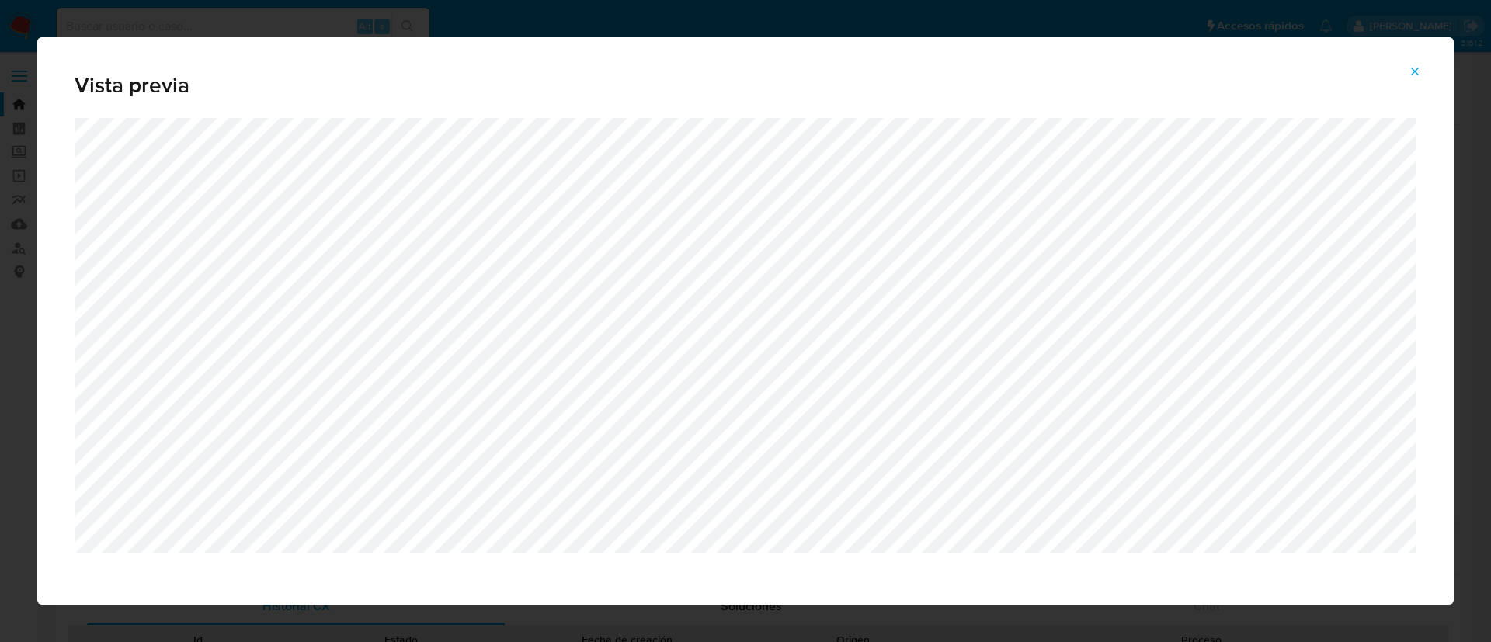
select select "10"
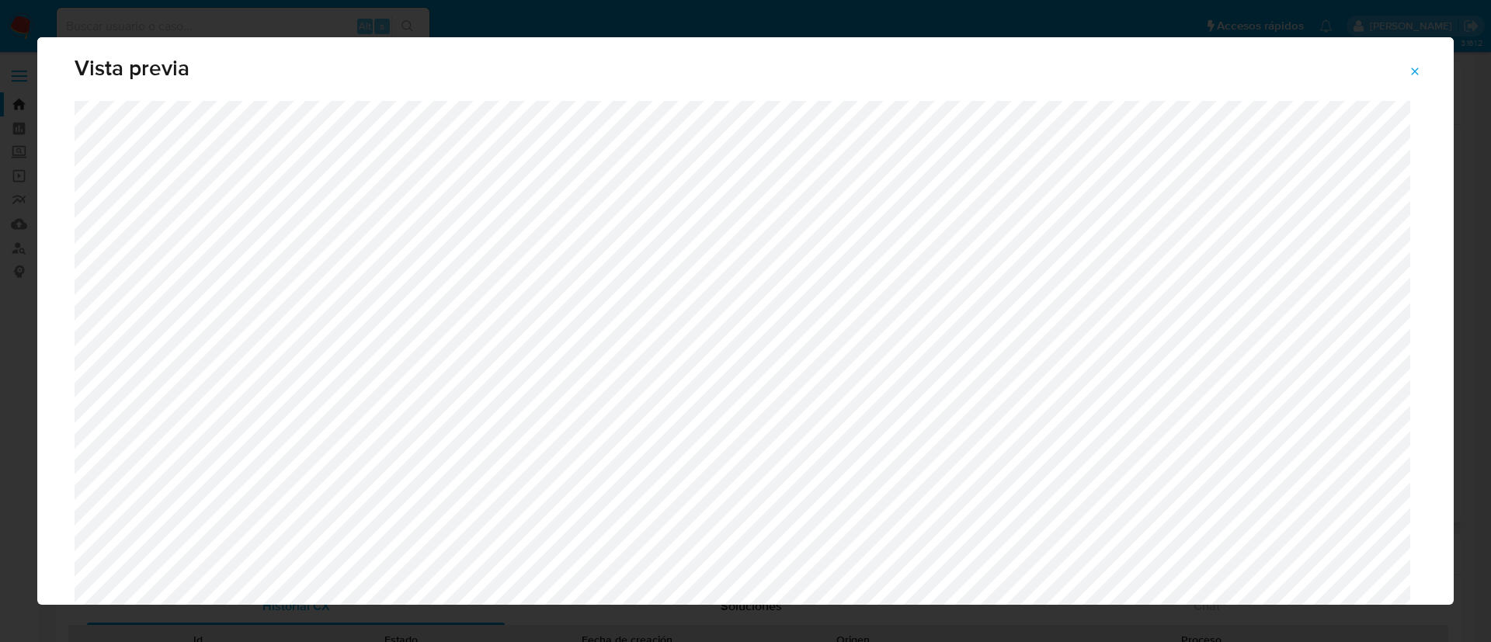
click at [1415, 72] on icon "Attachment preview" at bounding box center [1415, 71] width 12 height 12
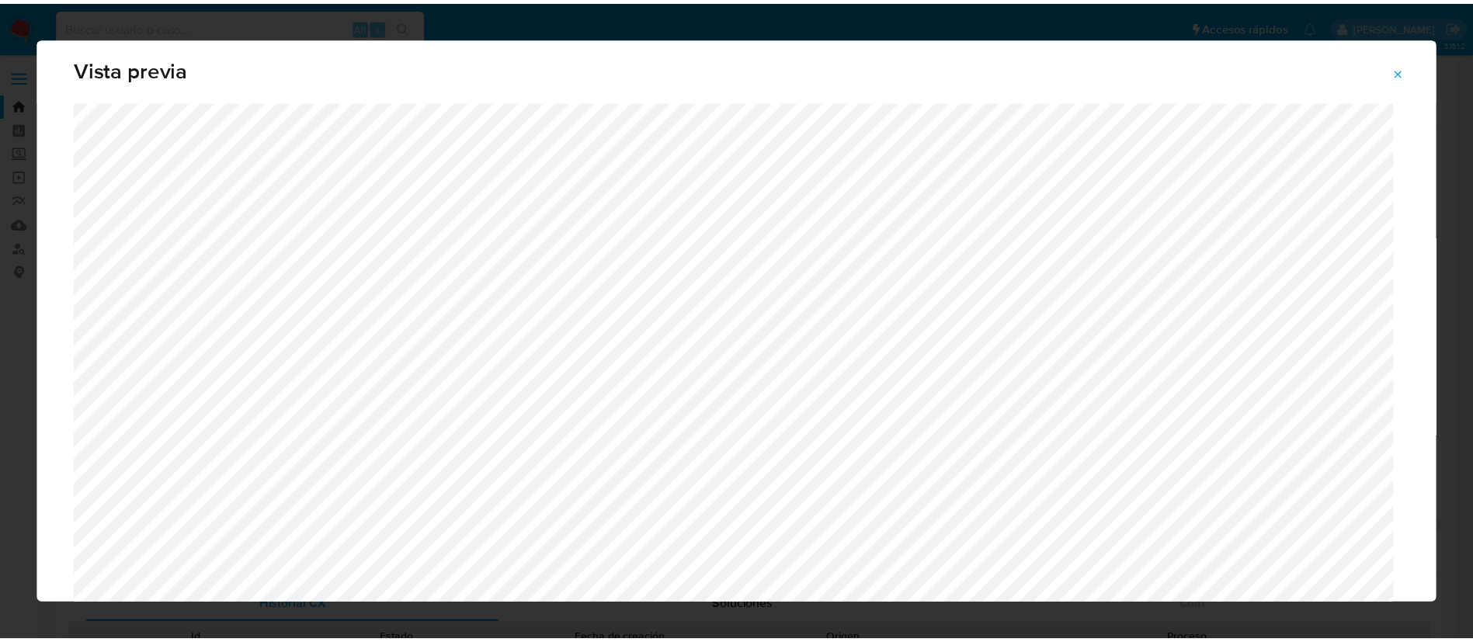
scroll to position [10, 0]
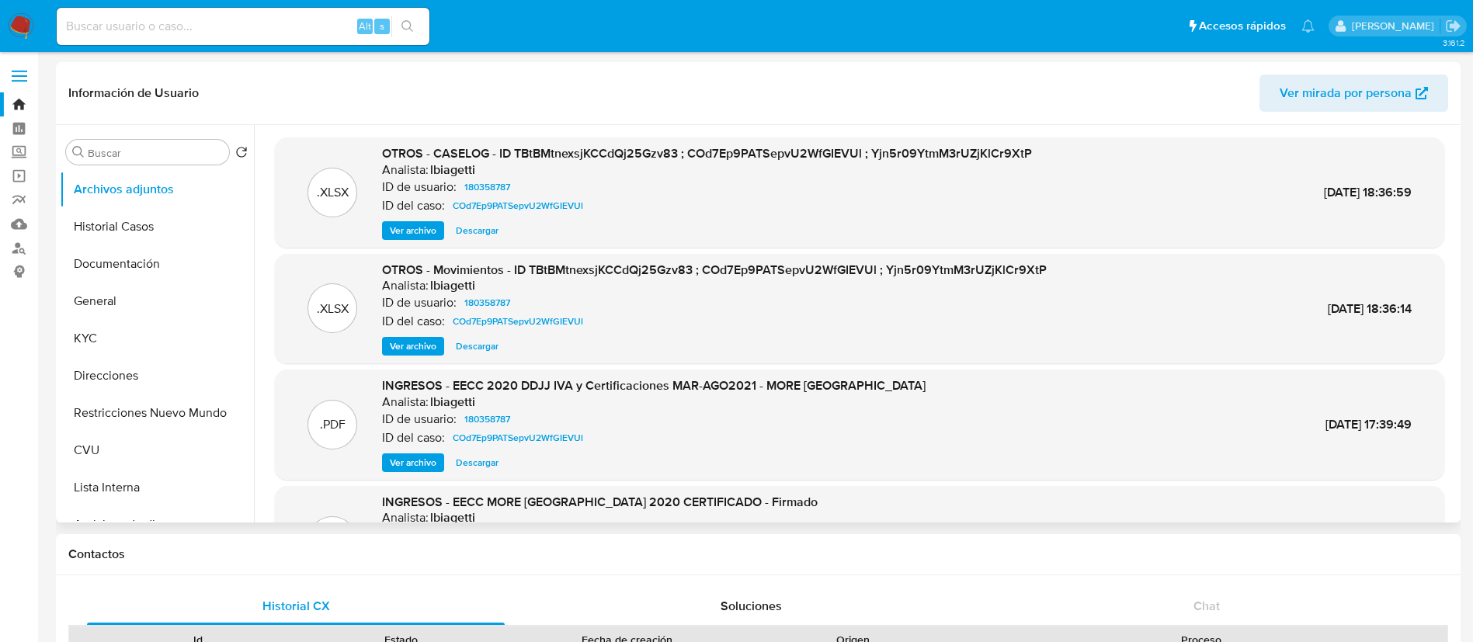
click at [319, 30] on input at bounding box center [243, 26] width 373 height 20
paste input "1531807445"
type input "1531807445"
click at [418, 23] on button "search-icon" at bounding box center [407, 27] width 32 height 22
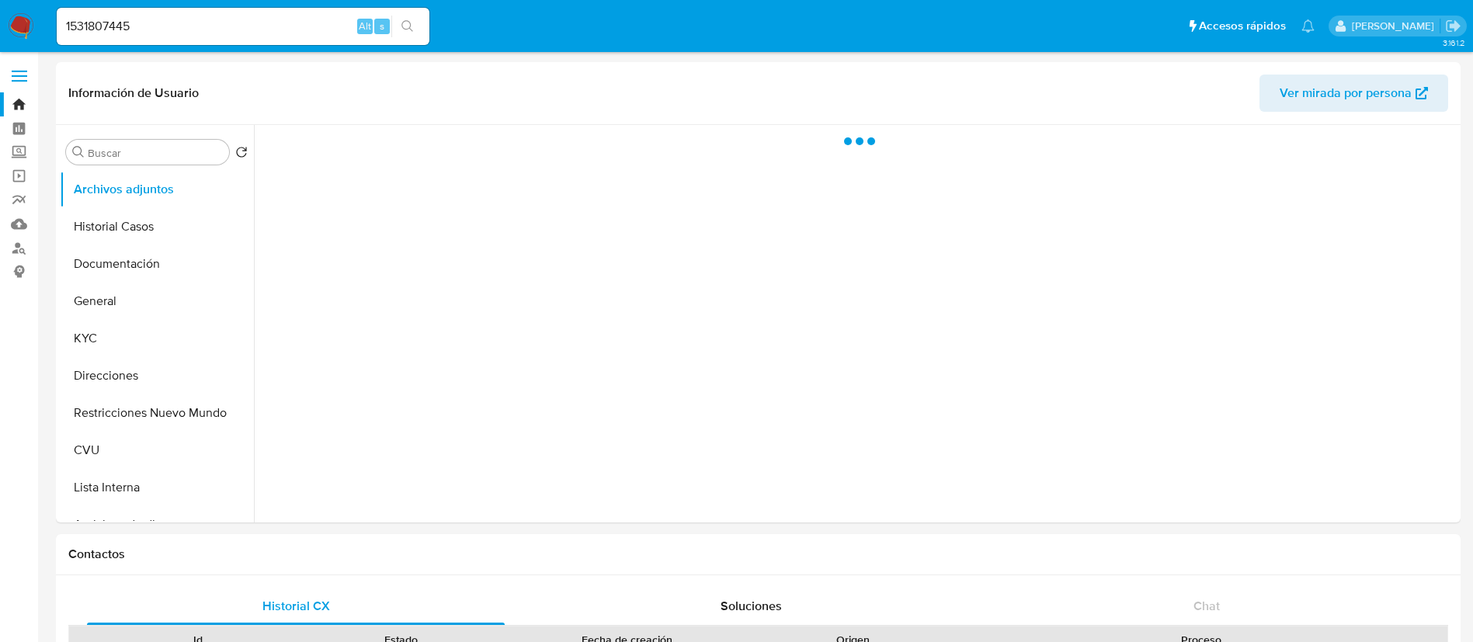
select select "10"
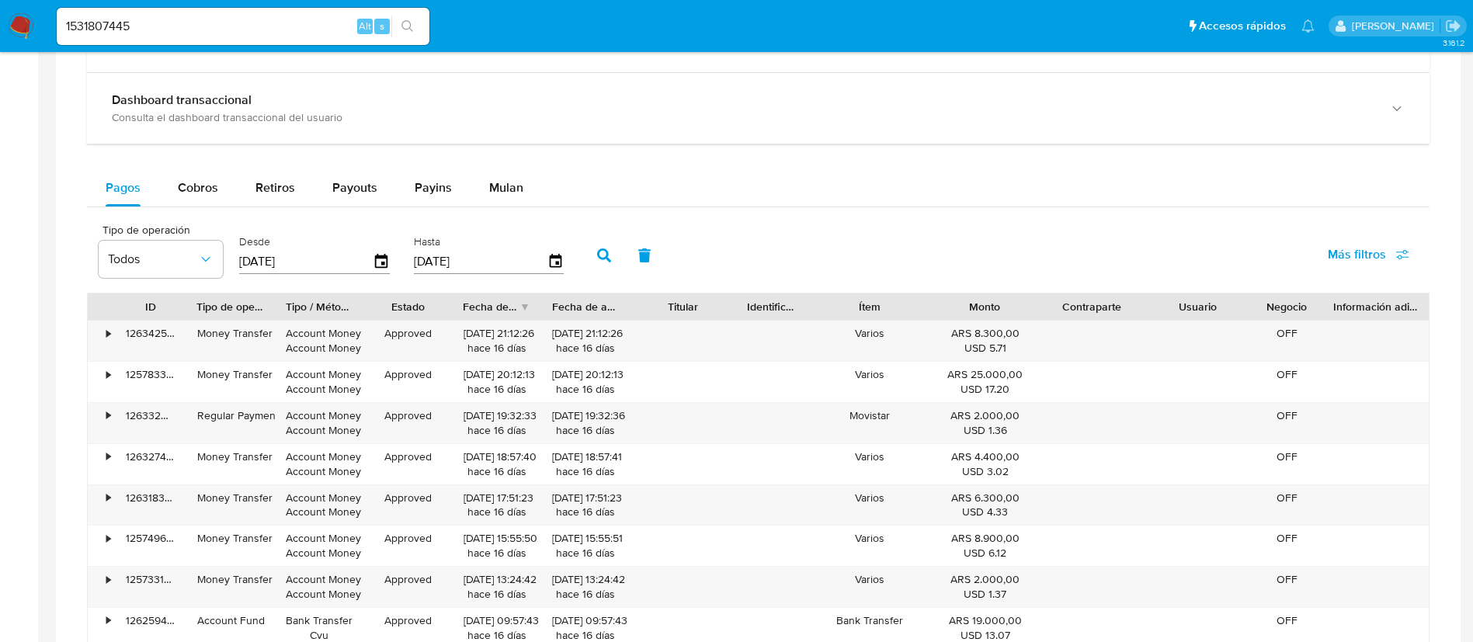
scroll to position [932, 0]
click at [265, 28] on input "1531807445" at bounding box center [243, 26] width 373 height 20
drag, startPoint x: 265, startPoint y: 28, endPoint x: 349, endPoint y: 17, distance: 84.6
click at [266, 28] on input "1531807445" at bounding box center [243, 26] width 373 height 20
click at [414, 16] on button "search-icon" at bounding box center [407, 27] width 32 height 22
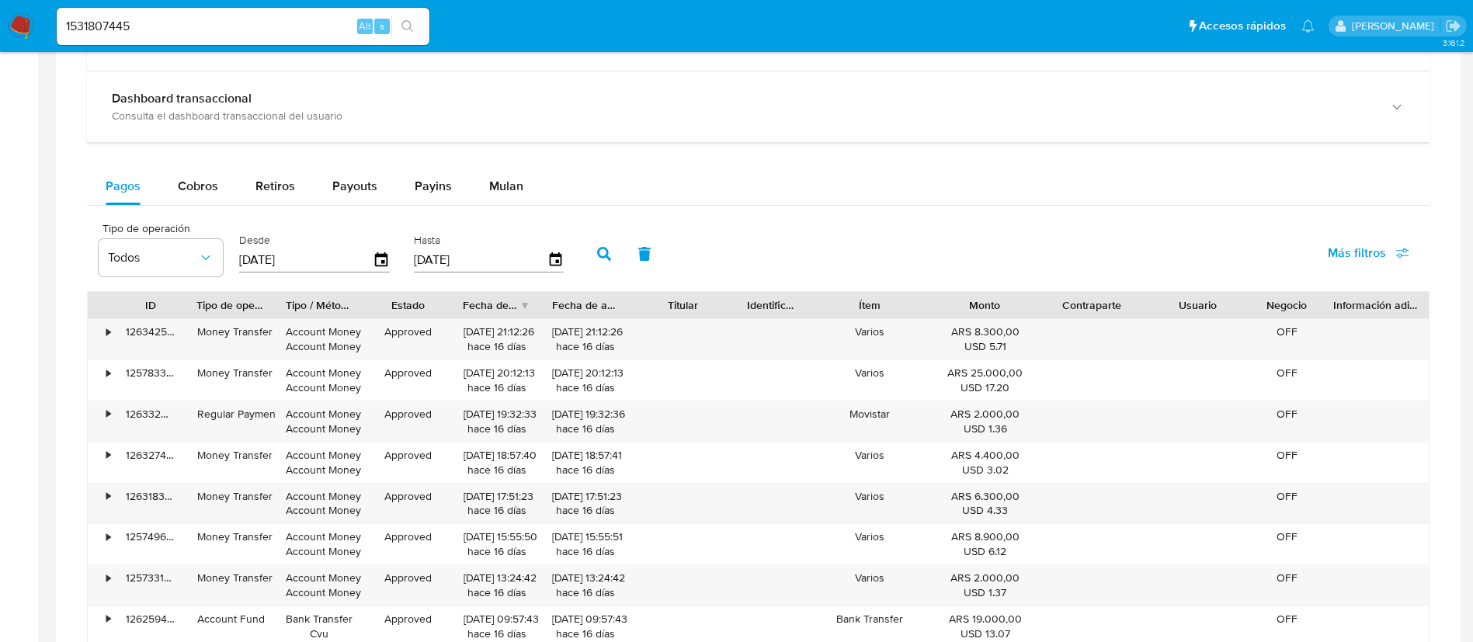
click at [408, 22] on icon "search-icon" at bounding box center [407, 26] width 12 height 12
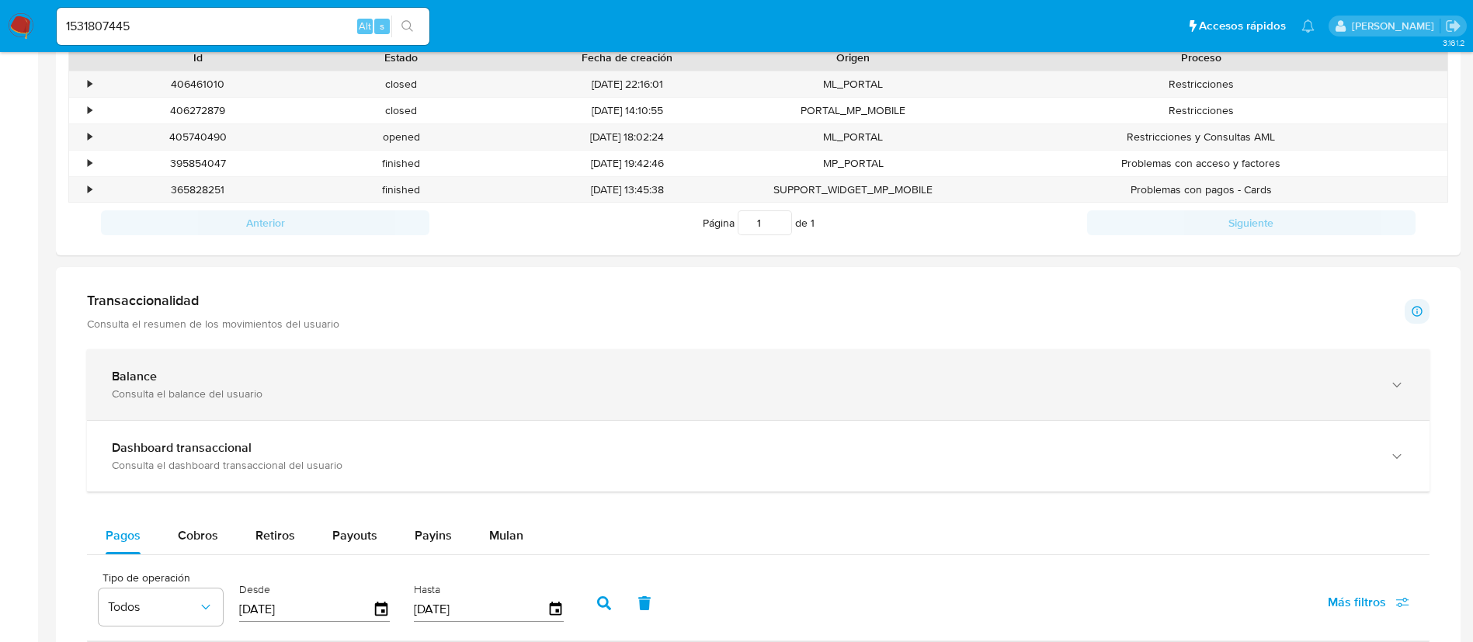
click at [558, 372] on div "Balance" at bounding box center [743, 377] width 1262 height 16
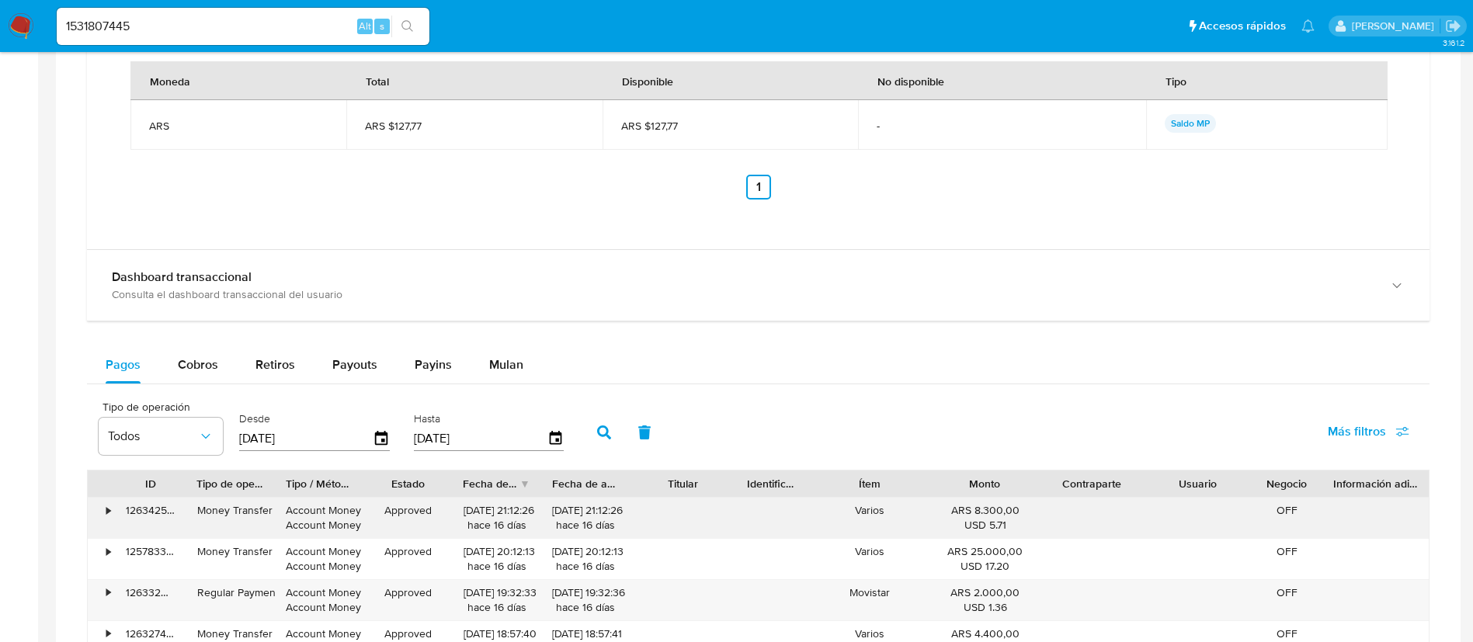
scroll to position [1398, 0]
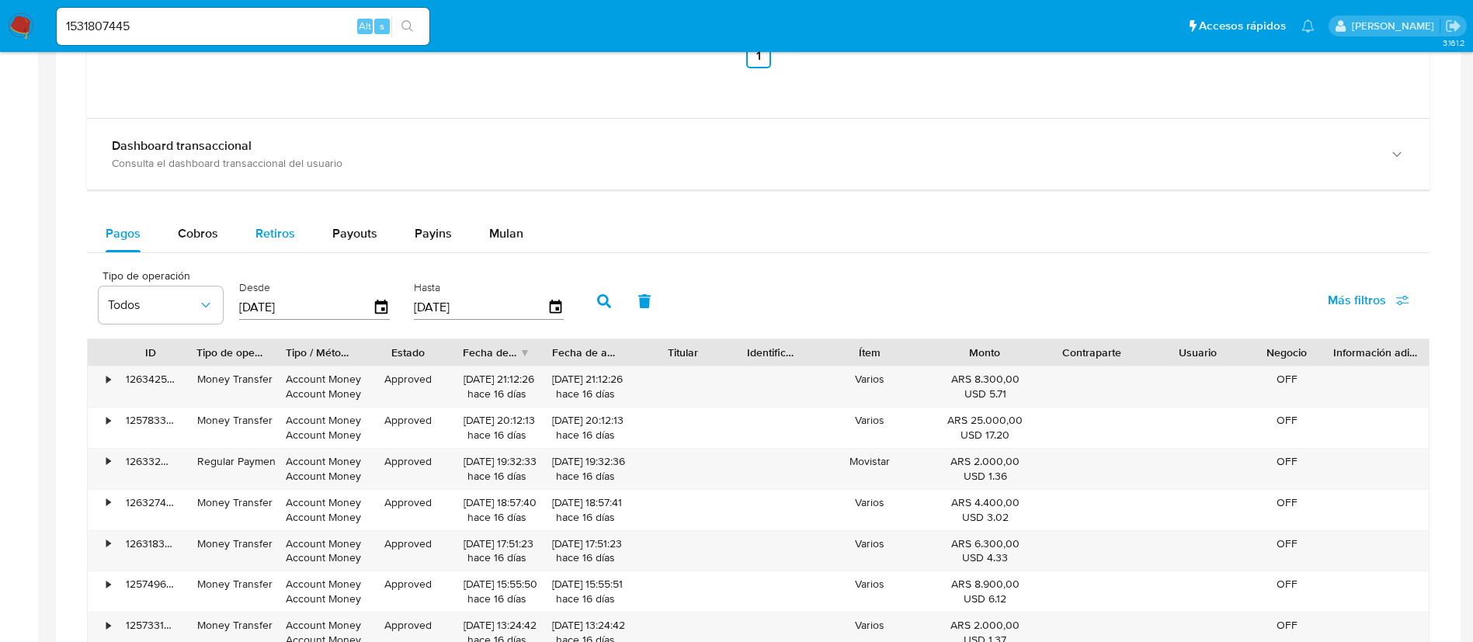
click at [304, 240] on button "Retiros" at bounding box center [275, 233] width 77 height 37
select select "10"
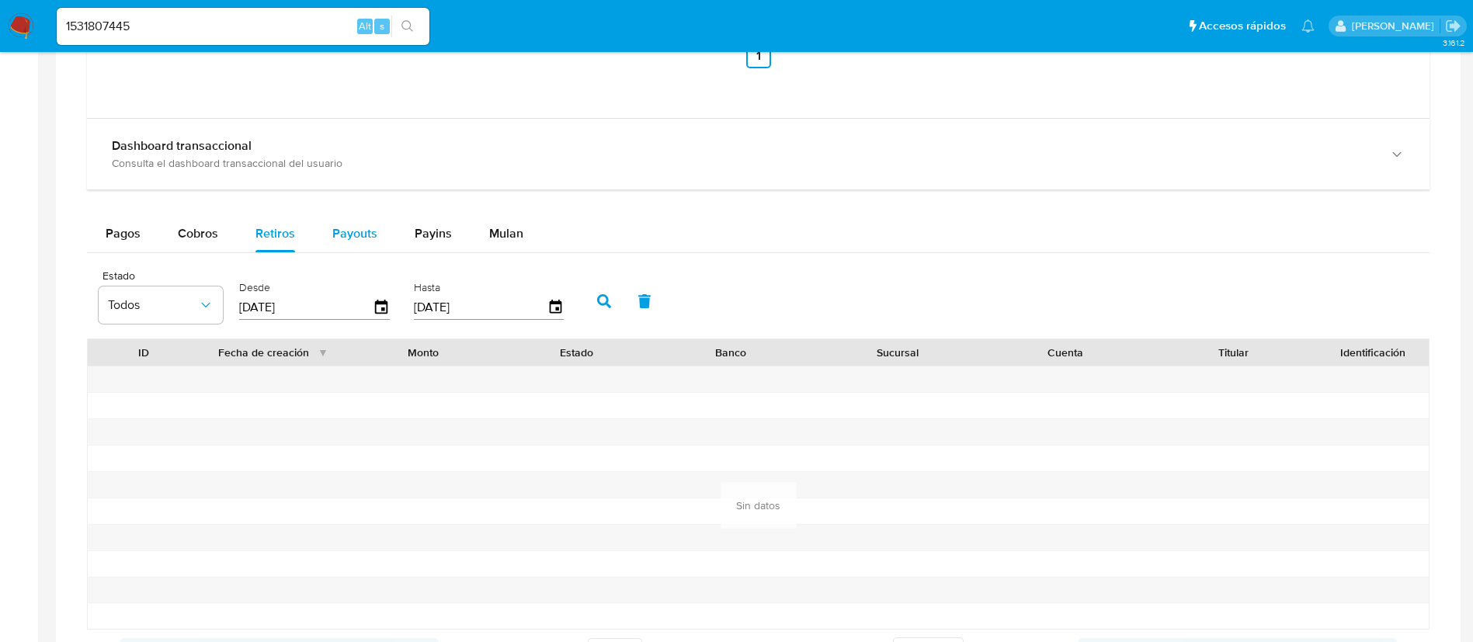
click at [336, 233] on span "Payouts" at bounding box center [354, 233] width 45 height 18
select select "10"
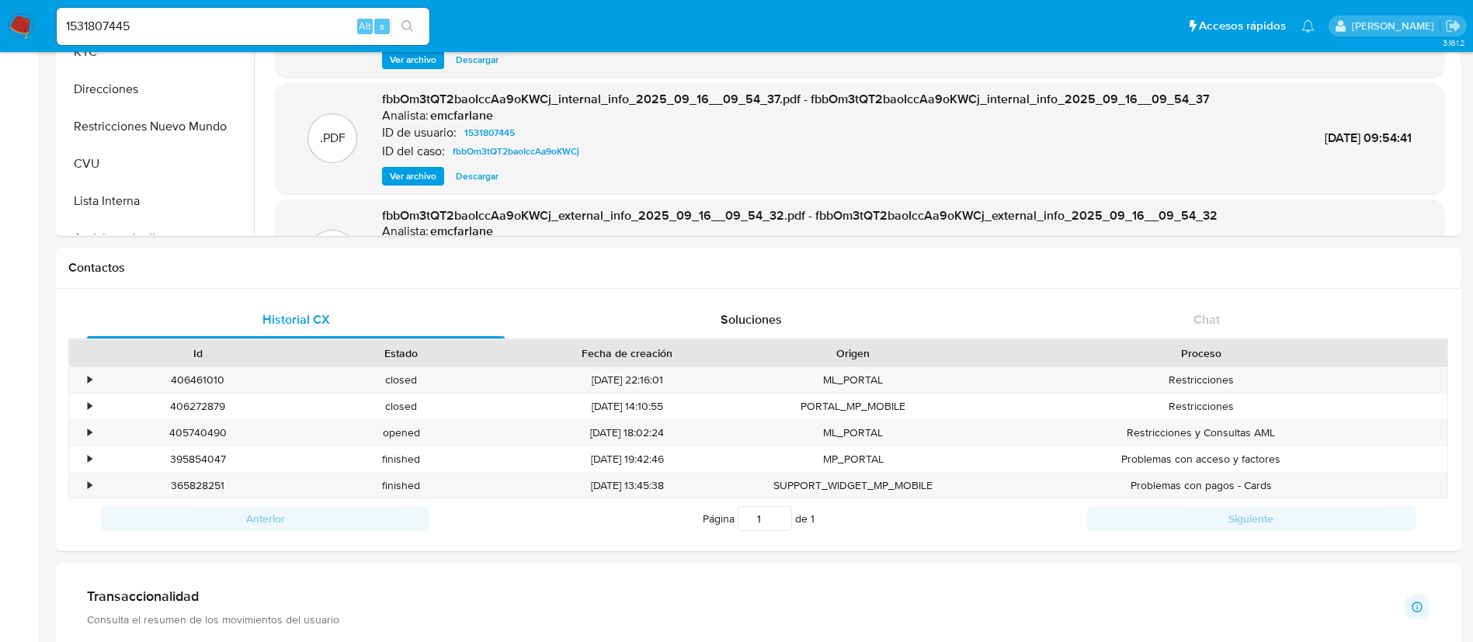
scroll to position [0, 0]
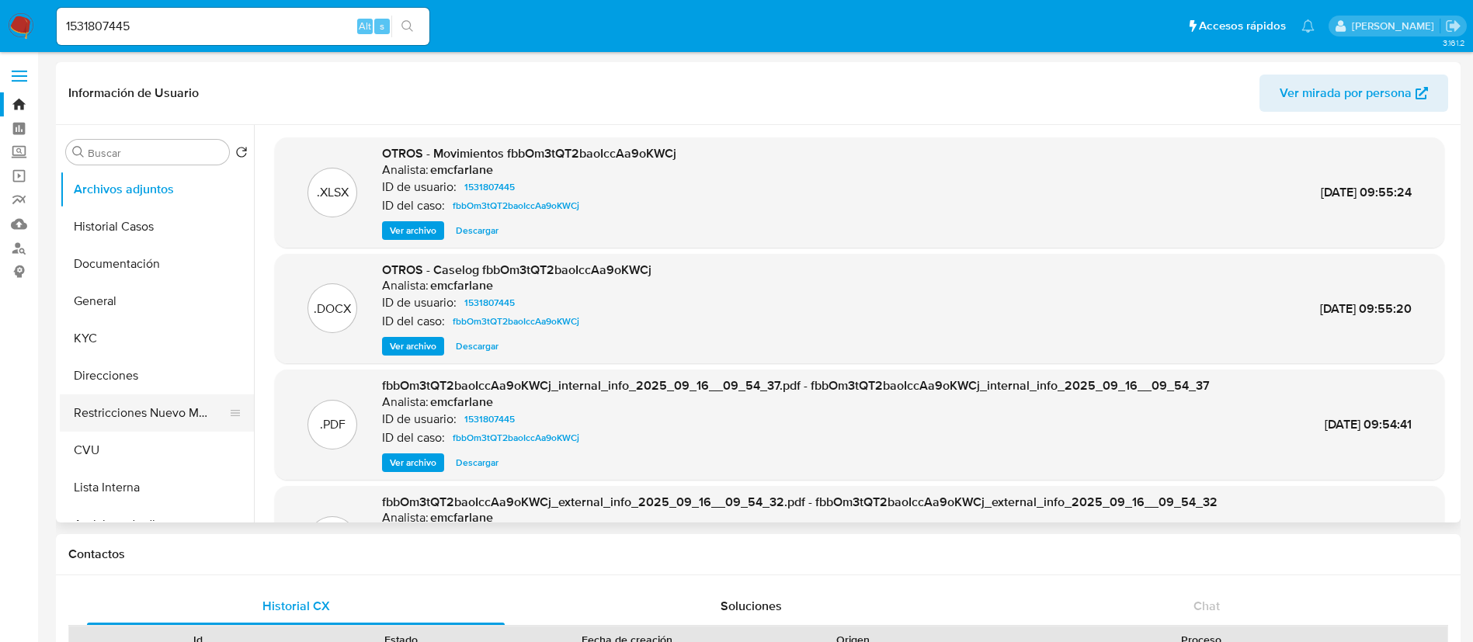
click at [168, 412] on button "Restricciones Nuevo Mundo" at bounding box center [151, 413] width 182 height 37
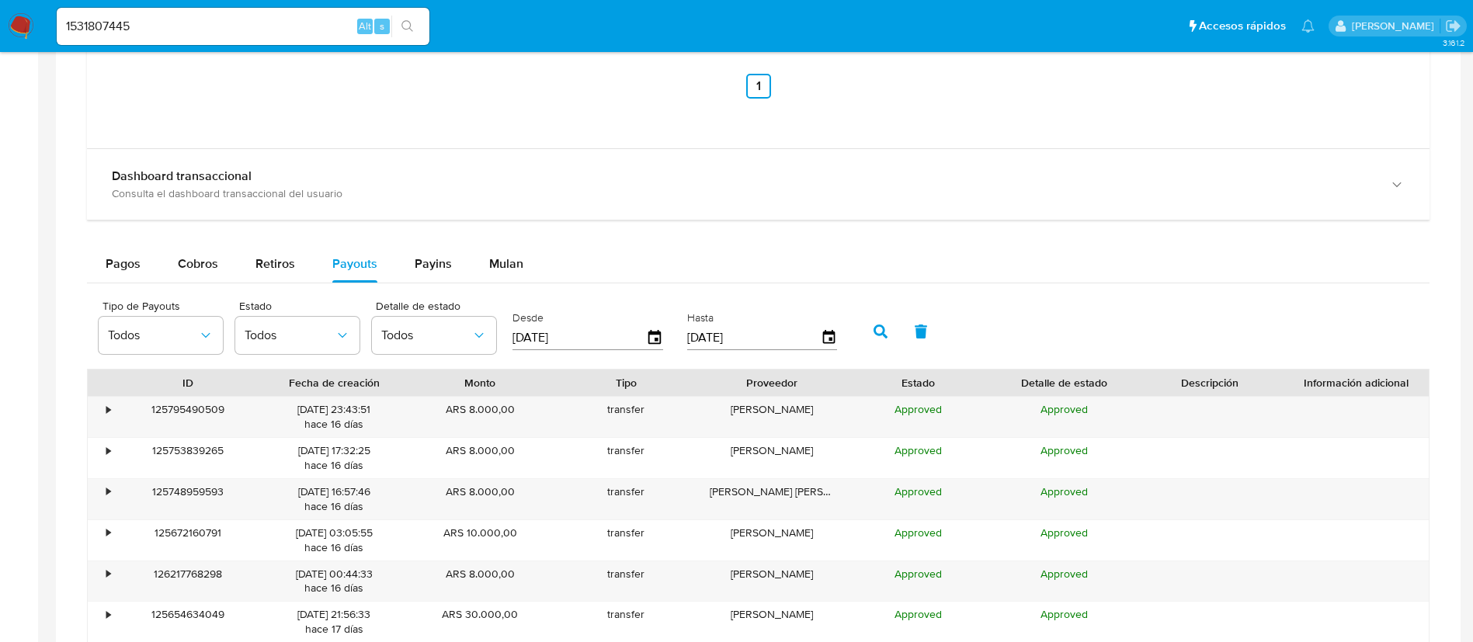
scroll to position [1398, 0]
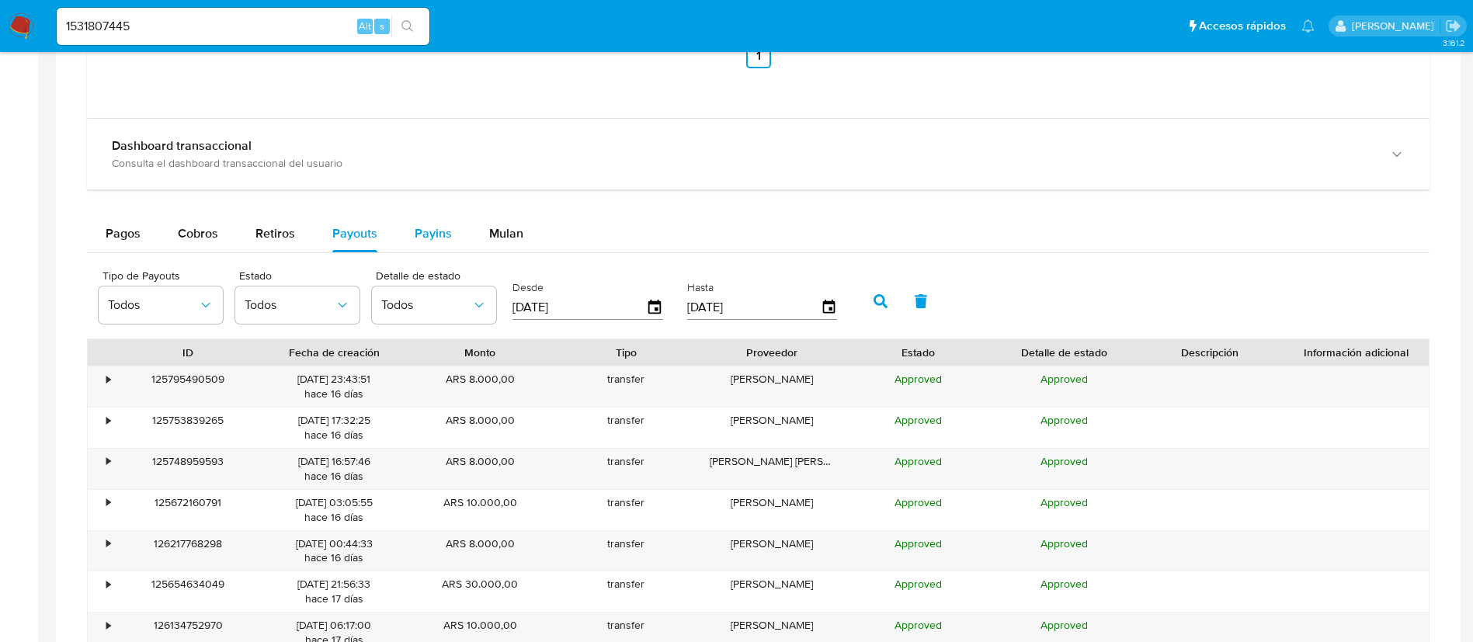
click at [456, 241] on button "Payins" at bounding box center [433, 233] width 75 height 37
select select "10"
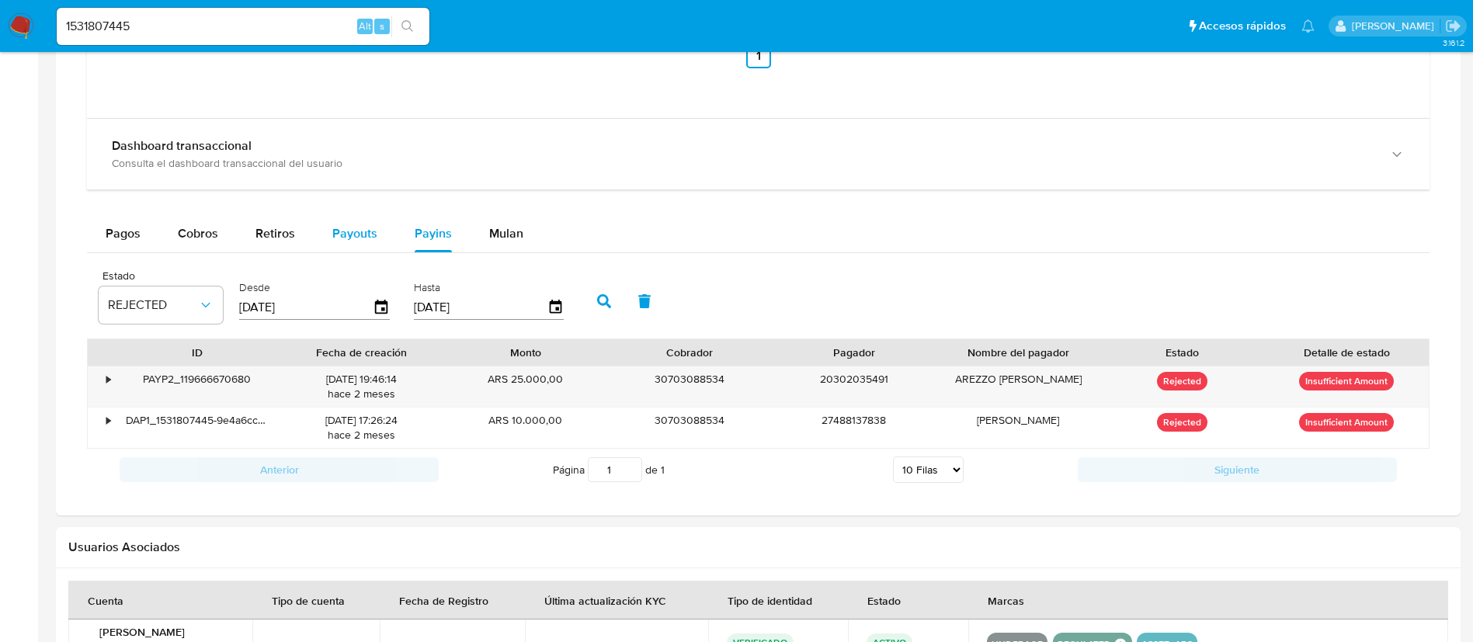
click at [366, 235] on span "Payouts" at bounding box center [354, 233] width 45 height 18
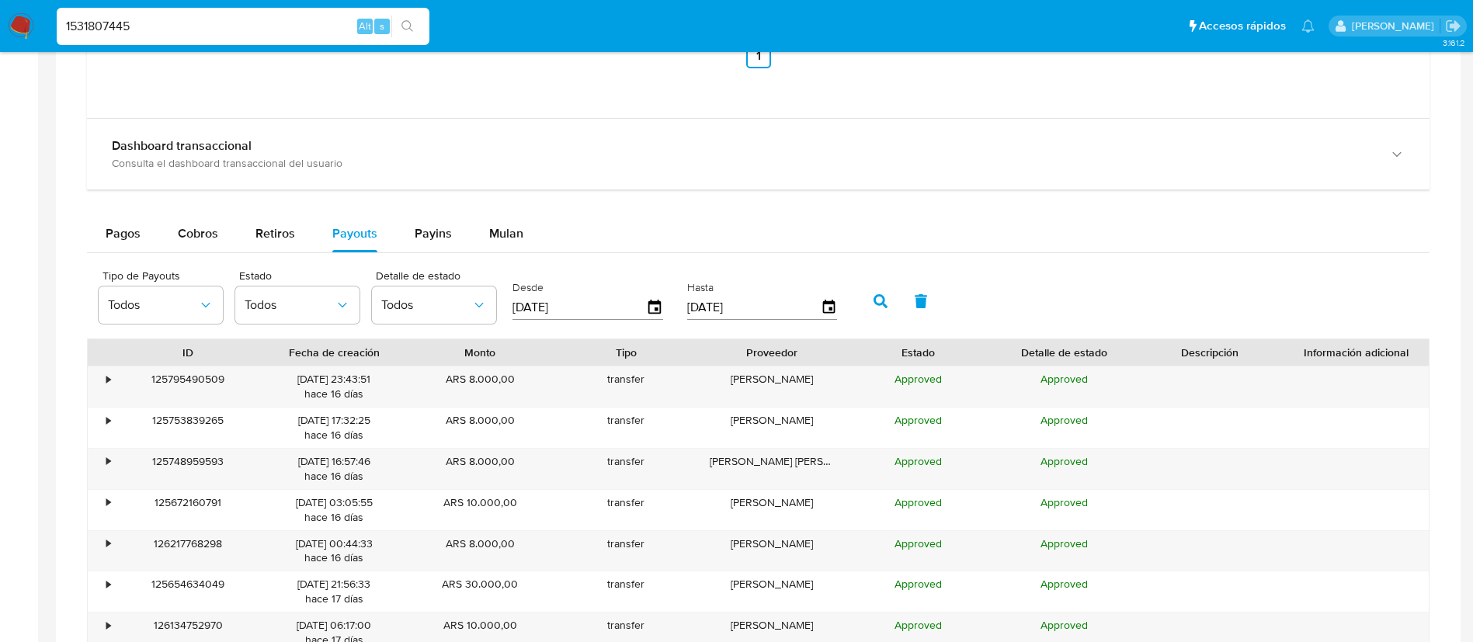
click at [192, 28] on input "1531807445" at bounding box center [243, 26] width 373 height 20
click at [192, 27] on input "1531807445" at bounding box center [243, 26] width 373 height 20
paste input "378236011"
type input "378236011"
click at [393, 30] on button "search-icon" at bounding box center [407, 27] width 32 height 22
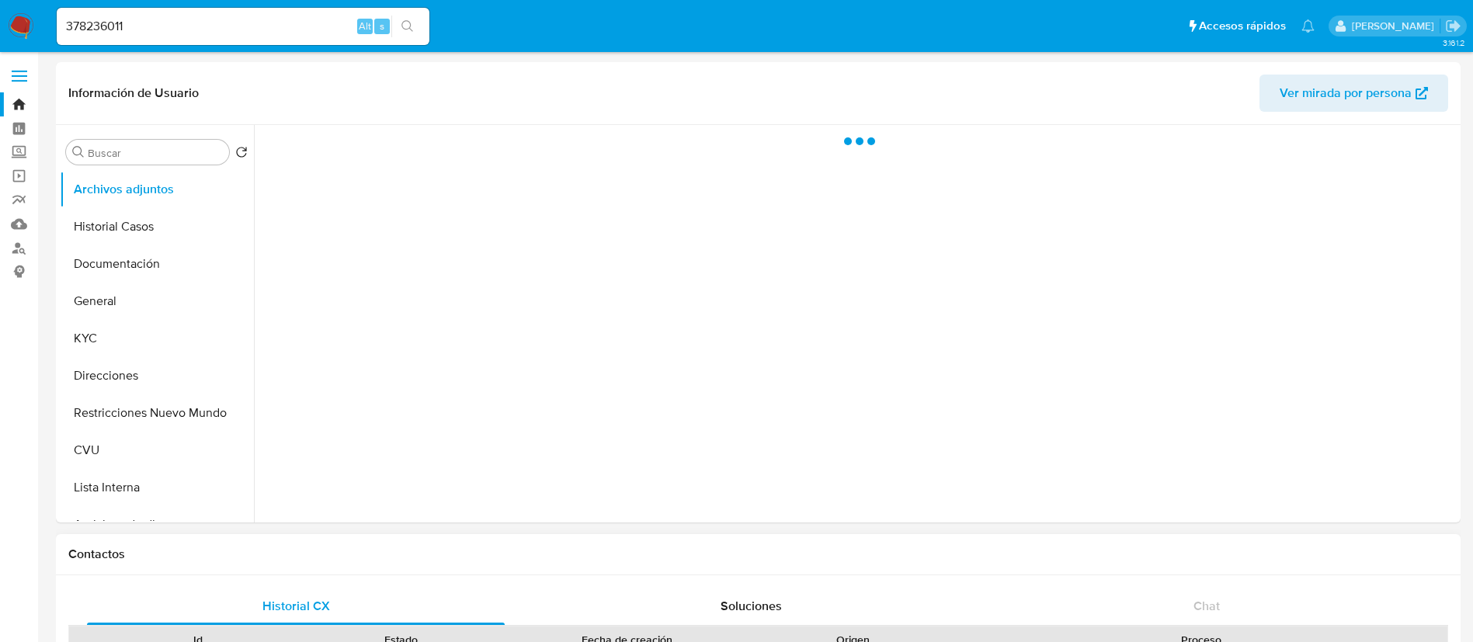
select select "10"
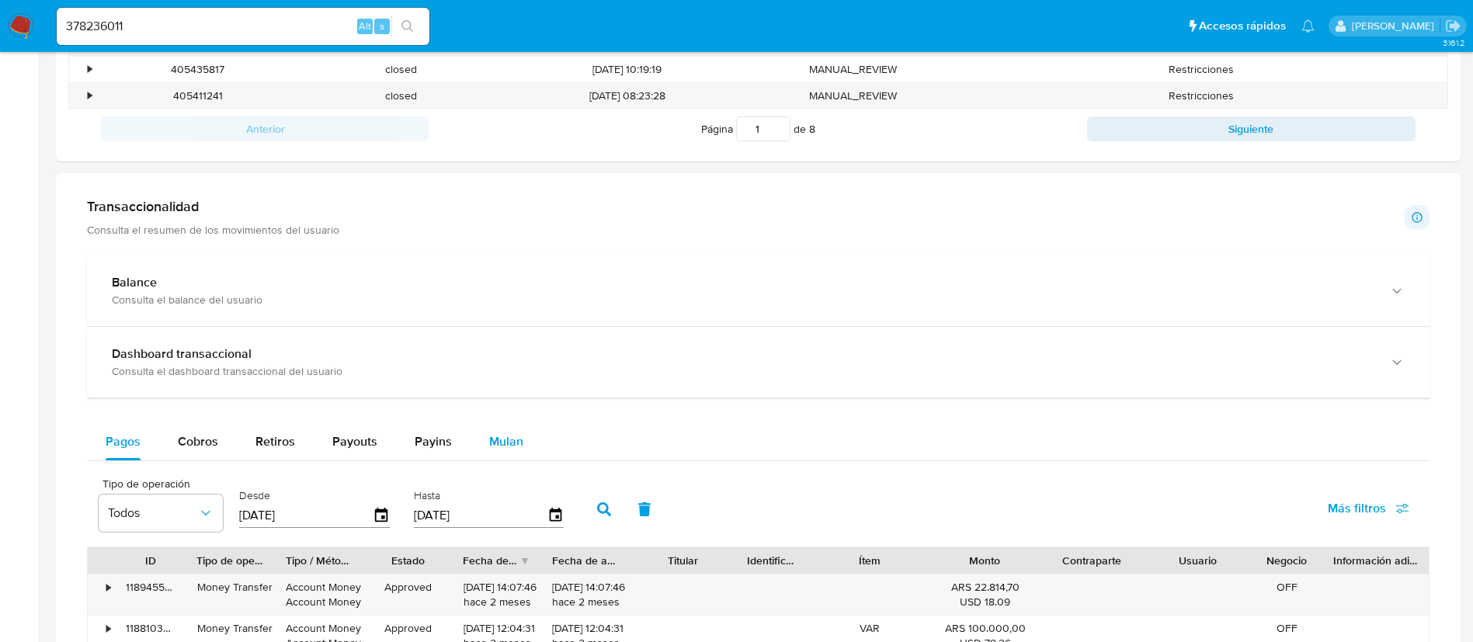
scroll to position [699, 0]
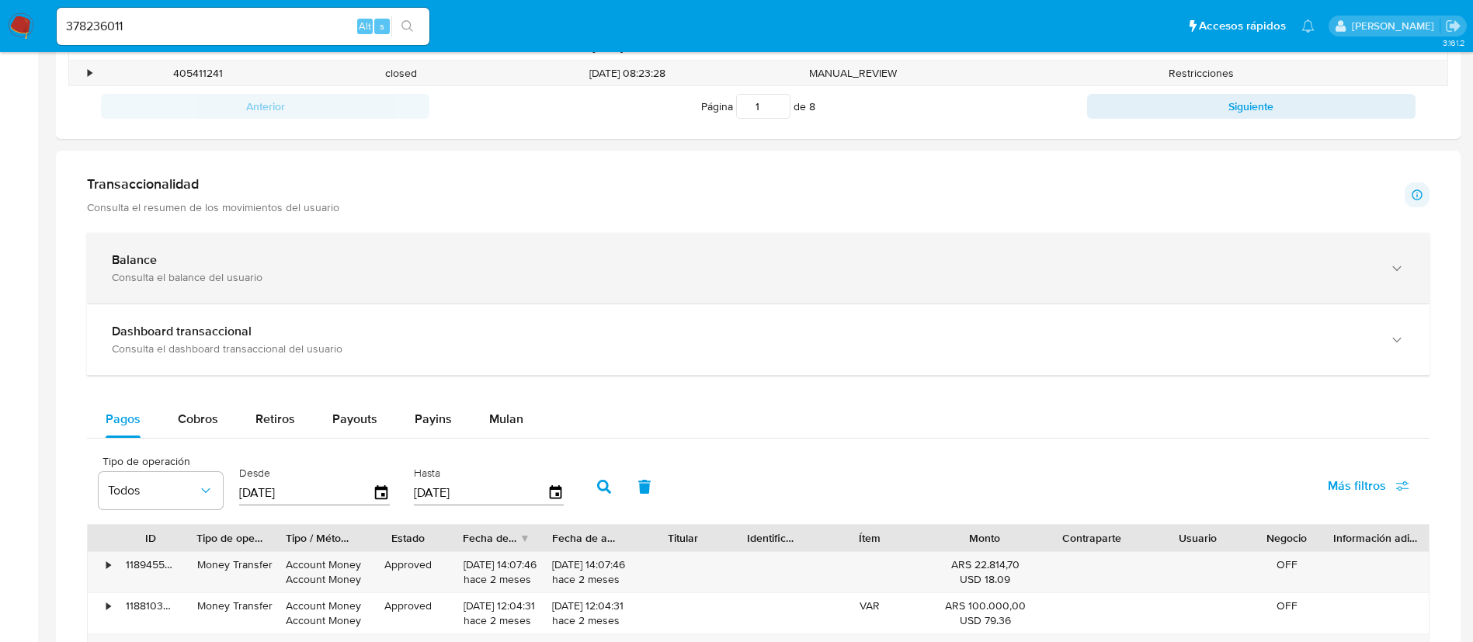
click at [415, 276] on div "Consulta el balance del usuario" at bounding box center [743, 277] width 1262 height 14
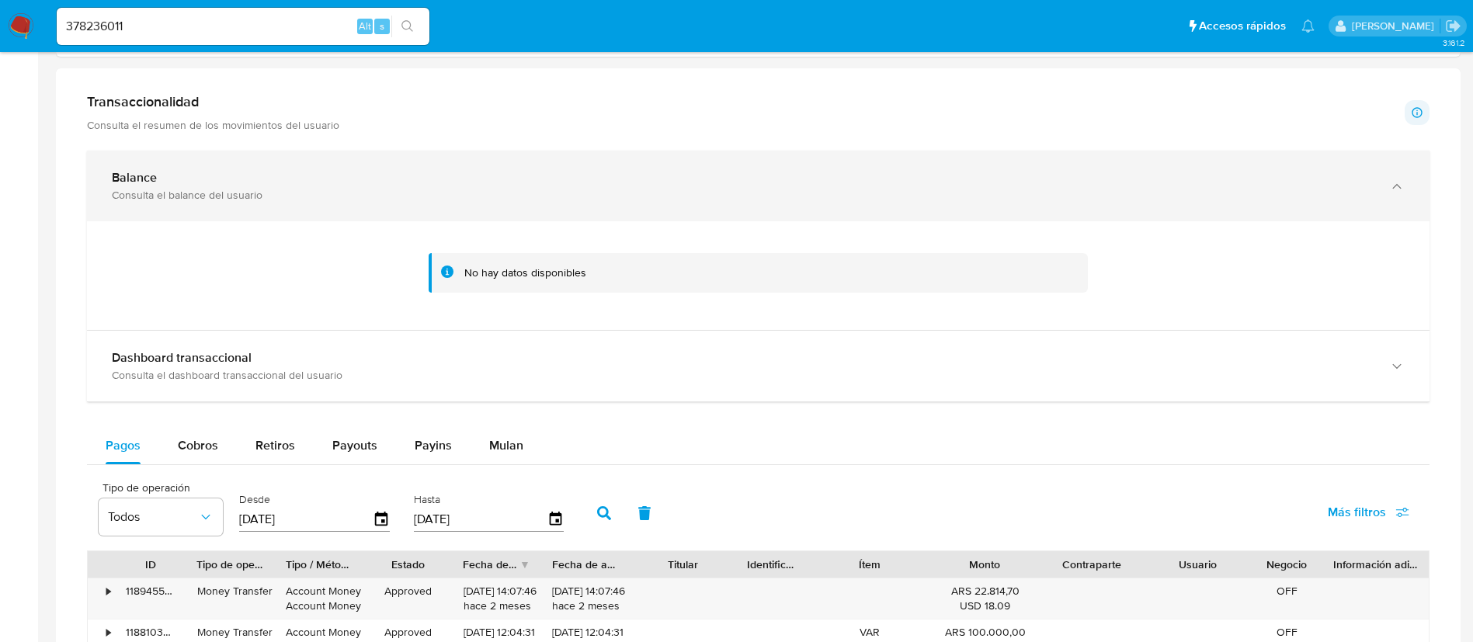
scroll to position [815, 0]
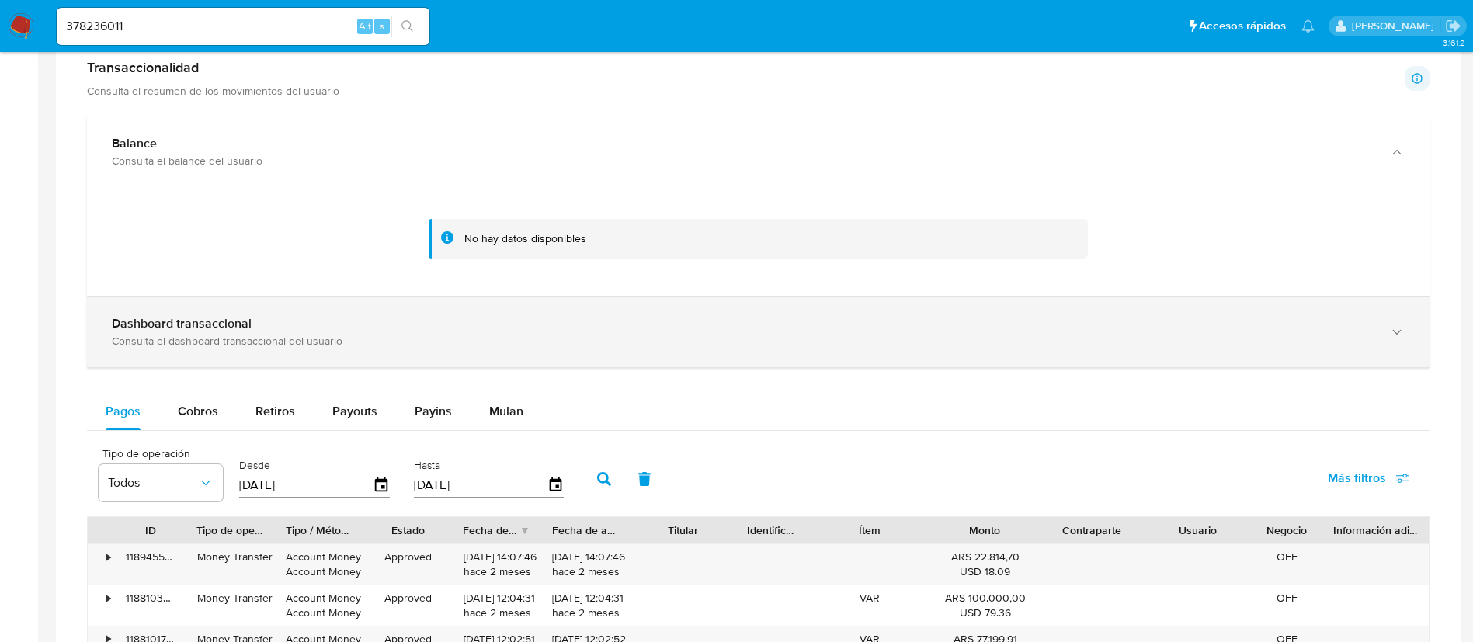
click at [423, 335] on div "Consulta el dashboard transaccional del usuario" at bounding box center [743, 341] width 1262 height 14
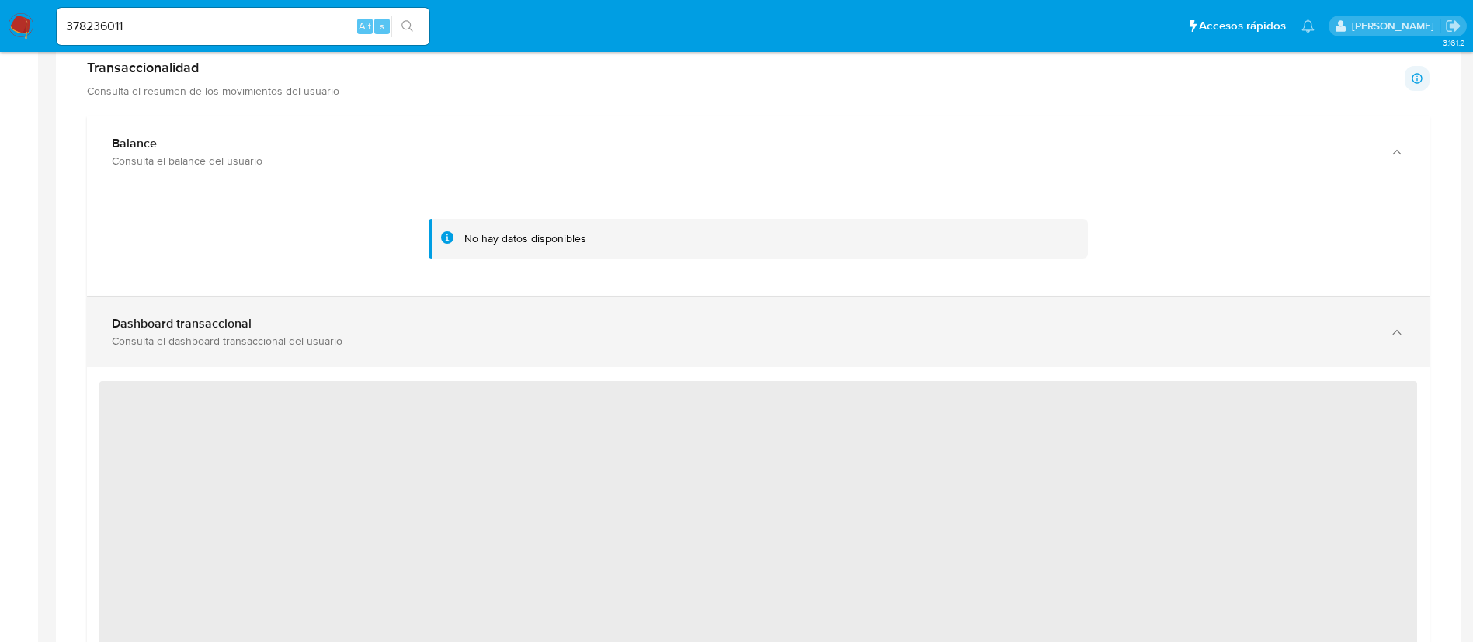
click at [423, 335] on div "Consulta el dashboard transaccional del usuario" at bounding box center [743, 341] width 1262 height 14
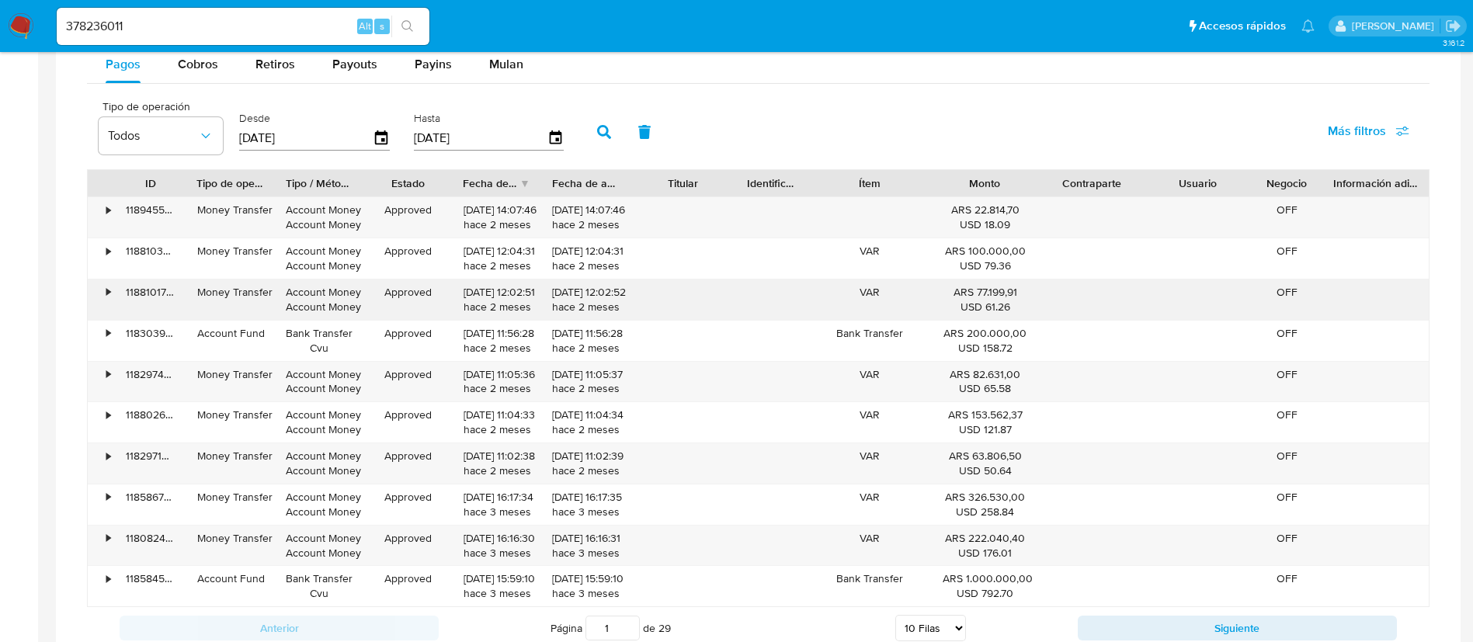
scroll to position [1048, 0]
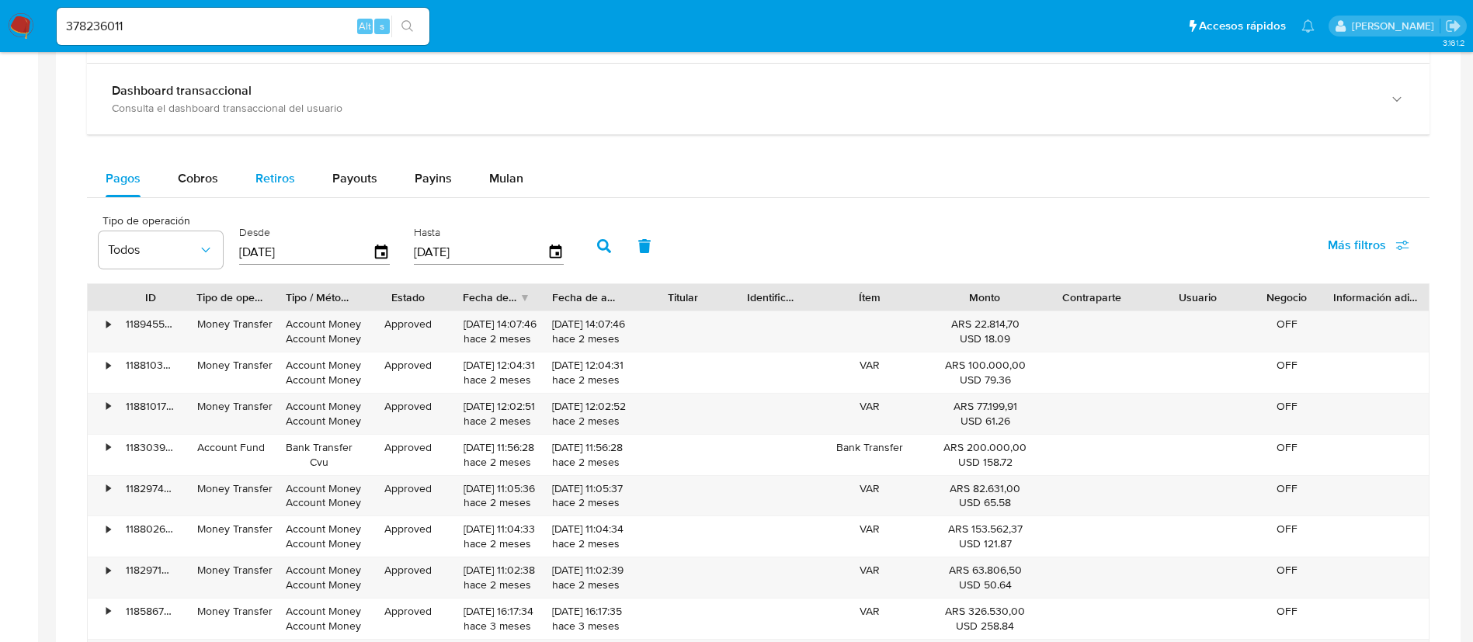
click at [273, 185] on span "Retiros" at bounding box center [275, 178] width 40 height 18
select select "10"
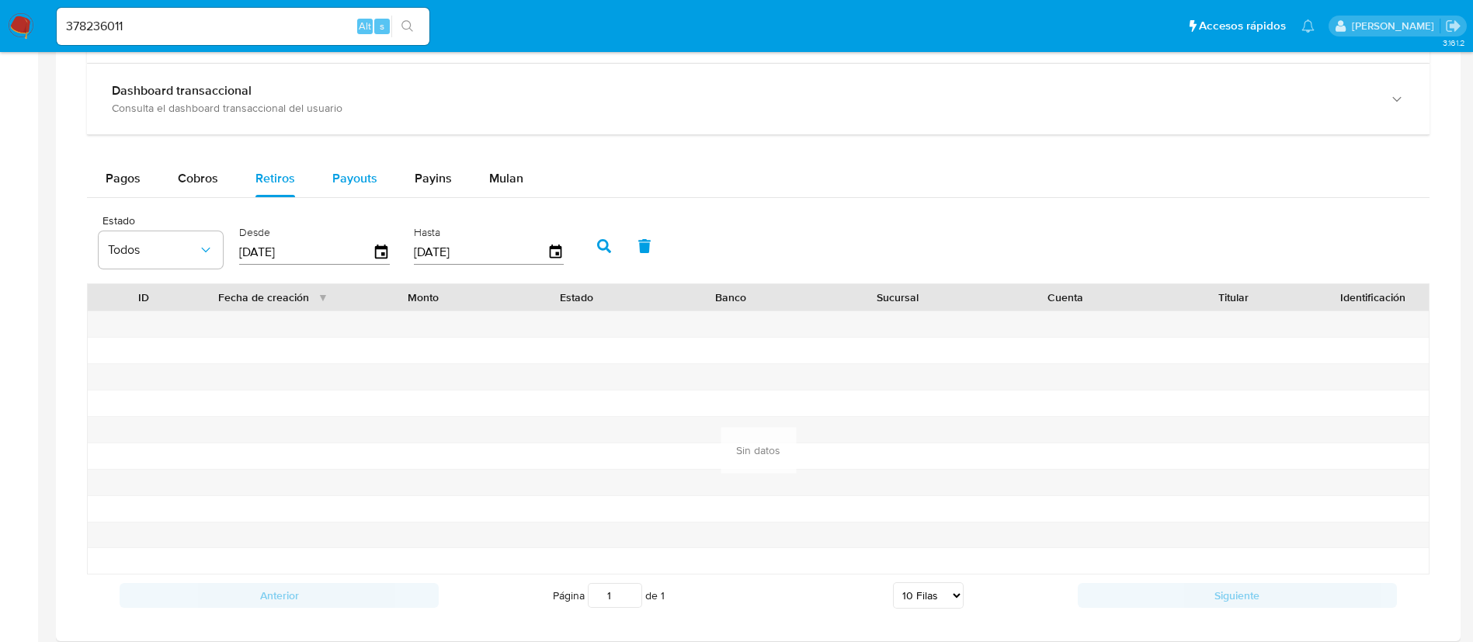
click at [328, 179] on button "Payouts" at bounding box center [355, 178] width 82 height 37
select select "10"
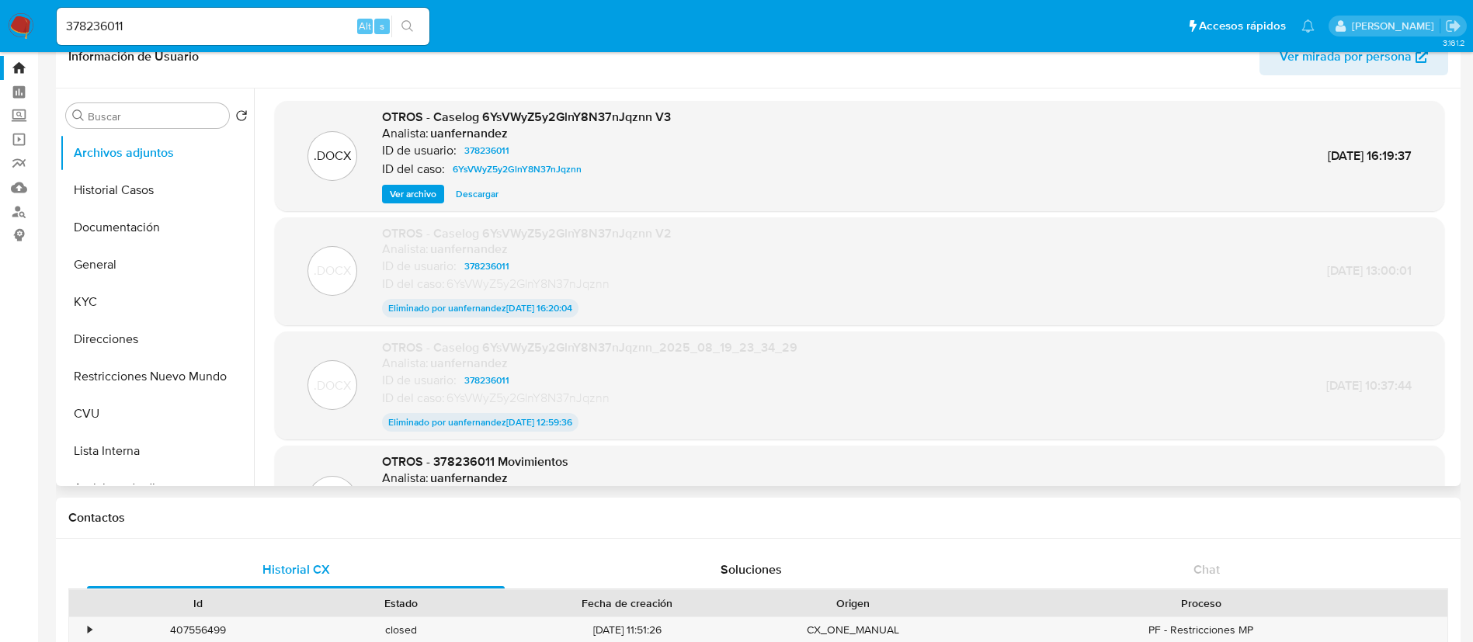
scroll to position [0, 0]
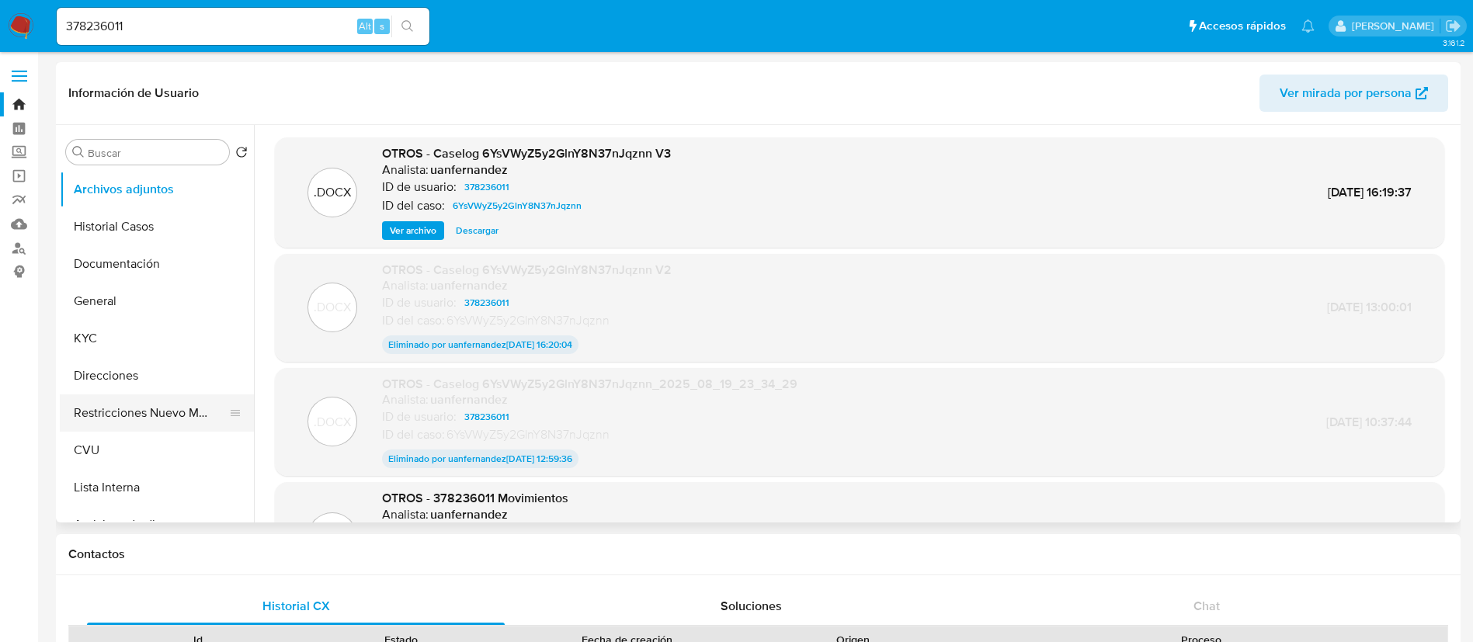
click at [136, 412] on button "Restricciones Nuevo Mundo" at bounding box center [151, 413] width 182 height 37
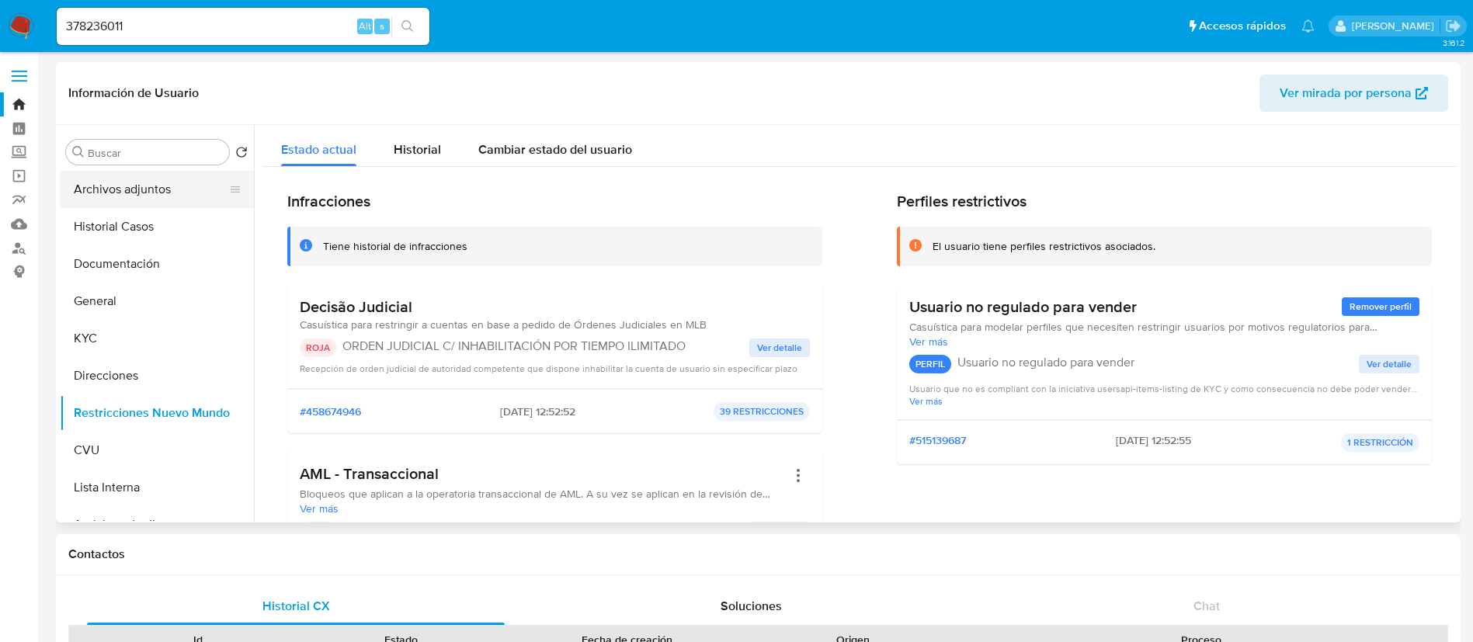
click at [124, 193] on button "Archivos adjuntos" at bounding box center [151, 189] width 182 height 37
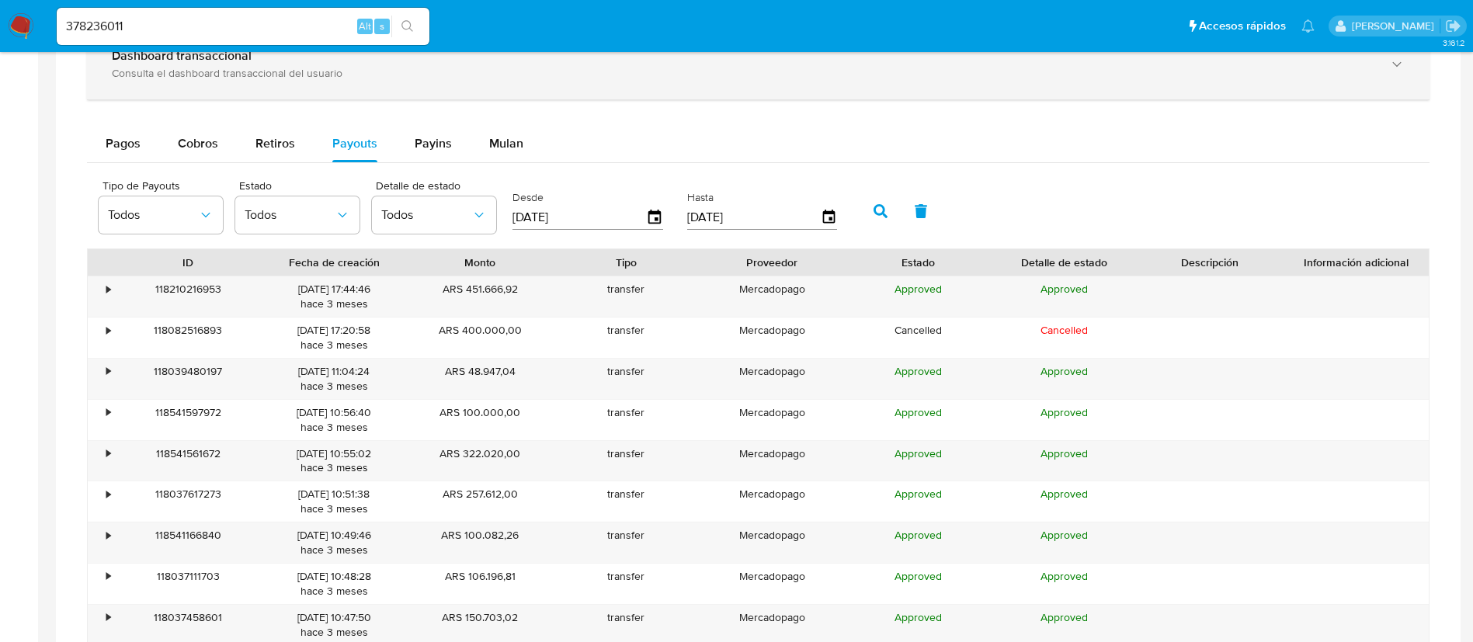
scroll to position [1048, 0]
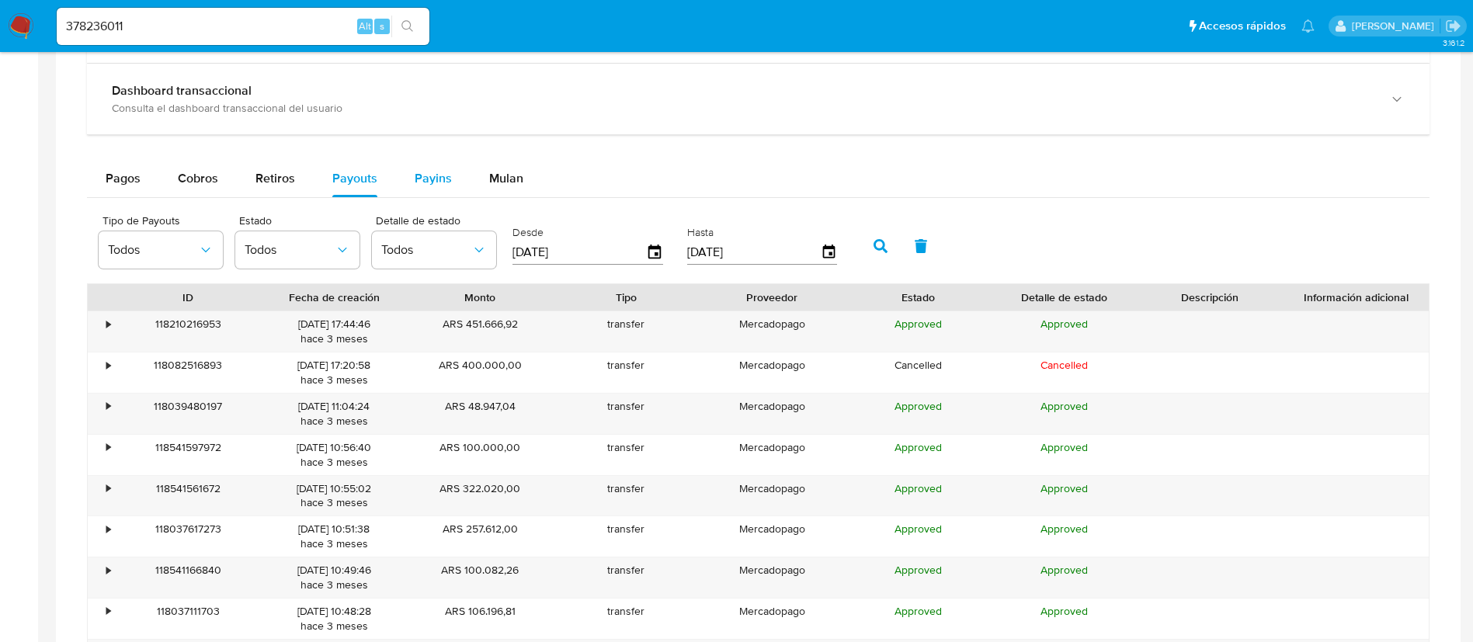
click at [427, 189] on div "Payins" at bounding box center [433, 178] width 37 height 37
select select "10"
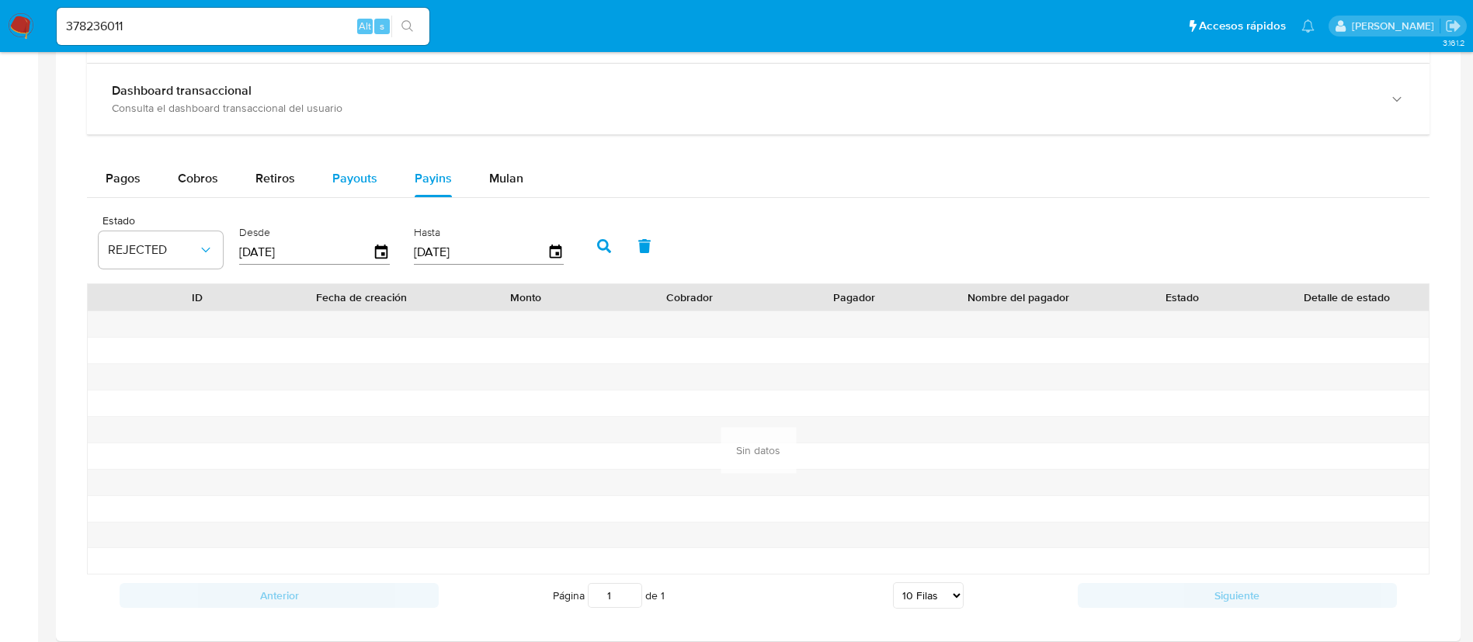
click at [370, 184] on span "Payouts" at bounding box center [354, 178] width 45 height 18
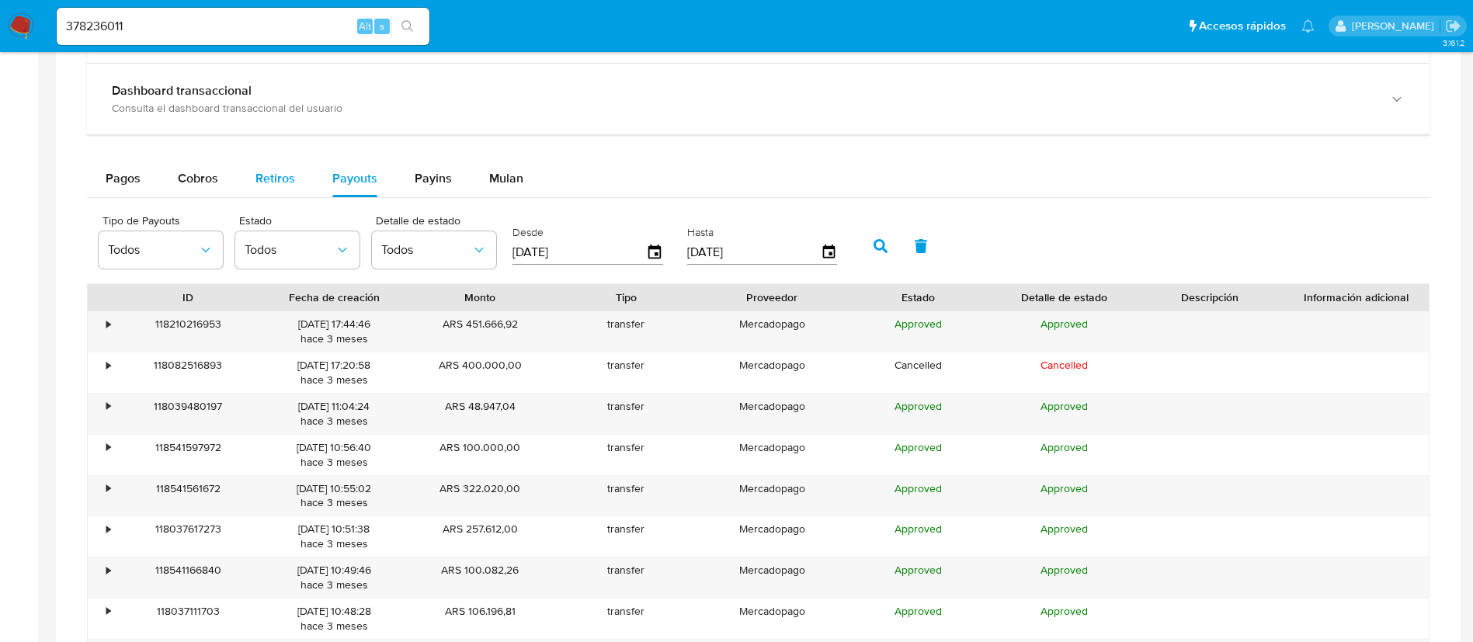
click at [285, 187] on div "Retiros" at bounding box center [275, 178] width 40 height 37
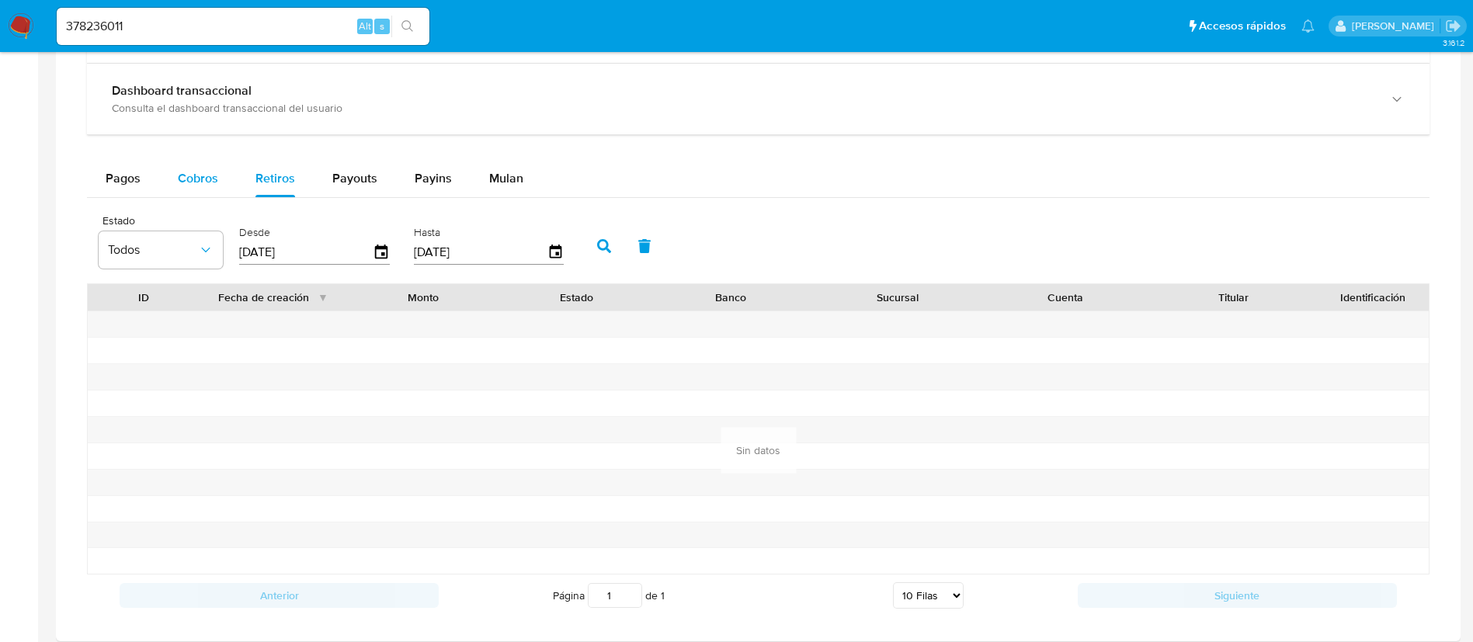
click at [217, 167] on button "Cobros" at bounding box center [198, 178] width 78 height 37
select select "10"
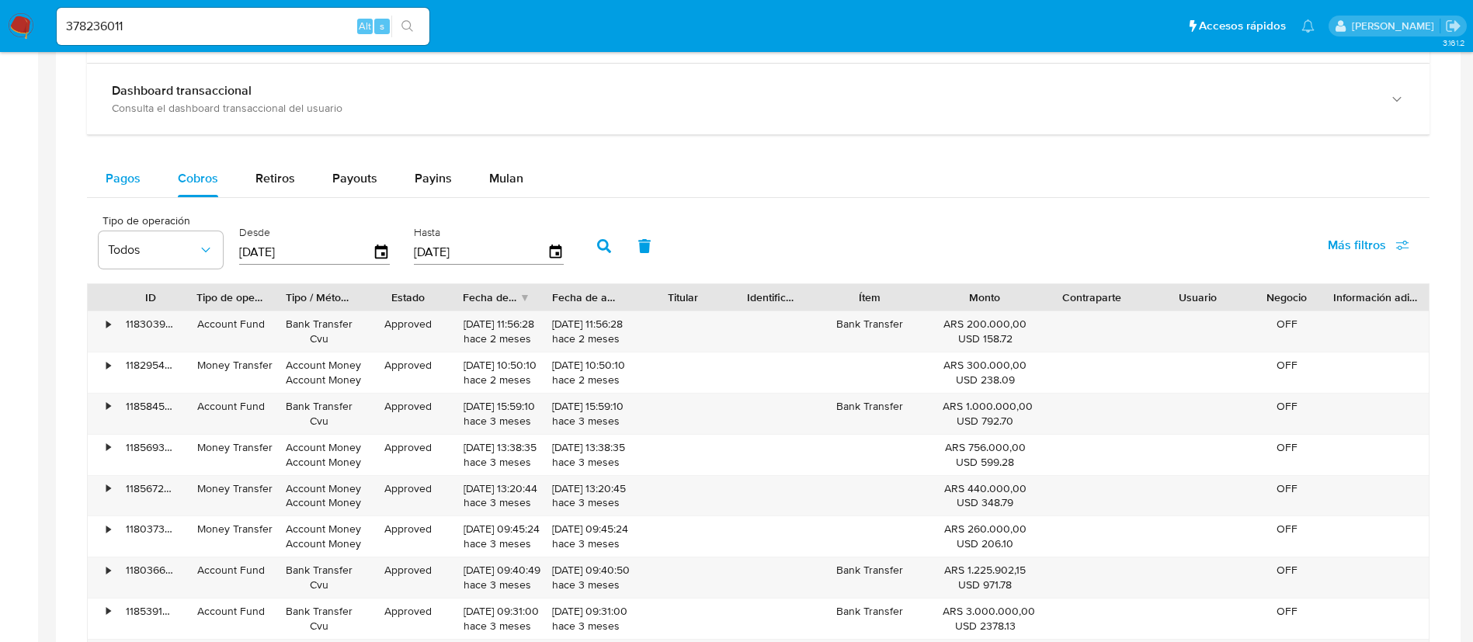
click at [119, 166] on div "Pagos" at bounding box center [123, 178] width 35 height 37
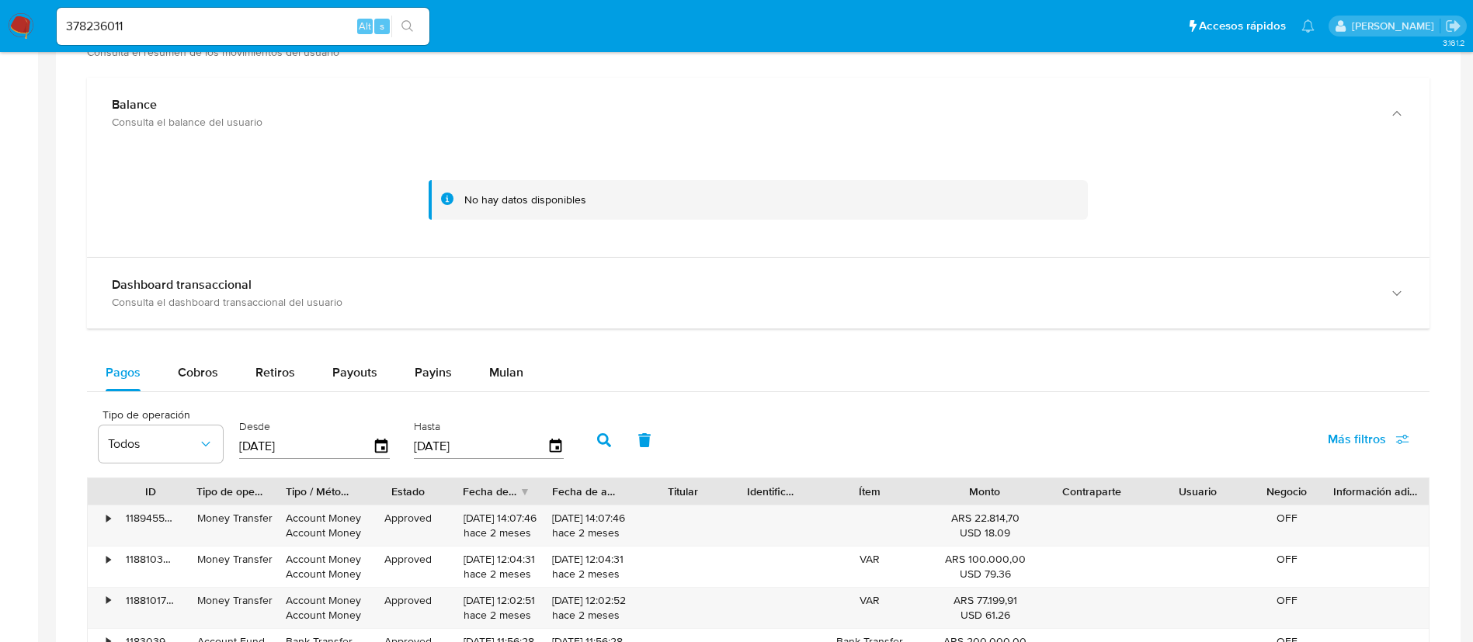
scroll to position [582, 0]
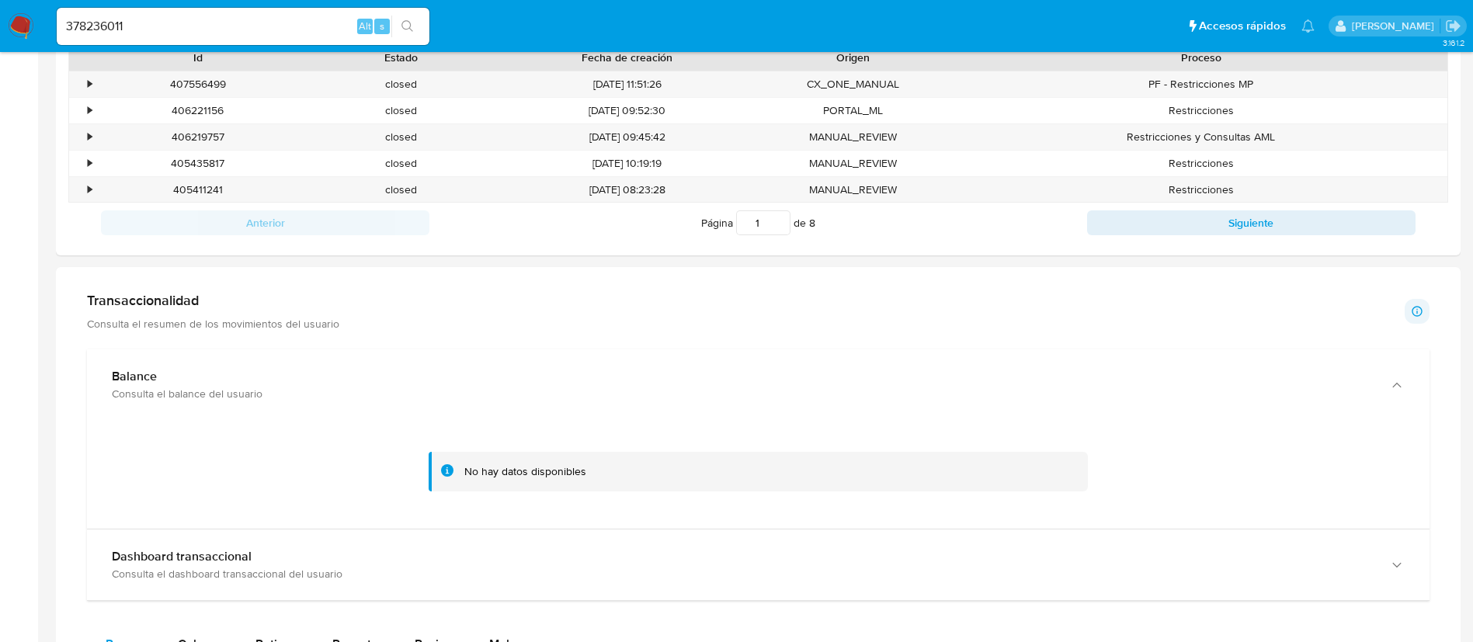
click at [300, 29] on input "378236011" at bounding box center [243, 26] width 373 height 20
paste input "239397036"
type input "239397036"
click at [392, 26] on button "search-icon" at bounding box center [407, 27] width 32 height 22
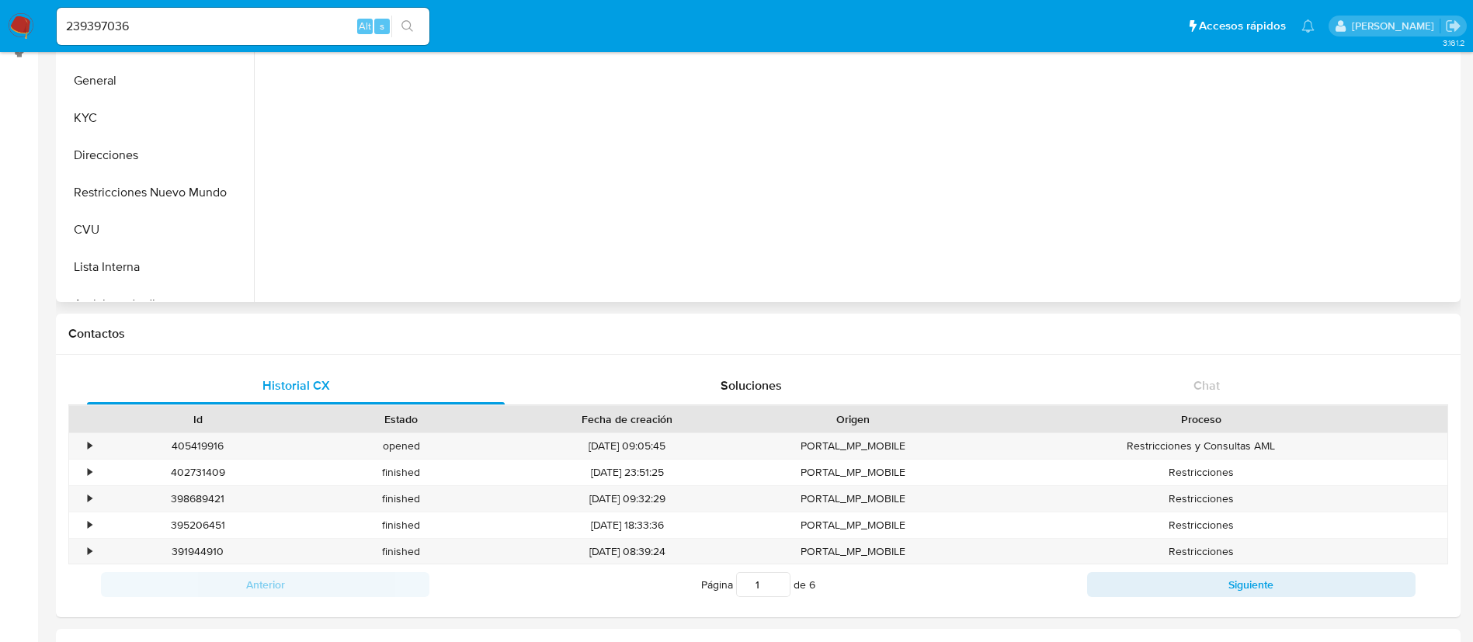
select select "10"
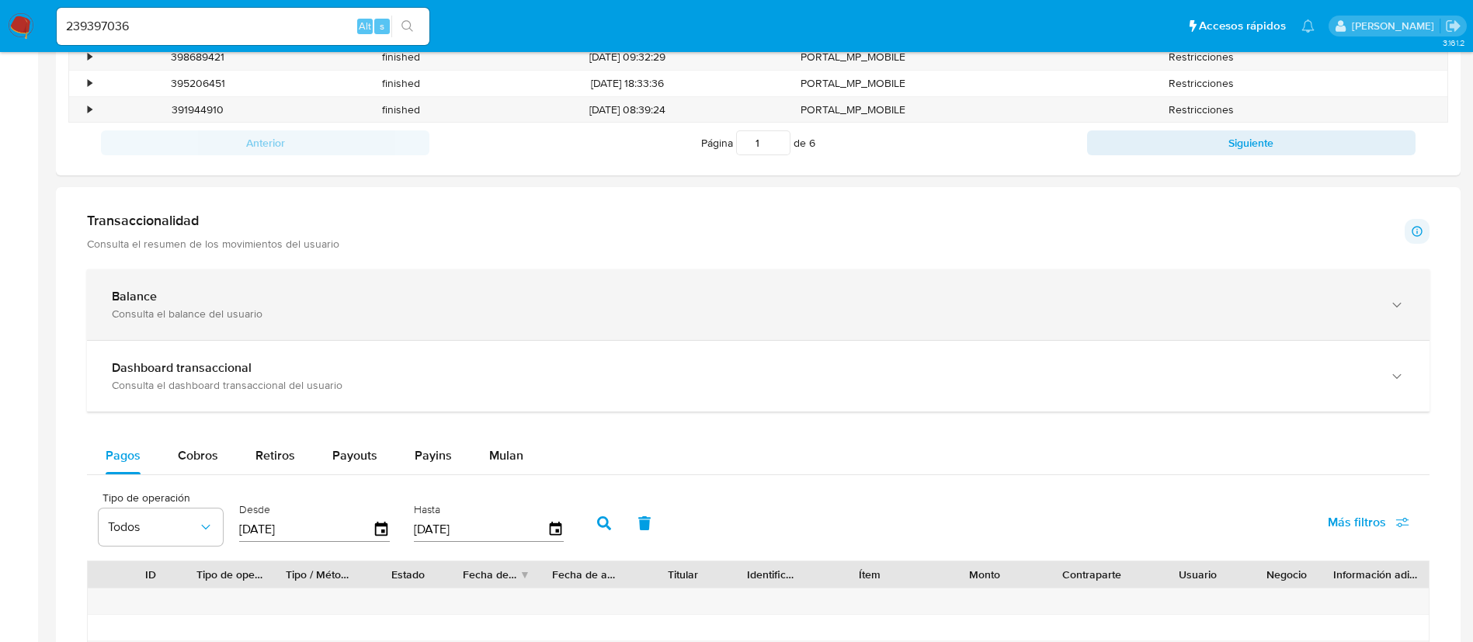
scroll to position [699, 0]
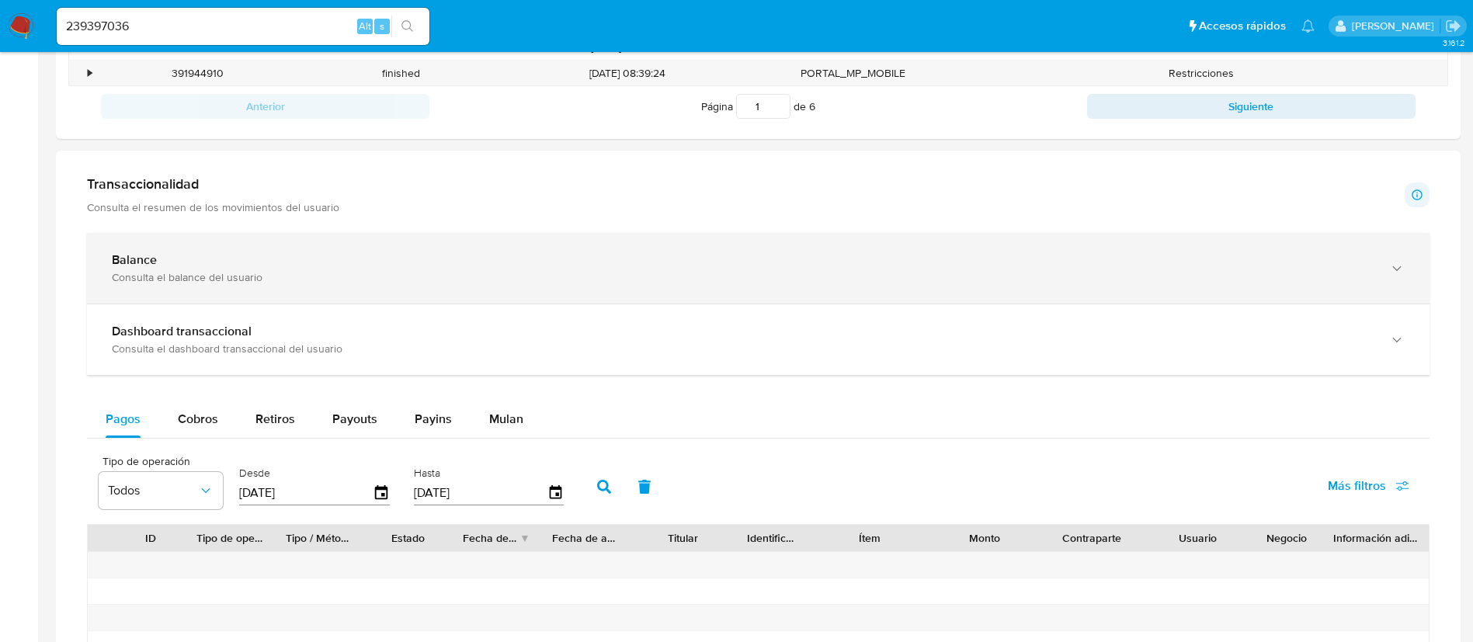
click at [610, 261] on div "Balance" at bounding box center [743, 260] width 1262 height 16
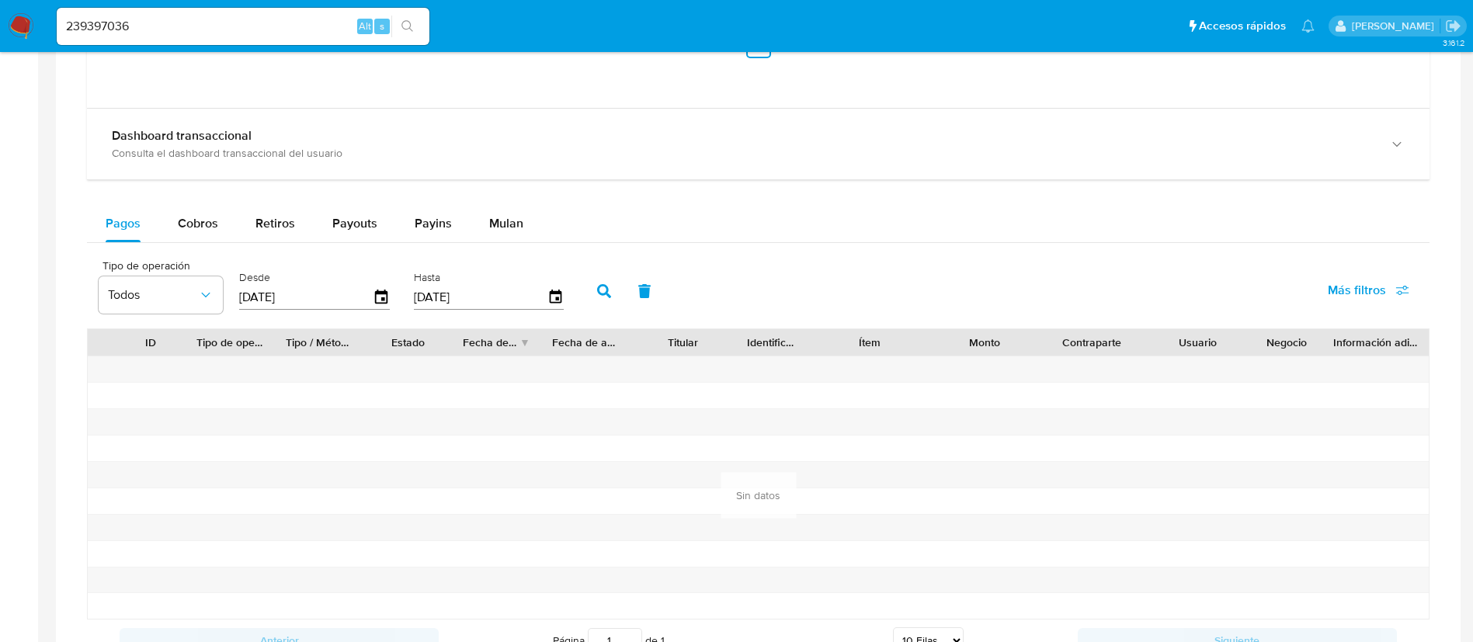
scroll to position [1281, 0]
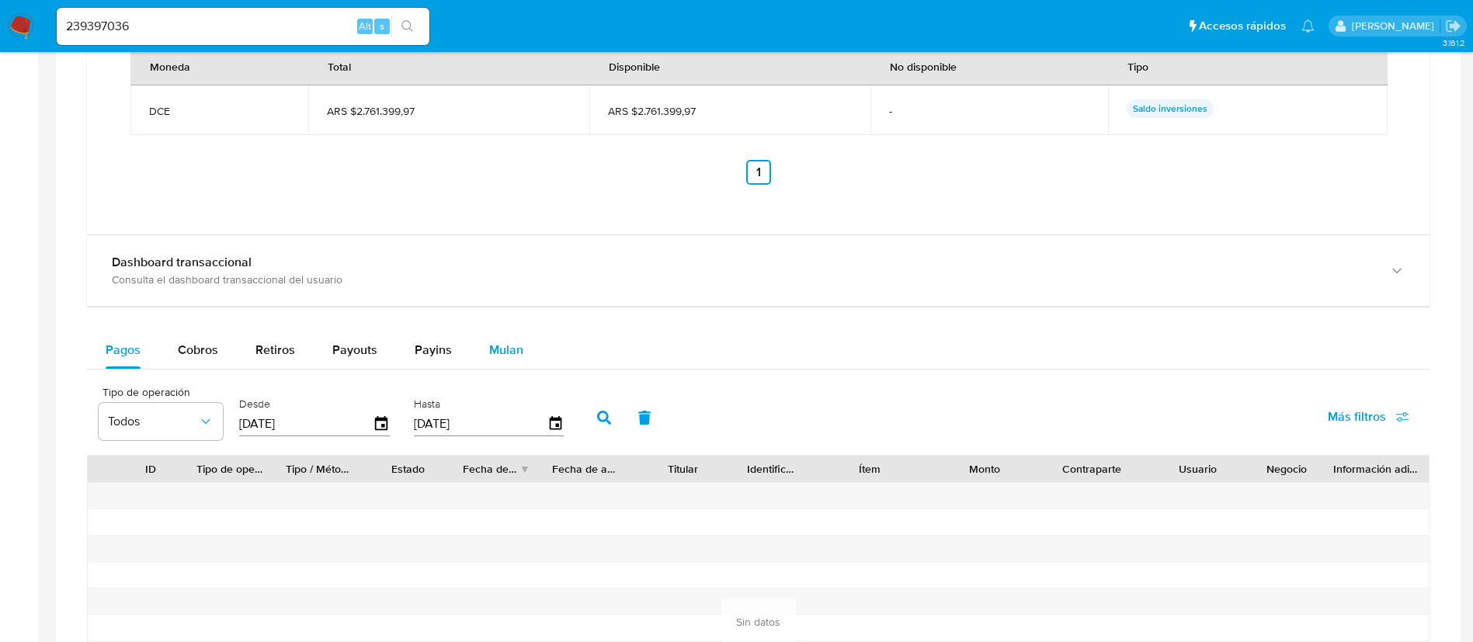
click at [489, 362] on div "Mulan" at bounding box center [506, 350] width 34 height 37
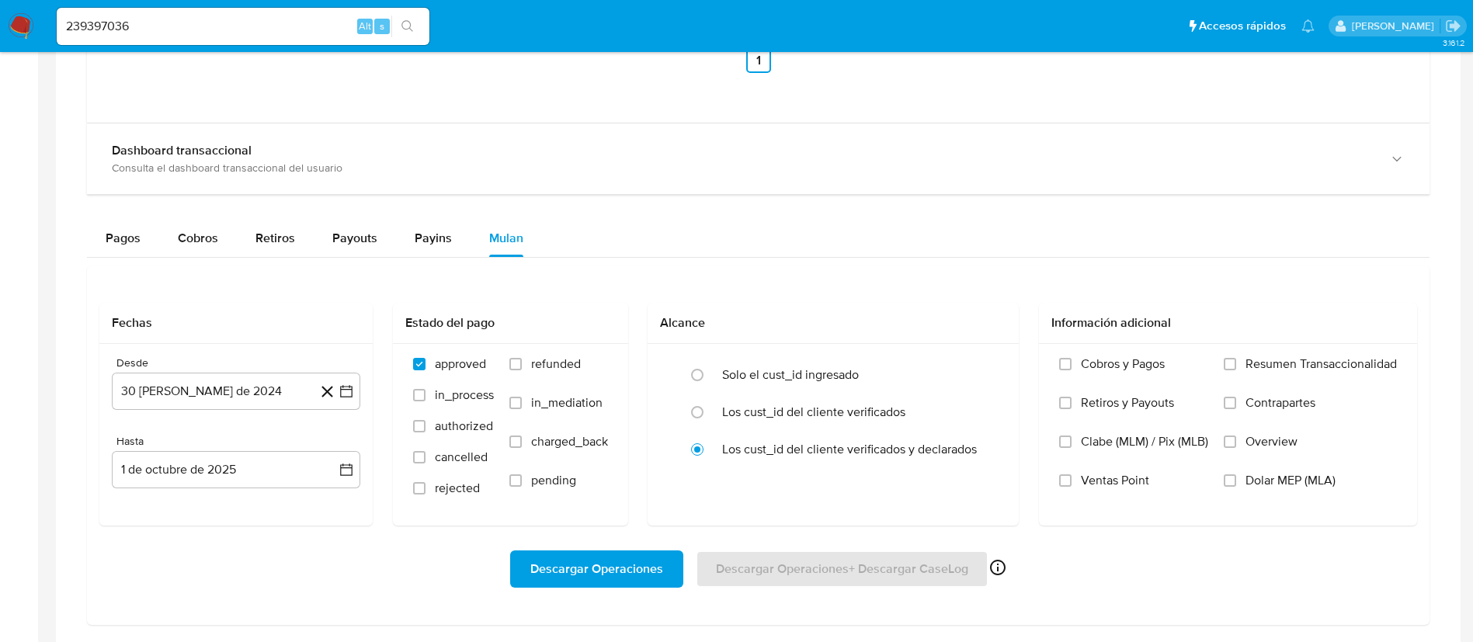
scroll to position [1277, 0]
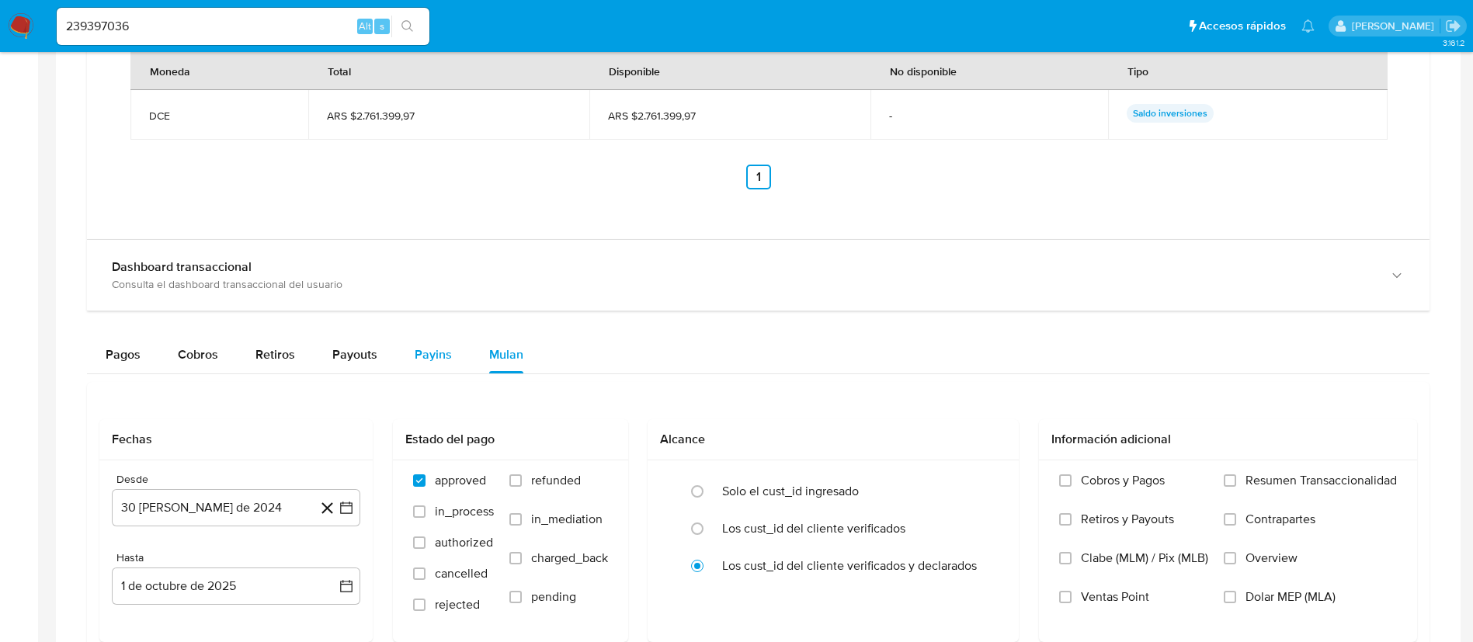
click at [415, 350] on span "Payins" at bounding box center [433, 355] width 37 height 18
select select "10"
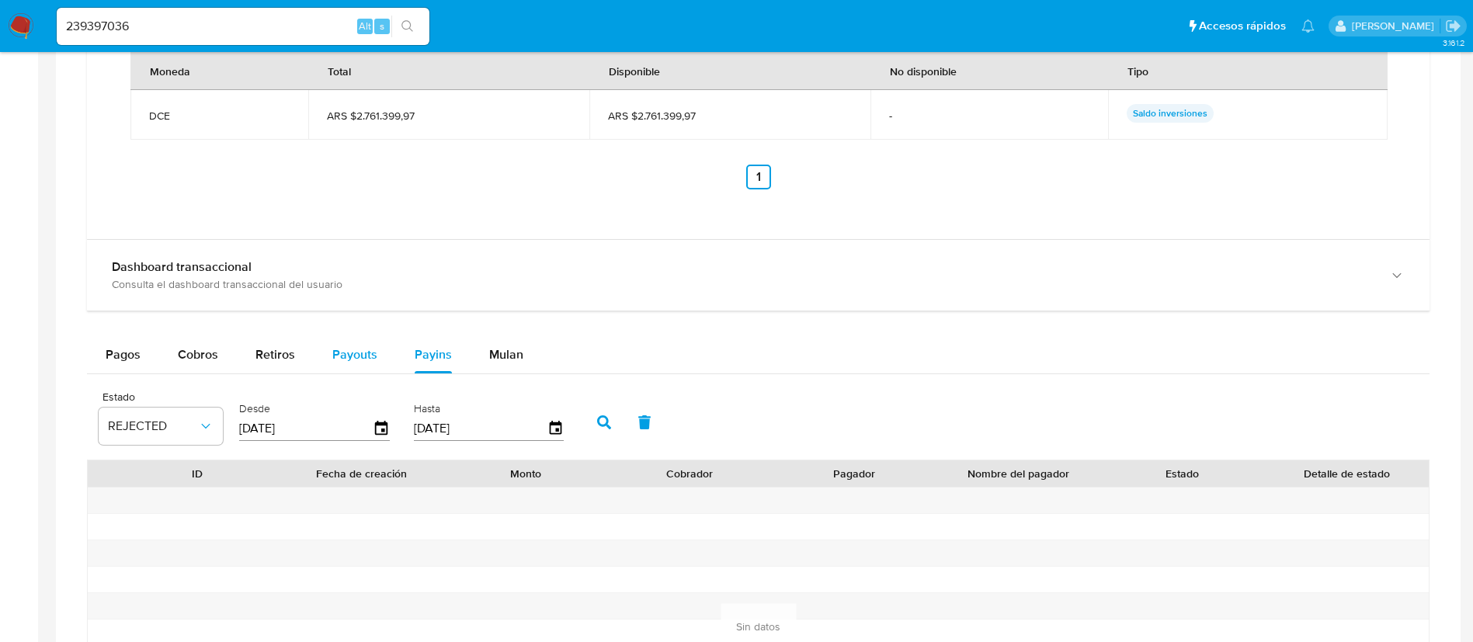
click at [368, 352] on span "Payouts" at bounding box center [354, 355] width 45 height 18
select select "10"
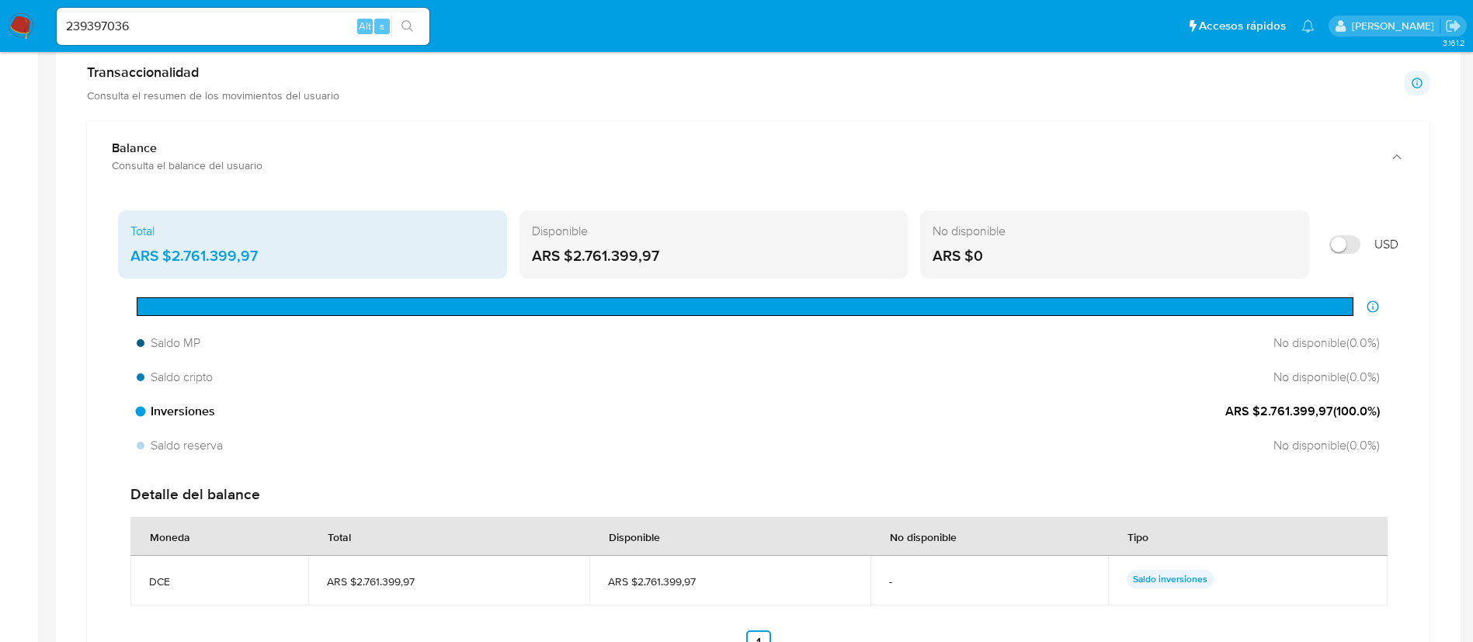
scroll to position [927, 0]
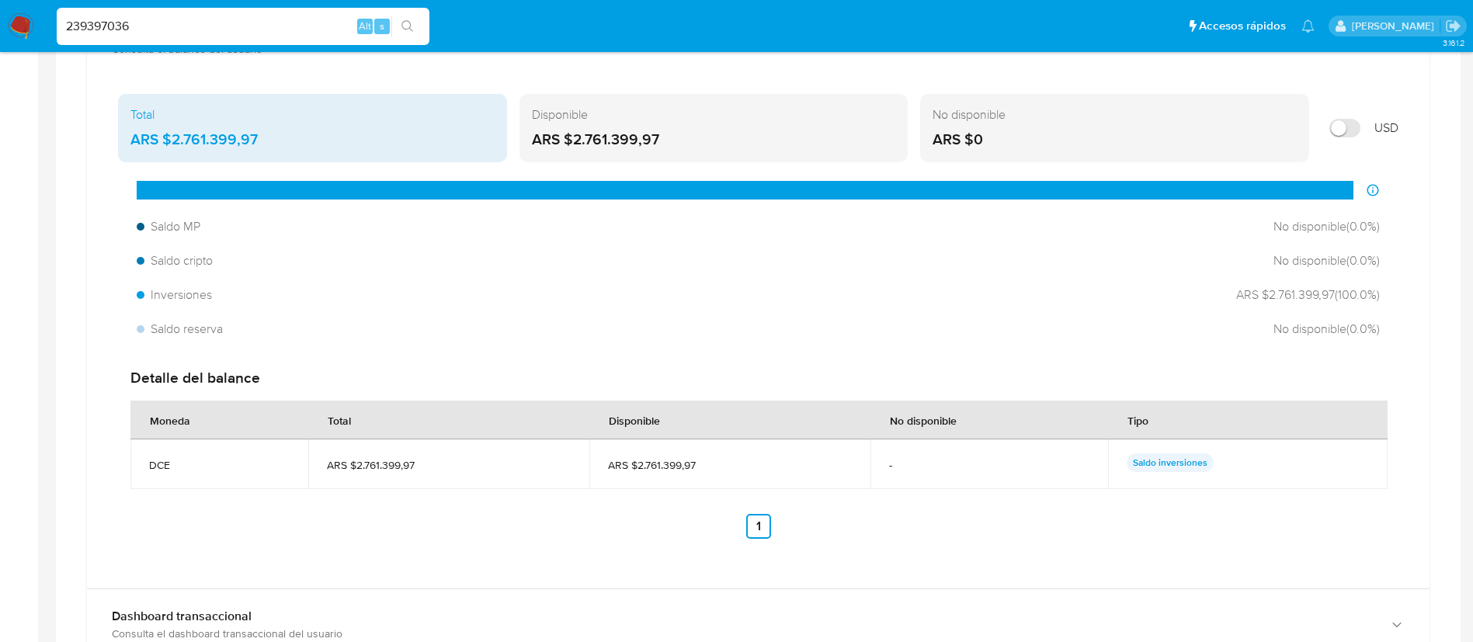
click at [297, 27] on input "239397036" at bounding box center [243, 26] width 373 height 20
paste input "507788540"
type input "507788540"
click at [399, 17] on button "search-icon" at bounding box center [407, 27] width 32 height 22
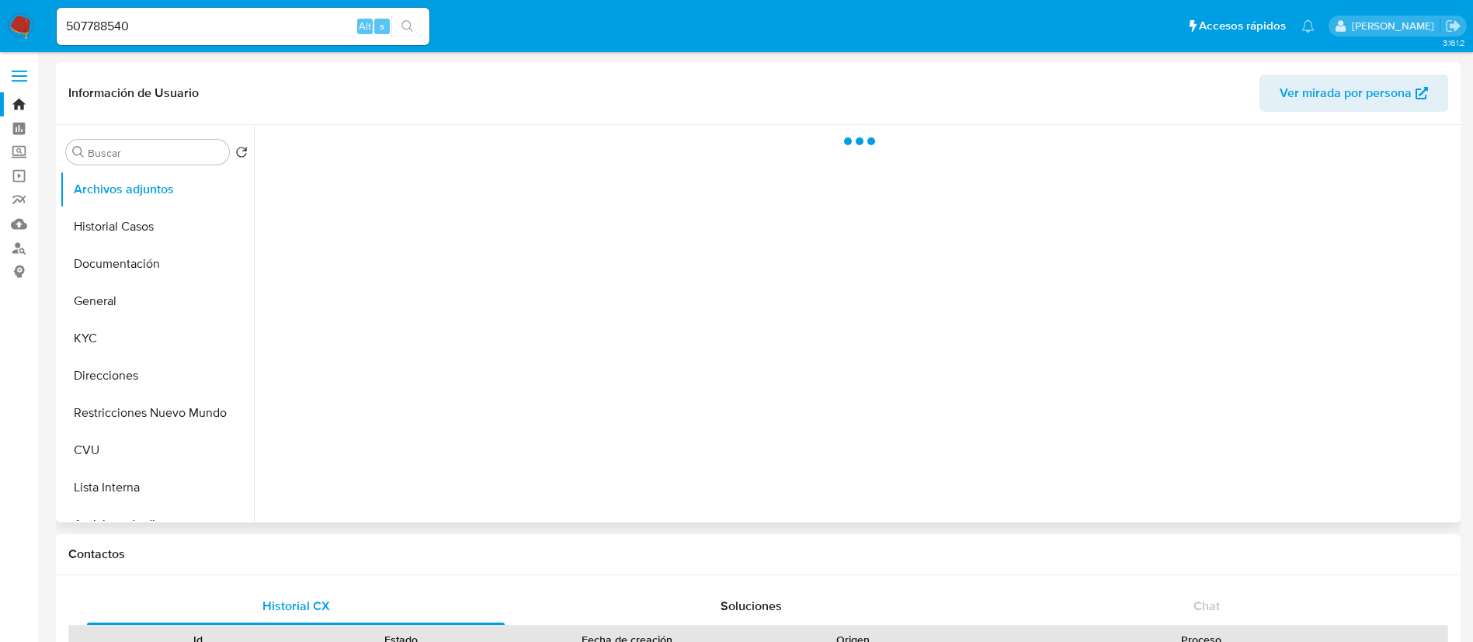
select select "10"
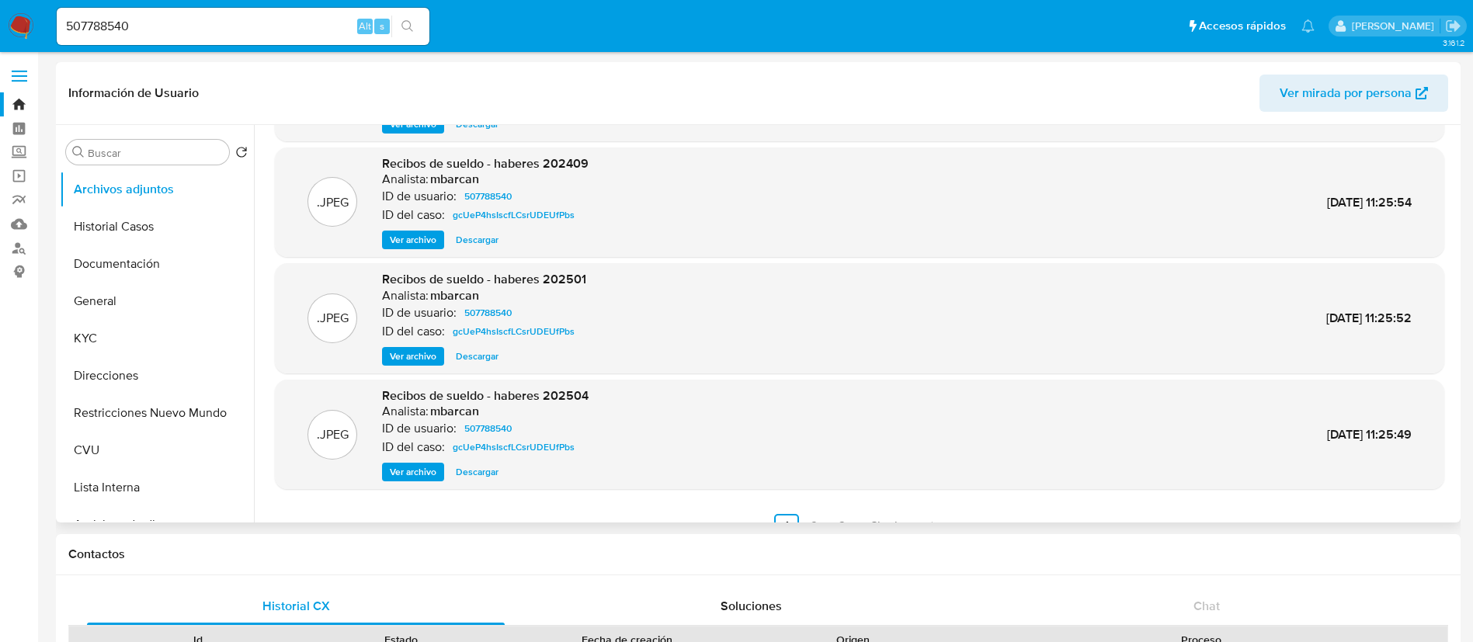
scroll to position [130, 0]
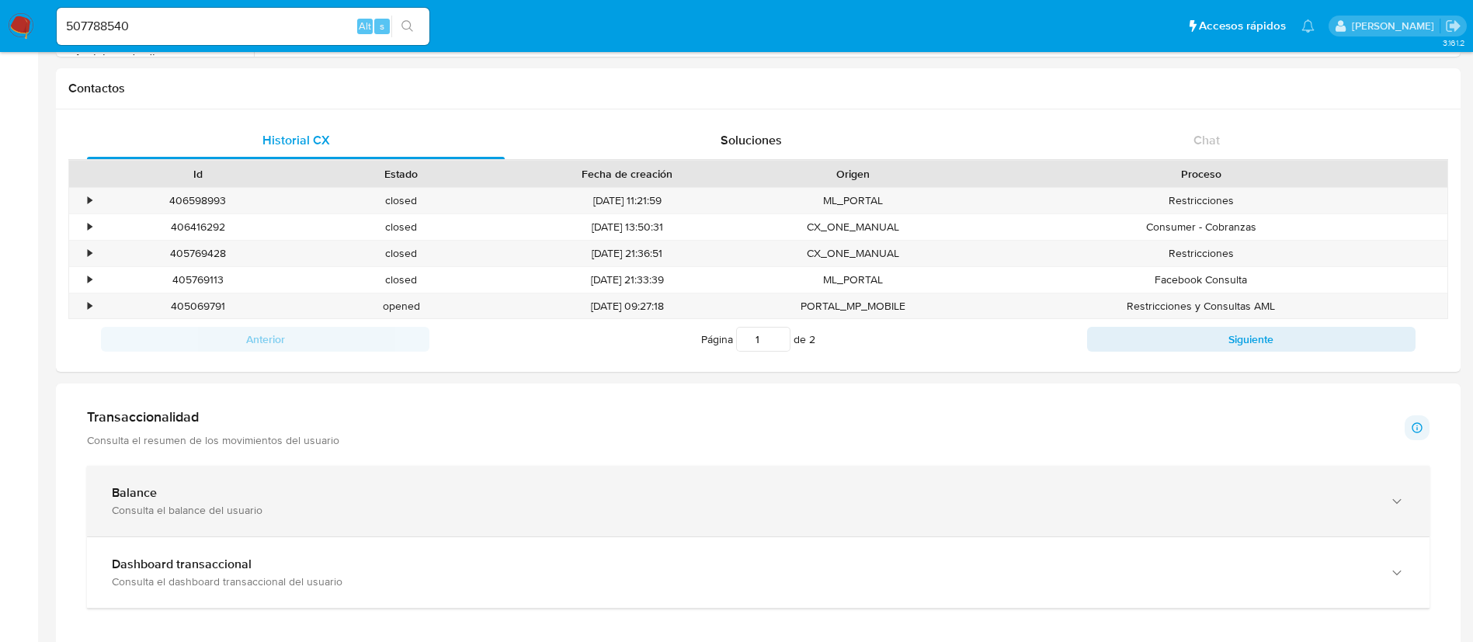
click at [590, 482] on div "Balance Consulta el balance del usuario" at bounding box center [758, 501] width 1343 height 71
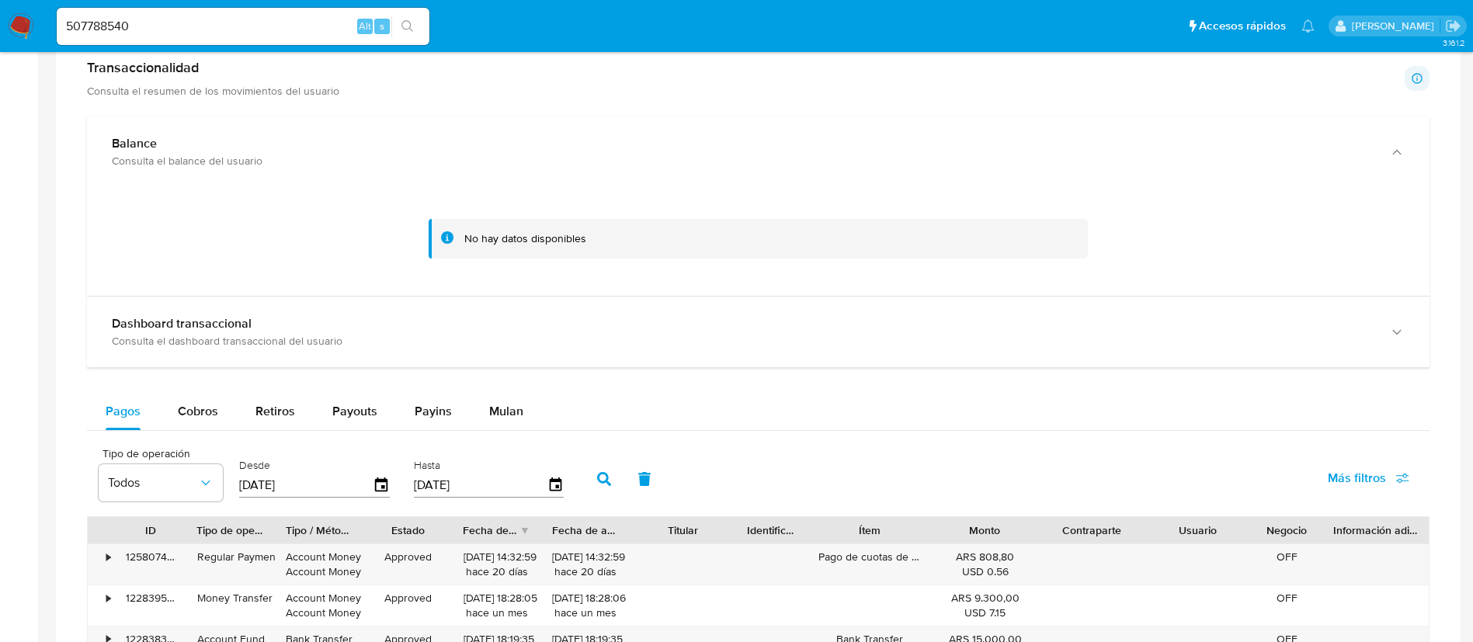
scroll to position [903, 0]
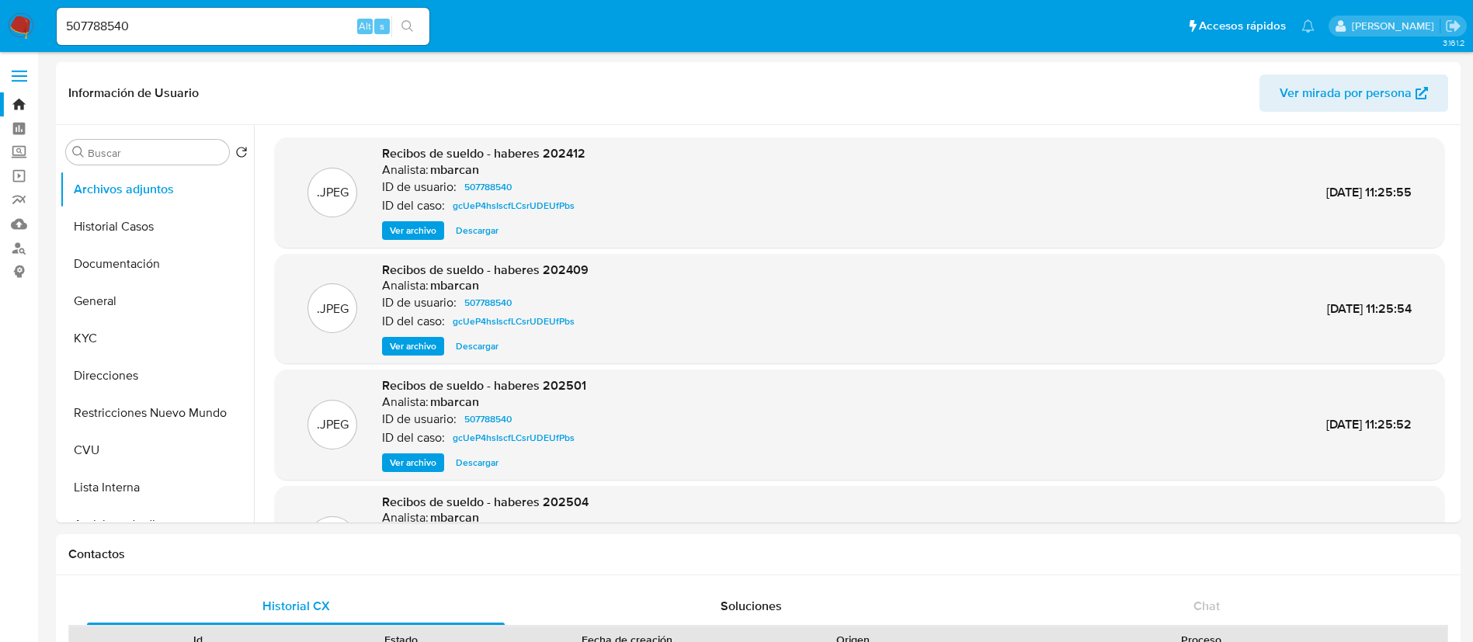
select select "10"
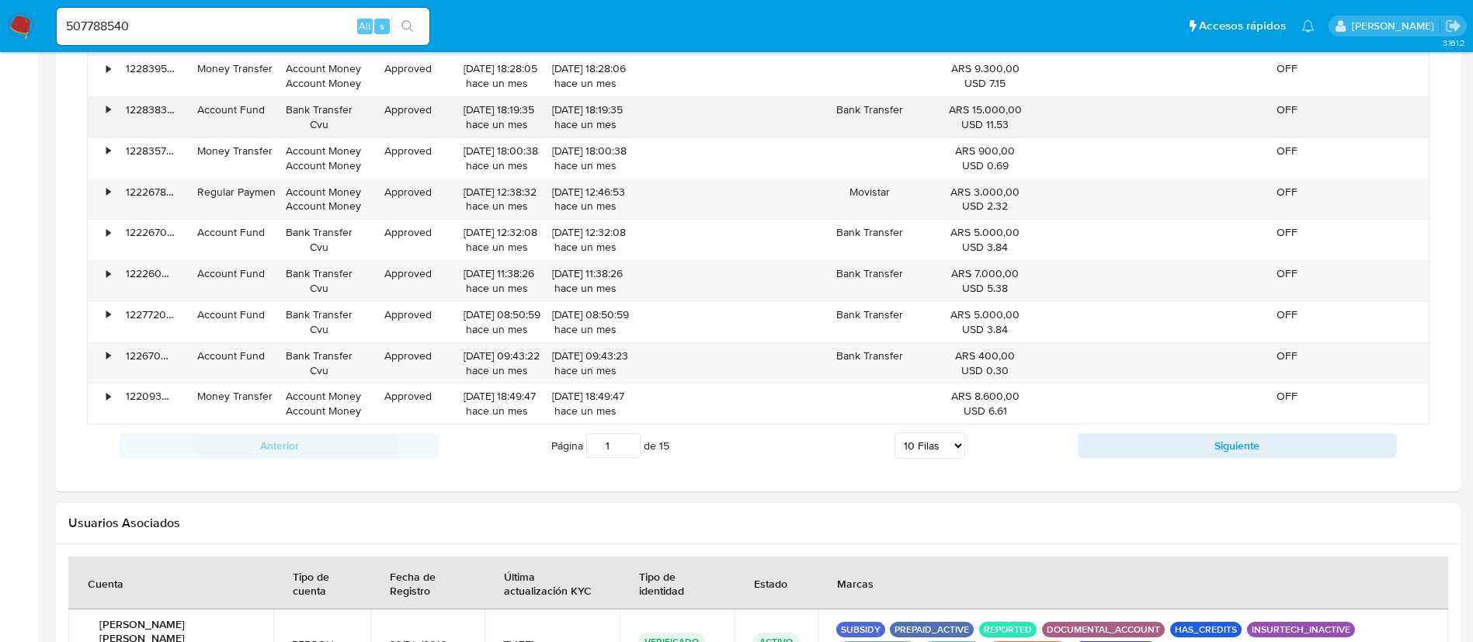
scroll to position [1170, 0]
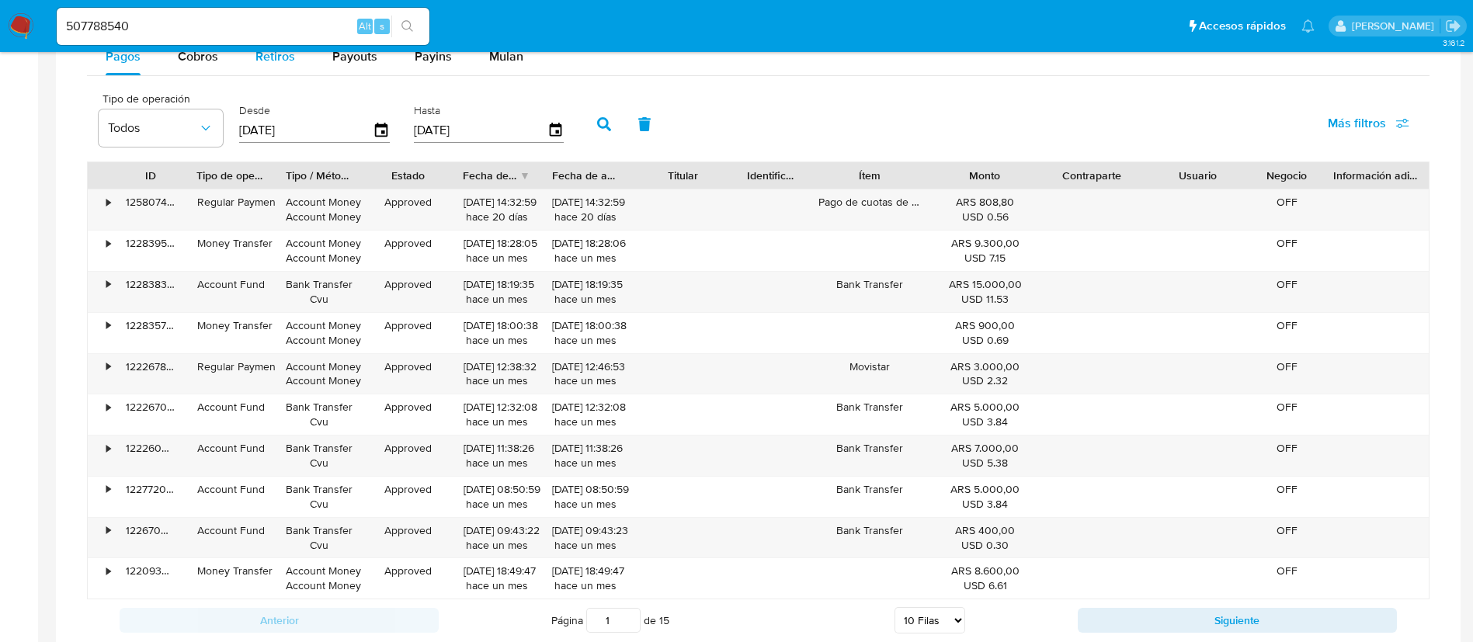
click at [275, 61] on span "Retiros" at bounding box center [275, 56] width 40 height 18
select select "10"
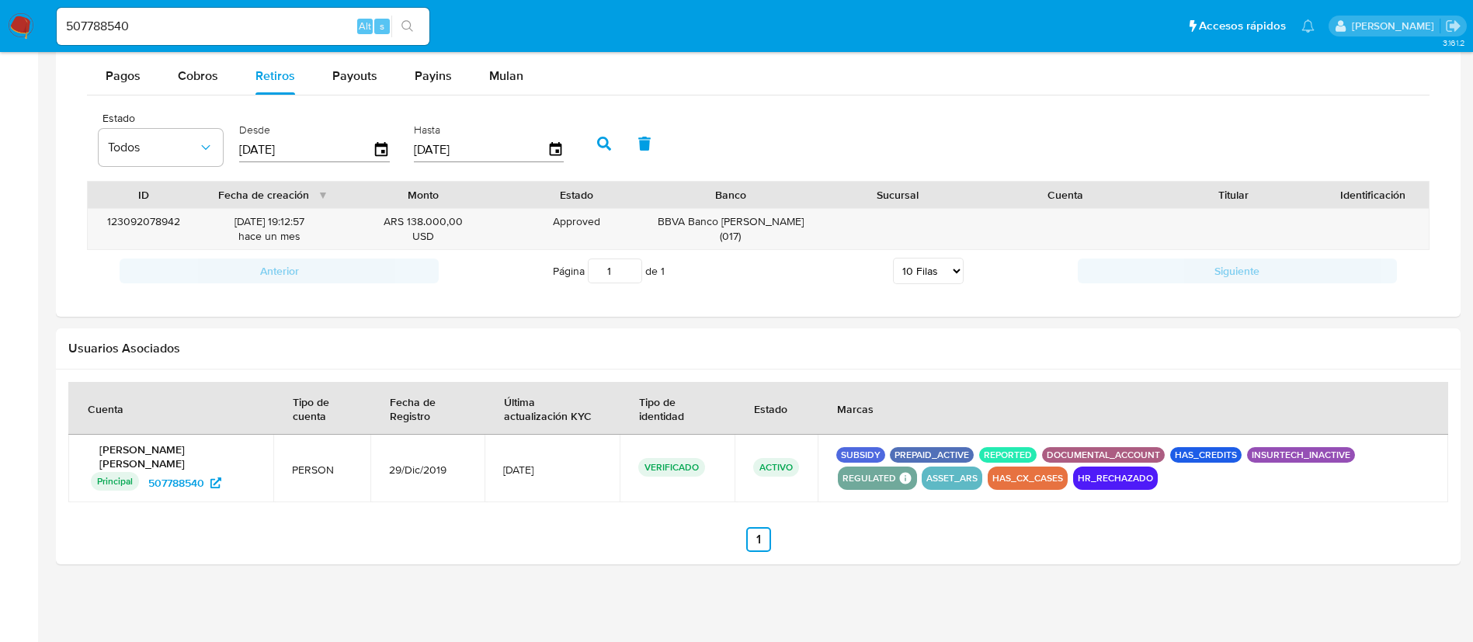
scroll to position [1151, 0]
click at [322, 66] on button "Payouts" at bounding box center [355, 75] width 82 height 37
select select "10"
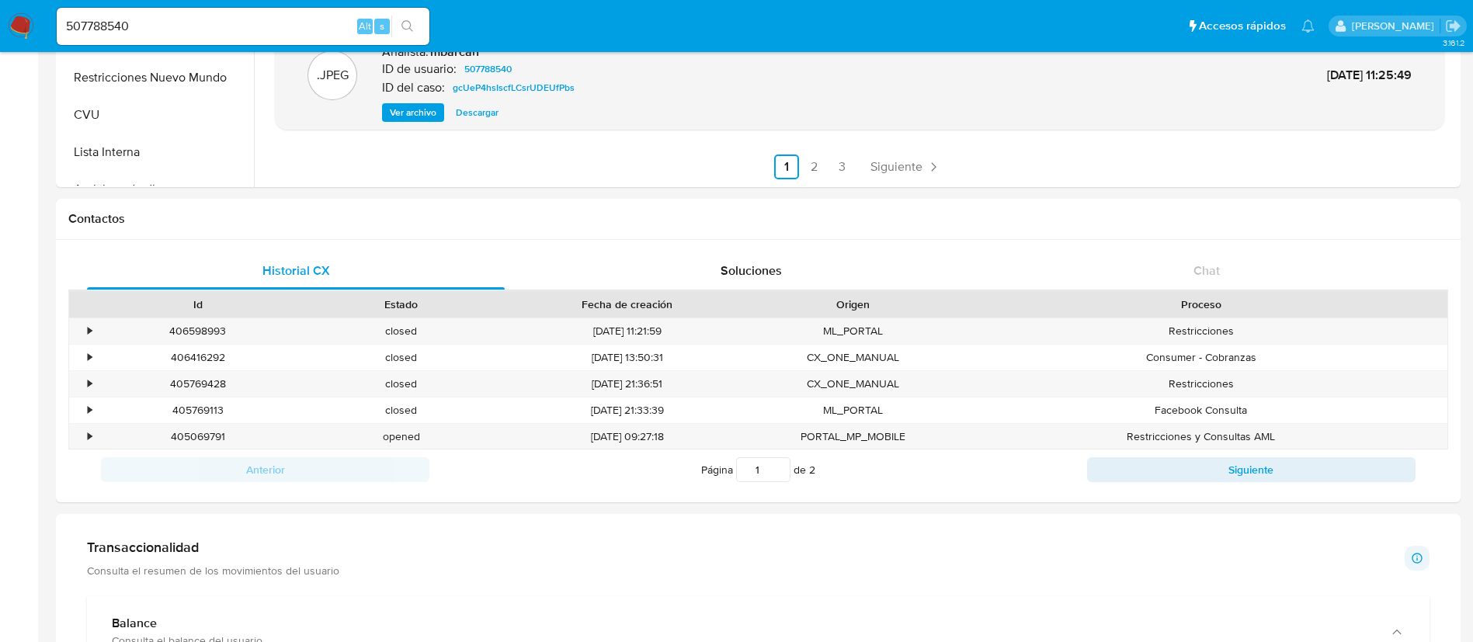
scroll to position [0, 0]
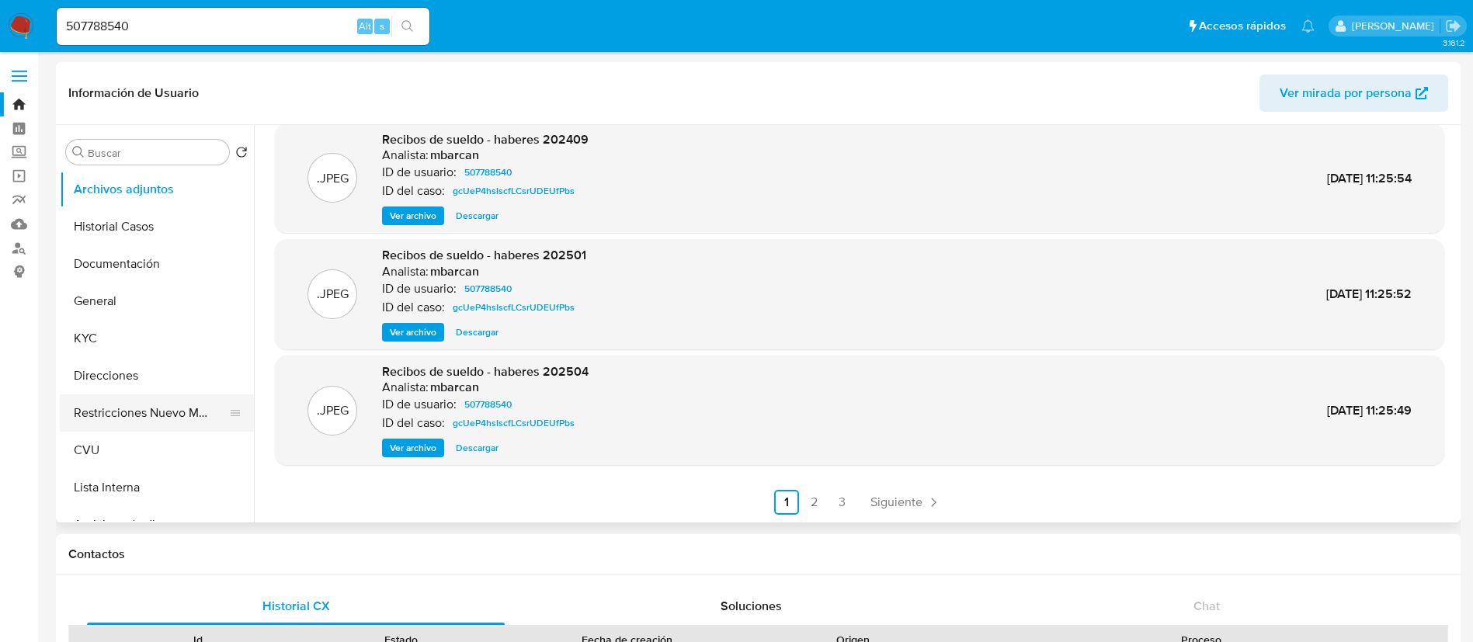
click at [162, 400] on button "Restricciones Nuevo Mundo" at bounding box center [151, 413] width 182 height 37
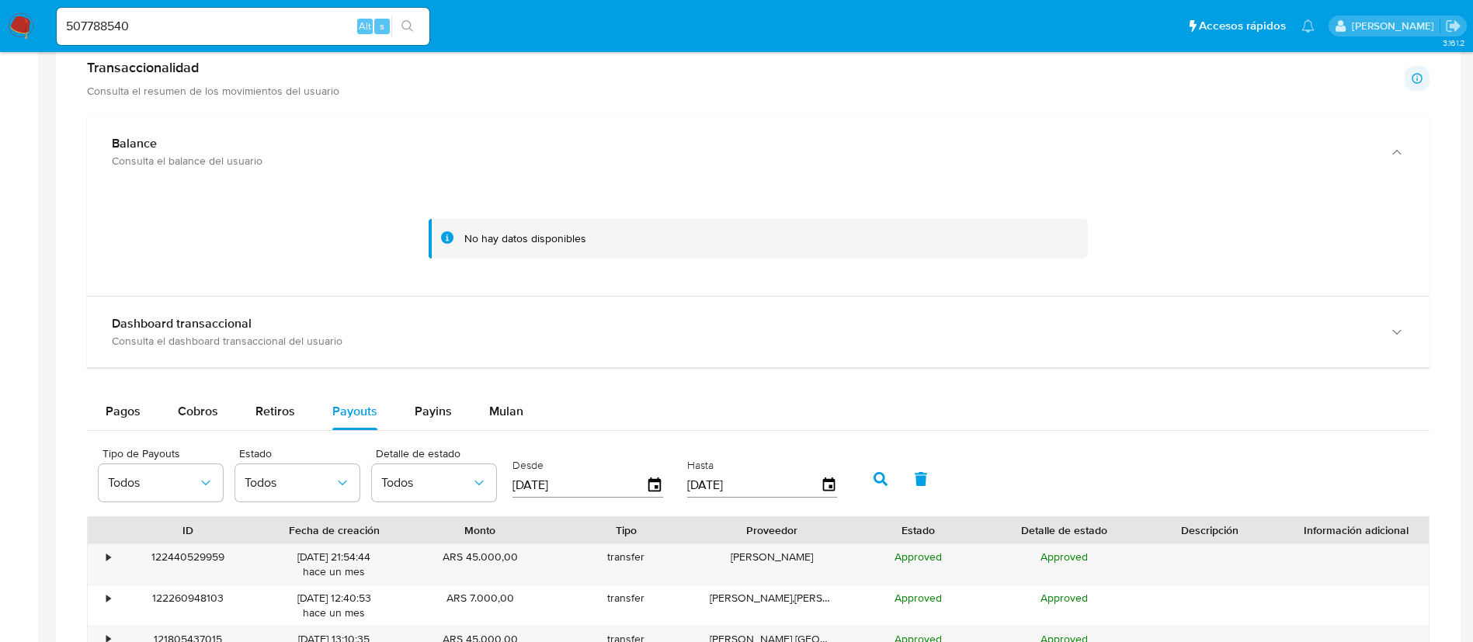
scroll to position [1048, 0]
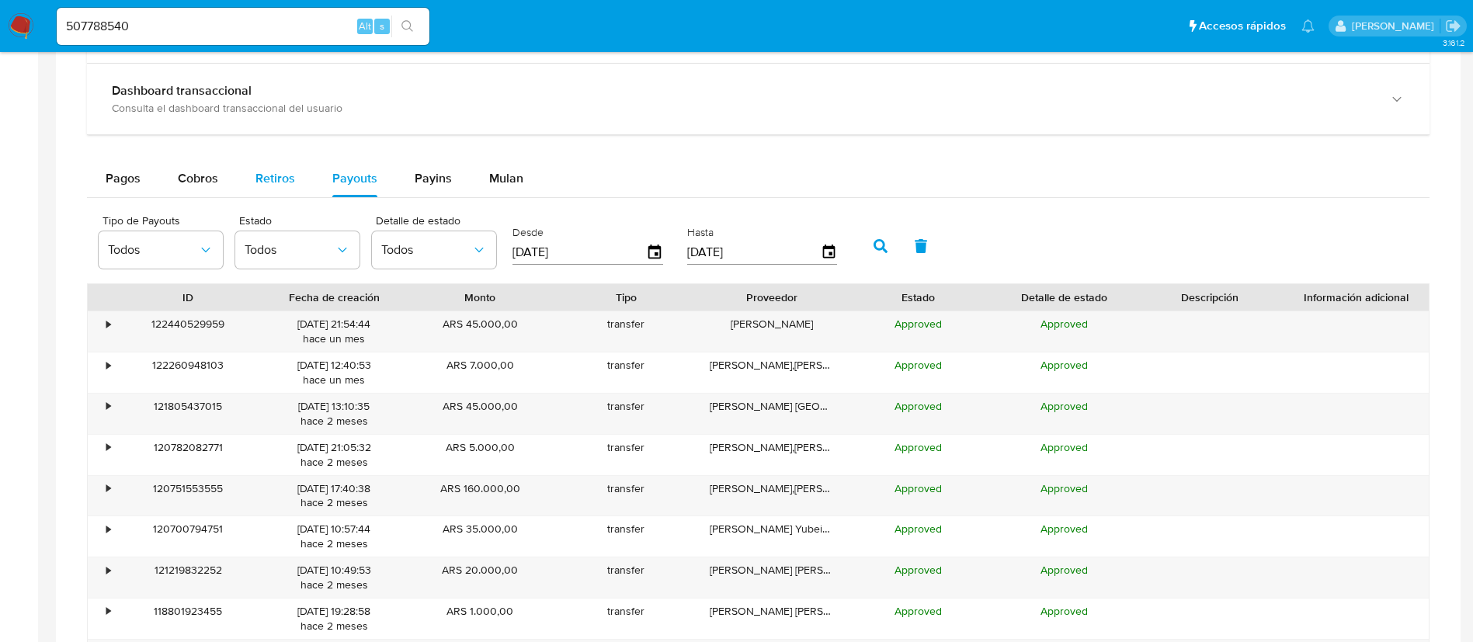
click at [298, 181] on button "Retiros" at bounding box center [275, 178] width 77 height 37
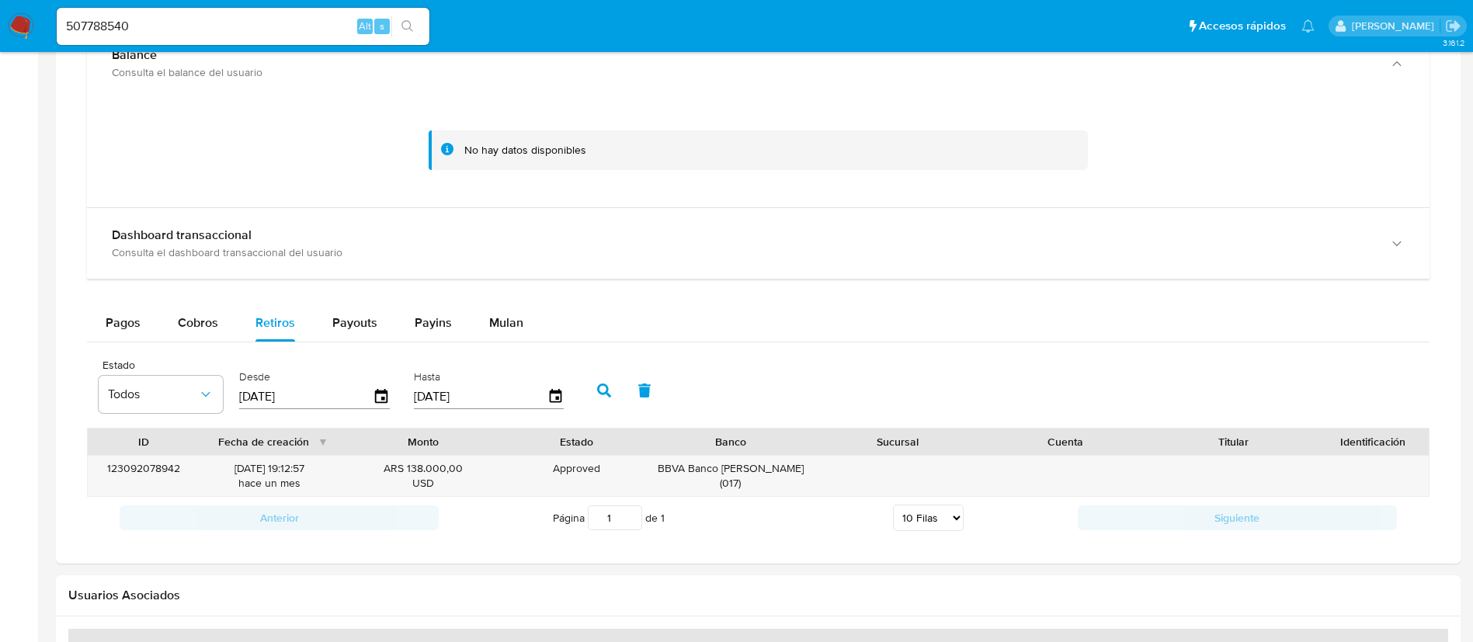
scroll to position [932, 0]
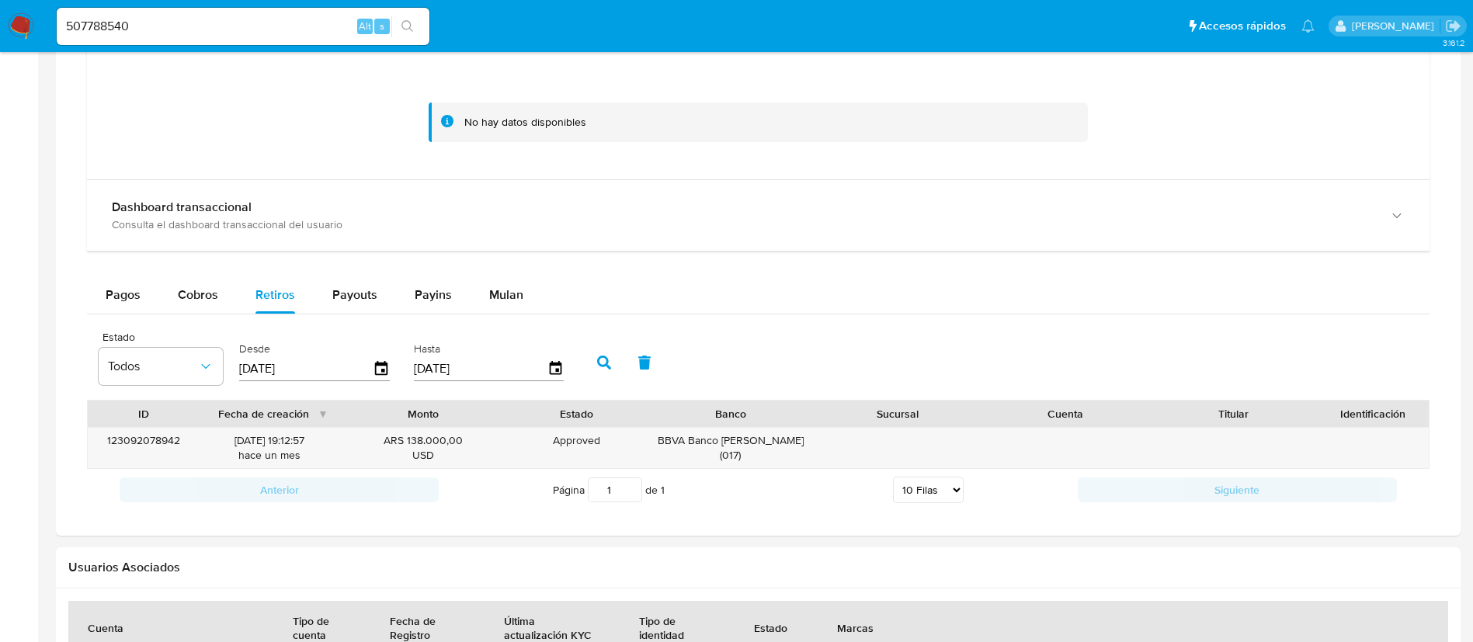
click at [341, 26] on input "507788540" at bounding box center [243, 26] width 373 height 20
paste input "726354367"
click at [346, 28] on input "507788540726354367" at bounding box center [243, 26] width 373 height 20
paste input
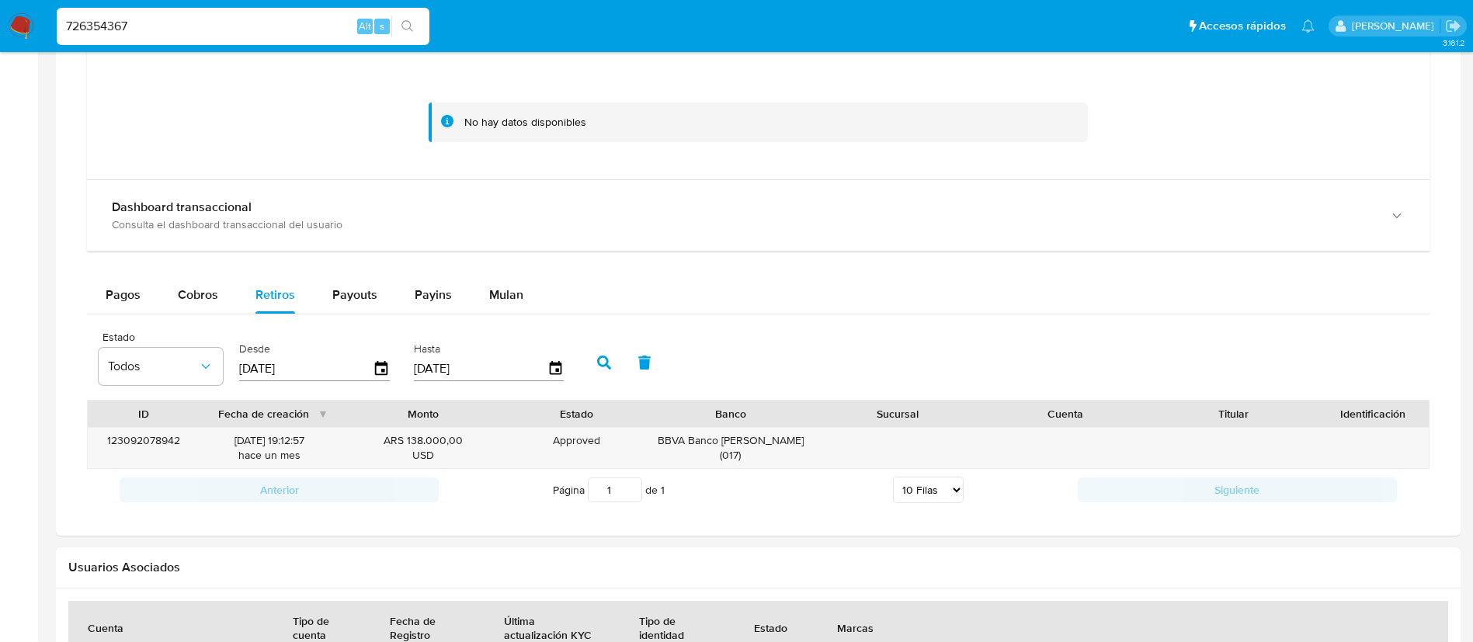
type input "726354367"
click at [408, 26] on icon "search-icon" at bounding box center [407, 26] width 12 height 12
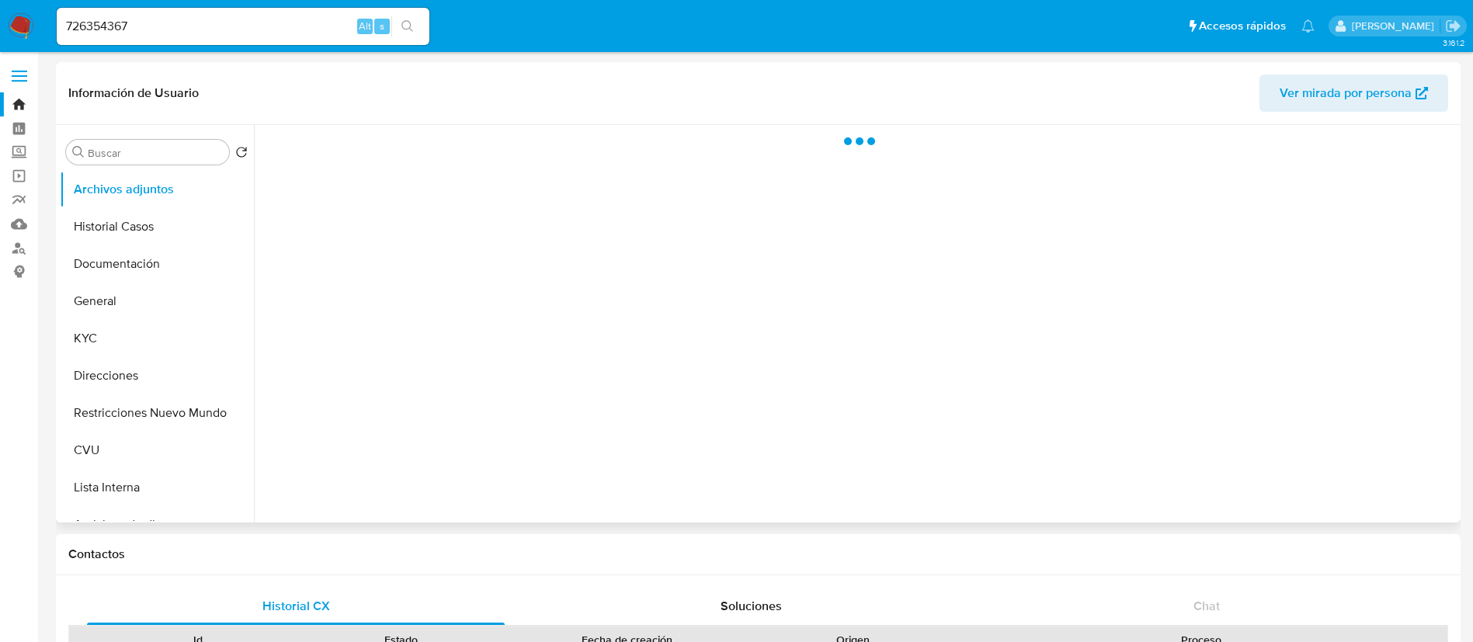
select select "10"
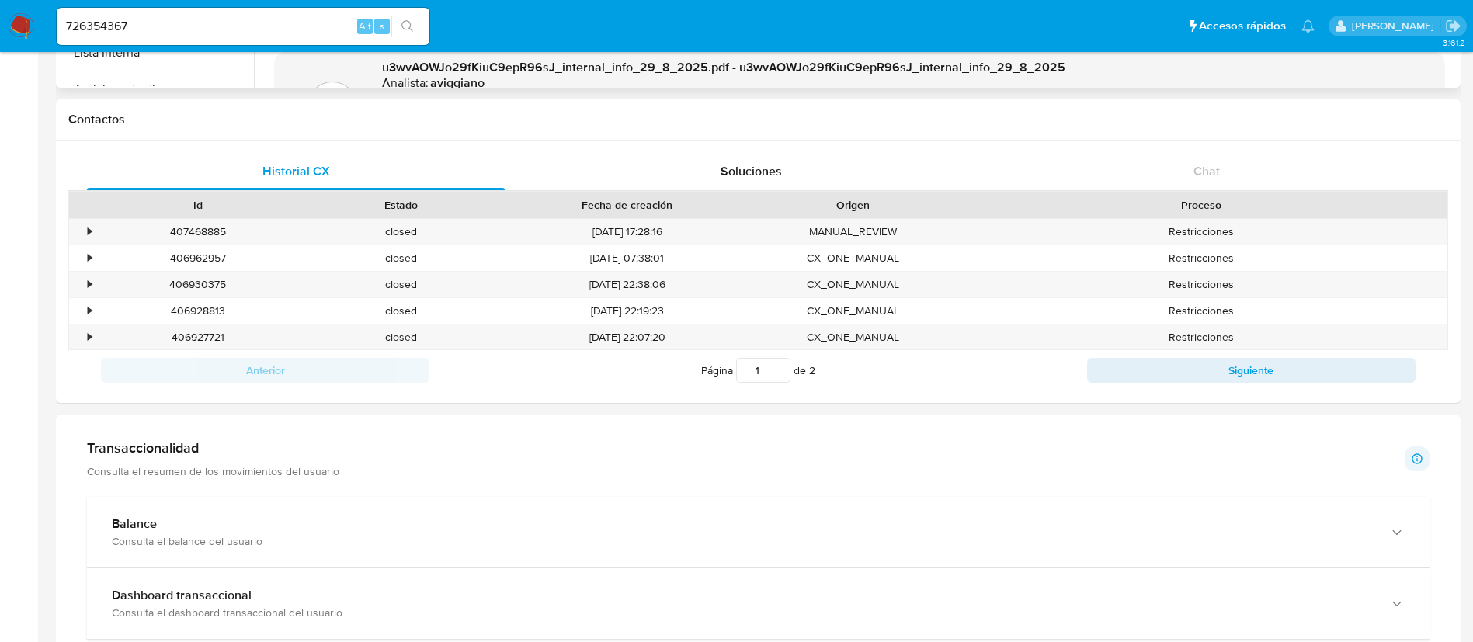
scroll to position [582, 0]
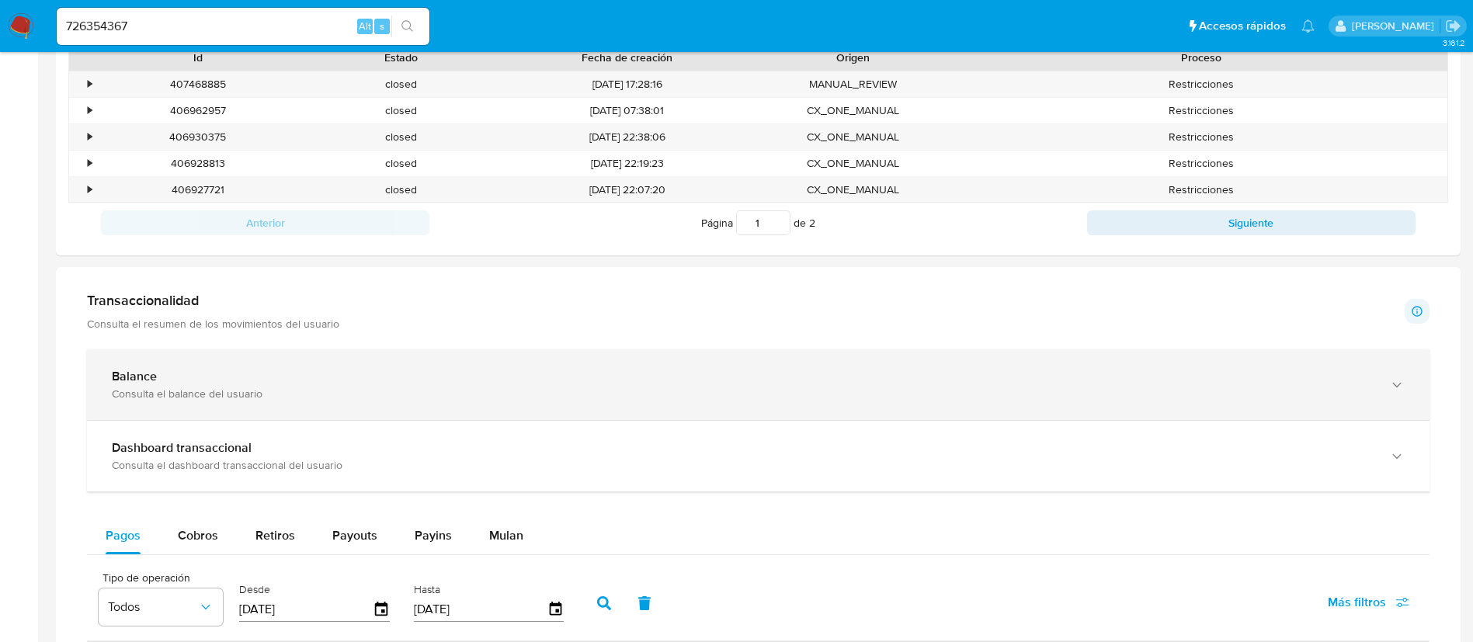
click at [563, 392] on div "Consulta el balance del usuario" at bounding box center [743, 394] width 1262 height 14
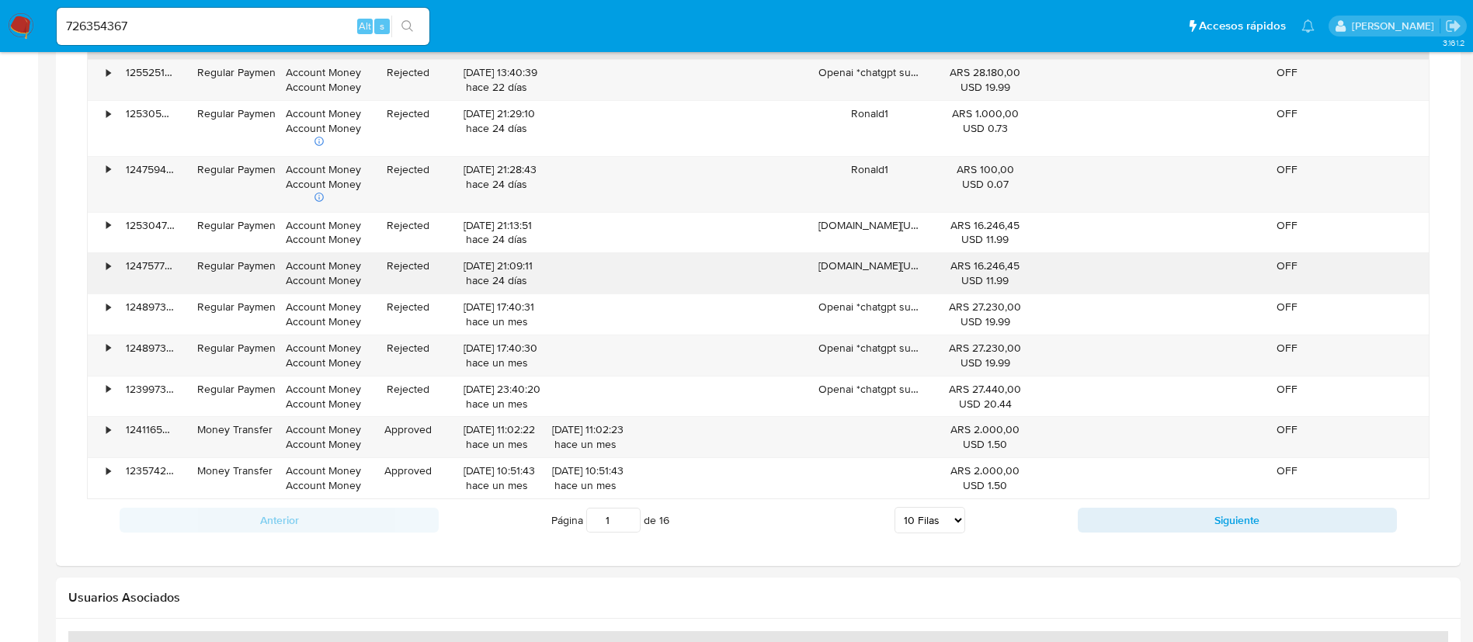
scroll to position [1165, 0]
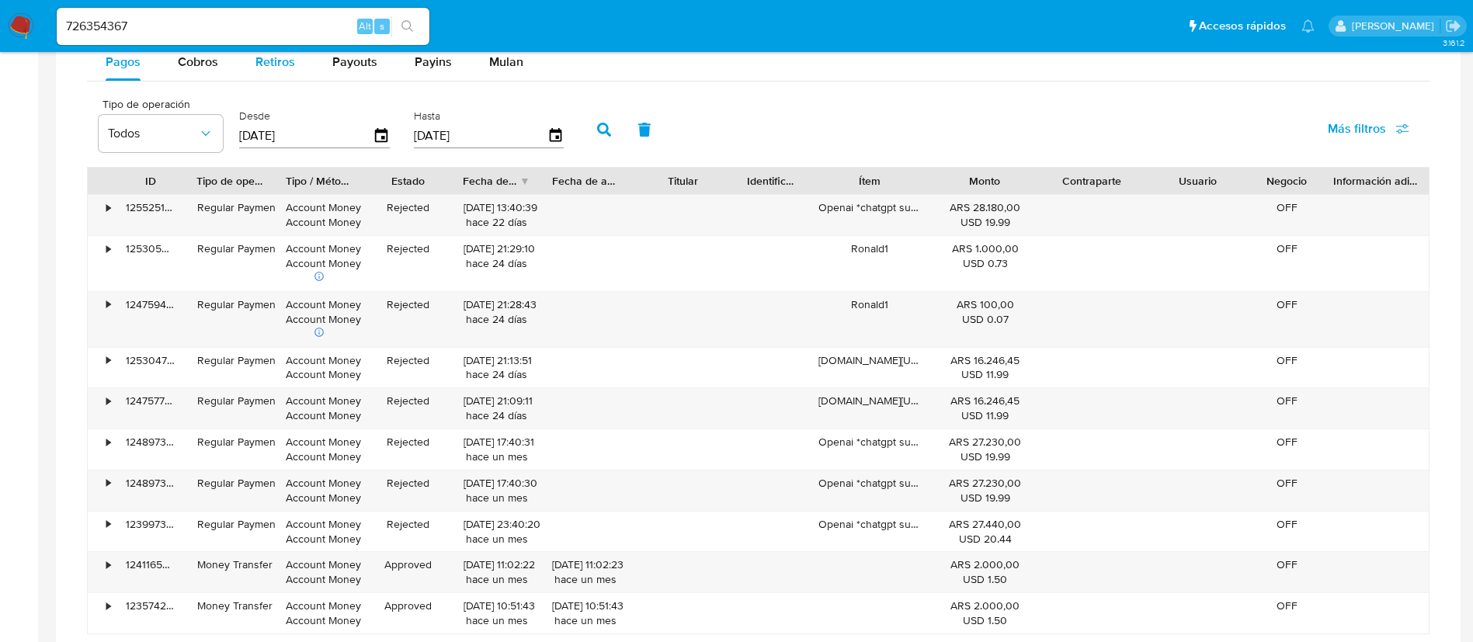
click at [277, 64] on span "Retiros" at bounding box center [275, 62] width 40 height 18
select select "10"
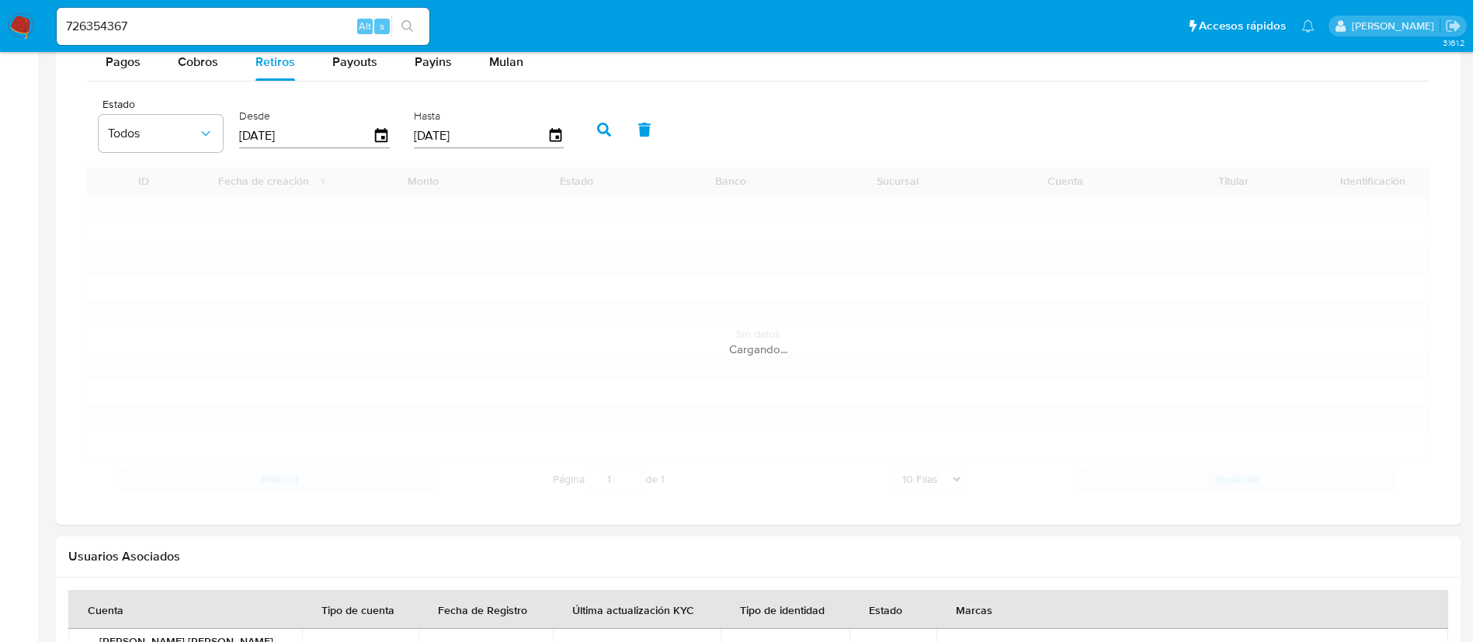
scroll to position [1119, 0]
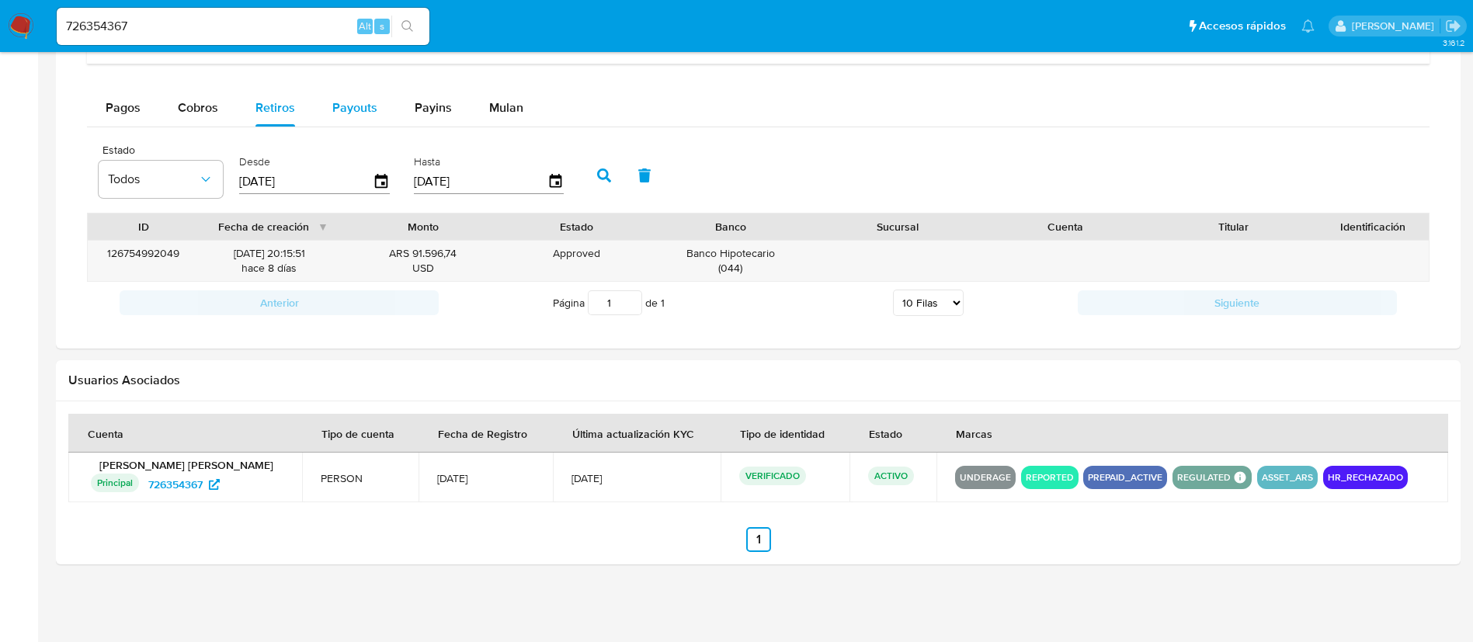
click at [338, 111] on span "Payouts" at bounding box center [354, 108] width 45 height 18
select select "10"
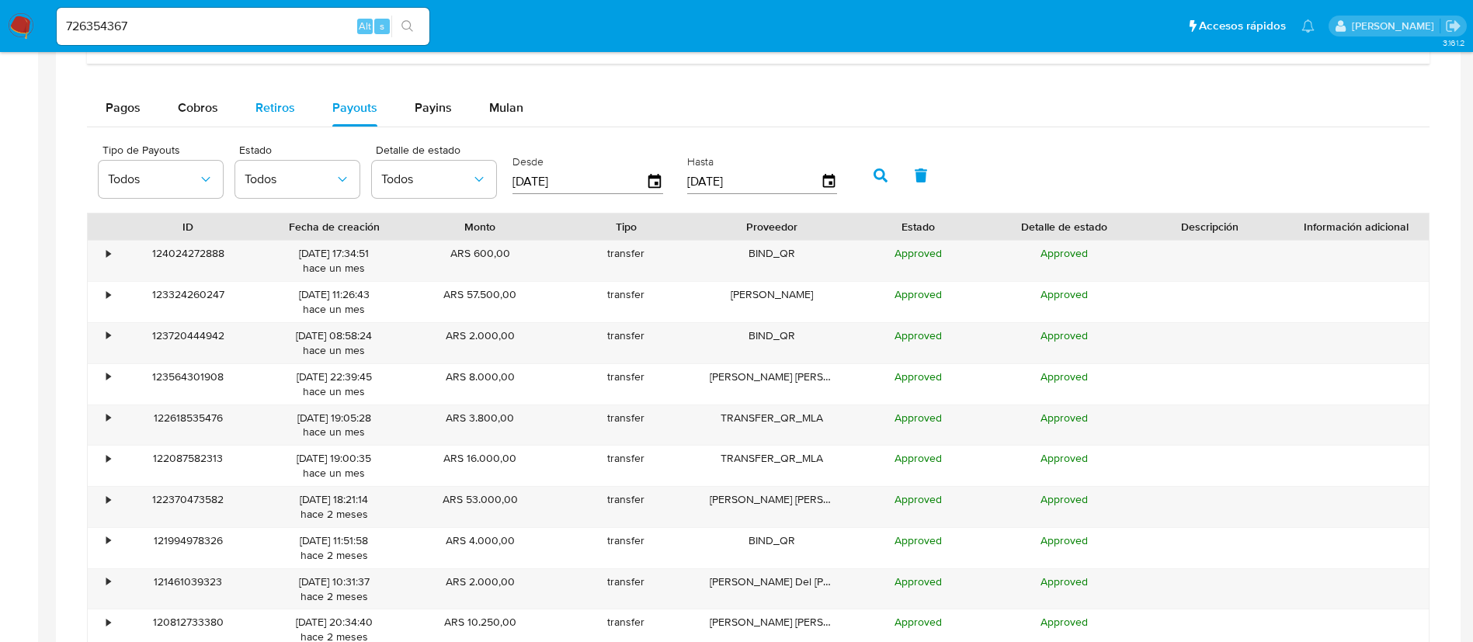
click at [269, 109] on span "Retiros" at bounding box center [275, 108] width 40 height 18
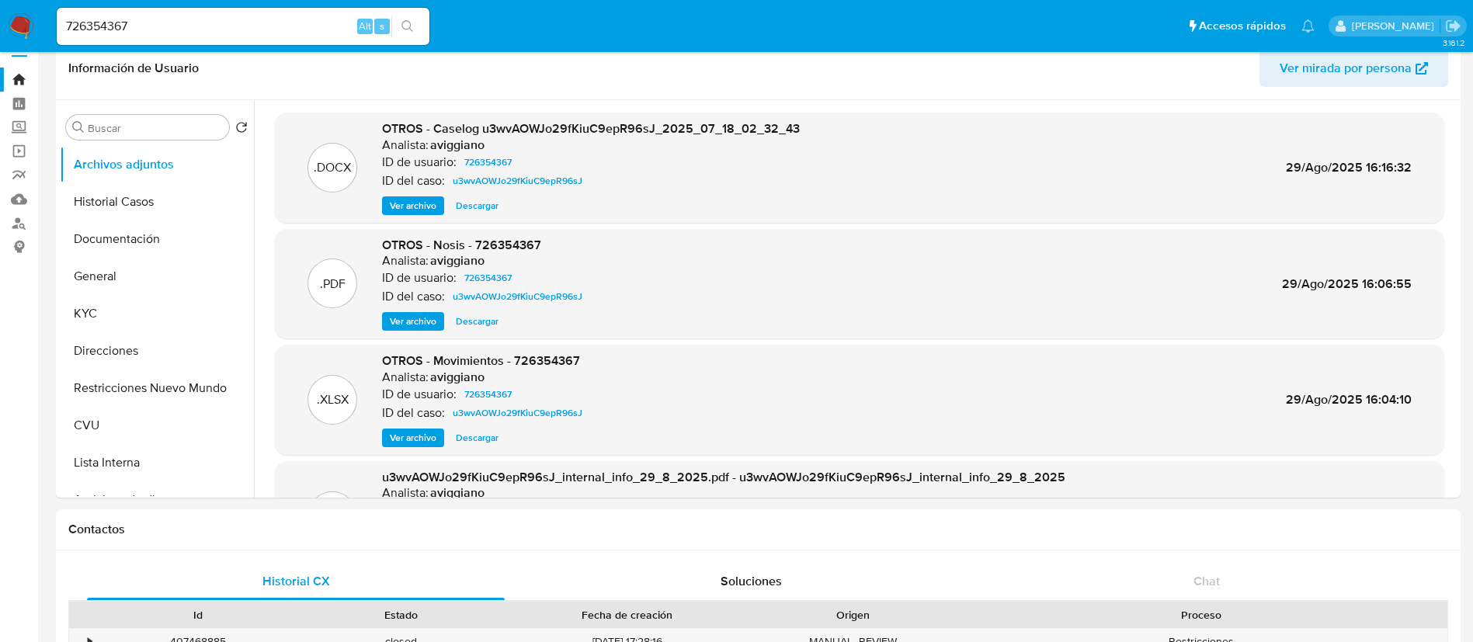
scroll to position [0, 0]
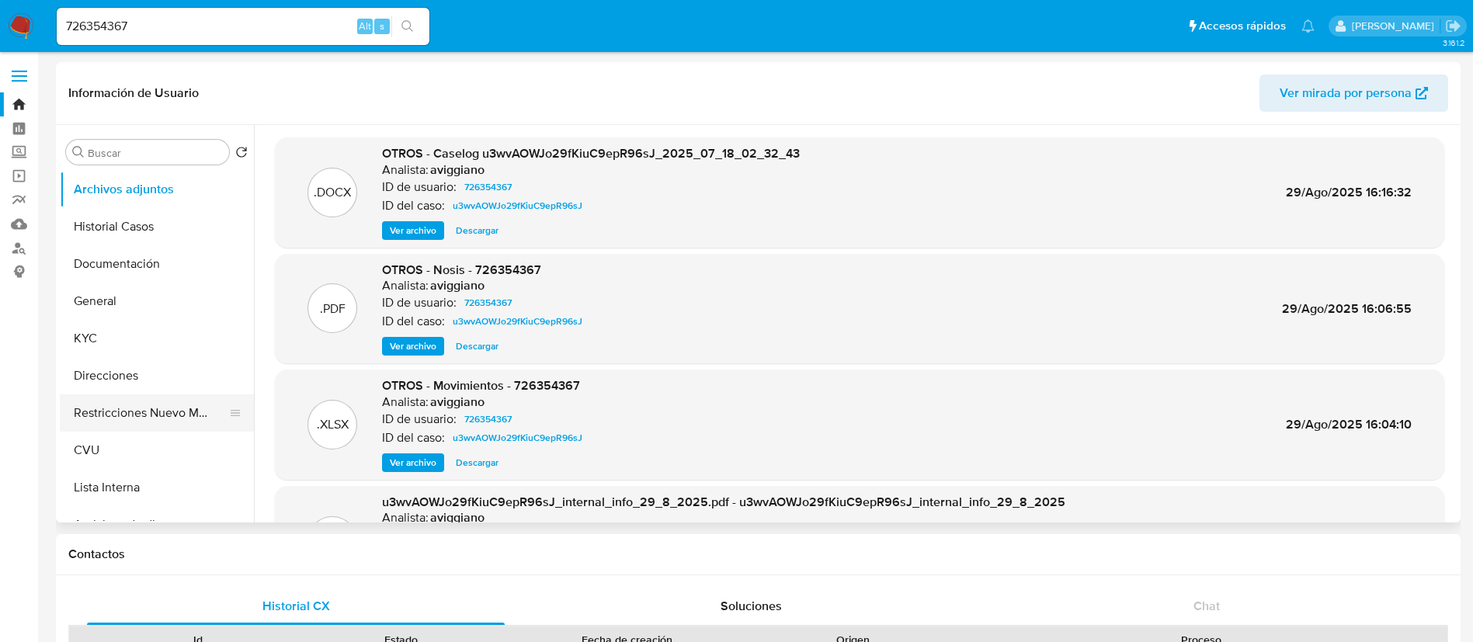
click at [140, 422] on button "Restricciones Nuevo Mundo" at bounding box center [151, 413] width 182 height 37
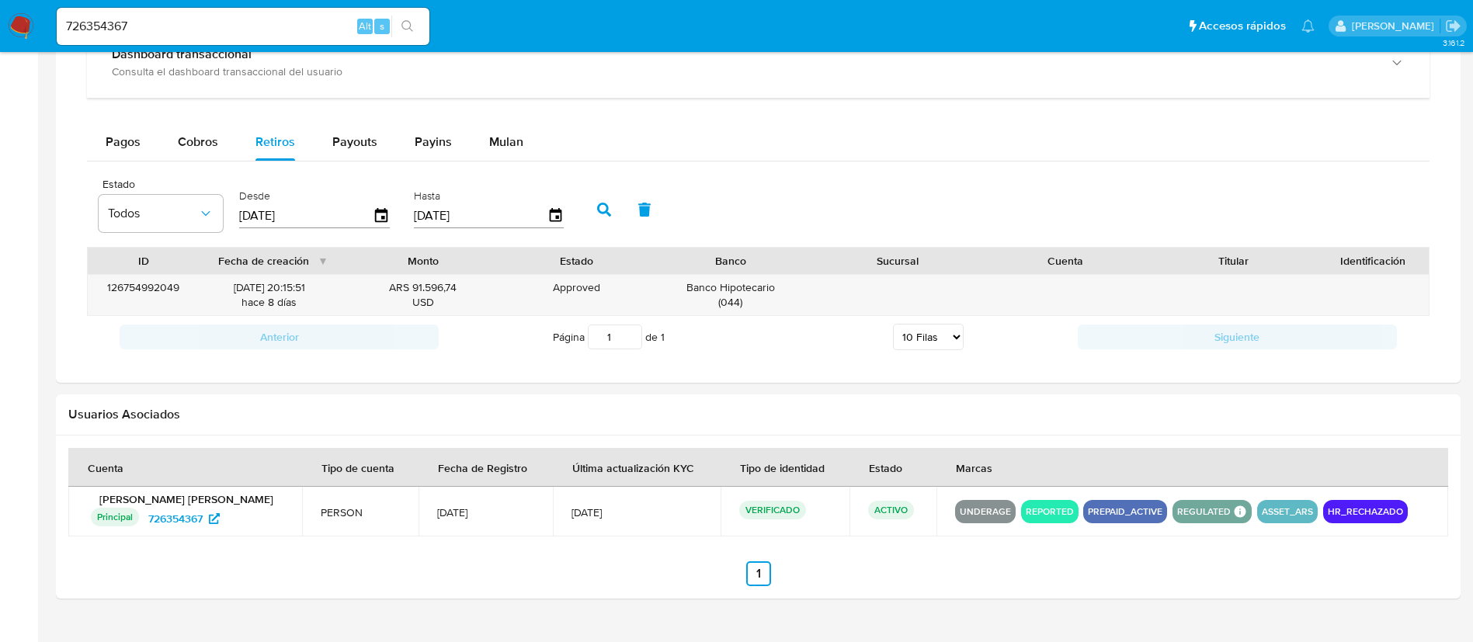
scroll to position [1119, 0]
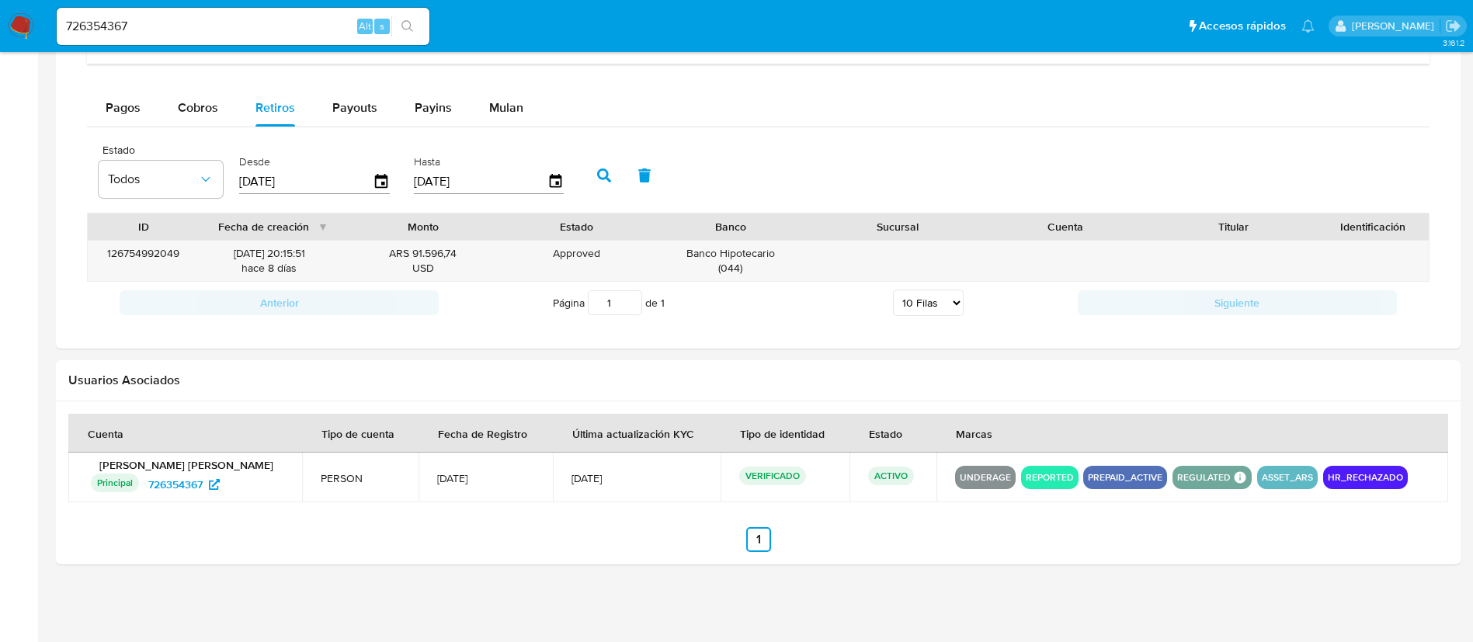
click at [301, 40] on div "726354367 Alt s" at bounding box center [243, 26] width 373 height 37
drag, startPoint x: 301, startPoint y: 40, endPoint x: 292, endPoint y: 29, distance: 14.4
click at [300, 40] on div "726354367 Alt s" at bounding box center [243, 26] width 373 height 37
click at [292, 29] on input "726354367" at bounding box center [243, 26] width 373 height 20
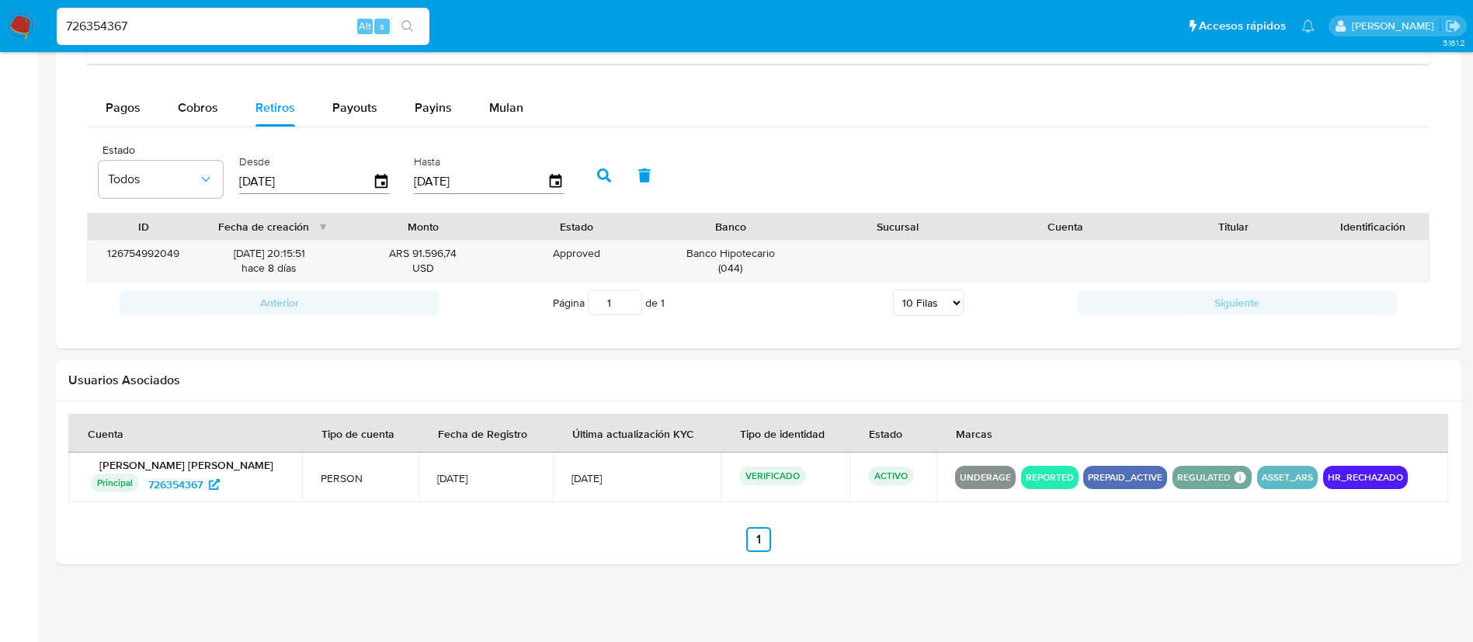
paste input "1018075852"
type input "1018075852"
click at [403, 20] on icon "search-icon" at bounding box center [407, 26] width 12 height 12
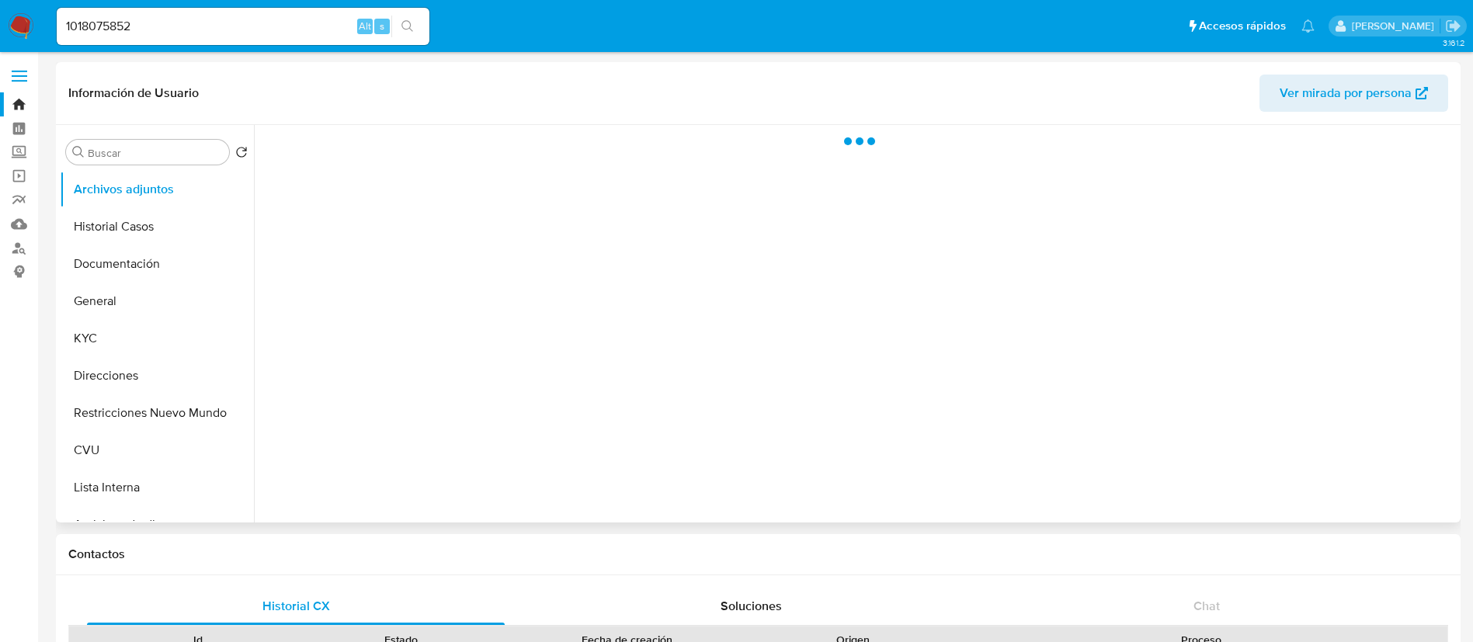
select select "10"
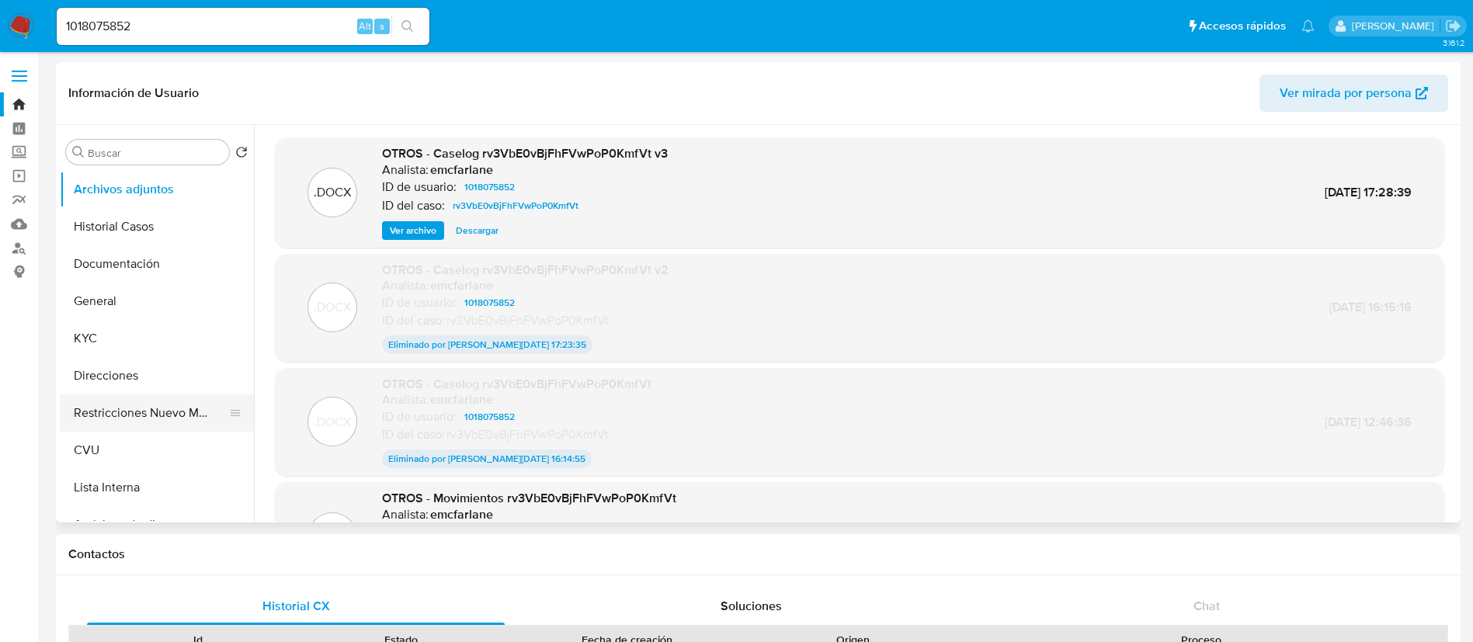
click at [144, 412] on button "Restricciones Nuevo Mundo" at bounding box center [151, 413] width 182 height 37
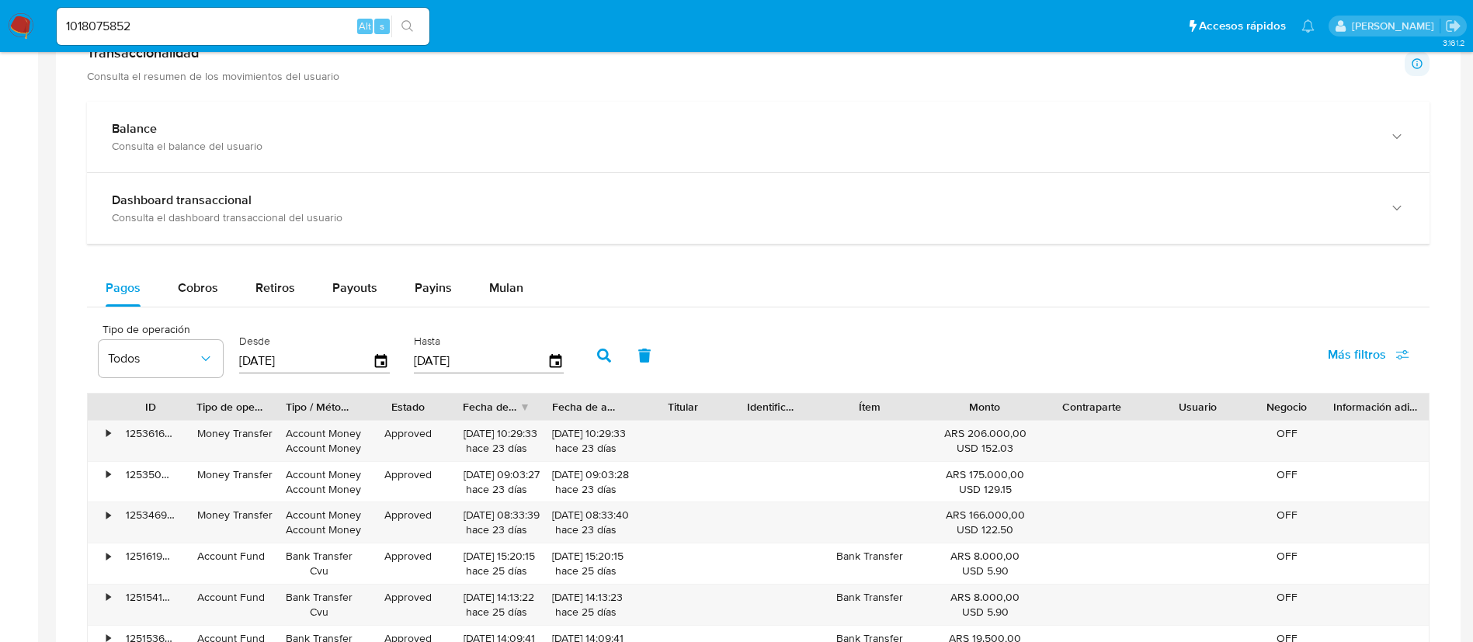
scroll to position [582, 0]
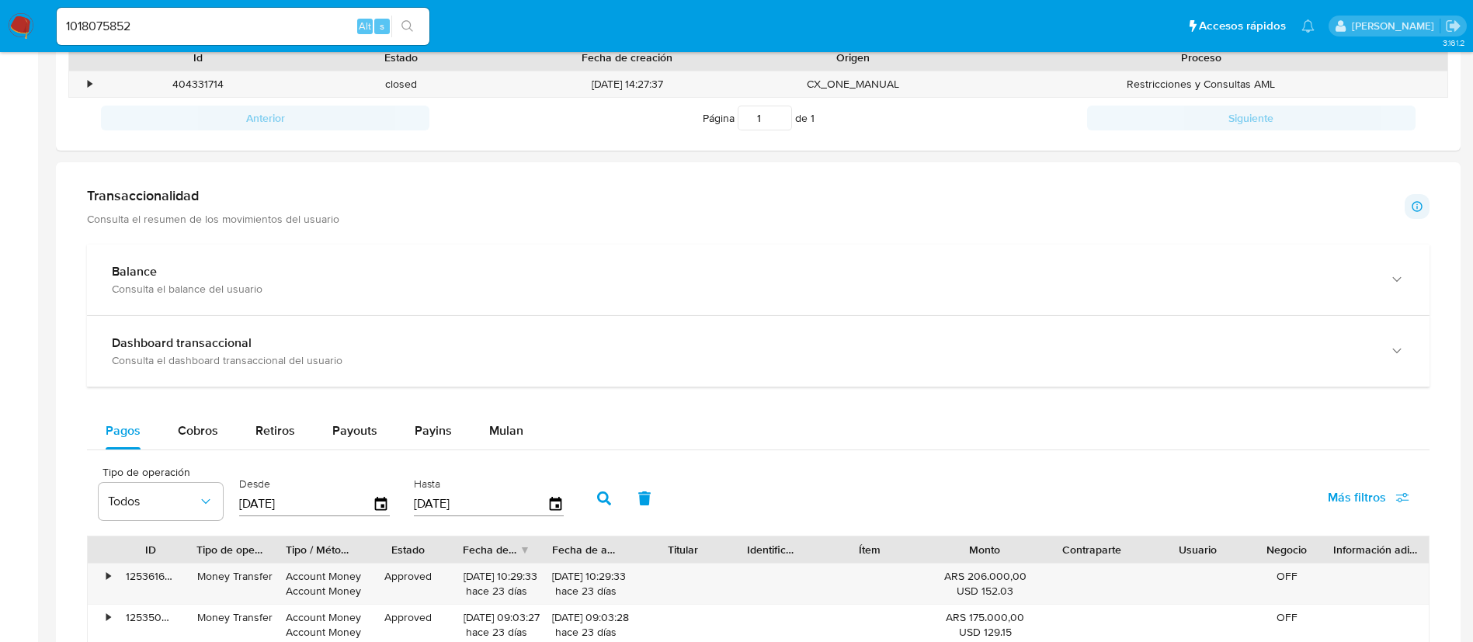
click at [364, 233] on div "Transaccionalidad Consulta el resumen de los movimientos del usuario Informació…" at bounding box center [758, 601] width 1380 height 853
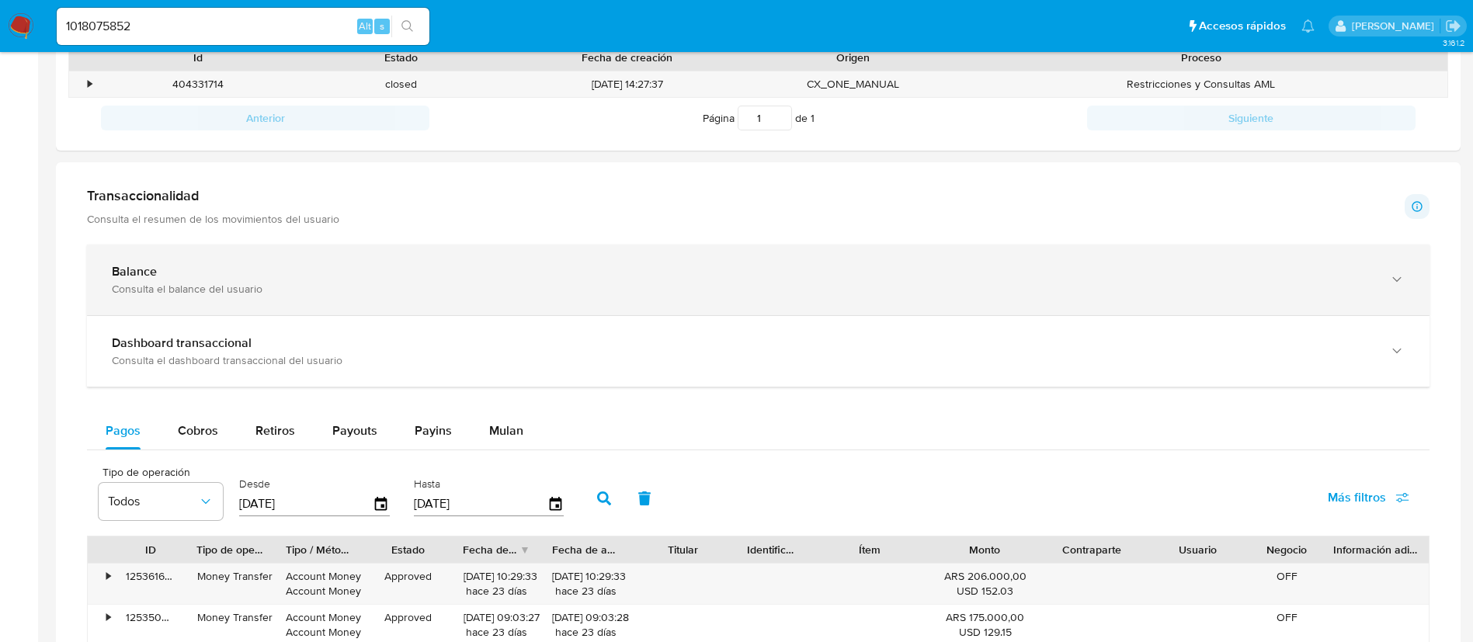
click at [372, 269] on div "Balance" at bounding box center [743, 272] width 1262 height 16
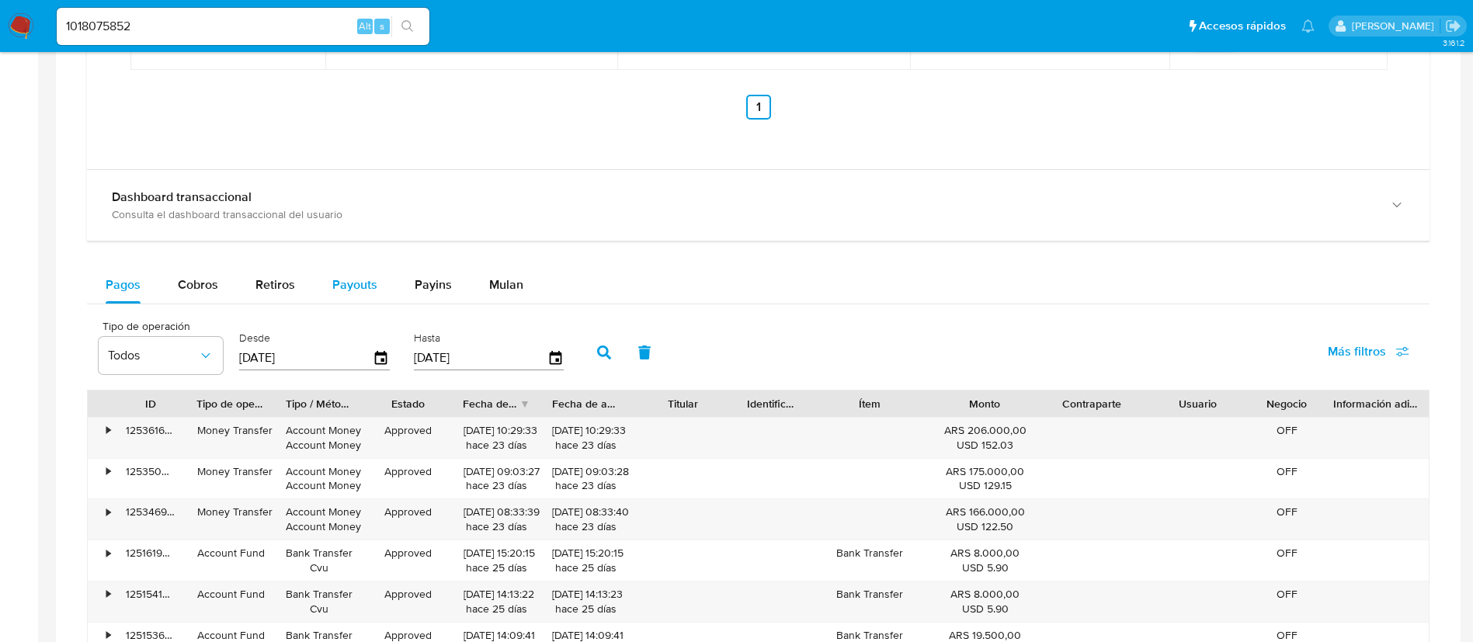
scroll to position [1281, 0]
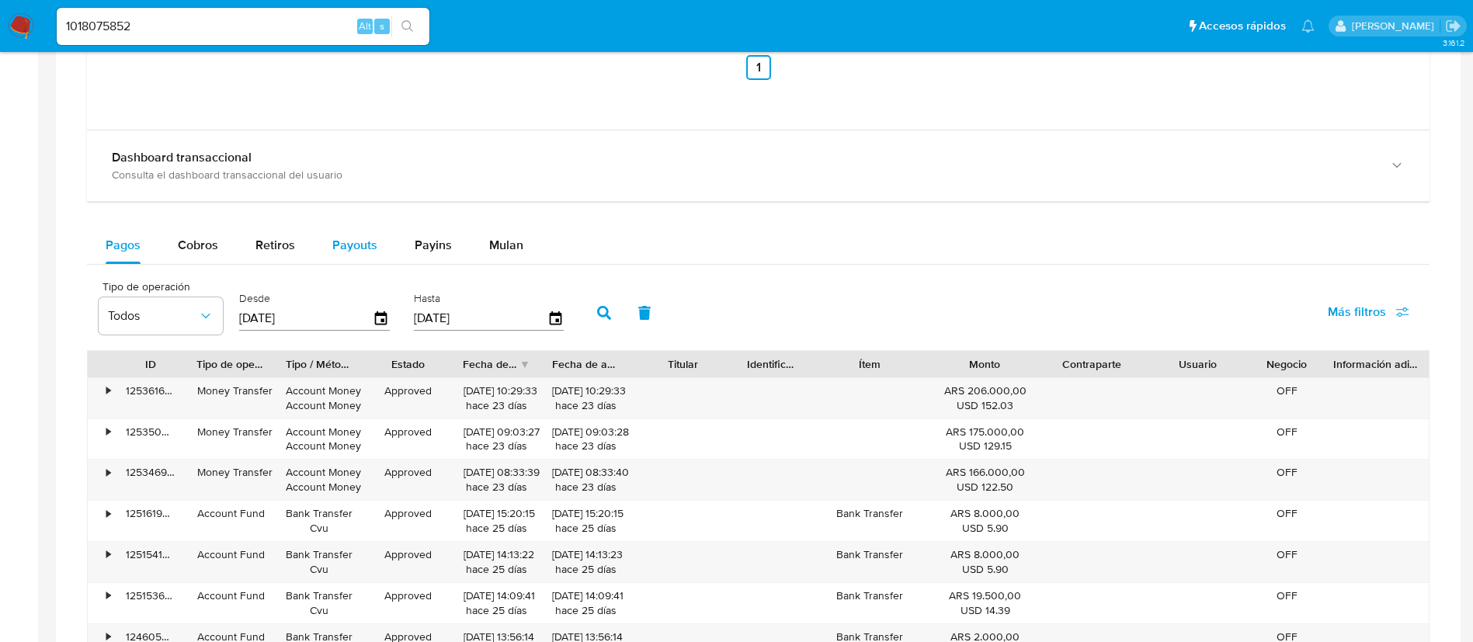
click at [346, 249] on span "Payouts" at bounding box center [354, 245] width 45 height 18
select select "10"
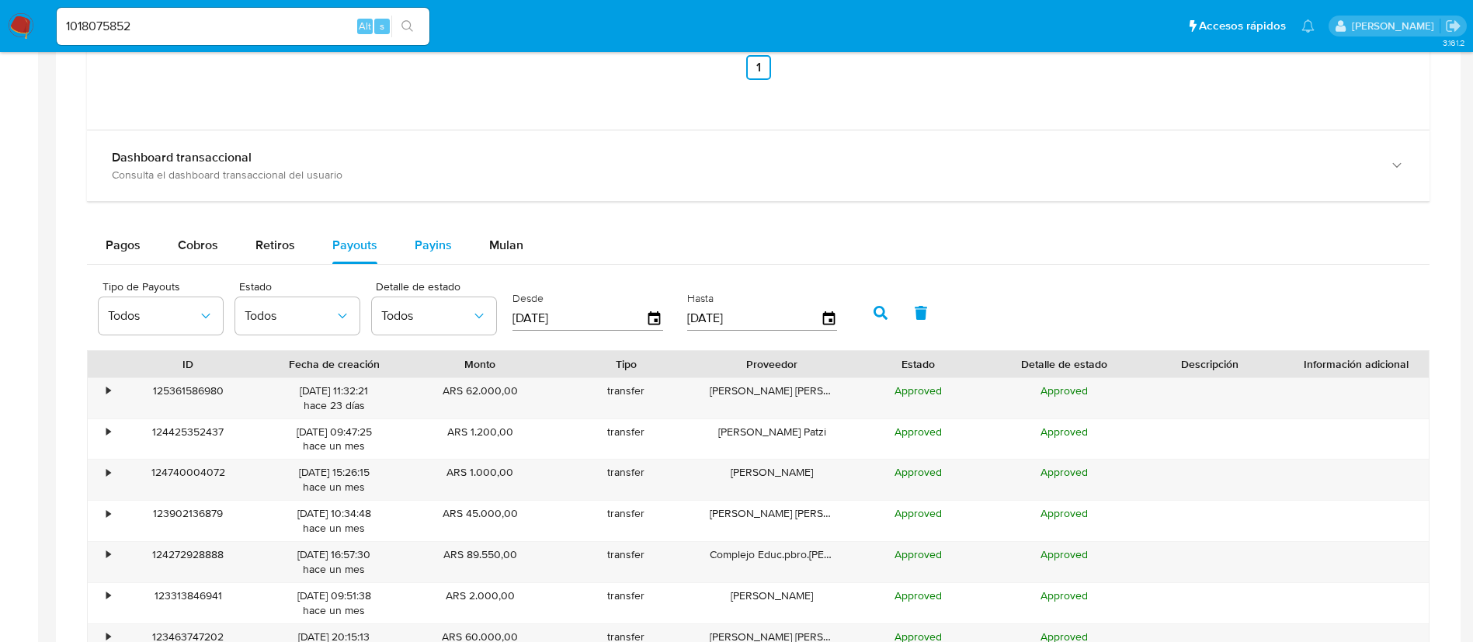
click at [416, 242] on span "Payins" at bounding box center [433, 245] width 37 height 18
select select "10"
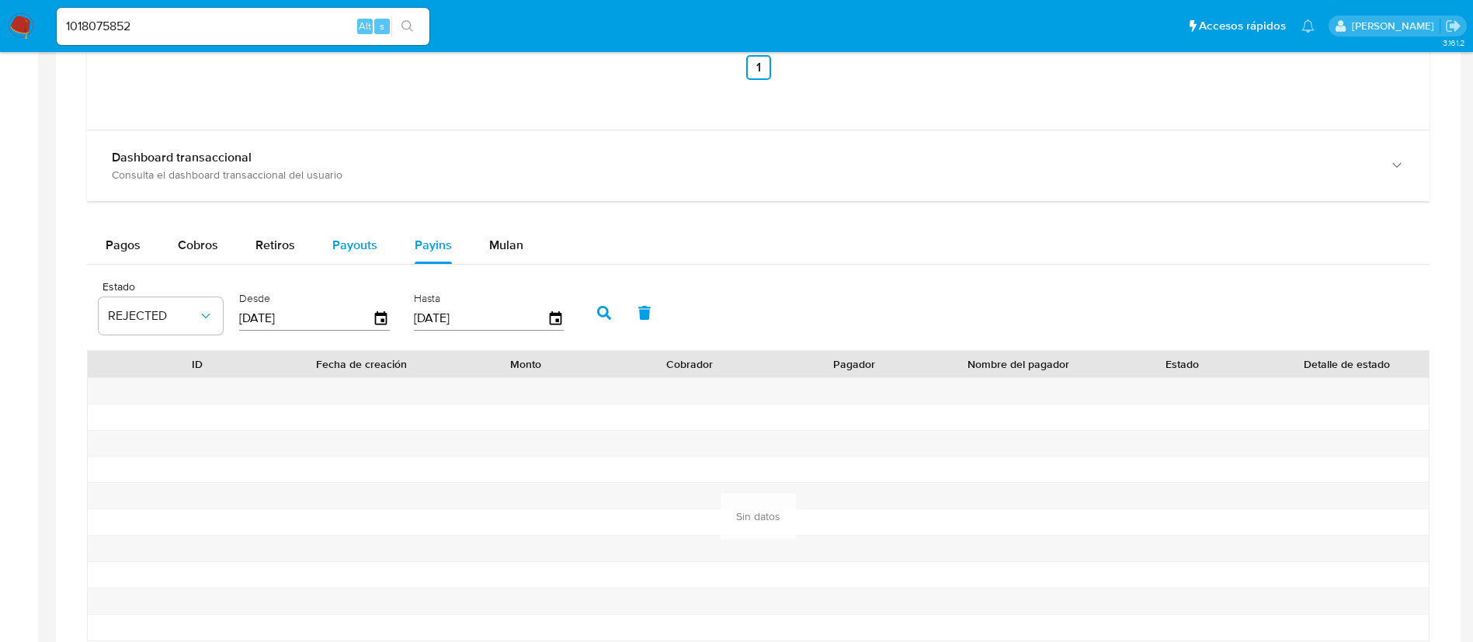
click at [347, 242] on span "Payouts" at bounding box center [354, 245] width 45 height 18
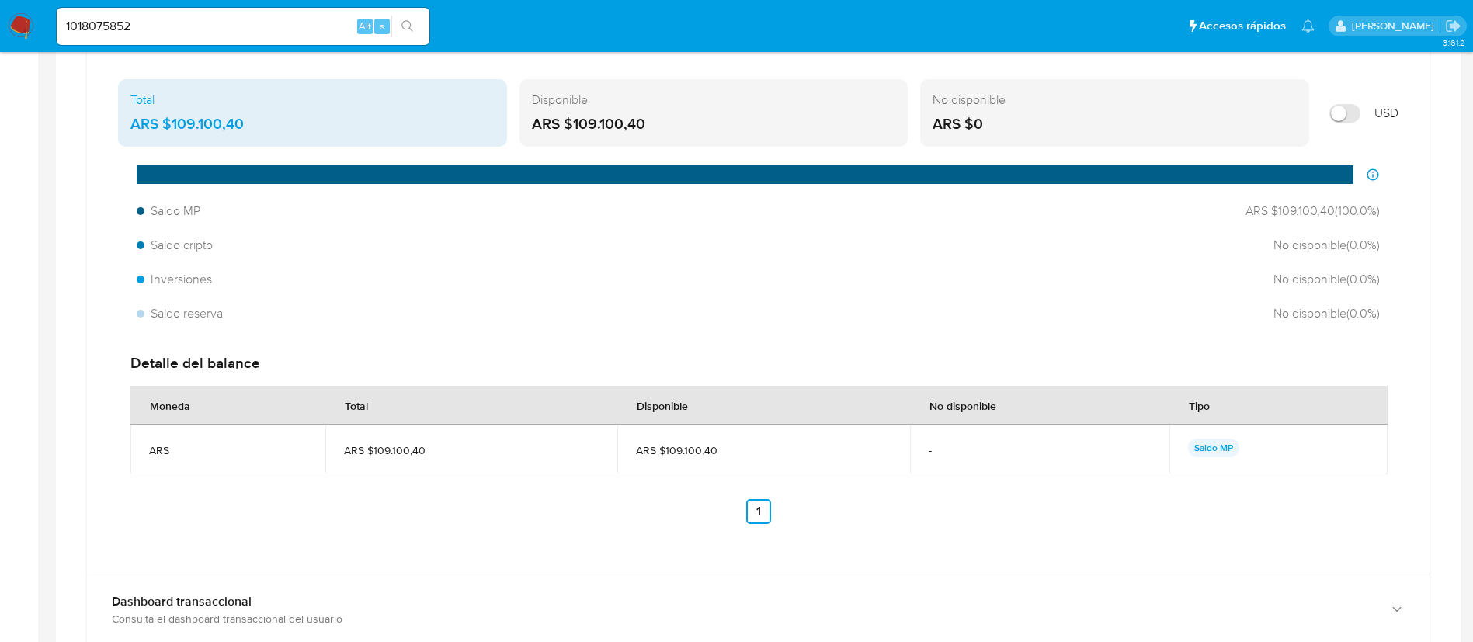
scroll to position [815, 0]
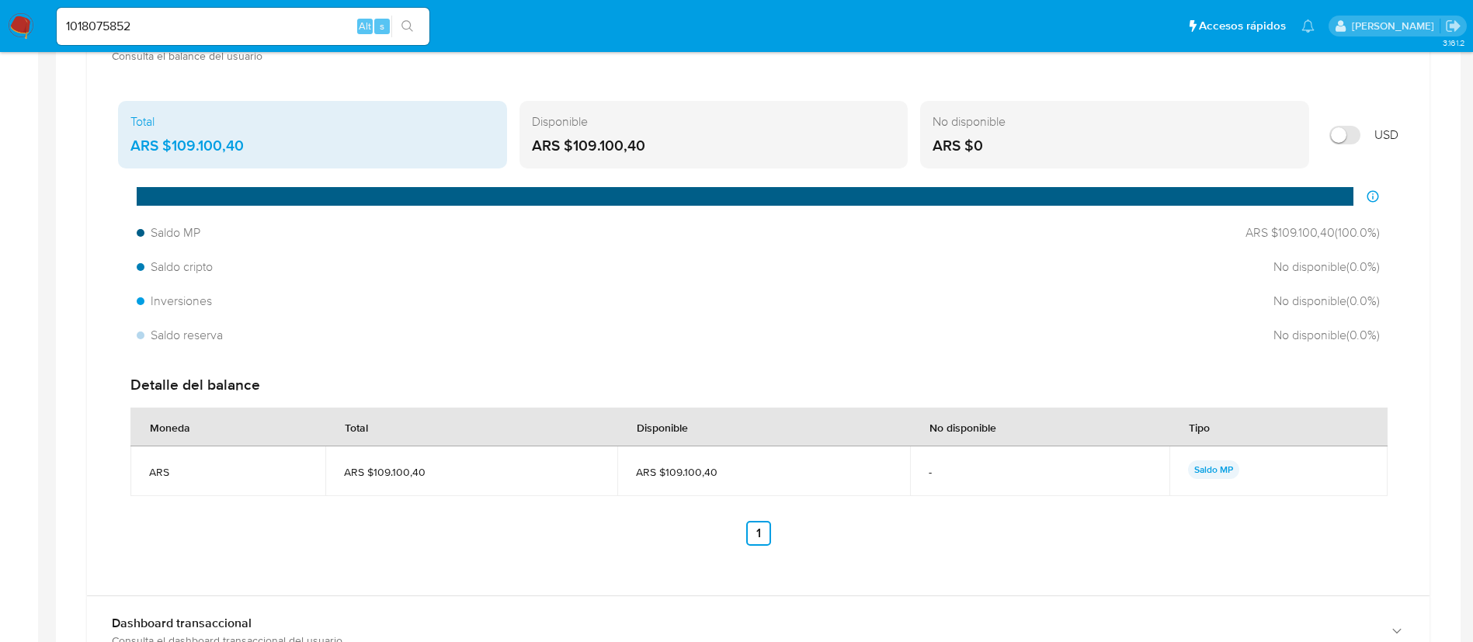
click at [295, 30] on input "1018075852" at bounding box center [243, 26] width 373 height 20
paste input "377259739"
type input "377259739"
click at [405, 23] on icon "search-icon" at bounding box center [407, 26] width 12 height 12
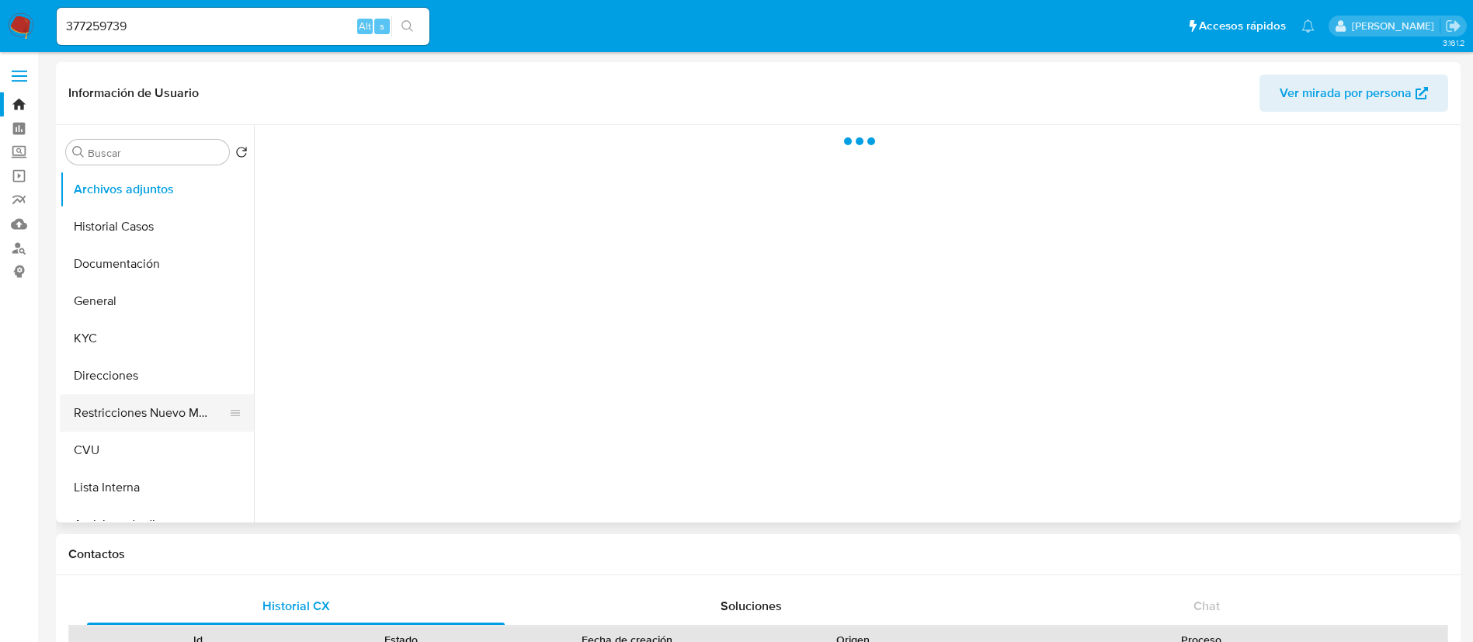
select select "10"
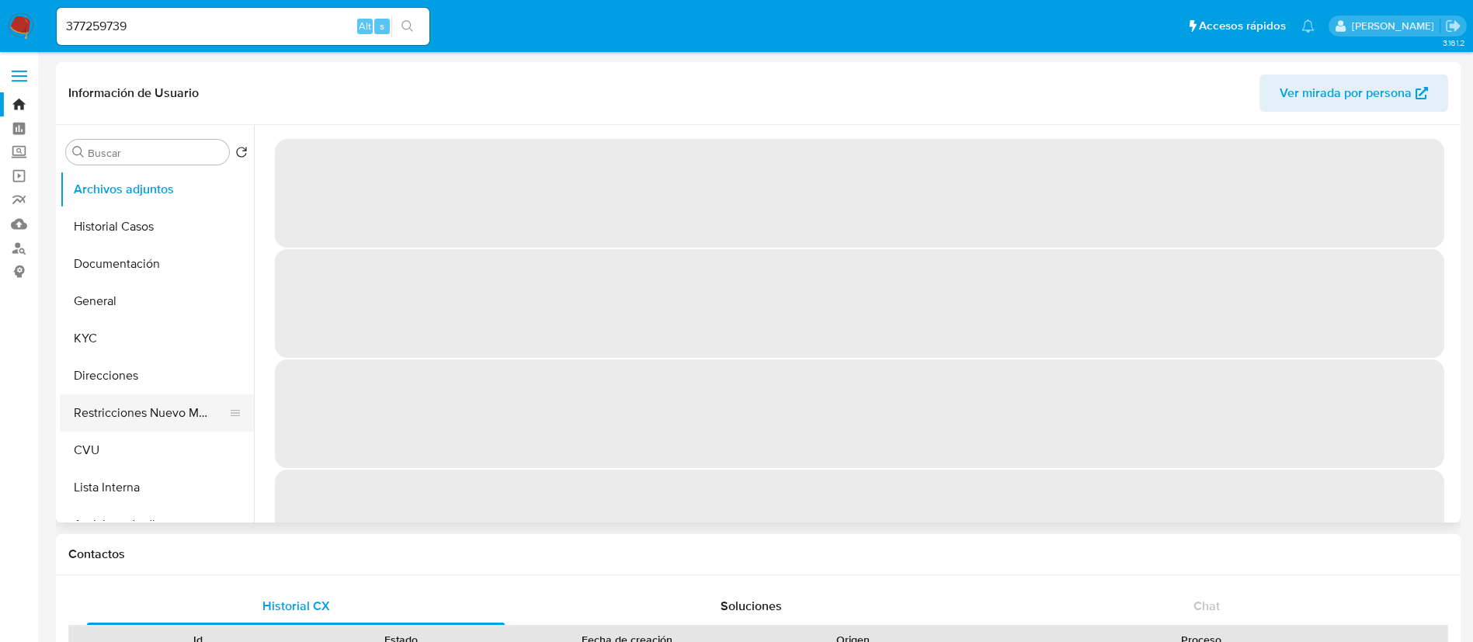
click at [141, 403] on button "Restricciones Nuevo Mundo" at bounding box center [151, 413] width 182 height 37
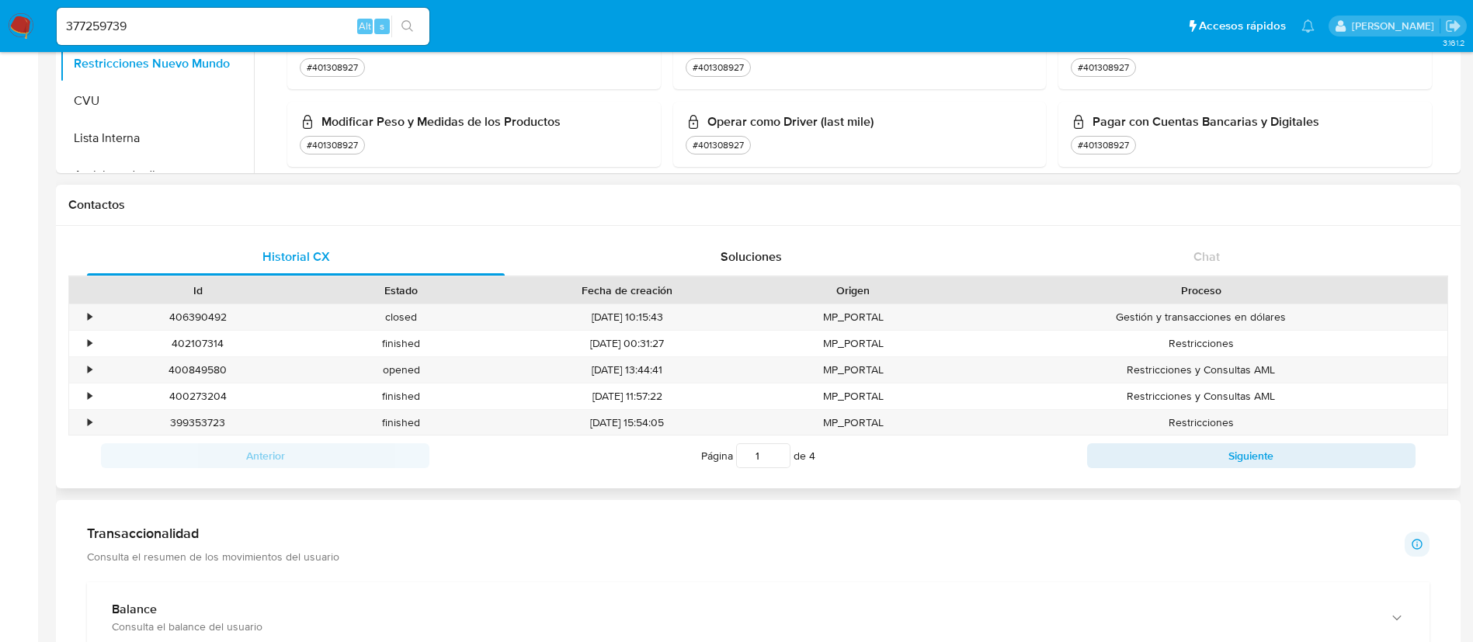
scroll to position [699, 0]
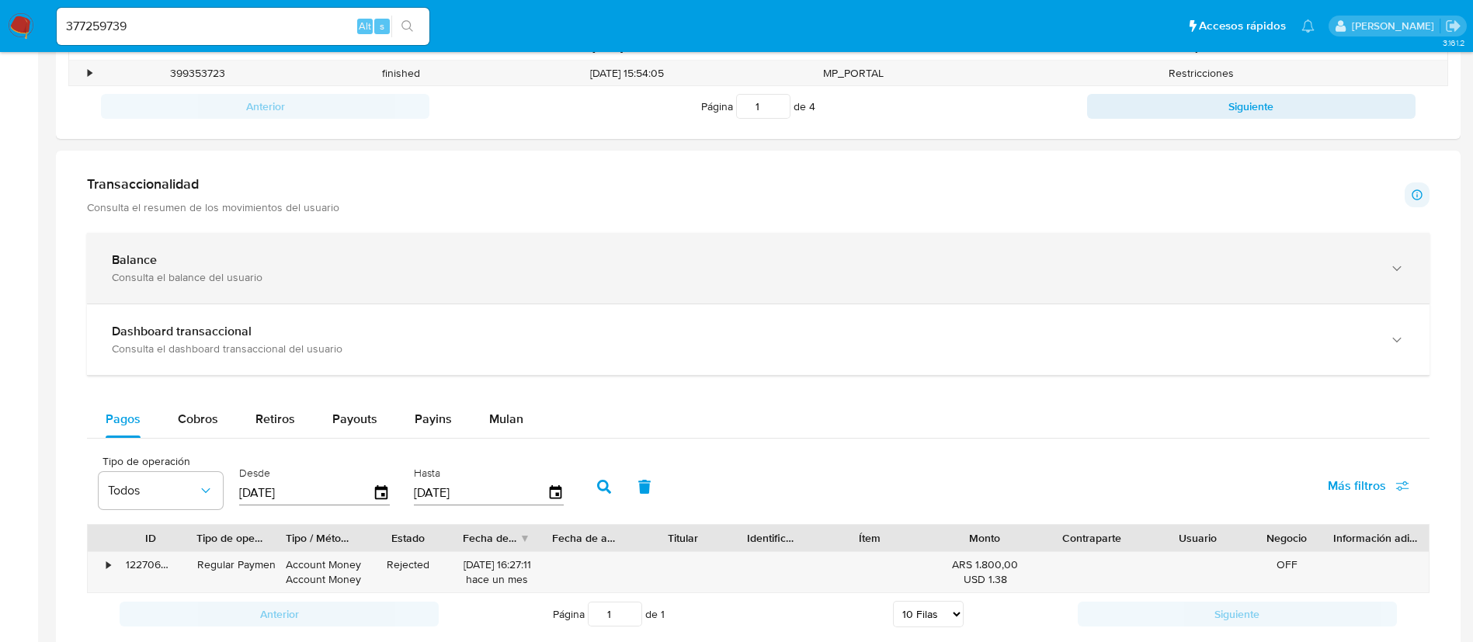
click at [405, 295] on div "Balance Consulta el balance del usuario" at bounding box center [758, 268] width 1343 height 71
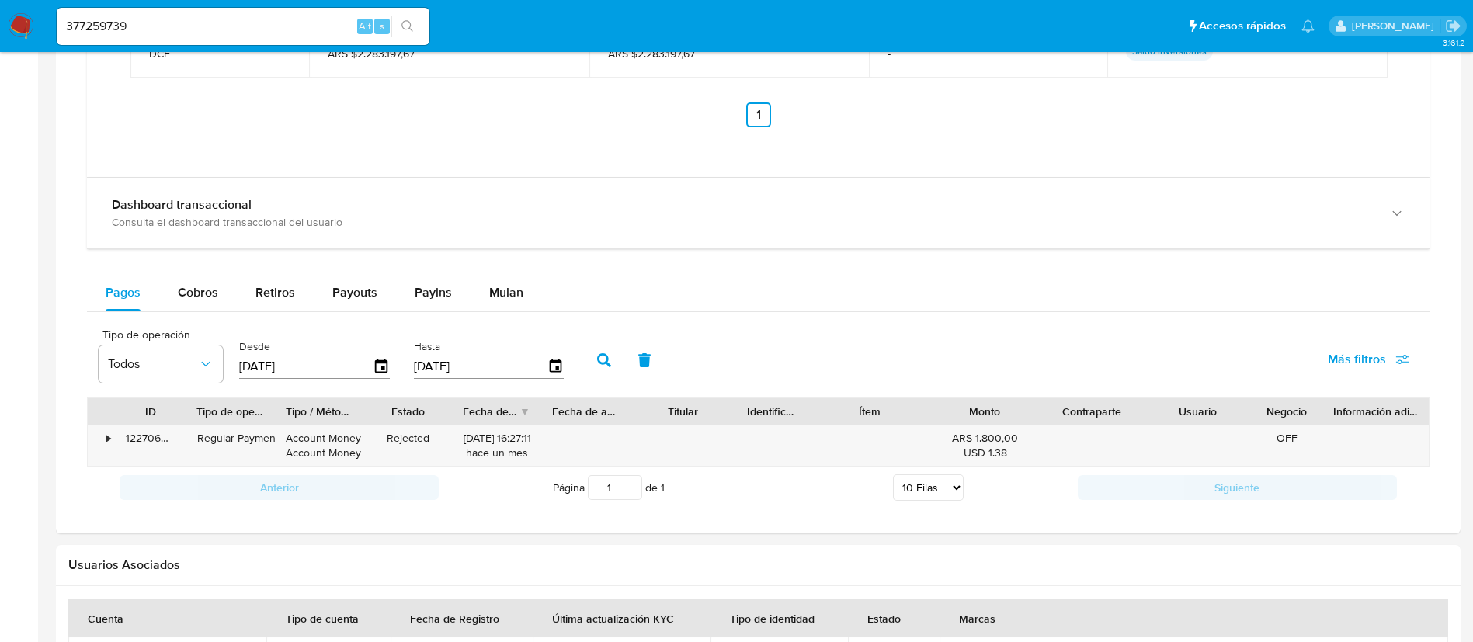
scroll to position [1398, 0]
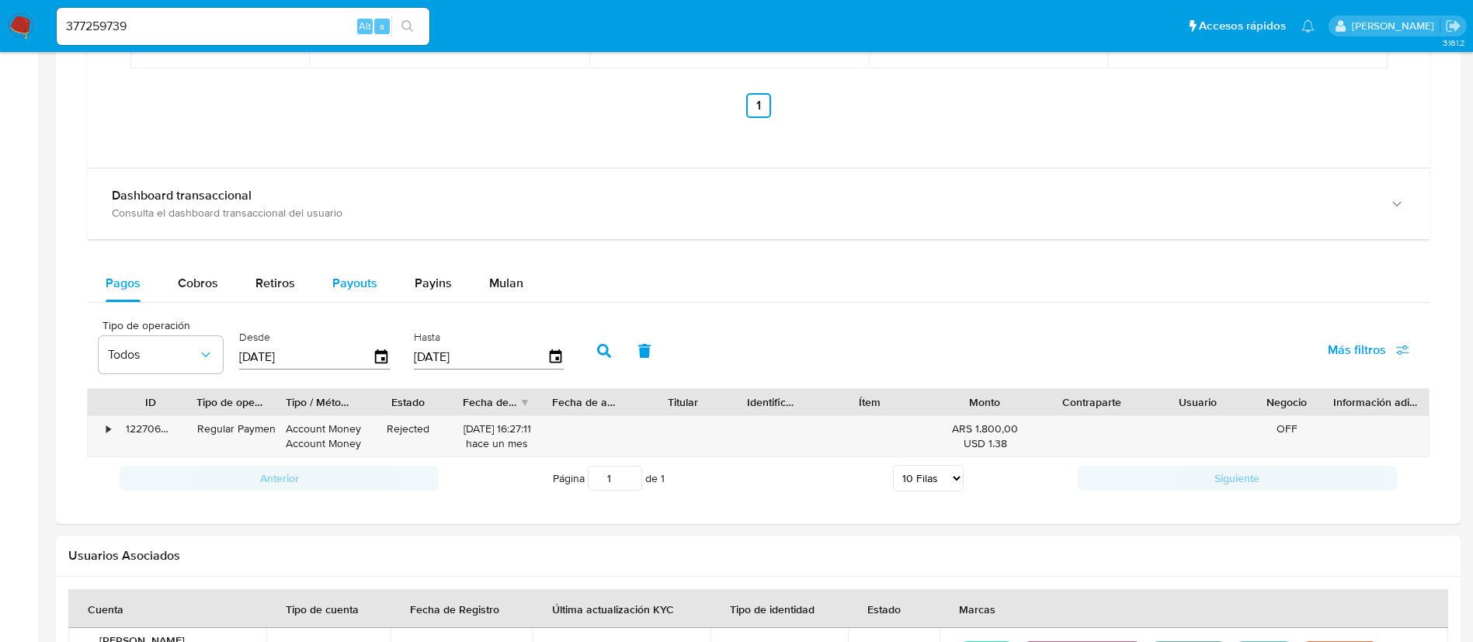
click at [345, 284] on span "Payouts" at bounding box center [354, 283] width 45 height 18
select select "10"
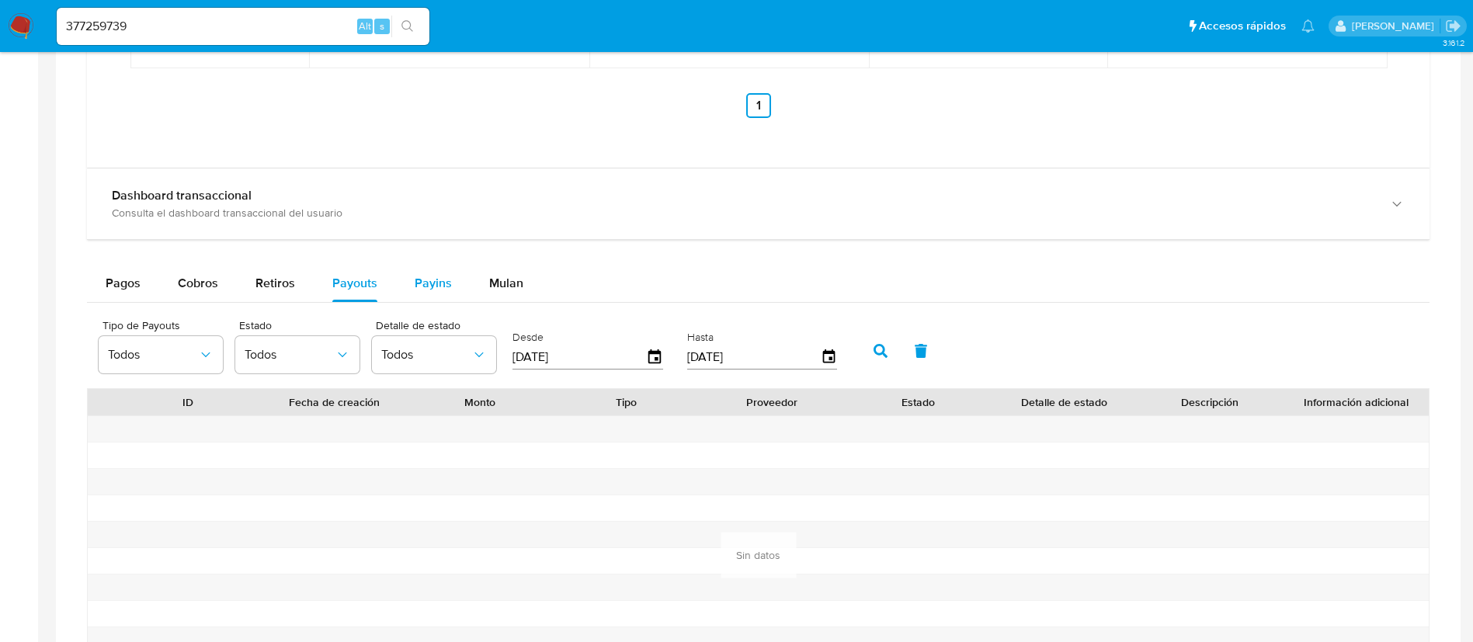
click at [415, 293] on div "Payins" at bounding box center [433, 283] width 37 height 37
select select "10"
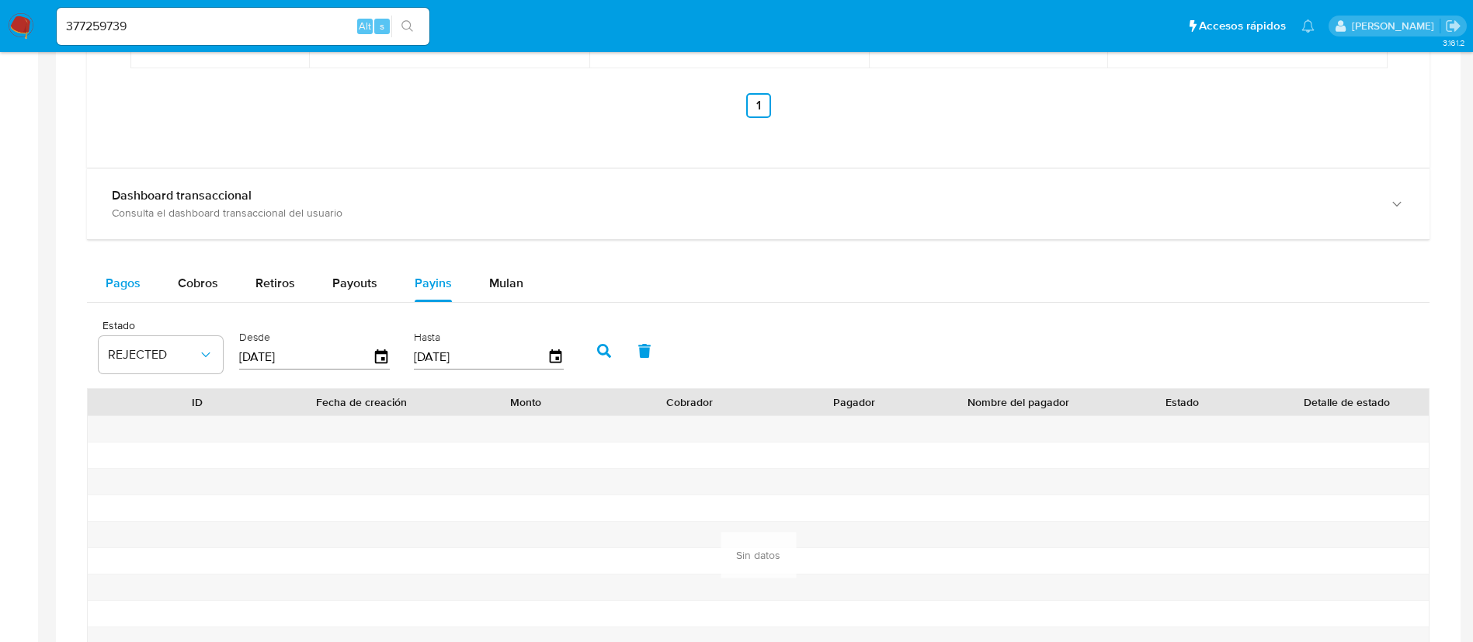
click at [141, 283] on button "Pagos" at bounding box center [123, 283] width 72 height 37
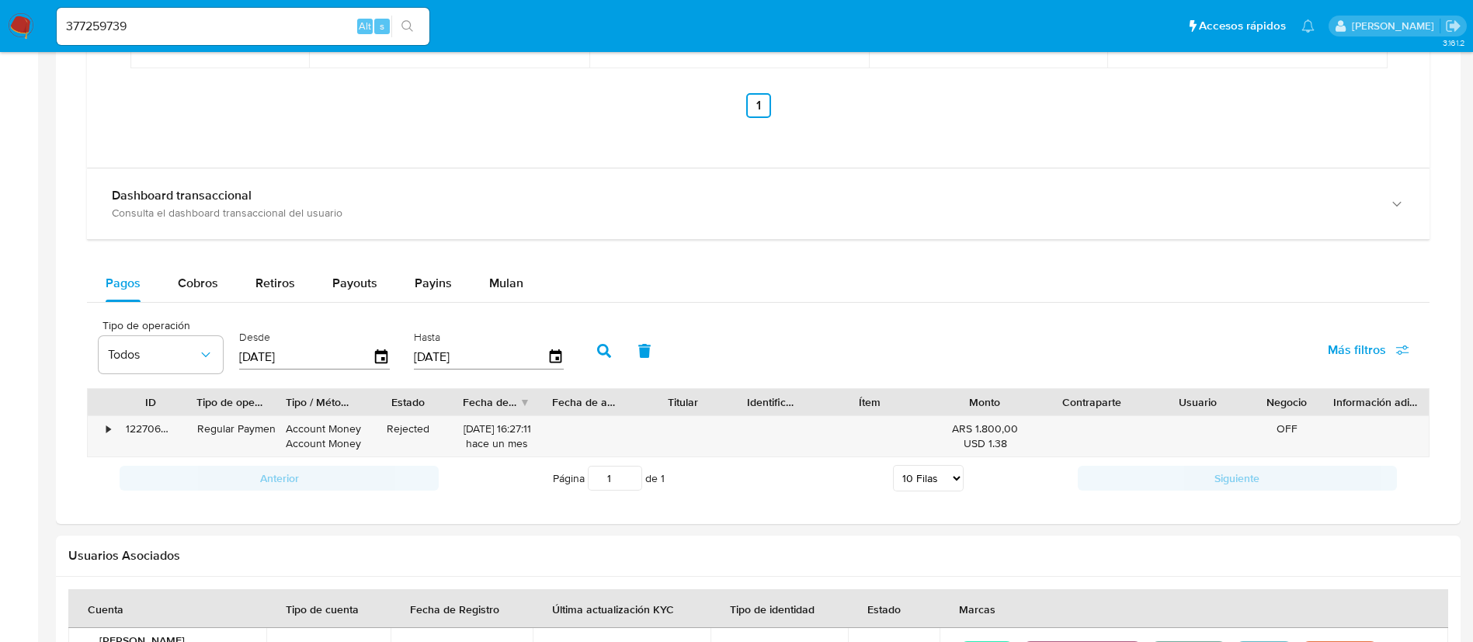
click at [281, 41] on div "377259739 Alt s" at bounding box center [243, 26] width 373 height 37
click at [274, 31] on input "377259739" at bounding box center [243, 26] width 373 height 20
click at [329, 17] on input "377259739" at bounding box center [243, 26] width 373 height 20
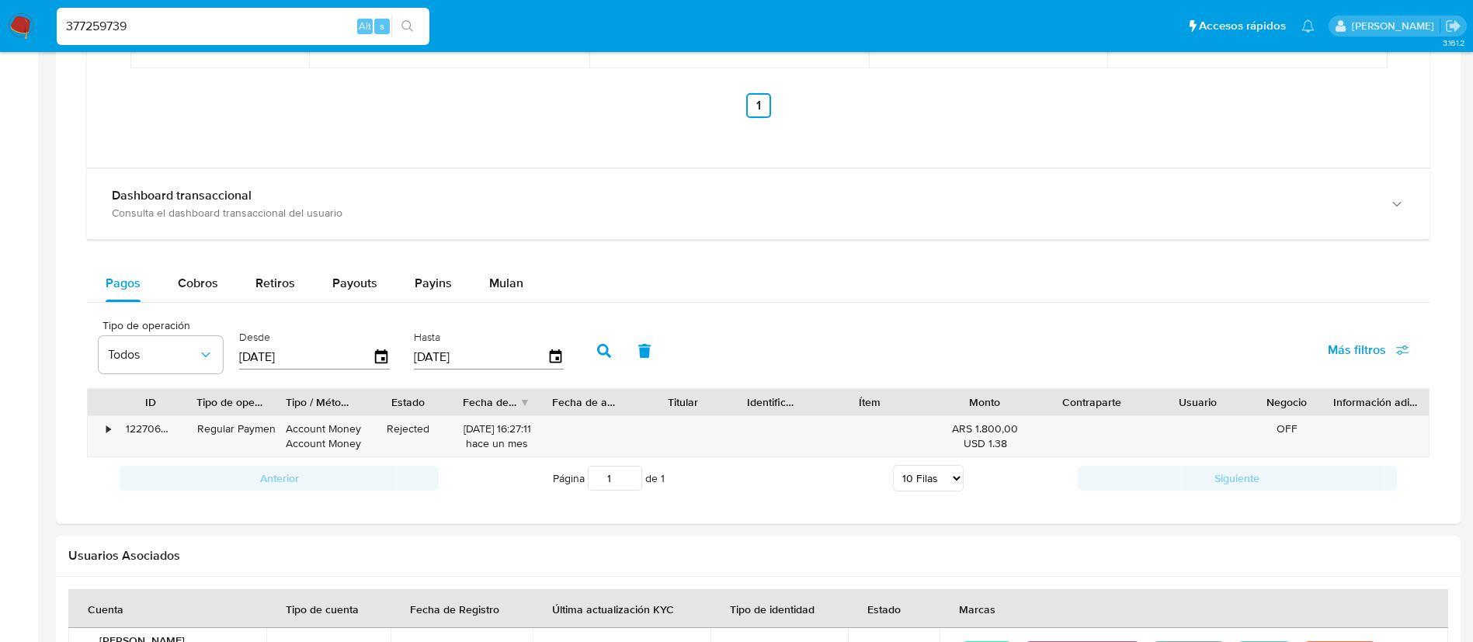
click at [329, 17] on input "377259739" at bounding box center [243, 26] width 373 height 20
paste input "523872637"
type input "523872637"
click at [401, 16] on button "search-icon" at bounding box center [407, 27] width 32 height 22
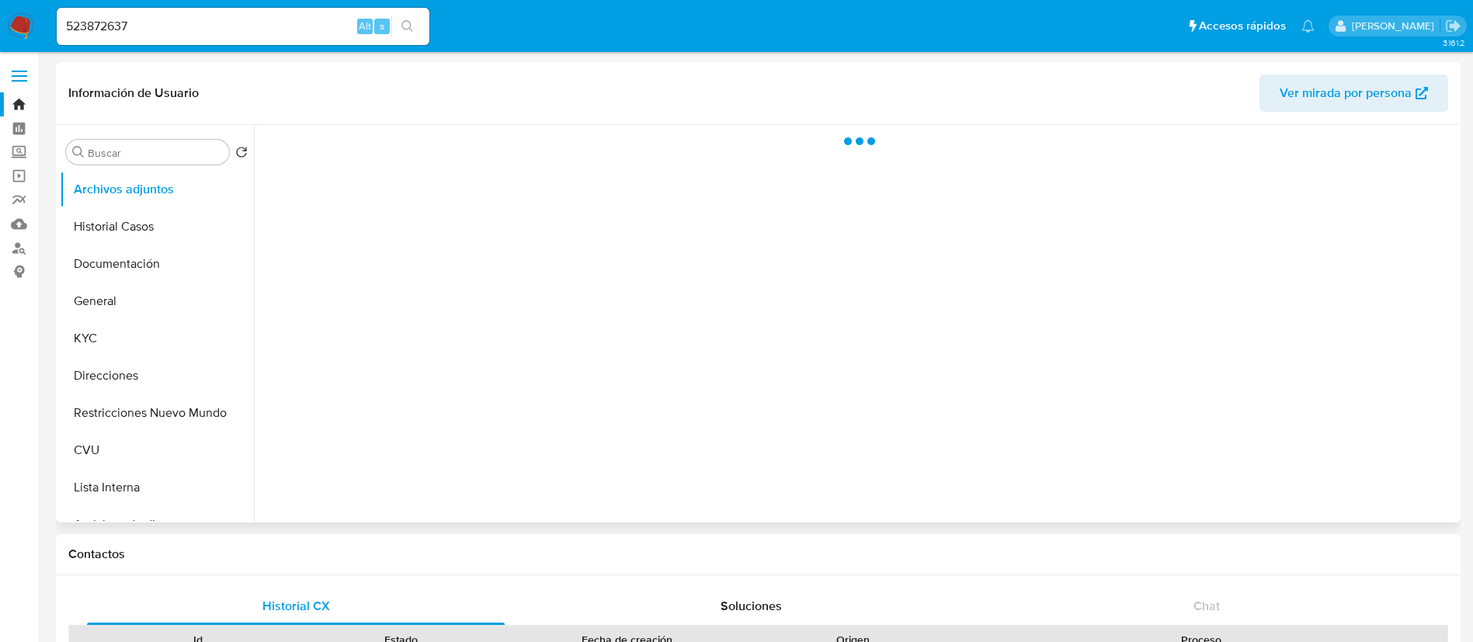
select select "10"
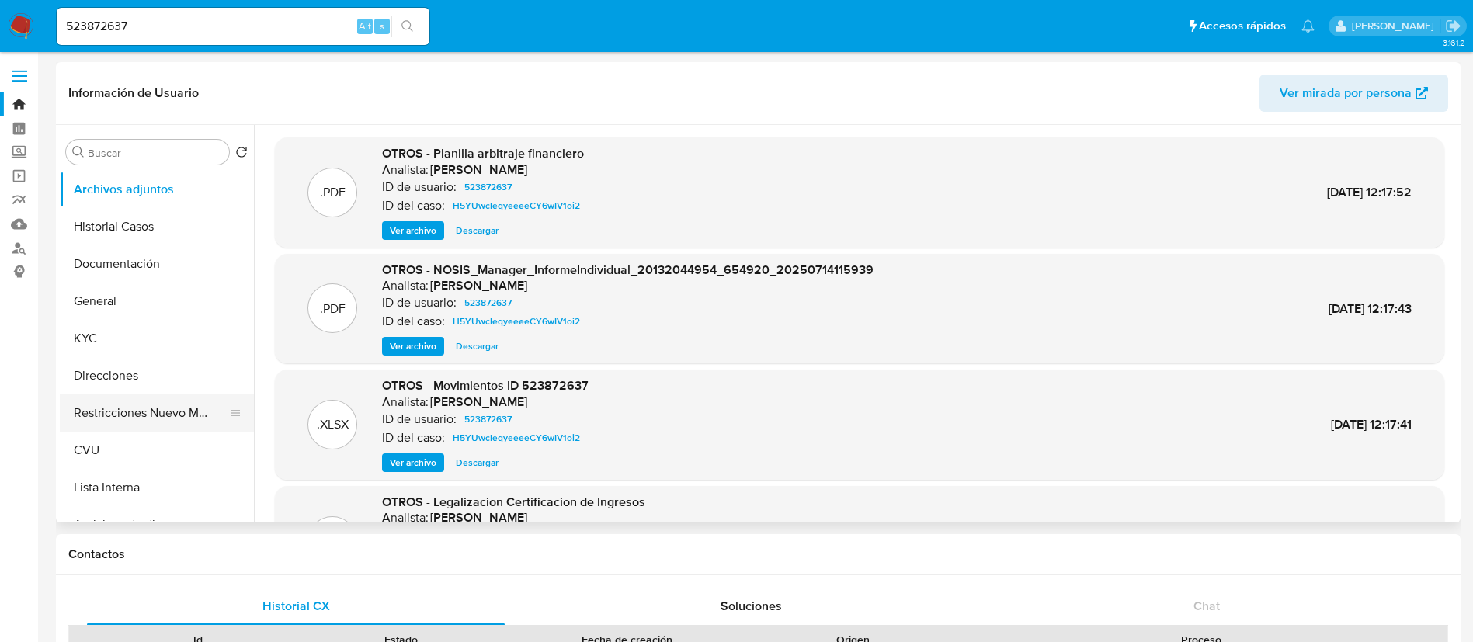
click at [150, 409] on button "Restricciones Nuevo Mundo" at bounding box center [151, 413] width 182 height 37
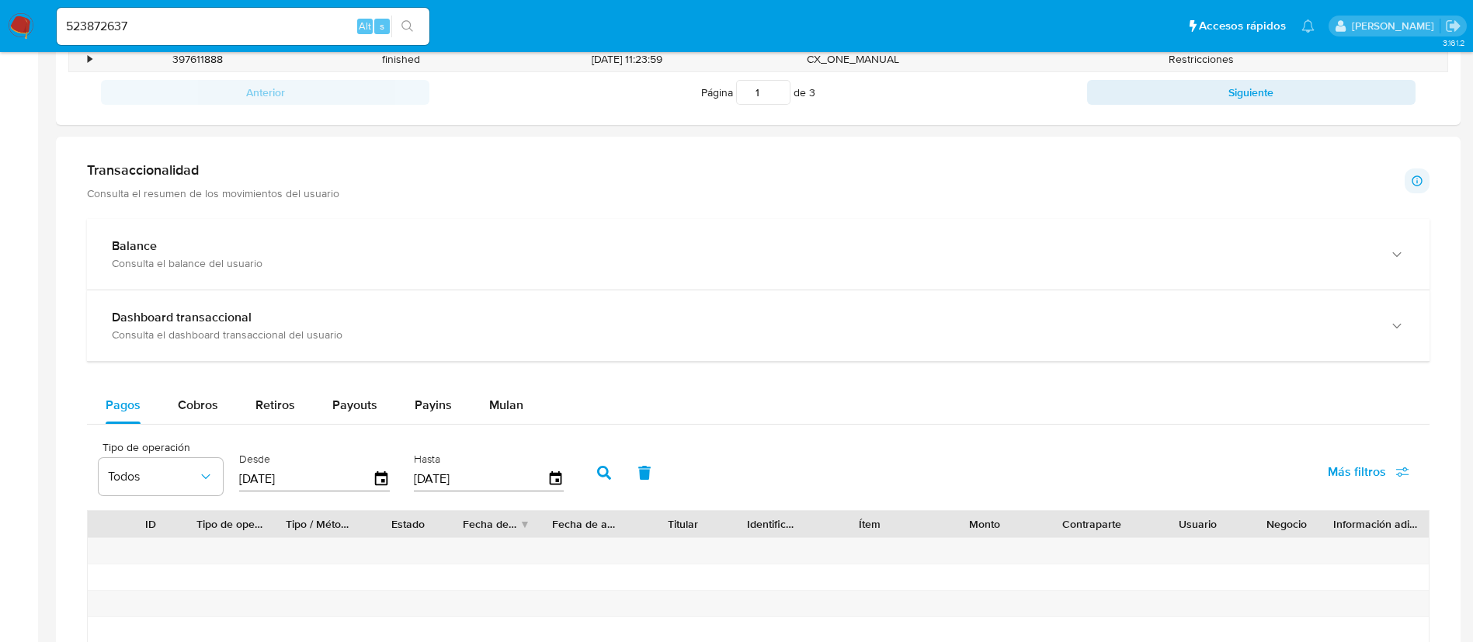
scroll to position [815, 0]
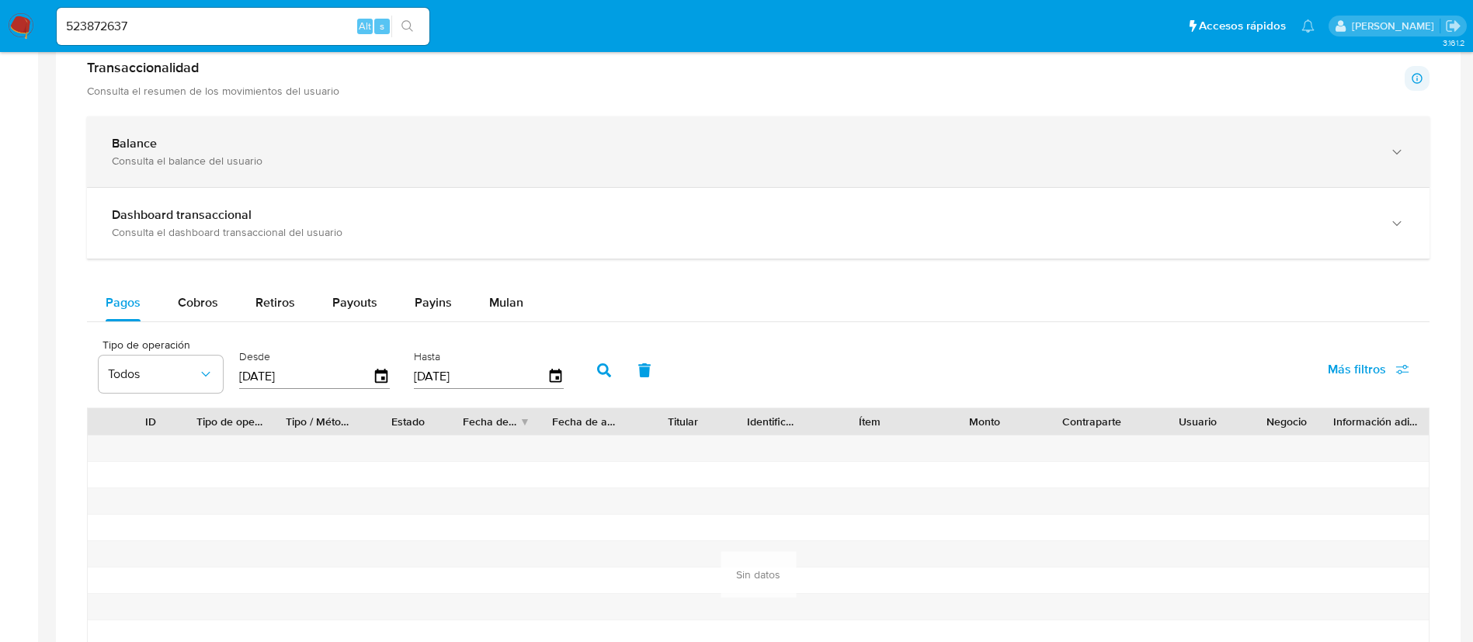
click at [373, 157] on div "Consulta el balance del usuario" at bounding box center [743, 161] width 1262 height 14
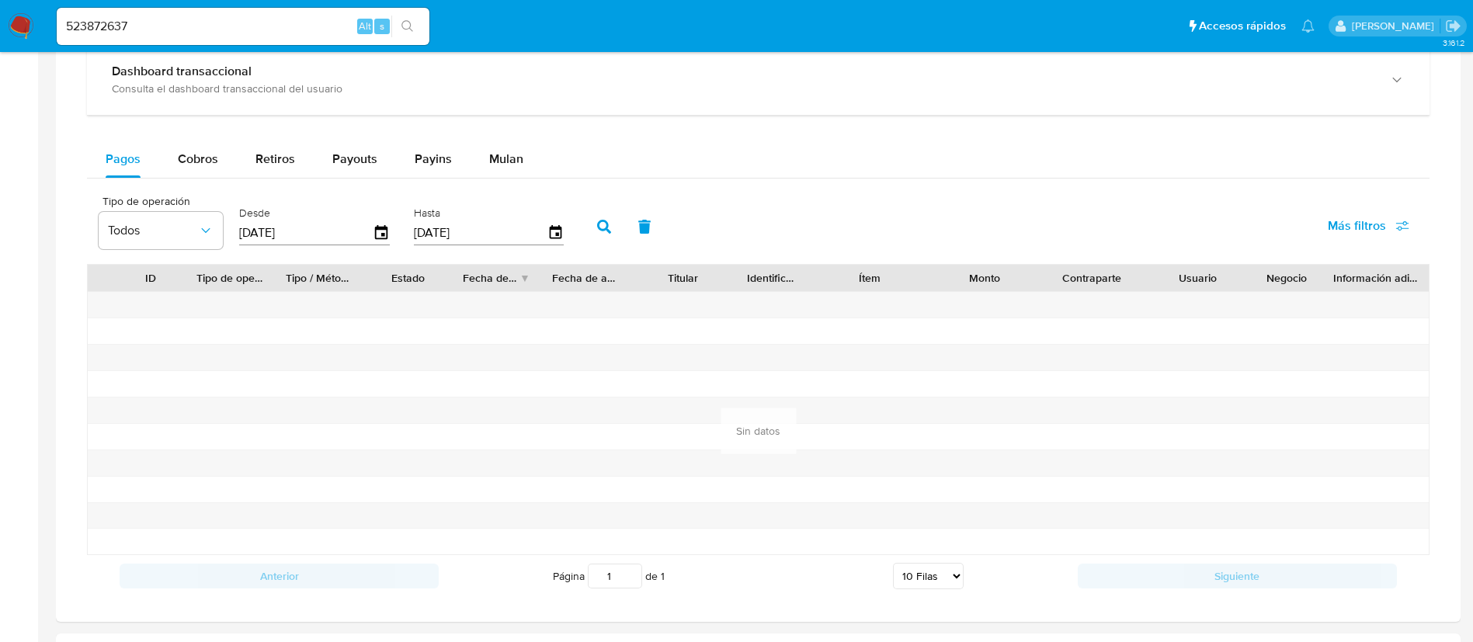
scroll to position [1398, 0]
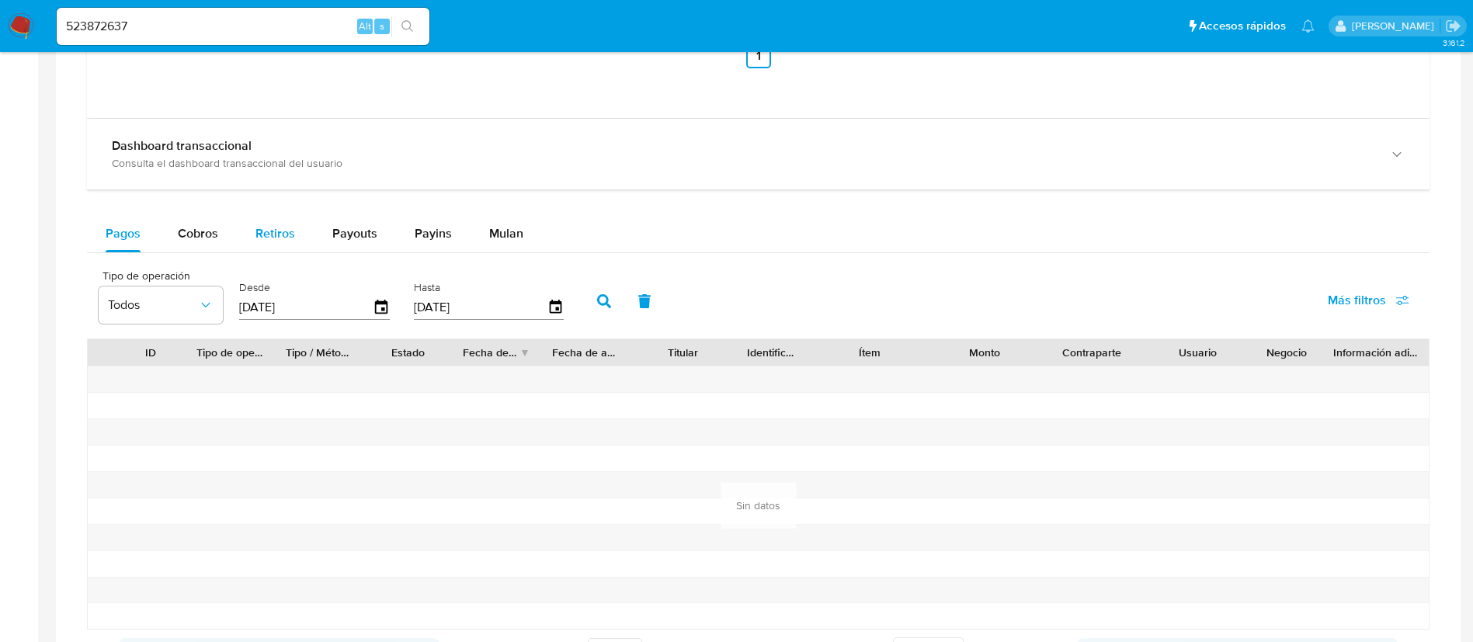
click at [308, 233] on button "Retiros" at bounding box center [275, 233] width 77 height 37
select select "10"
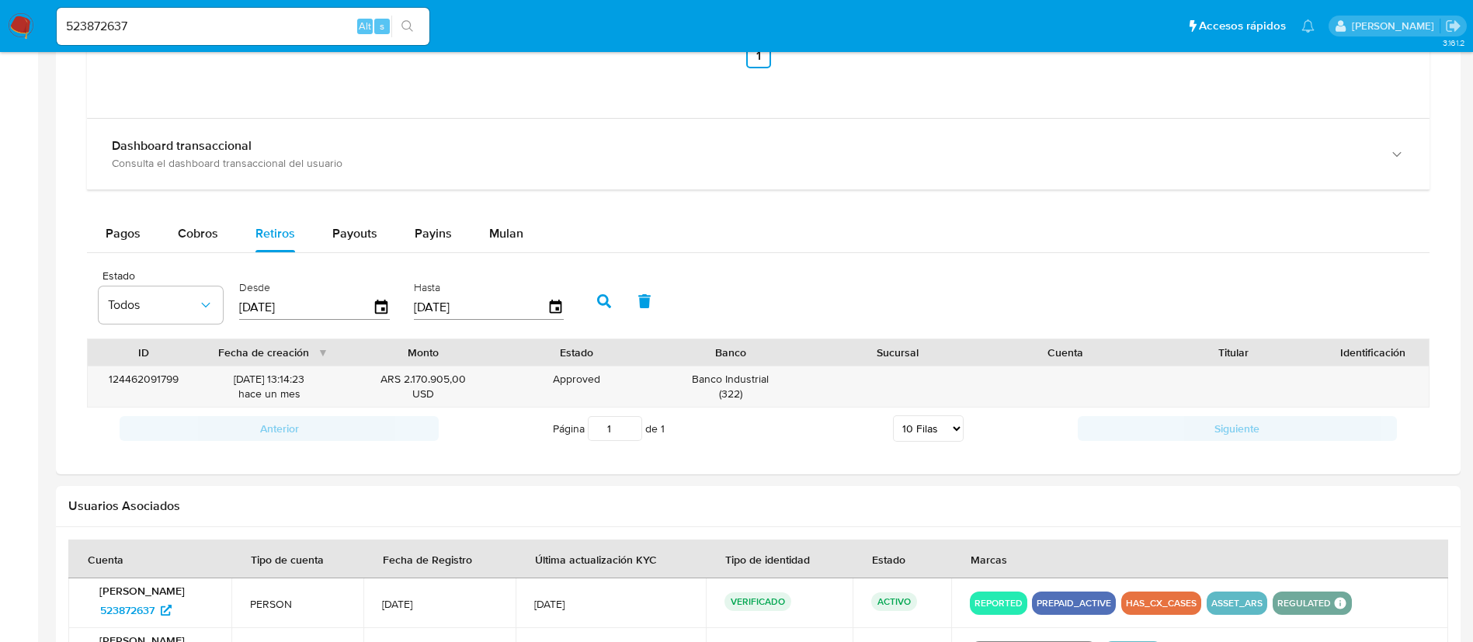
click at [266, 30] on input "523872637" at bounding box center [243, 26] width 373 height 20
paste input "432868233"
type input "432868233"
click at [403, 20] on icon "search-icon" at bounding box center [407, 26] width 12 height 12
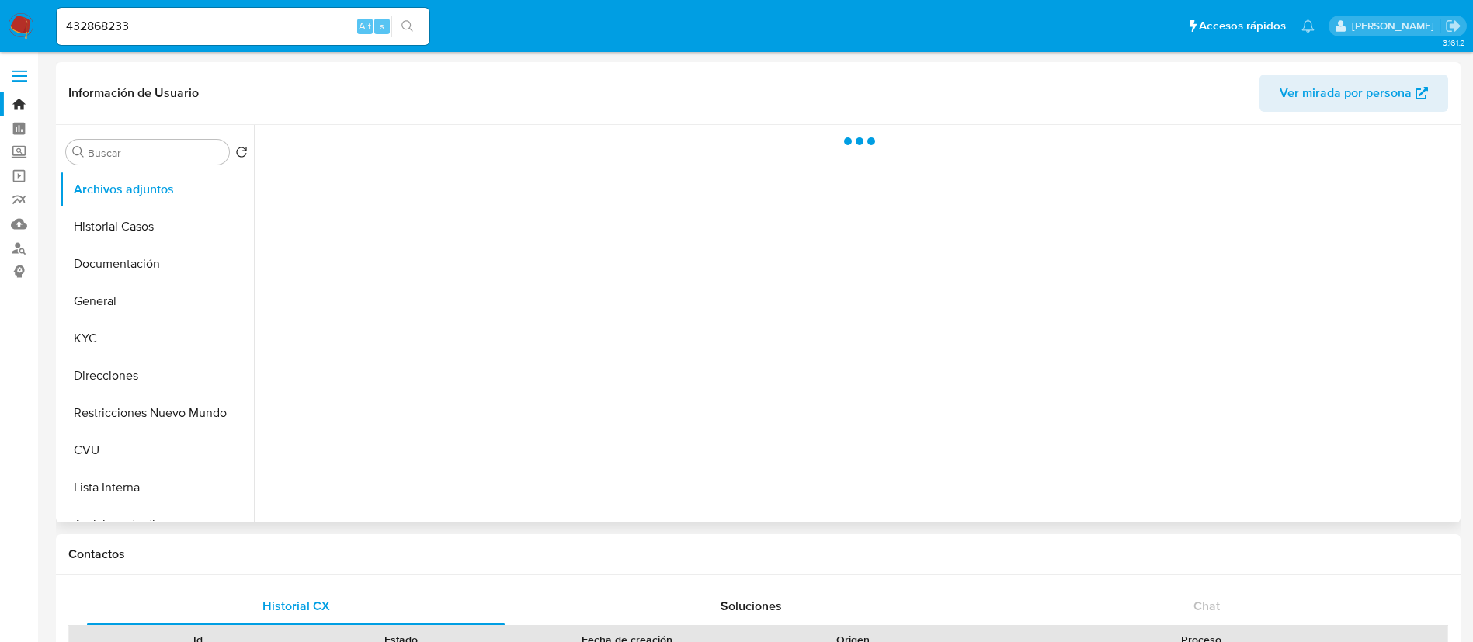
select select "10"
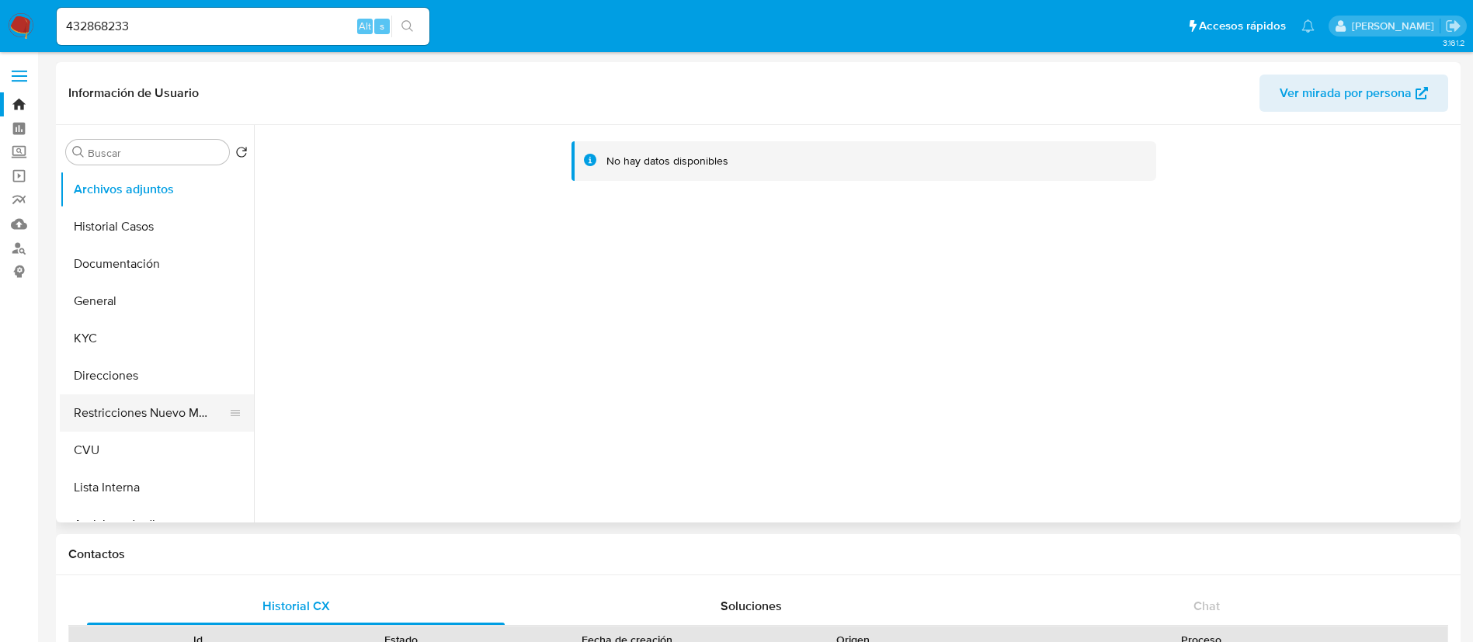
click at [148, 415] on button "Restricciones Nuevo Mundo" at bounding box center [151, 413] width 182 height 37
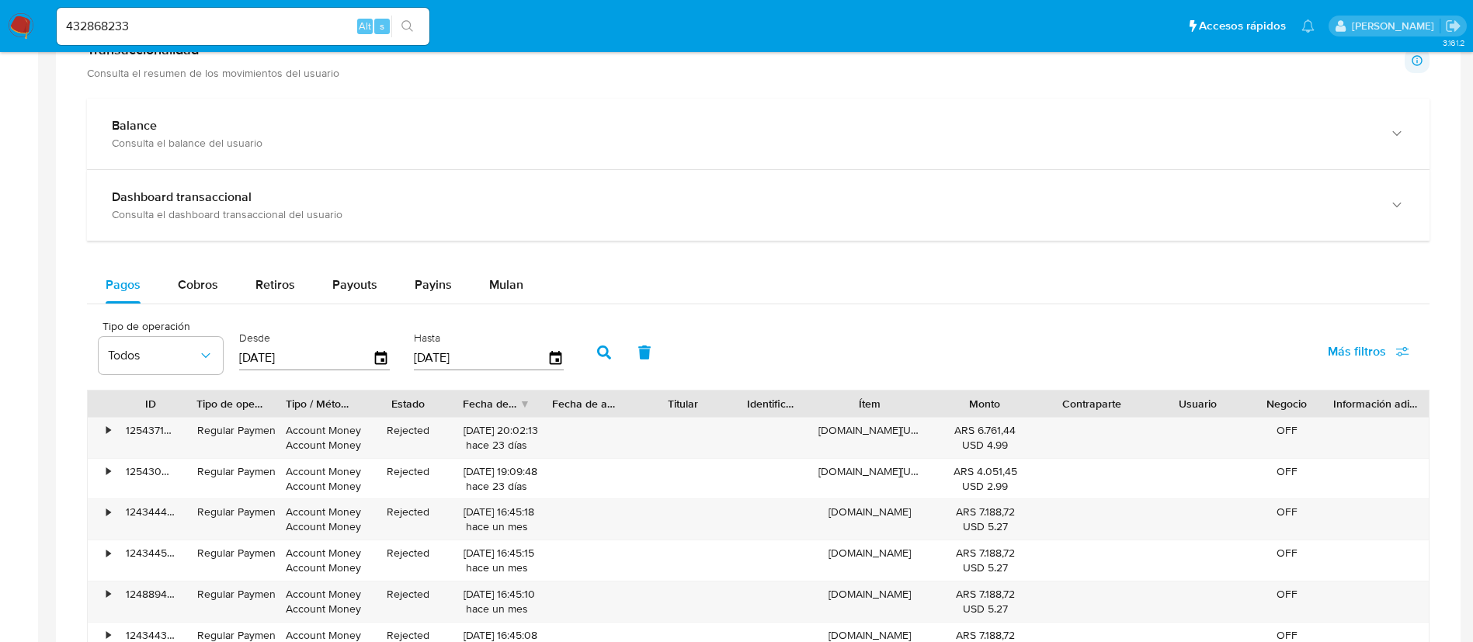
scroll to position [582, 0]
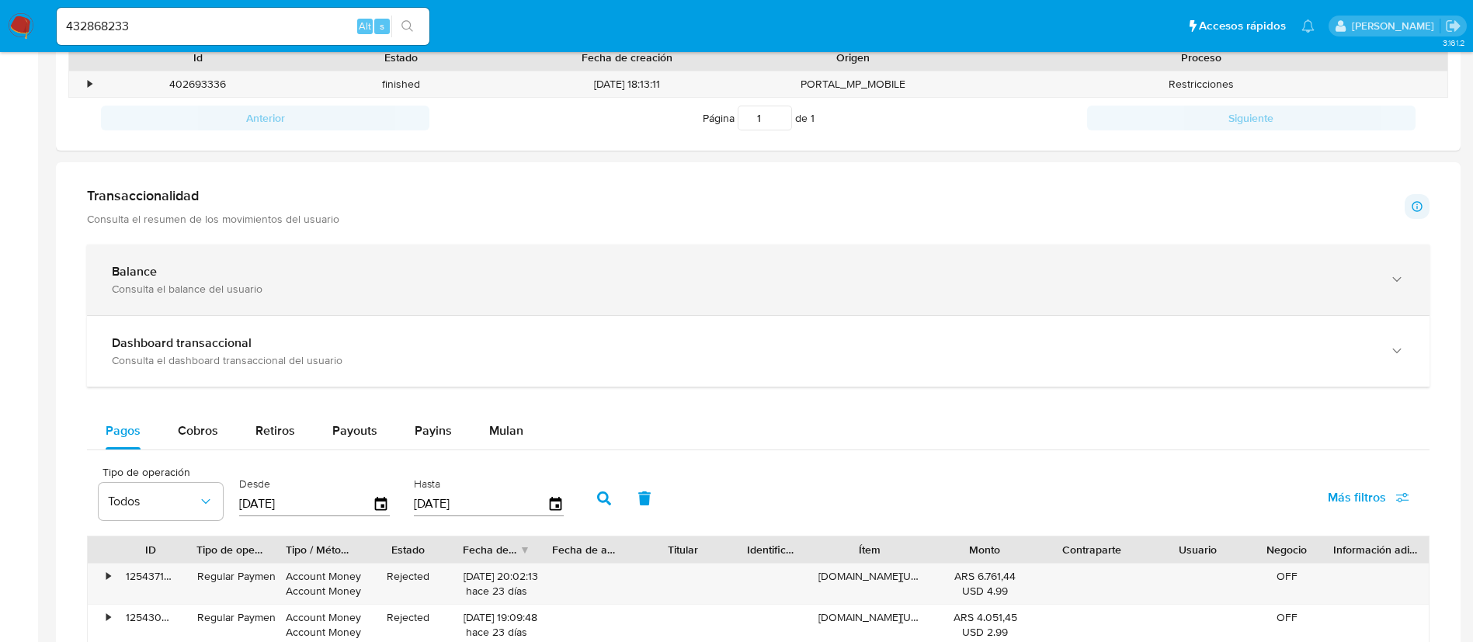
drag, startPoint x: 526, startPoint y: 242, endPoint x: 524, endPoint y: 264, distance: 21.8
click at [526, 247] on div "Transaccionalidad Consulta el resumen de los movimientos del usuario Informació…" at bounding box center [758, 601] width 1380 height 853
click at [524, 264] on div "Balance" at bounding box center [743, 272] width 1262 height 16
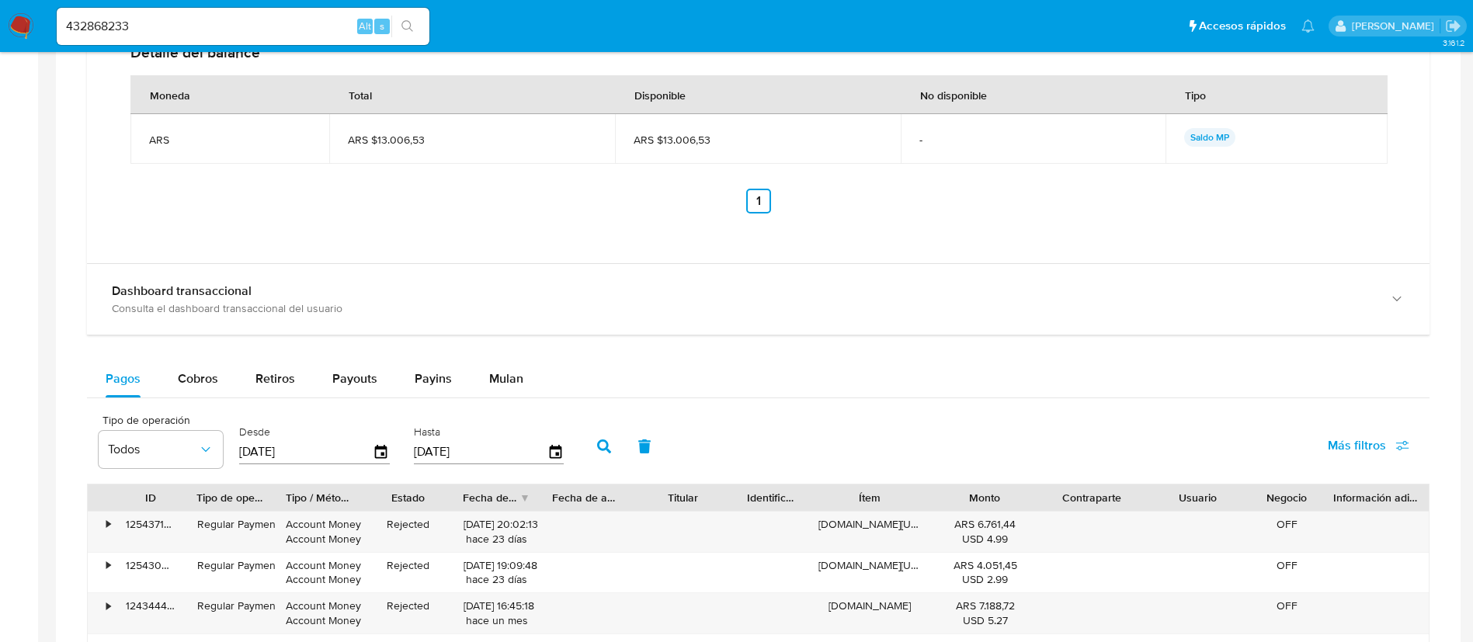
scroll to position [1165, 0]
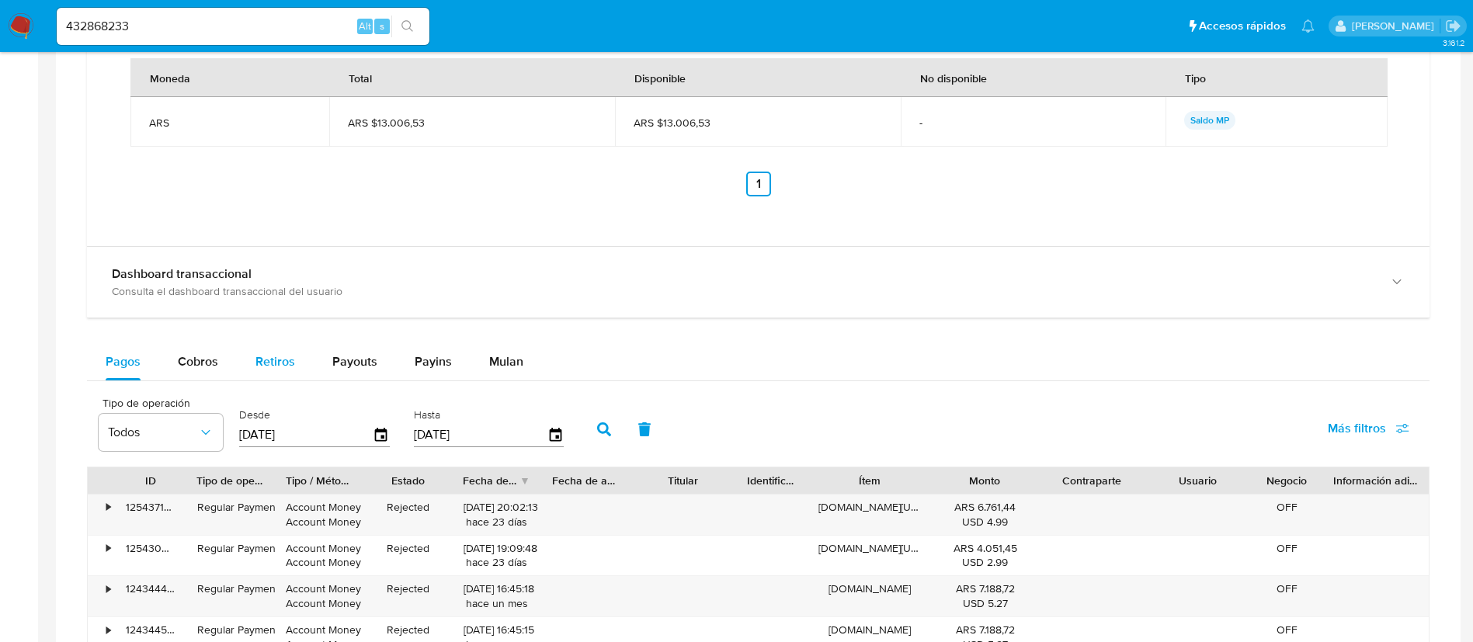
click at [294, 366] on button "Retiros" at bounding box center [275, 361] width 77 height 37
select select "10"
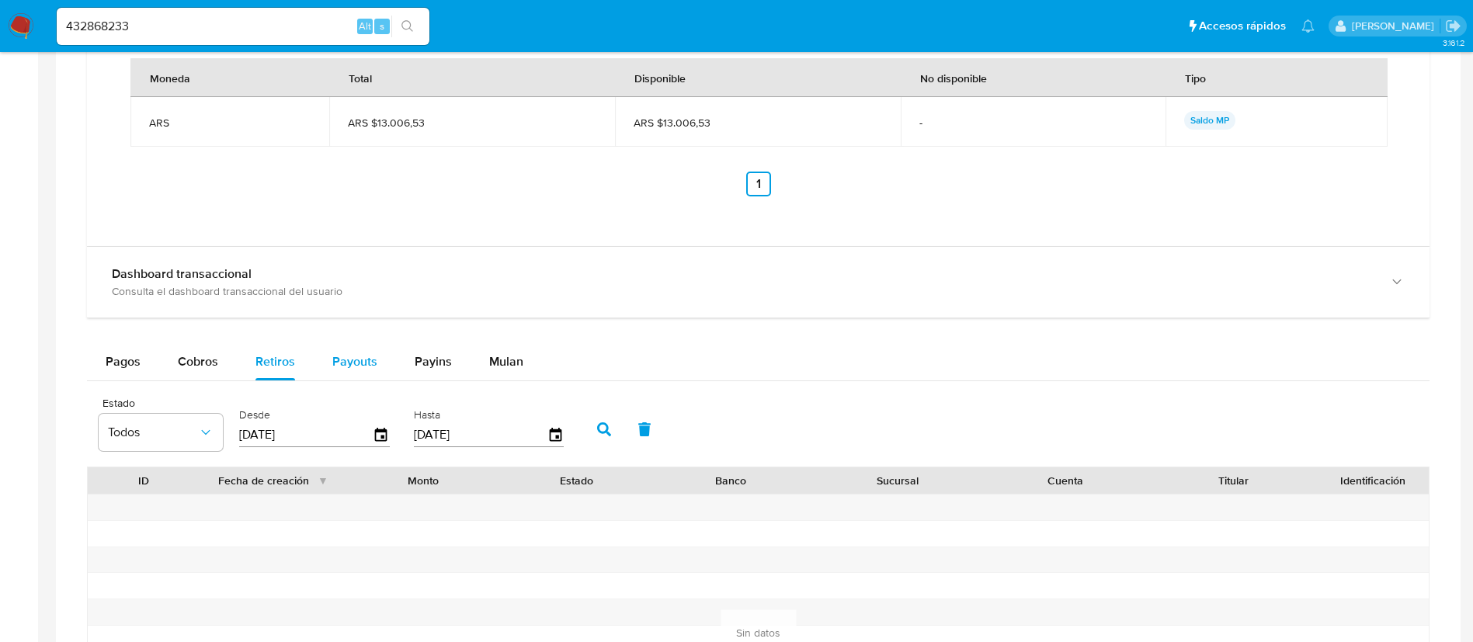
click at [342, 360] on span "Payouts" at bounding box center [354, 362] width 45 height 18
select select "10"
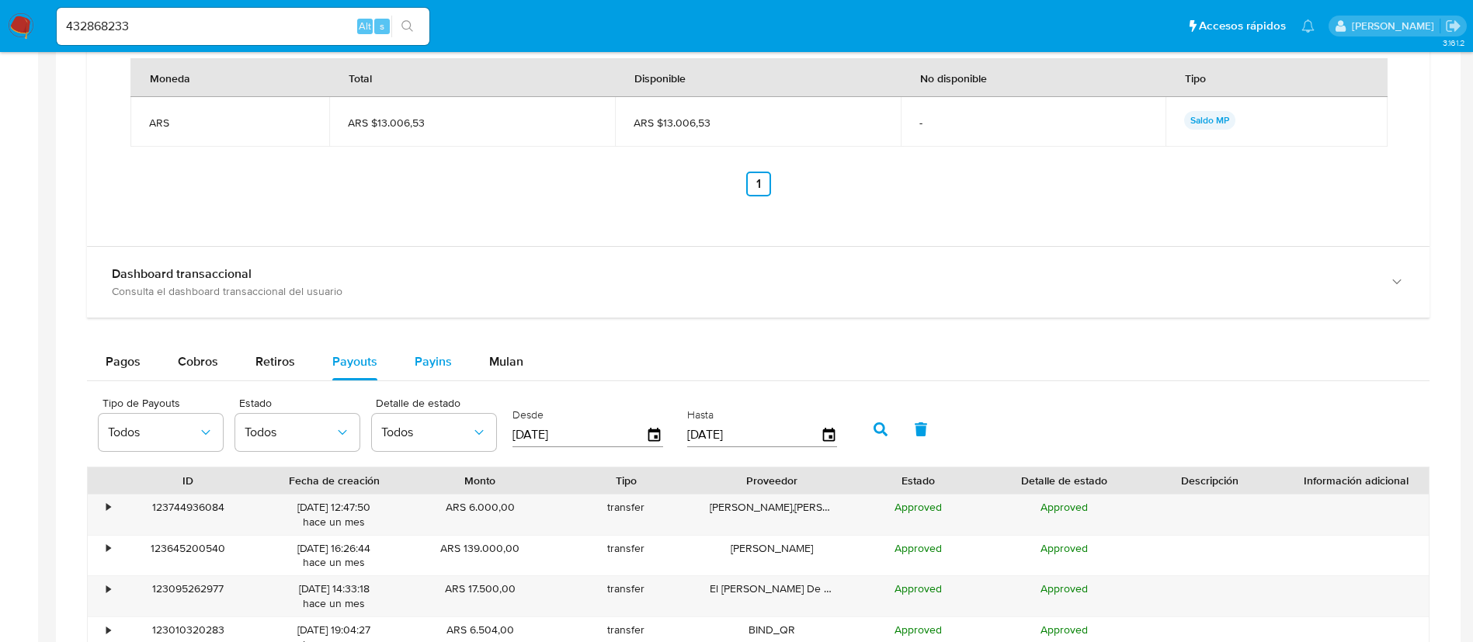
click at [433, 363] on span "Payins" at bounding box center [433, 362] width 37 height 18
select select "10"
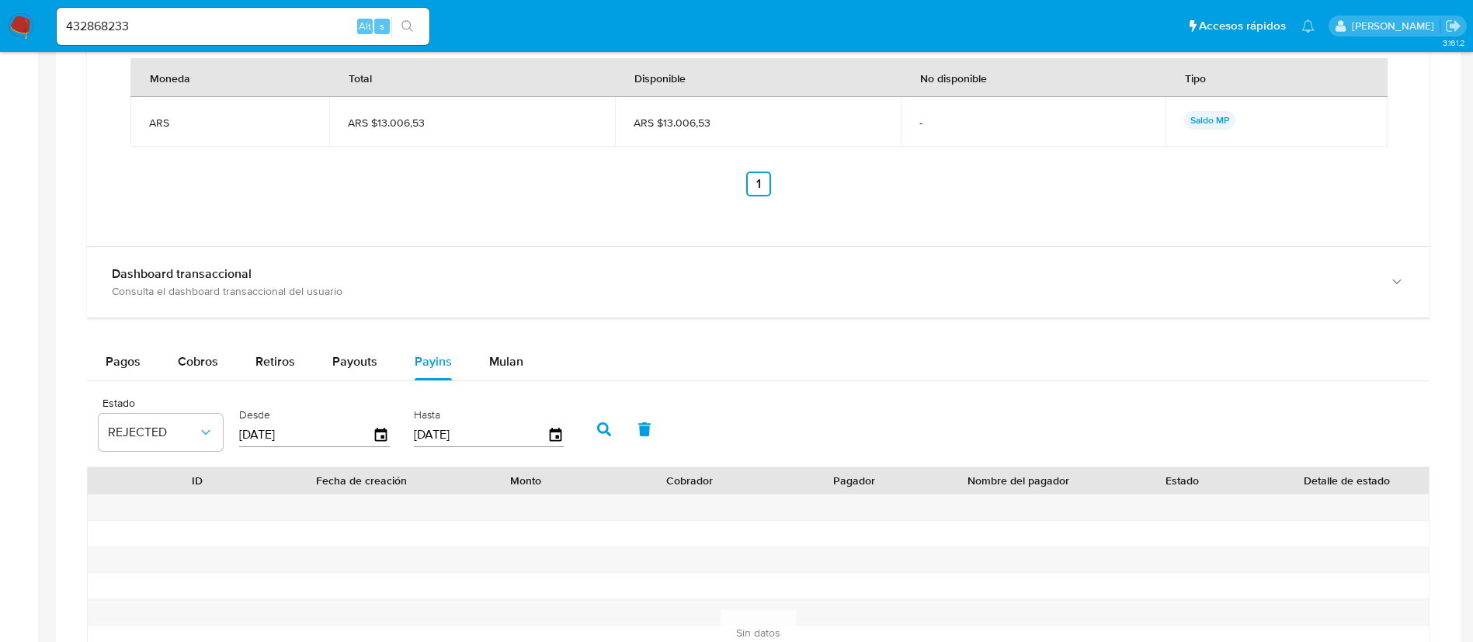
click at [305, 37] on div "432868233 Alt s" at bounding box center [243, 26] width 373 height 37
click at [302, 28] on input "432868233" at bounding box center [243, 26] width 373 height 20
paste input "1438504649"
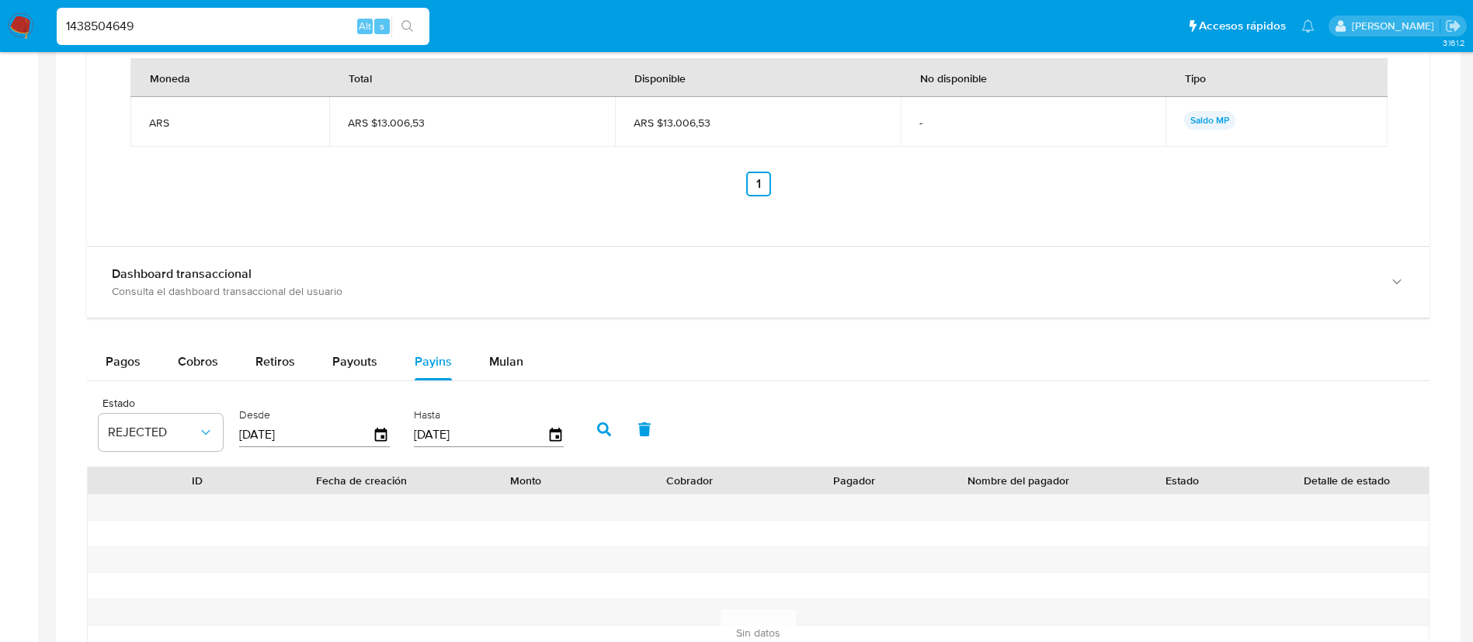
type input "1438504649"
click at [387, 23] on div "s" at bounding box center [382, 27] width 16 height 16
click at [401, 23] on icon "search-icon" at bounding box center [407, 26] width 12 height 12
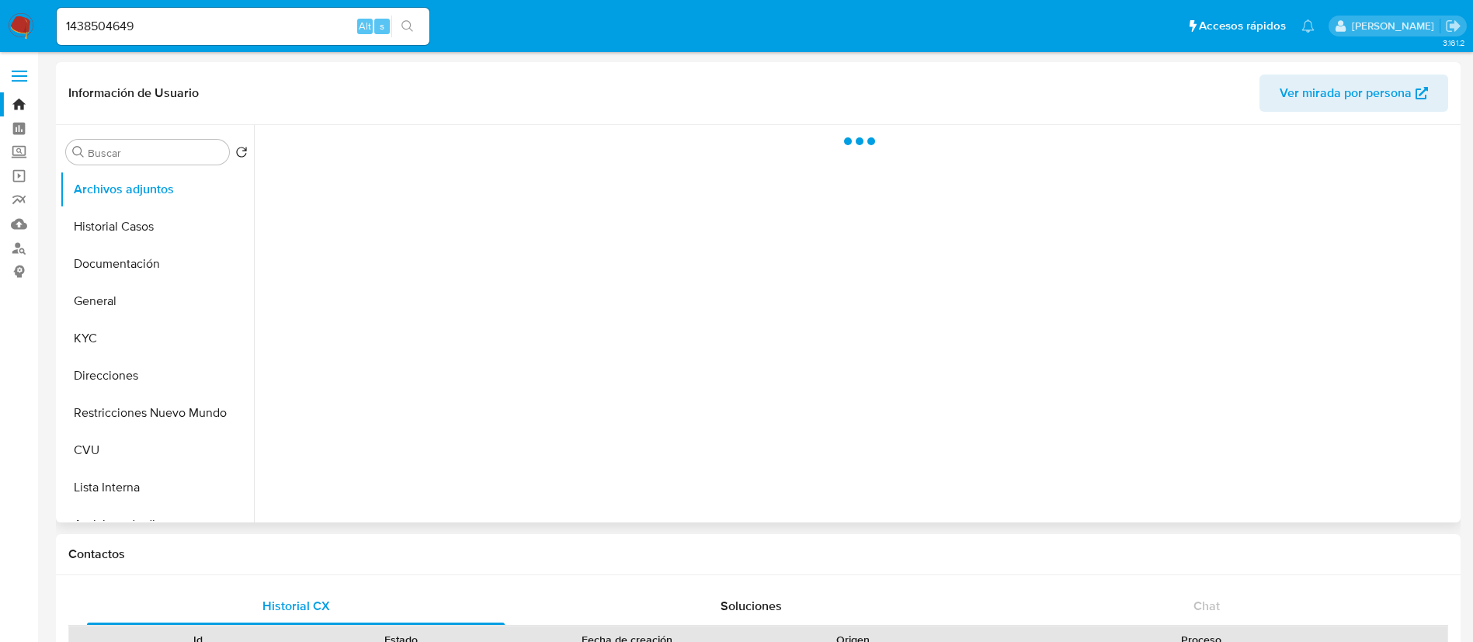
select select "10"
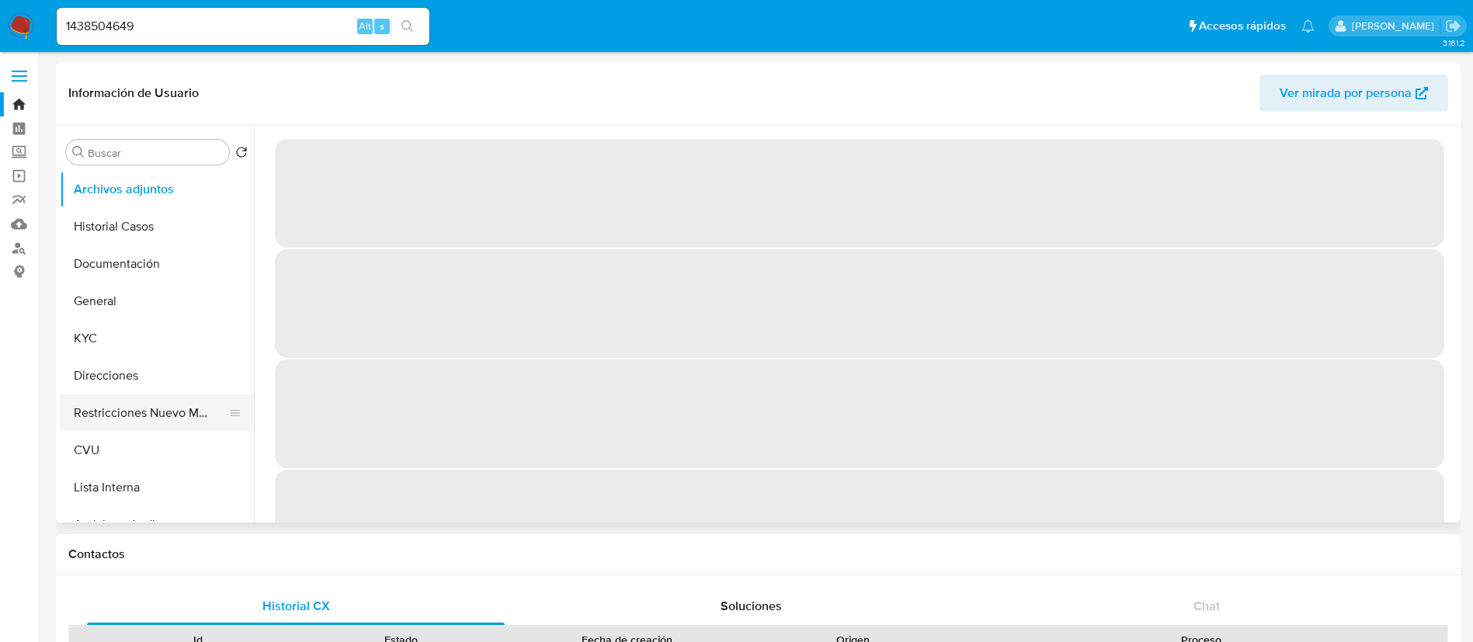
click at [149, 398] on button "Restricciones Nuevo Mundo" at bounding box center [151, 413] width 182 height 37
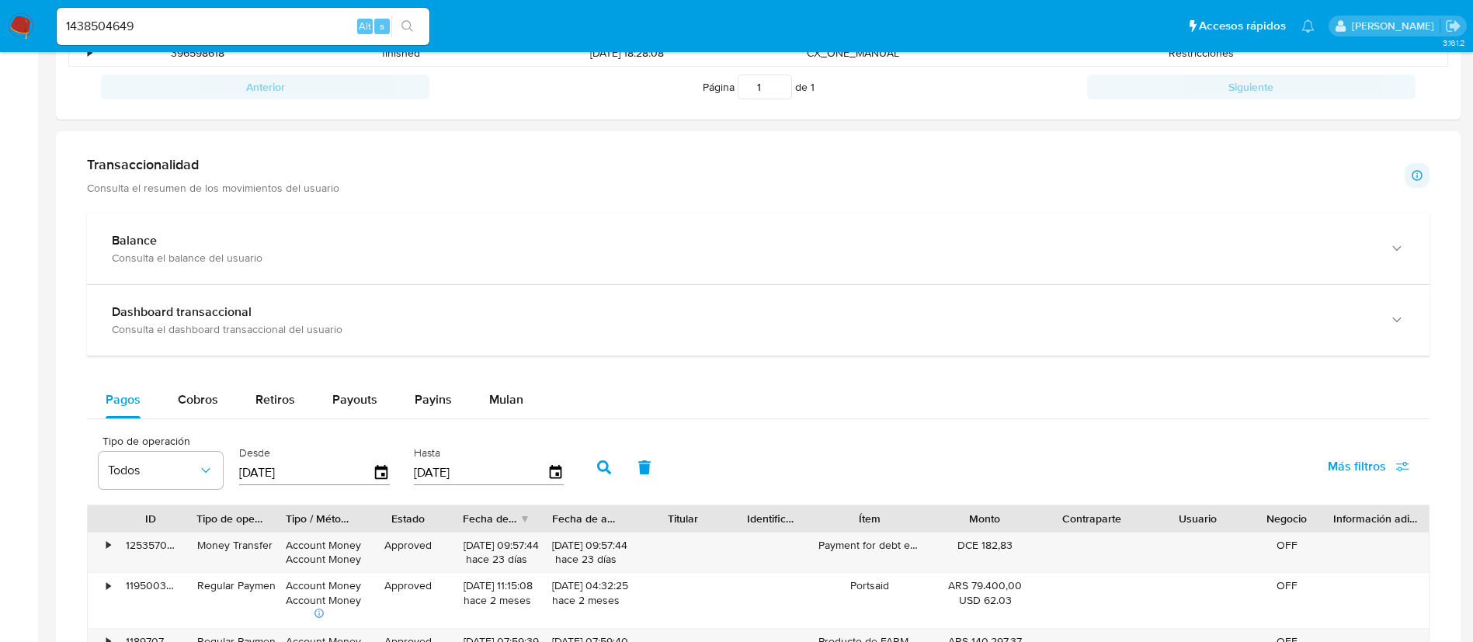
scroll to position [699, 0]
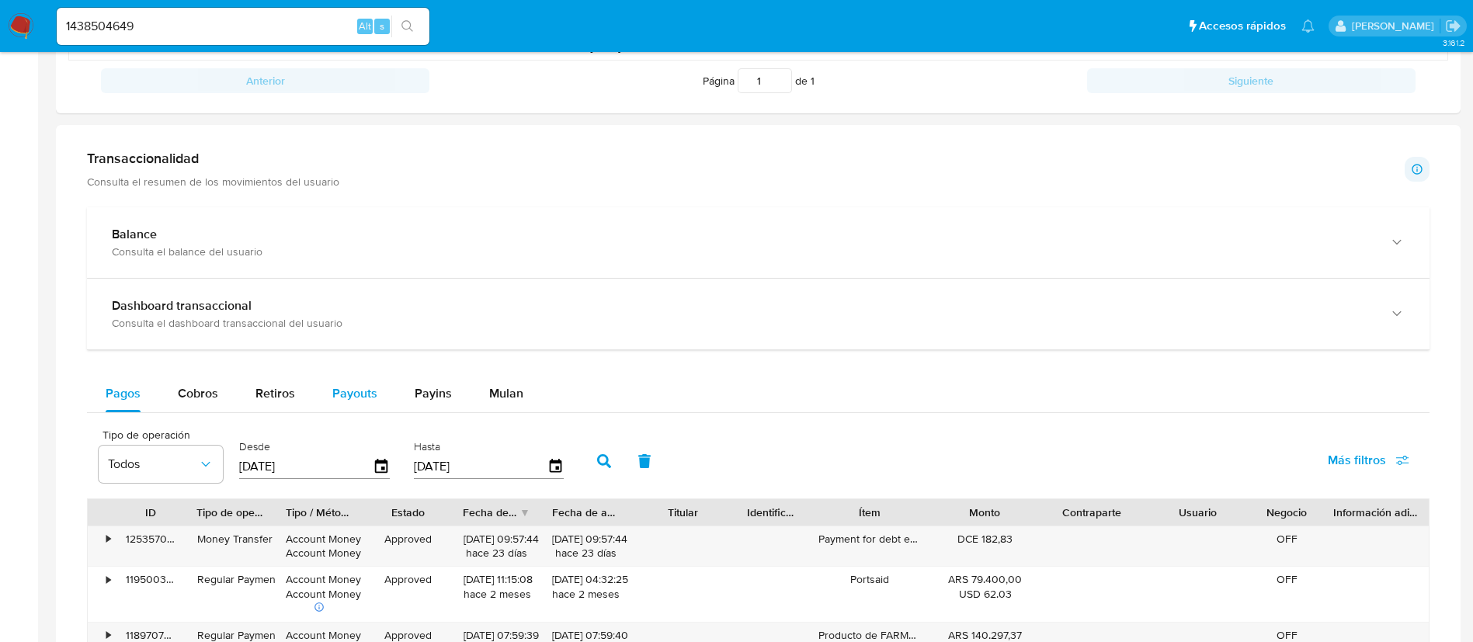
click at [327, 402] on button "Payouts" at bounding box center [355, 393] width 82 height 37
select select "10"
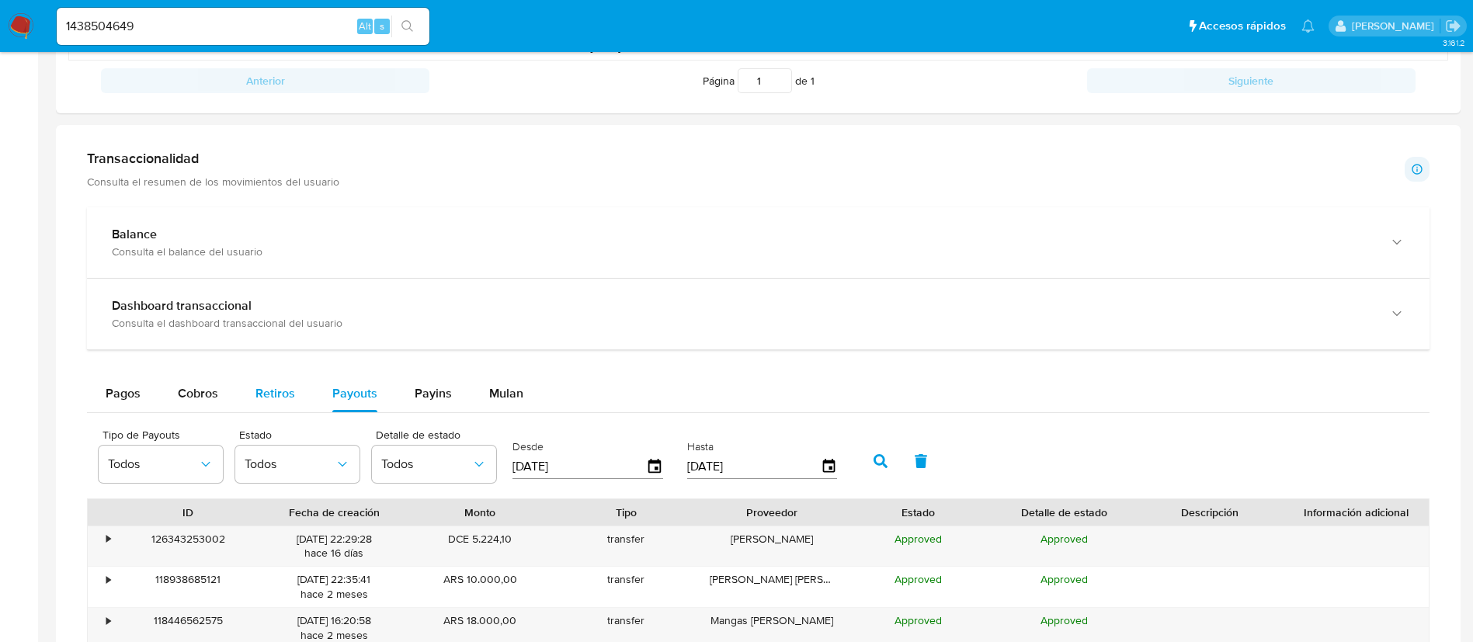
click at [283, 391] on span "Retiros" at bounding box center [275, 393] width 40 height 18
select select "10"
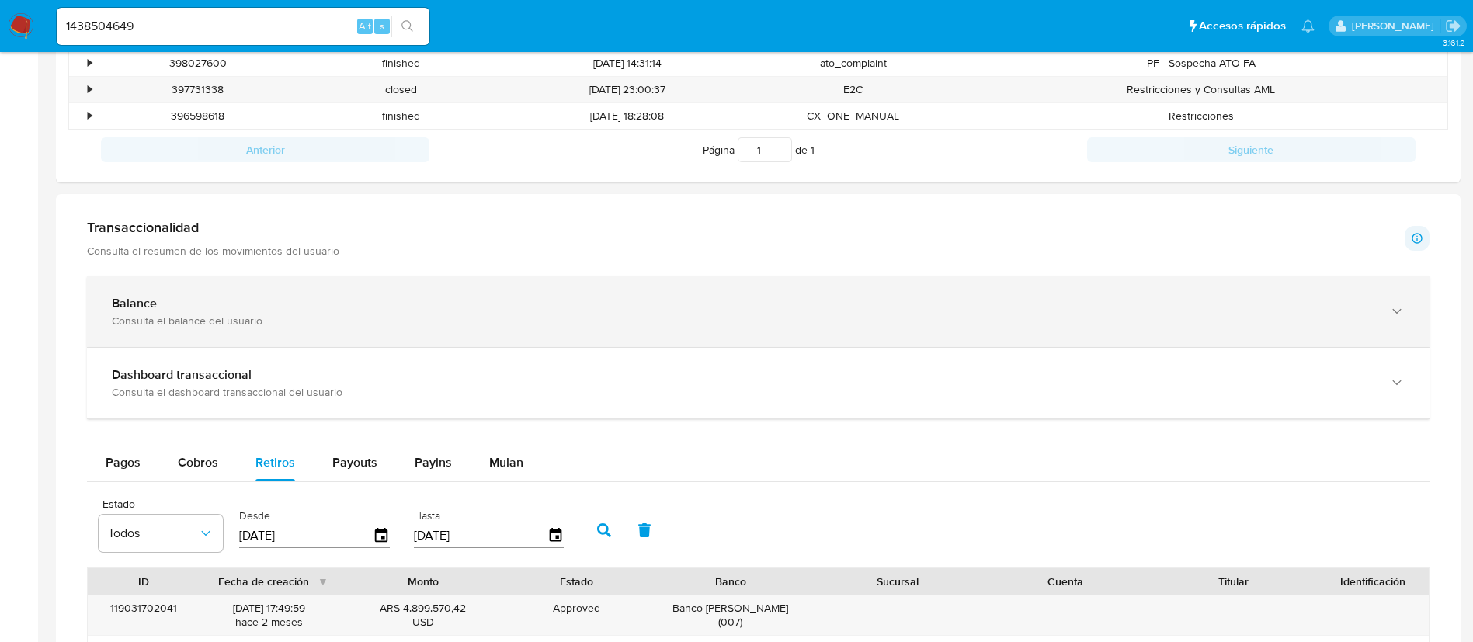
scroll to position [466, 0]
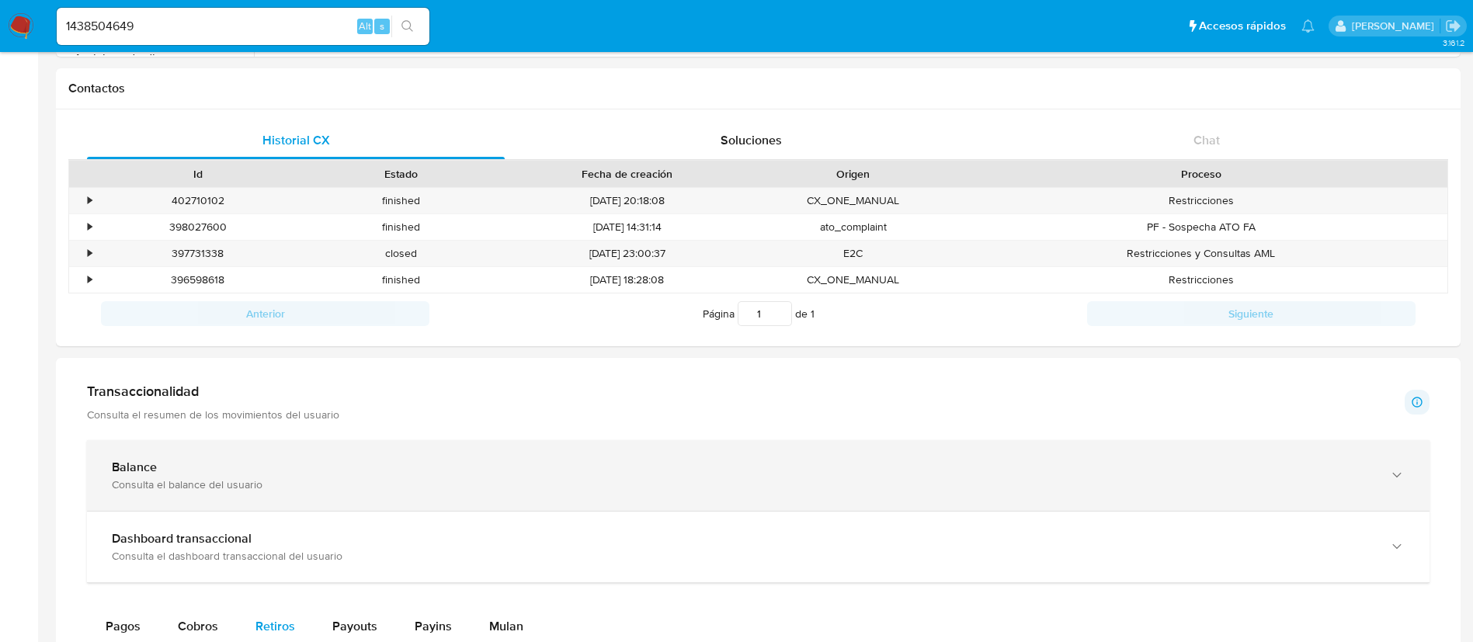
click at [384, 461] on div "Balance" at bounding box center [743, 468] width 1262 height 16
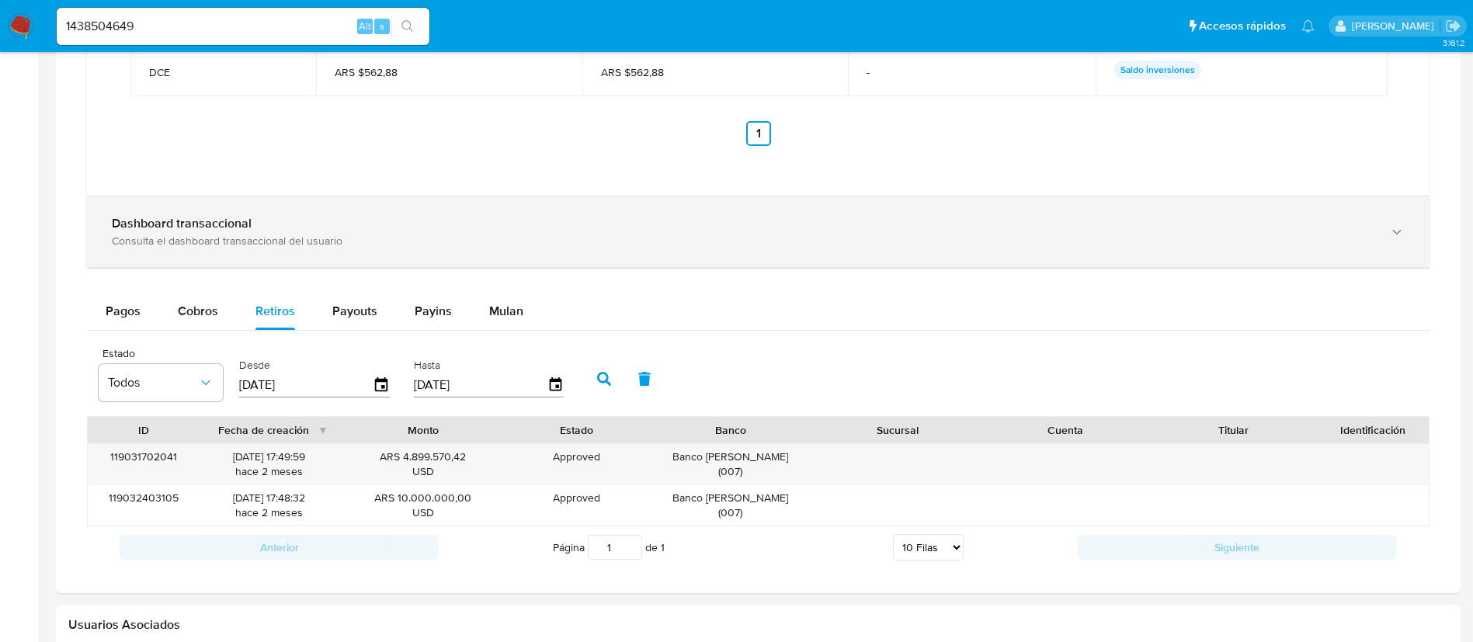
scroll to position [1398, 0]
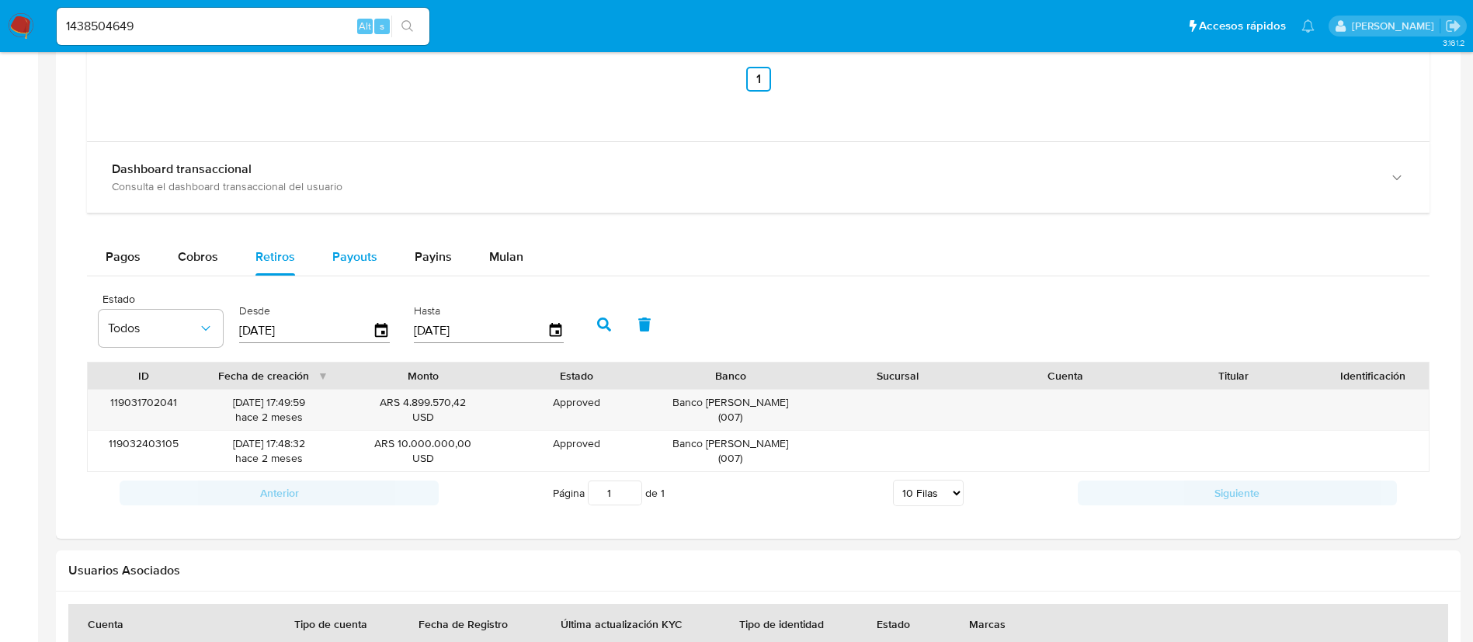
click at [369, 255] on span "Payouts" at bounding box center [354, 257] width 45 height 18
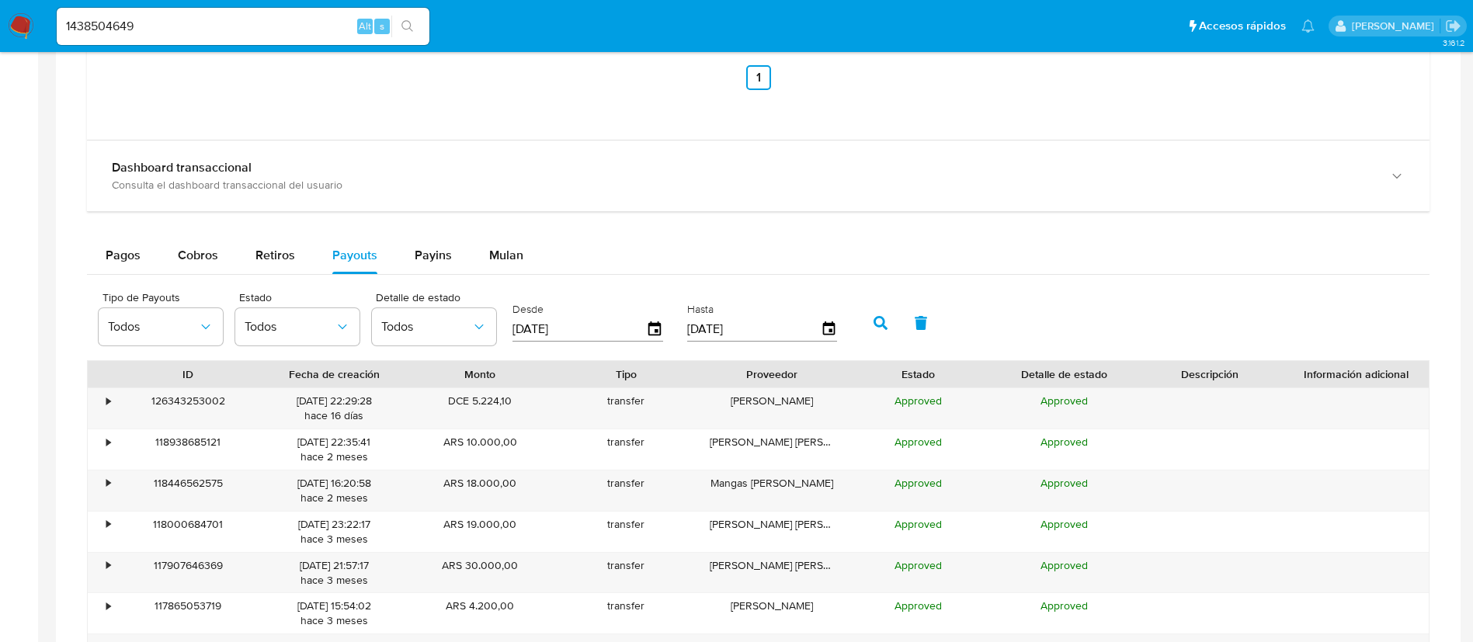
scroll to position [1514, 0]
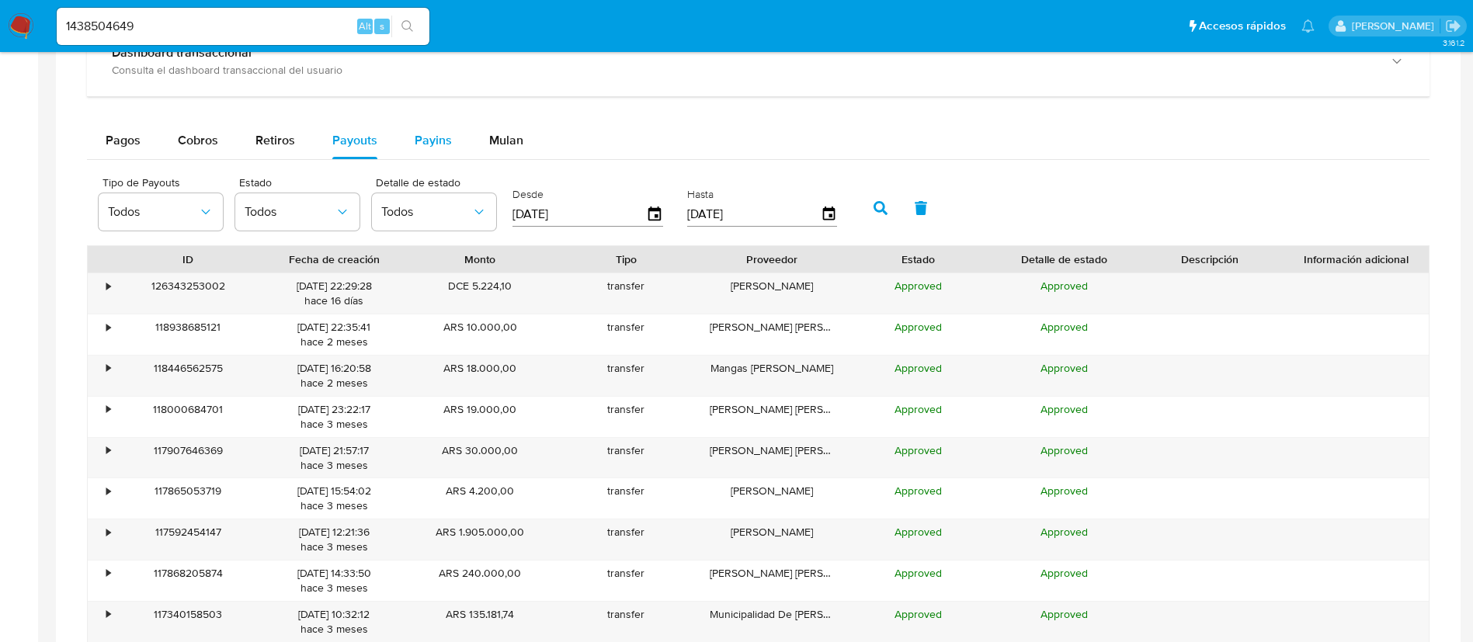
click at [441, 148] on span "Payins" at bounding box center [433, 140] width 37 height 18
select select "10"
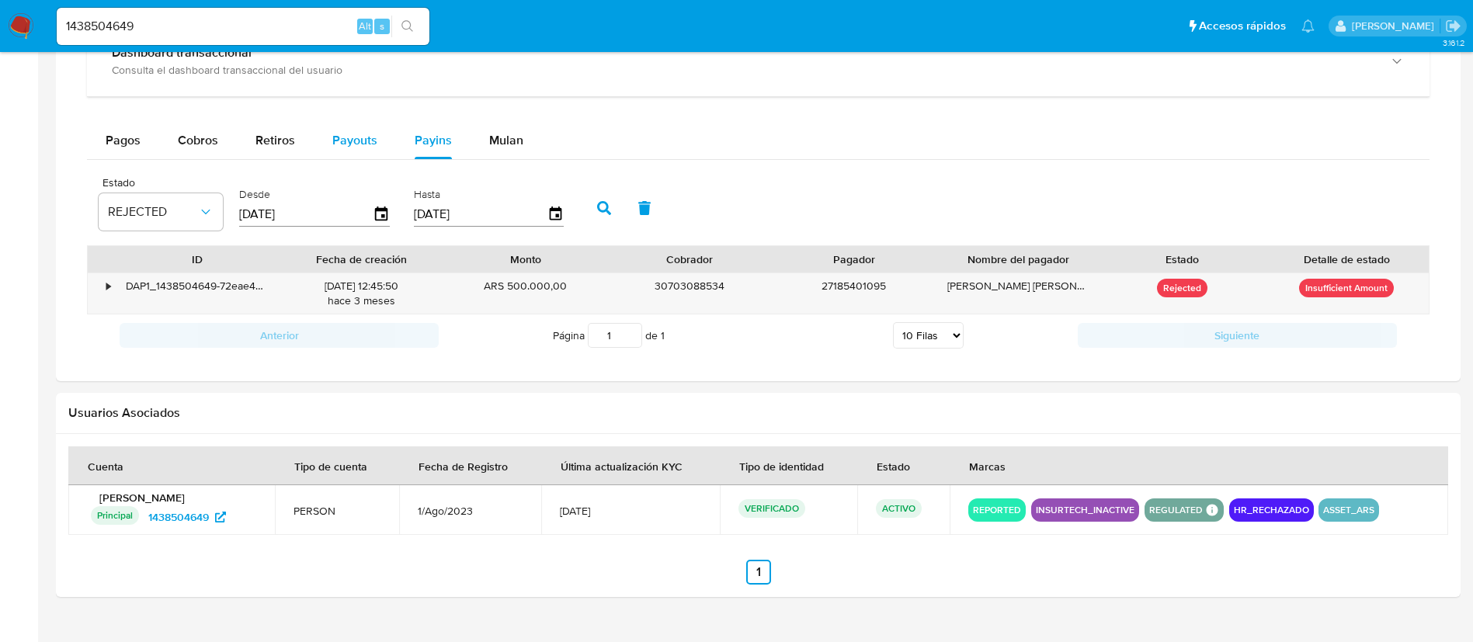
click at [376, 140] on button "Payouts" at bounding box center [355, 140] width 82 height 37
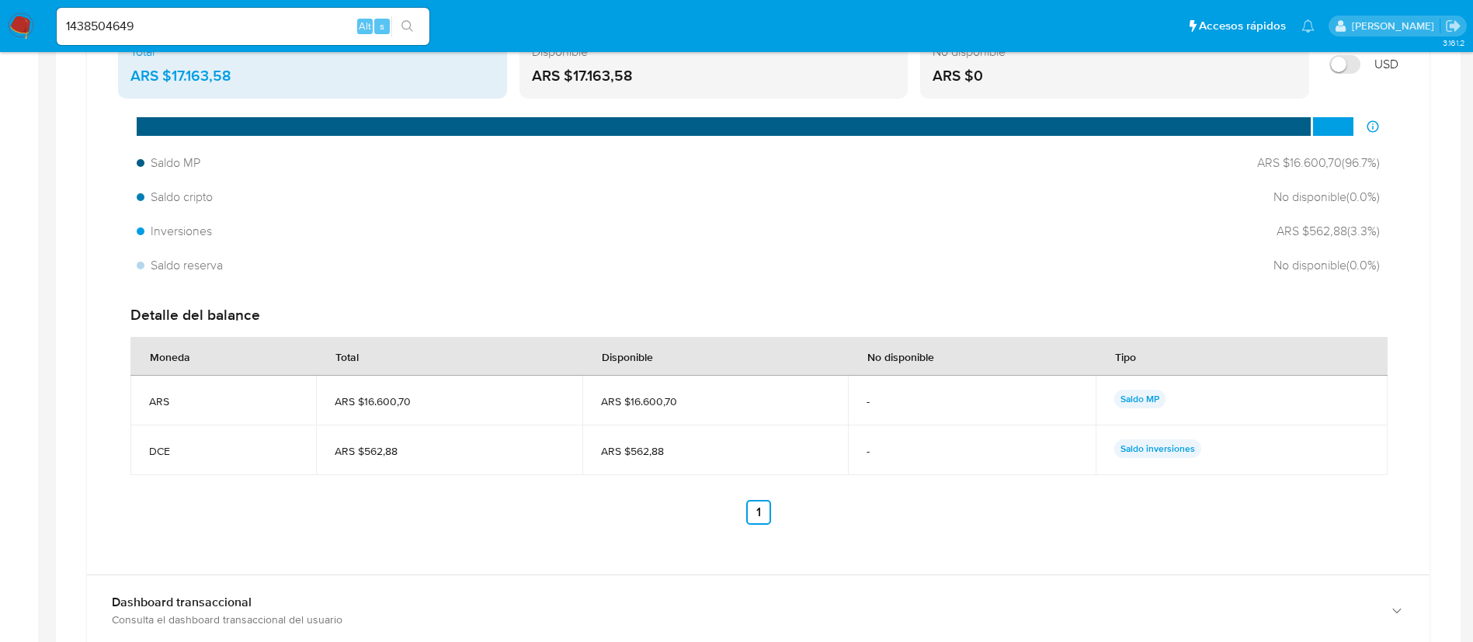
scroll to position [932, 0]
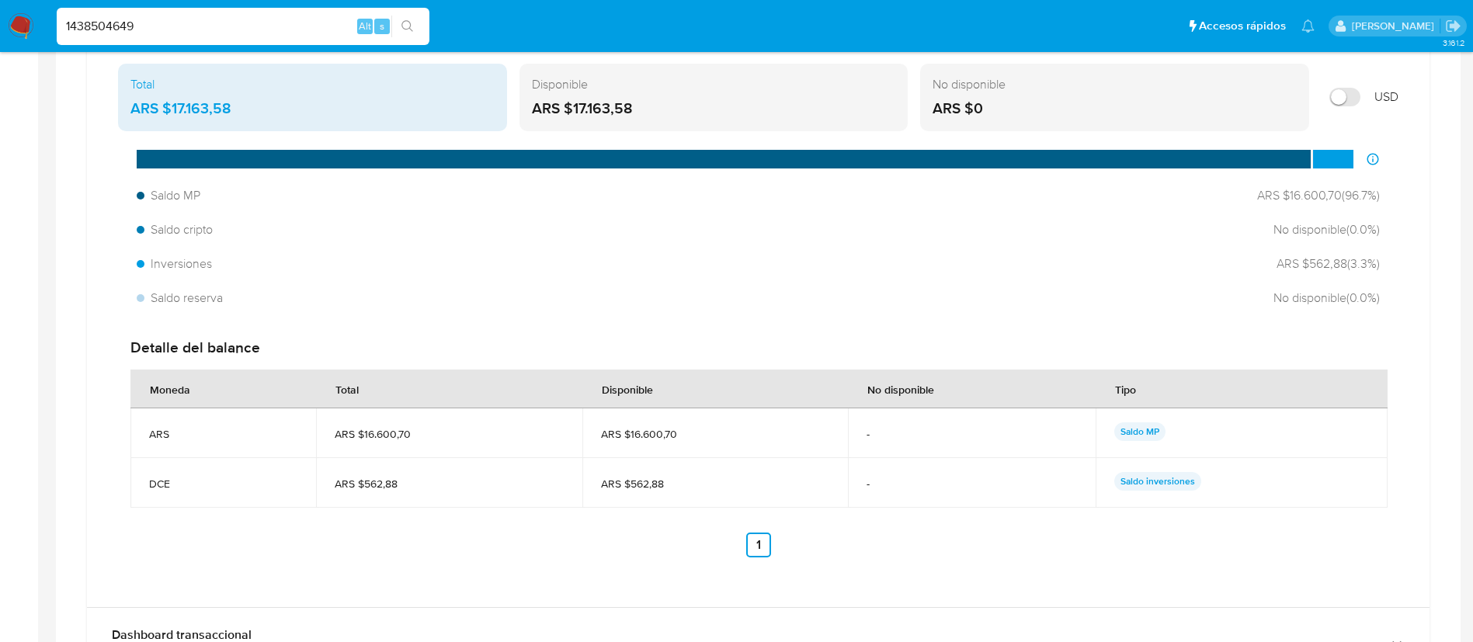
click at [318, 30] on input "1438504649" at bounding box center [243, 26] width 373 height 20
paste input "368080425"
type input "1368080425"
click at [415, 33] on button "search-icon" at bounding box center [407, 27] width 32 height 22
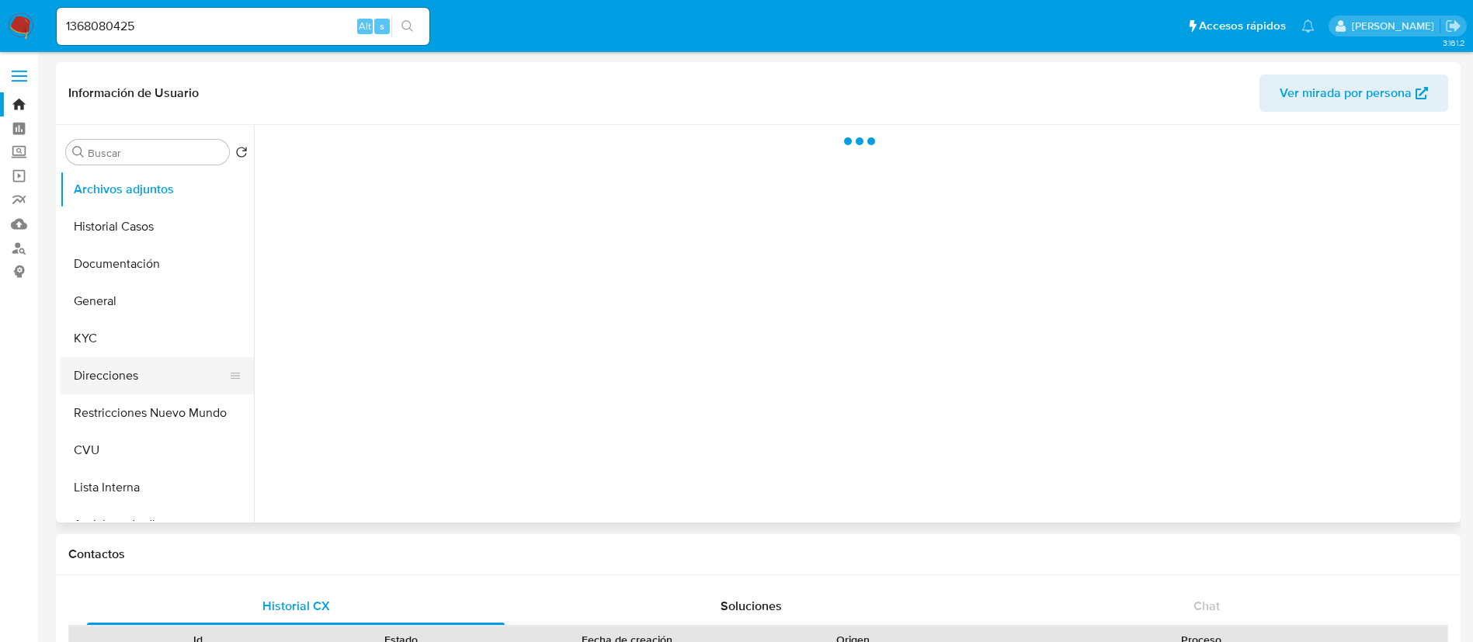
select select "10"
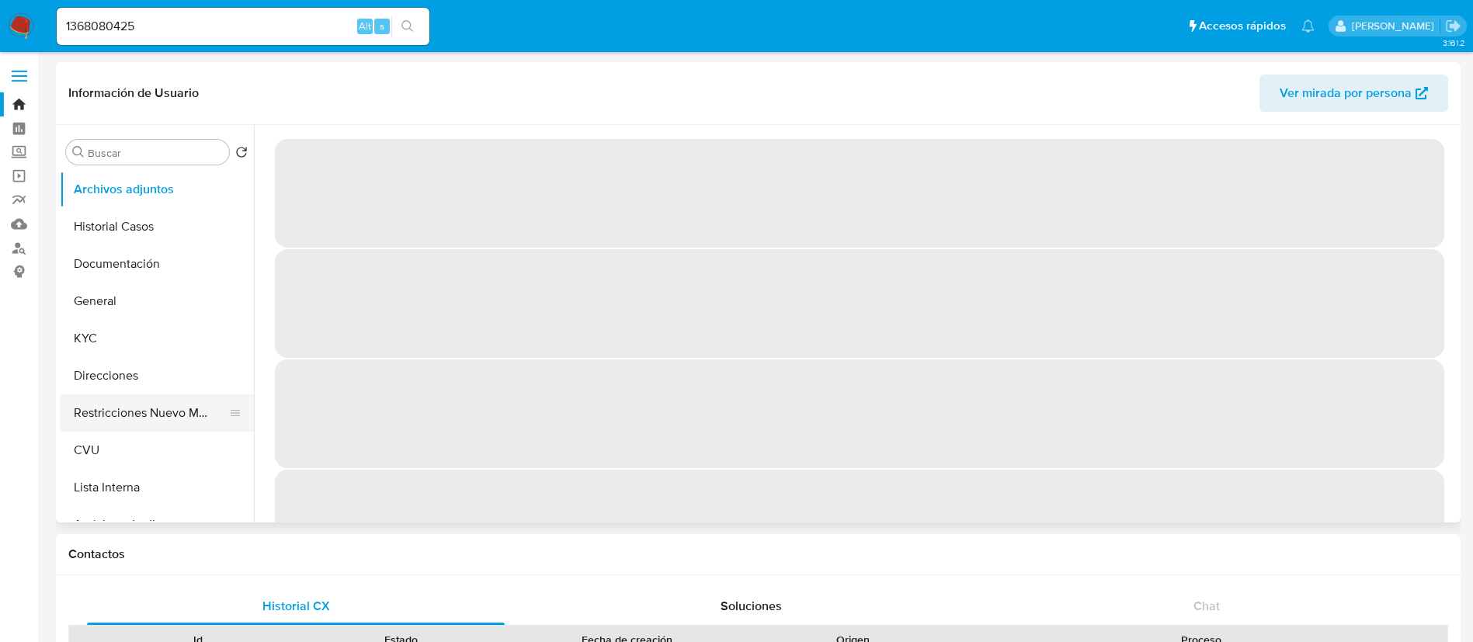
click at [142, 404] on button "Restricciones Nuevo Mundo" at bounding box center [151, 413] width 182 height 37
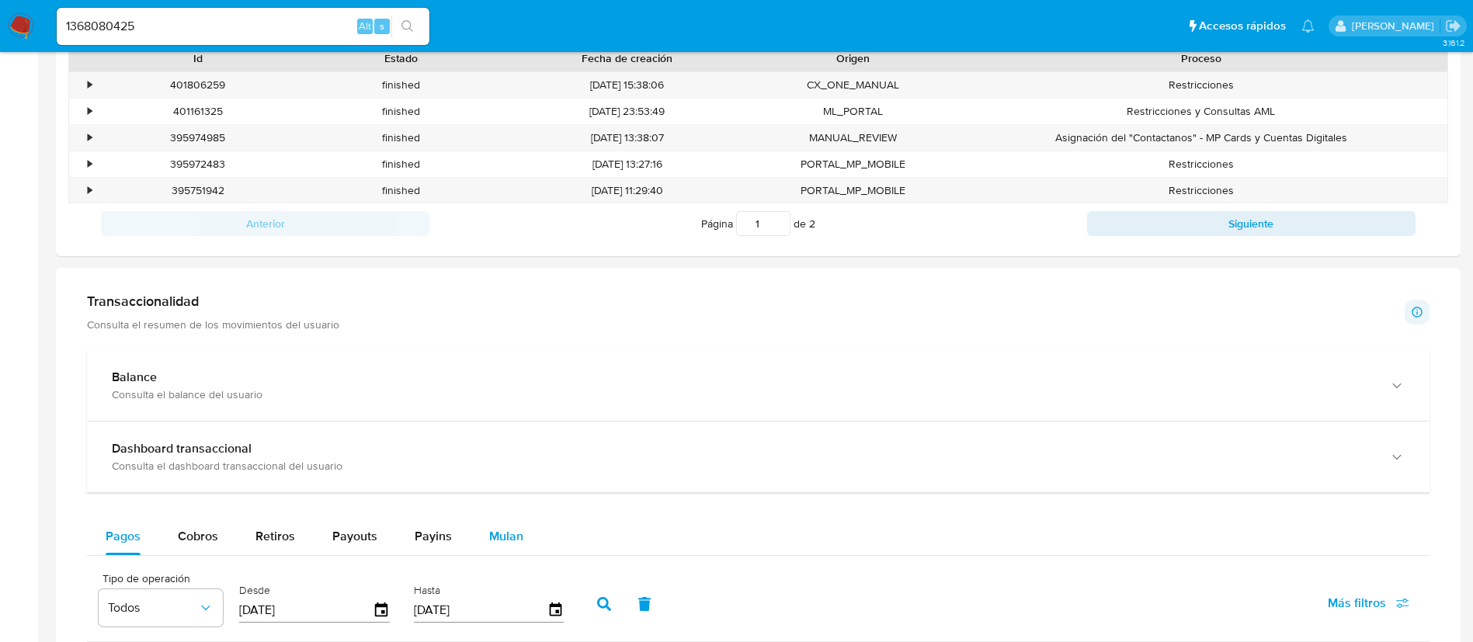
scroll to position [582, 0]
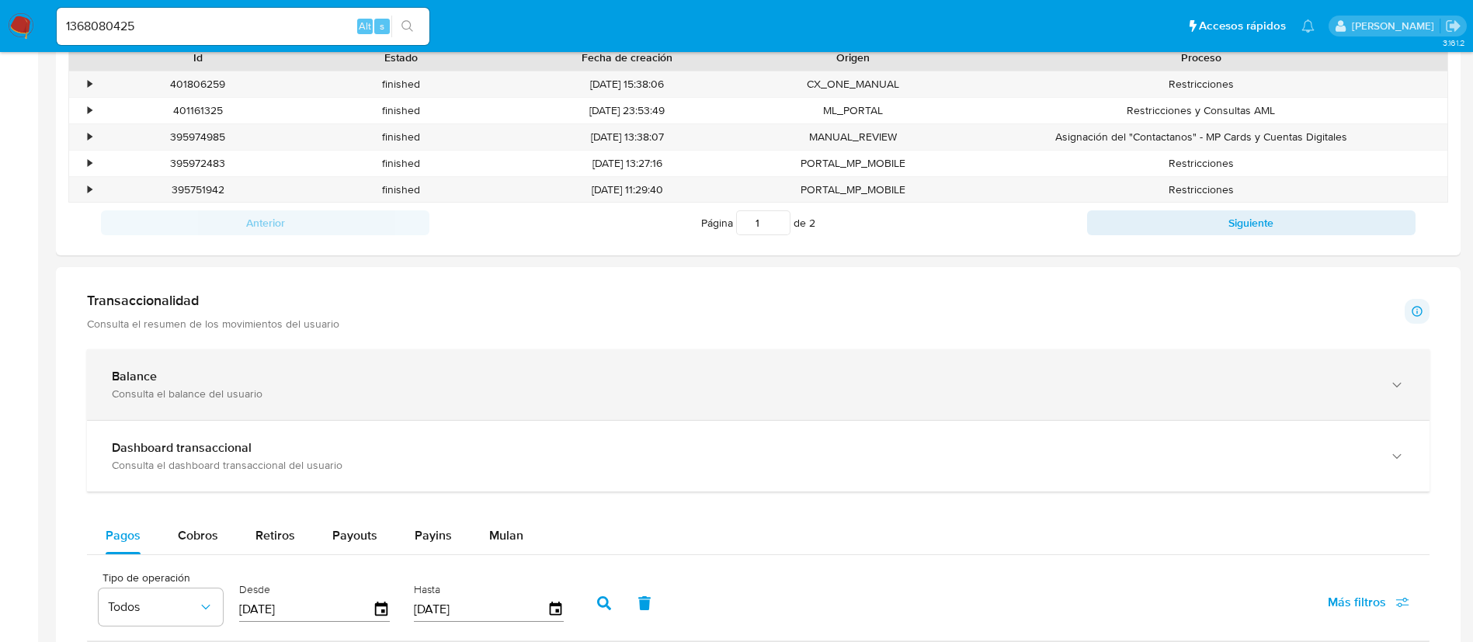
click at [436, 400] on div "Consulta el balance del usuario" at bounding box center [743, 394] width 1262 height 14
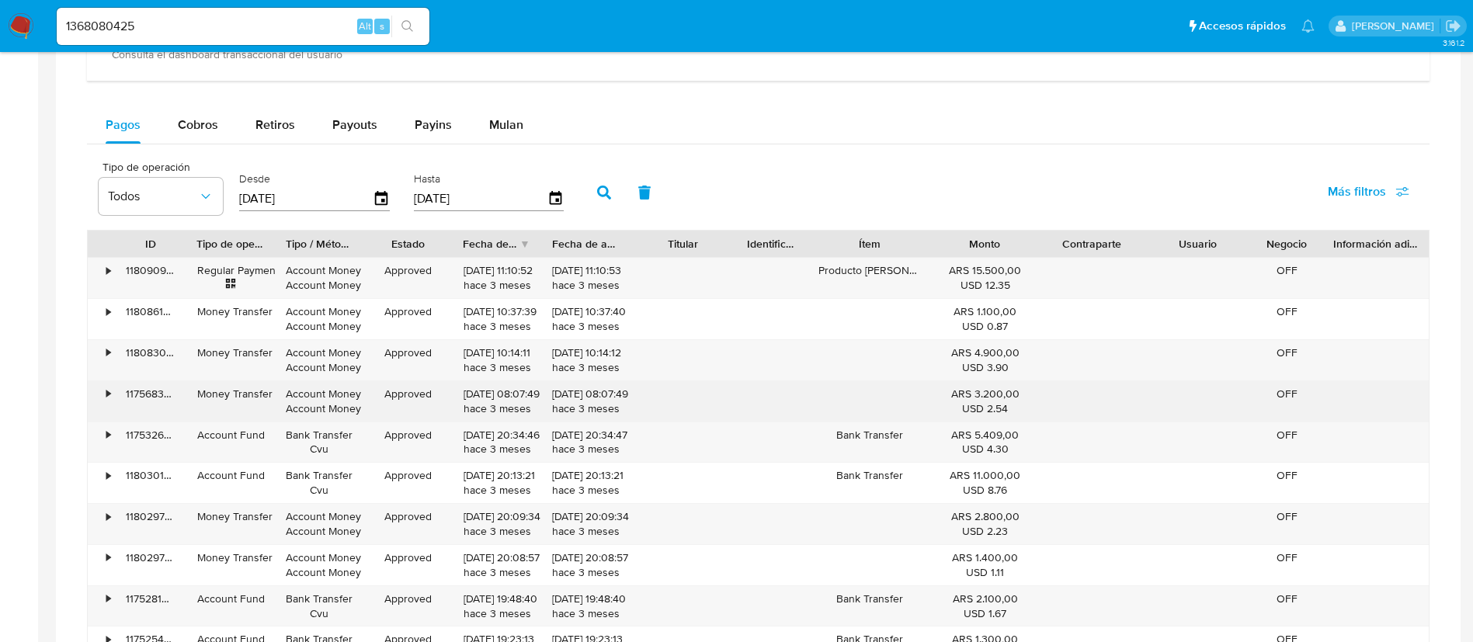
scroll to position [1514, 0]
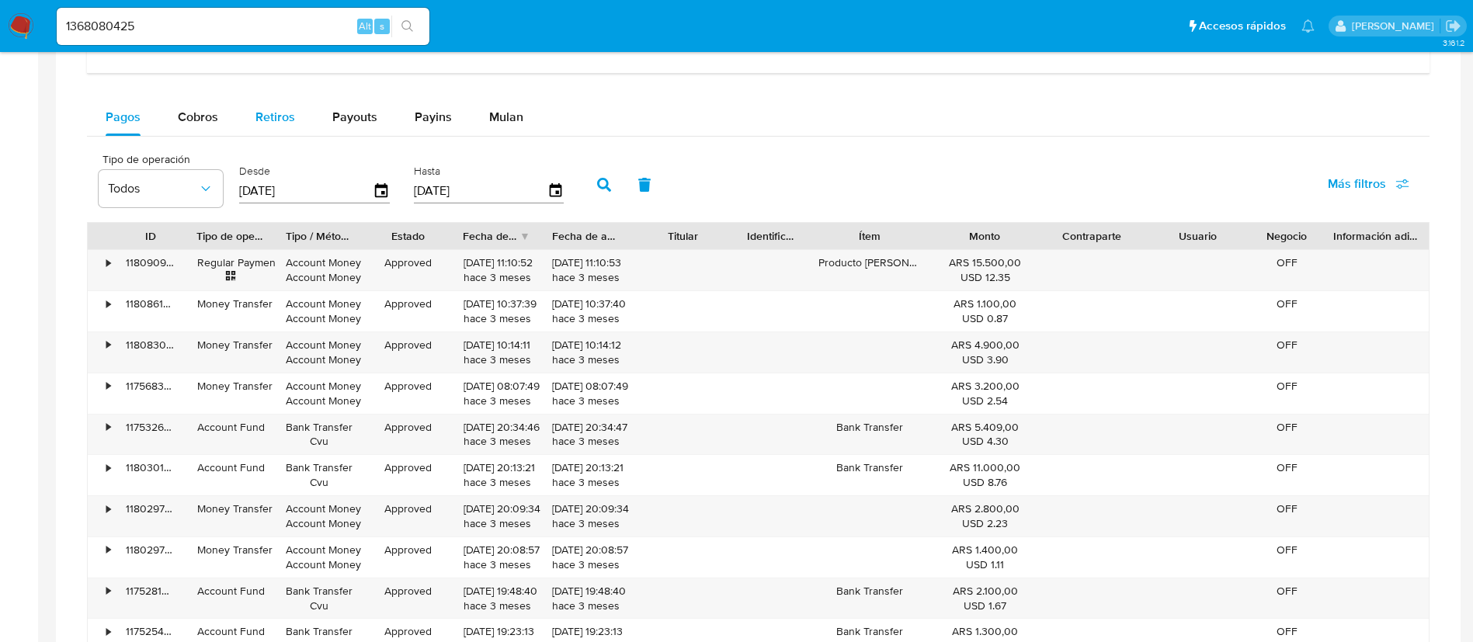
click at [298, 110] on button "Retiros" at bounding box center [275, 117] width 77 height 37
select select "10"
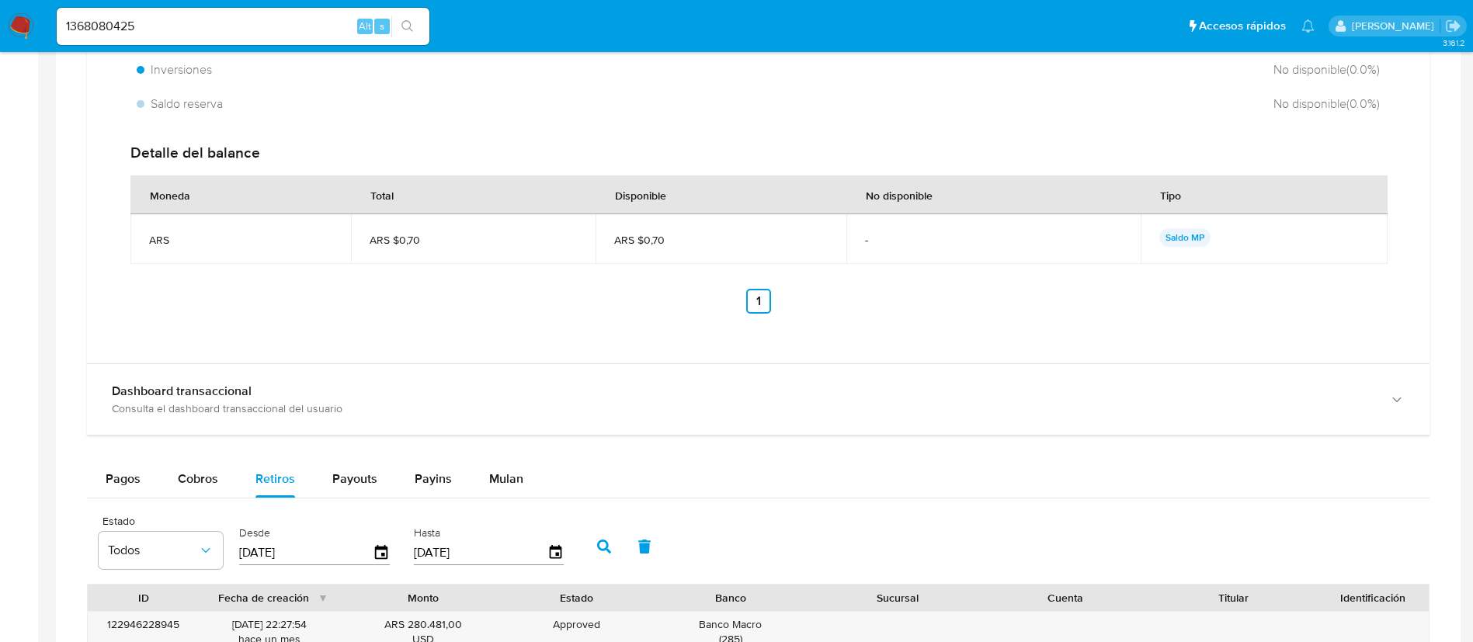
scroll to position [1281, 0]
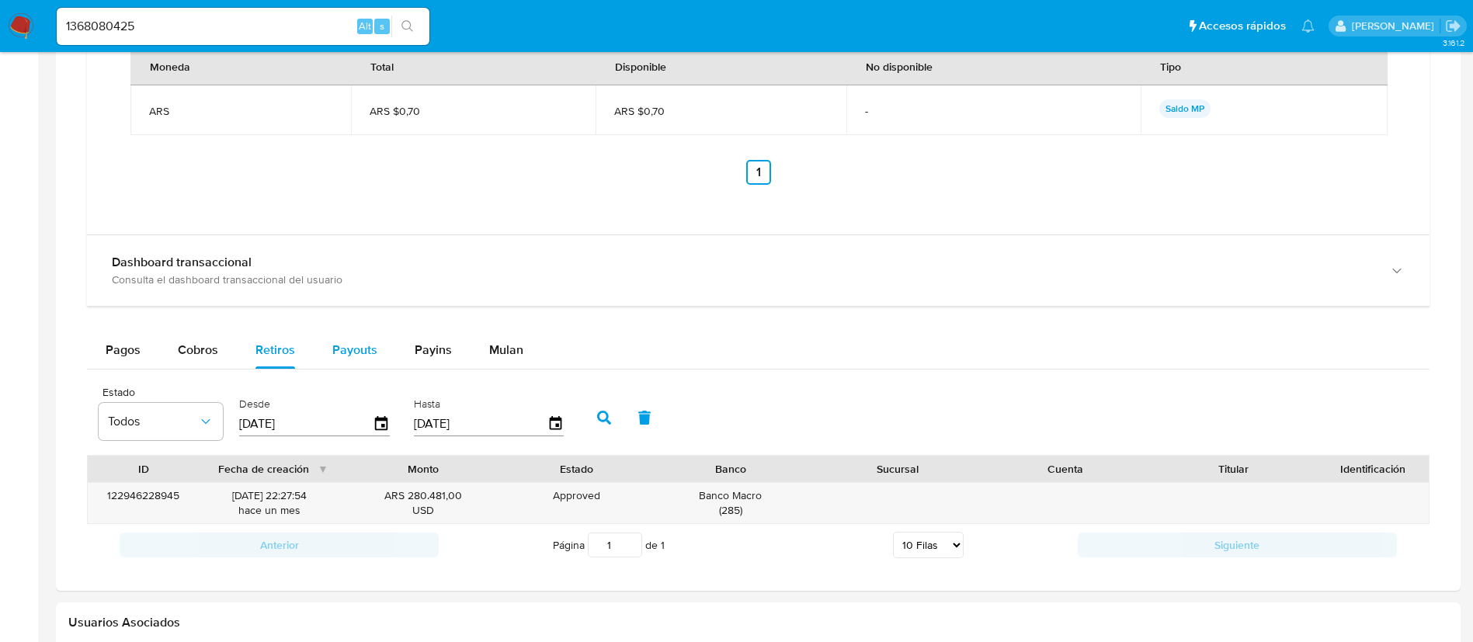
click at [360, 341] on span "Payouts" at bounding box center [354, 350] width 45 height 18
select select "10"
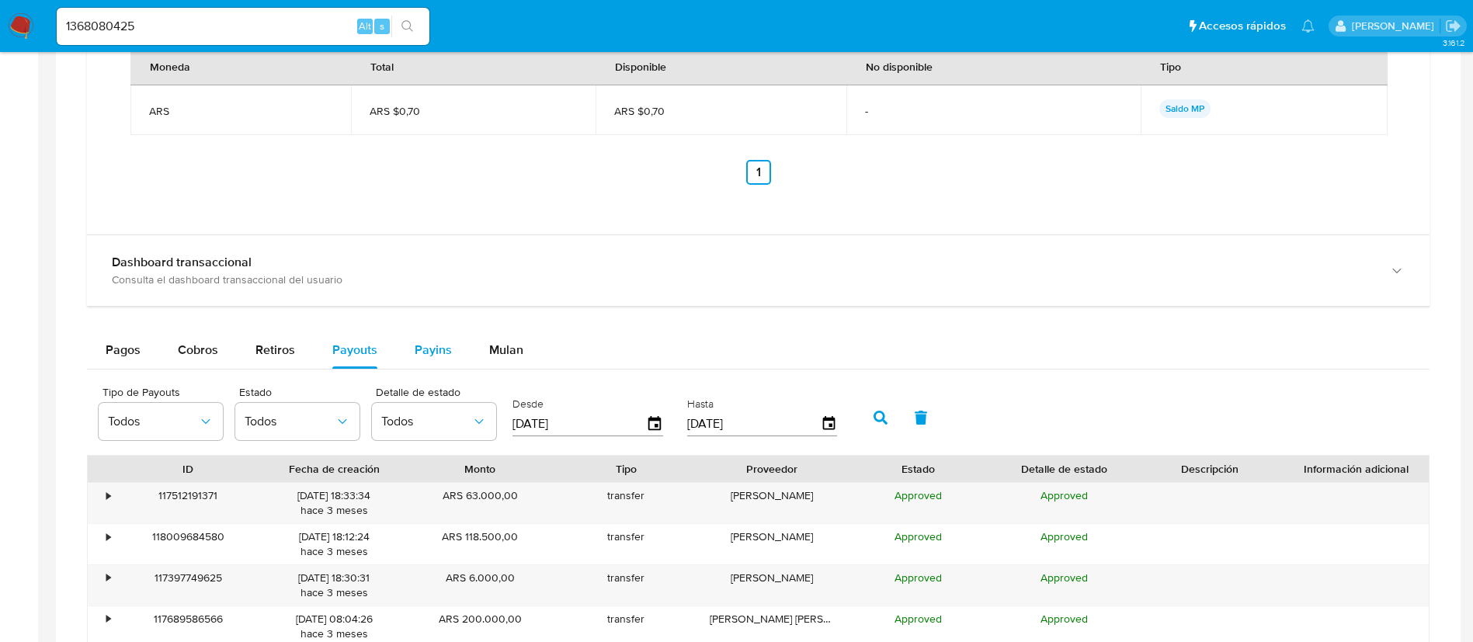
click at [418, 354] on span "Payins" at bounding box center [433, 350] width 37 height 18
select select "10"
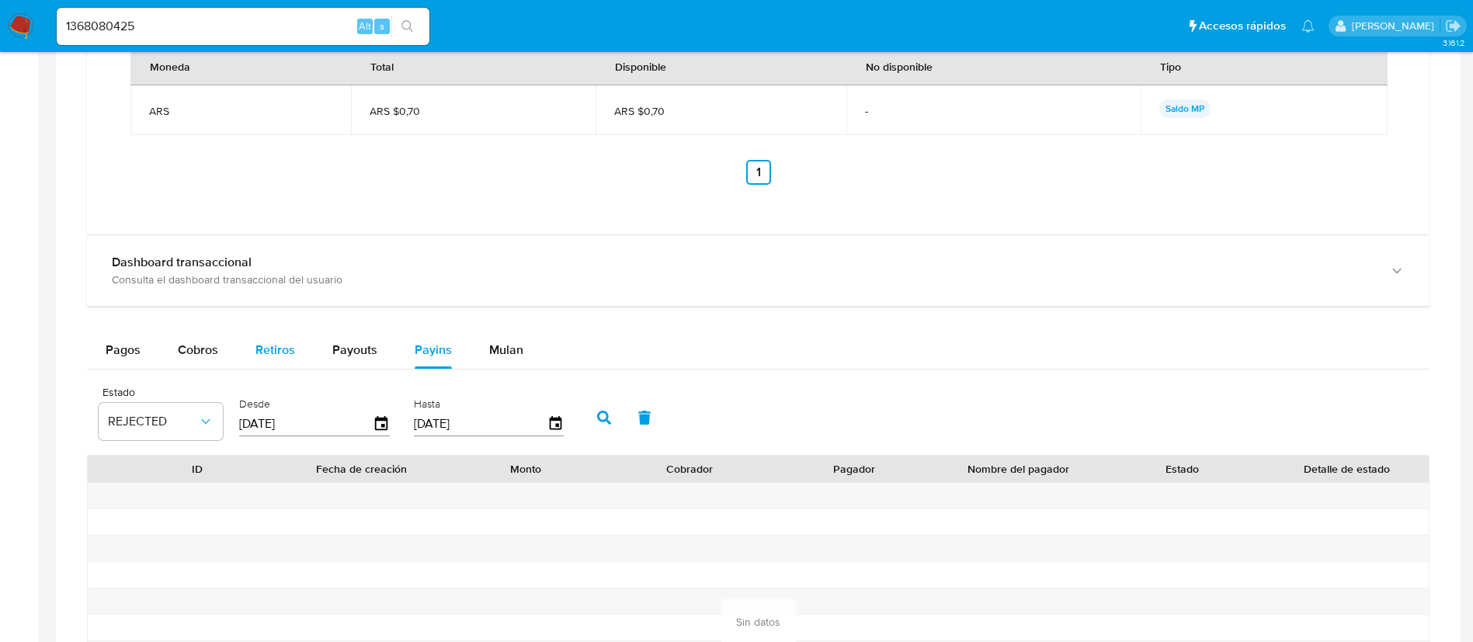
click at [298, 349] on button "Retiros" at bounding box center [275, 350] width 77 height 37
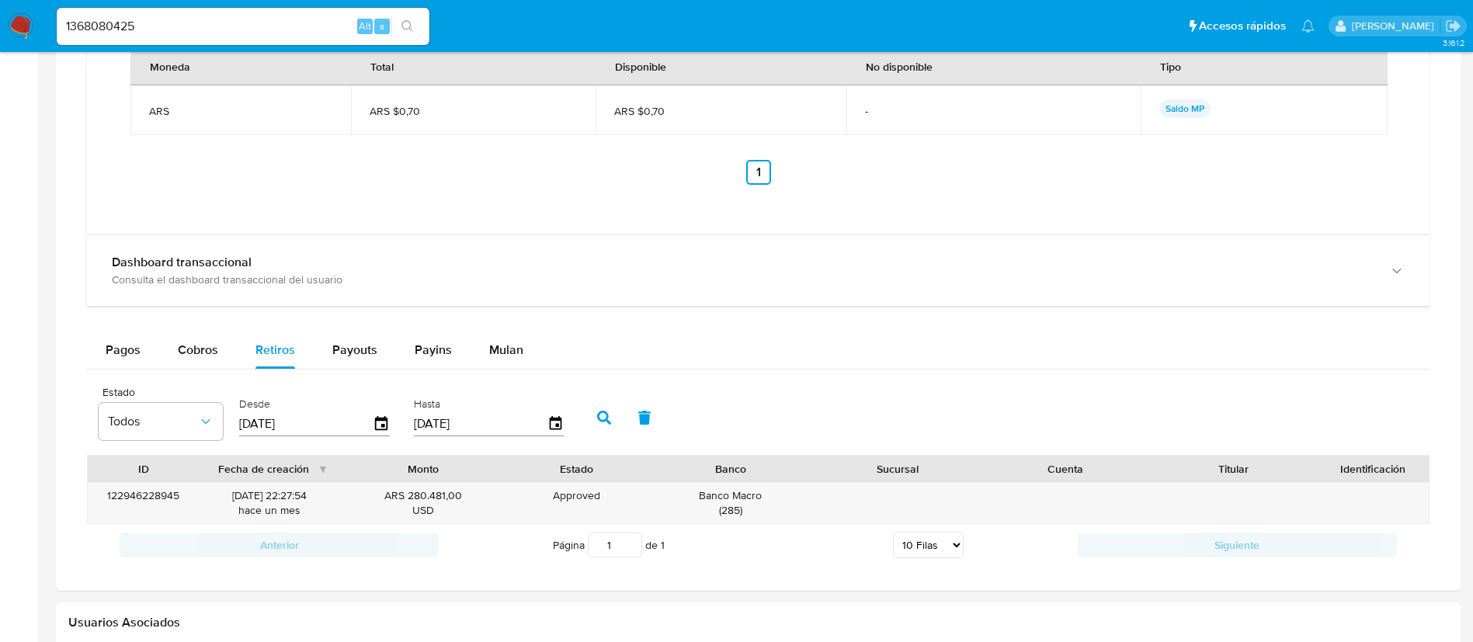
click at [332, 24] on input "1368080425" at bounding box center [243, 26] width 373 height 20
click at [414, 12] on div "1368080425 Alt s" at bounding box center [243, 26] width 373 height 37
click at [223, 34] on input "1368080425" at bounding box center [243, 26] width 373 height 20
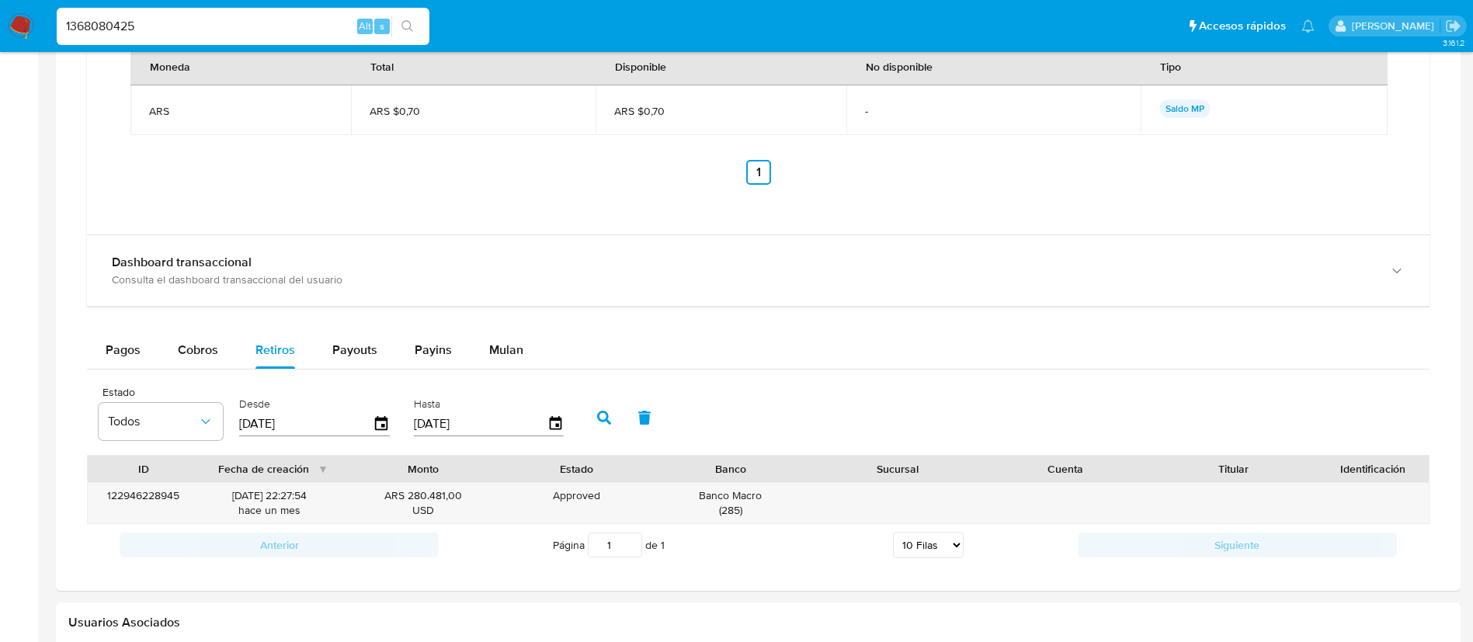
paste input "212978"
type input "132129785"
click at [406, 25] on icon "search-icon" at bounding box center [407, 26] width 12 height 12
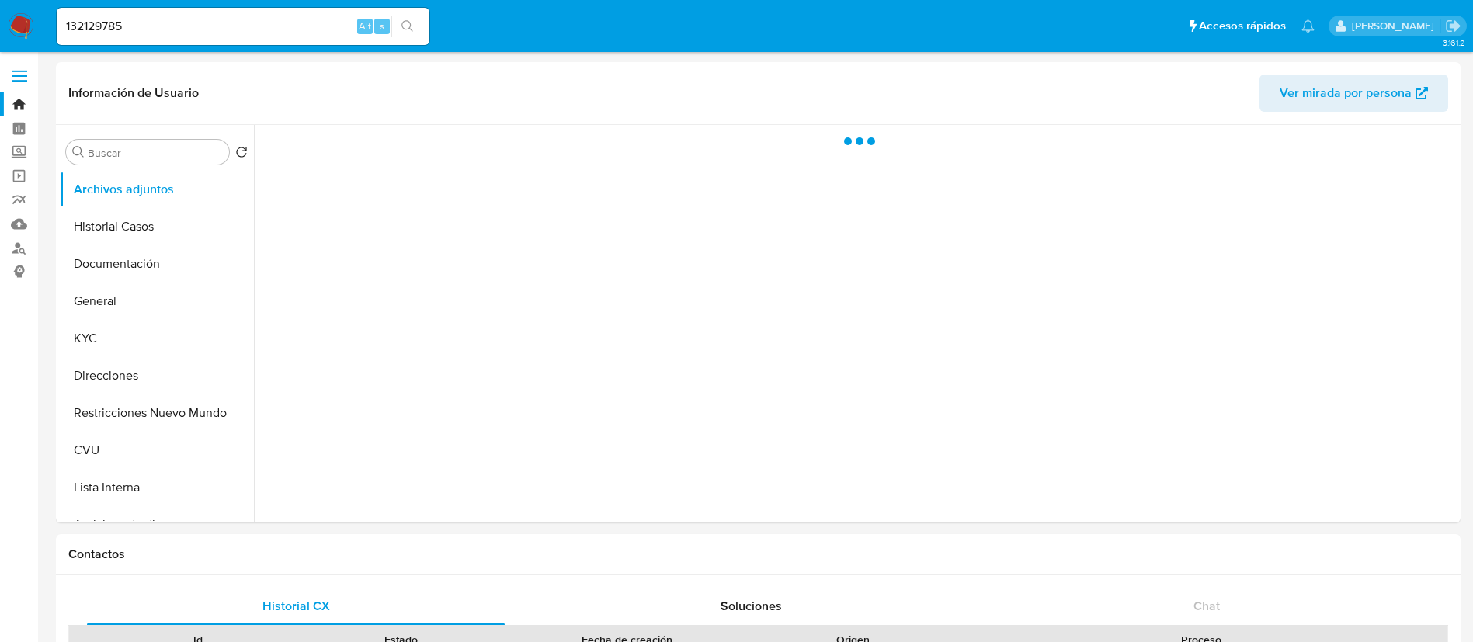
select select "10"
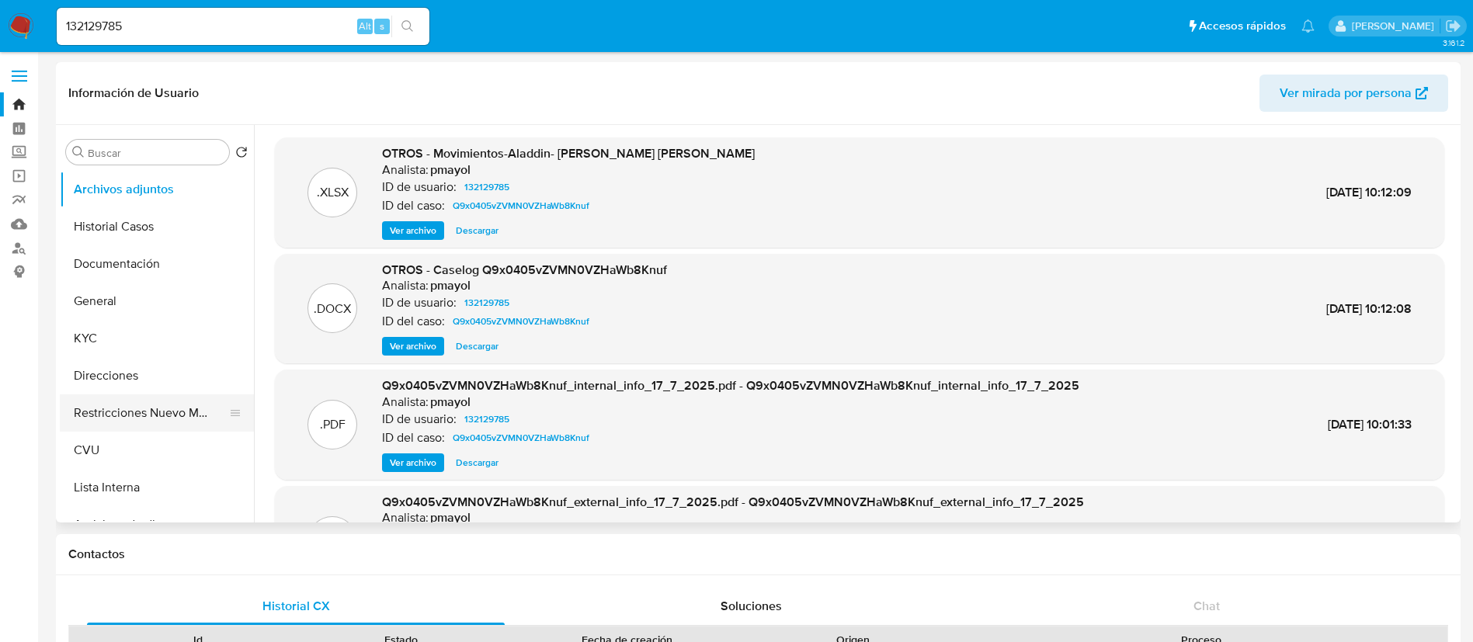
click at [199, 407] on button "Restricciones Nuevo Mundo" at bounding box center [151, 413] width 182 height 37
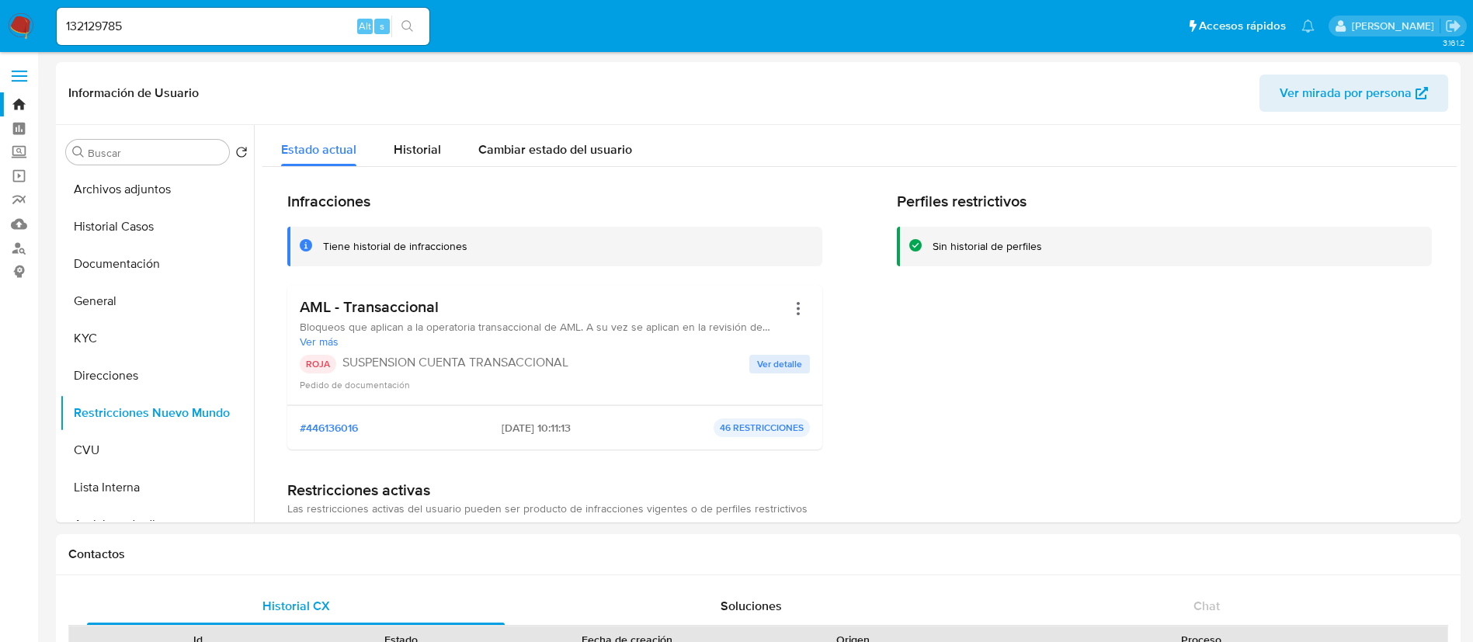
select select "10"
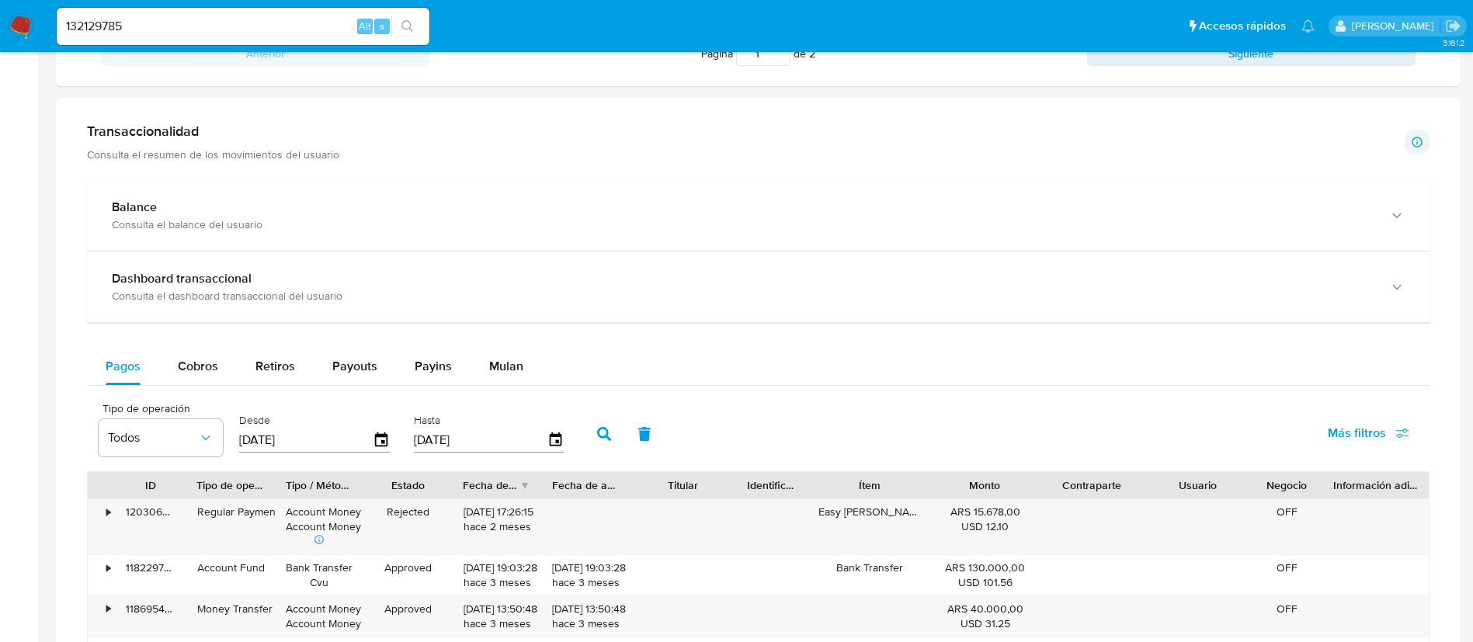
scroll to position [815, 0]
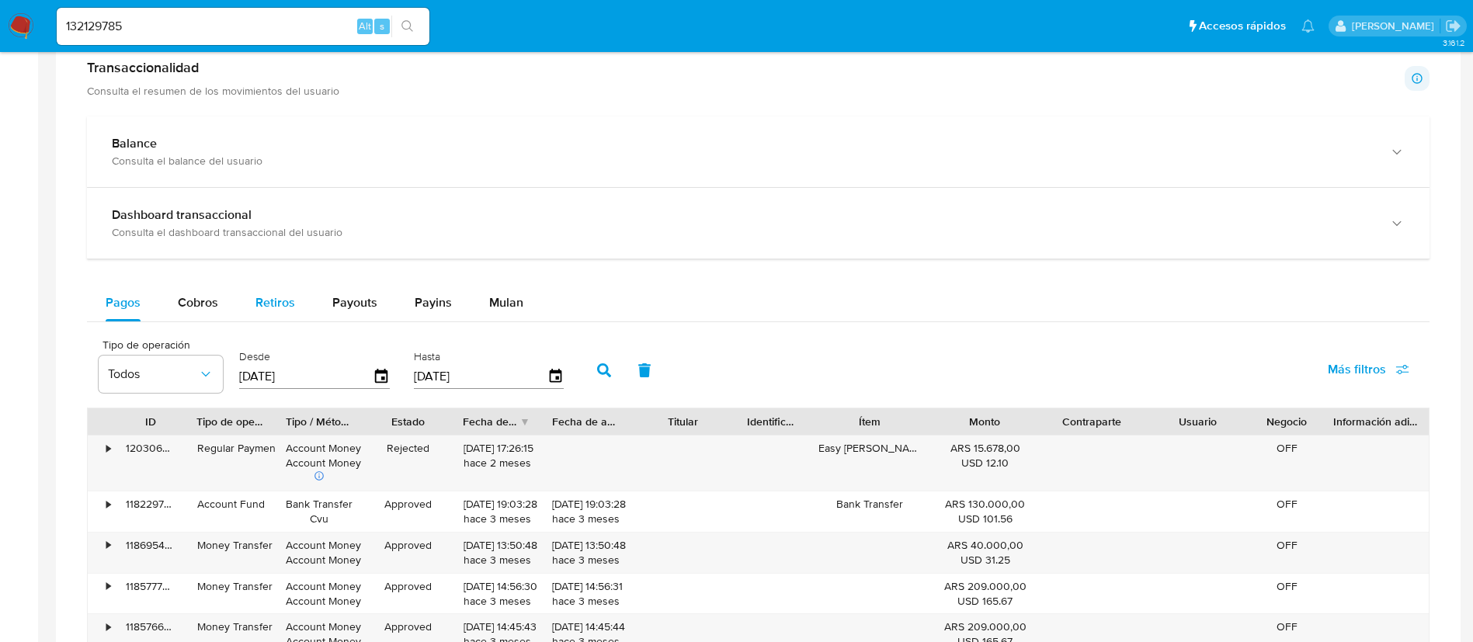
click at [294, 306] on button "Retiros" at bounding box center [275, 302] width 77 height 37
select select "10"
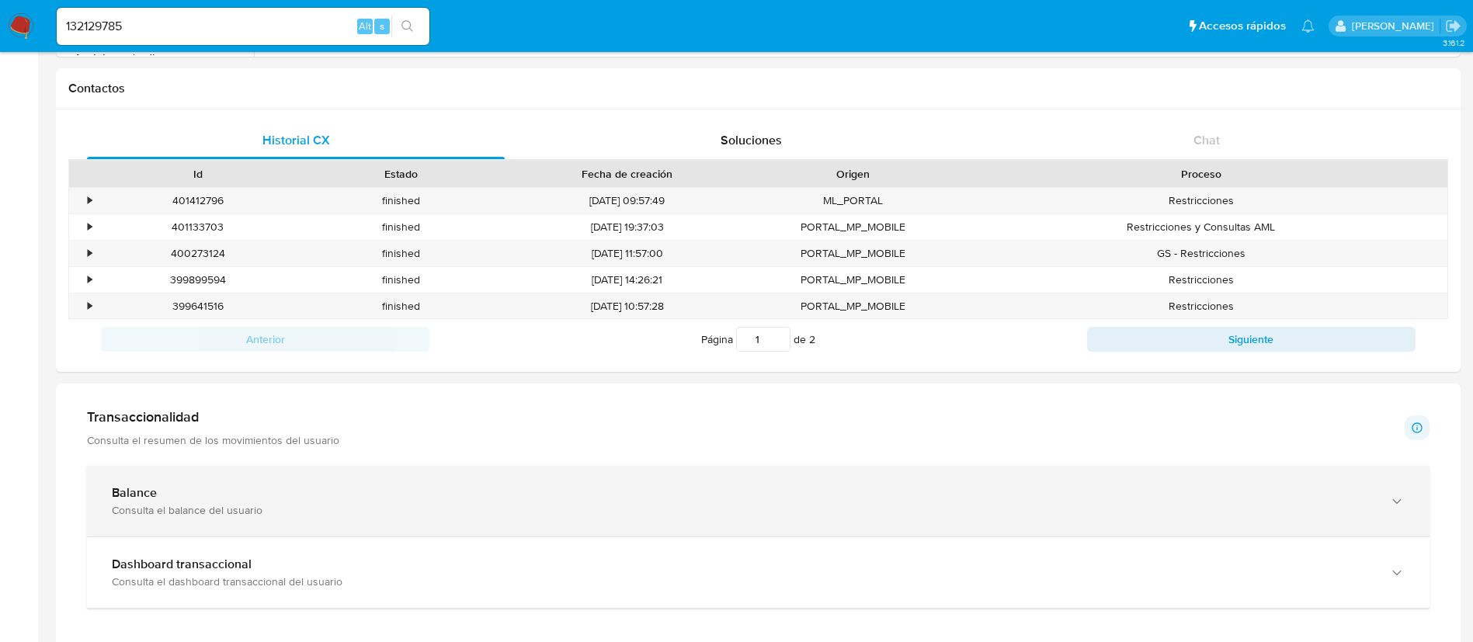
click at [407, 516] on div "Consulta el balance del usuario" at bounding box center [743, 510] width 1262 height 14
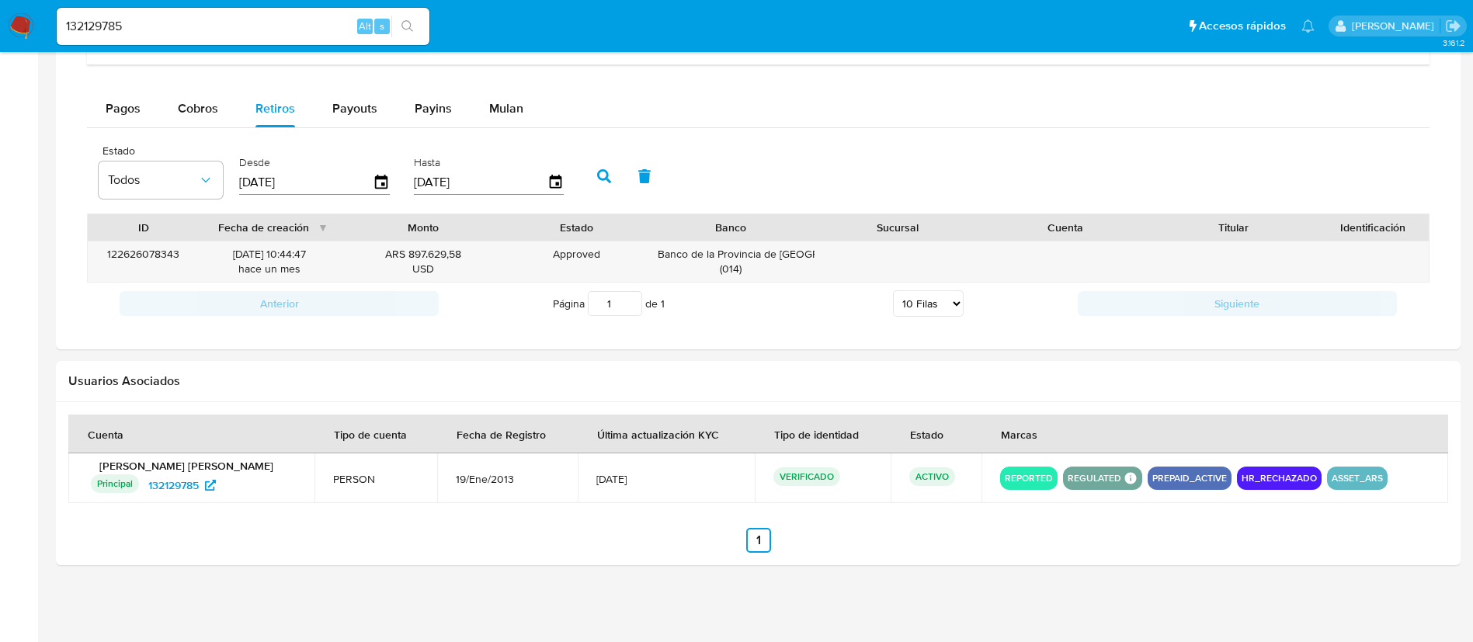
scroll to position [1119, 0]
click at [323, 36] on div "132129785 Alt s" at bounding box center [243, 26] width 373 height 37
click at [323, 36] on input "132129785" at bounding box center [243, 26] width 373 height 20
paste input "2312649951"
type input "2312649951"
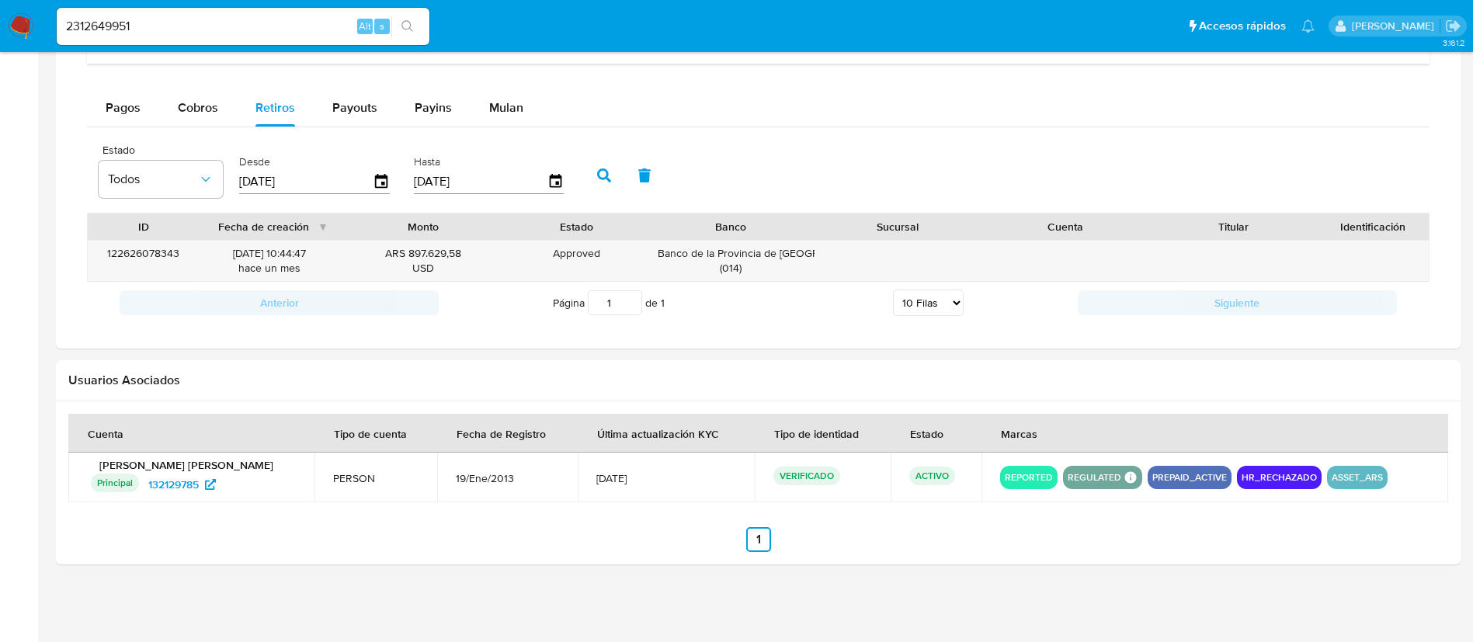
click at [395, 27] on button "search-icon" at bounding box center [407, 27] width 32 height 22
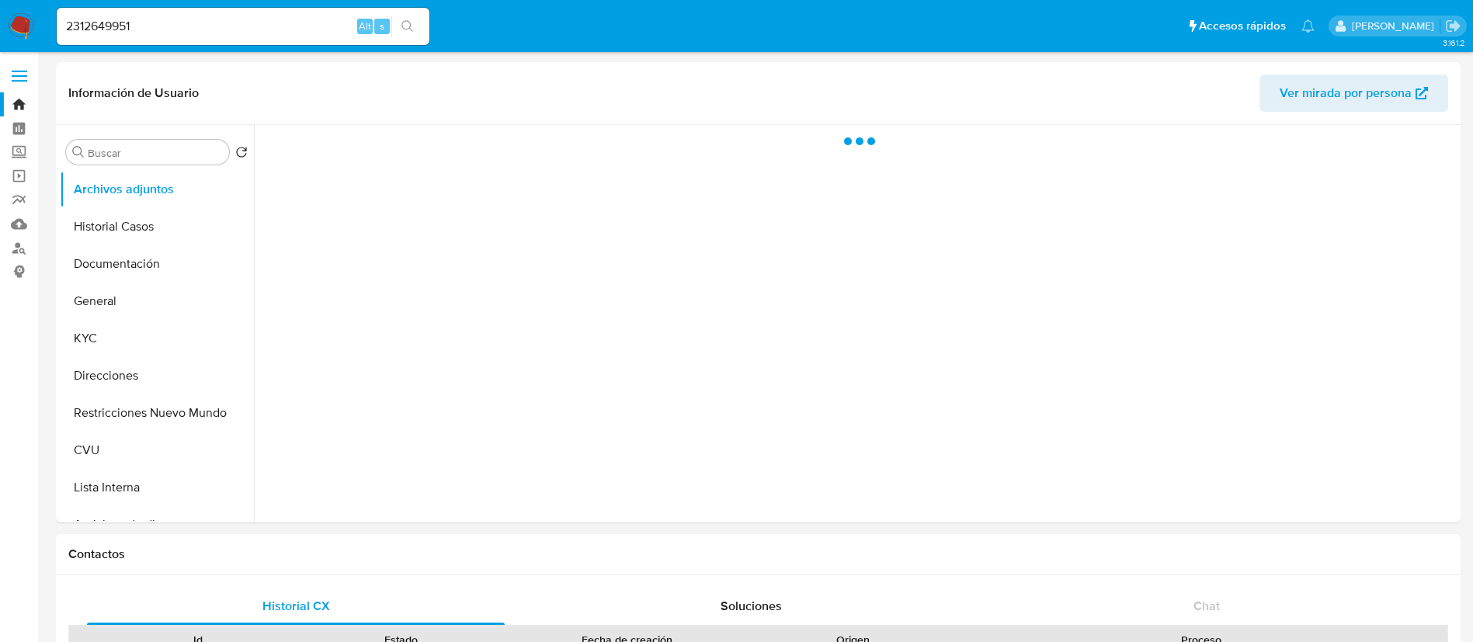
select select "10"
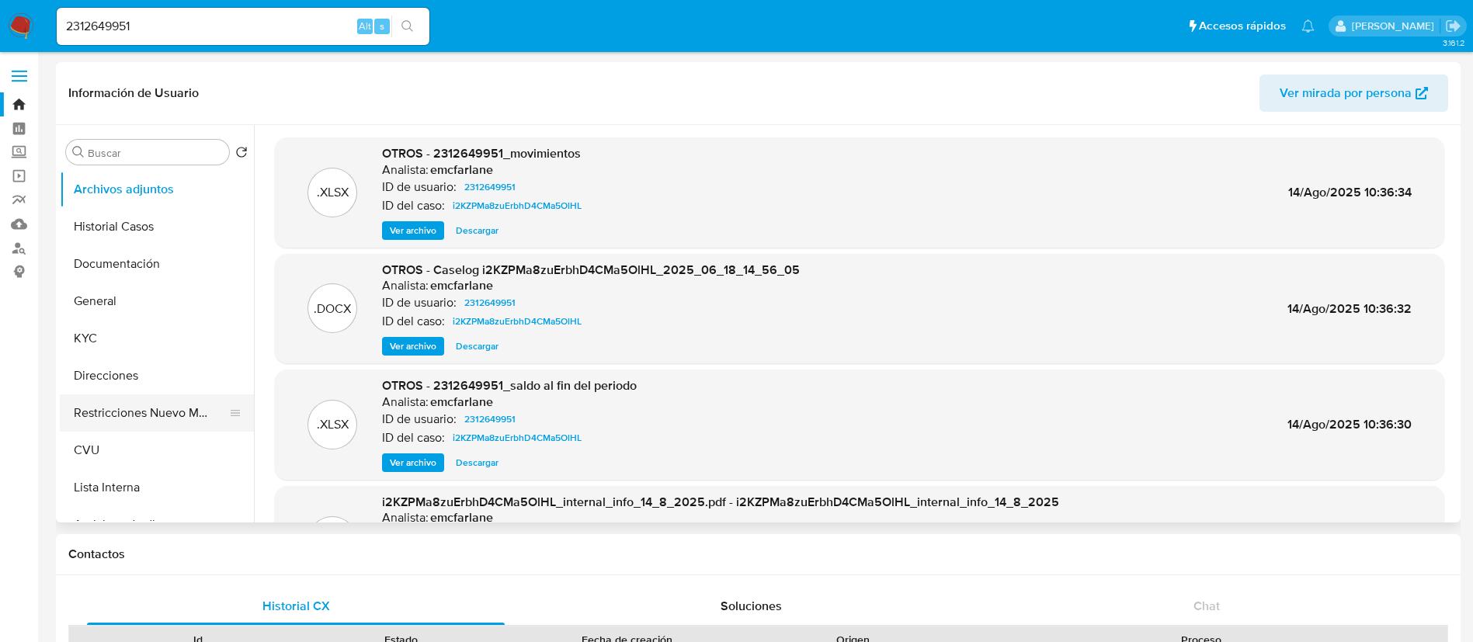
click at [142, 411] on button "Restricciones Nuevo Mundo" at bounding box center [151, 413] width 182 height 37
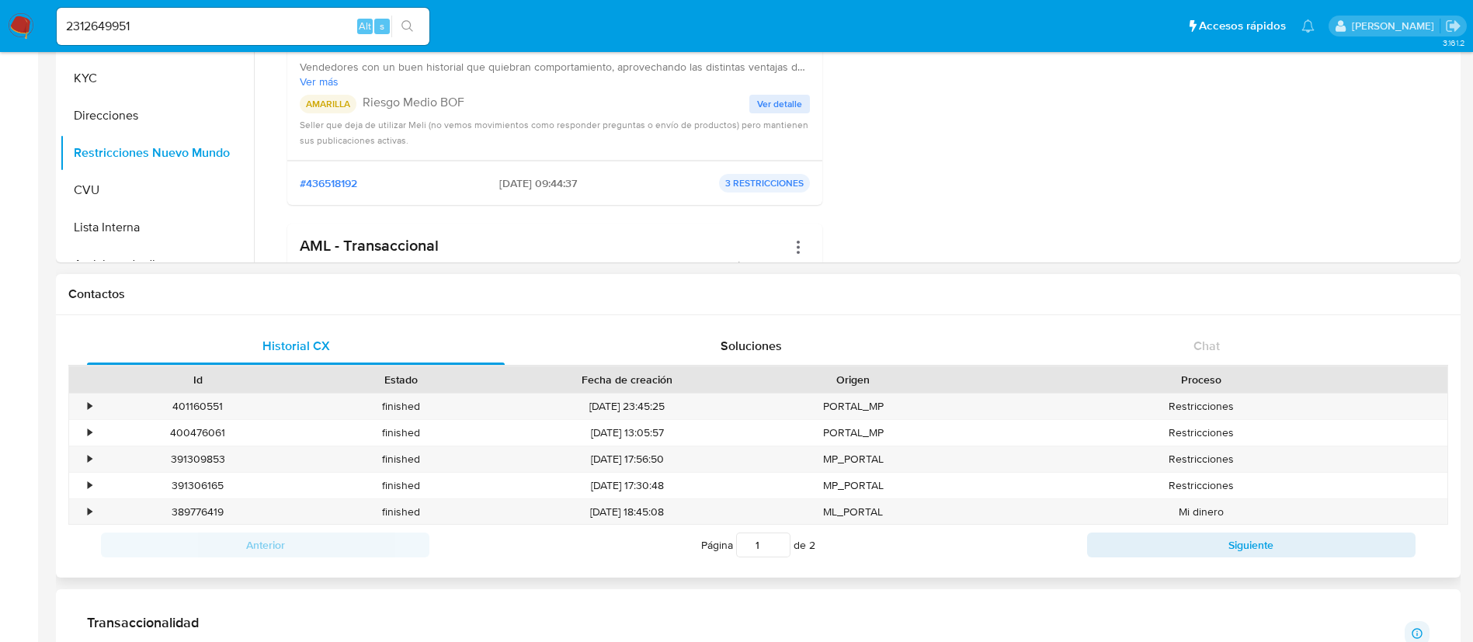
scroll to position [582, 0]
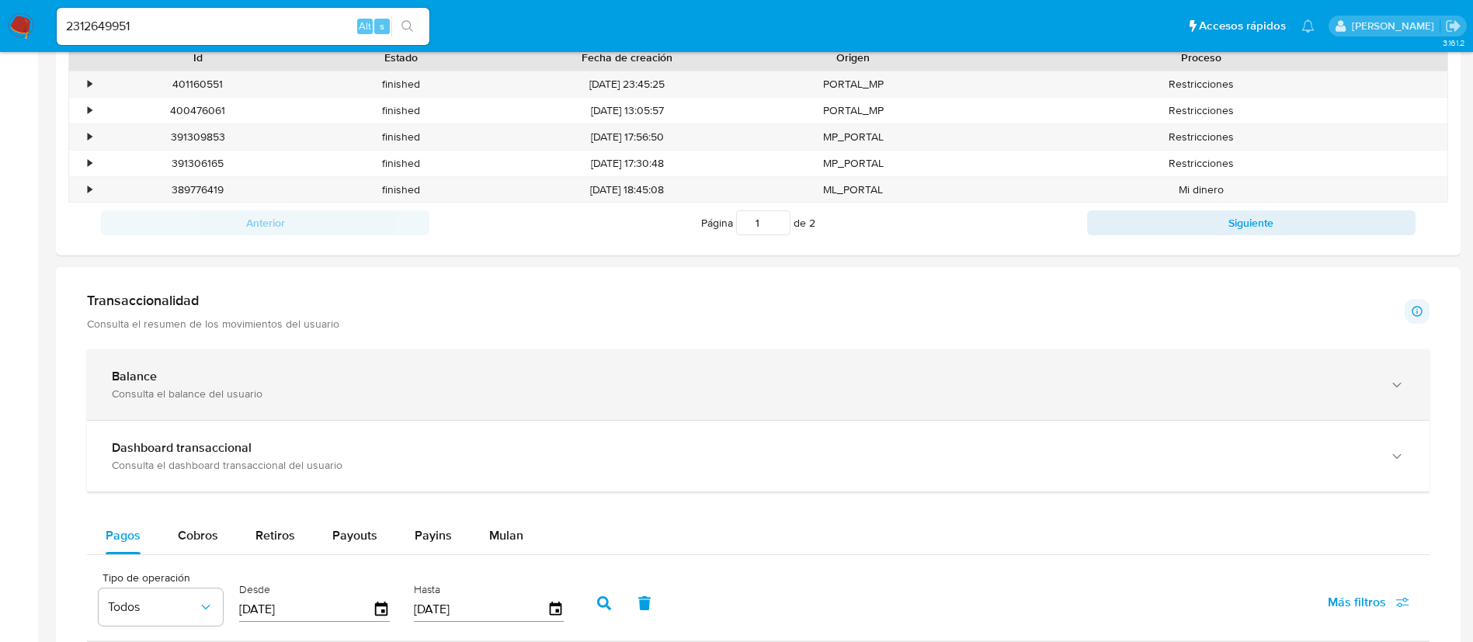
click at [374, 412] on div "Balance Consulta el balance del usuario" at bounding box center [758, 384] width 1343 height 71
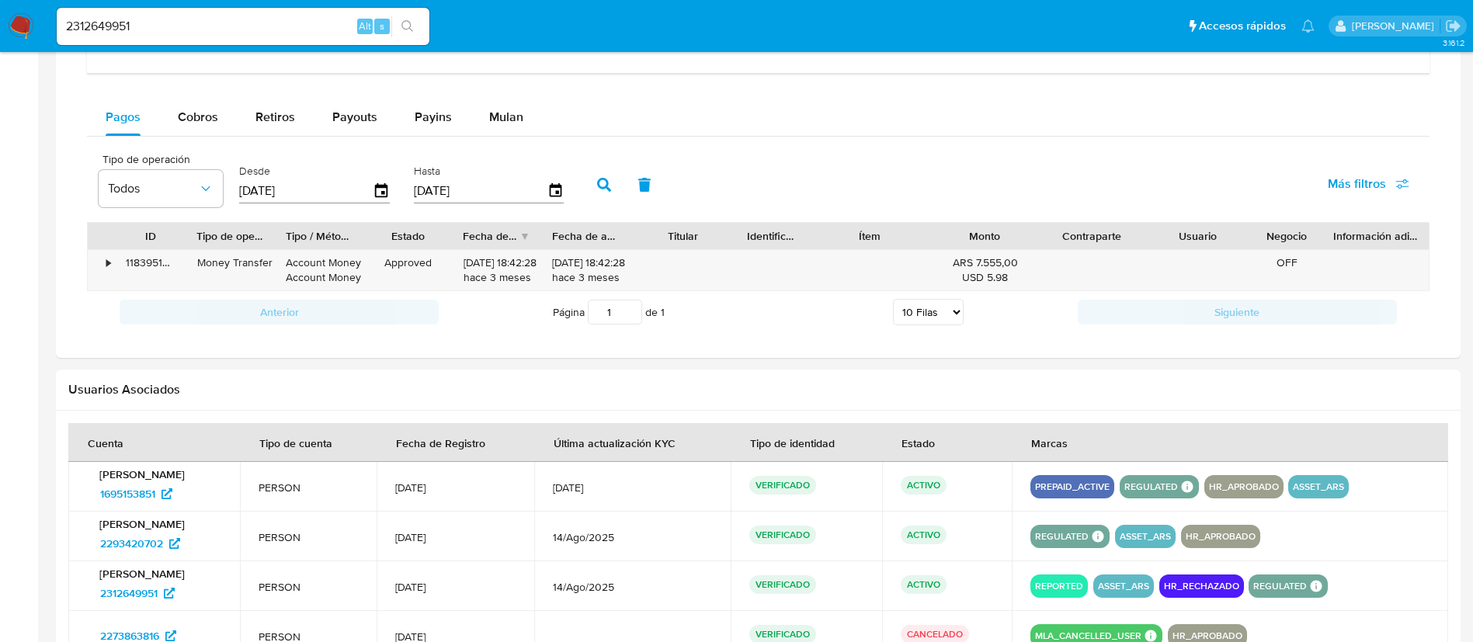
scroll to position [1398, 0]
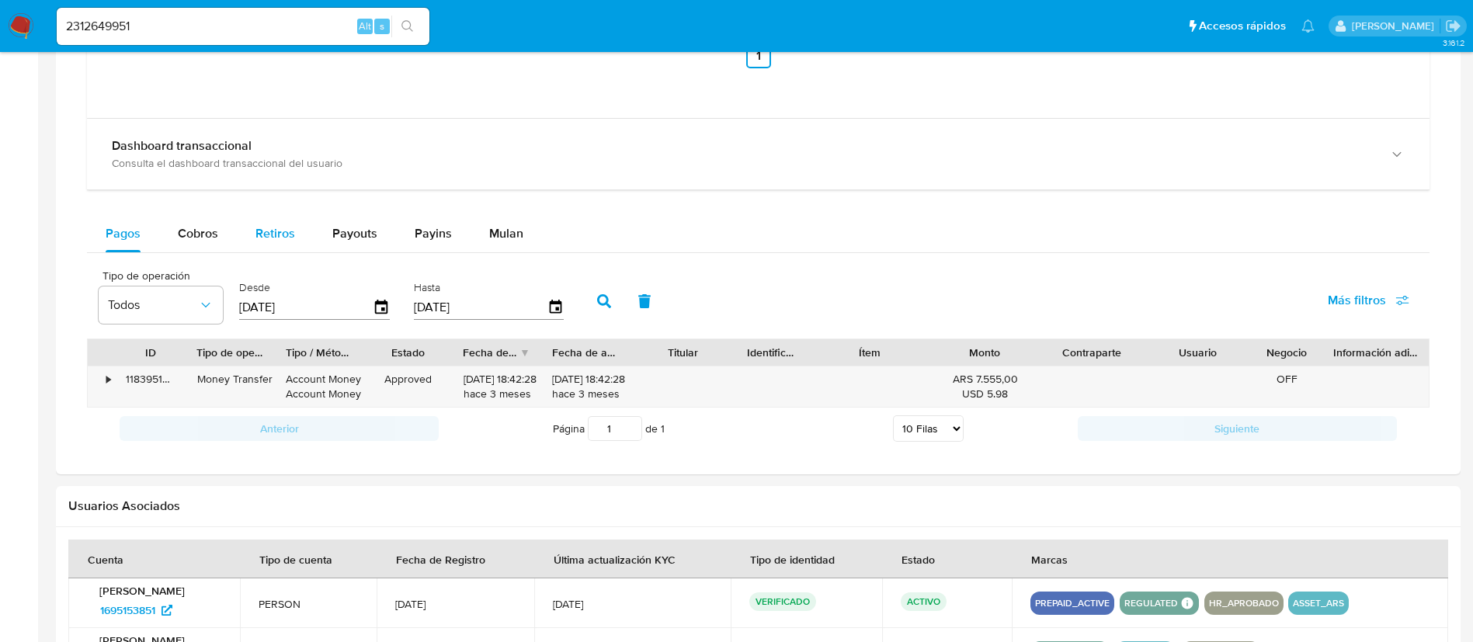
click at [297, 238] on button "Retiros" at bounding box center [275, 233] width 77 height 37
select select "10"
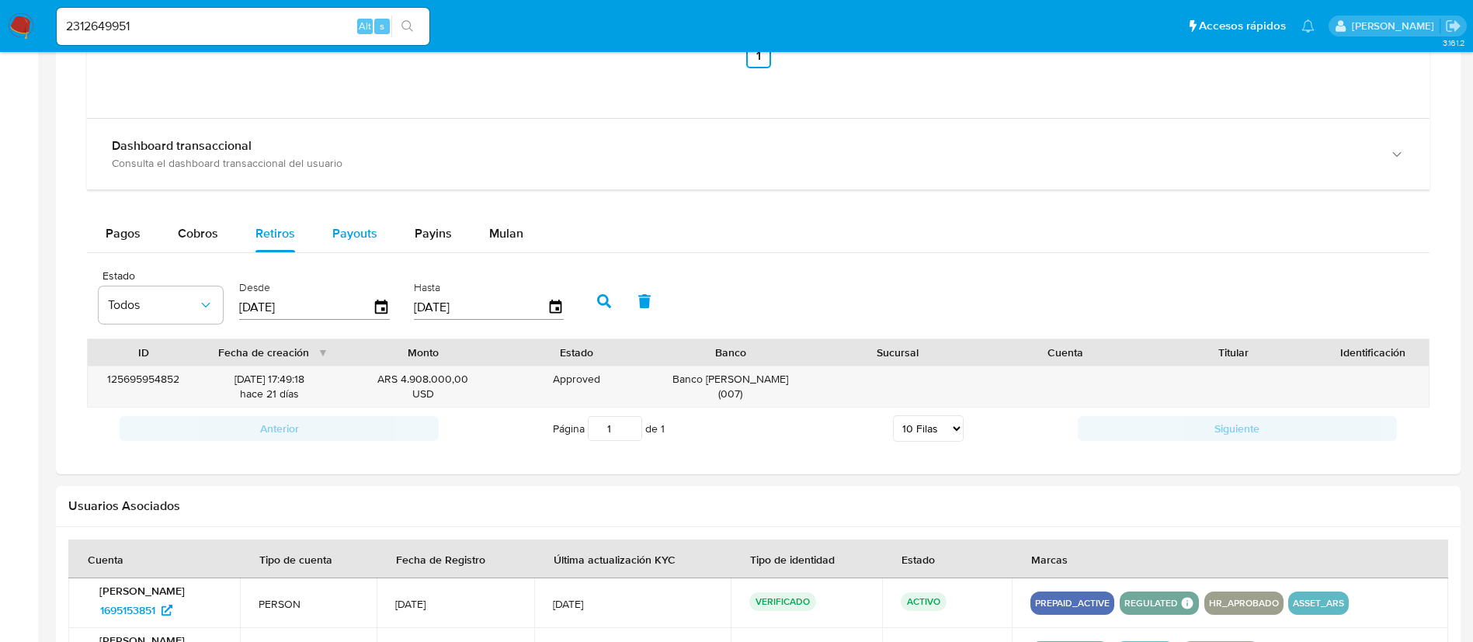
click at [344, 236] on span "Payouts" at bounding box center [354, 233] width 45 height 18
select select "10"
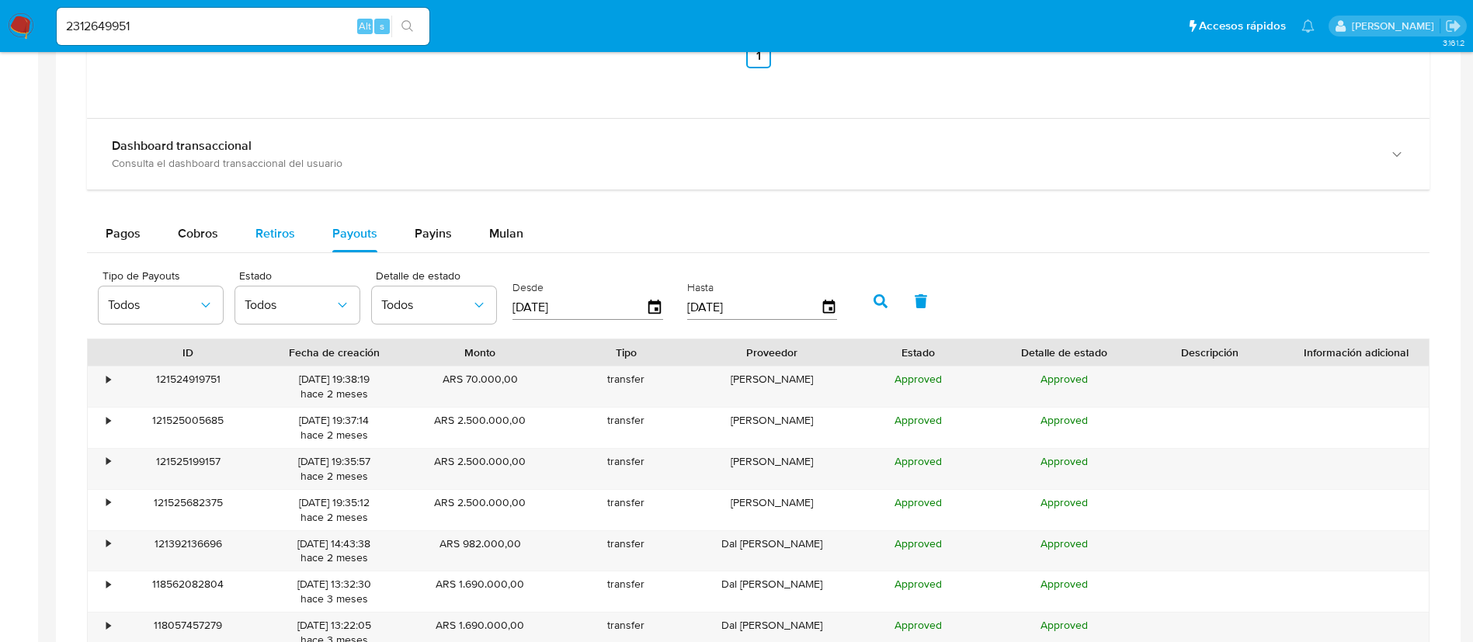
click at [283, 239] on span "Retiros" at bounding box center [275, 233] width 40 height 18
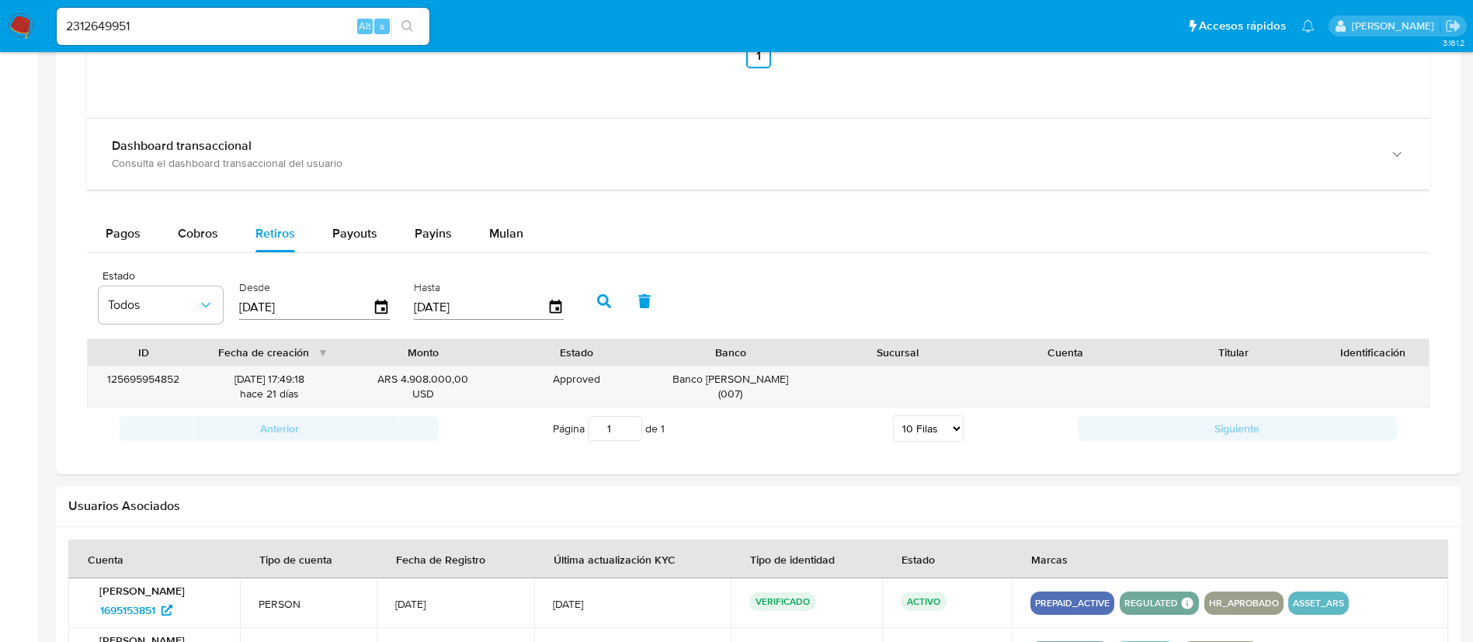
click at [277, 36] on div "2312649951 Alt s" at bounding box center [243, 26] width 373 height 37
click at [269, 26] on input "2312649951" at bounding box center [243, 26] width 373 height 20
click at [303, 27] on input "2312649951" at bounding box center [243, 26] width 373 height 20
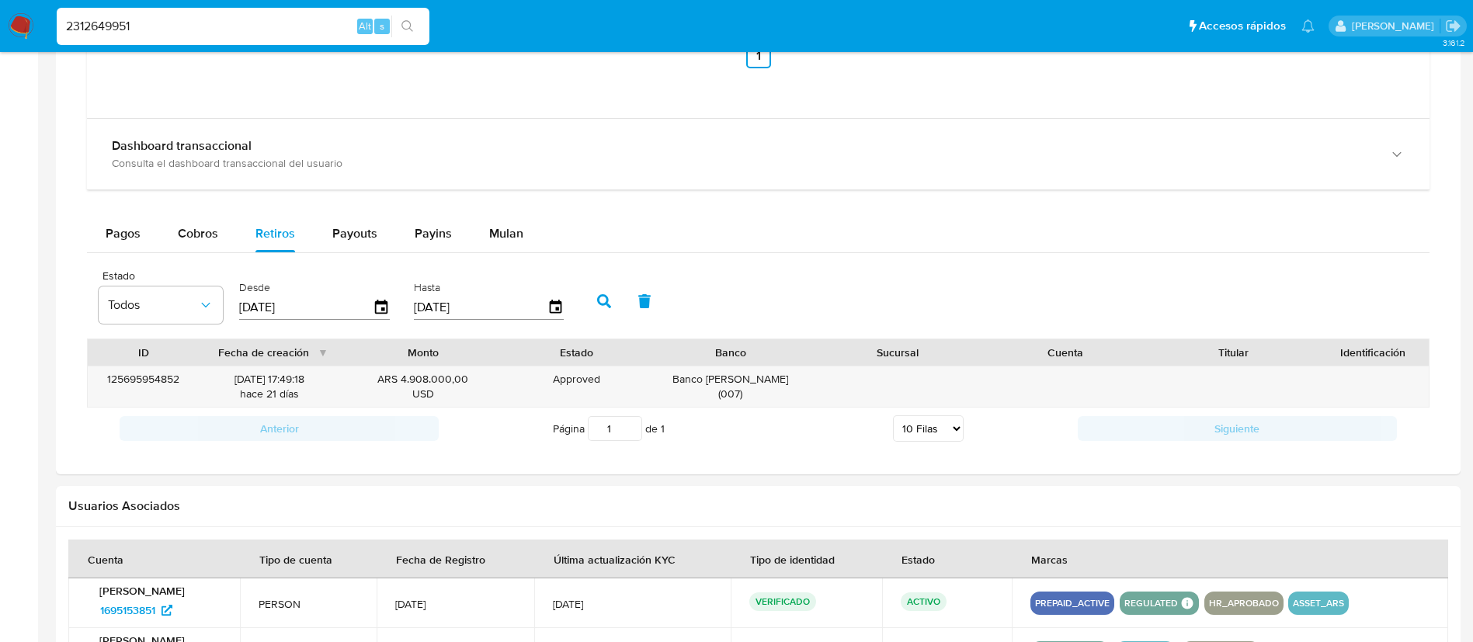
click at [303, 27] on input "2312649951" at bounding box center [243, 26] width 373 height 20
paste input "09540904"
type input "209540904"
click at [392, 20] on button "search-icon" at bounding box center [407, 27] width 32 height 22
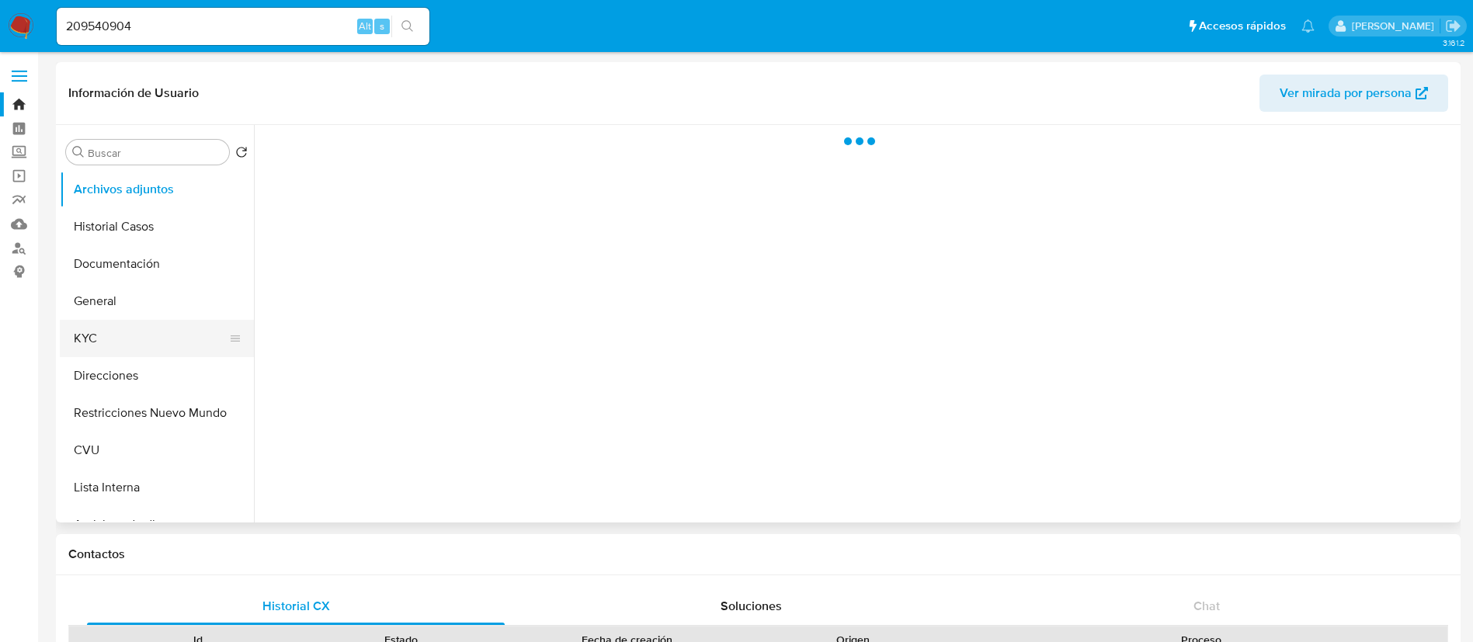
select select "10"
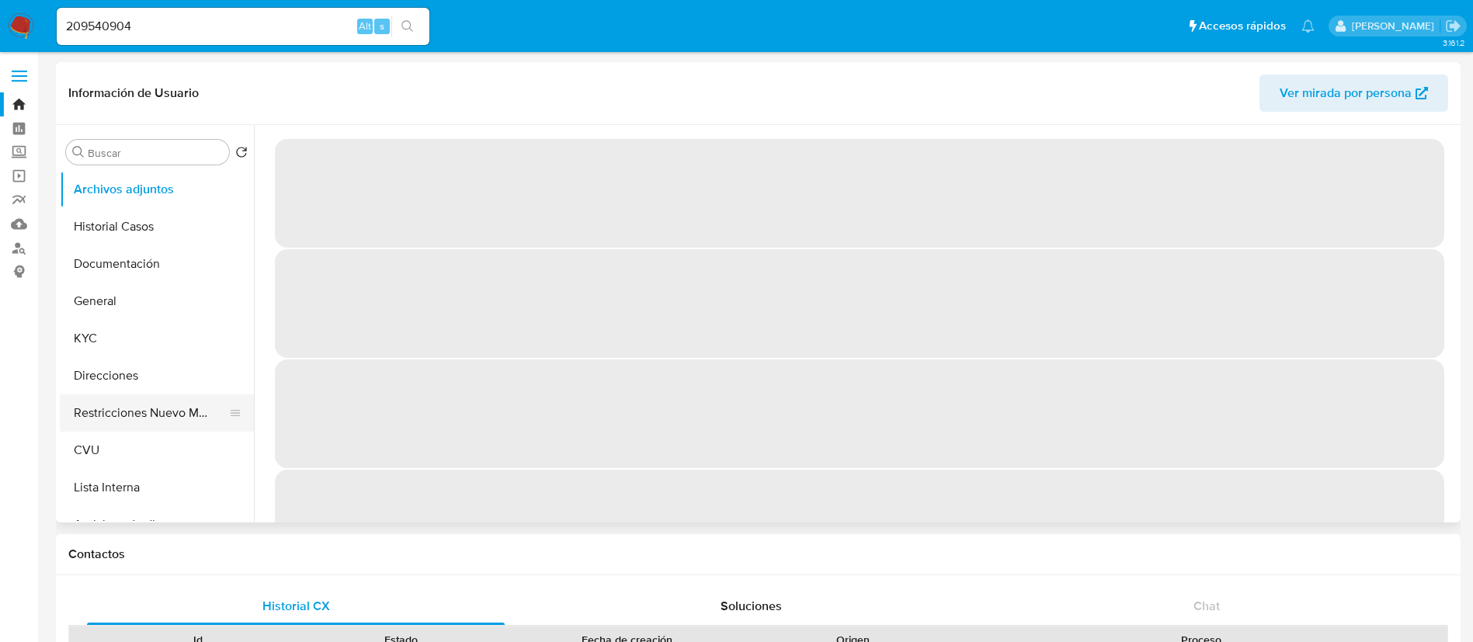
click at [113, 403] on button "Restricciones Nuevo Mundo" at bounding box center [151, 413] width 182 height 37
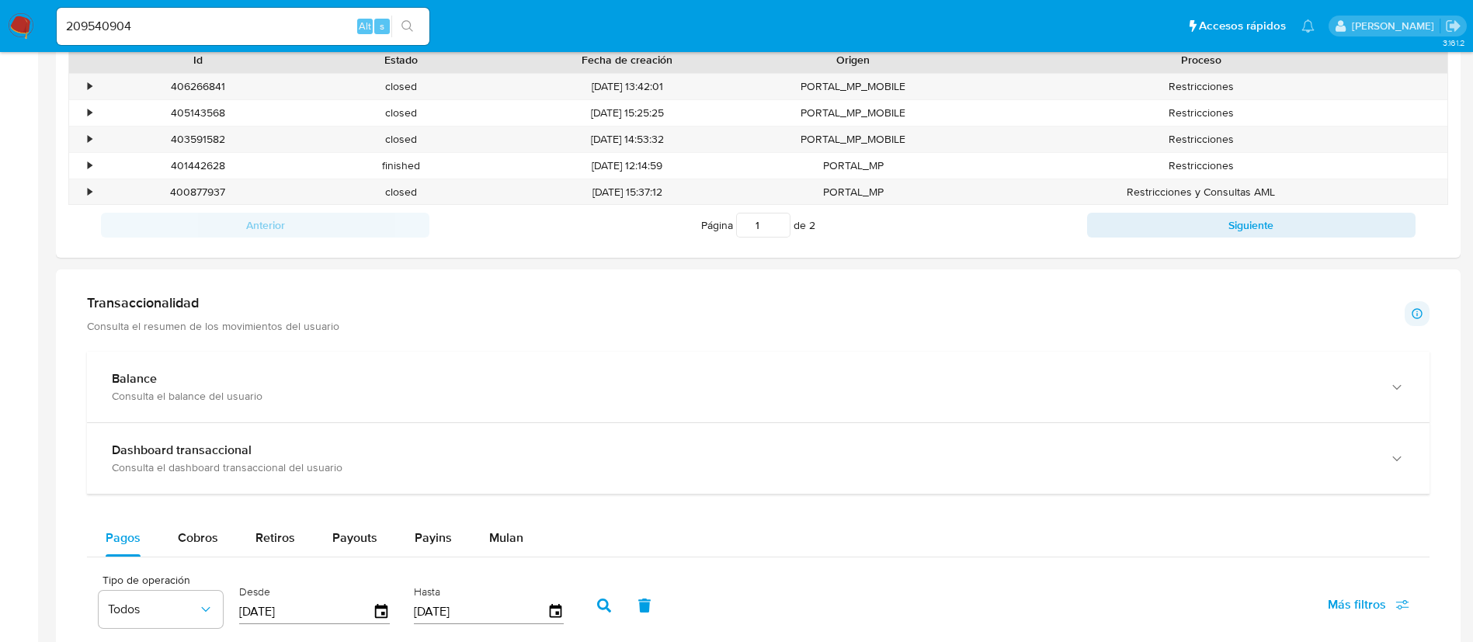
scroll to position [582, 0]
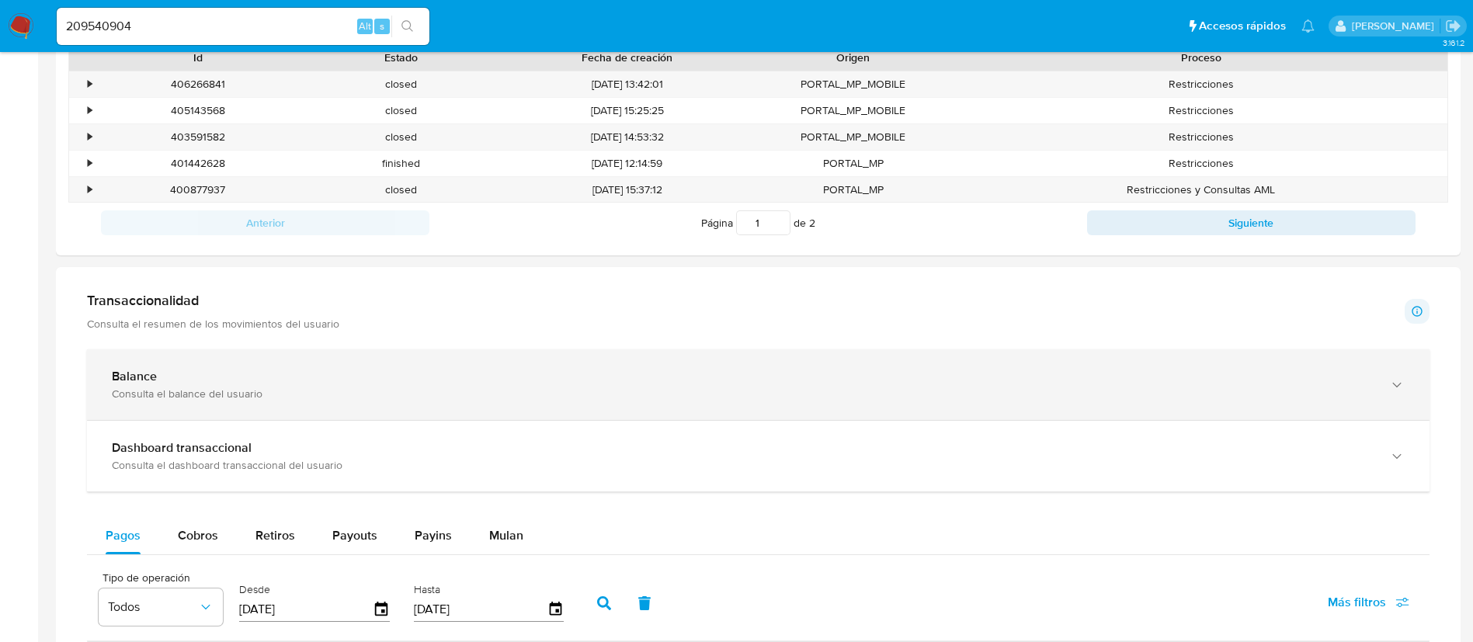
drag, startPoint x: 496, startPoint y: 434, endPoint x: 486, endPoint y: 405, distance: 31.2
click at [494, 429] on div "Dashboard transaccional Consulta el dashboard transaccional del usuario" at bounding box center [758, 456] width 1343 height 71
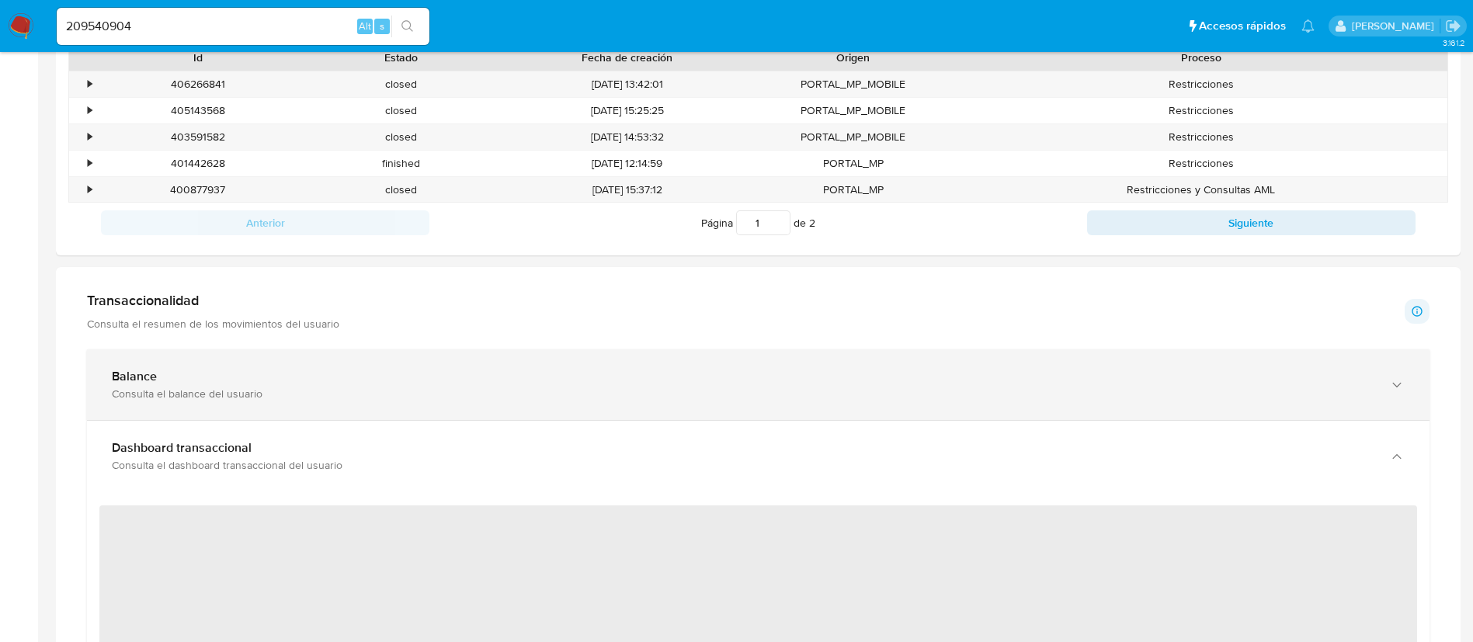
click at [485, 402] on div "Balance Consulta el balance del usuario" at bounding box center [758, 384] width 1343 height 71
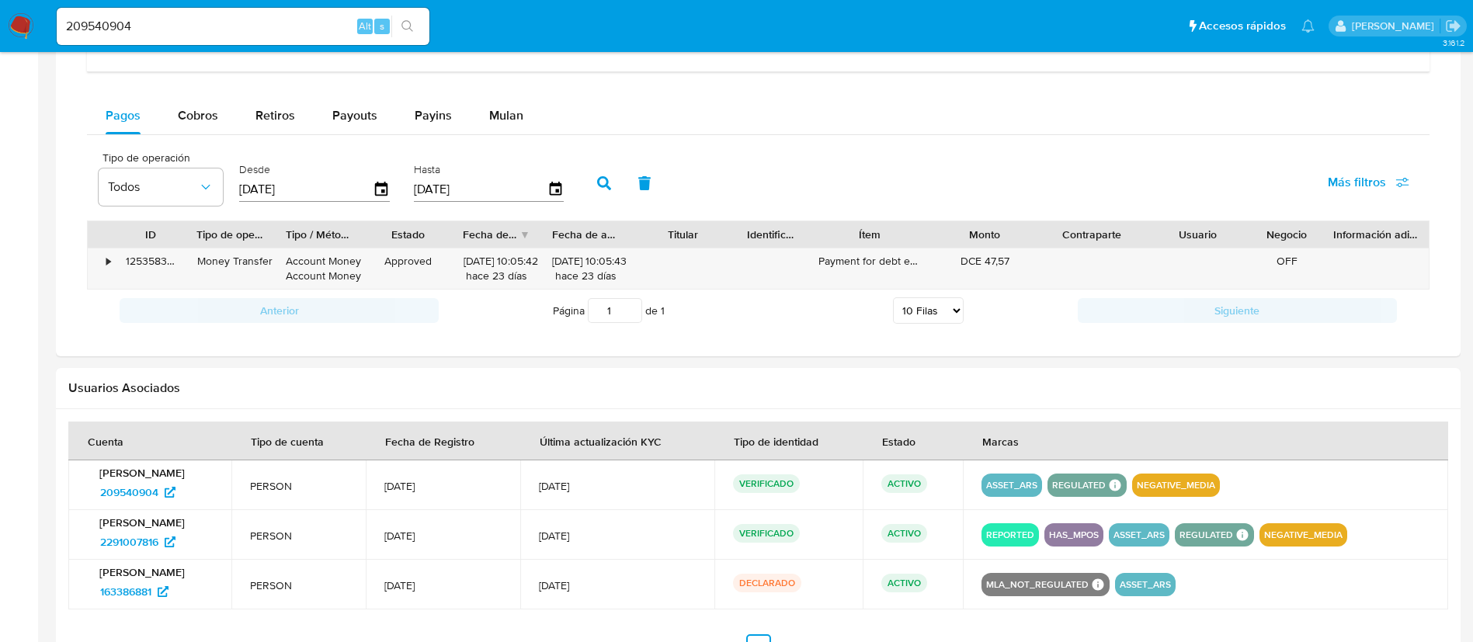
scroll to position [2213, 0]
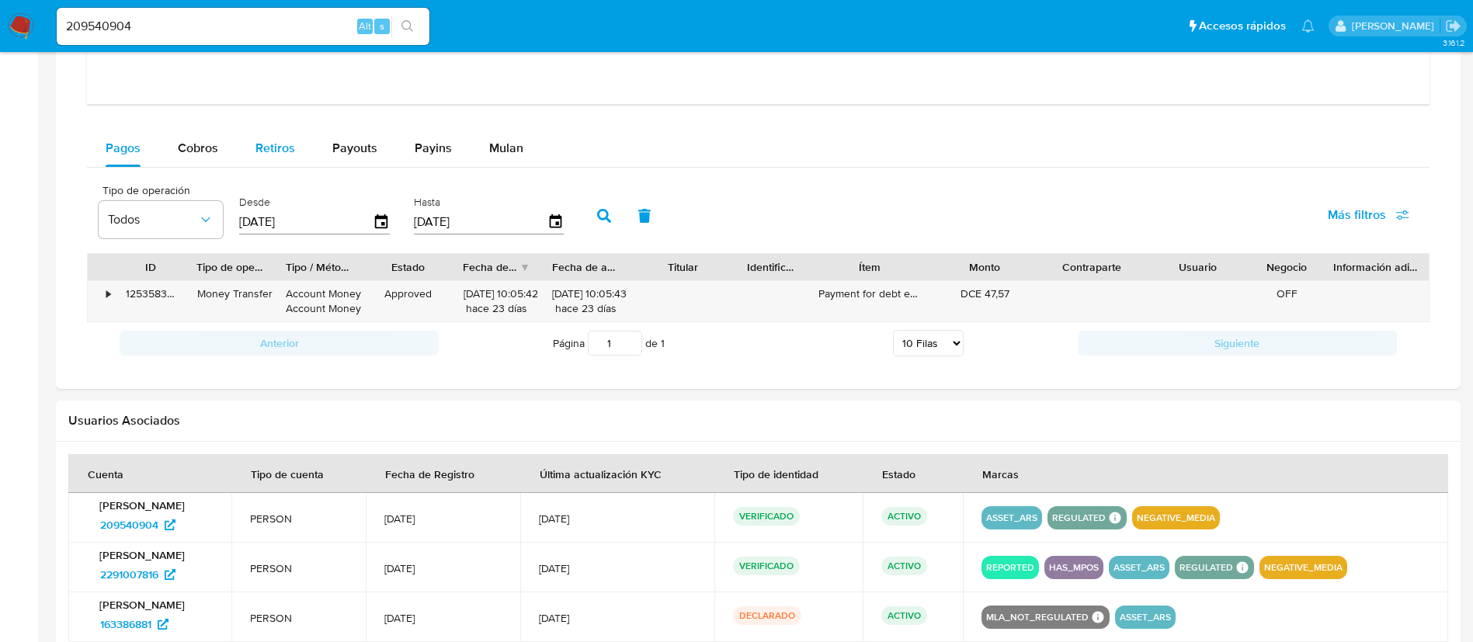
click at [280, 151] on span "Retiros" at bounding box center [275, 148] width 40 height 18
select select "10"
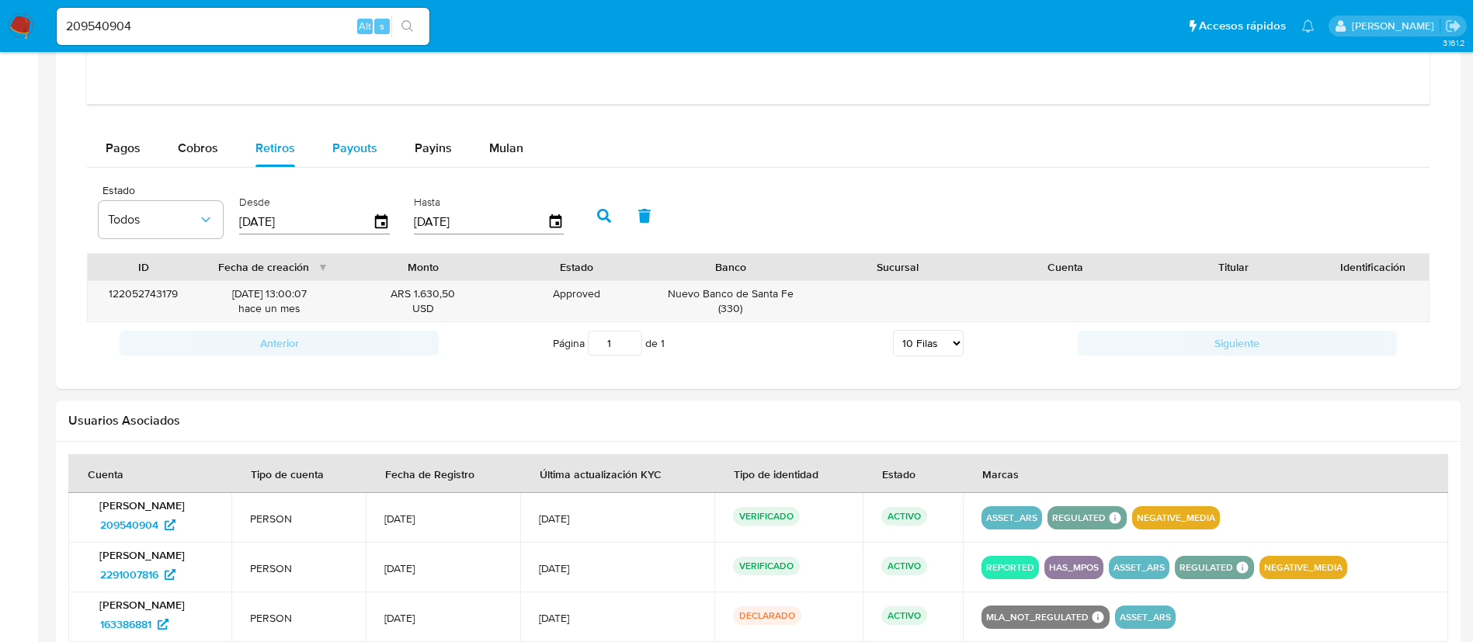
click at [327, 152] on button "Payouts" at bounding box center [355, 148] width 82 height 37
select select "10"
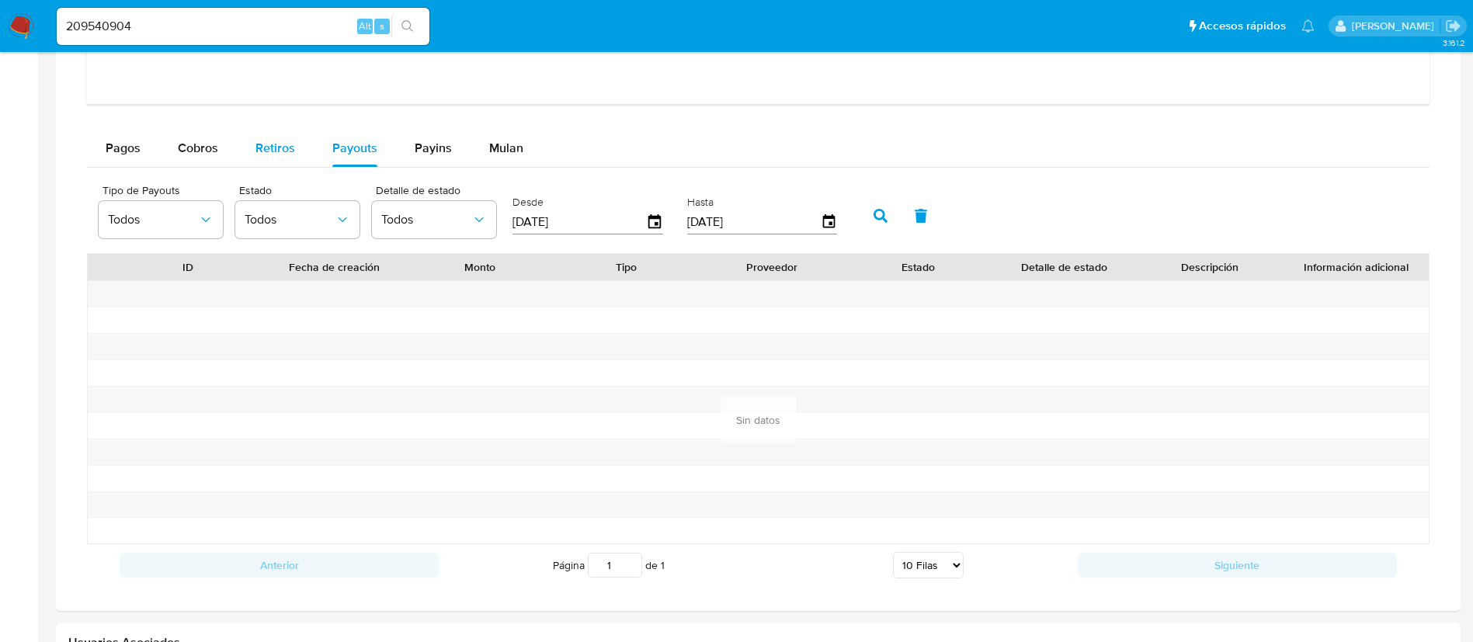
click at [299, 147] on button "Retiros" at bounding box center [275, 148] width 77 height 37
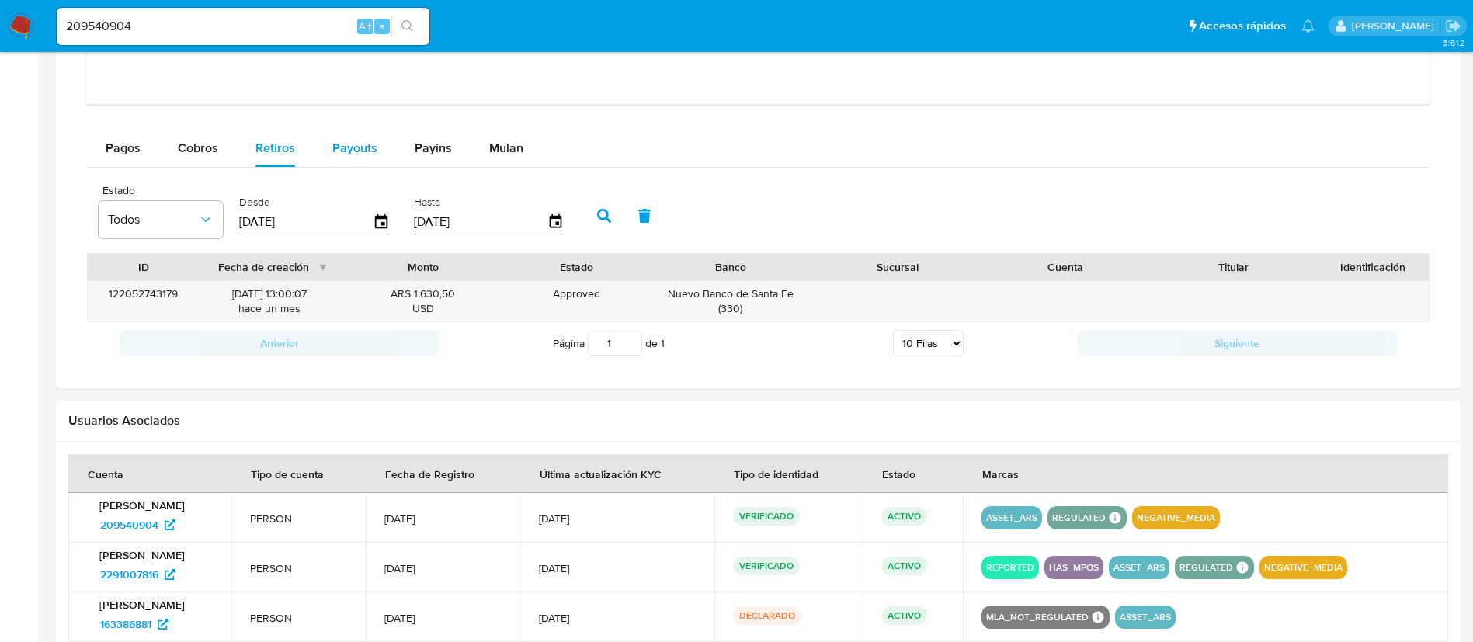
click at [344, 156] on span "Payouts" at bounding box center [354, 148] width 45 height 18
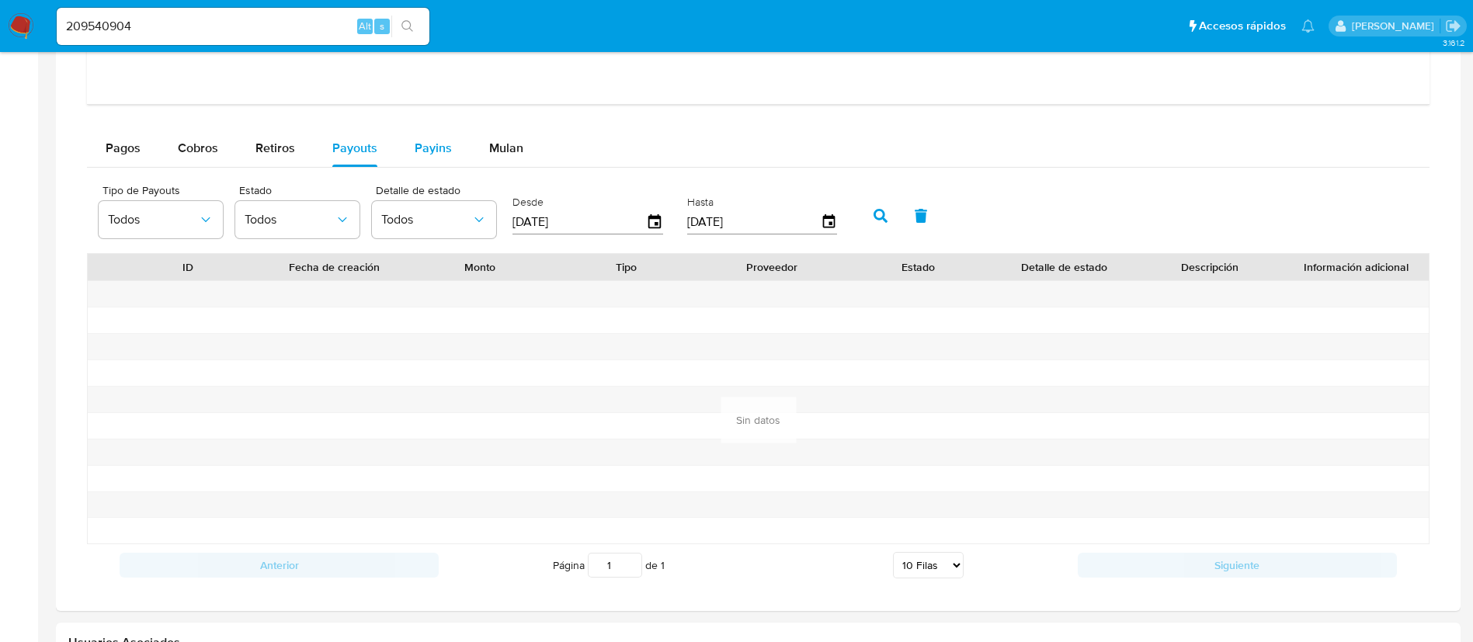
click at [415, 148] on span "Payins" at bounding box center [433, 148] width 37 height 18
select select "10"
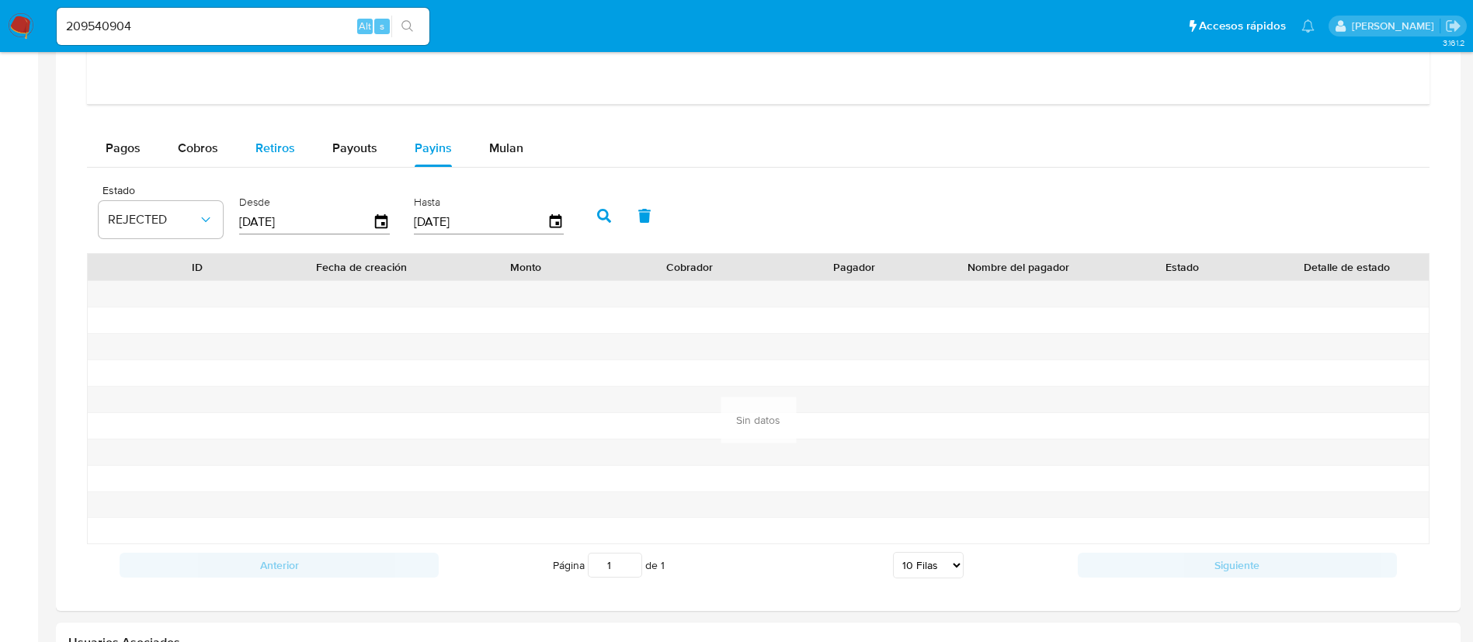
click at [287, 151] on span "Retiros" at bounding box center [275, 148] width 40 height 18
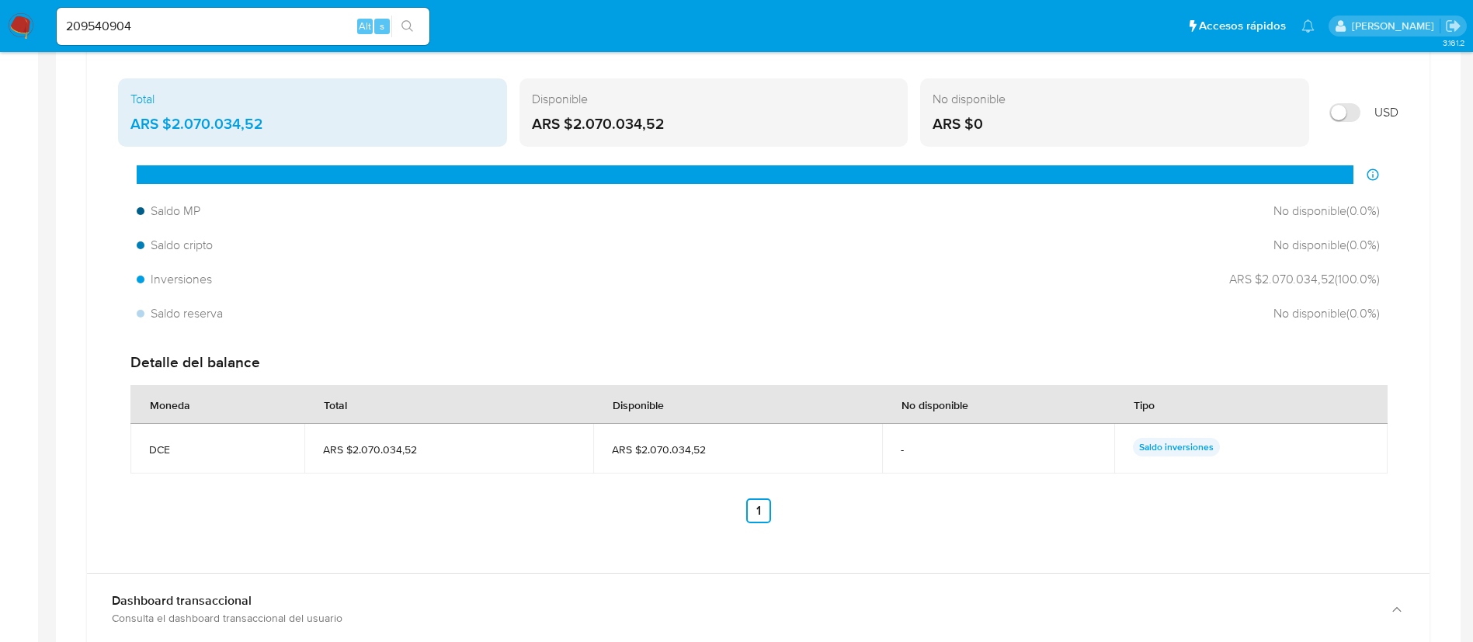
scroll to position [932, 0]
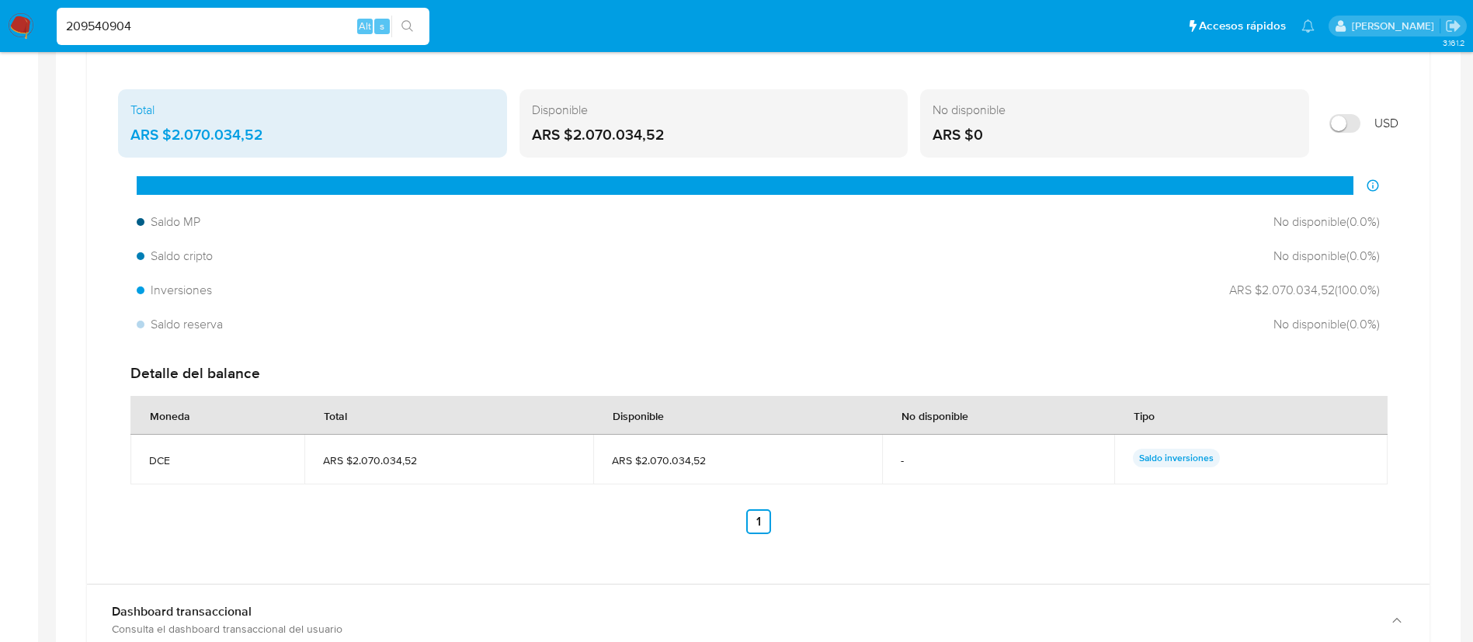
click at [319, 24] on input "209540904" at bounding box center [243, 26] width 373 height 20
paste input "263262871"
type input "2263262871"
click at [405, 30] on icon "search-icon" at bounding box center [407, 26] width 12 height 12
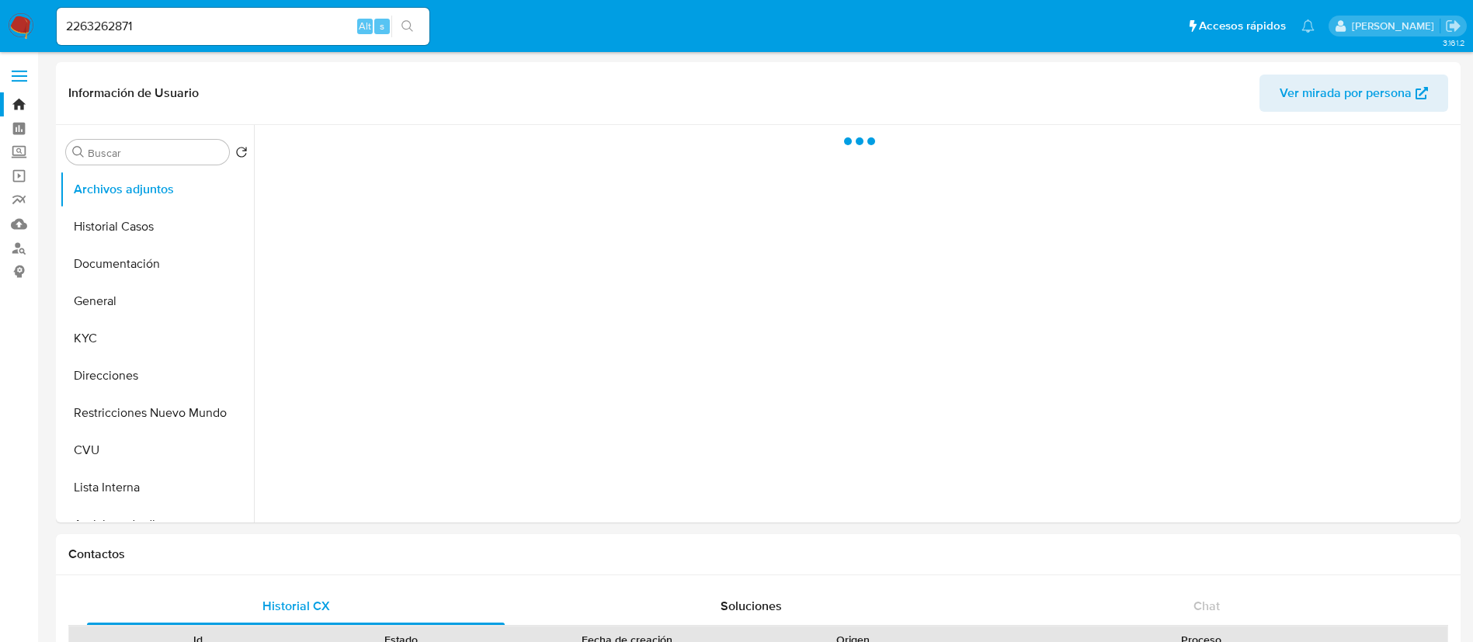
select select "10"
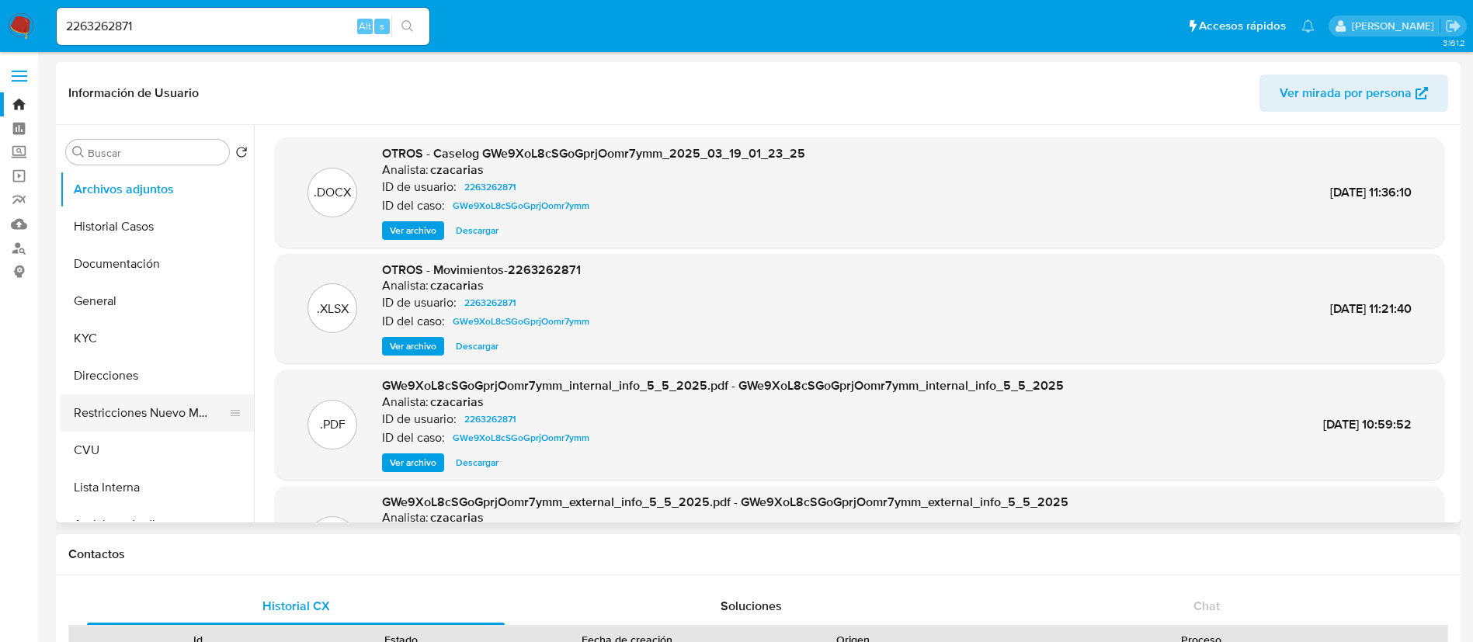
click at [142, 420] on button "Restricciones Nuevo Mundo" at bounding box center [151, 413] width 182 height 37
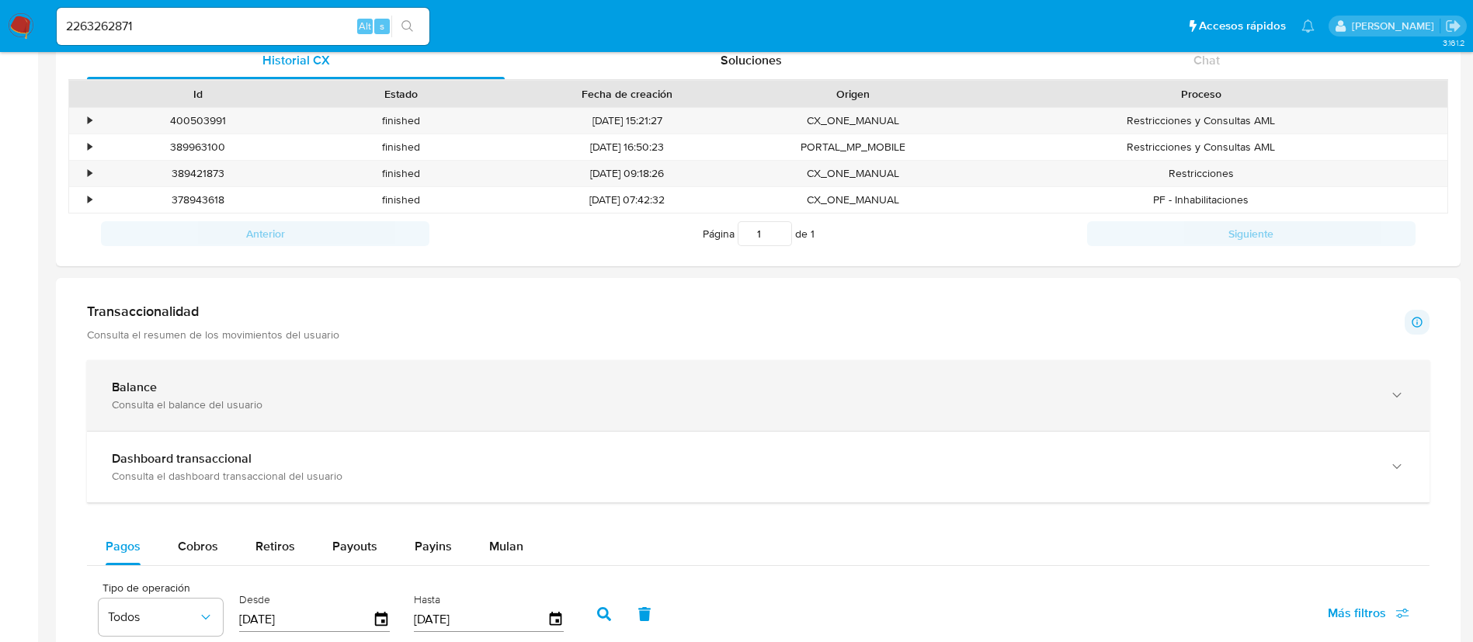
scroll to position [582, 0]
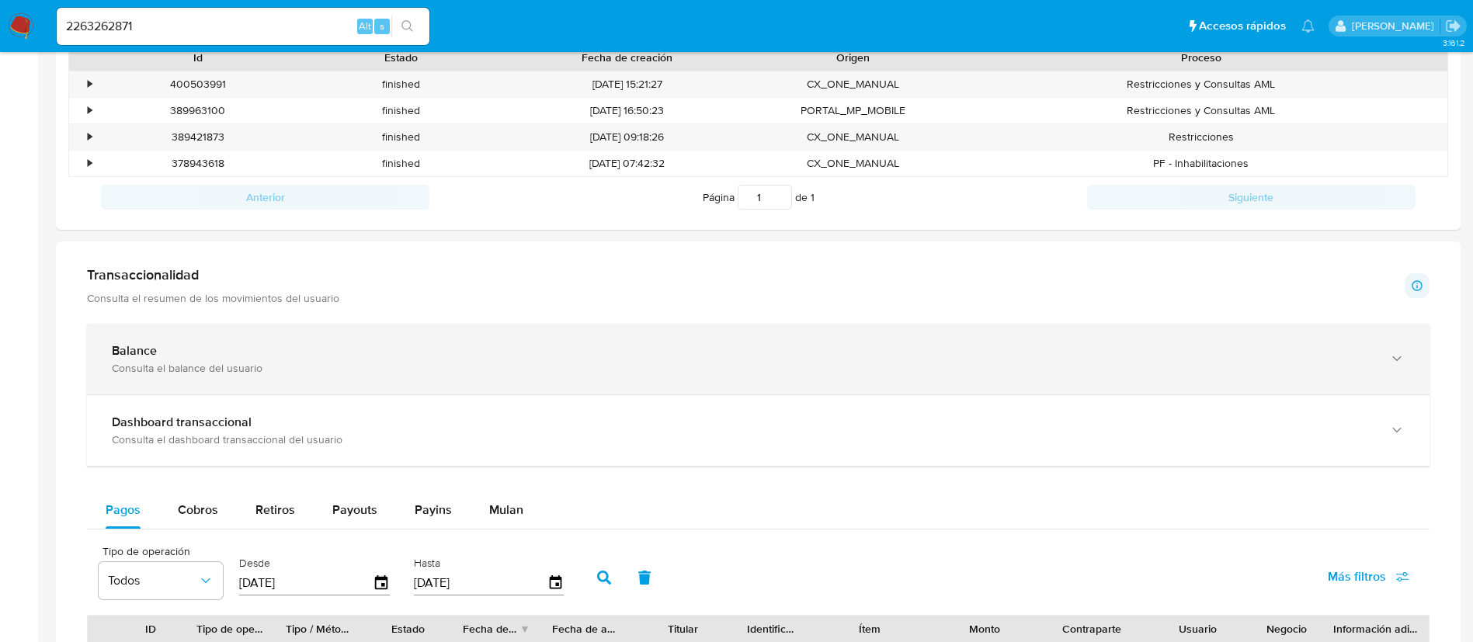
click at [527, 367] on div "Consulta el balance del usuario" at bounding box center [743, 368] width 1262 height 14
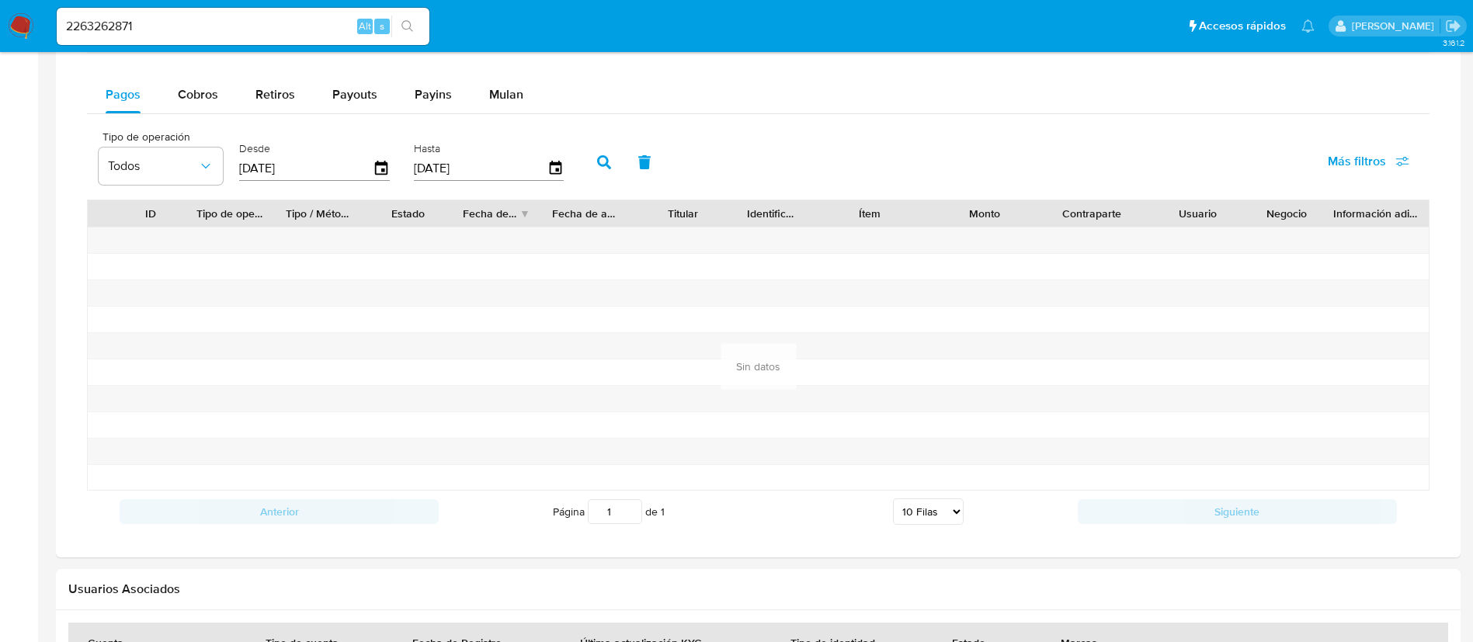
scroll to position [1514, 0]
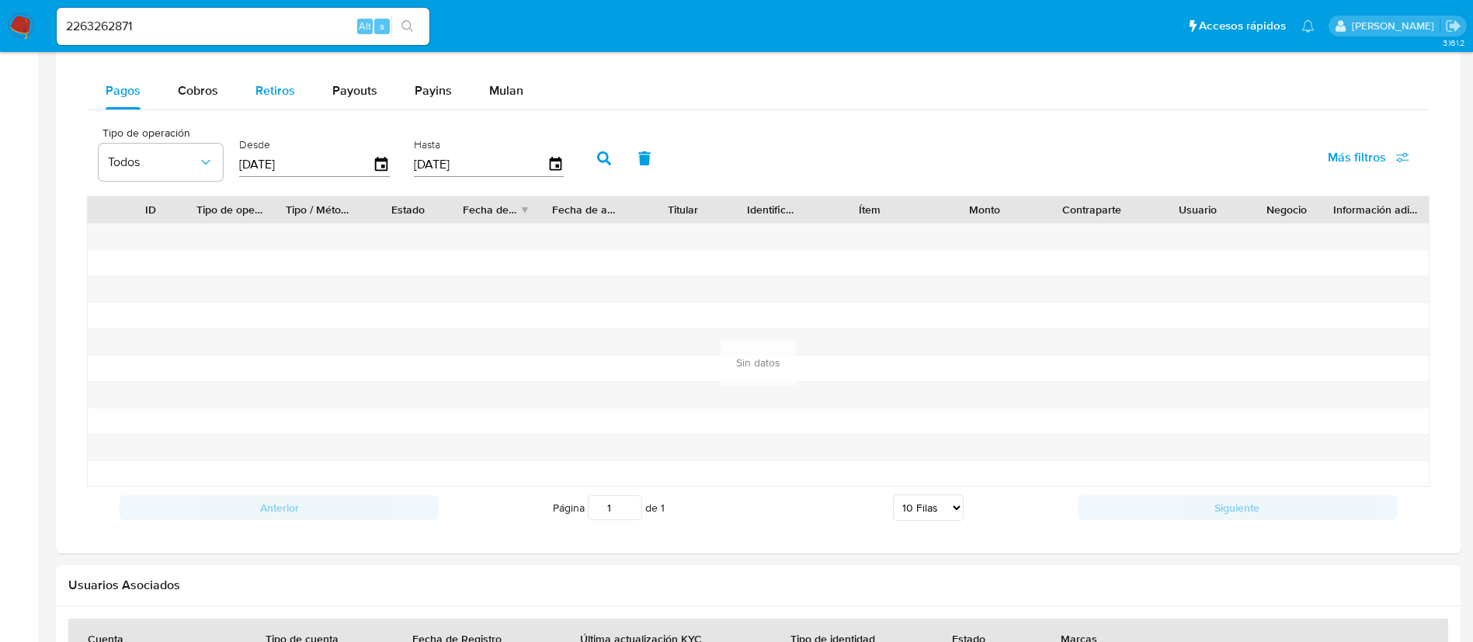
click at [294, 95] on button "Retiros" at bounding box center [275, 90] width 77 height 37
select select "10"
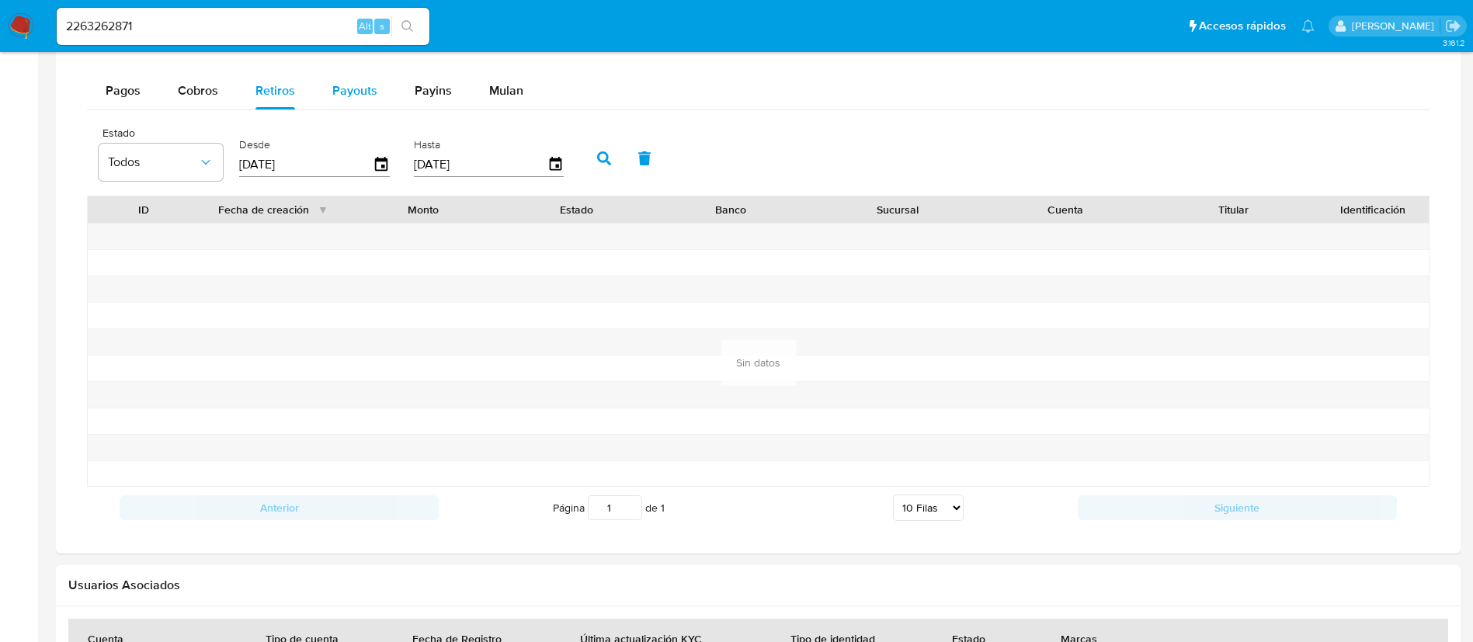
click at [345, 92] on span "Payouts" at bounding box center [354, 91] width 45 height 18
select select "10"
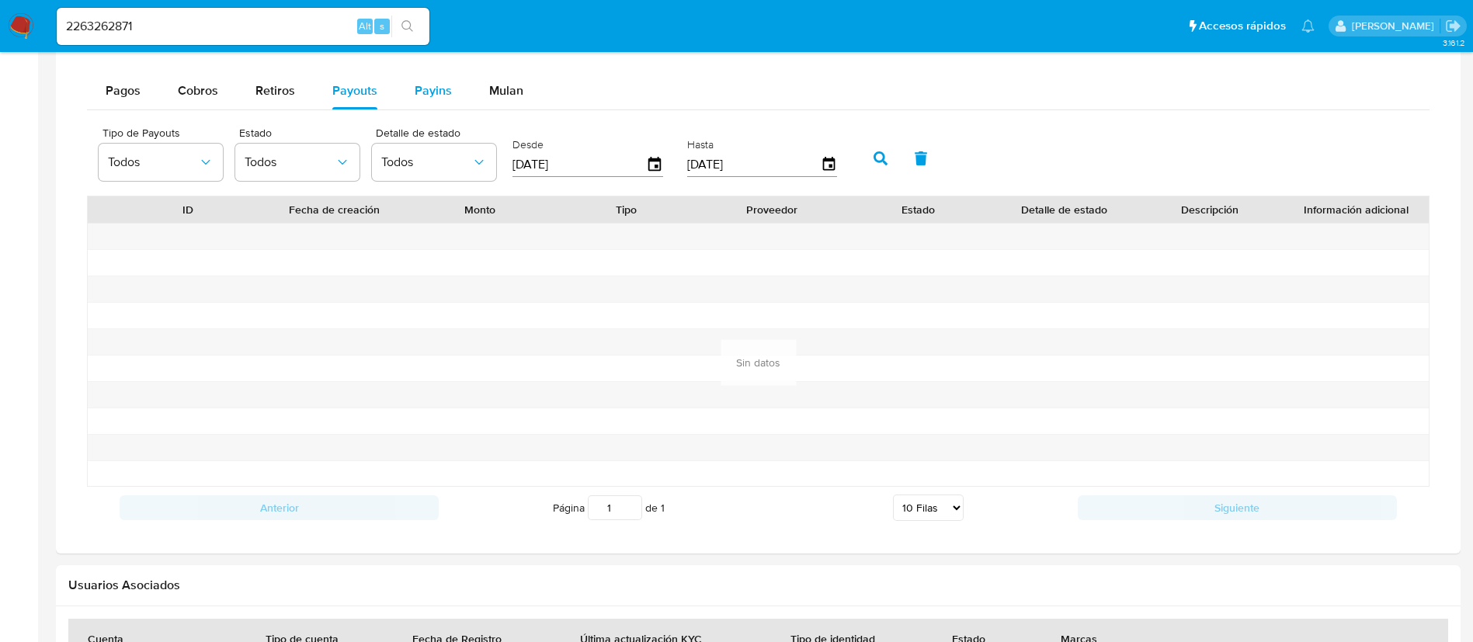
click at [418, 82] on span "Payins" at bounding box center [433, 91] width 37 height 18
select select "10"
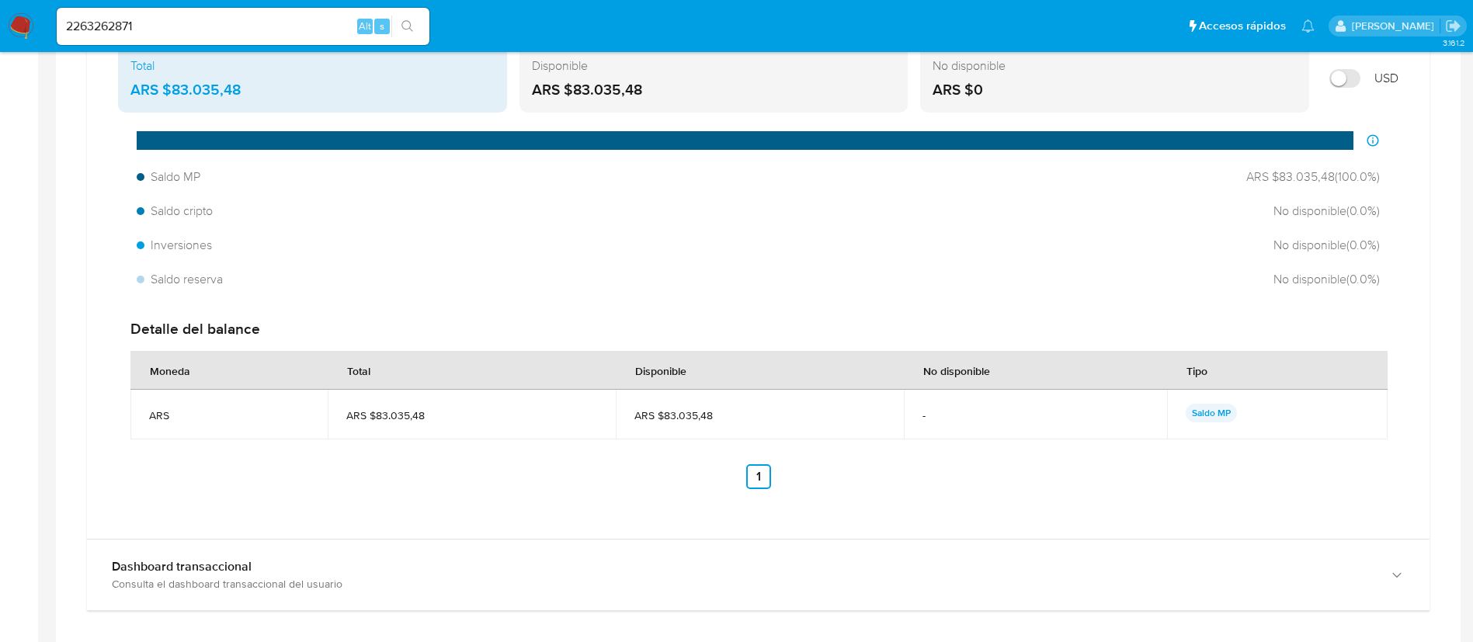
scroll to position [815, 0]
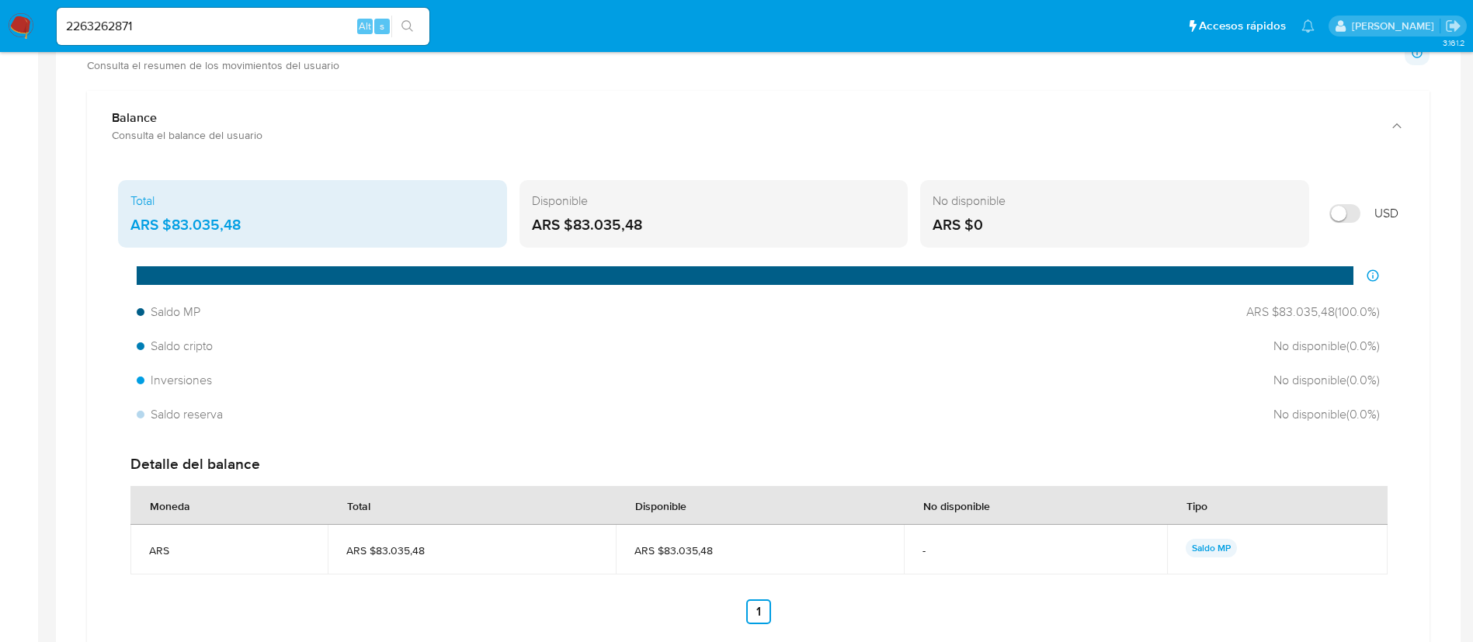
click at [290, 33] on input "2263262871" at bounding box center [243, 26] width 373 height 20
paste input "427511003"
type input "2427511003"
click at [389, 28] on div "s" at bounding box center [382, 27] width 16 height 16
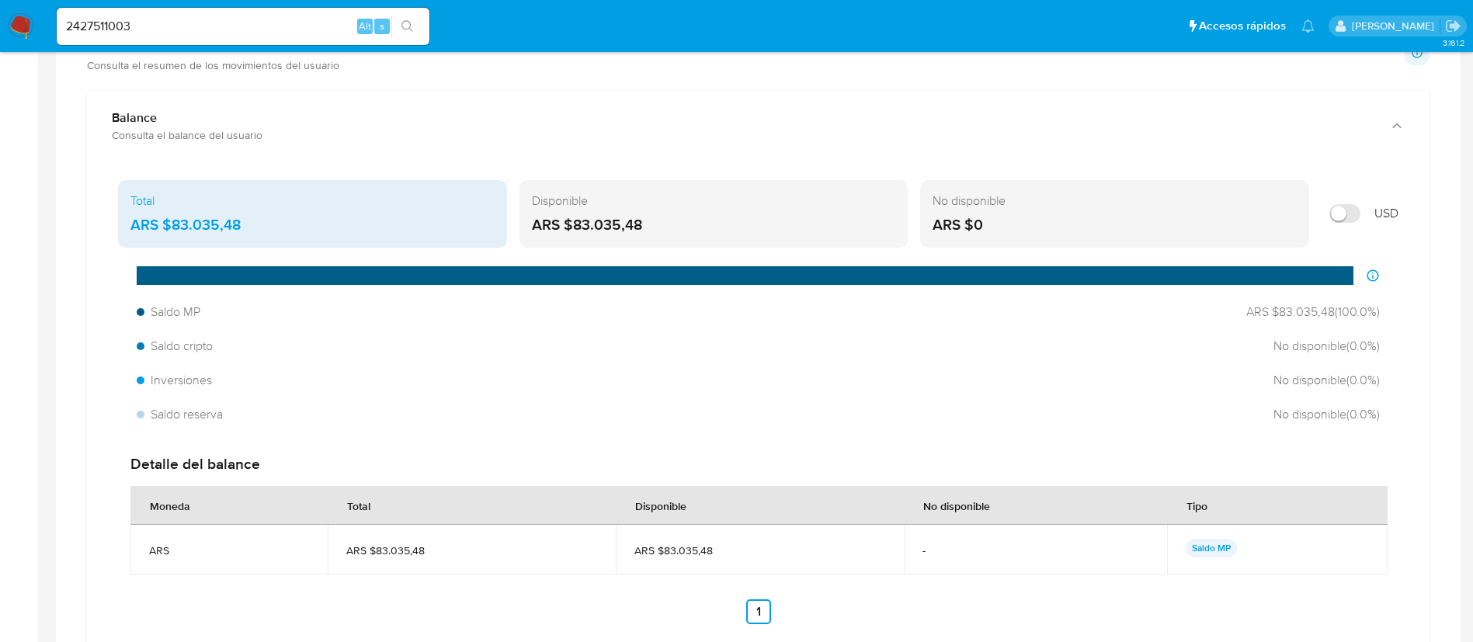
click at [395, 29] on button "search-icon" at bounding box center [407, 27] width 32 height 22
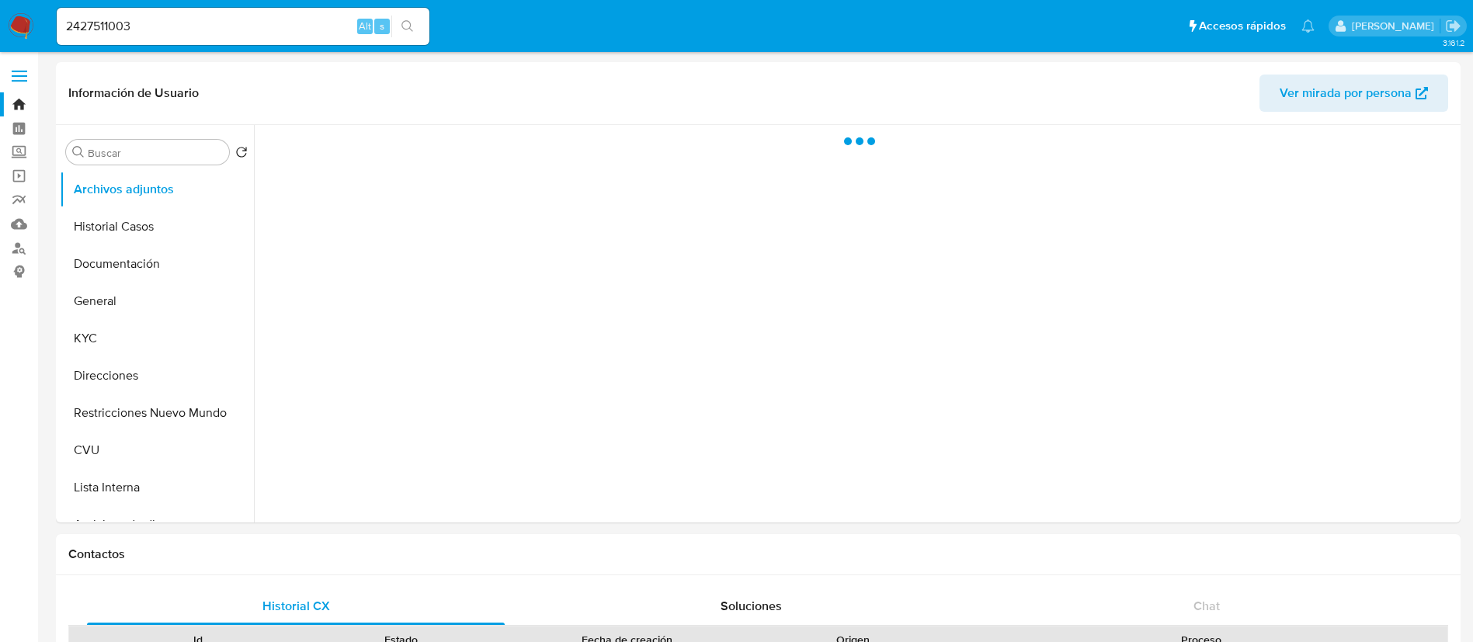
select select "10"
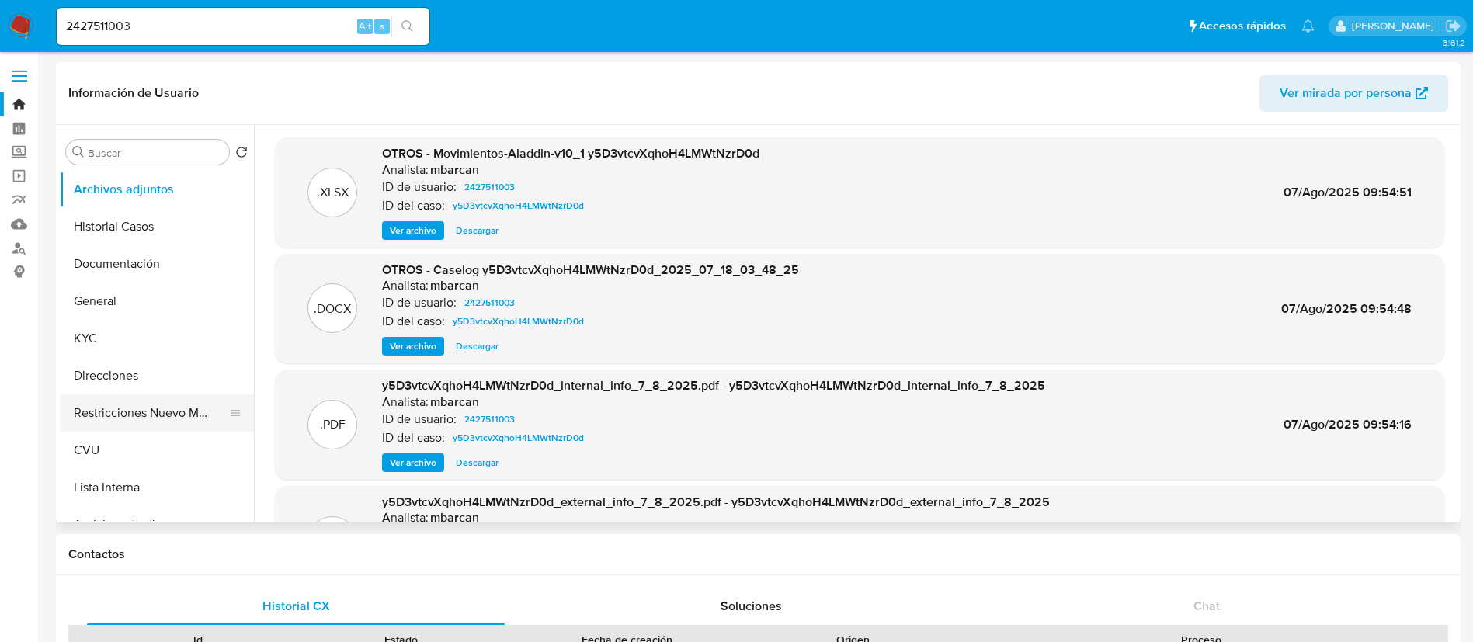
click at [148, 410] on button "Restricciones Nuevo Mundo" at bounding box center [151, 413] width 182 height 37
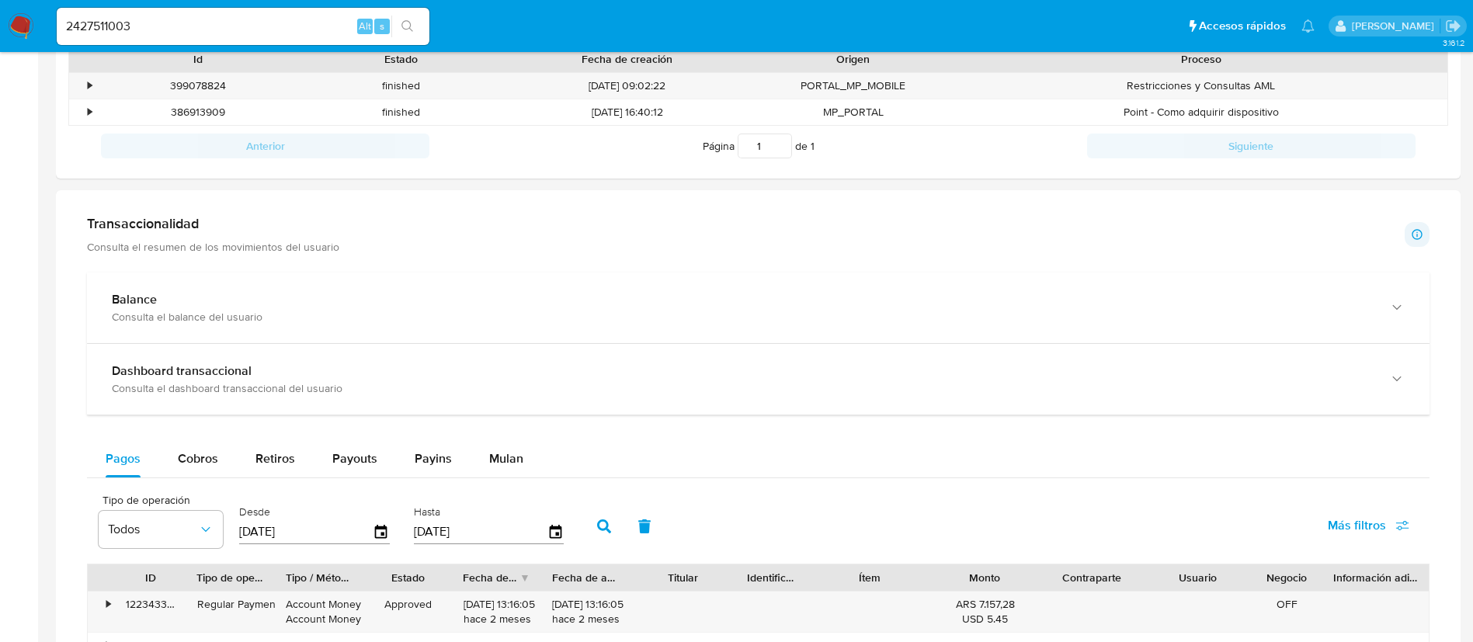
scroll to position [582, 0]
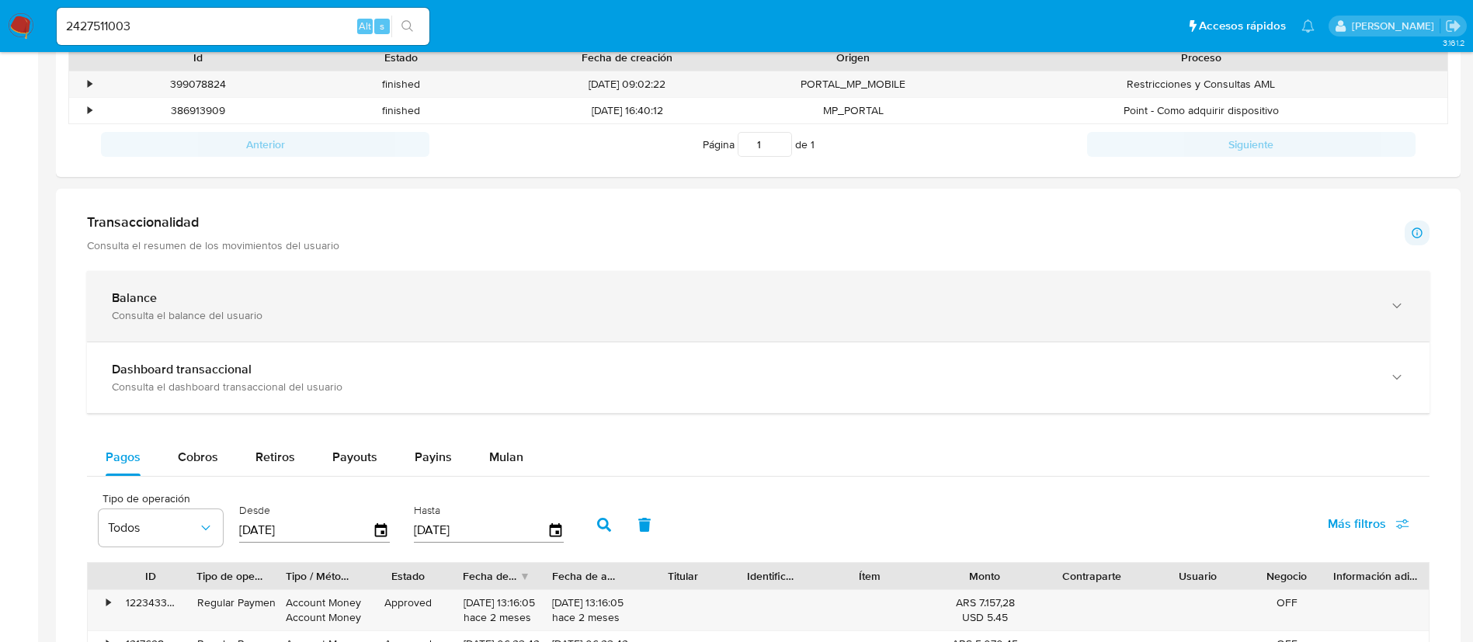
click at [457, 338] on div "Balance Consulta el balance del usuario" at bounding box center [758, 306] width 1343 height 71
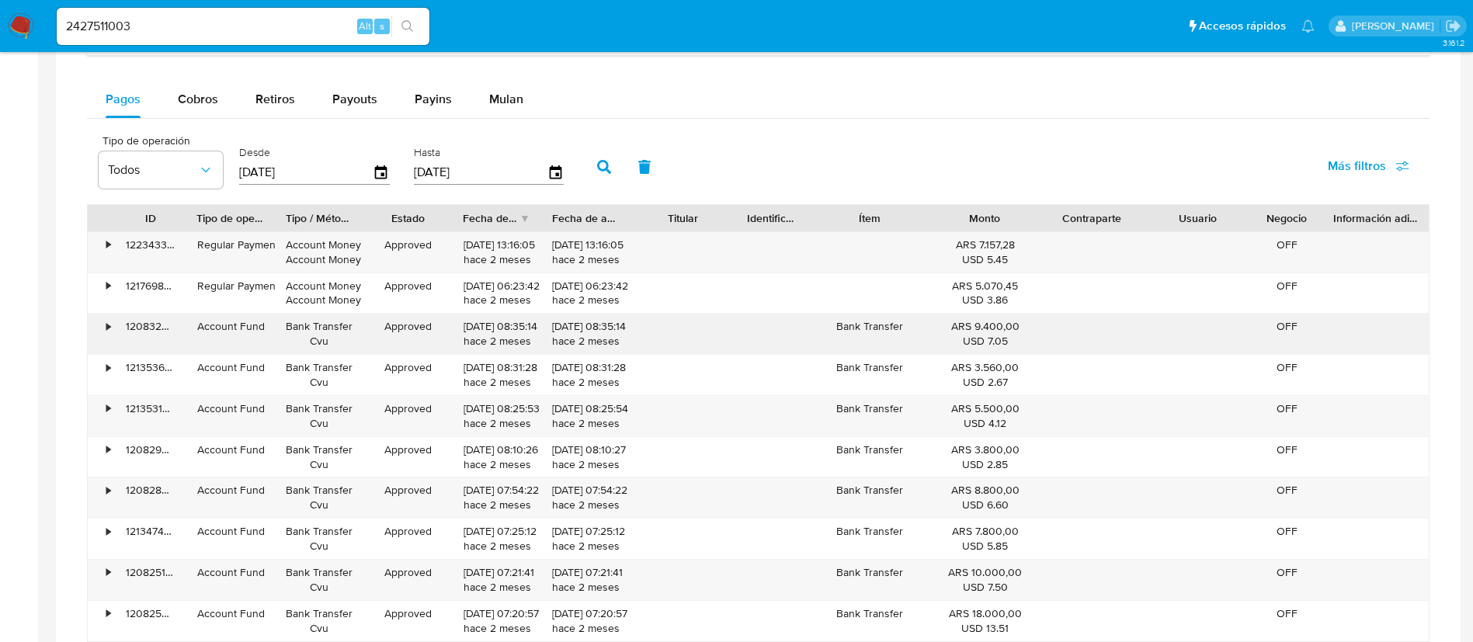
scroll to position [1048, 0]
click at [273, 109] on div "Retiros" at bounding box center [275, 100] width 40 height 37
select select "10"
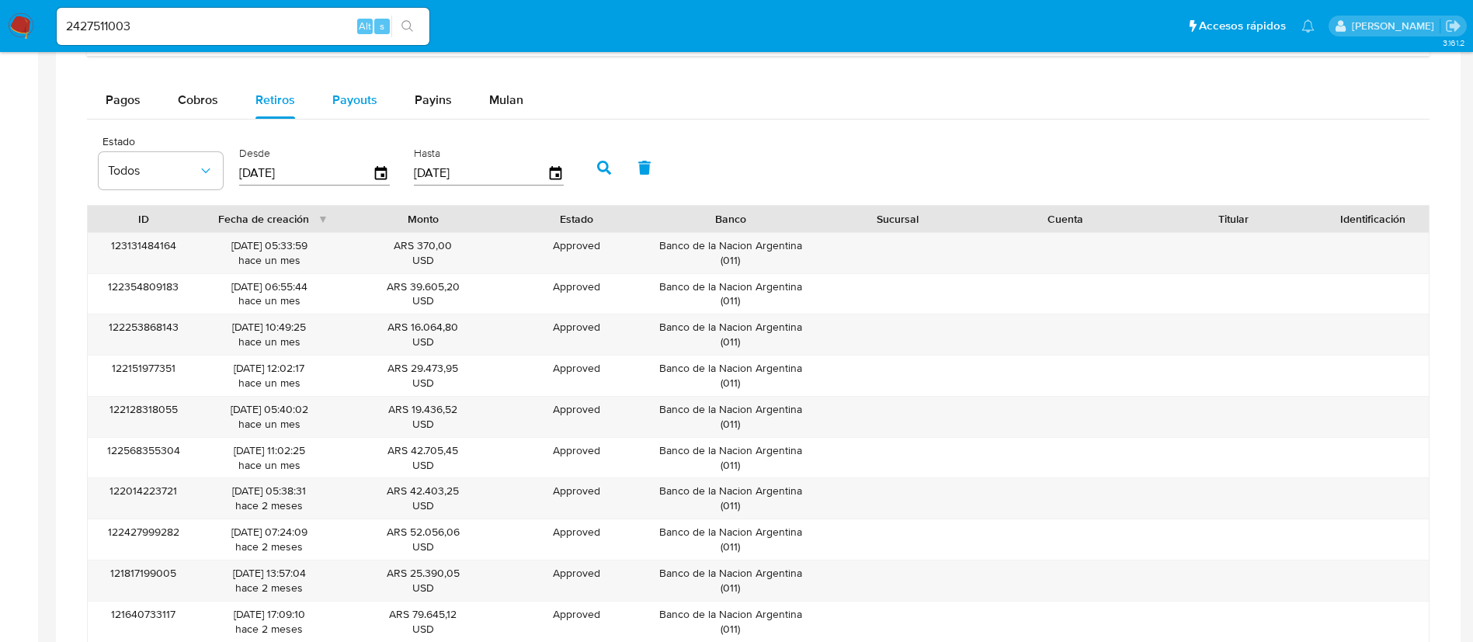
click at [345, 107] on span "Payouts" at bounding box center [354, 100] width 45 height 18
select select "10"
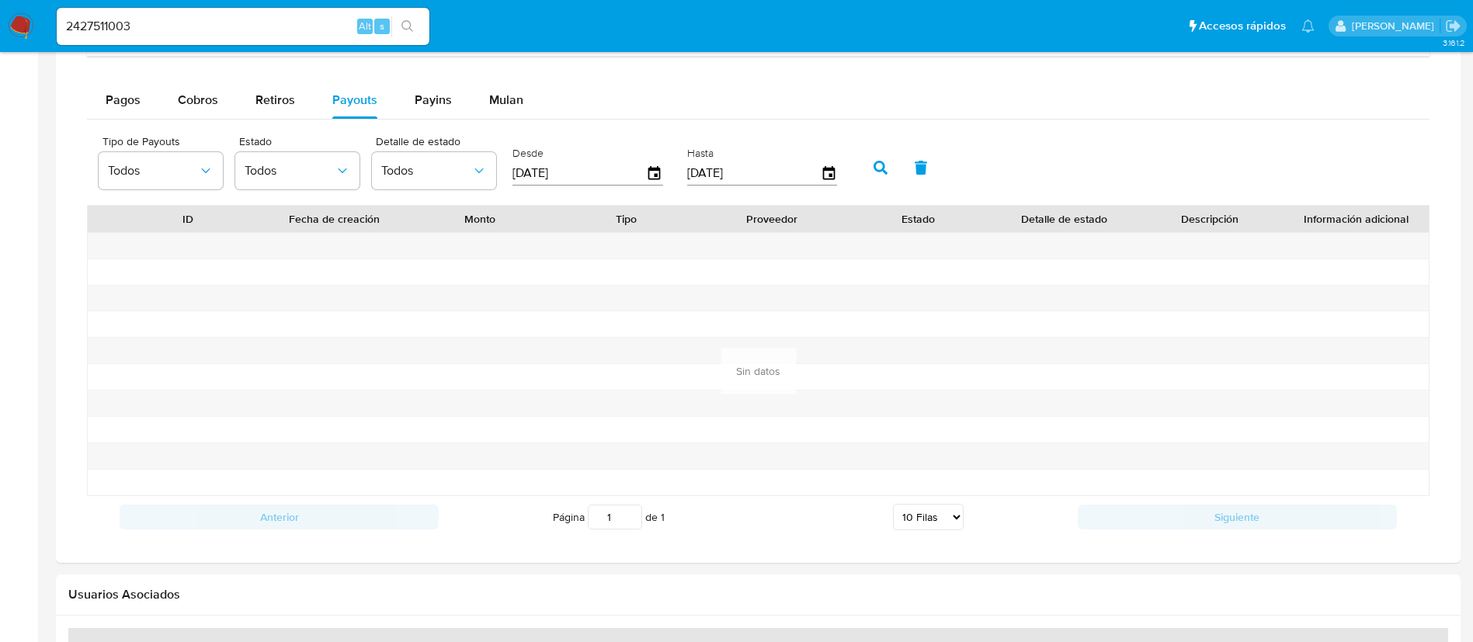
click at [336, 27] on input "2427511003" at bounding box center [243, 26] width 373 height 20
paste input "360394611"
type input "360394611"
click at [400, 28] on button "search-icon" at bounding box center [407, 27] width 32 height 22
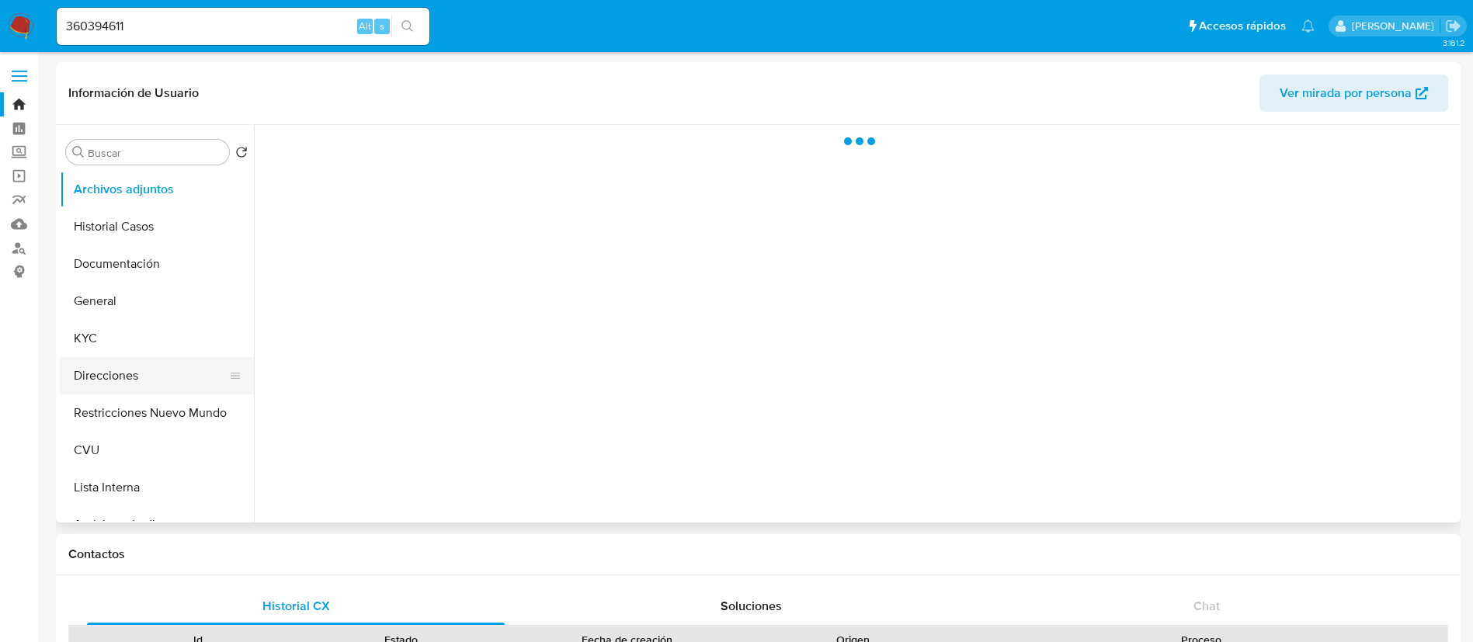
select select "10"
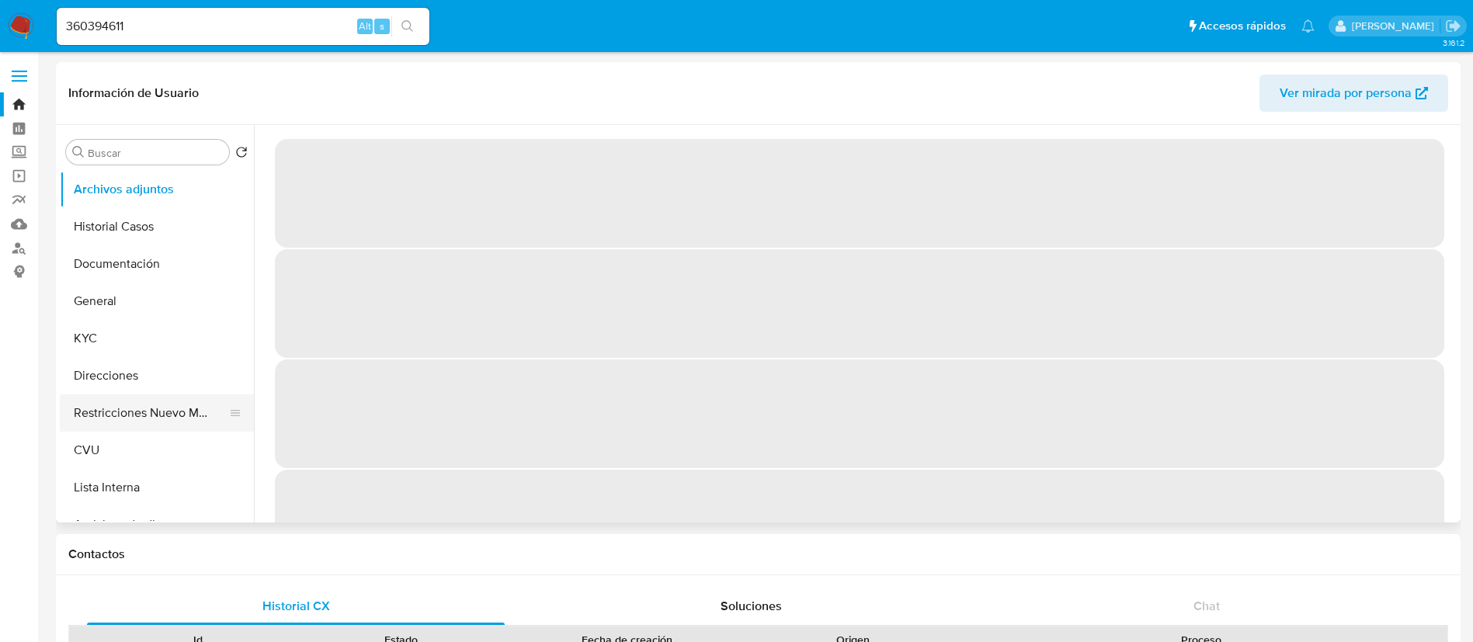
click at [134, 407] on button "Restricciones Nuevo Mundo" at bounding box center [151, 413] width 182 height 37
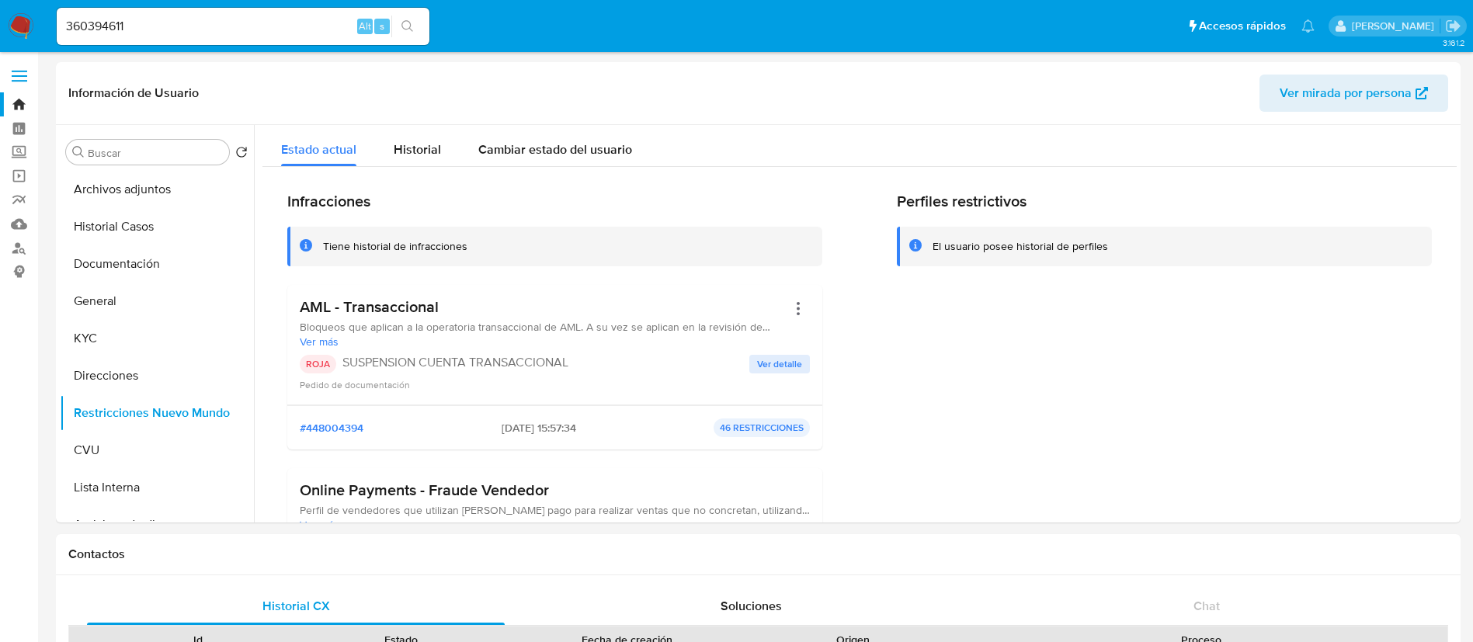
select select "10"
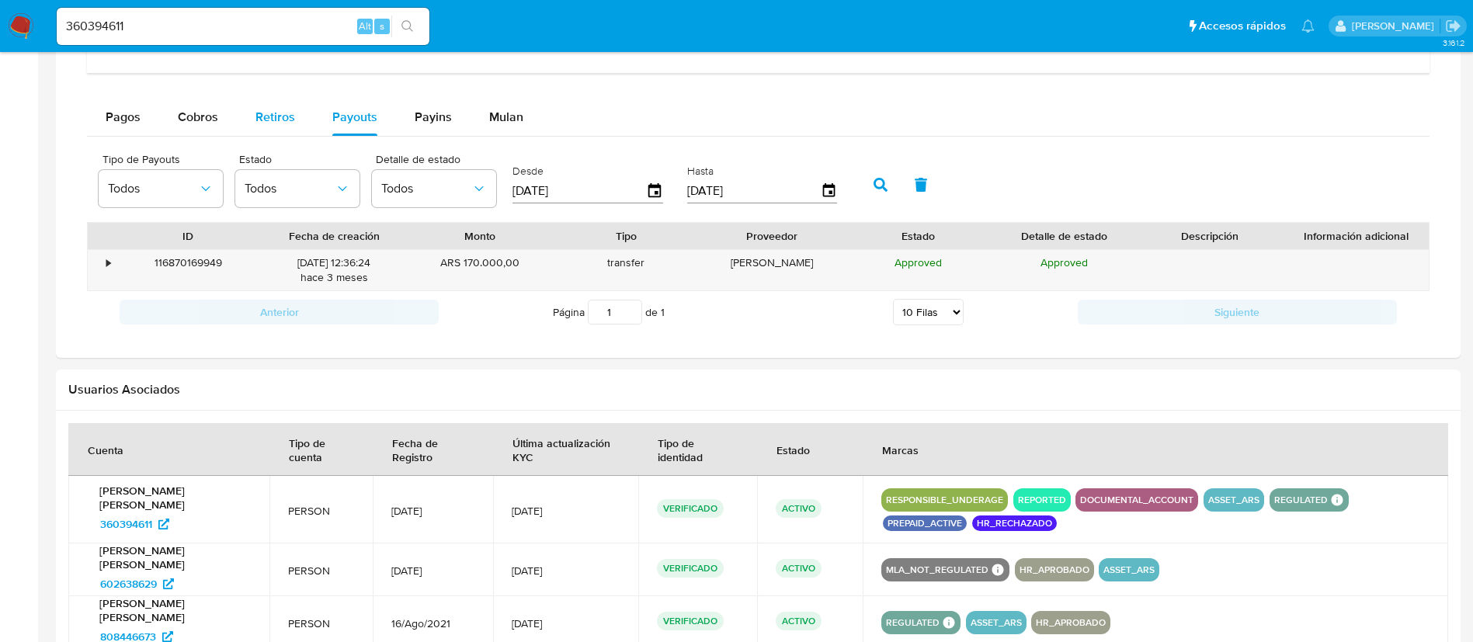
click at [290, 127] on div "Retiros" at bounding box center [275, 117] width 40 height 37
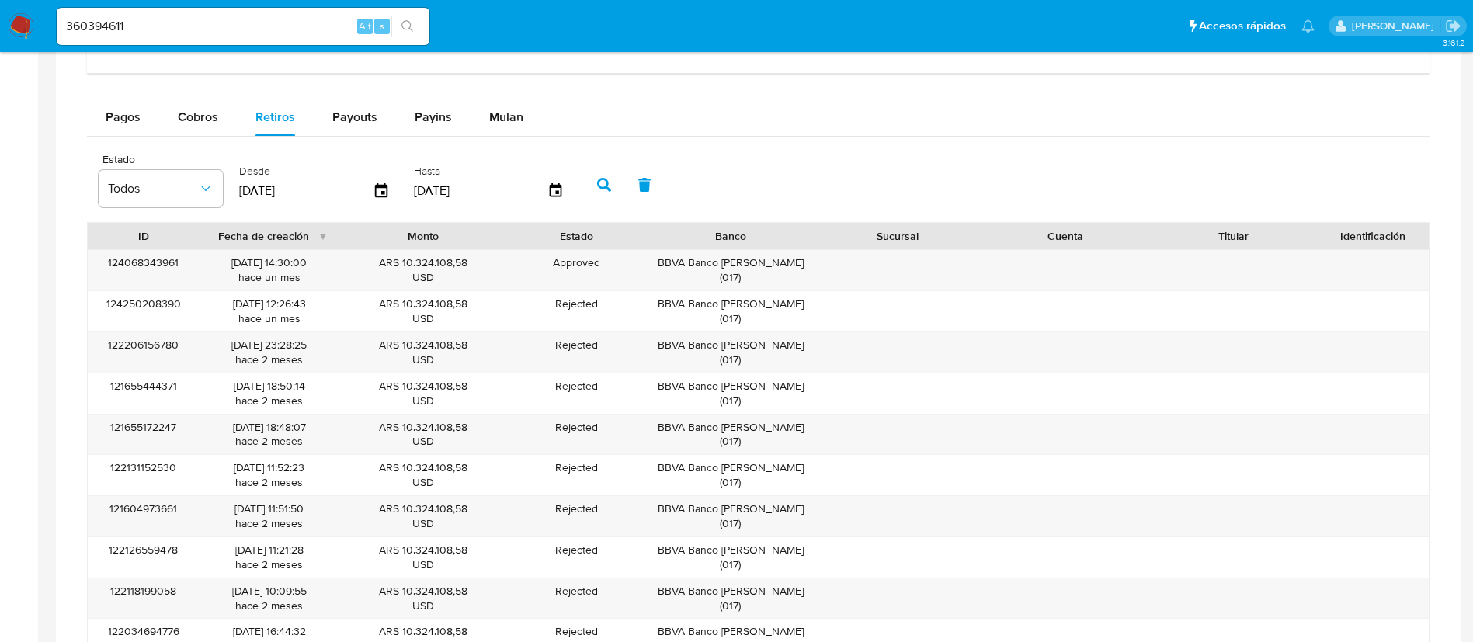
click at [270, 30] on input "360394611" at bounding box center [243, 26] width 373 height 20
paste input "132129785"
type input "132129785"
click at [405, 28] on icon "search-icon" at bounding box center [407, 26] width 12 height 12
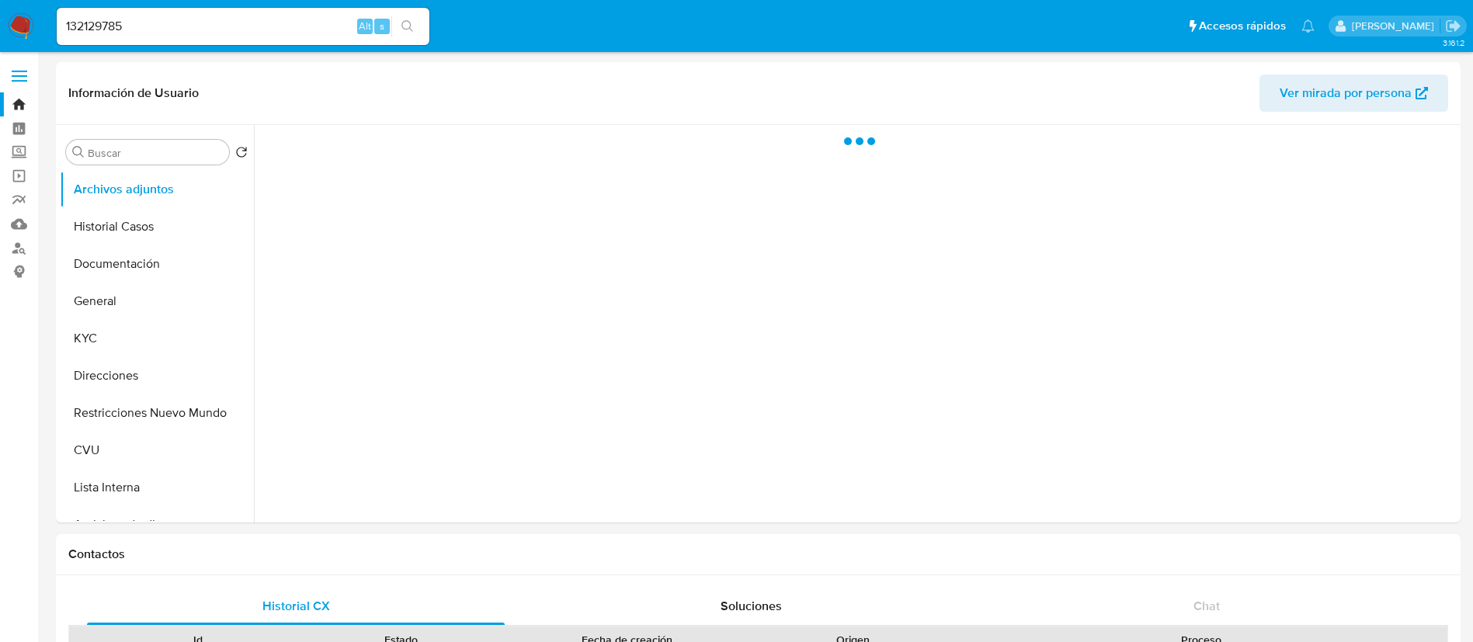
select select "10"
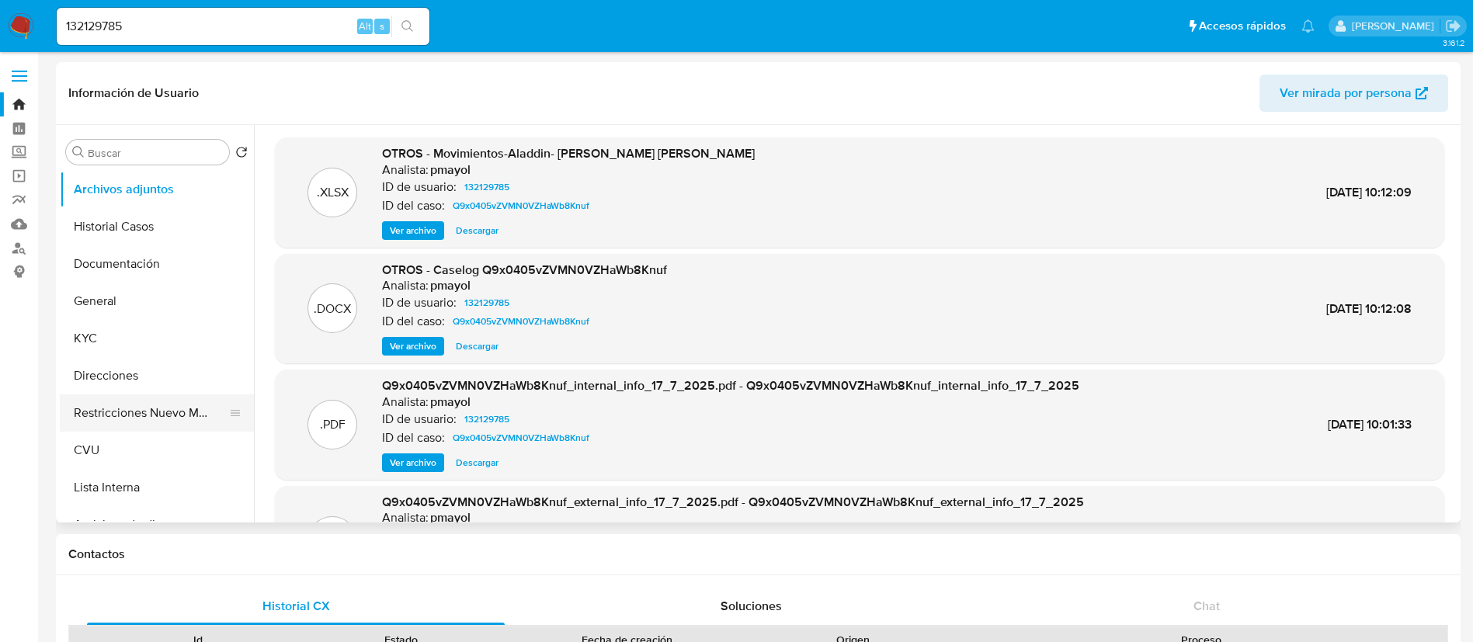
click at [173, 409] on button "Restricciones Nuevo Mundo" at bounding box center [151, 413] width 182 height 37
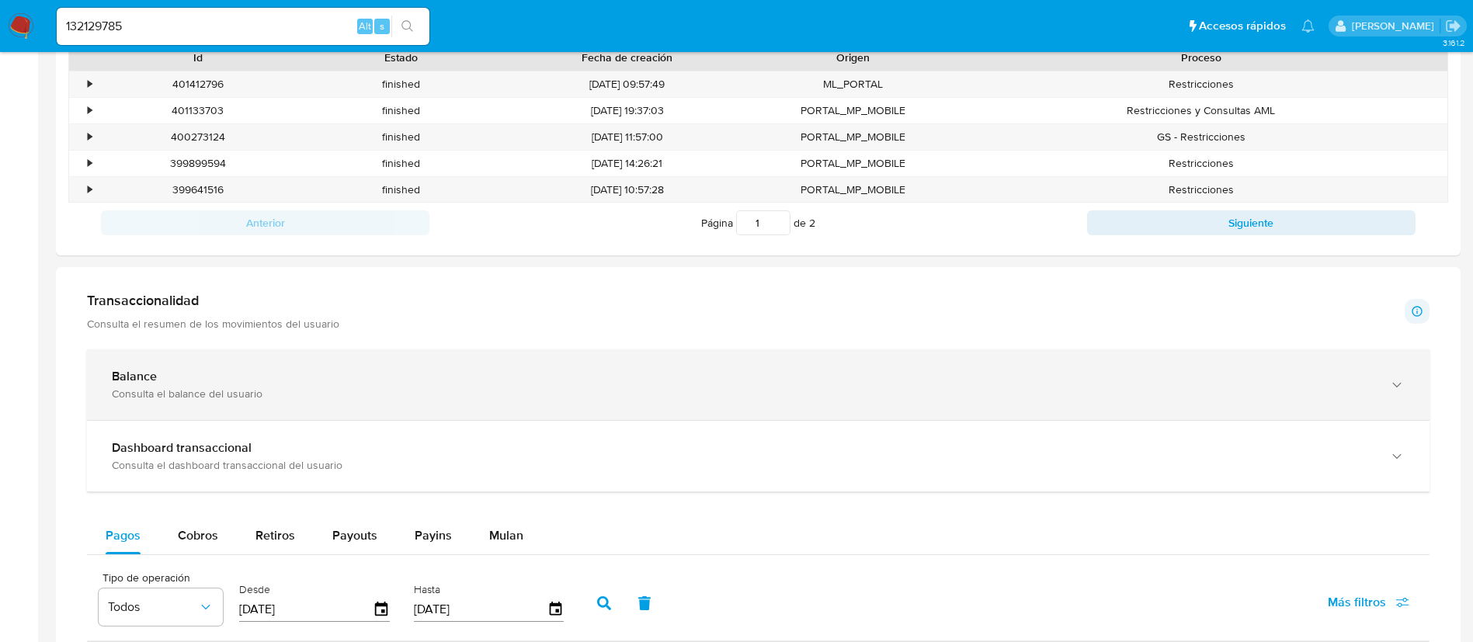
click at [436, 370] on div "Balance" at bounding box center [743, 377] width 1262 height 16
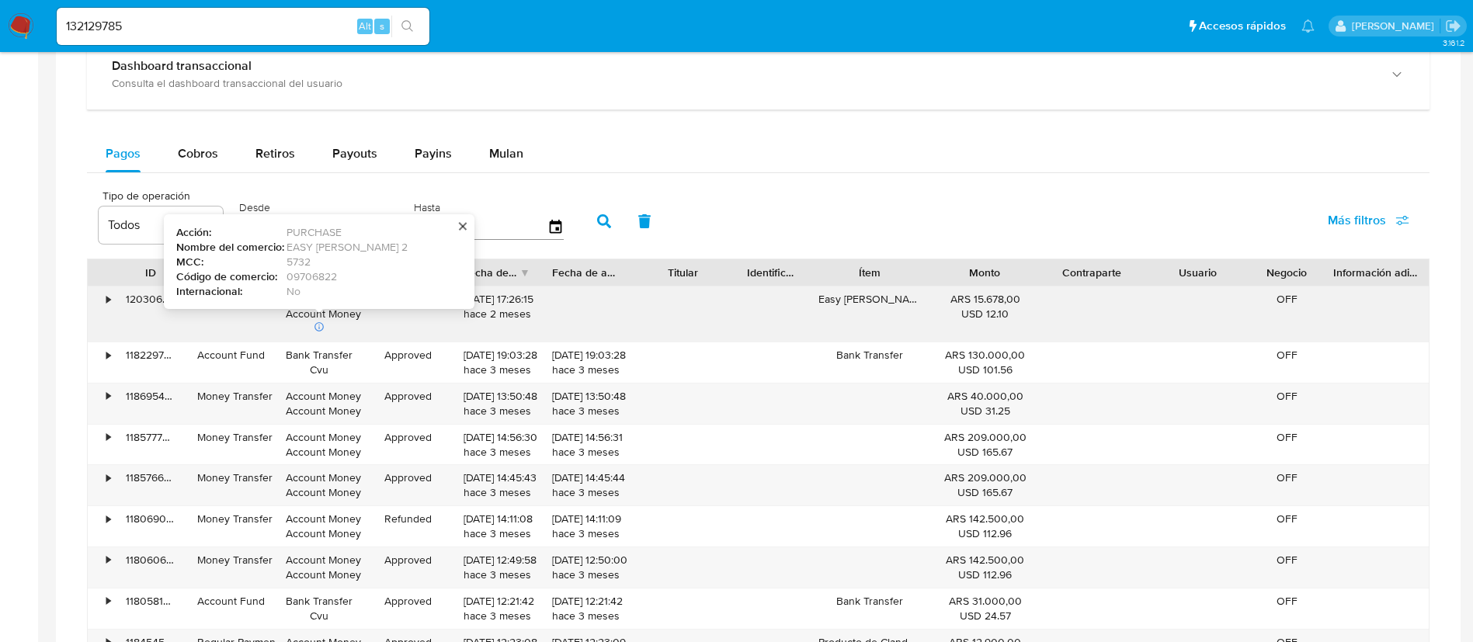
scroll to position [1037, 0]
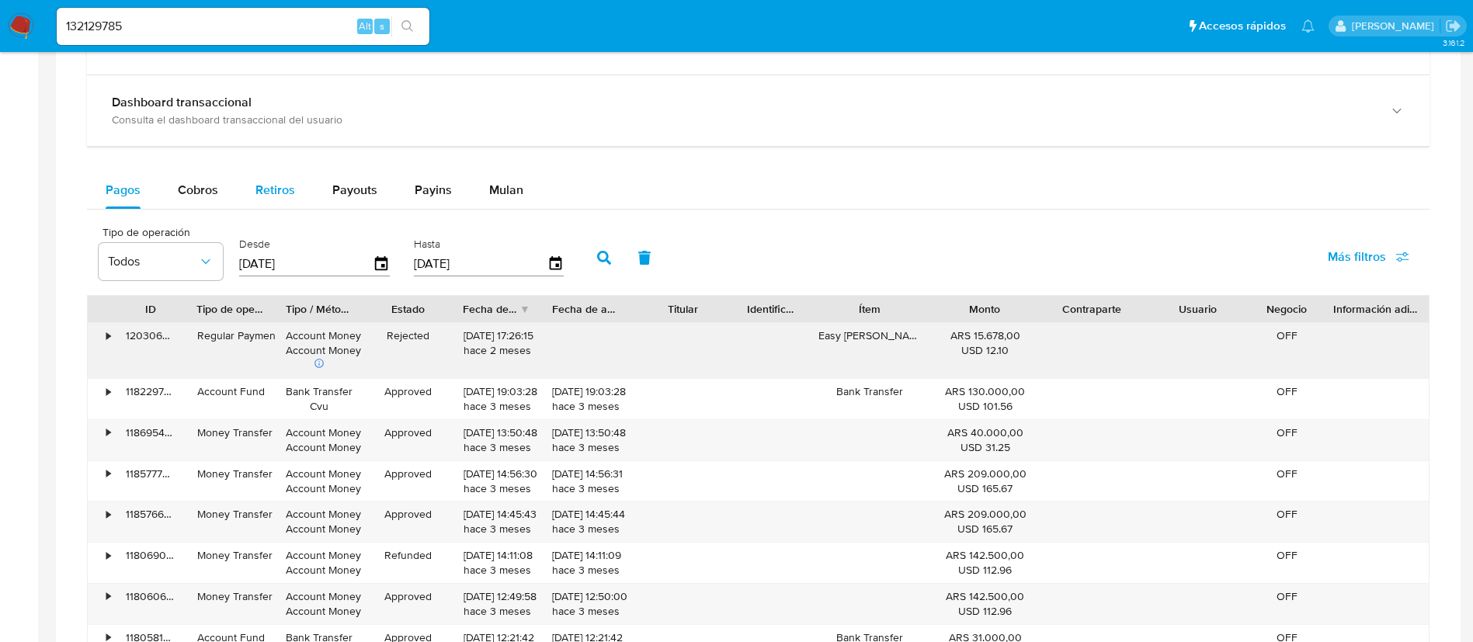
click at [307, 195] on button "Retiros" at bounding box center [275, 190] width 77 height 37
select select "10"
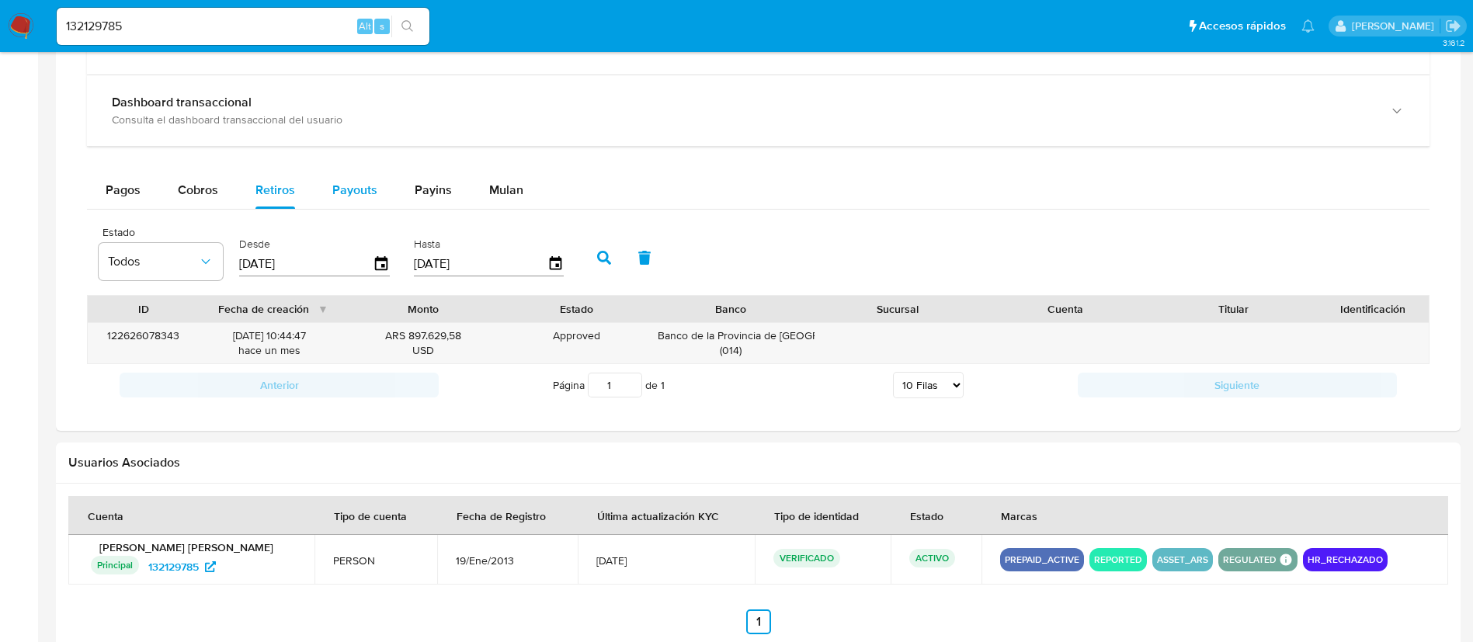
click at [341, 196] on span "Payouts" at bounding box center [354, 190] width 45 height 18
select select "10"
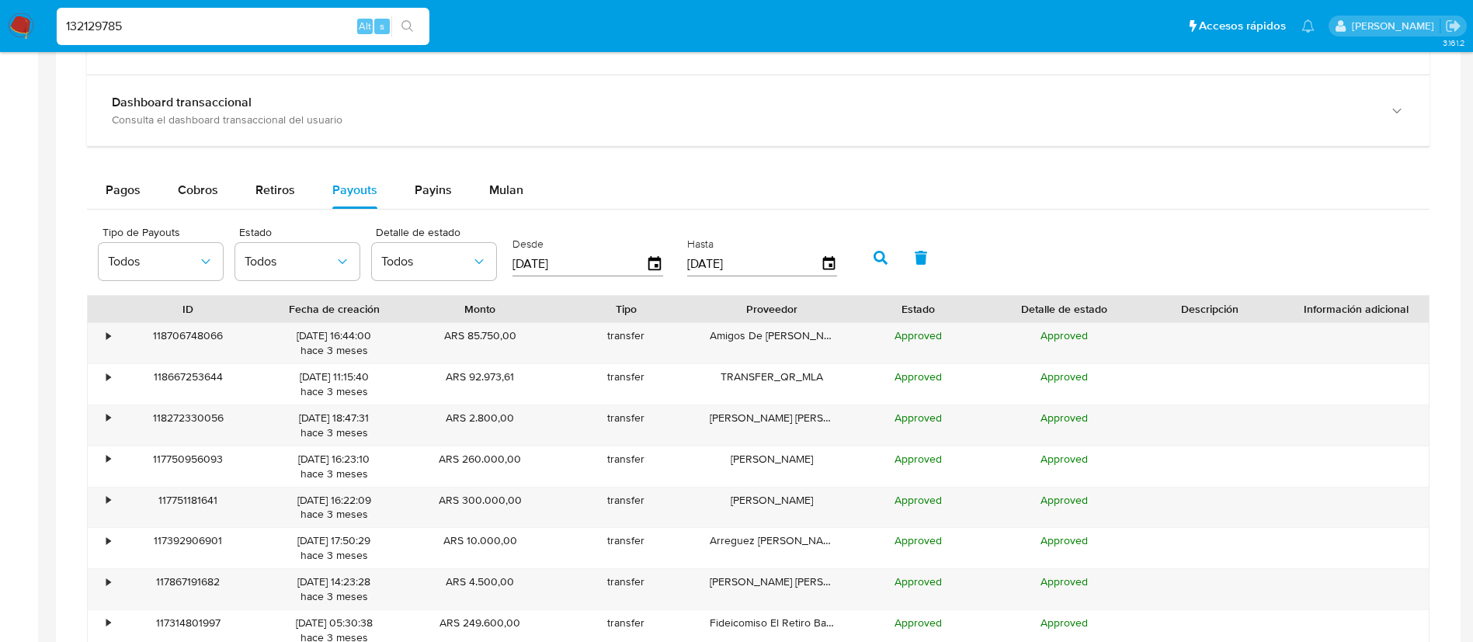
click at [255, 26] on input "132129785" at bounding box center [243, 26] width 373 height 20
paste input "684172869"
type input "684172869"
click at [397, 26] on button "search-icon" at bounding box center [407, 27] width 32 height 22
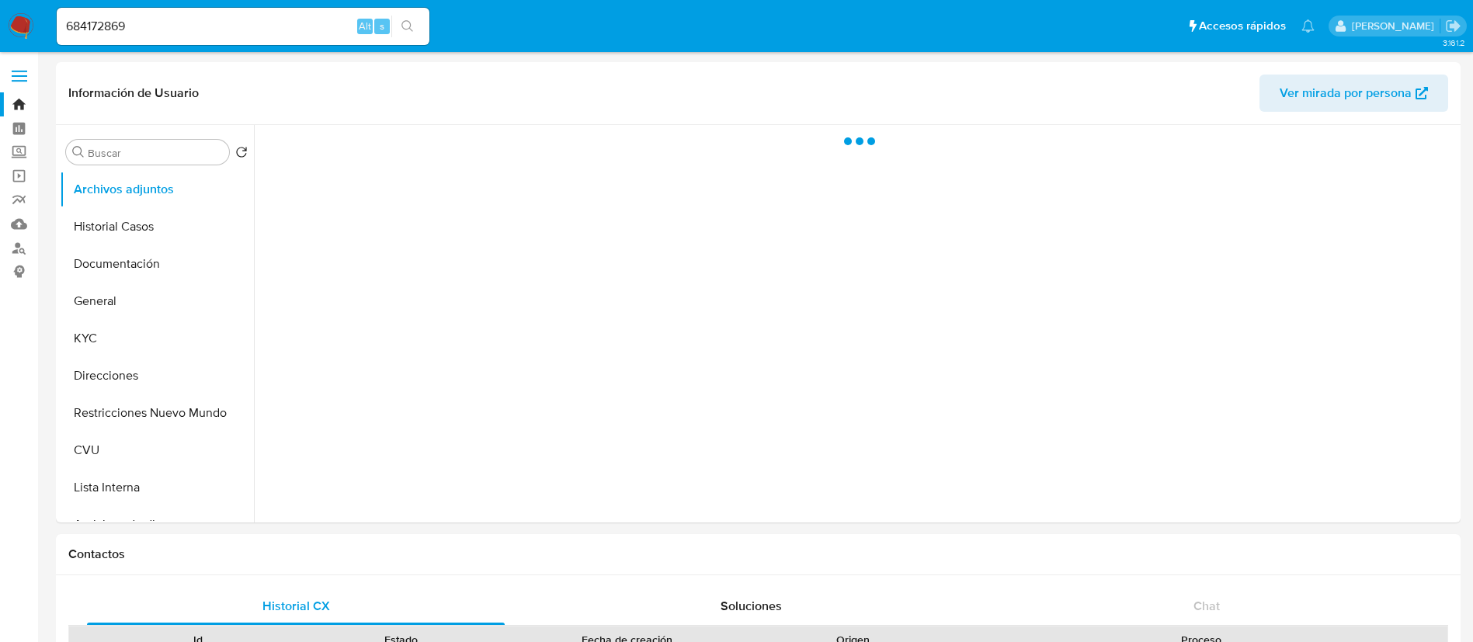
select select "10"
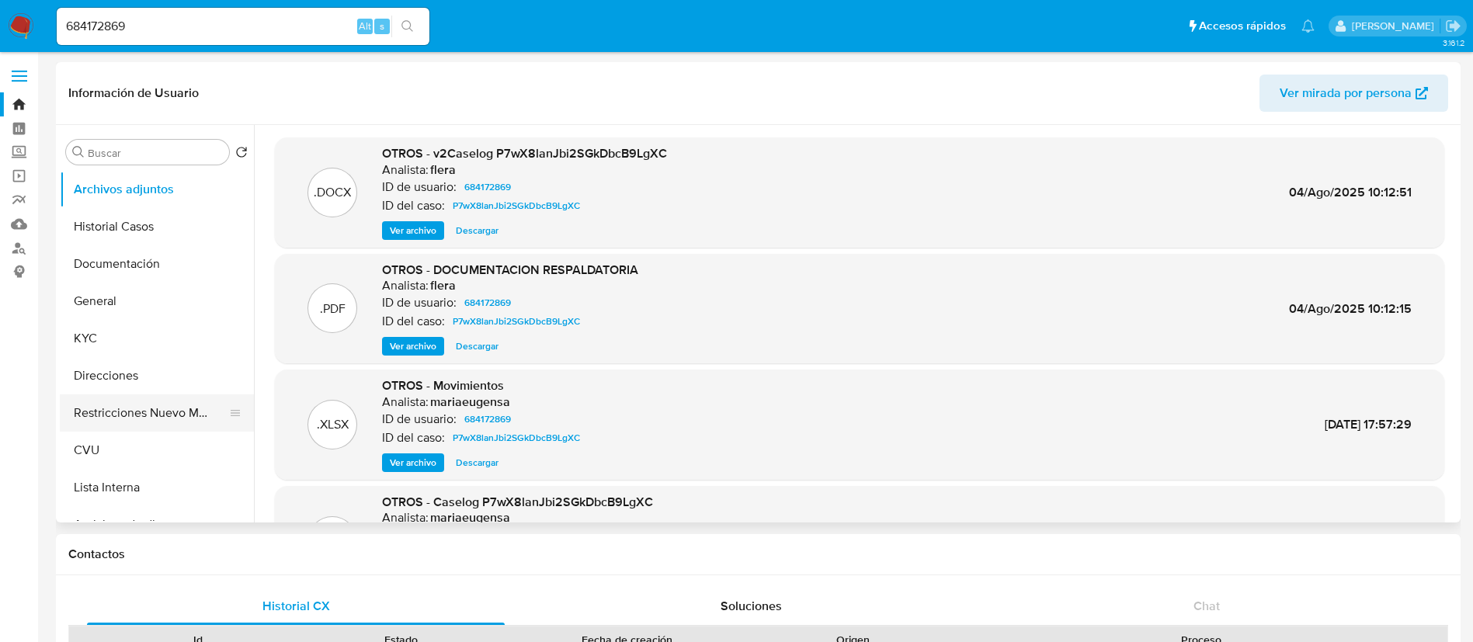
click at [137, 408] on button "Restricciones Nuevo Mundo" at bounding box center [151, 413] width 182 height 37
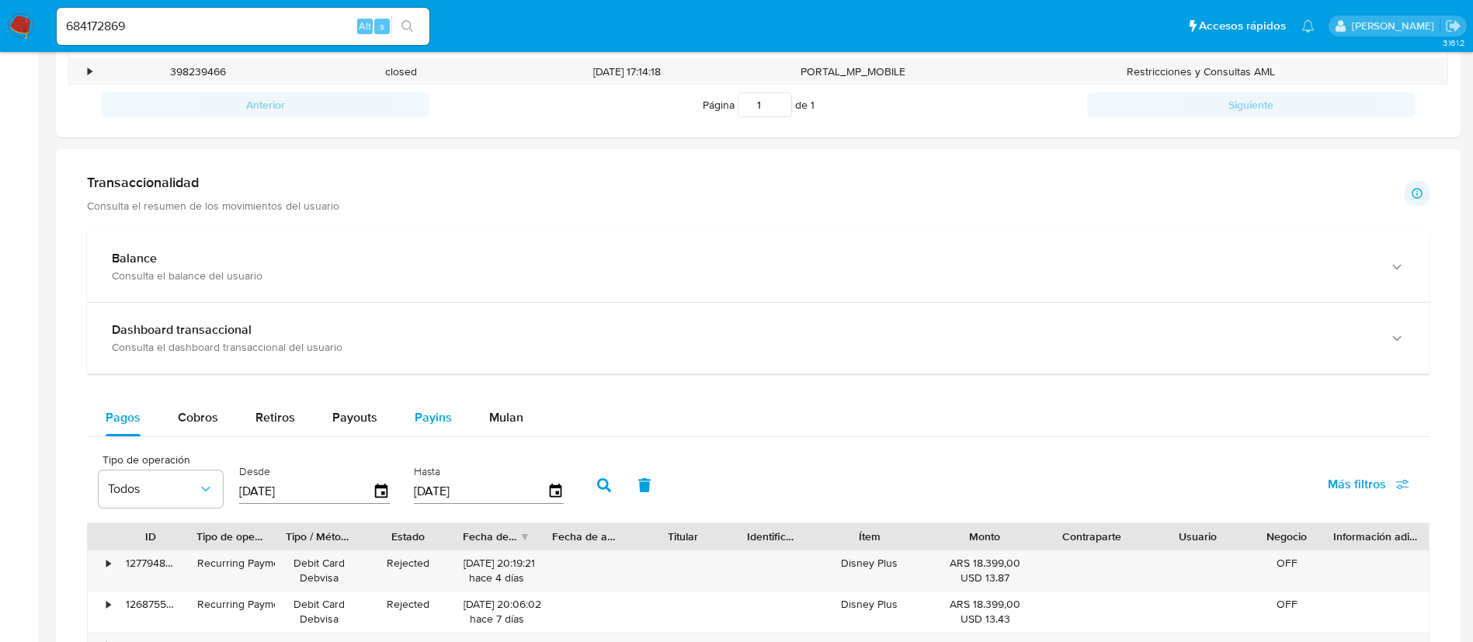
scroll to position [815, 0]
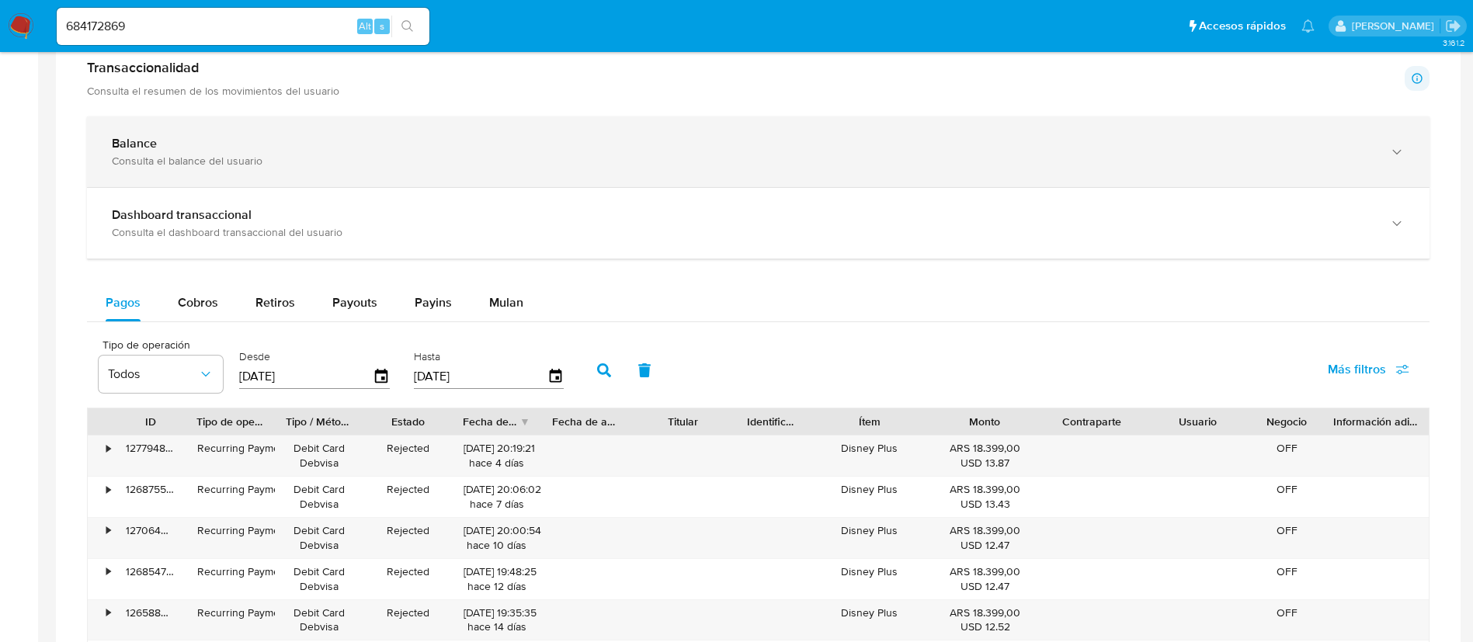
click at [350, 152] on div "Balance Consulta el balance del usuario" at bounding box center [743, 152] width 1262 height 32
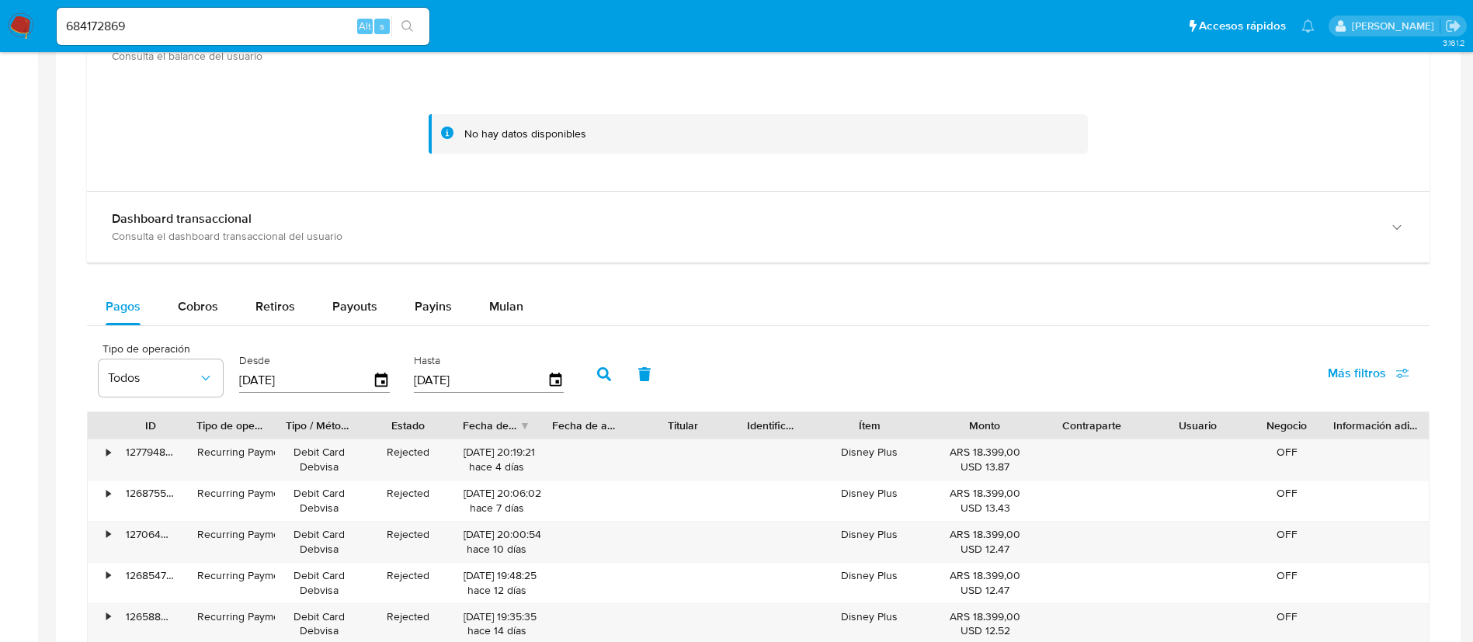
scroll to position [1048, 0]
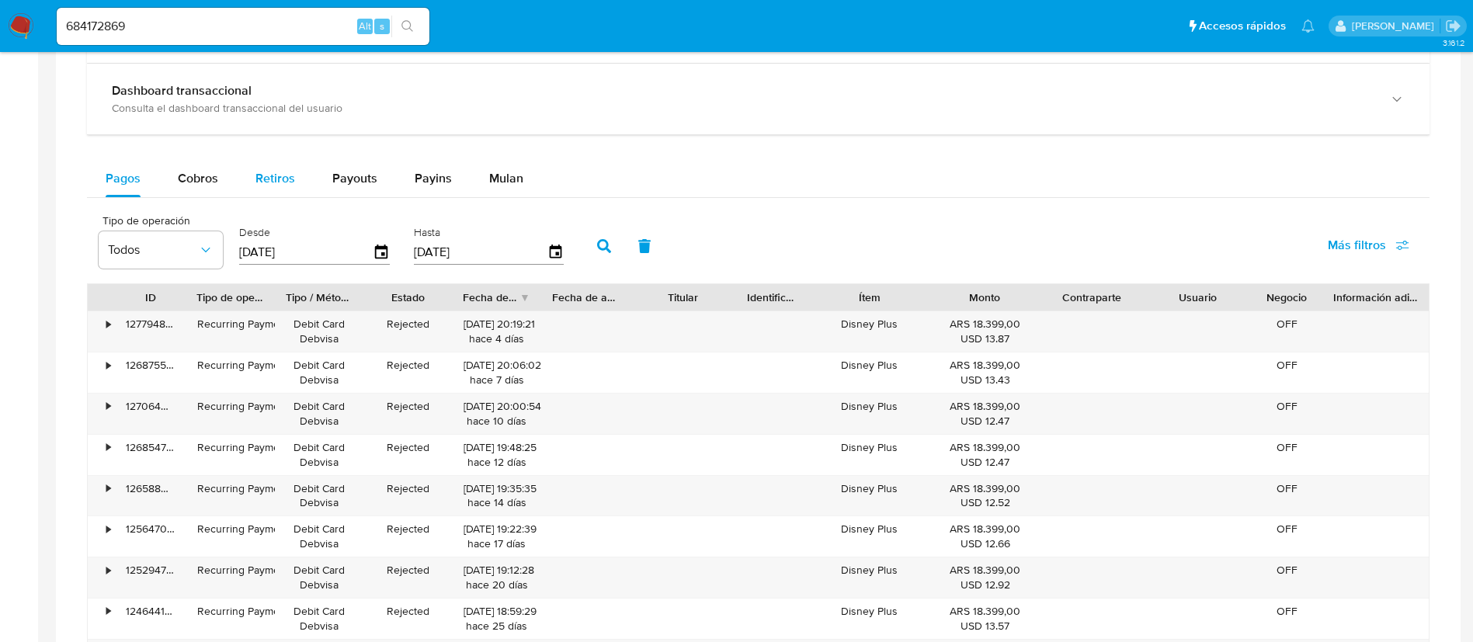
click at [311, 180] on button "Retiros" at bounding box center [275, 178] width 77 height 37
select select "10"
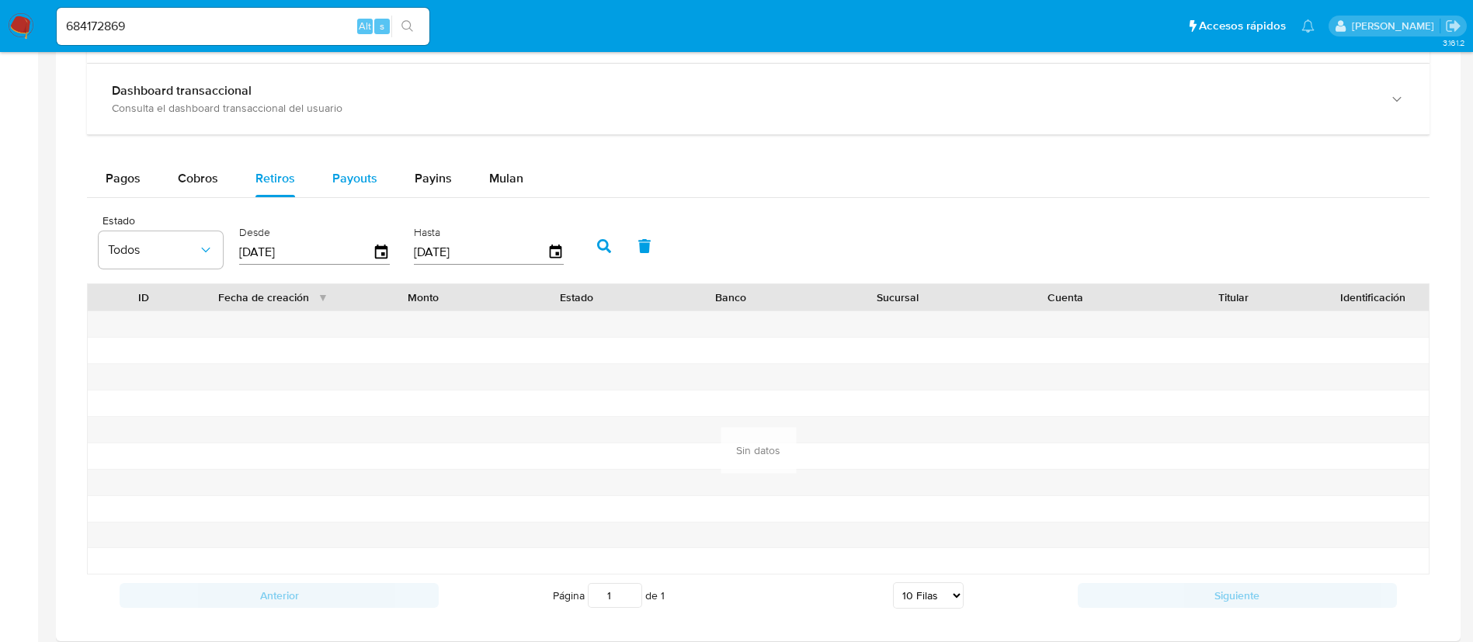
click at [353, 179] on span "Payouts" at bounding box center [354, 178] width 45 height 18
select select "10"
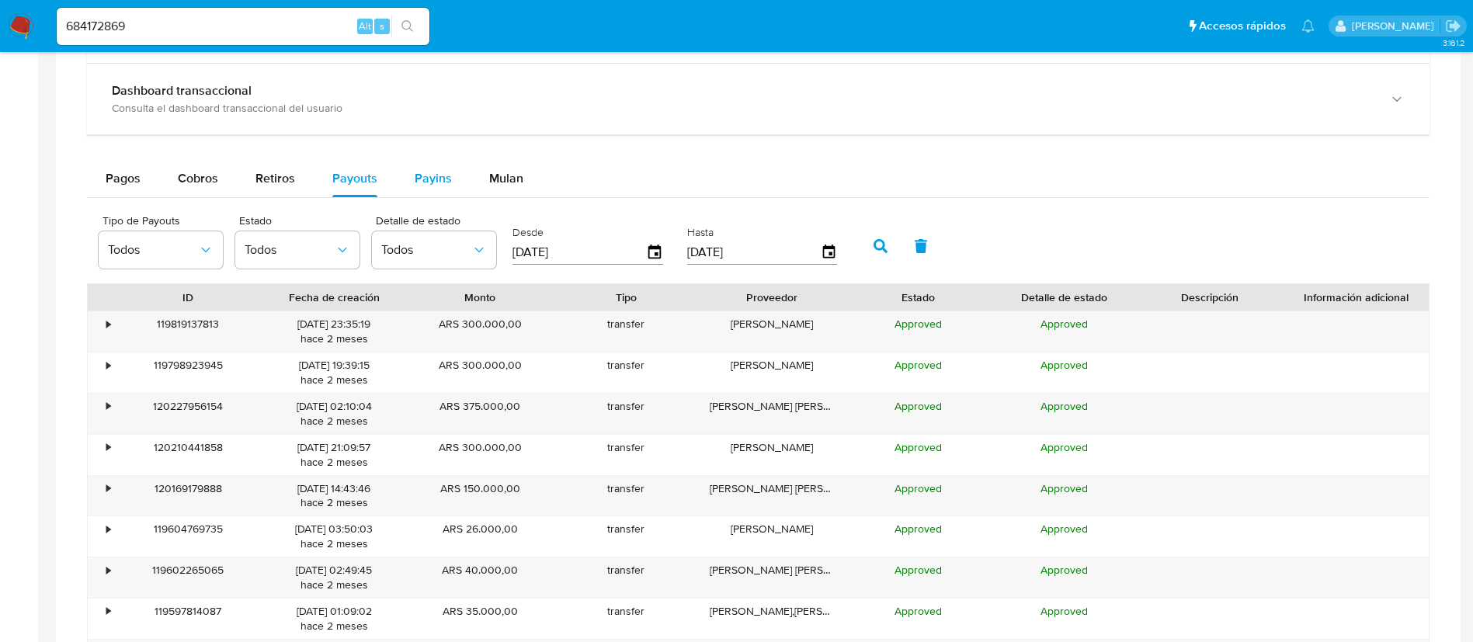
click at [422, 172] on span "Payins" at bounding box center [433, 178] width 37 height 18
select select "10"
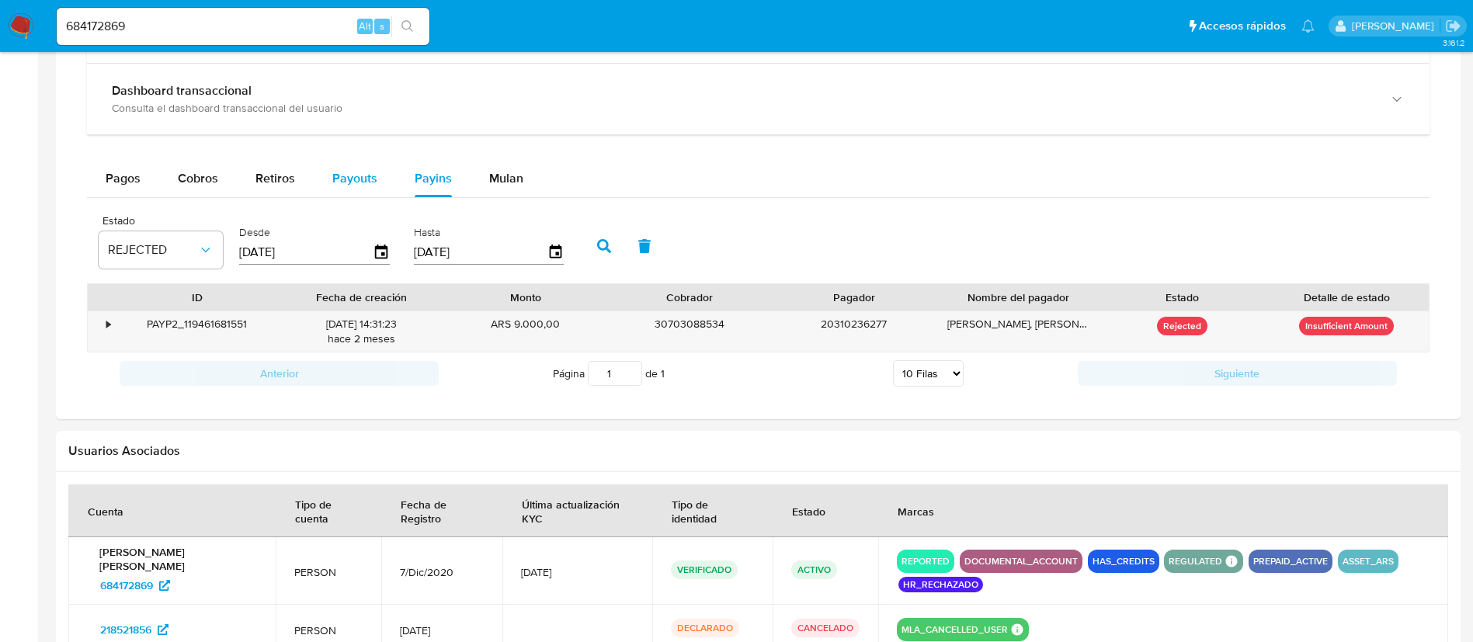
click at [370, 174] on span "Payouts" at bounding box center [354, 178] width 45 height 18
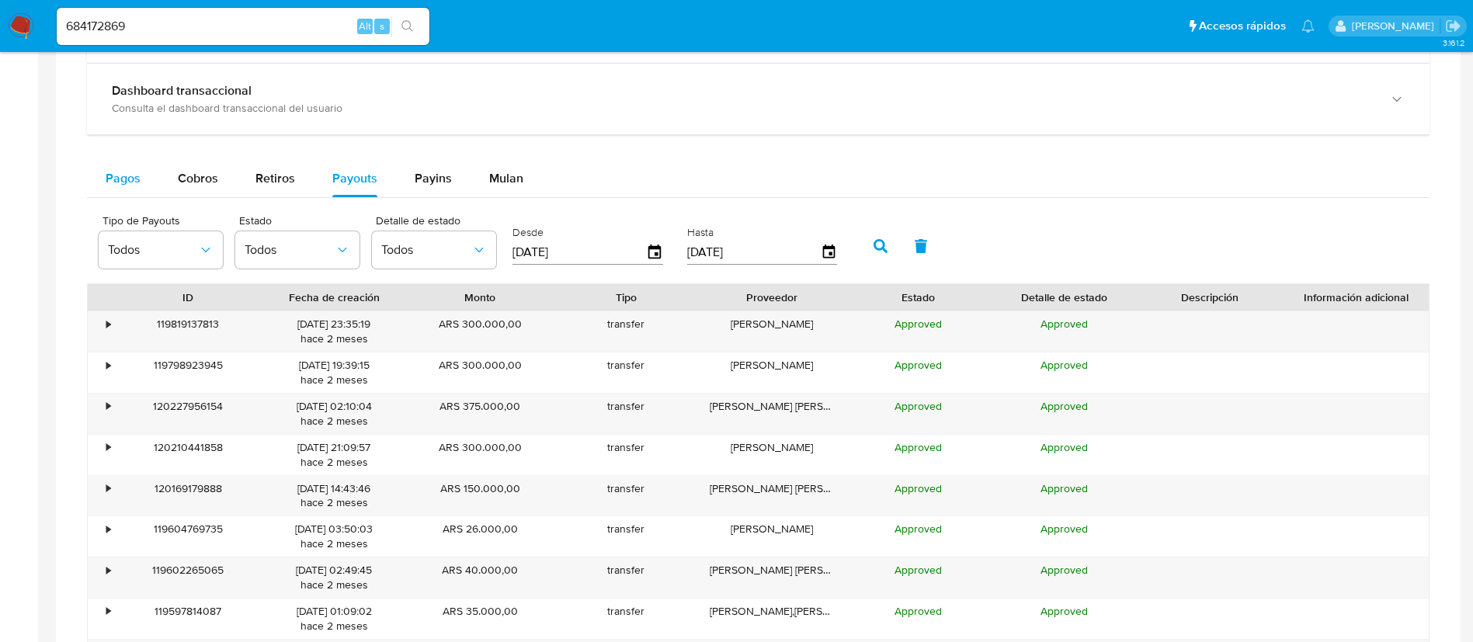
click at [148, 182] on button "Pagos" at bounding box center [123, 178] width 72 height 37
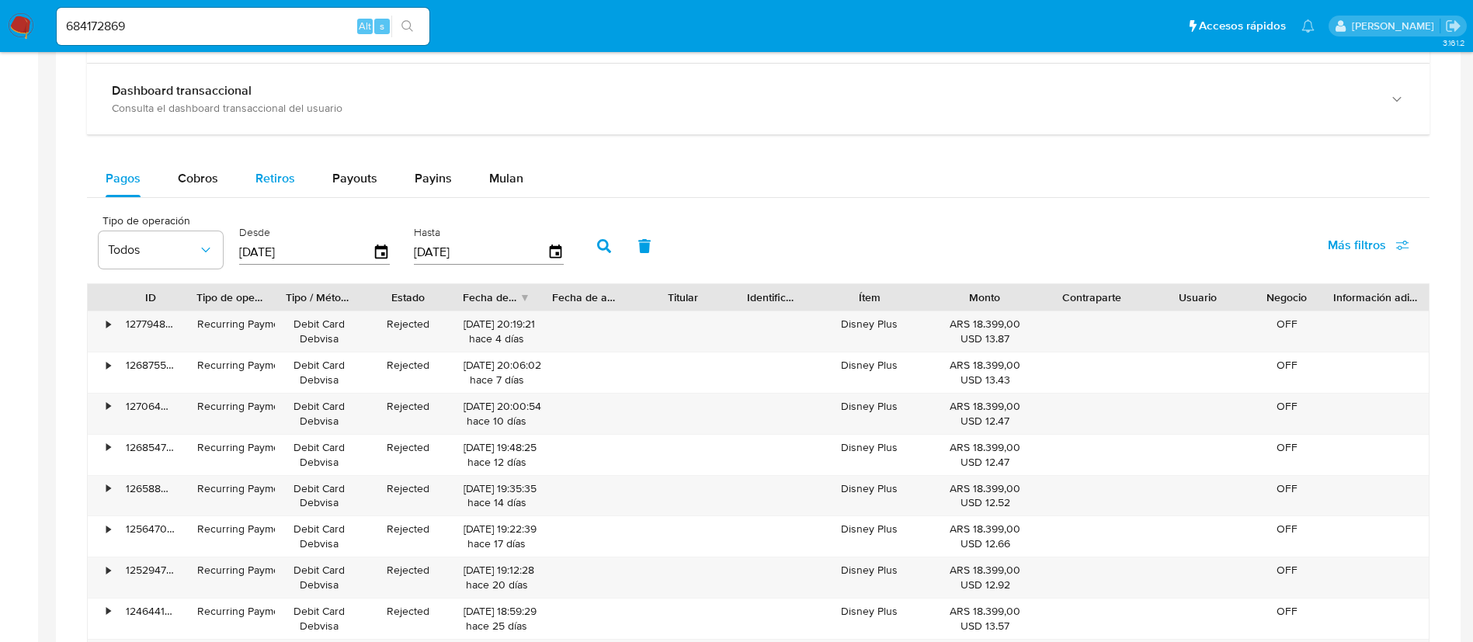
click at [280, 171] on span "Retiros" at bounding box center [275, 178] width 40 height 18
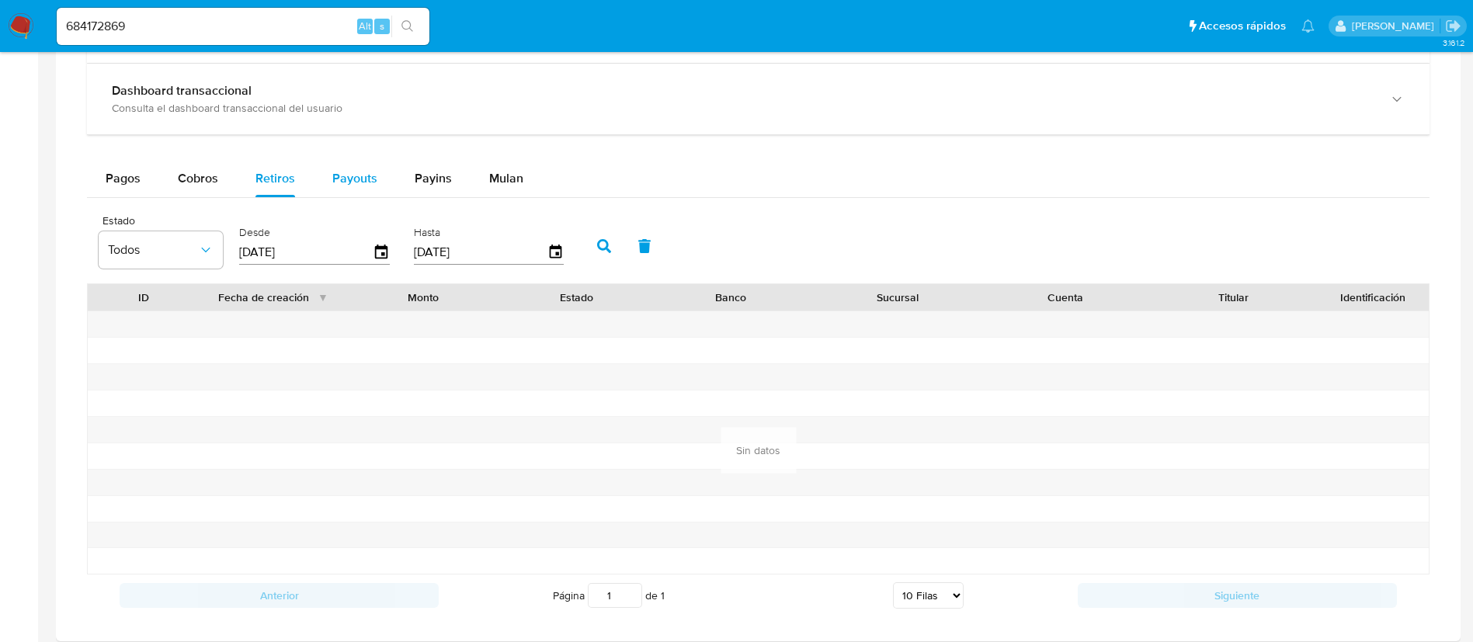
click at [354, 173] on span "Payouts" at bounding box center [354, 178] width 45 height 18
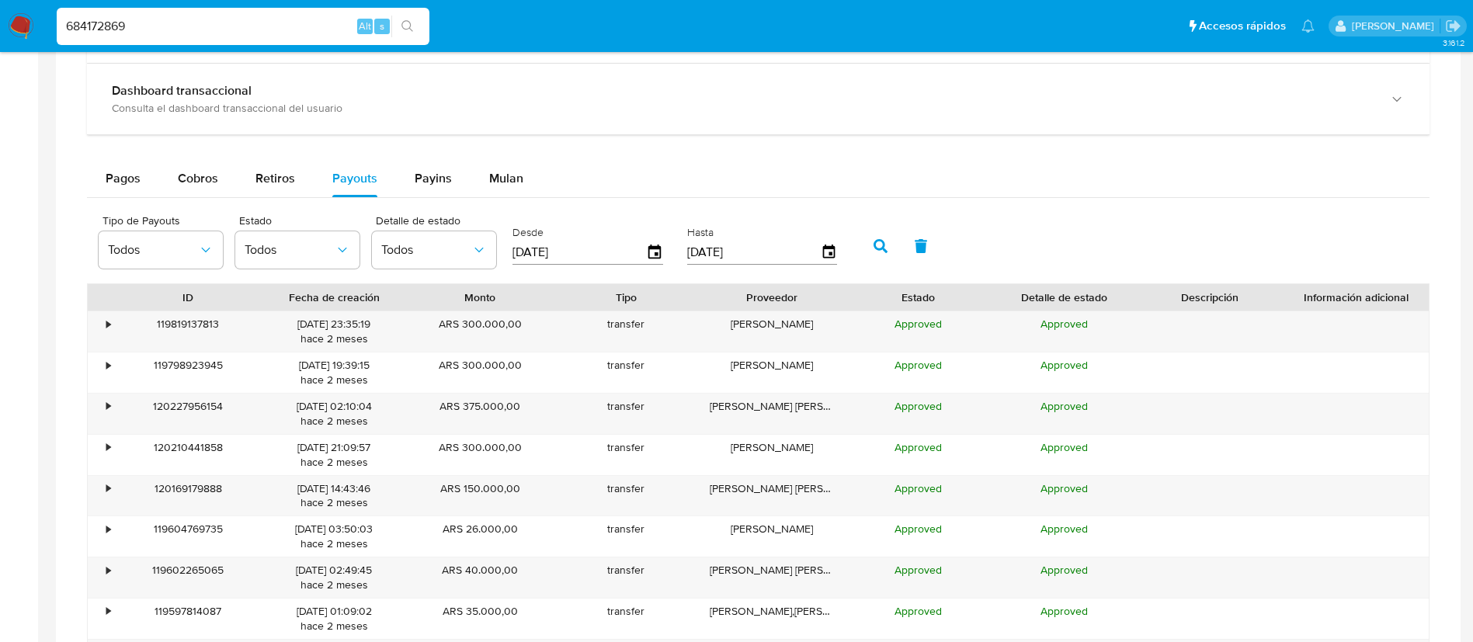
click at [313, 20] on input "684172869" at bounding box center [243, 26] width 373 height 20
paste input "1452011853"
type input "1452011853"
click at [413, 16] on button "search-icon" at bounding box center [407, 27] width 32 height 22
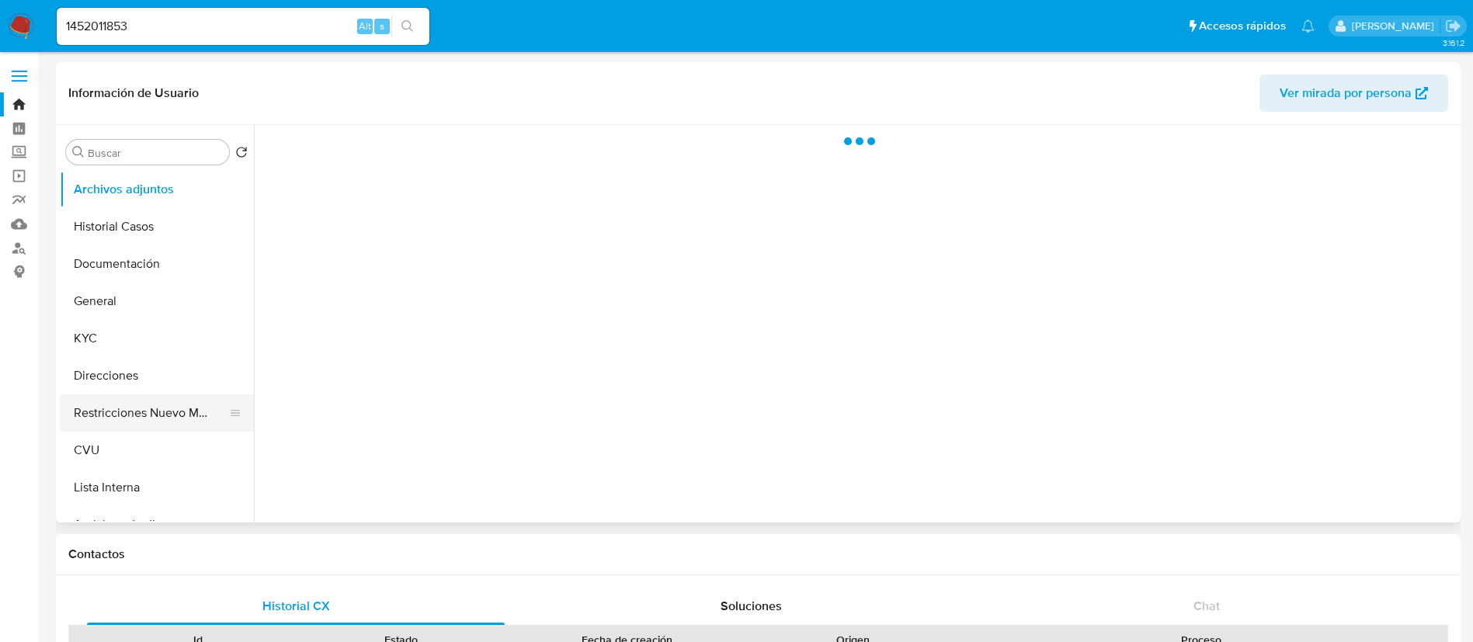
select select "10"
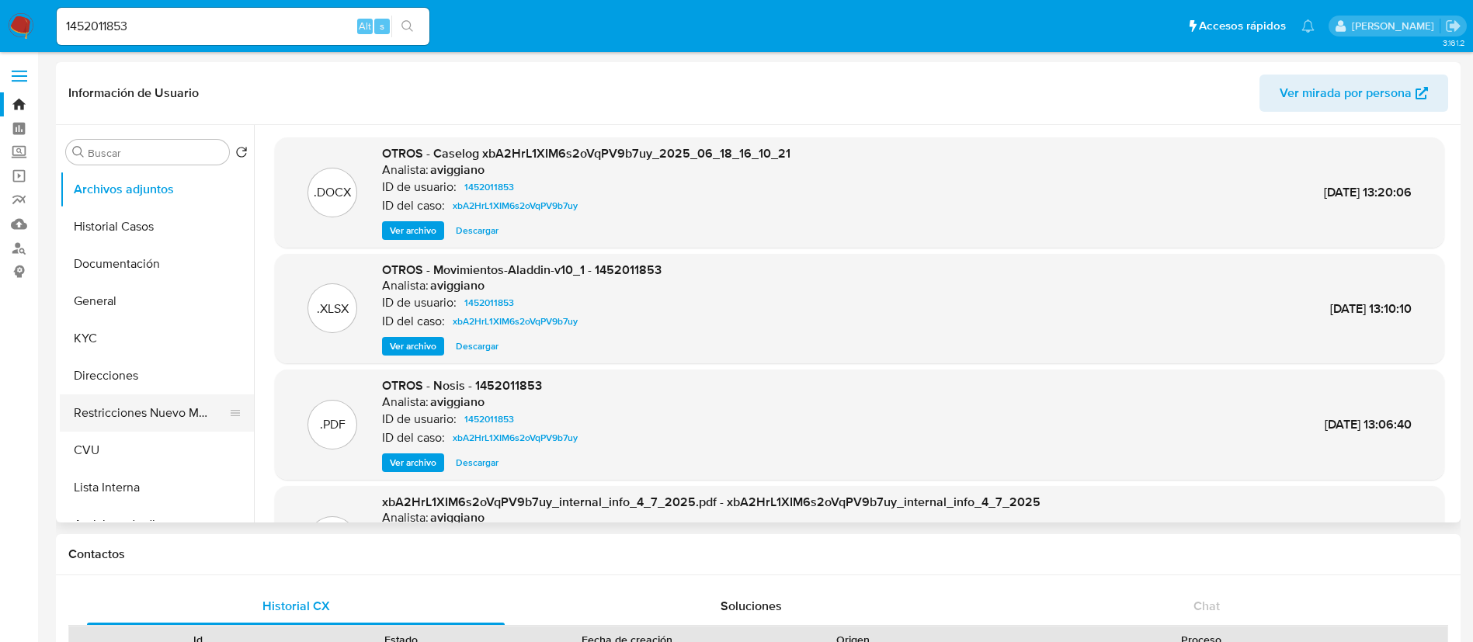
click at [162, 410] on button "Restricciones Nuevo Mundo" at bounding box center [151, 413] width 182 height 37
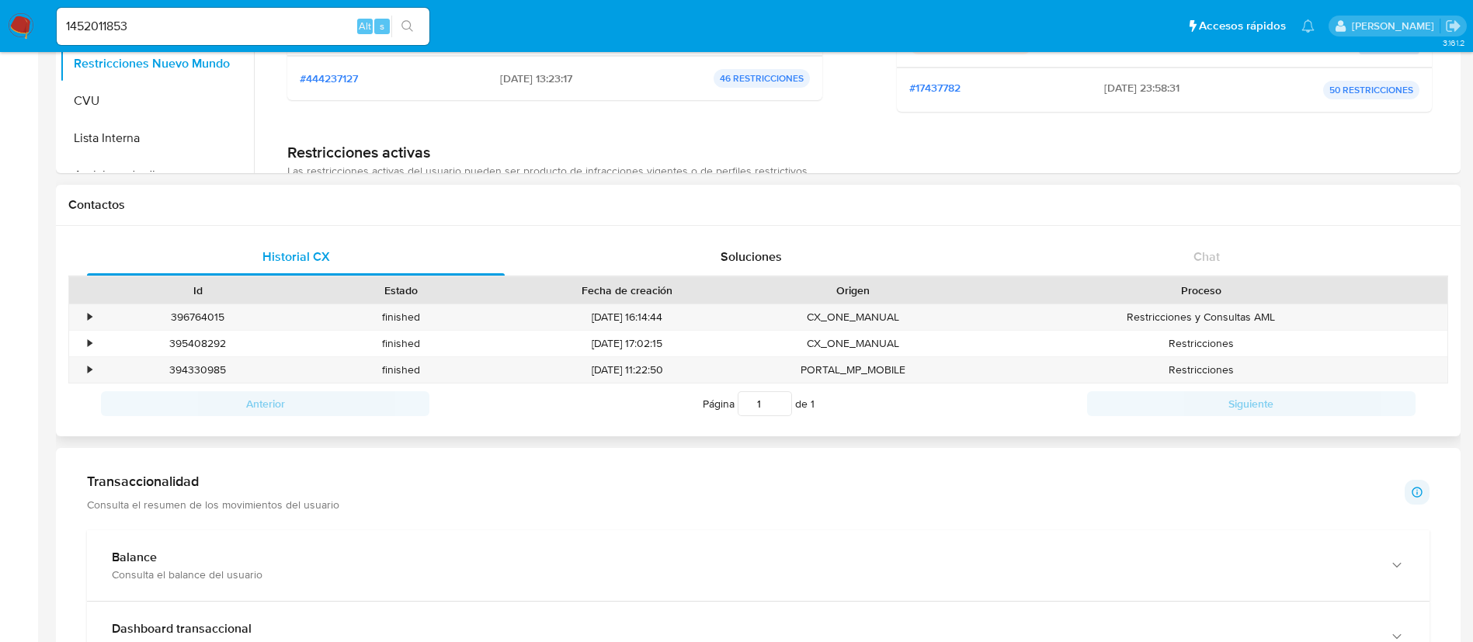
scroll to position [582, 0]
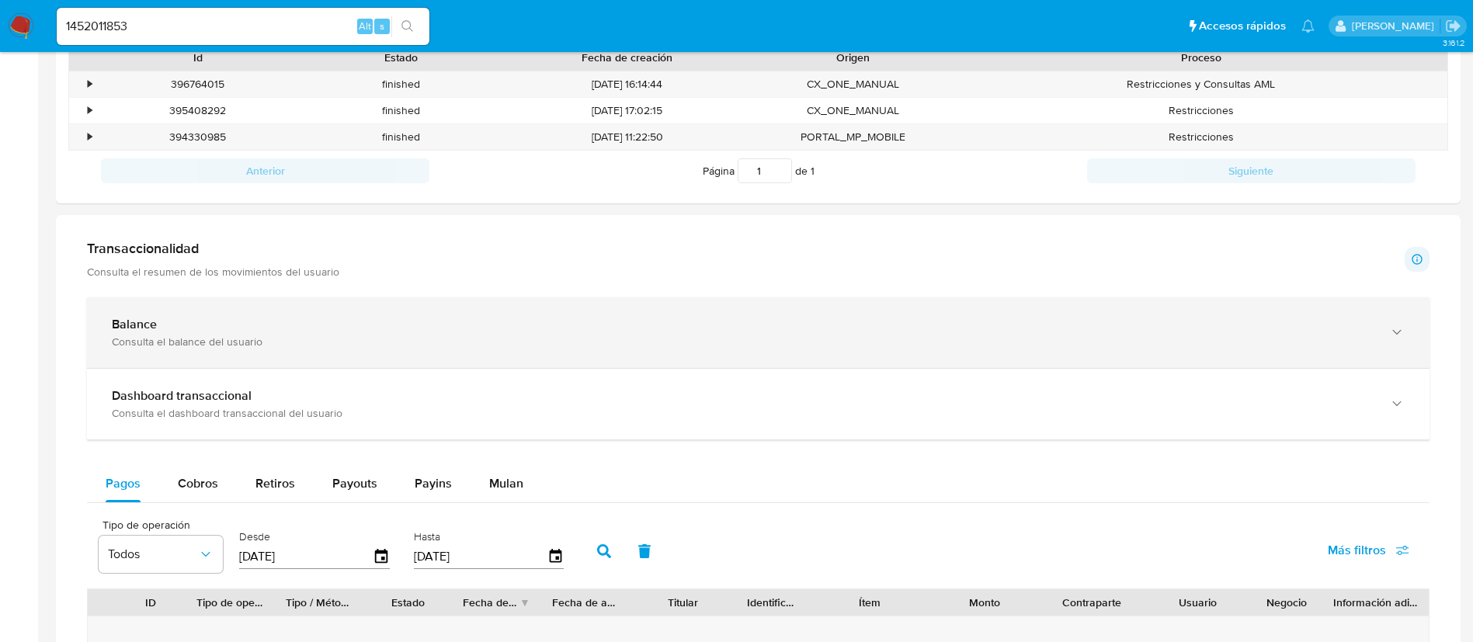
click at [607, 315] on div "Balance Consulta el balance del usuario" at bounding box center [758, 332] width 1343 height 71
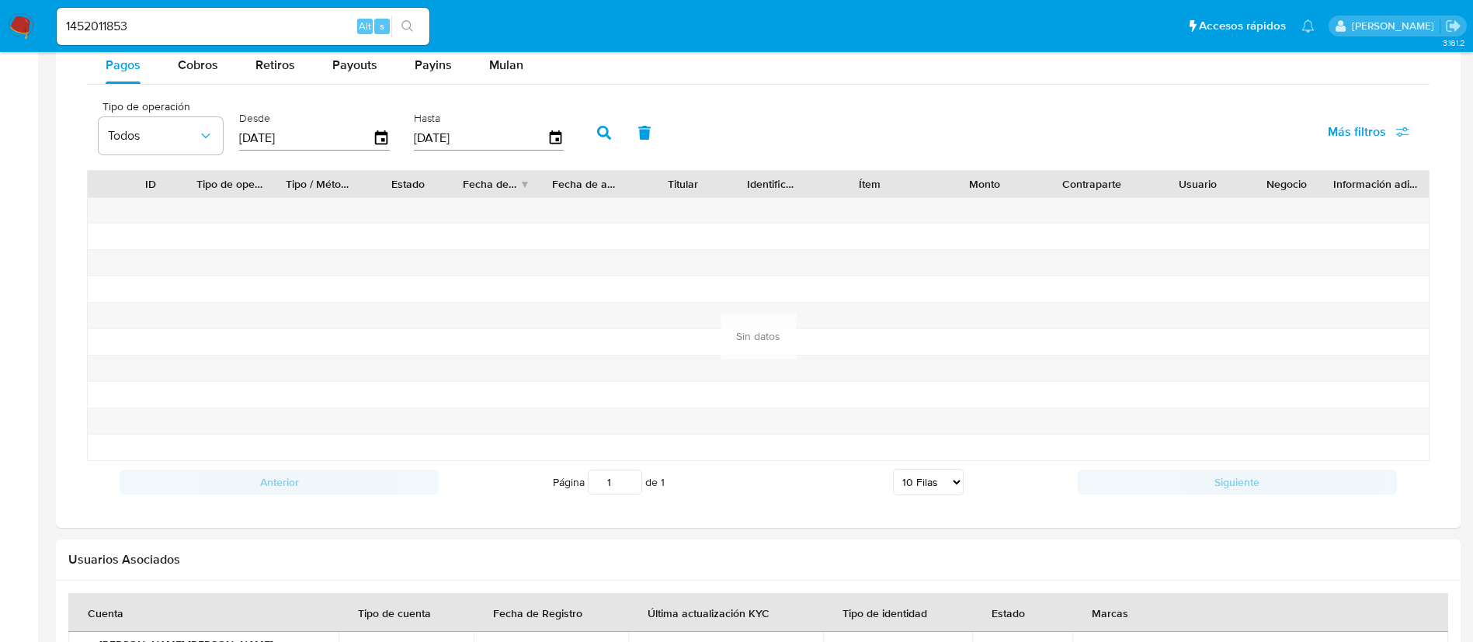
scroll to position [1398, 0]
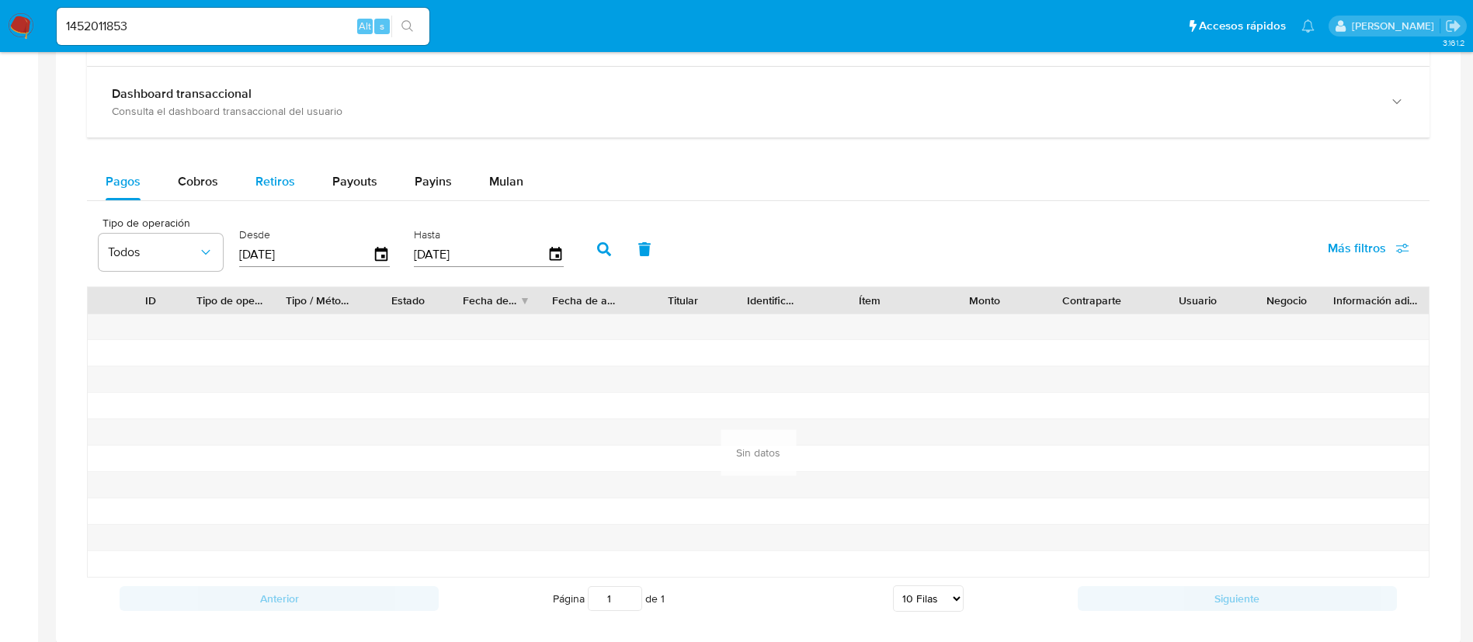
click at [301, 171] on button "Retiros" at bounding box center [275, 181] width 77 height 37
select select "10"
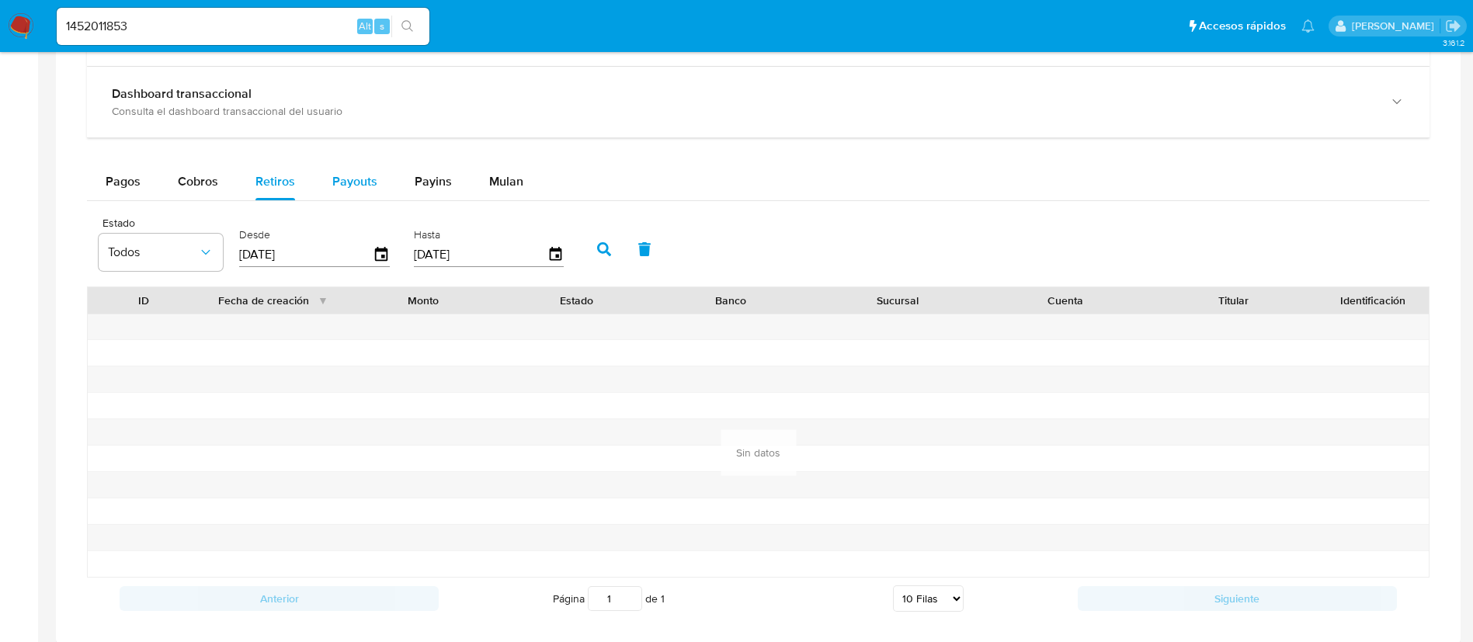
click at [344, 171] on div "Payouts" at bounding box center [354, 181] width 45 height 37
select select "10"
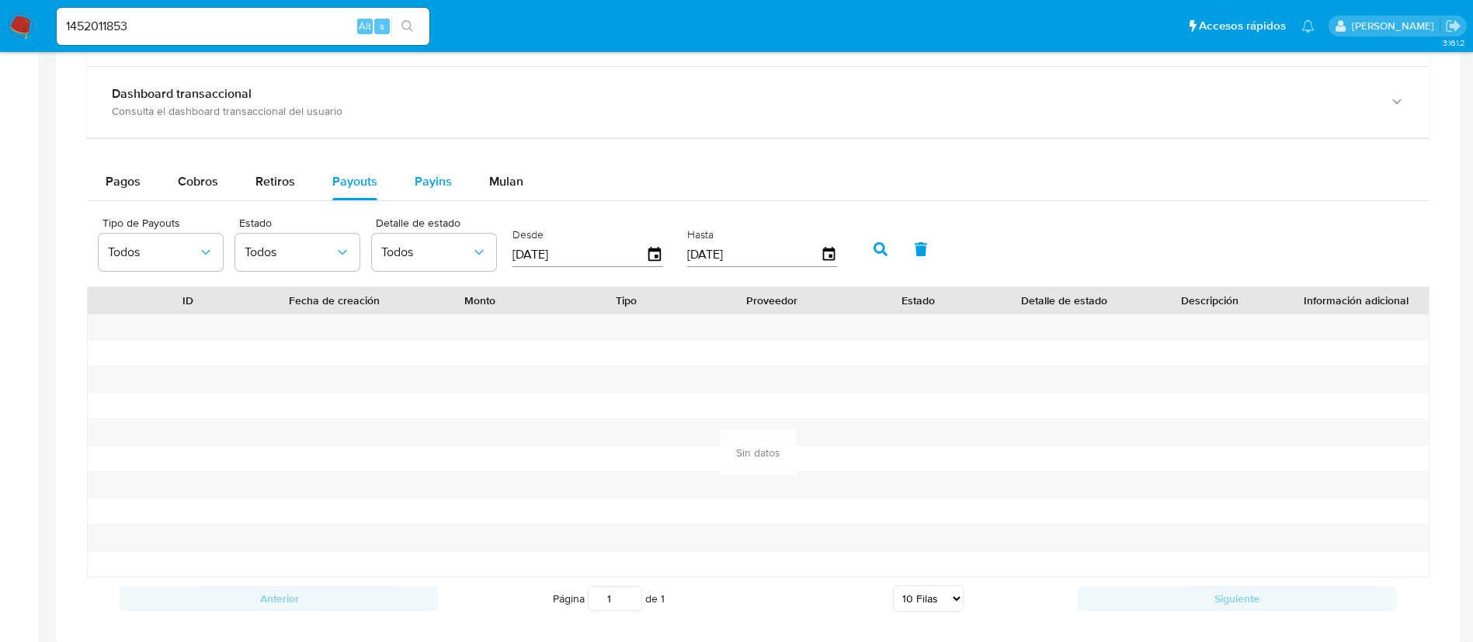
click at [402, 177] on button "Payins" at bounding box center [433, 181] width 75 height 37
select select "10"
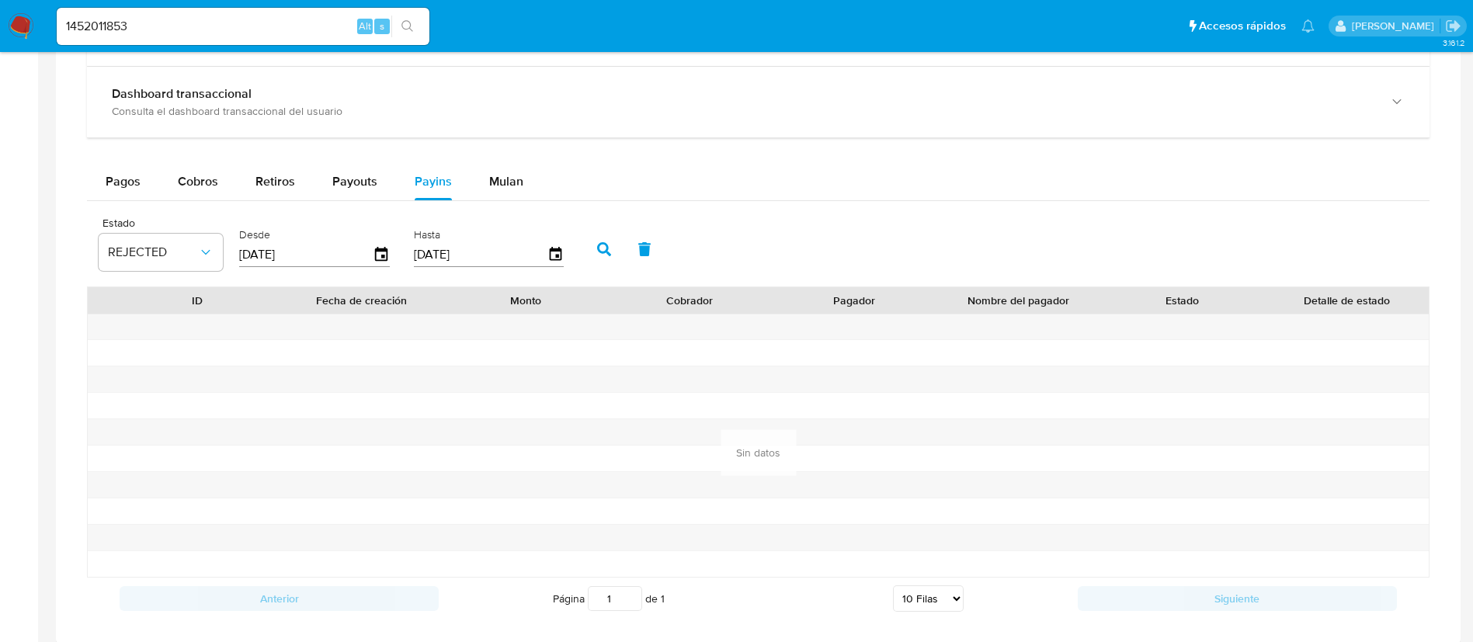
click at [148, 26] on input "1452011853" at bounding box center [243, 26] width 373 height 20
paste input "304607290"
type input "304607290"
click at [406, 26] on icon "search-icon" at bounding box center [407, 26] width 12 height 12
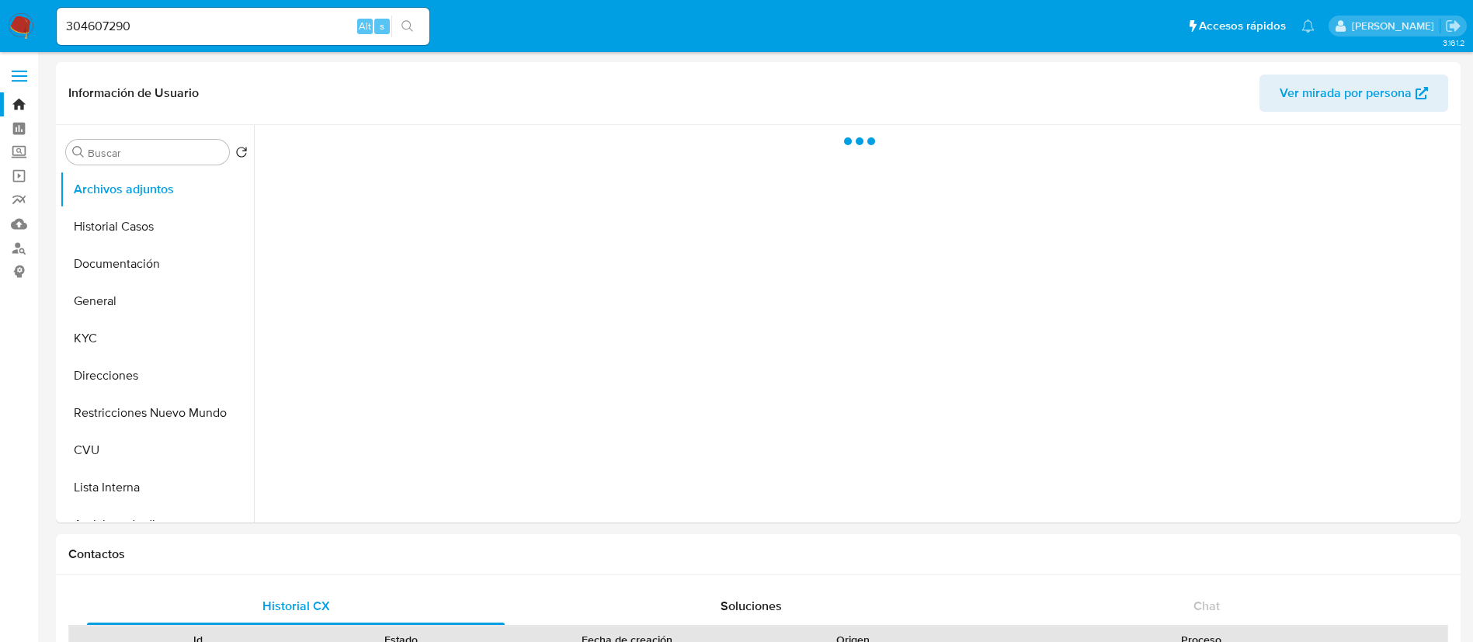
select select "10"
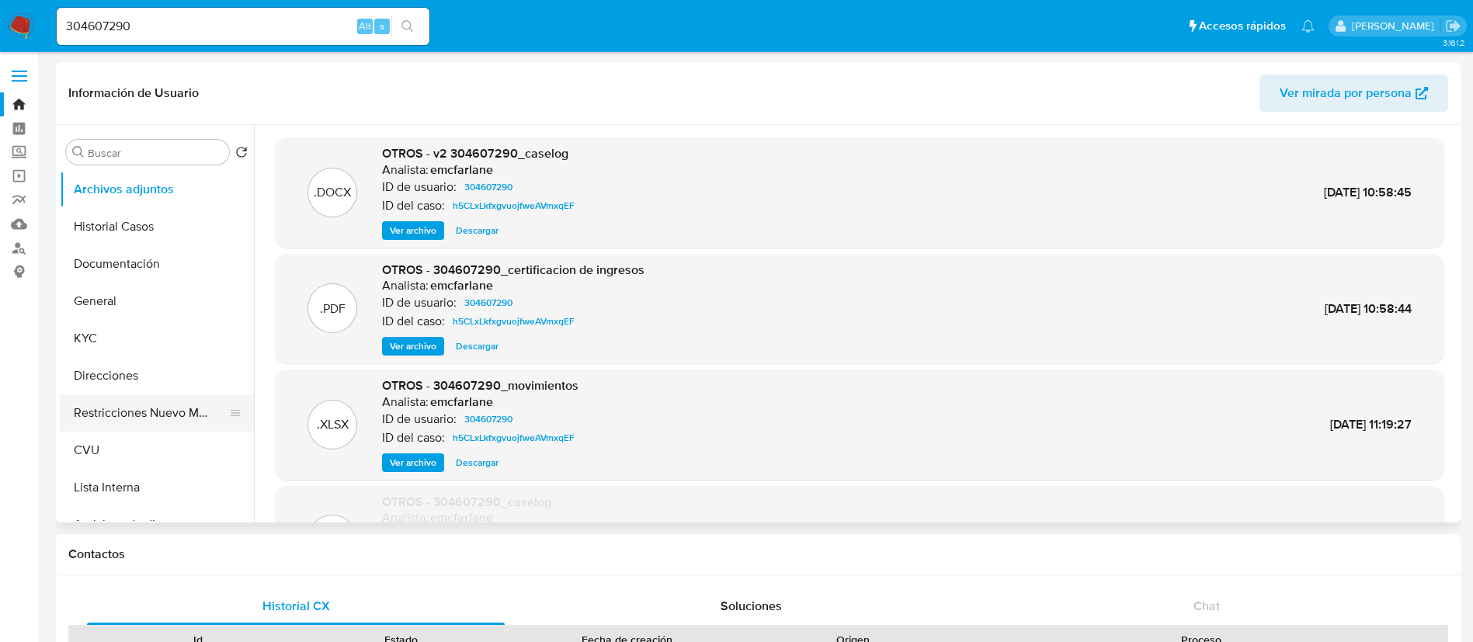
click at [109, 412] on button "Restricciones Nuevo Mundo" at bounding box center [151, 413] width 182 height 37
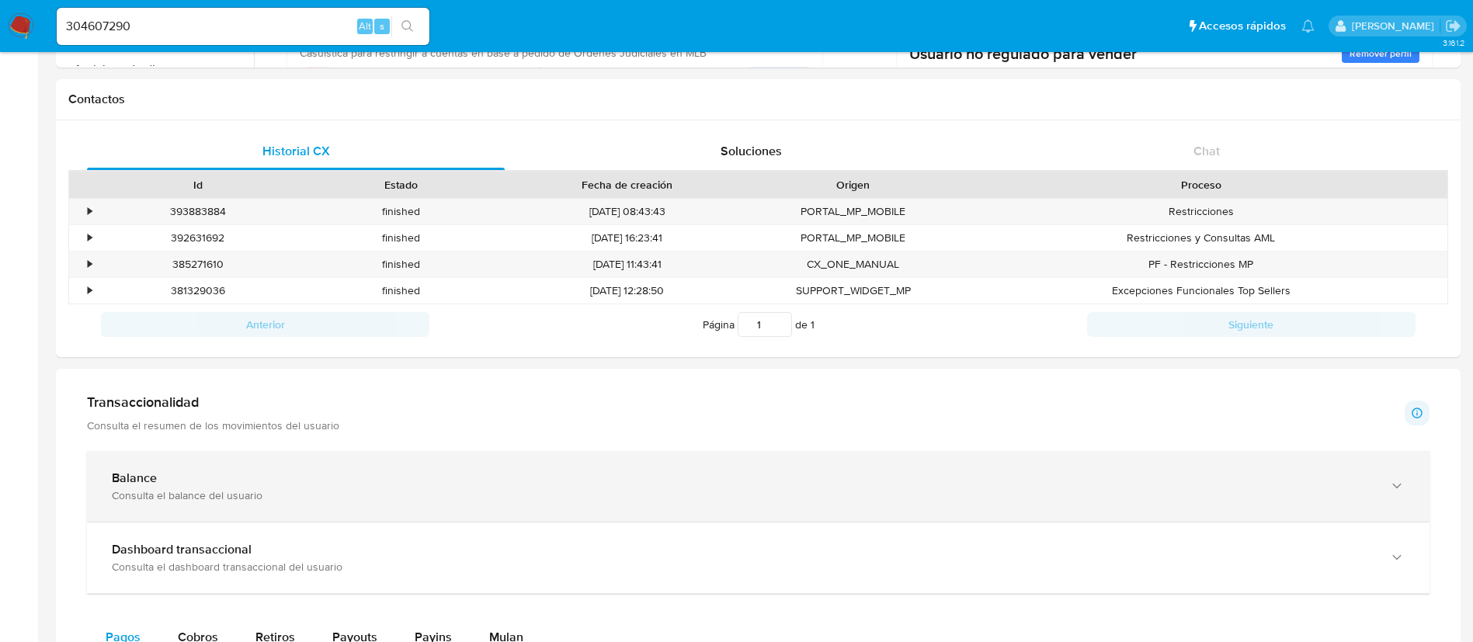
scroll to position [466, 0]
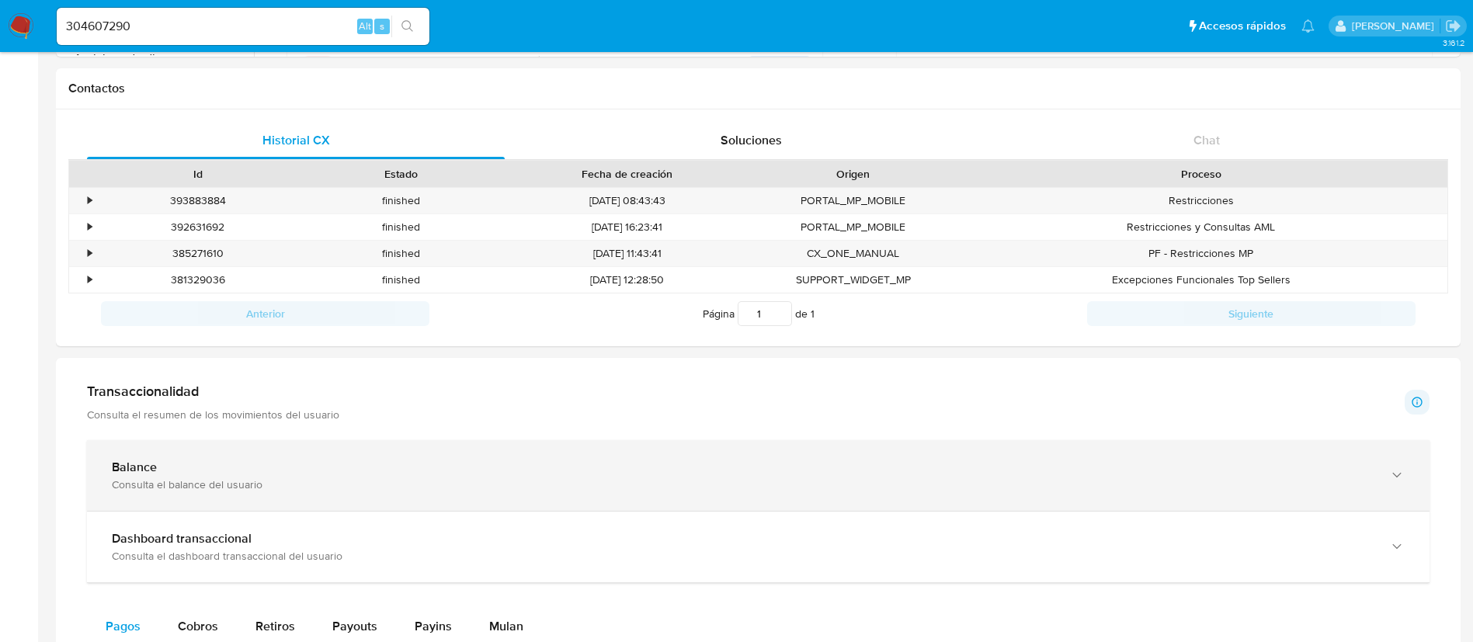
click at [447, 448] on div "Balance Consulta el balance del usuario" at bounding box center [758, 475] width 1343 height 71
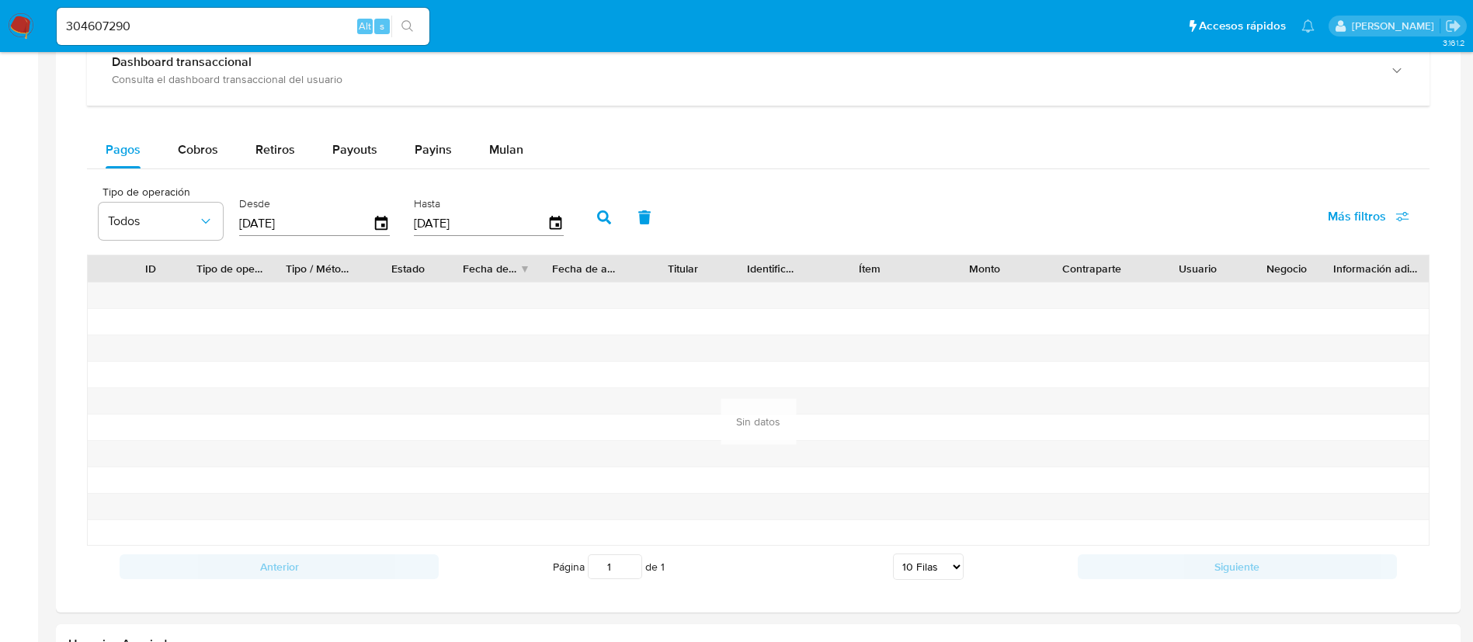
scroll to position [1420, 0]
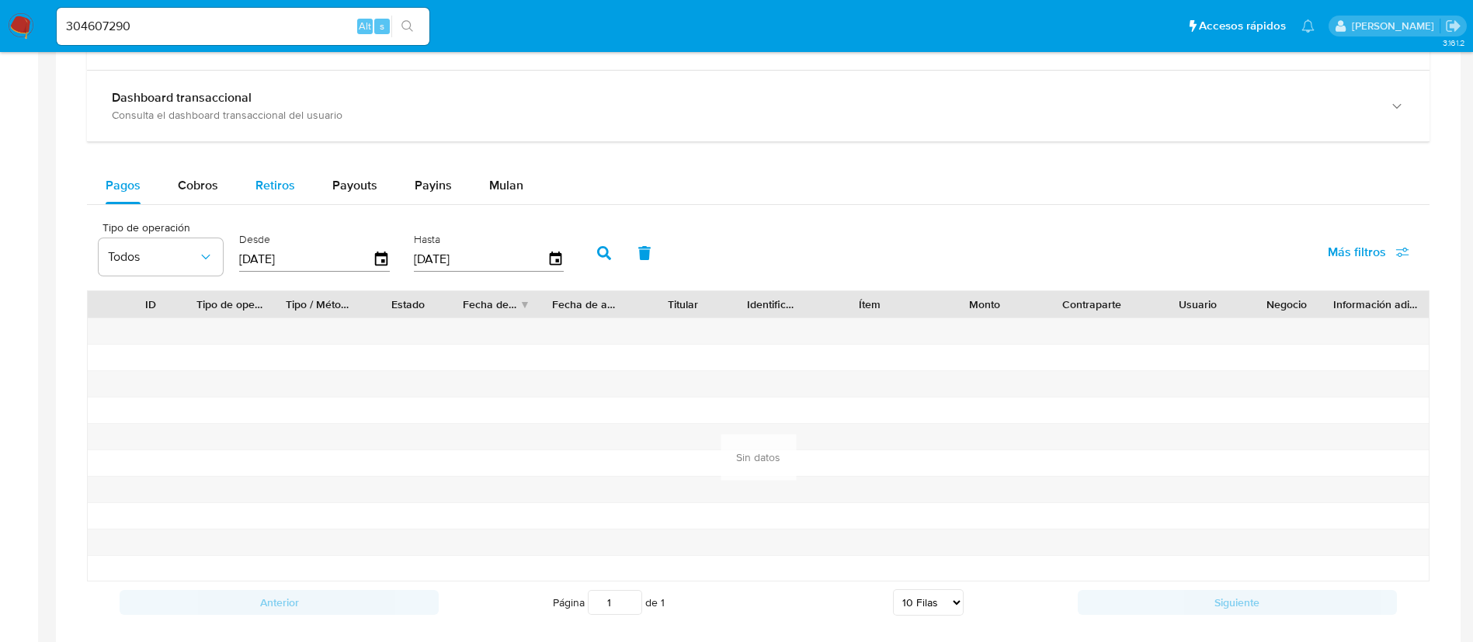
click at [280, 181] on span "Retiros" at bounding box center [275, 185] width 40 height 18
select select "10"
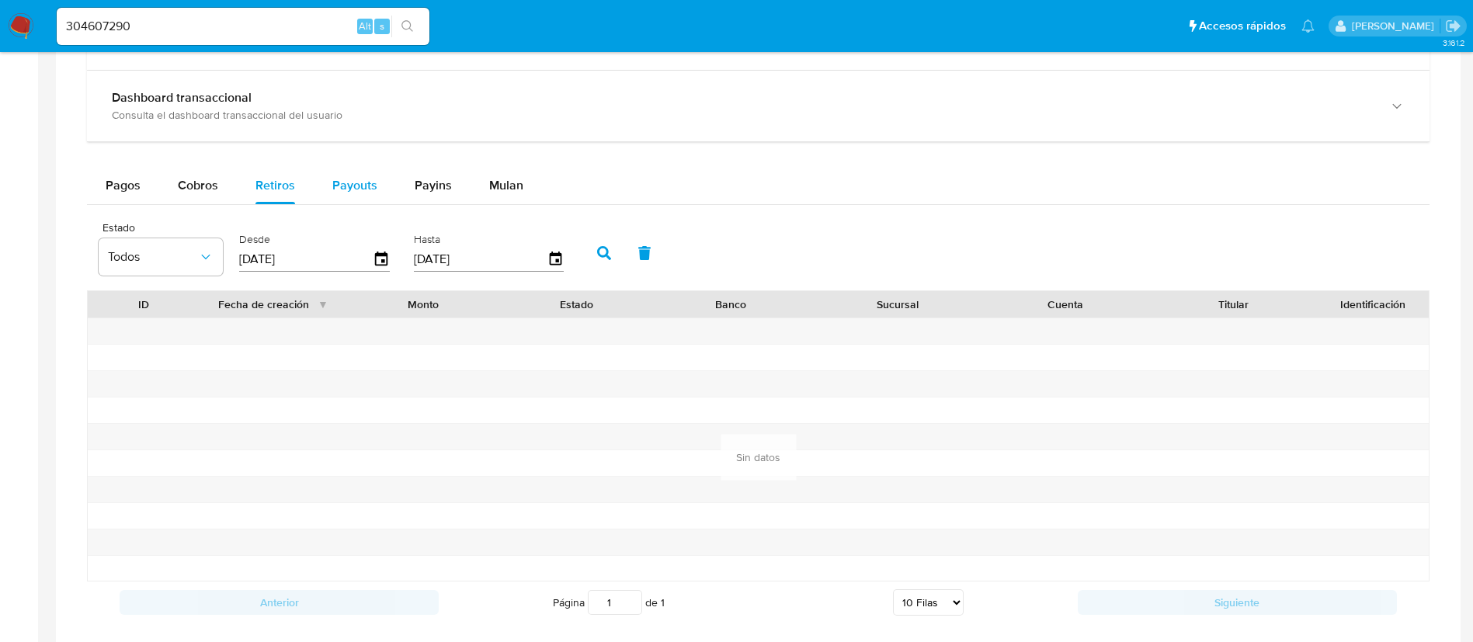
click at [357, 182] on span "Payouts" at bounding box center [354, 185] width 45 height 18
select select "10"
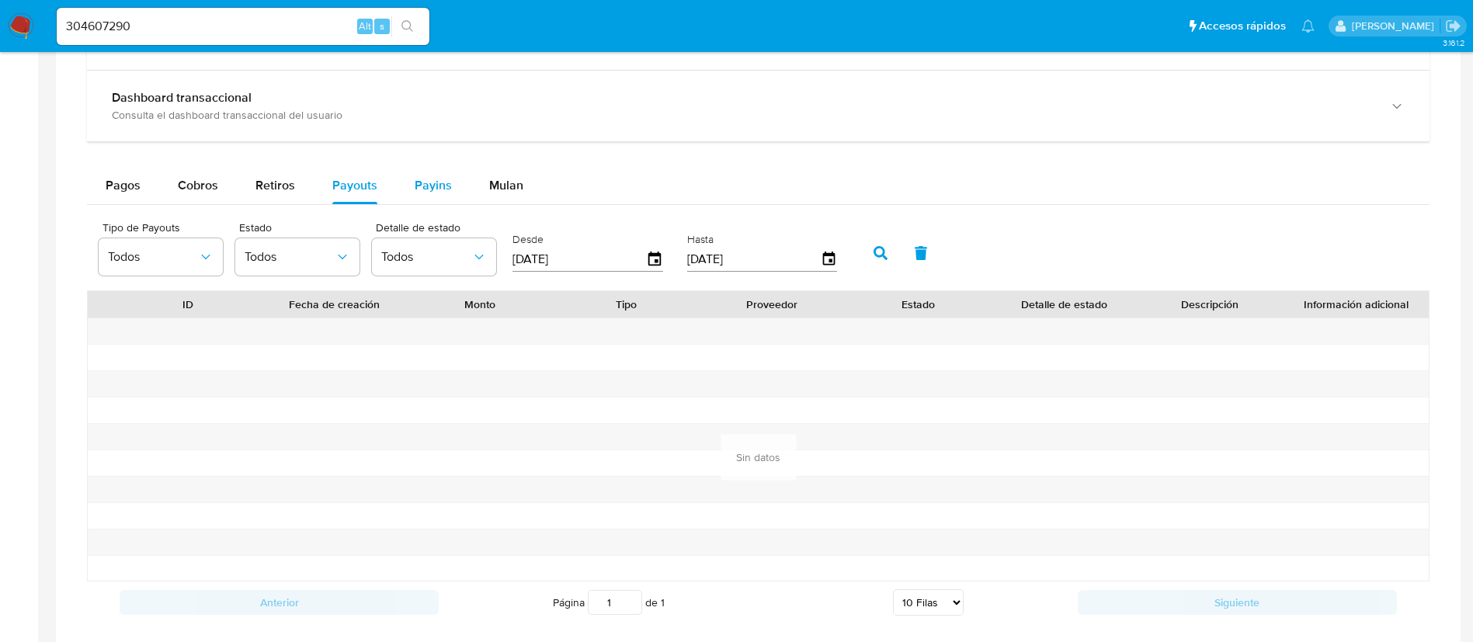
click at [406, 173] on button "Payins" at bounding box center [433, 185] width 75 height 37
select select "10"
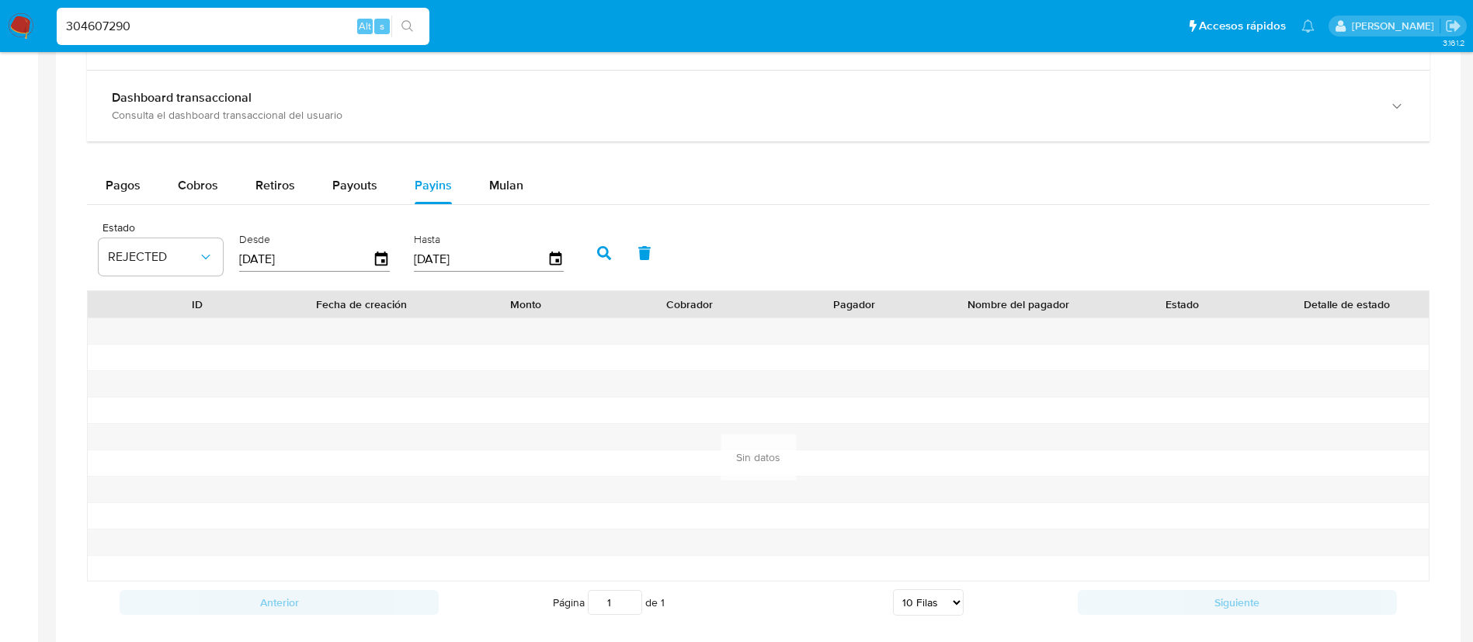
click at [277, 27] on input "304607290" at bounding box center [243, 26] width 373 height 20
paste input "48876359"
type input "48876359"
click at [417, 19] on button "search-icon" at bounding box center [407, 27] width 32 height 22
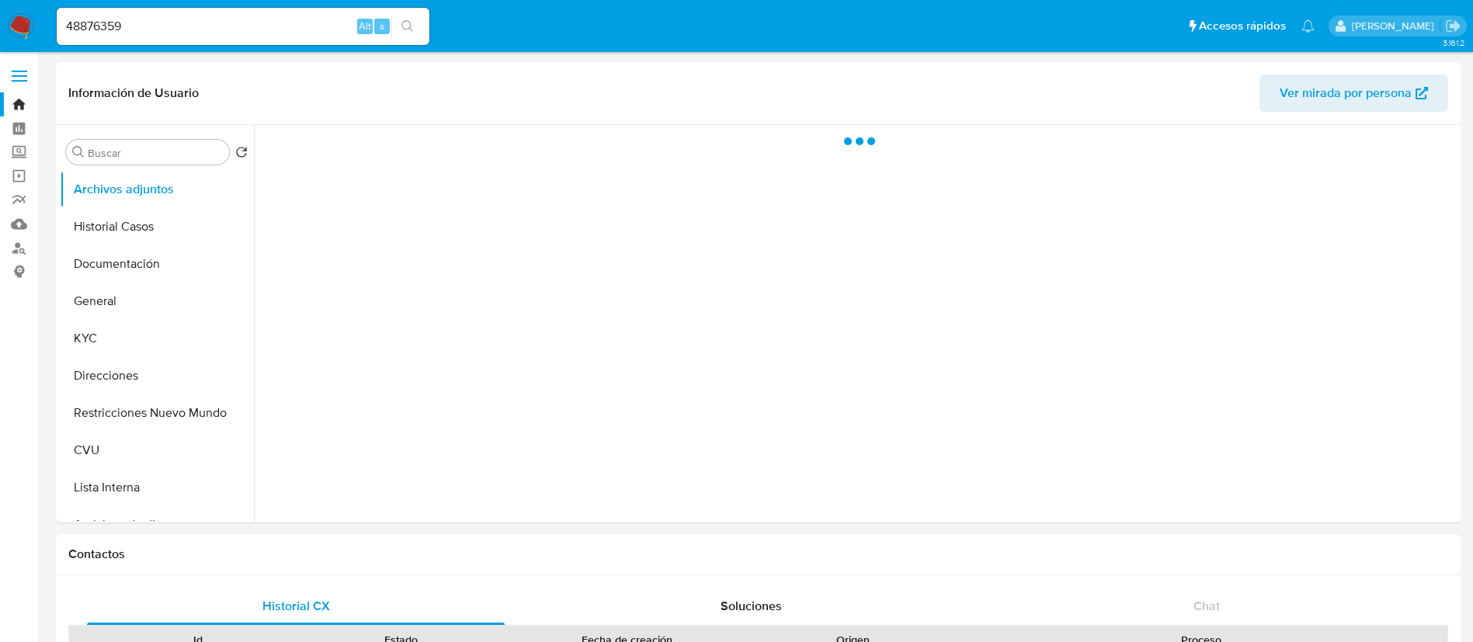
select select "10"
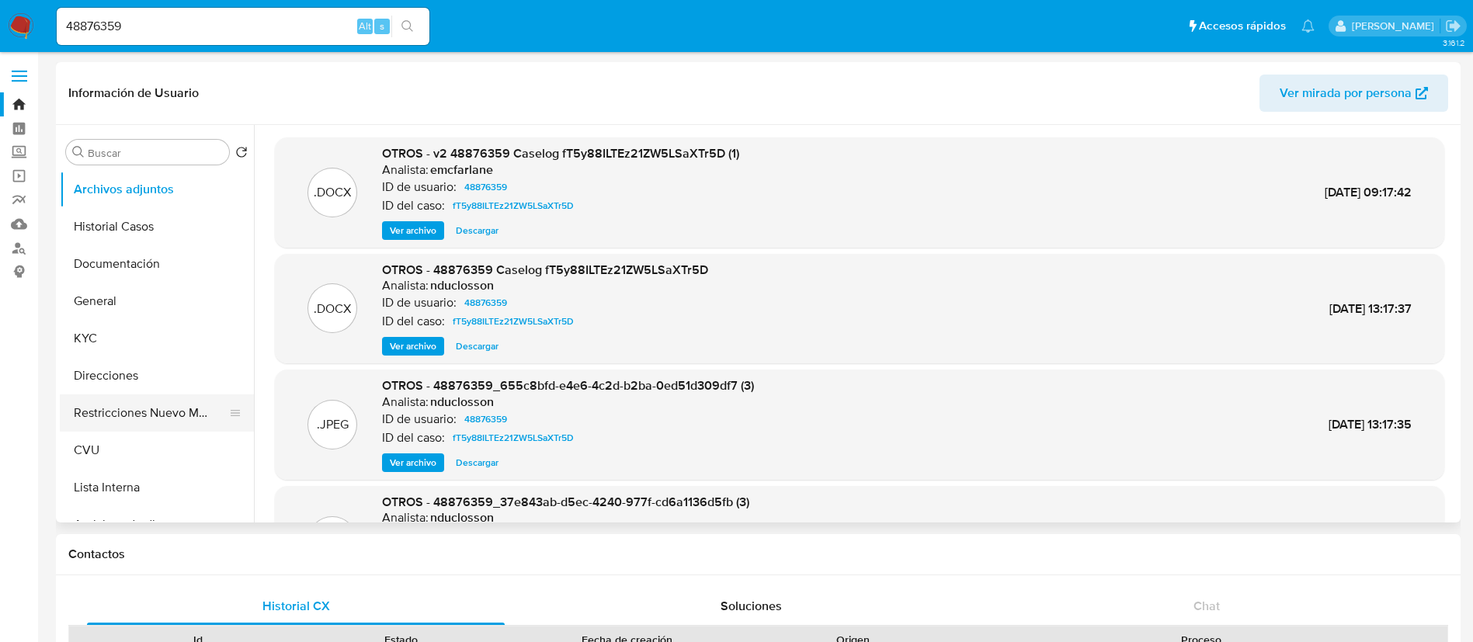
click at [123, 424] on button "Restricciones Nuevo Mundo" at bounding box center [151, 413] width 182 height 37
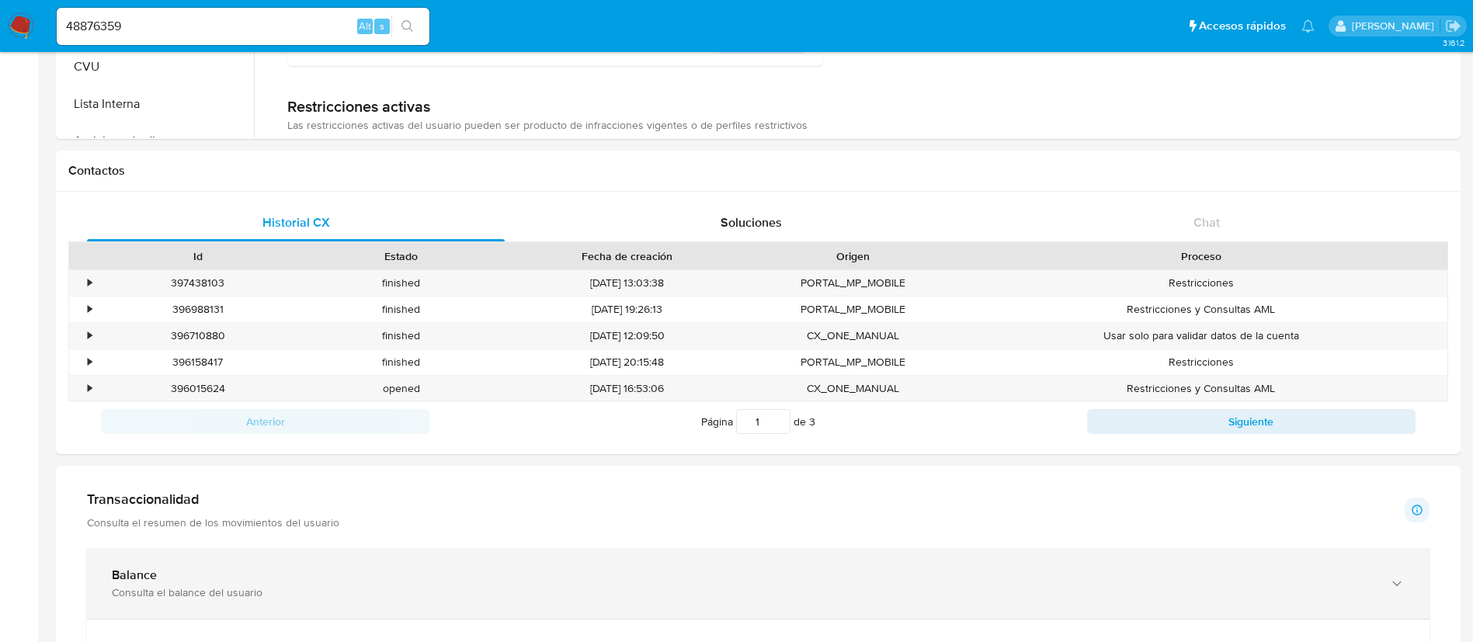
scroll to position [466, 0]
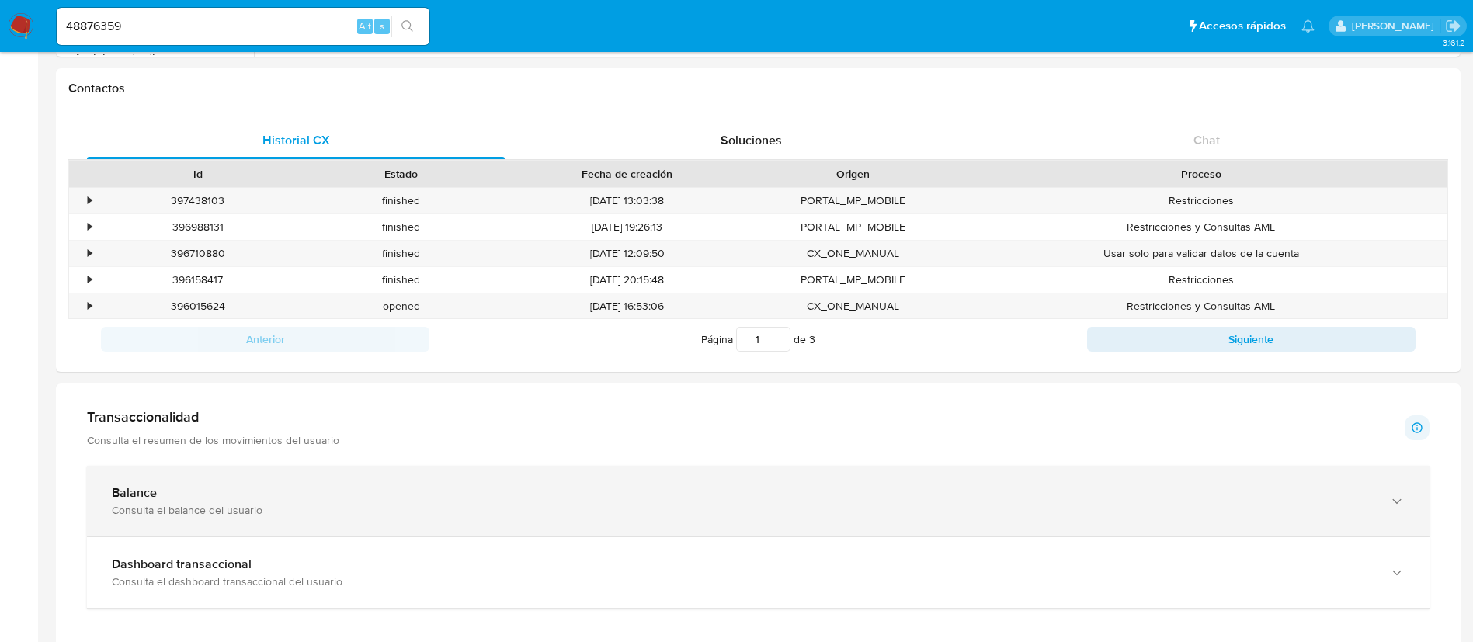
click at [365, 485] on div "Balance" at bounding box center [743, 493] width 1262 height 16
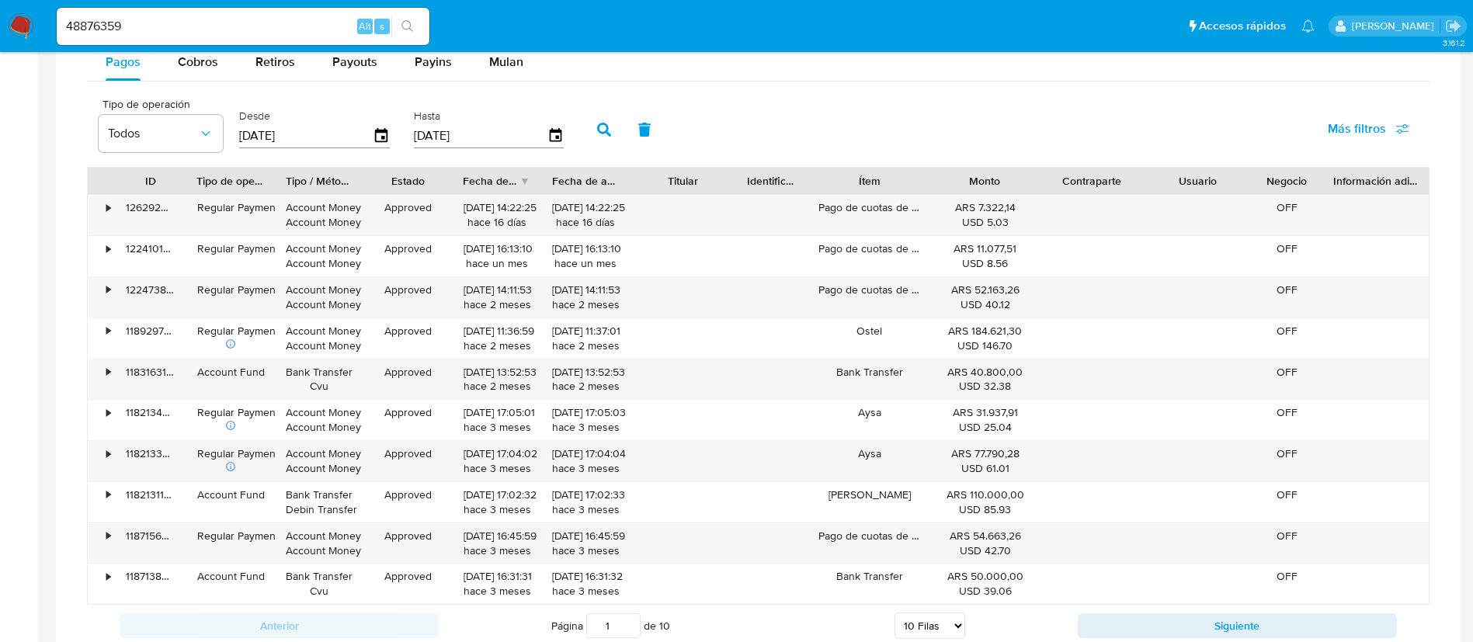
scroll to position [1048, 0]
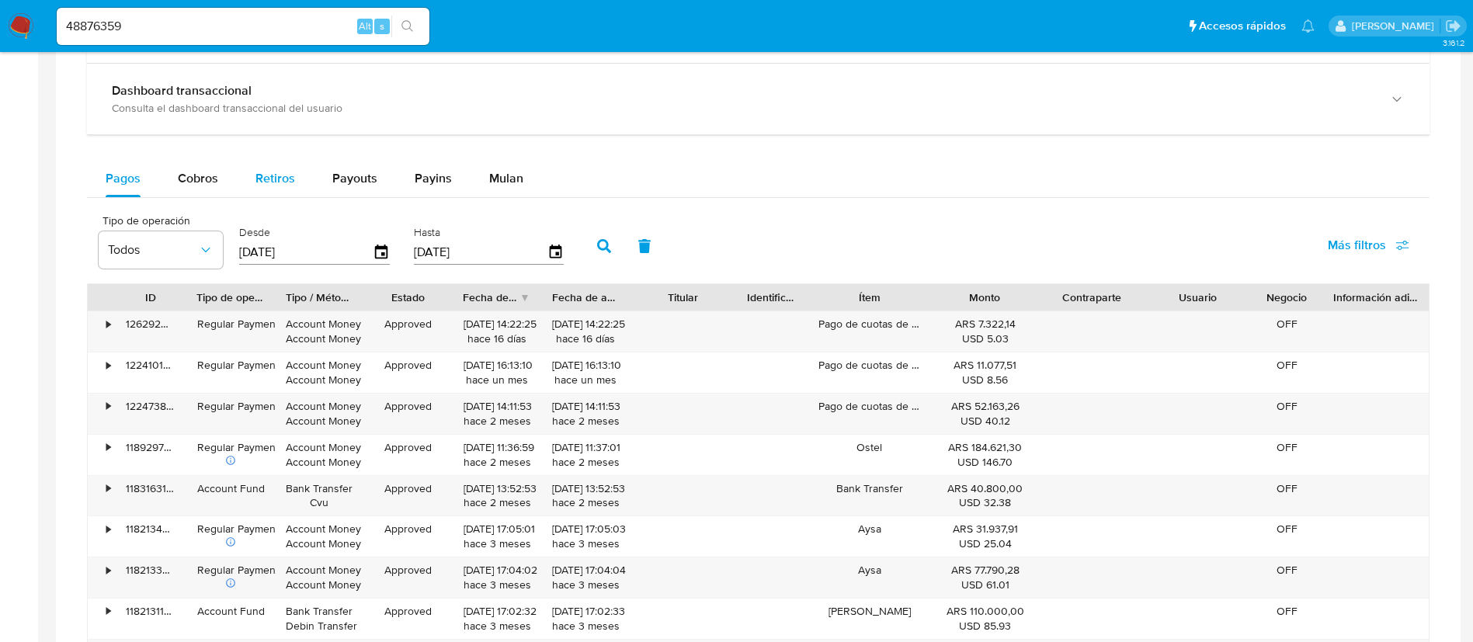
click at [302, 176] on button "Retiros" at bounding box center [275, 178] width 77 height 37
select select "10"
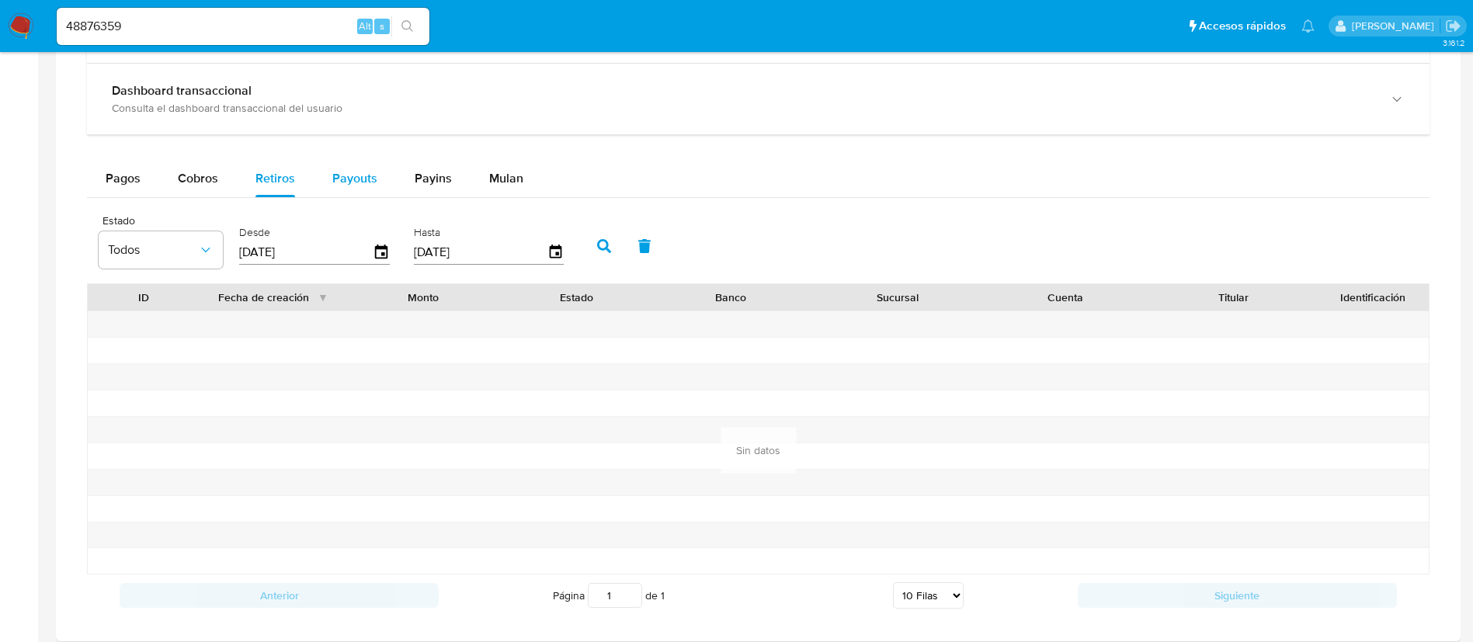
click at [332, 182] on span "Payouts" at bounding box center [354, 178] width 45 height 18
select select "10"
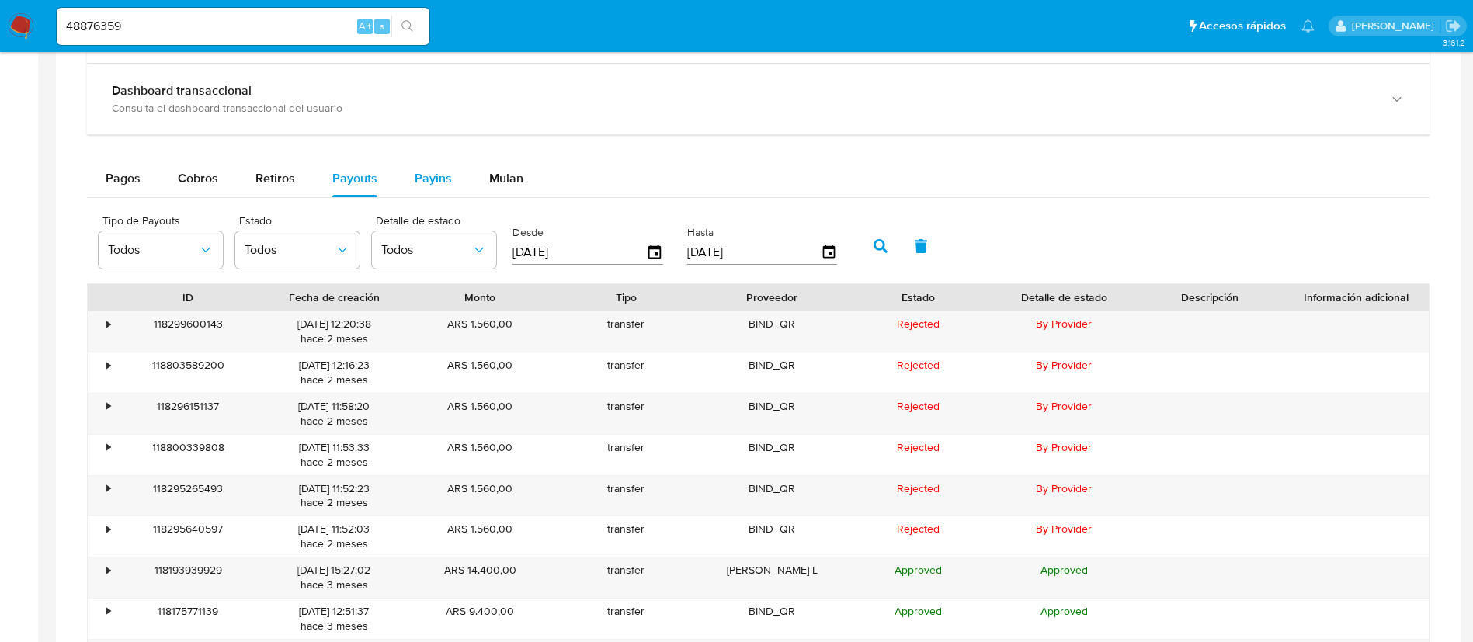
click at [400, 176] on button "Payins" at bounding box center [433, 178] width 75 height 37
select select "10"
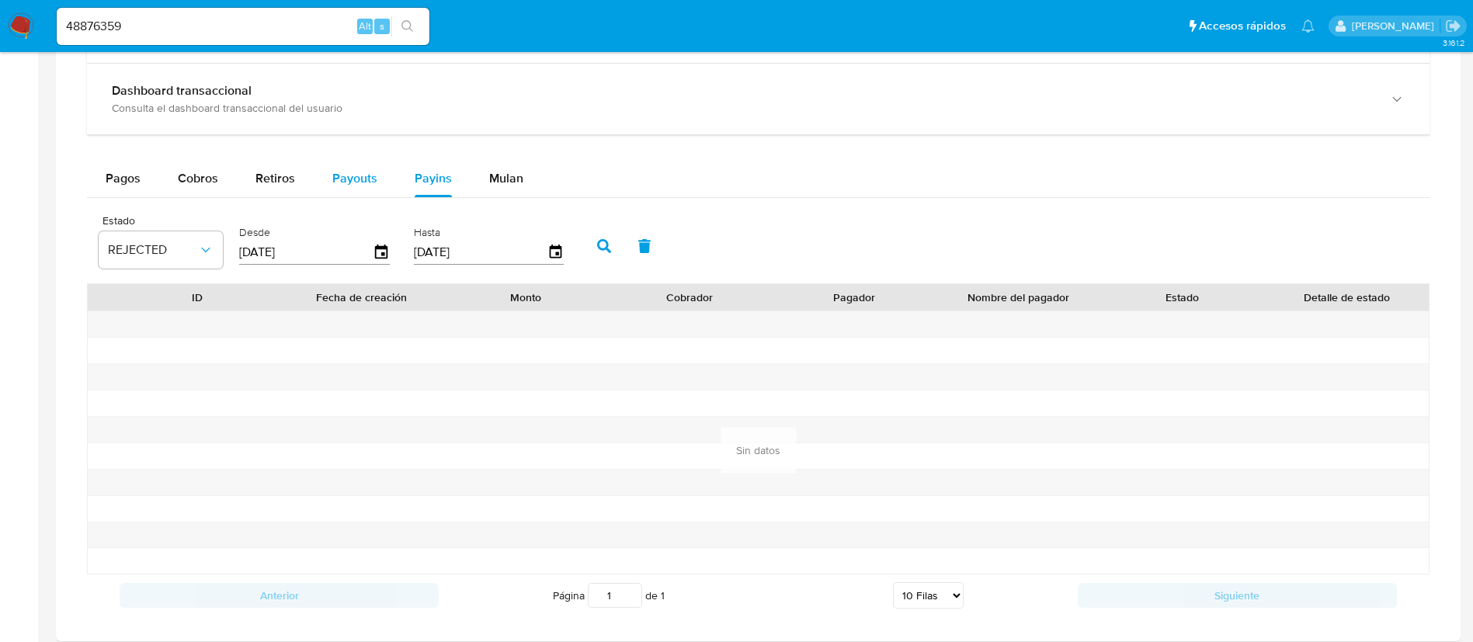
click at [349, 176] on span "Payouts" at bounding box center [354, 178] width 45 height 18
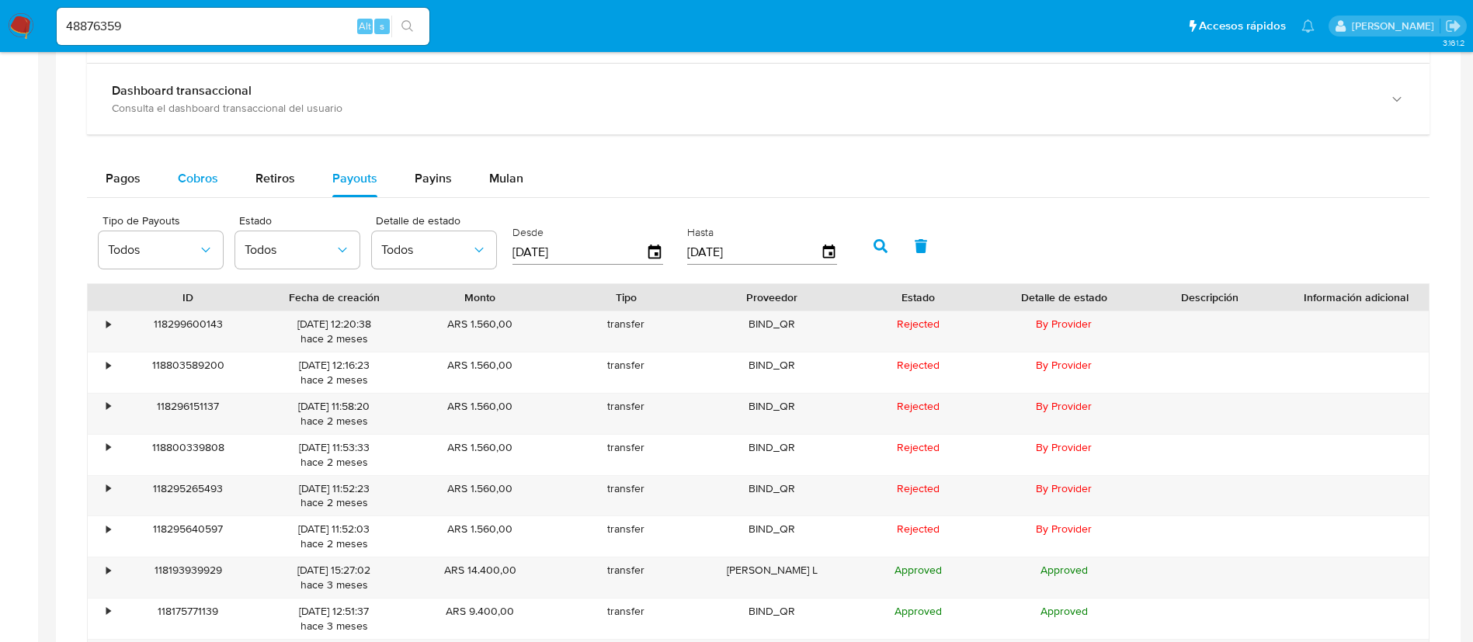
click at [159, 182] on button "Cobros" at bounding box center [198, 178] width 78 height 37
select select "10"
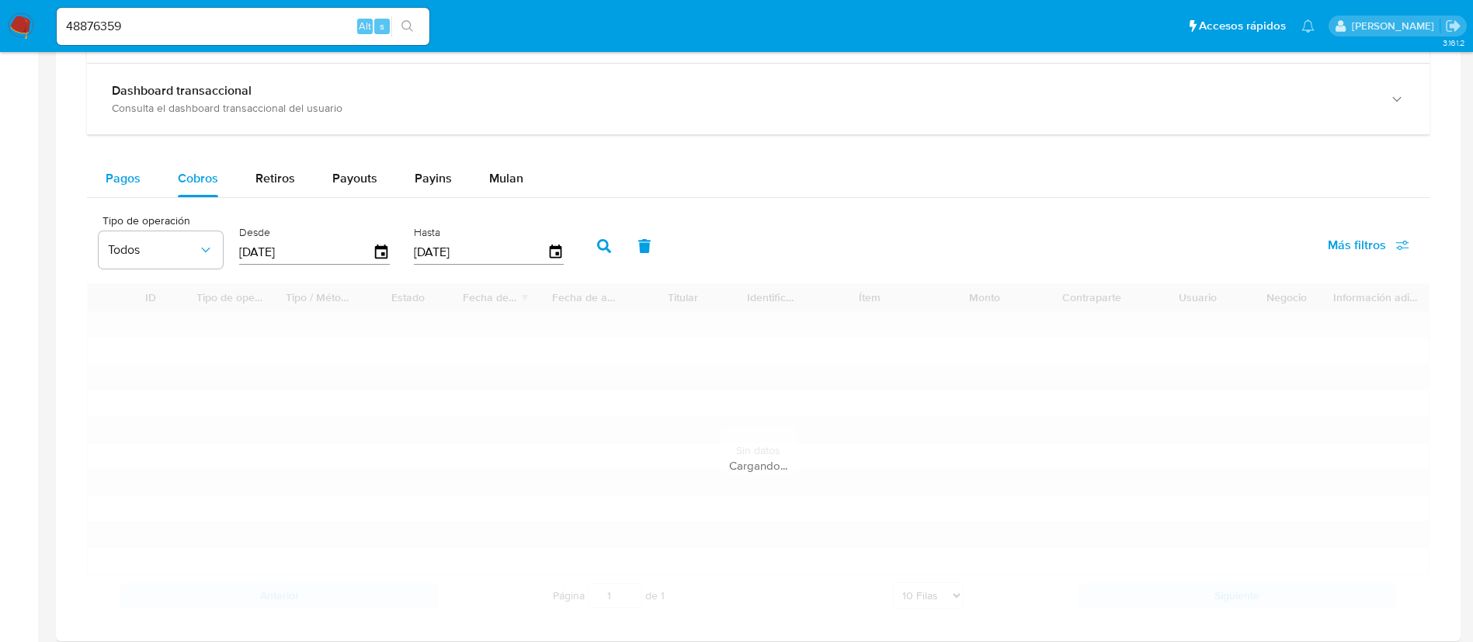
click at [141, 178] on button "Pagos" at bounding box center [123, 178] width 72 height 37
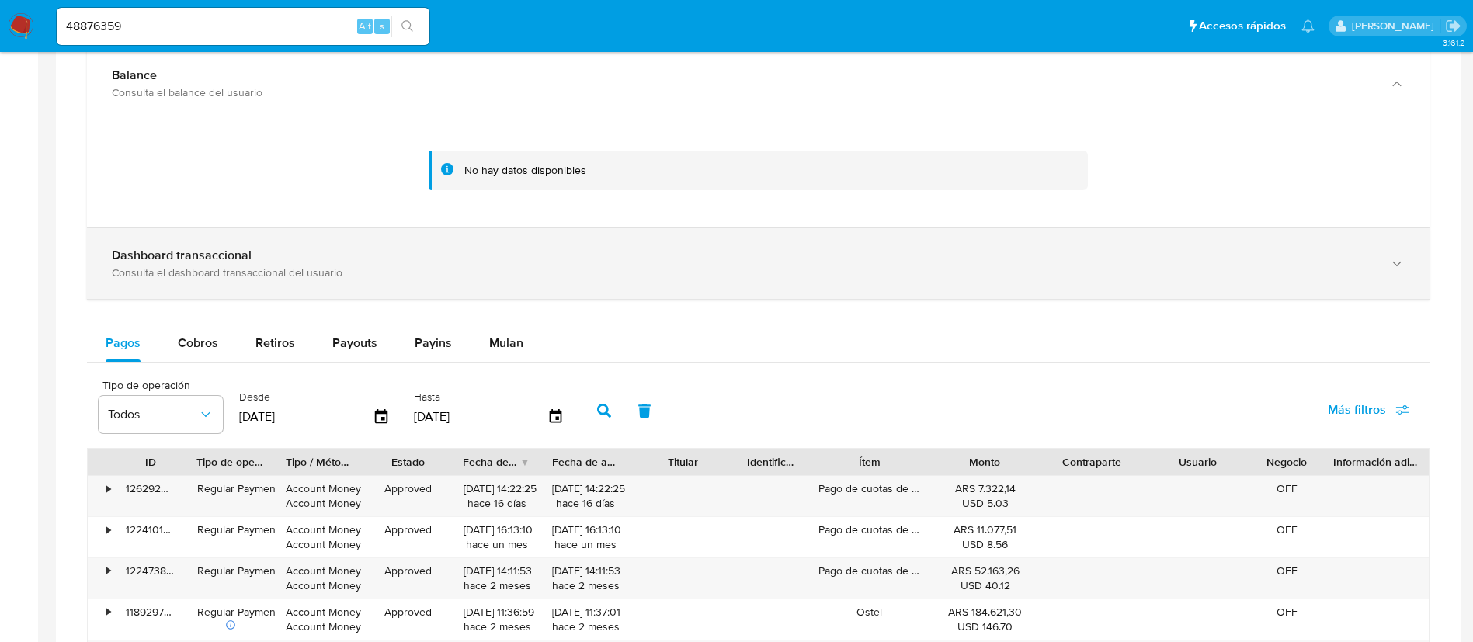
scroll to position [772, 0]
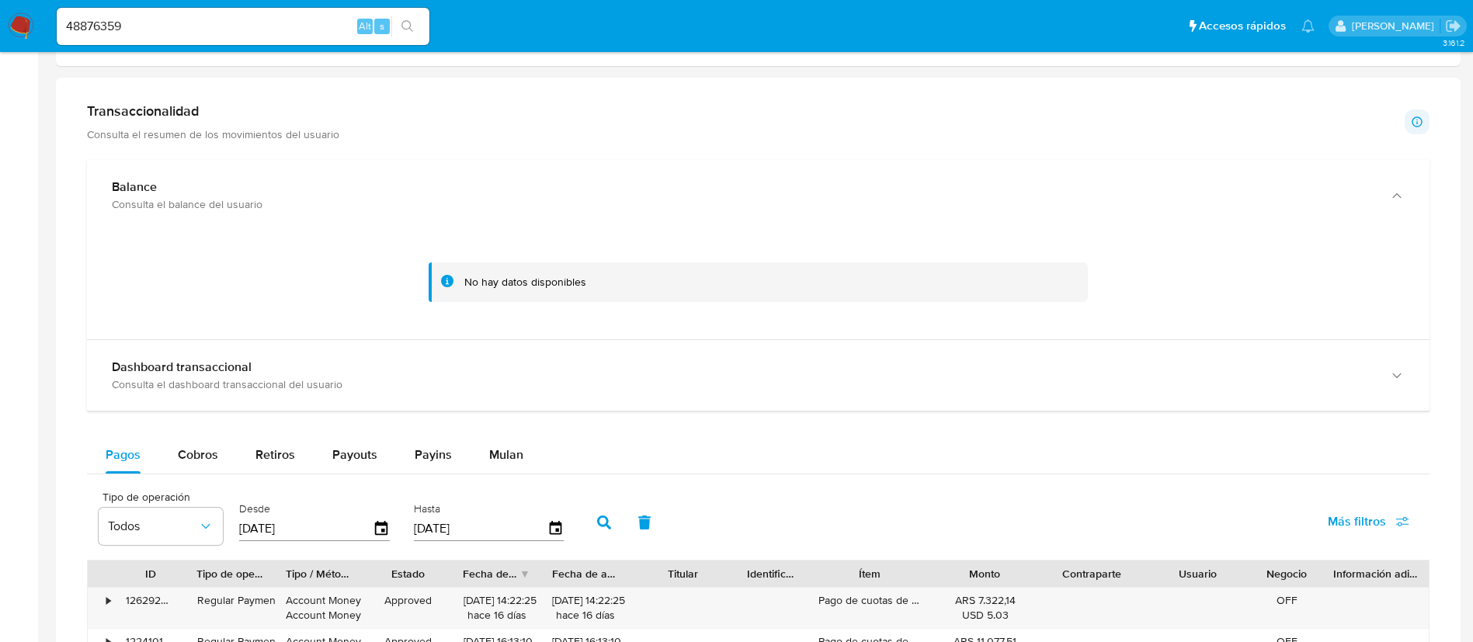
click at [228, 20] on input "48876359" at bounding box center [243, 26] width 373 height 20
paste input "0037107"
type input "480037107"
click at [393, 27] on button "search-icon" at bounding box center [407, 27] width 32 height 22
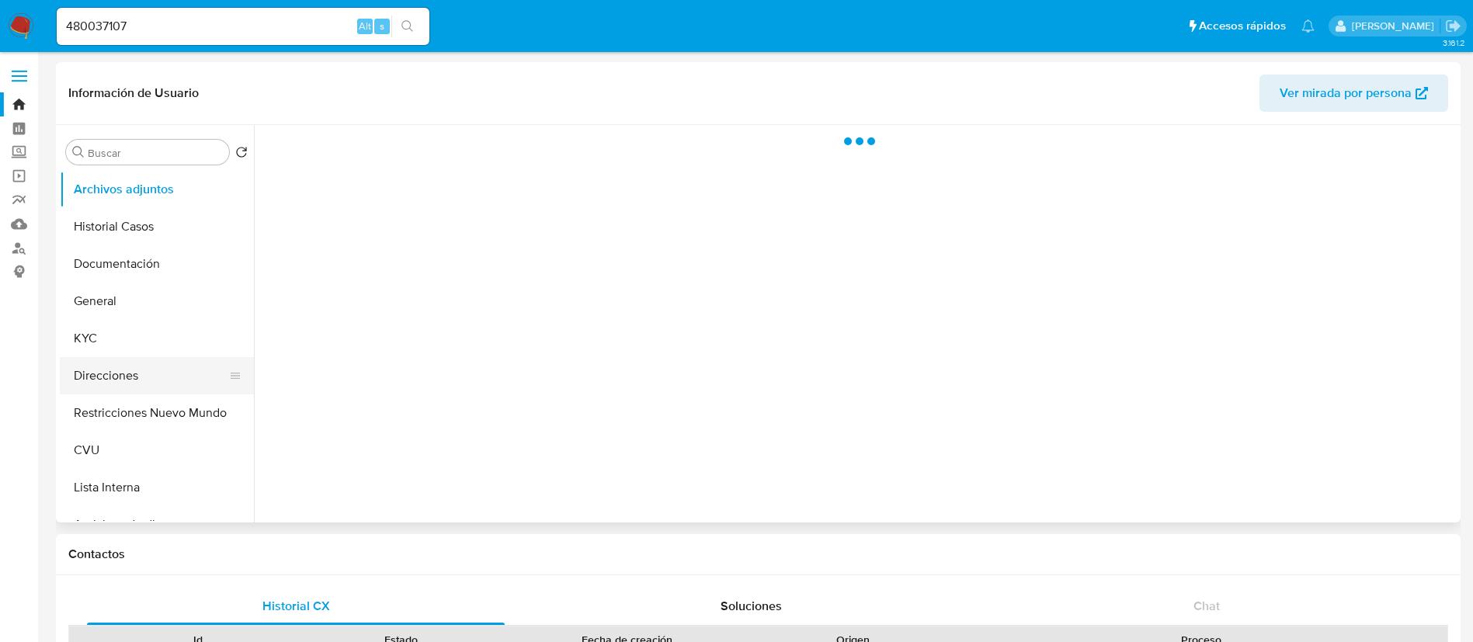
select select "10"
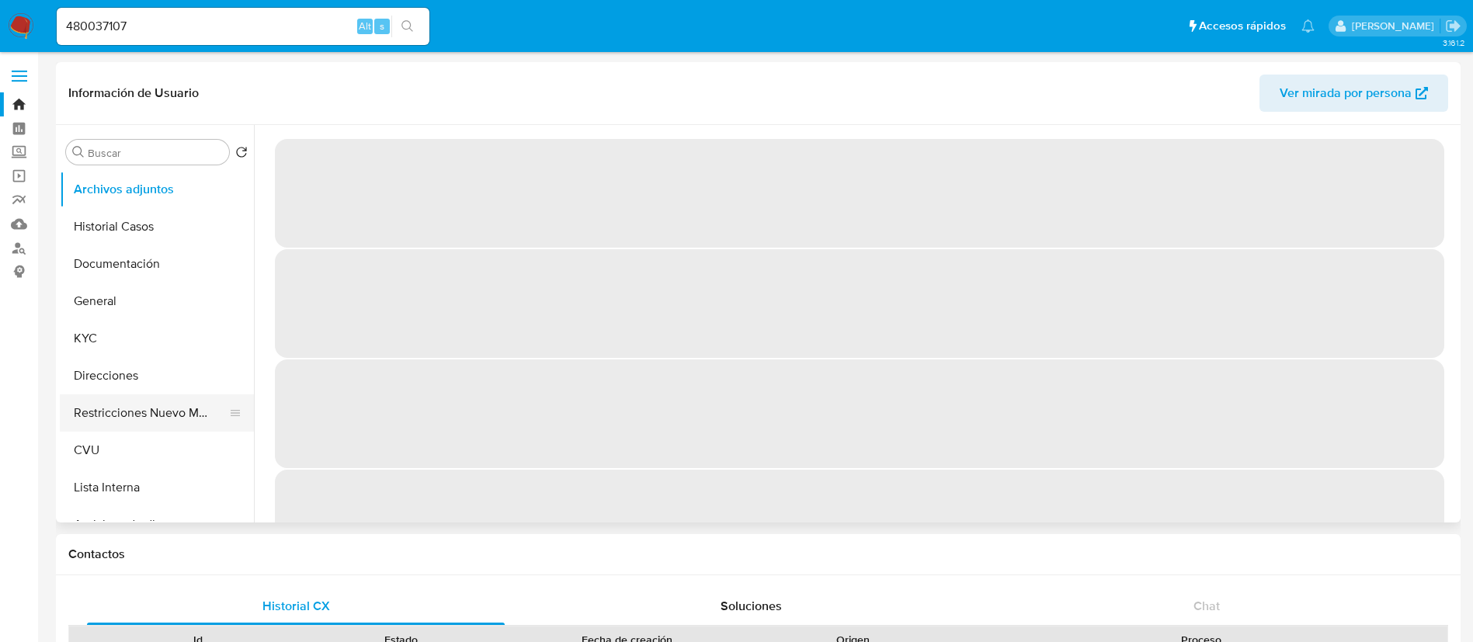
click at [141, 408] on button "Restricciones Nuevo Mundo" at bounding box center [151, 413] width 182 height 37
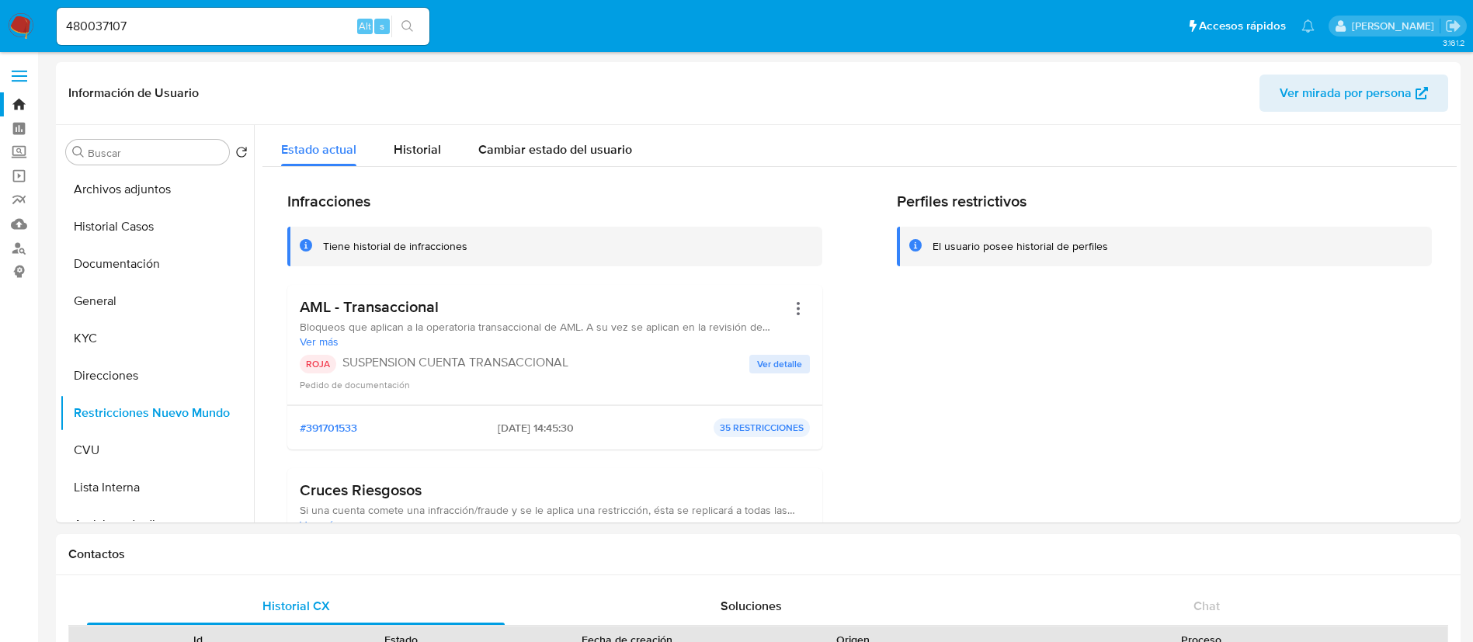
select select "10"
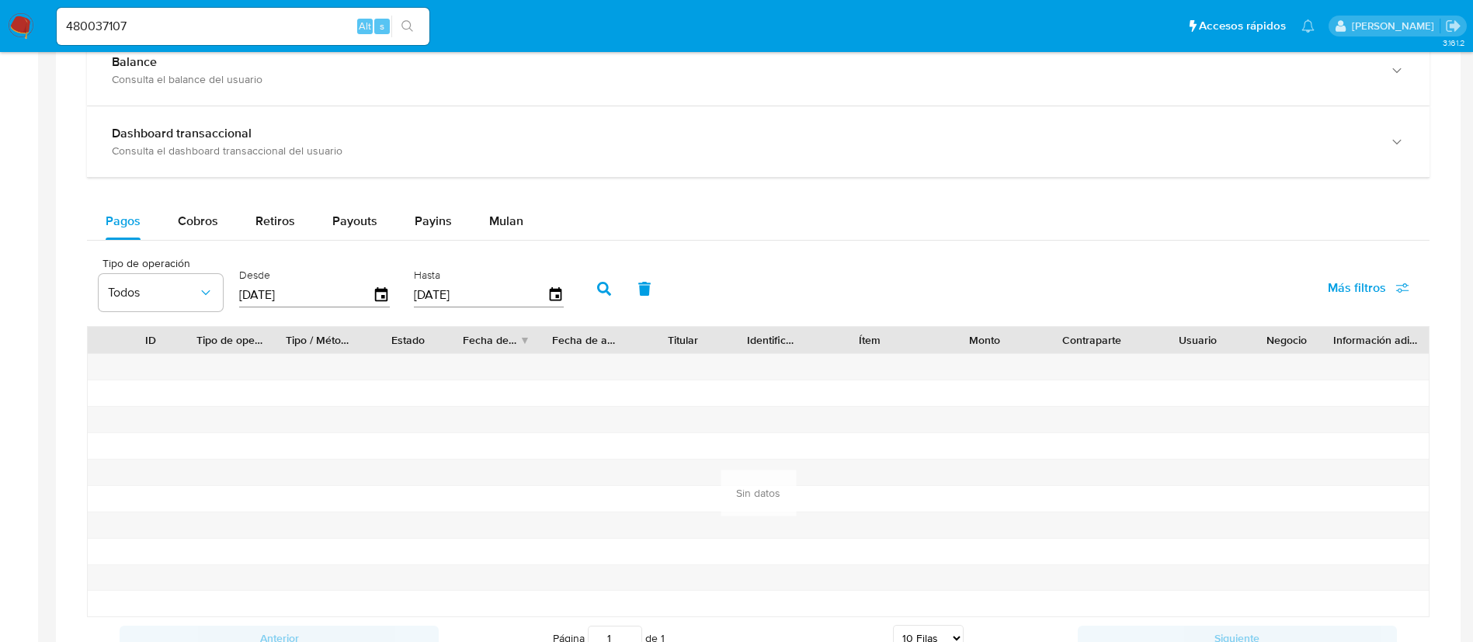
scroll to position [932, 0]
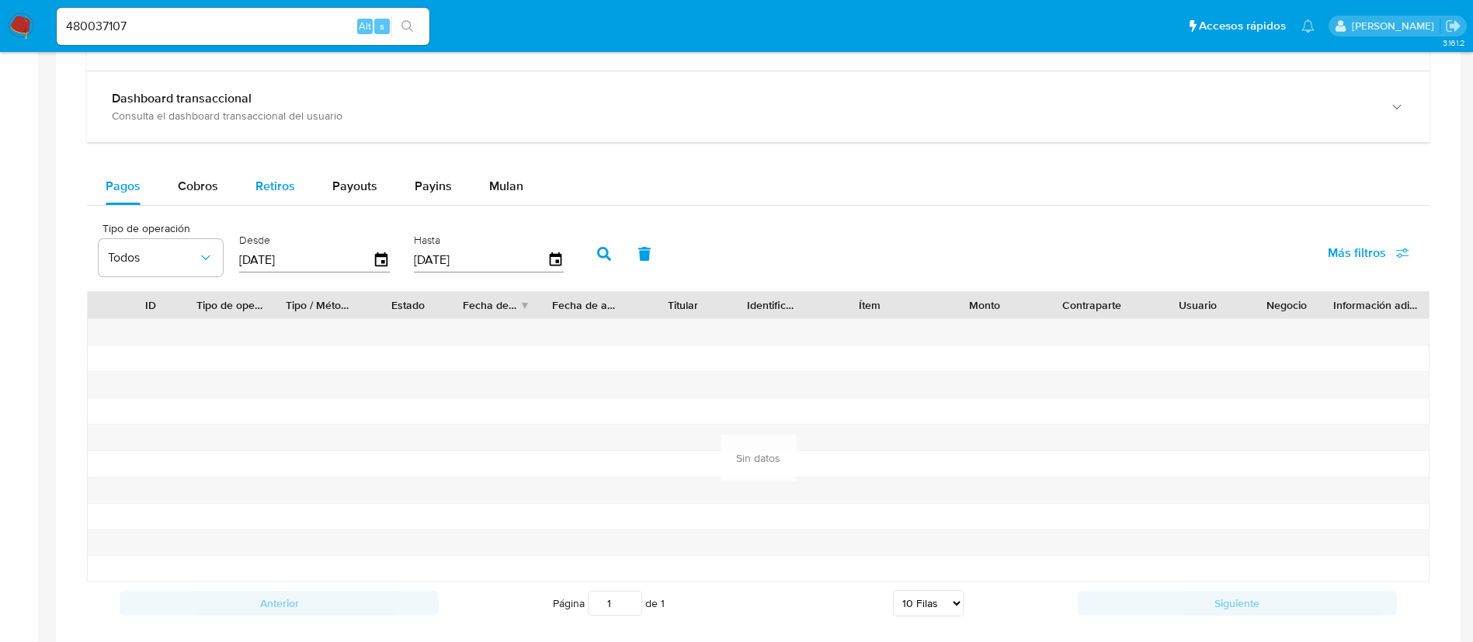
click at [284, 195] on div "Retiros" at bounding box center [275, 186] width 40 height 37
select select "10"
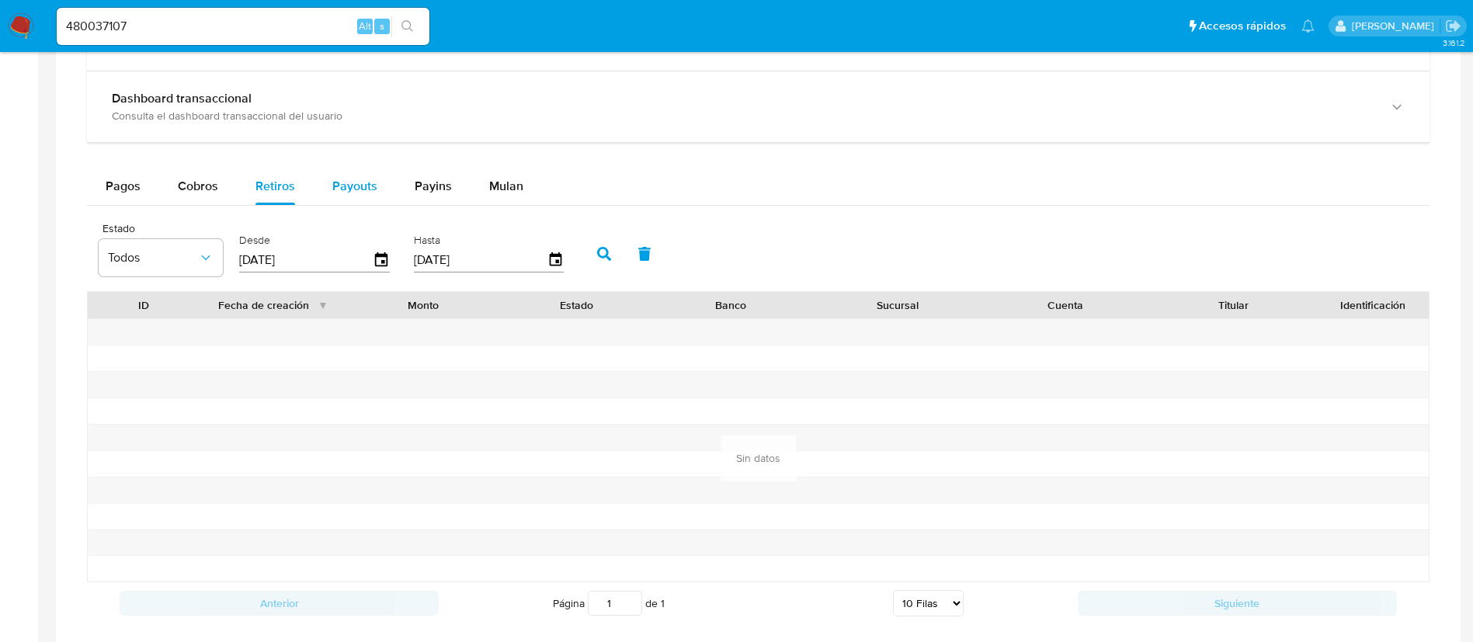
click at [347, 196] on div "Payouts" at bounding box center [354, 186] width 45 height 37
select select "10"
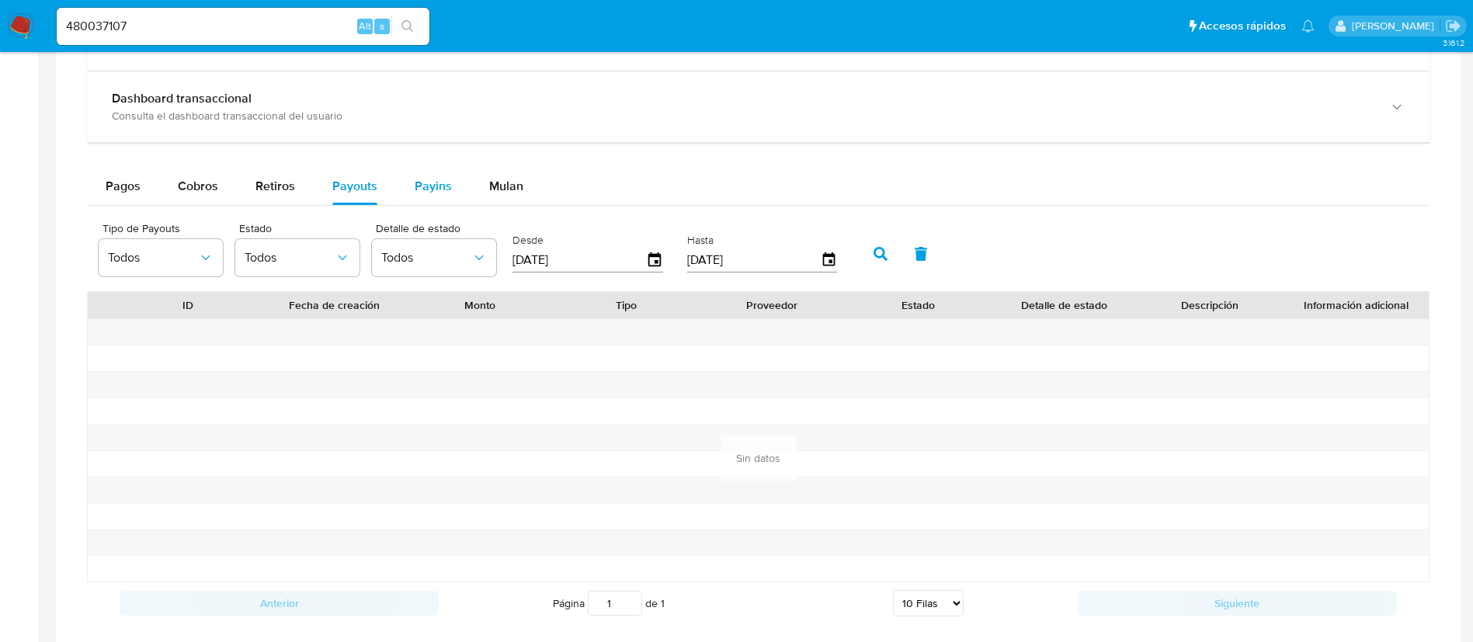
click at [419, 179] on span "Payins" at bounding box center [433, 186] width 37 height 18
select select "10"
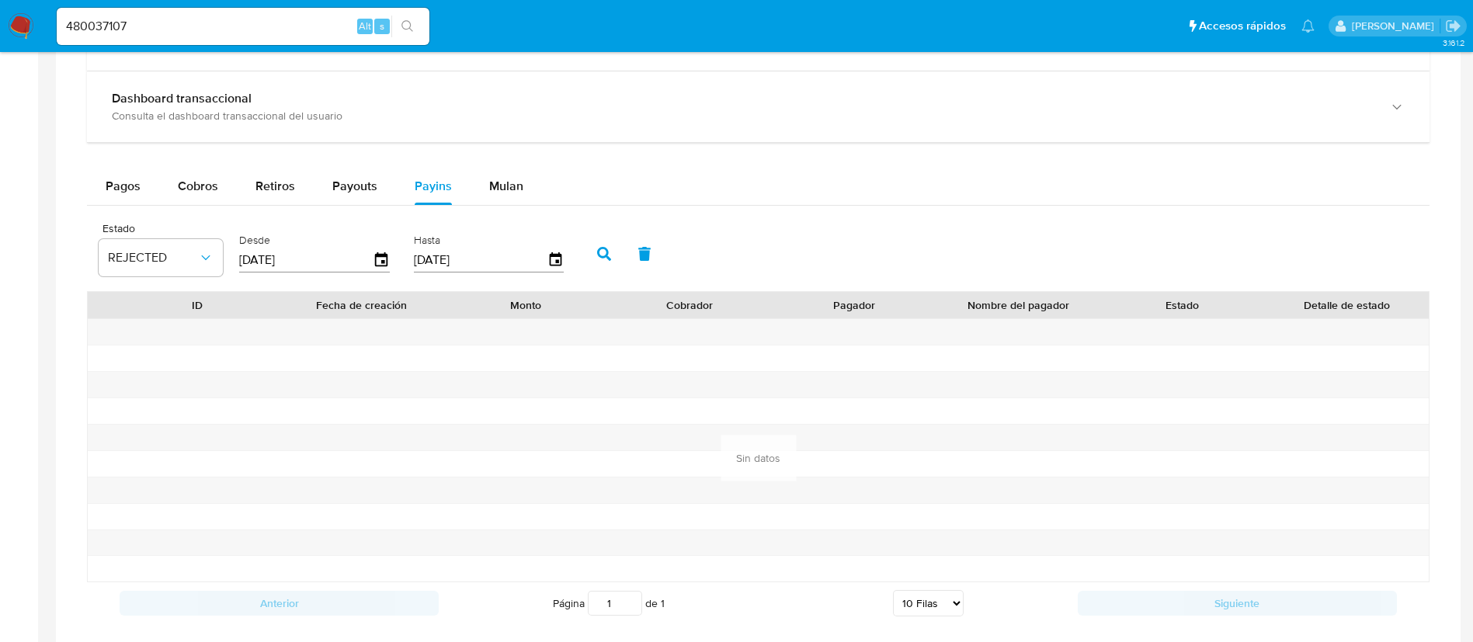
click at [291, 44] on div "480037107 Alt s" at bounding box center [243, 26] width 373 height 37
click at [288, 40] on div "480037107 Alt s" at bounding box center [243, 26] width 373 height 37
click at [275, 27] on input "480037107" at bounding box center [243, 26] width 373 height 20
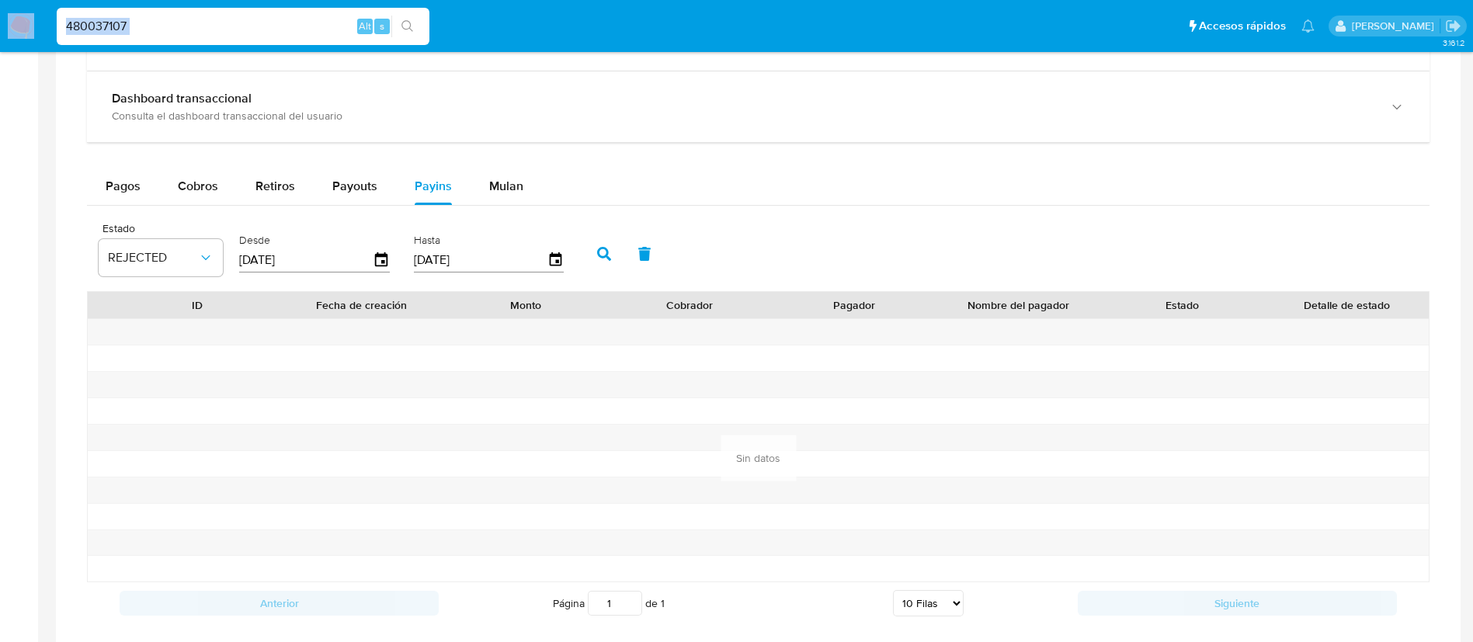
click at [319, 30] on input "480037107" at bounding box center [243, 26] width 373 height 20
paste input "132129785"
type input "132129785"
click at [400, 23] on button "search-icon" at bounding box center [407, 27] width 32 height 22
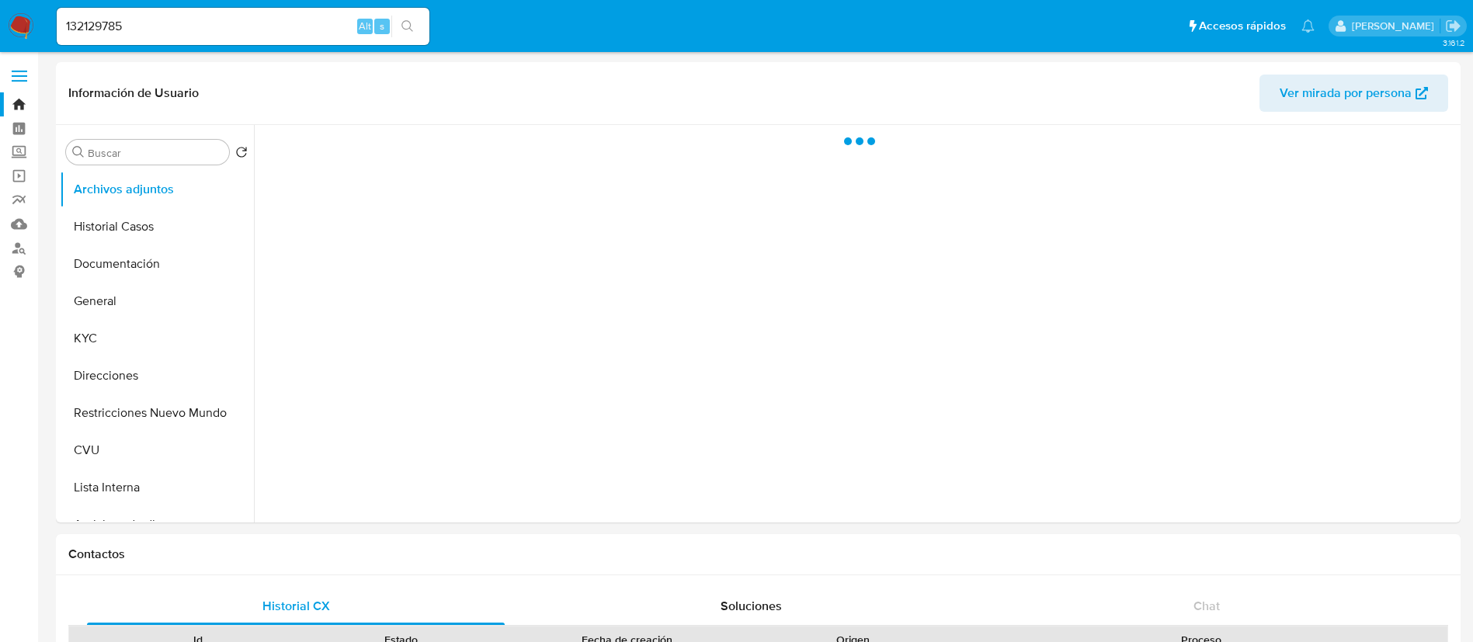
select select "10"
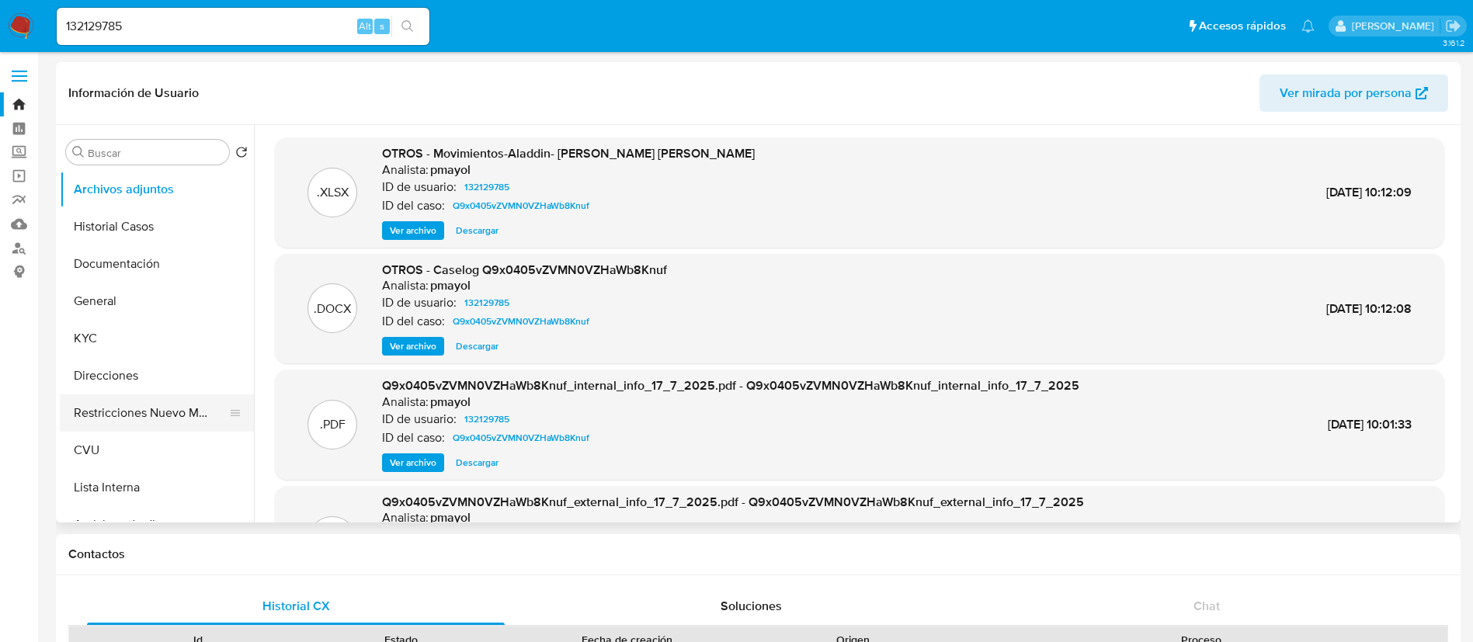
click at [122, 410] on button "Restricciones Nuevo Mundo" at bounding box center [151, 413] width 182 height 37
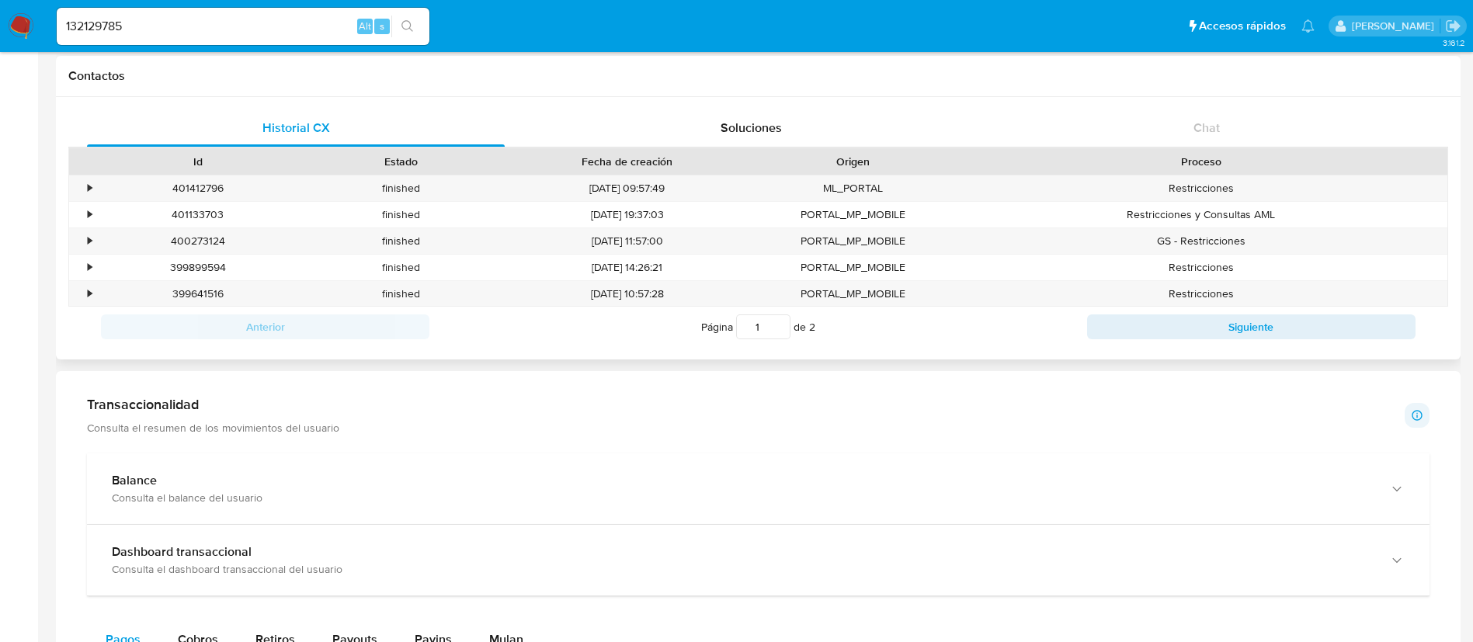
scroll to position [466, 0]
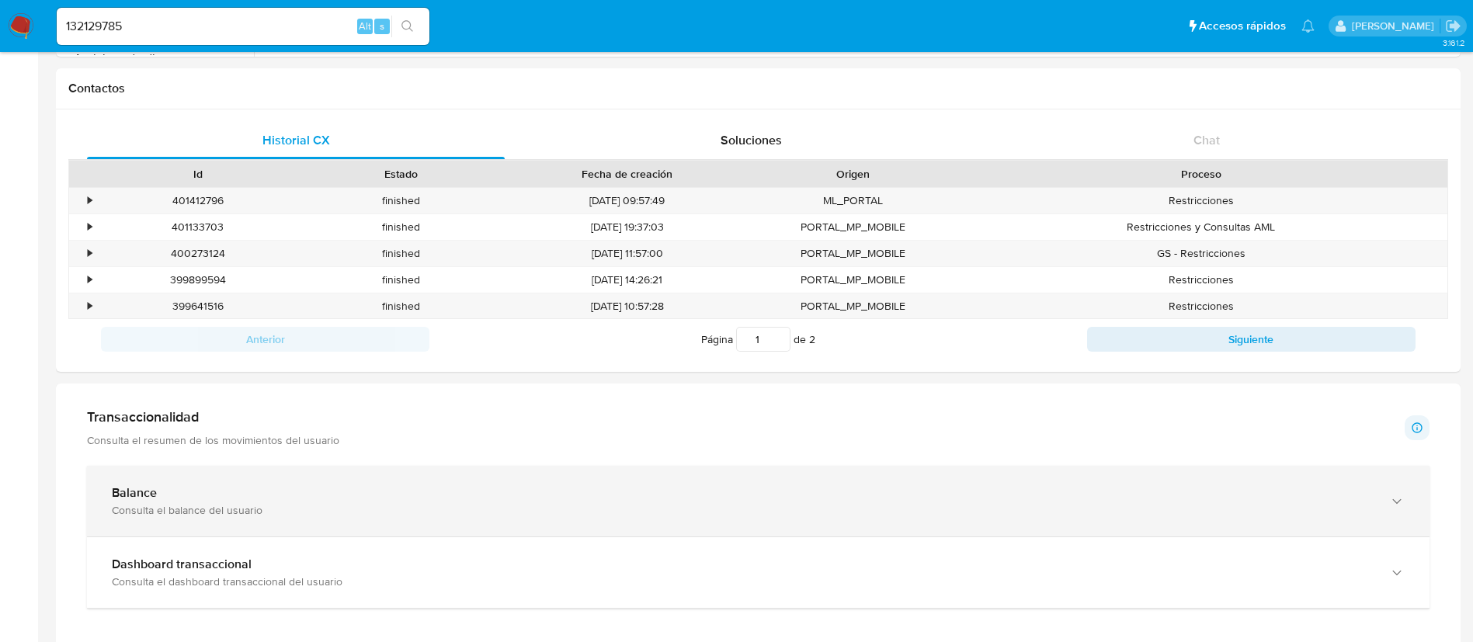
click at [393, 492] on div "Balance" at bounding box center [743, 493] width 1262 height 16
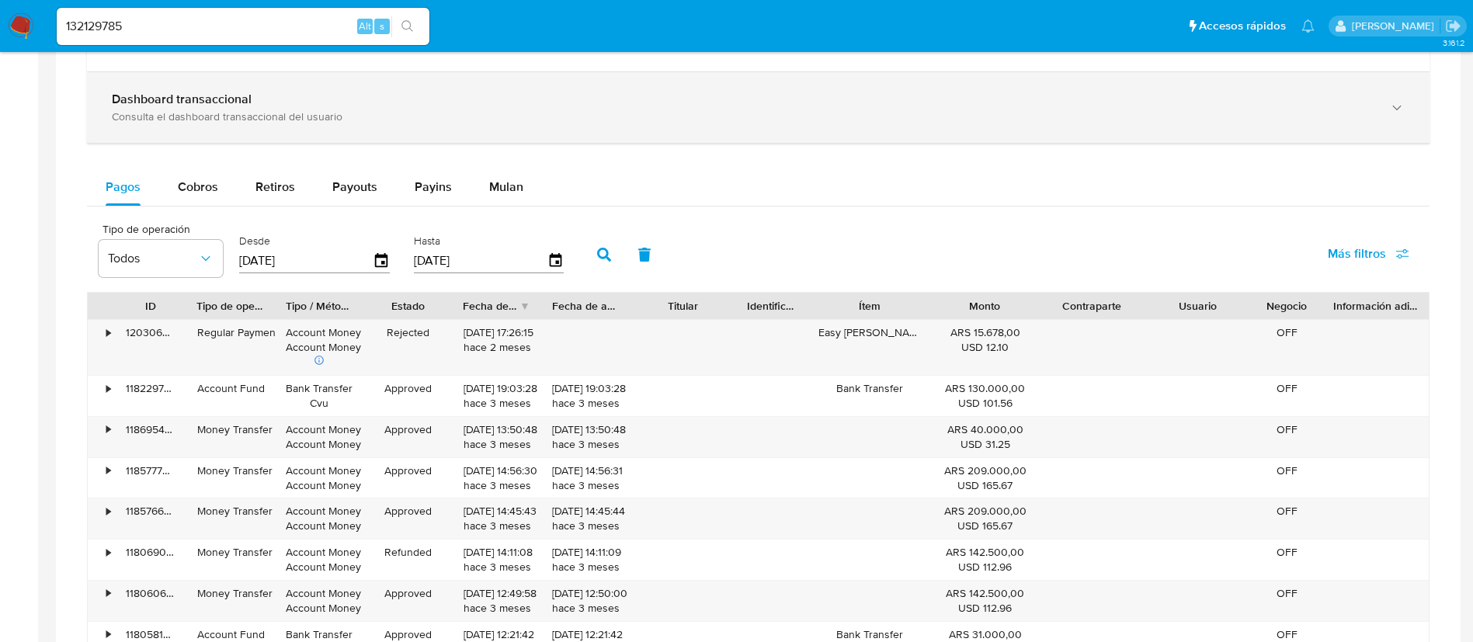
scroll to position [1048, 0]
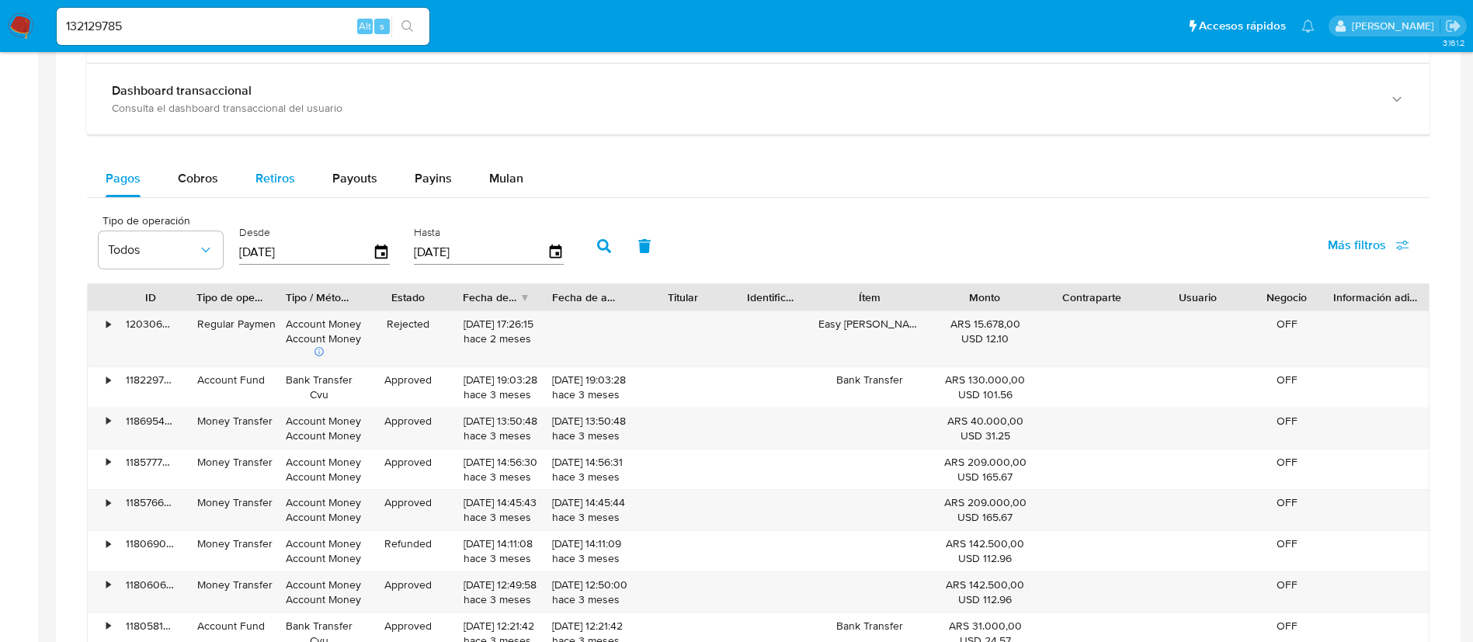
click at [274, 178] on span "Retiros" at bounding box center [275, 178] width 40 height 18
select select "10"
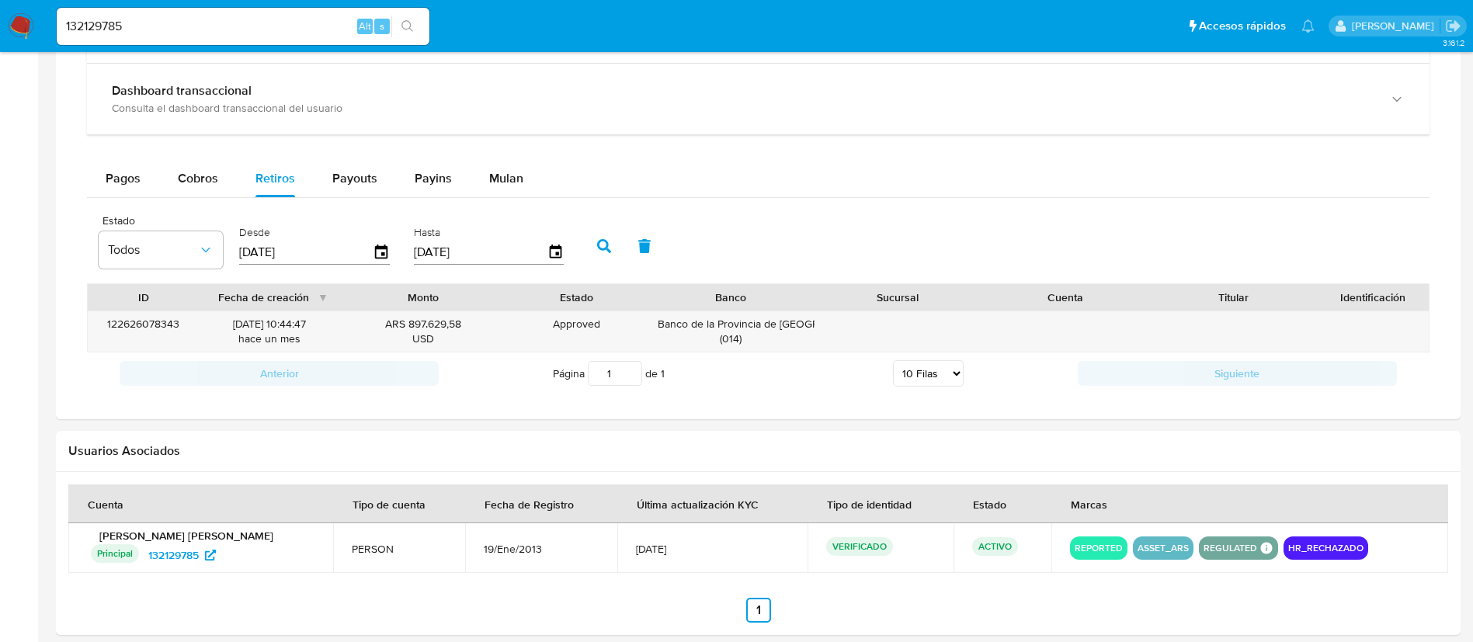
click at [310, 27] on input "132129785" at bounding box center [243, 26] width 373 height 20
paste input "704713013"
type input "704713013"
click at [412, 31] on icon "search-icon" at bounding box center [407, 26] width 12 height 12
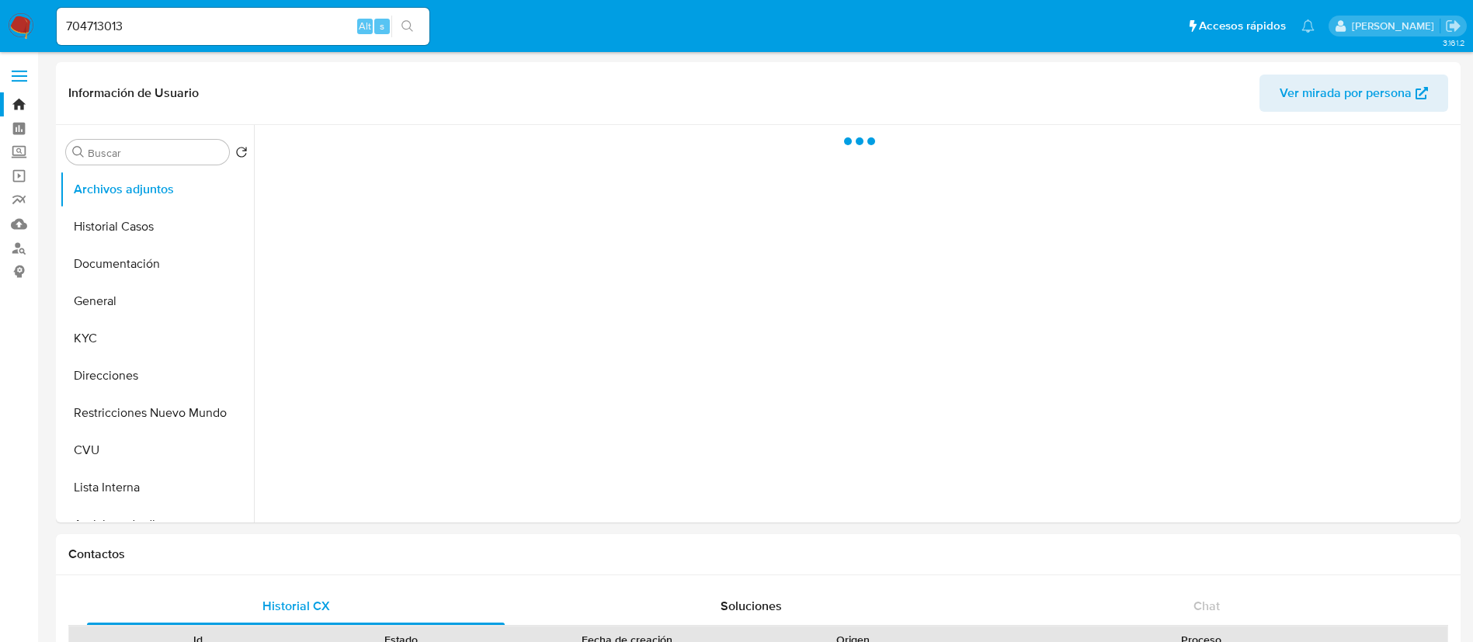
select select "10"
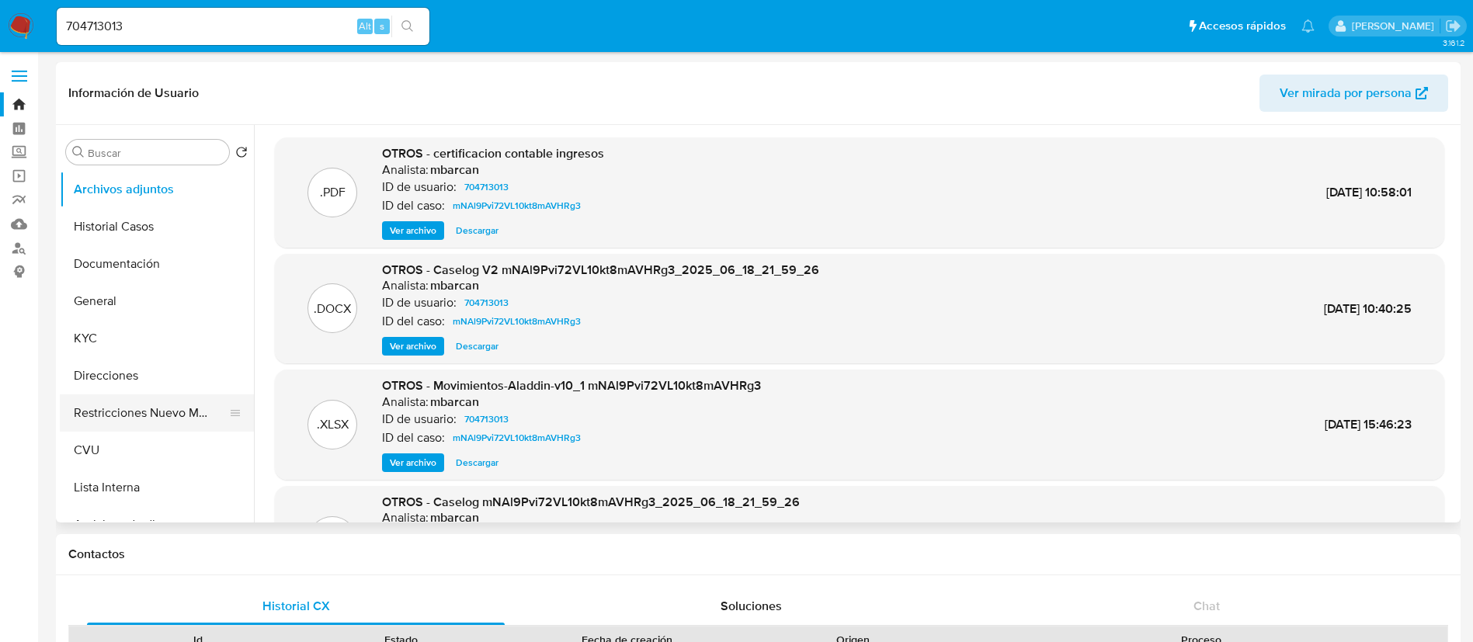
click at [132, 414] on button "Restricciones Nuevo Mundo" at bounding box center [151, 413] width 182 height 37
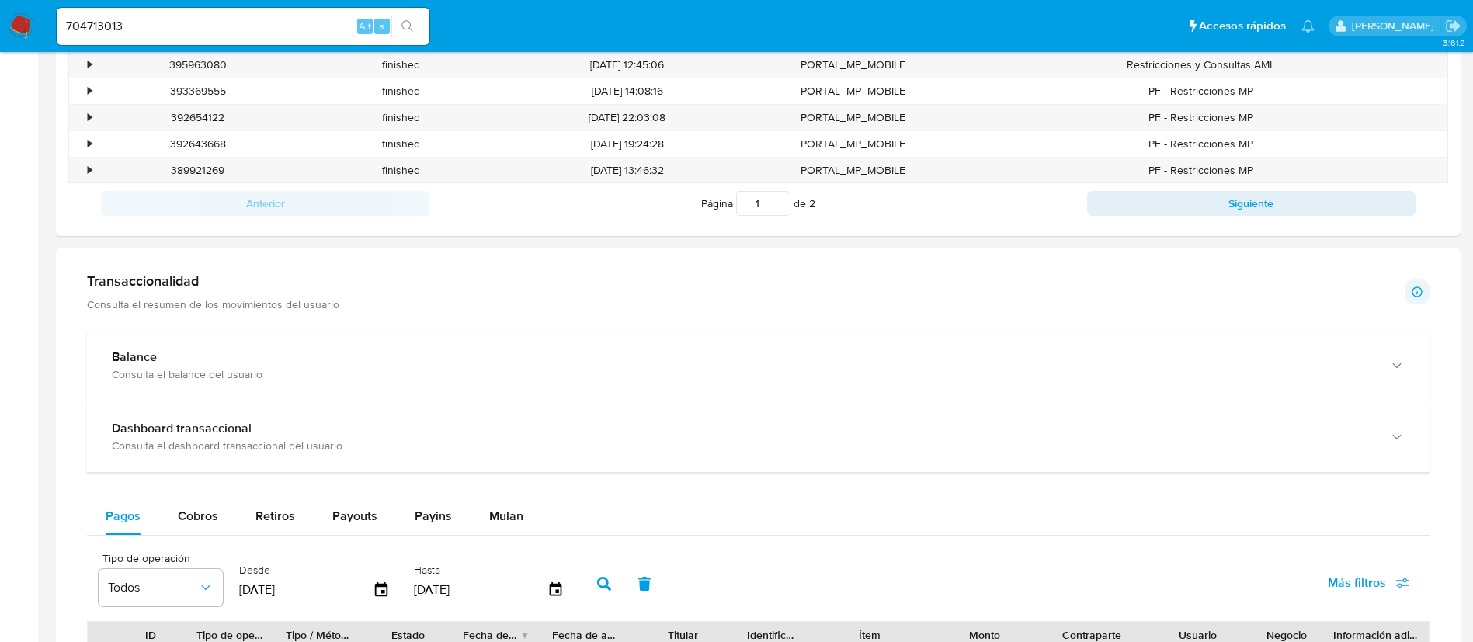
scroll to position [815, 0]
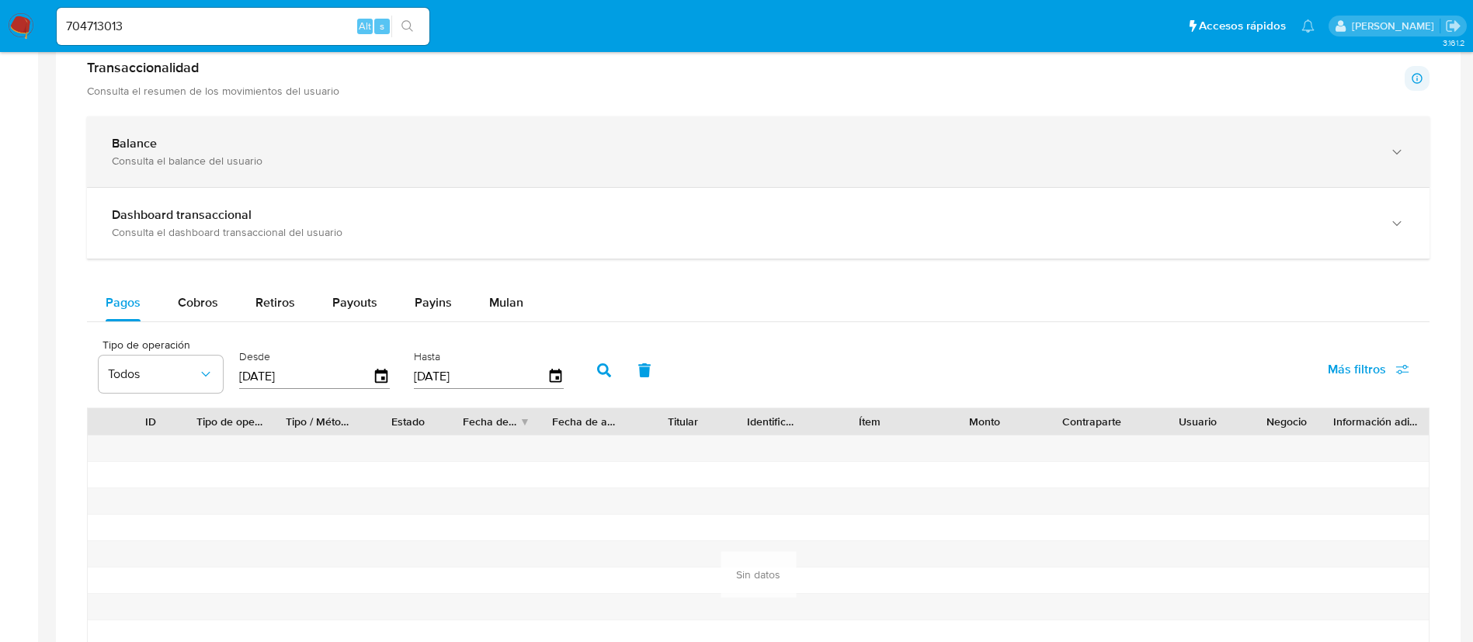
click at [429, 176] on div "Balance Consulta el balance del usuario" at bounding box center [758, 151] width 1343 height 71
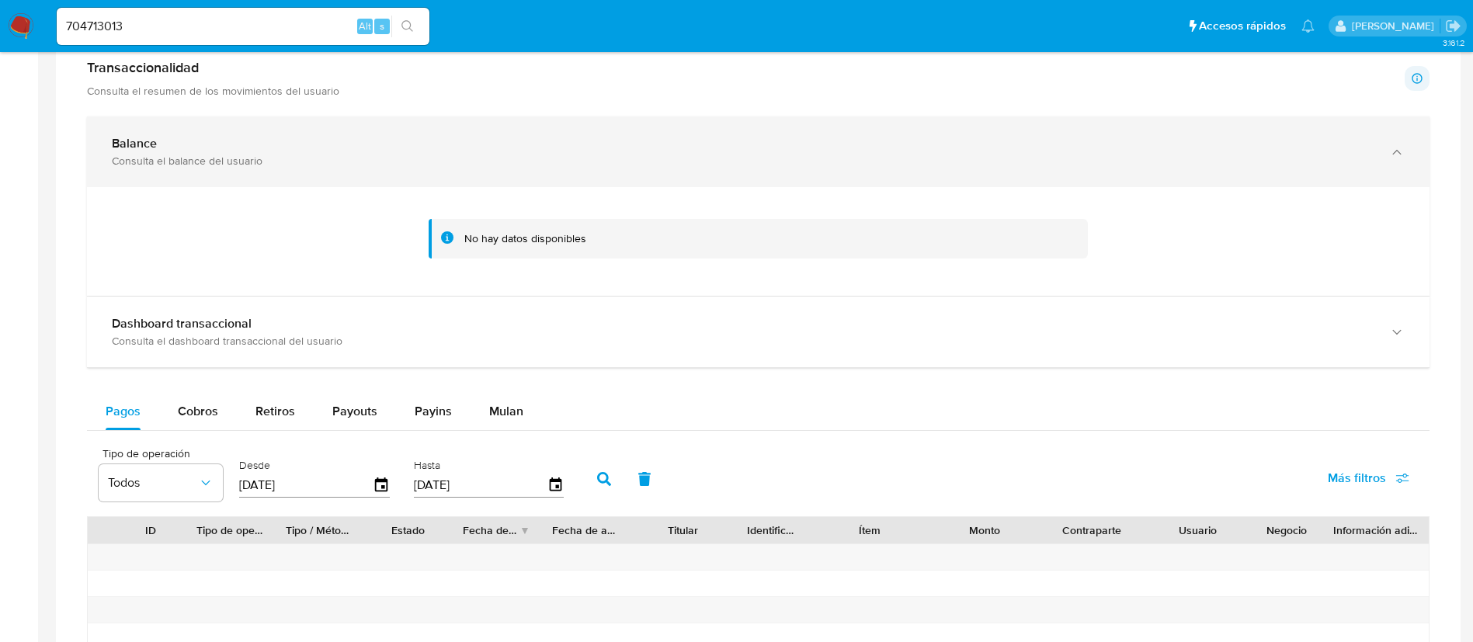
click at [429, 176] on div "Balance Consulta el balance del usuario" at bounding box center [758, 151] width 1343 height 71
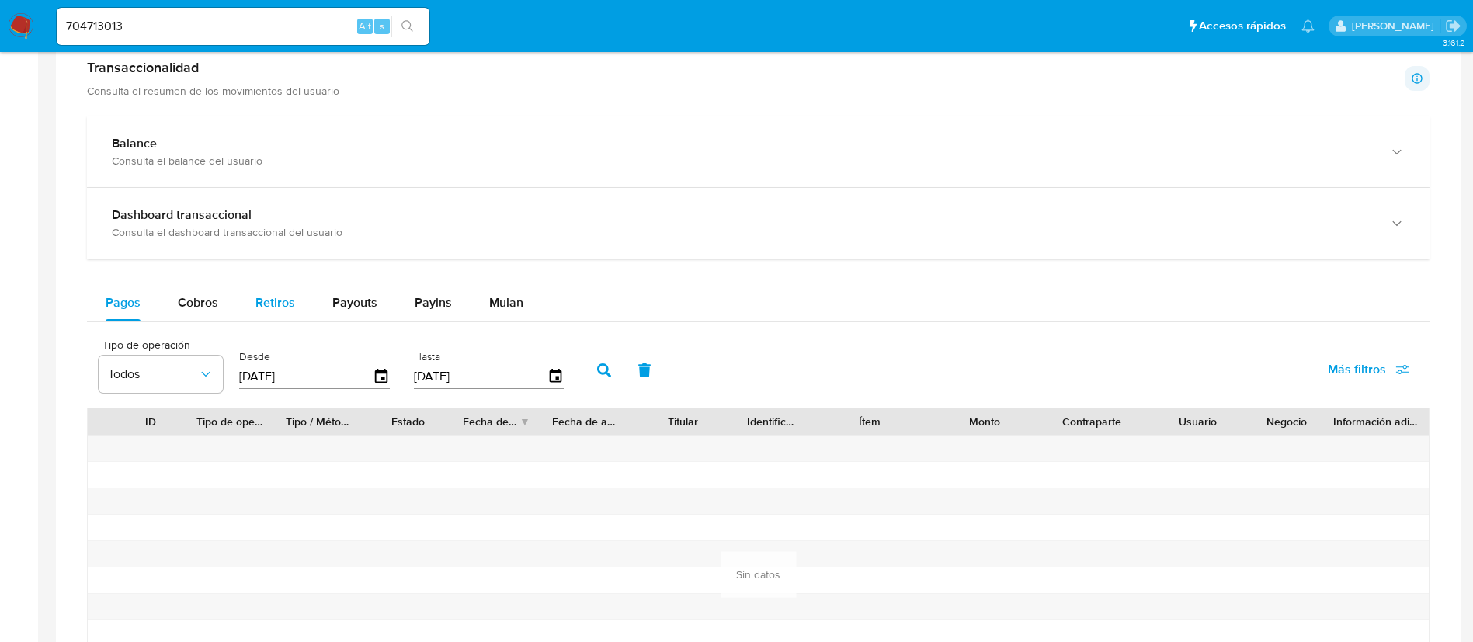
click at [273, 311] on span "Retiros" at bounding box center [275, 303] width 40 height 18
select select "10"
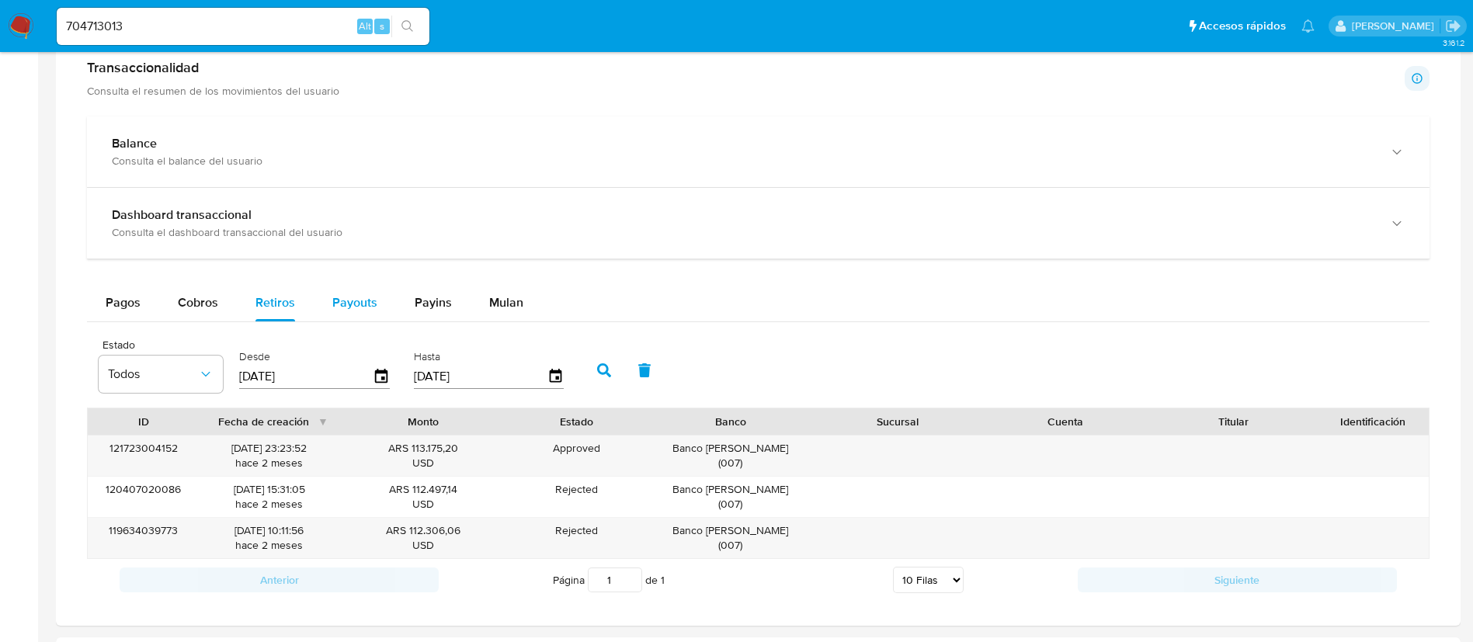
click at [332, 304] on span "Payouts" at bounding box center [354, 303] width 45 height 18
select select "10"
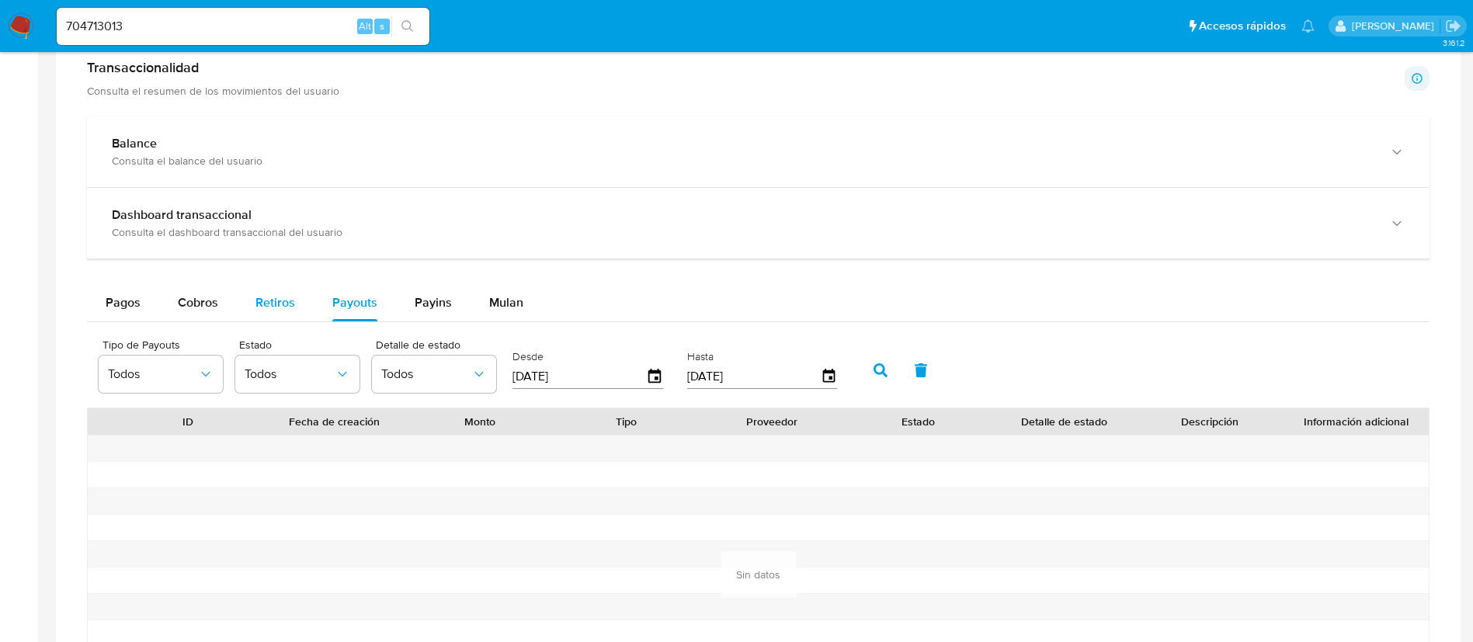
click at [301, 302] on button "Retiros" at bounding box center [275, 302] width 77 height 37
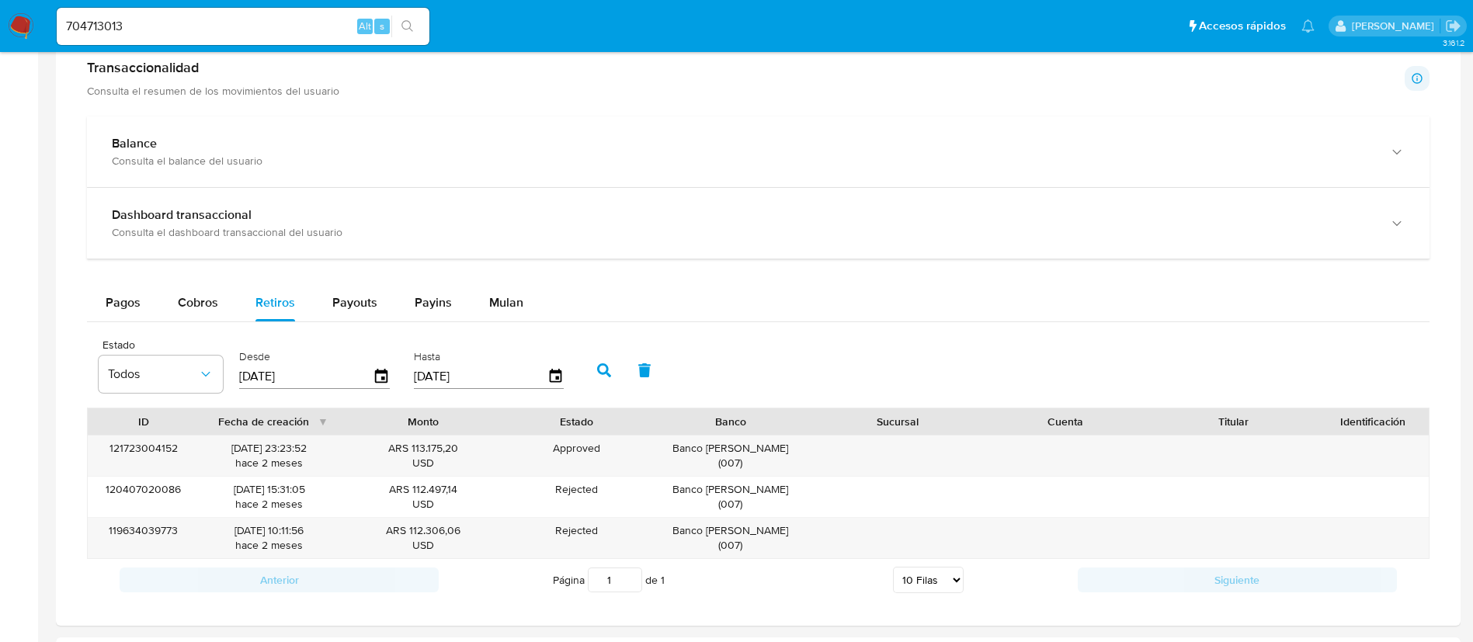
click at [292, 30] on input "704713013" at bounding box center [243, 26] width 373 height 20
paste input "523872637"
type input "523872637"
click at [399, 38] on div "523872637 Alt s" at bounding box center [243, 26] width 373 height 37
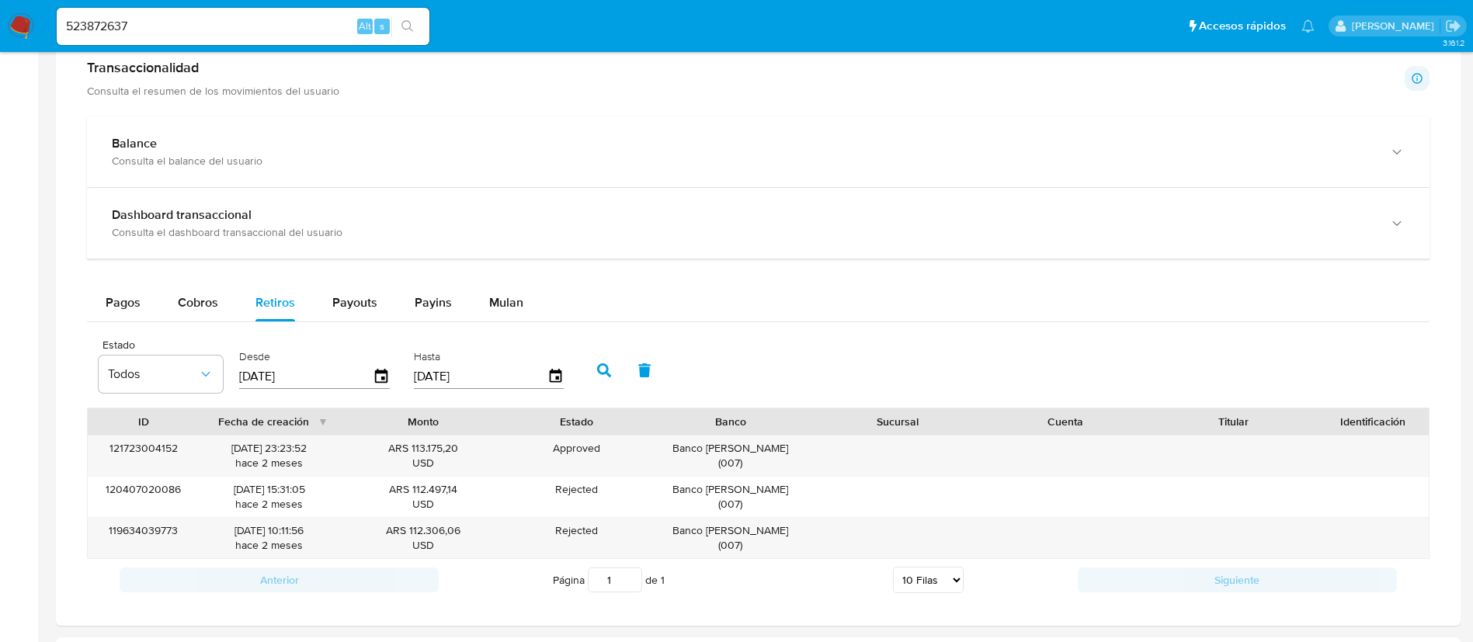
click at [401, 33] on button "search-icon" at bounding box center [407, 27] width 32 height 22
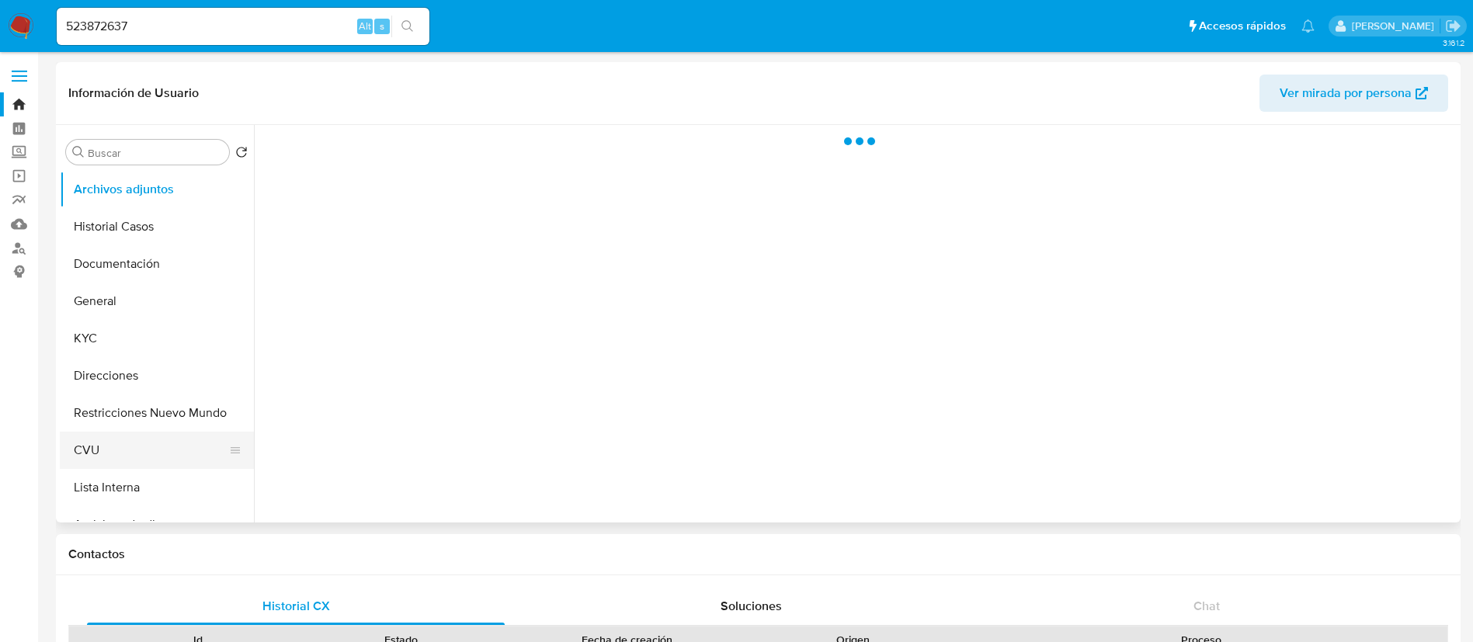
select select "10"
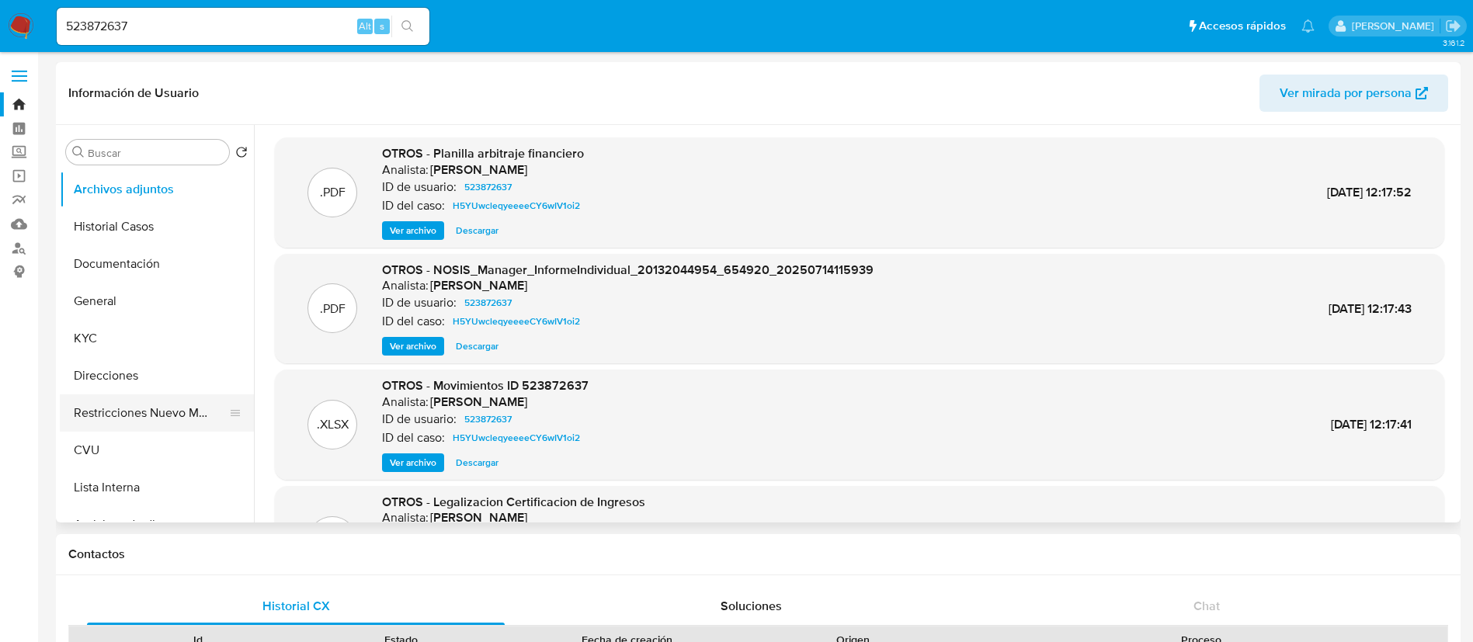
click at [89, 417] on button "Restricciones Nuevo Mundo" at bounding box center [151, 413] width 182 height 37
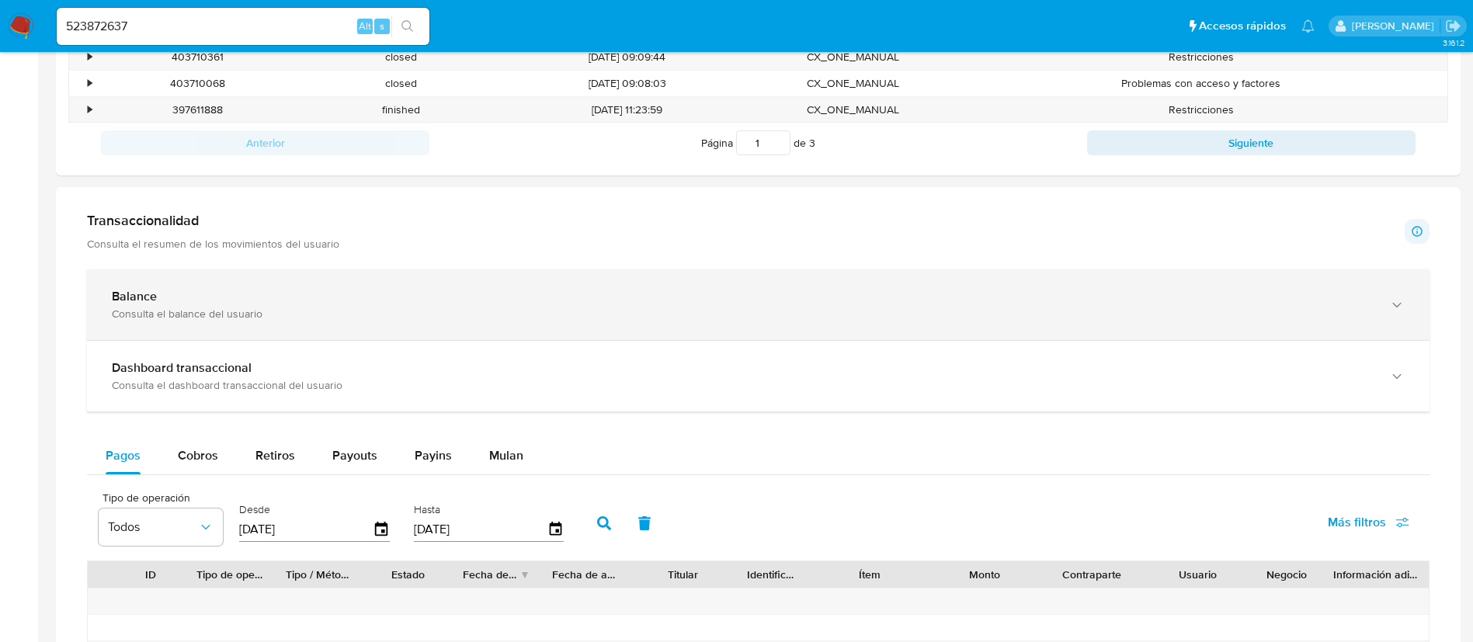
scroll to position [699, 0]
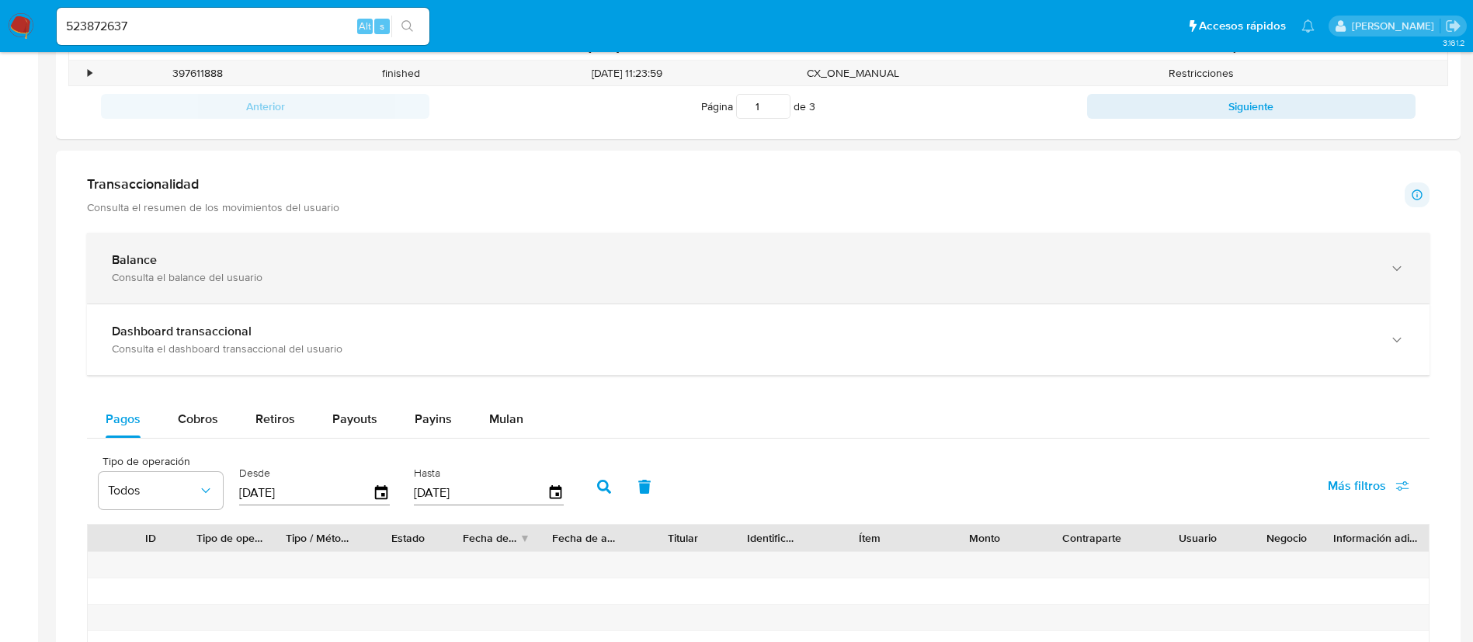
click at [324, 284] on div "Balance Consulta el balance del usuario" at bounding box center [758, 268] width 1343 height 71
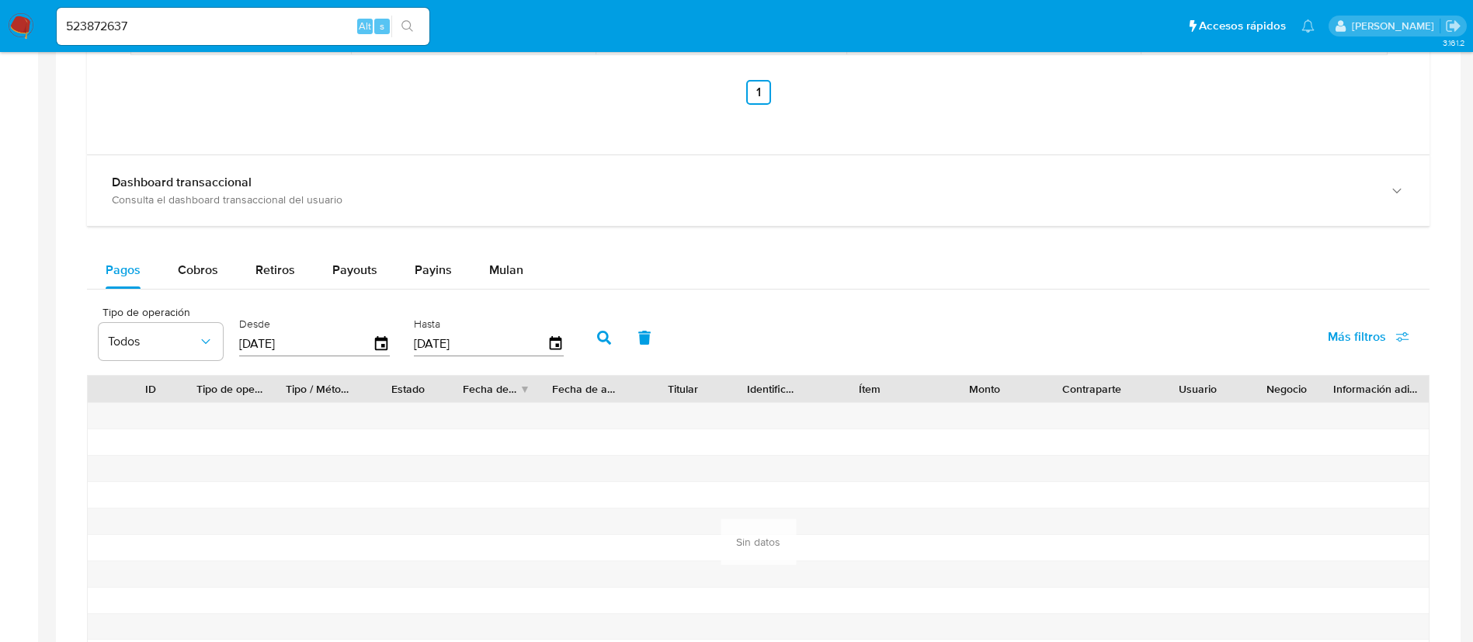
scroll to position [1398, 0]
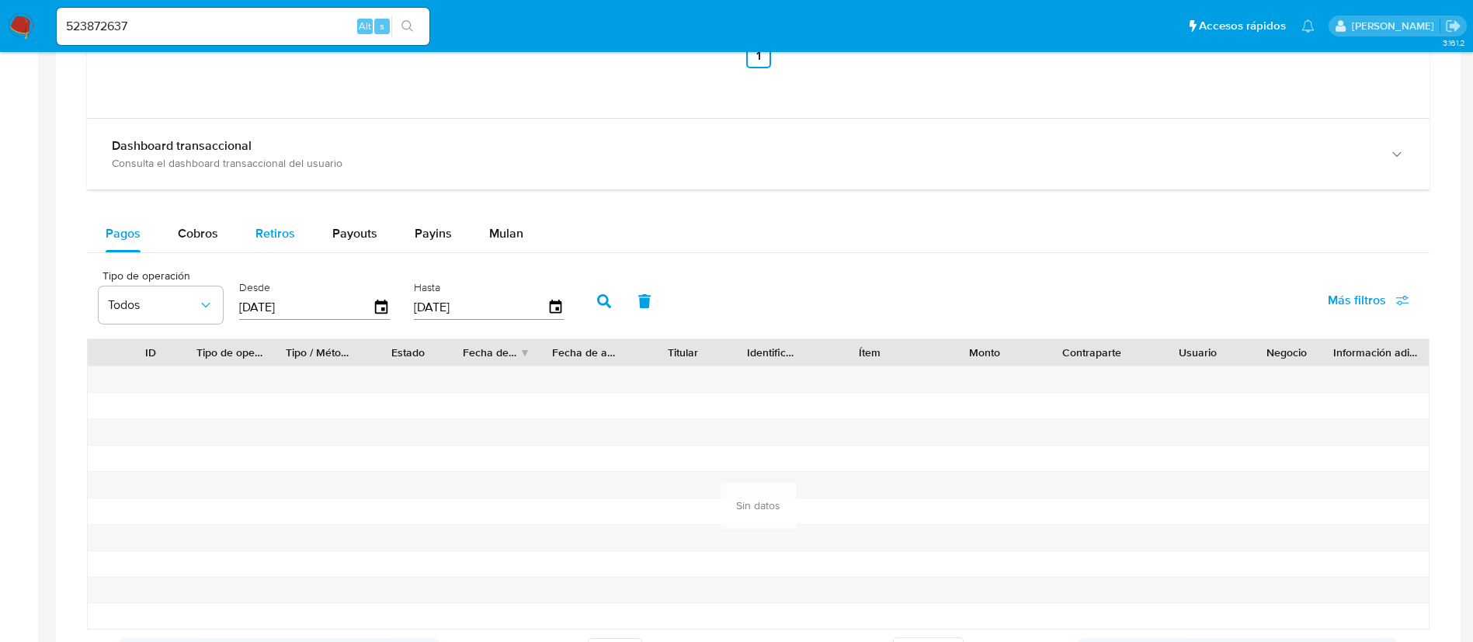
click at [295, 239] on button "Retiros" at bounding box center [275, 233] width 77 height 37
select select "10"
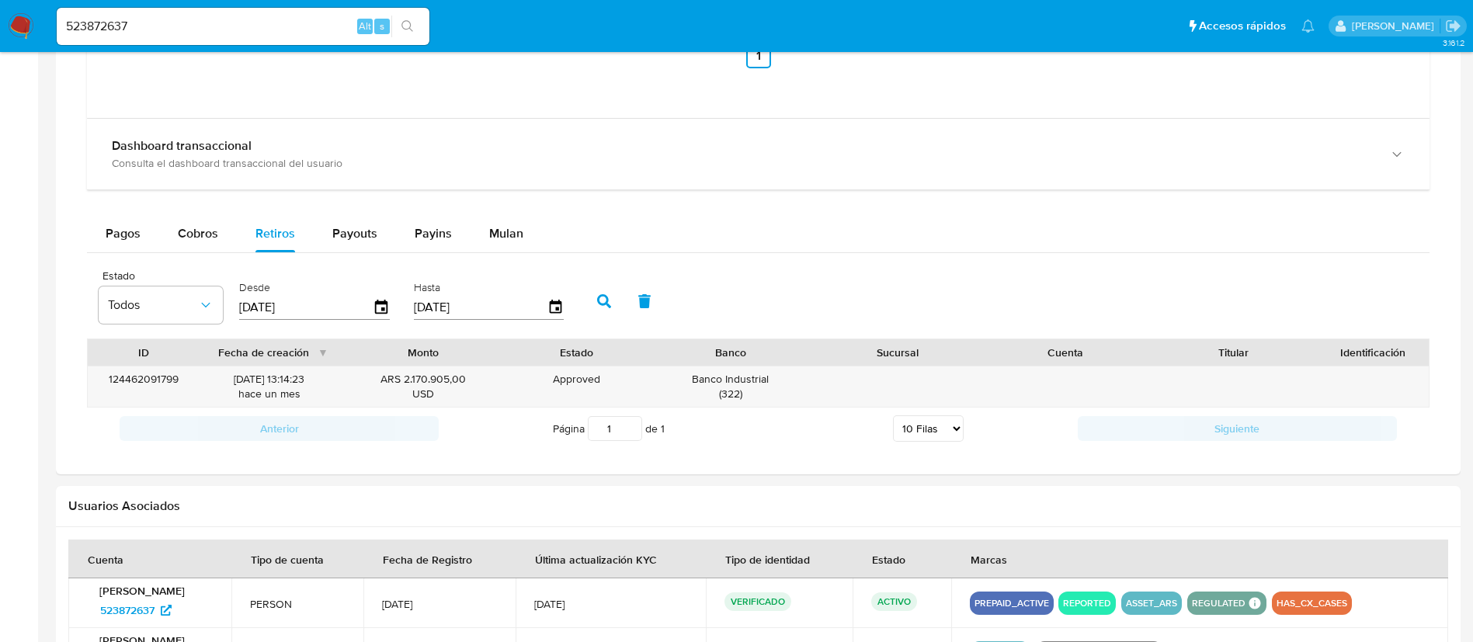
click at [278, 24] on input "523872637" at bounding box center [243, 26] width 373 height 20
paste input "224168330"
type input "224168330"
click at [412, 33] on button "search-icon" at bounding box center [407, 27] width 32 height 22
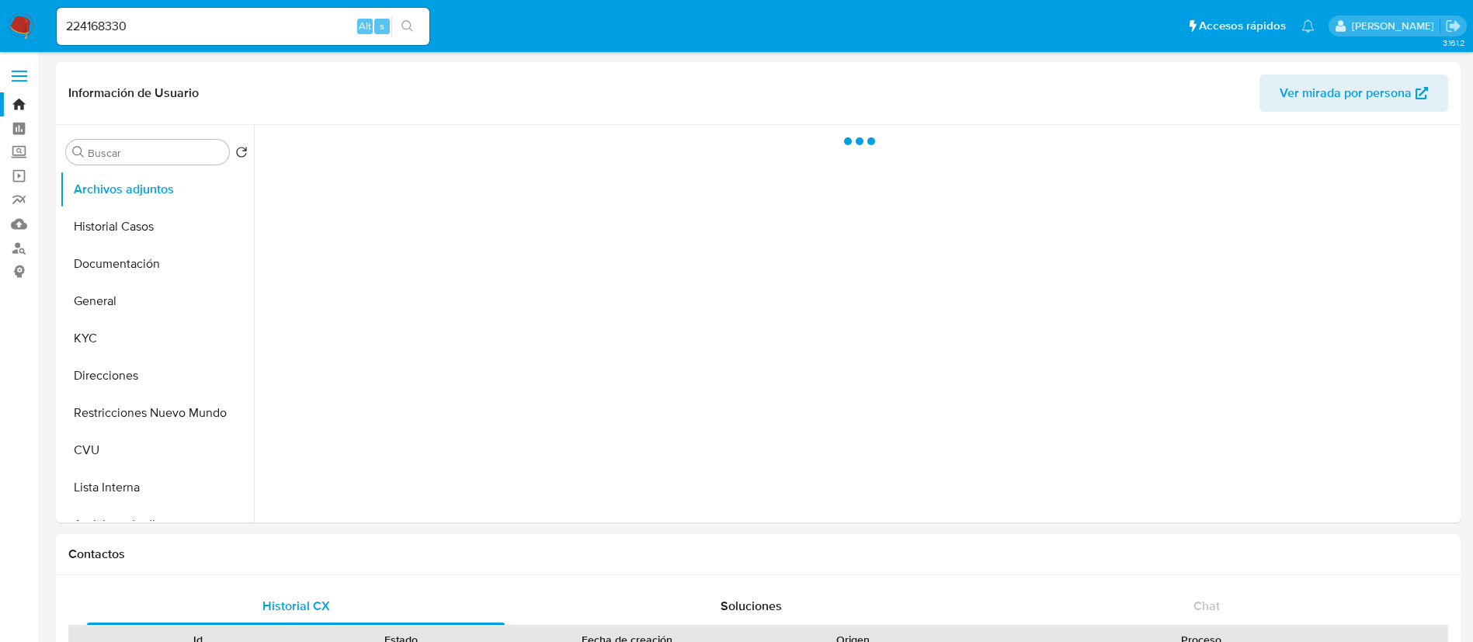
select select "10"
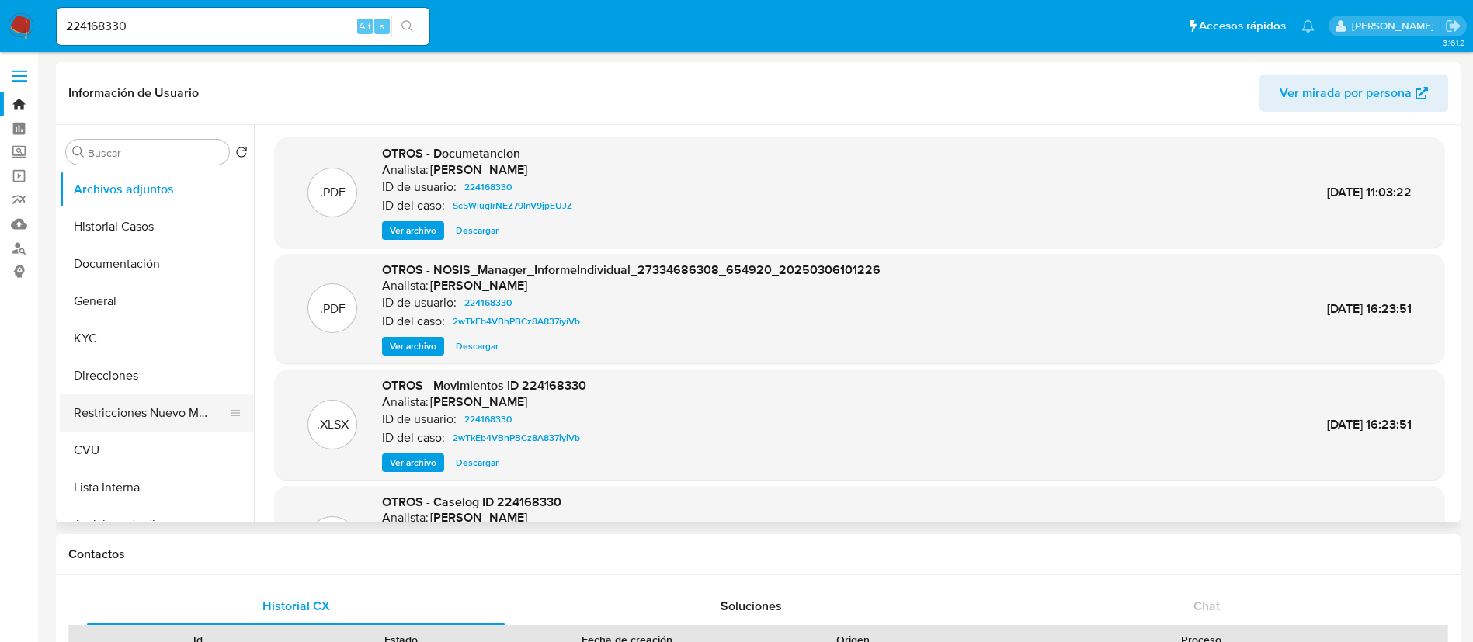
click at [153, 414] on button "Restricciones Nuevo Mundo" at bounding box center [151, 413] width 182 height 37
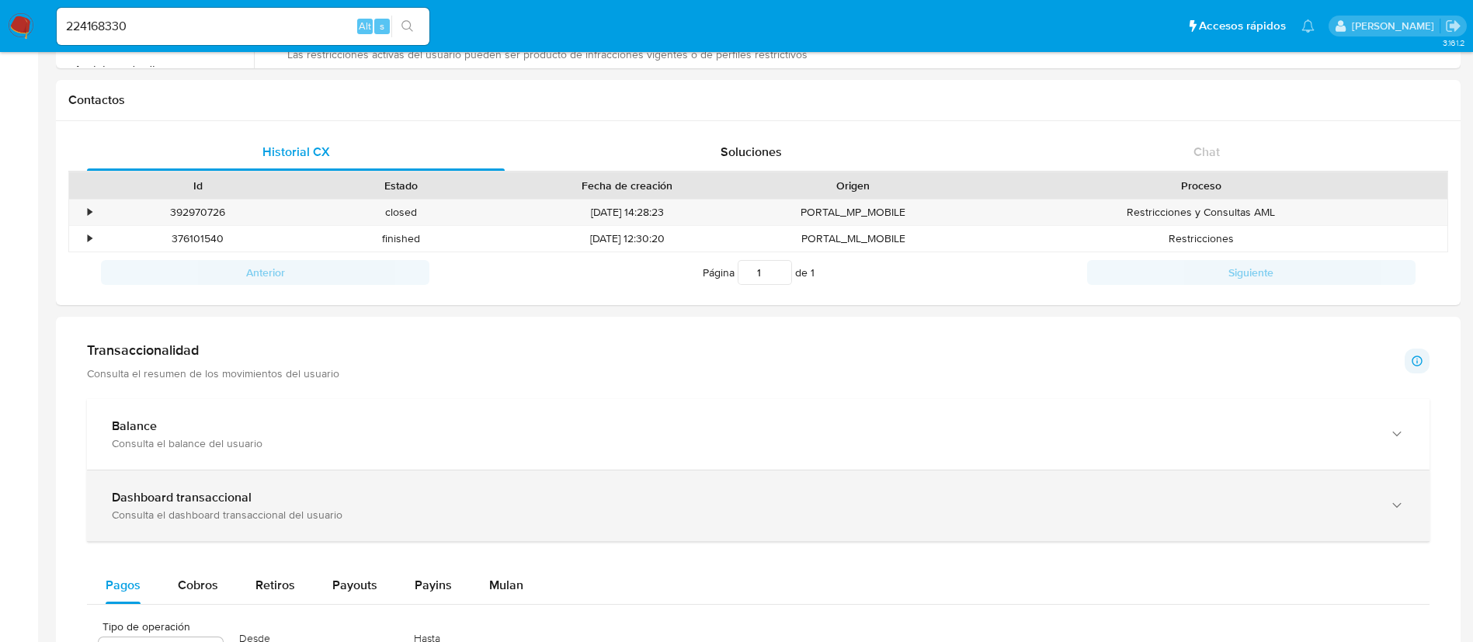
scroll to position [466, 0]
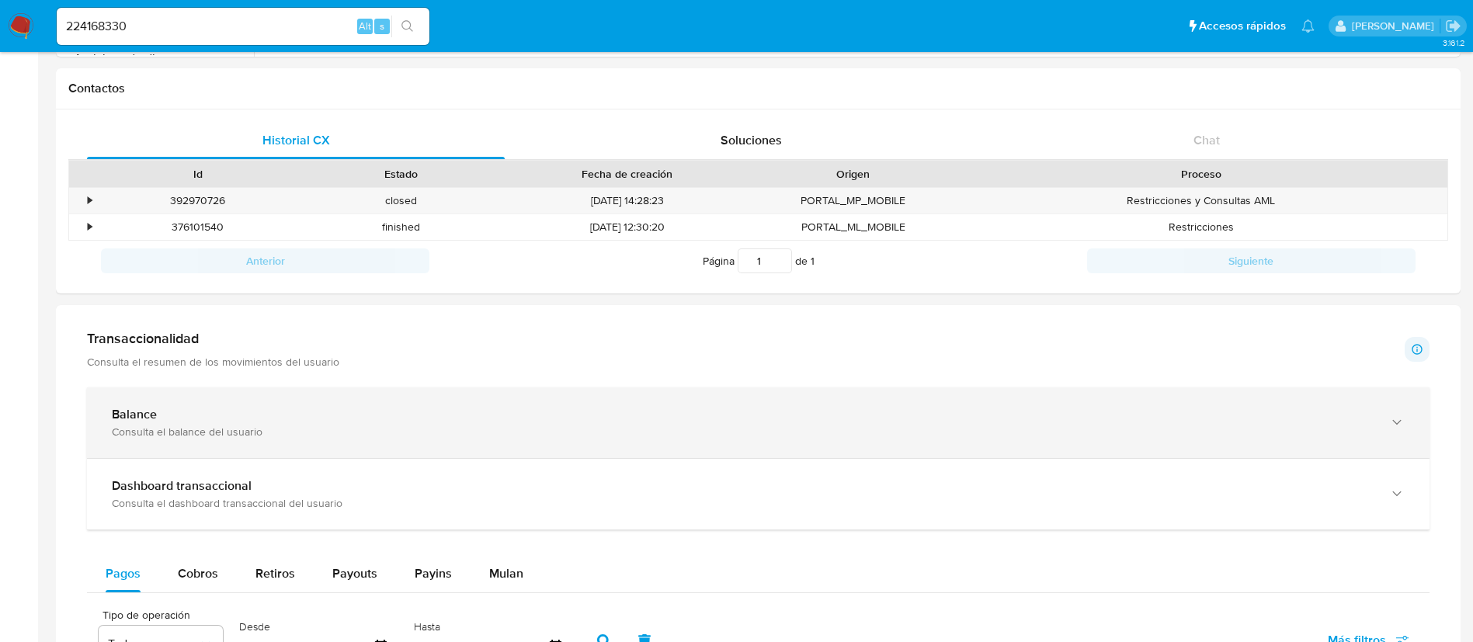
click at [407, 394] on div "Balance Consulta el balance del usuario" at bounding box center [758, 423] width 1343 height 71
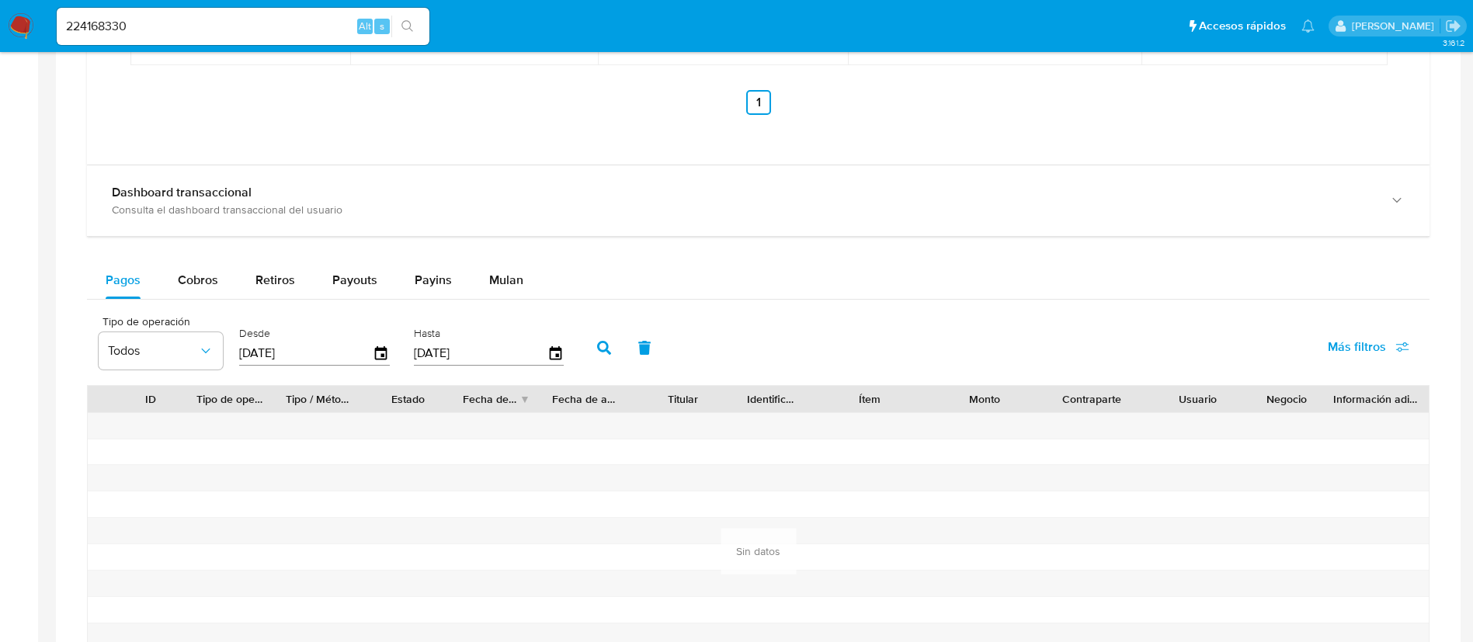
scroll to position [1281, 0]
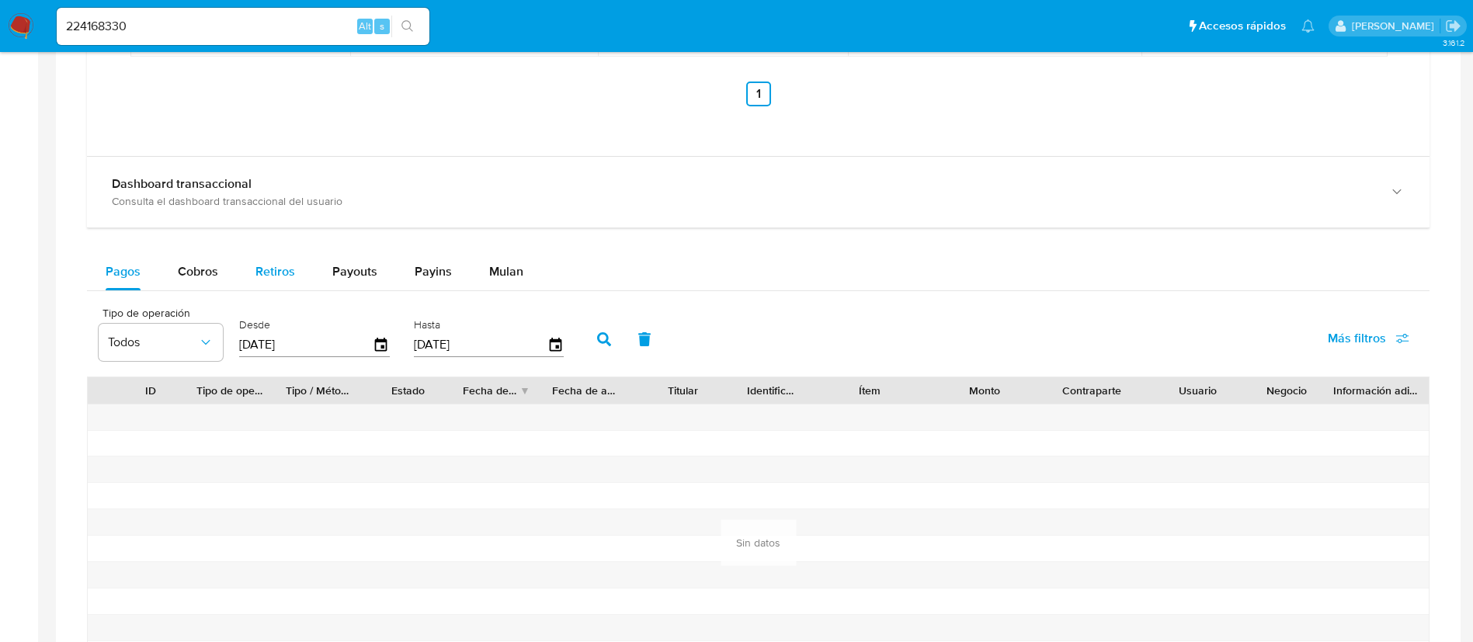
click at [284, 264] on span "Retiros" at bounding box center [275, 271] width 40 height 18
select select "10"
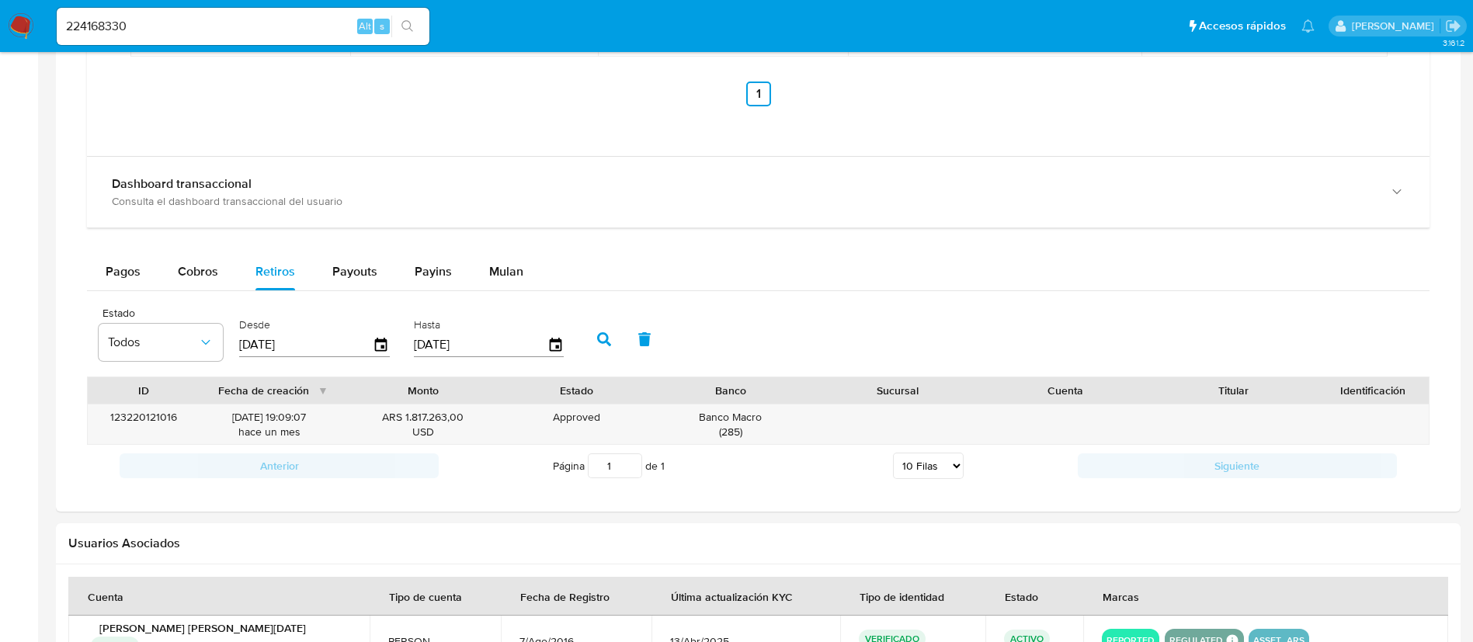
click at [280, 16] on input "224168330" at bounding box center [243, 26] width 373 height 20
paste input "132129785"
type input "132129785"
click at [401, 33] on button "search-icon" at bounding box center [407, 27] width 32 height 22
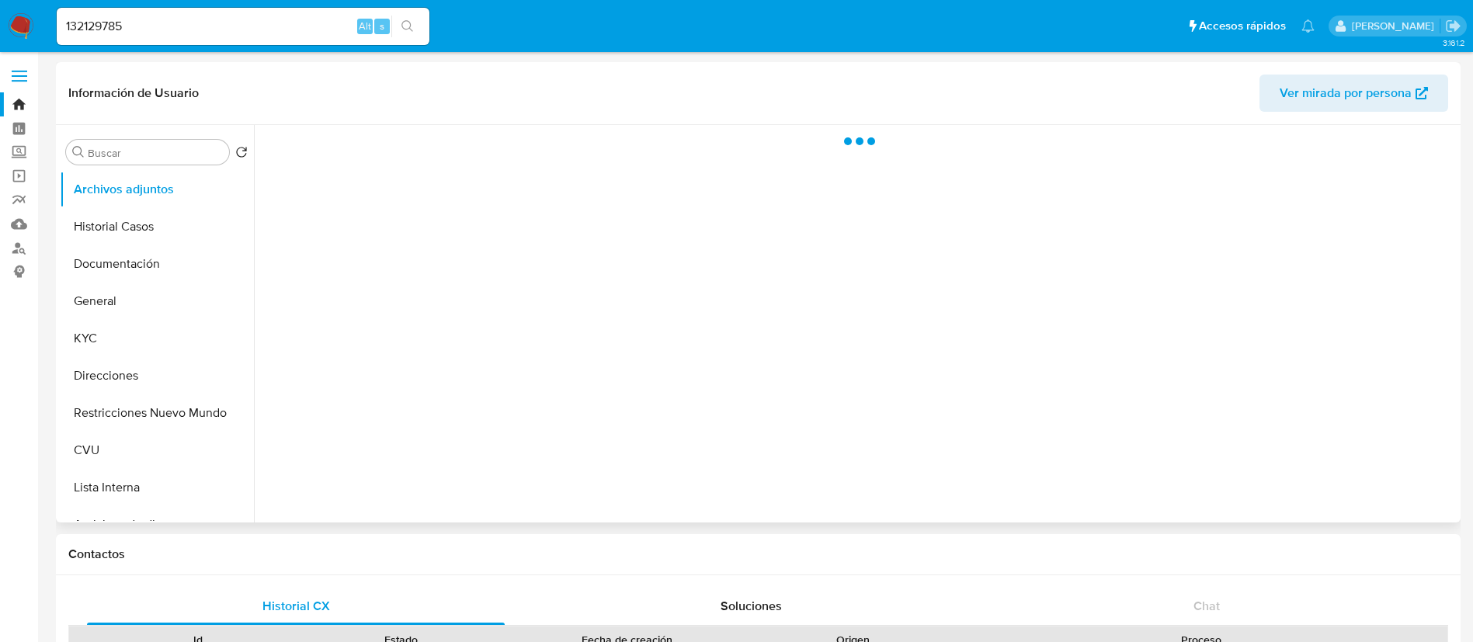
select select "10"
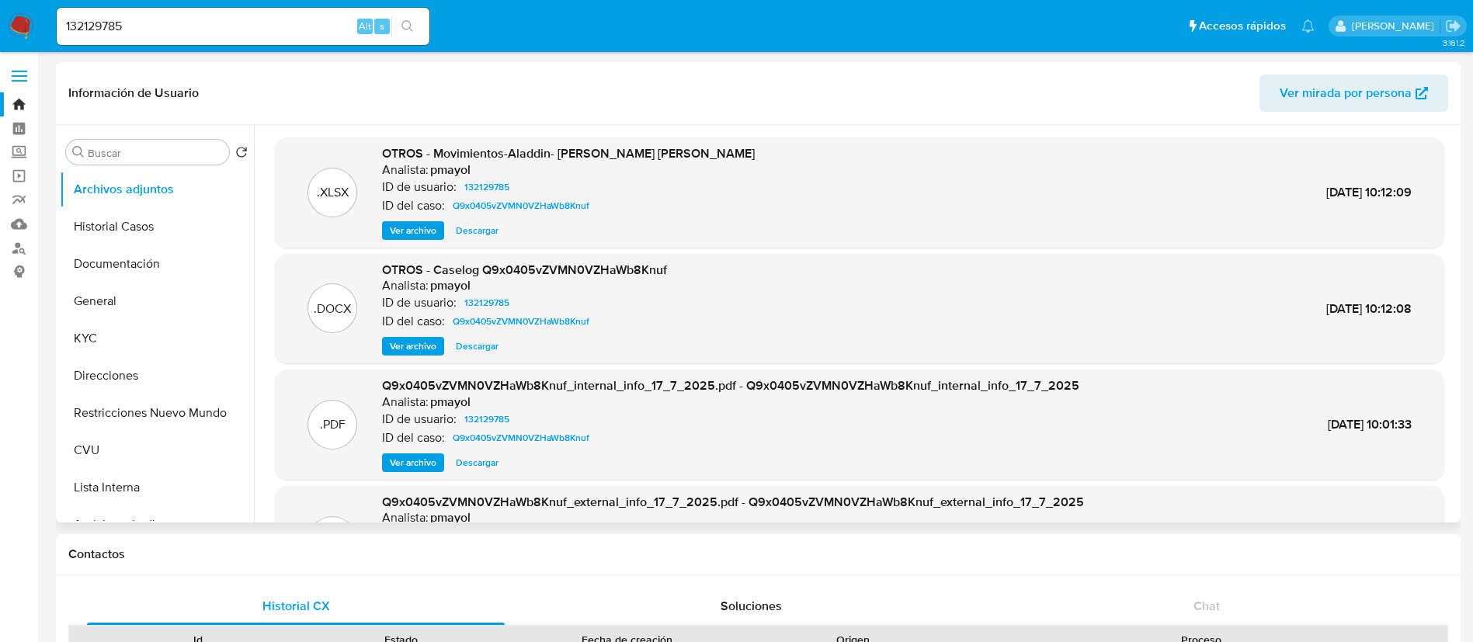
scroll to position [87, 0]
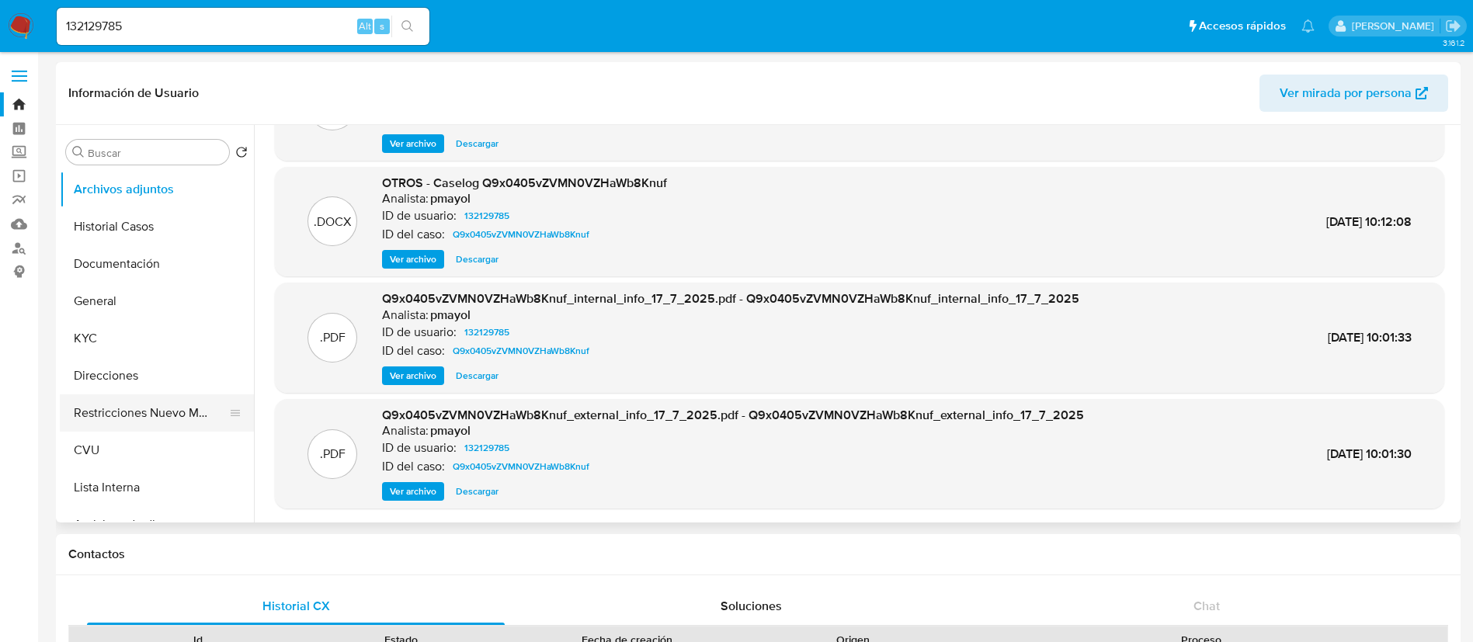
click at [109, 412] on button "Restricciones Nuevo Mundo" at bounding box center [151, 413] width 182 height 37
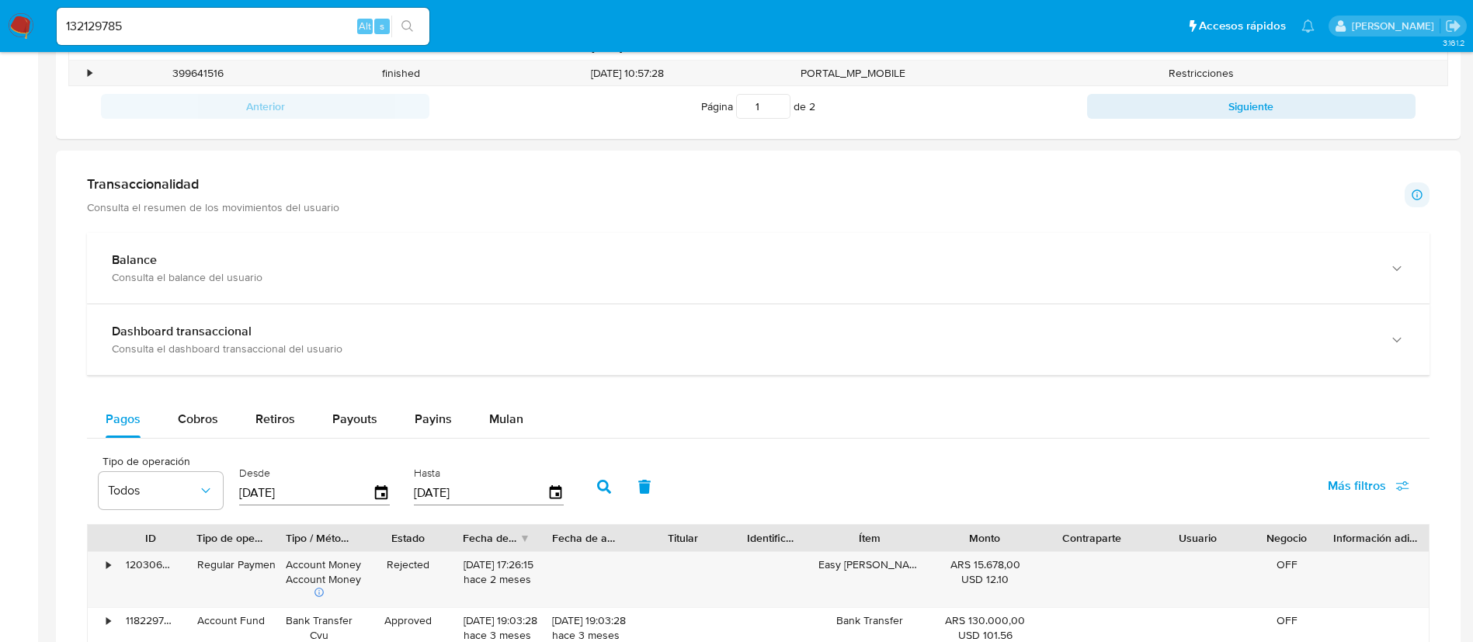
scroll to position [815, 0]
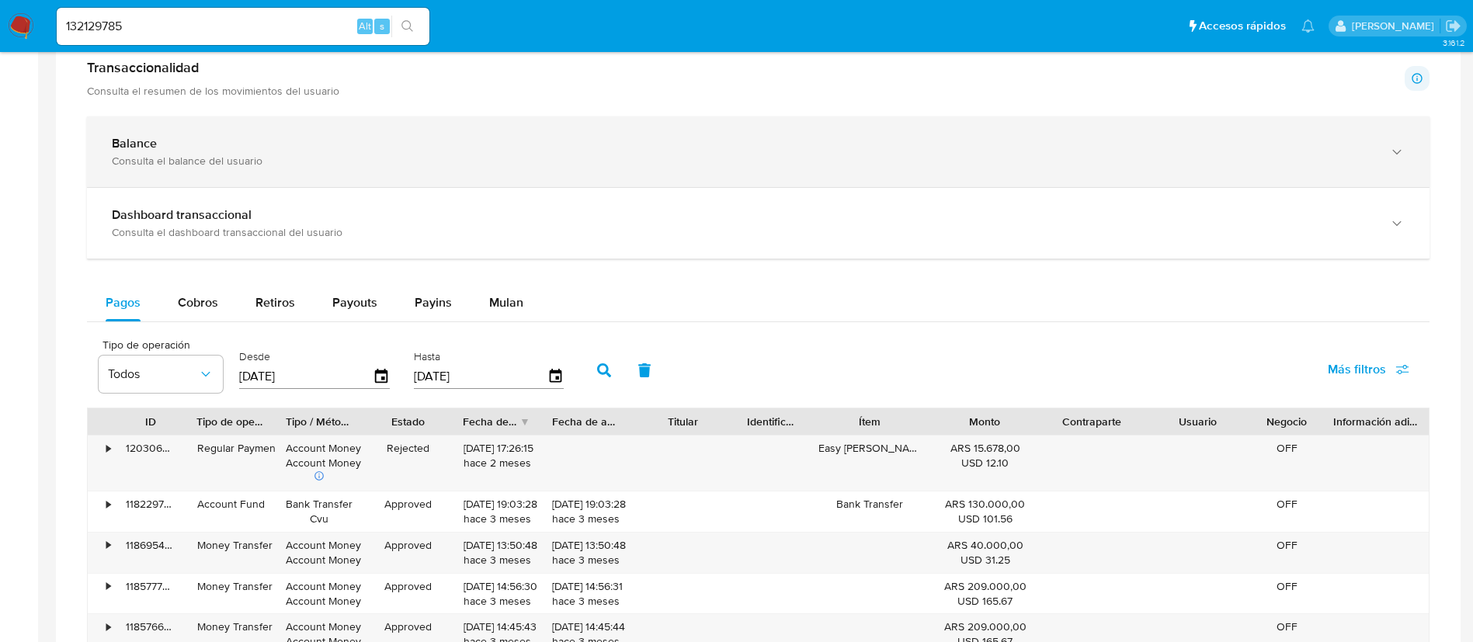
click at [340, 125] on div "Balance Consulta el balance del usuario" at bounding box center [758, 151] width 1343 height 71
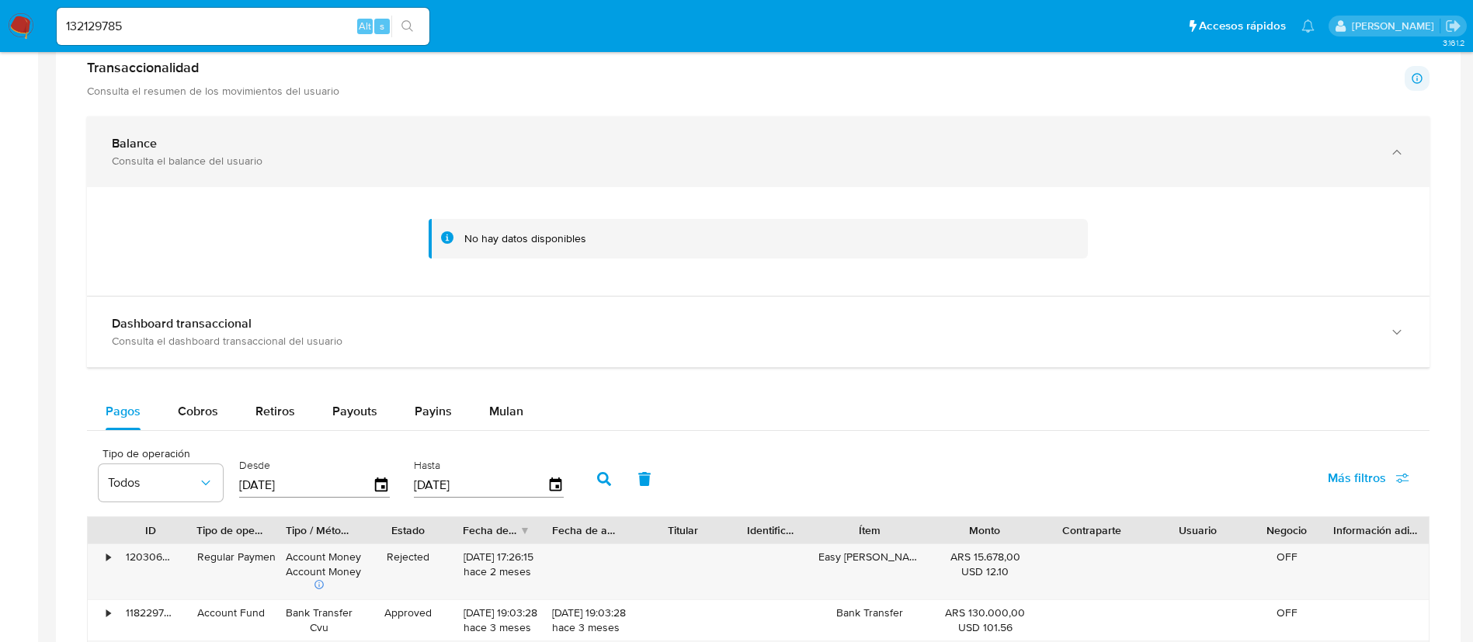
click at [340, 125] on div "Balance Consulta el balance del usuario" at bounding box center [758, 151] width 1343 height 71
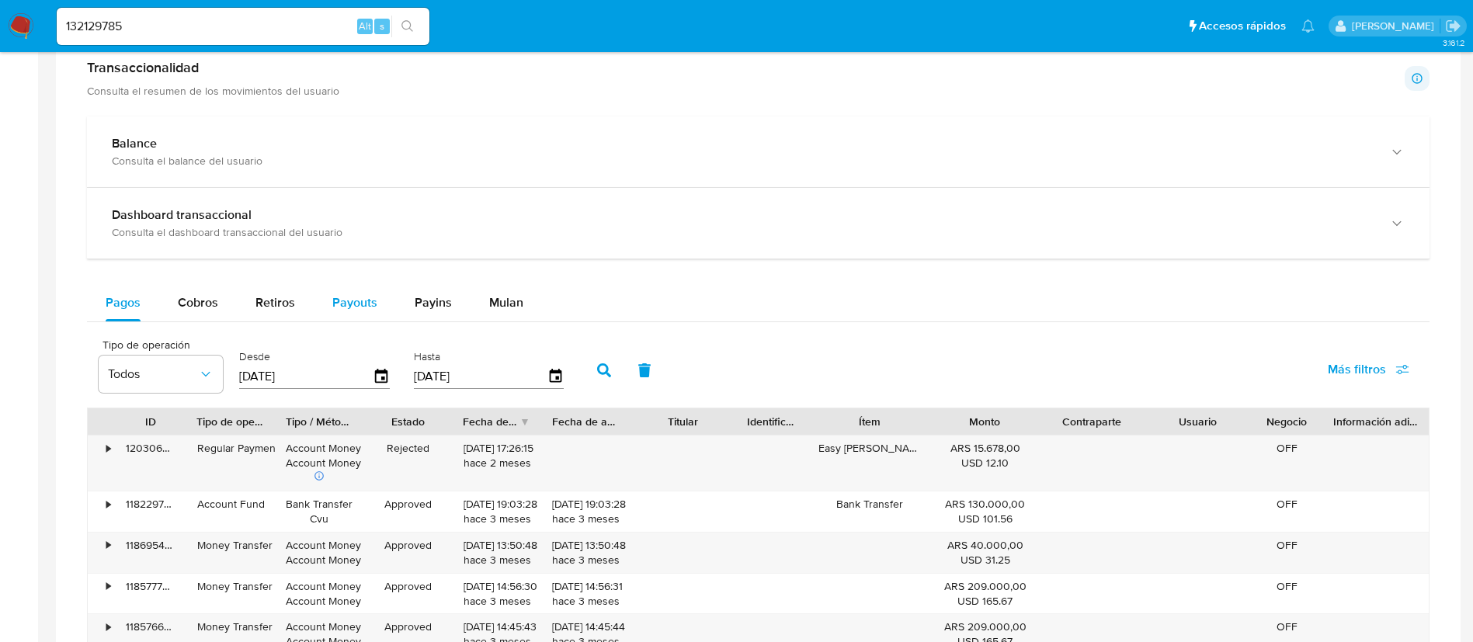
click at [335, 297] on span "Payouts" at bounding box center [354, 303] width 45 height 18
select select "10"
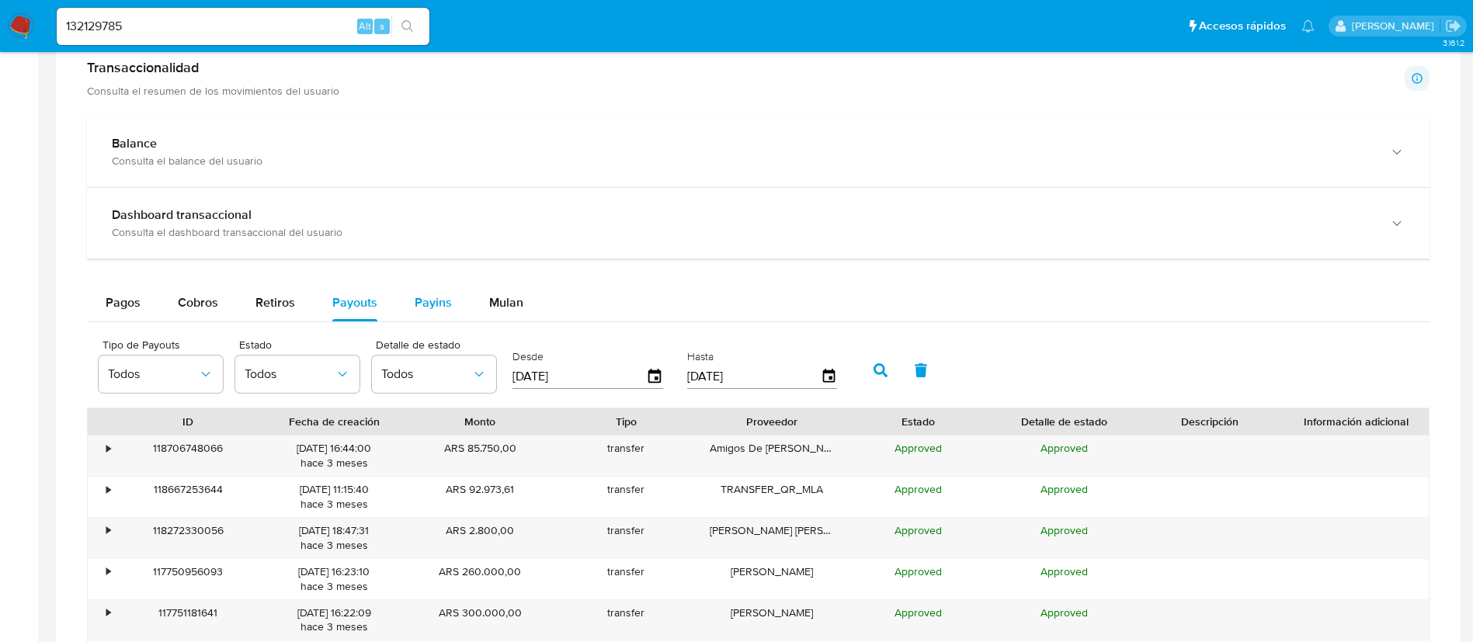
click at [422, 308] on span "Payins" at bounding box center [433, 303] width 37 height 18
select select "10"
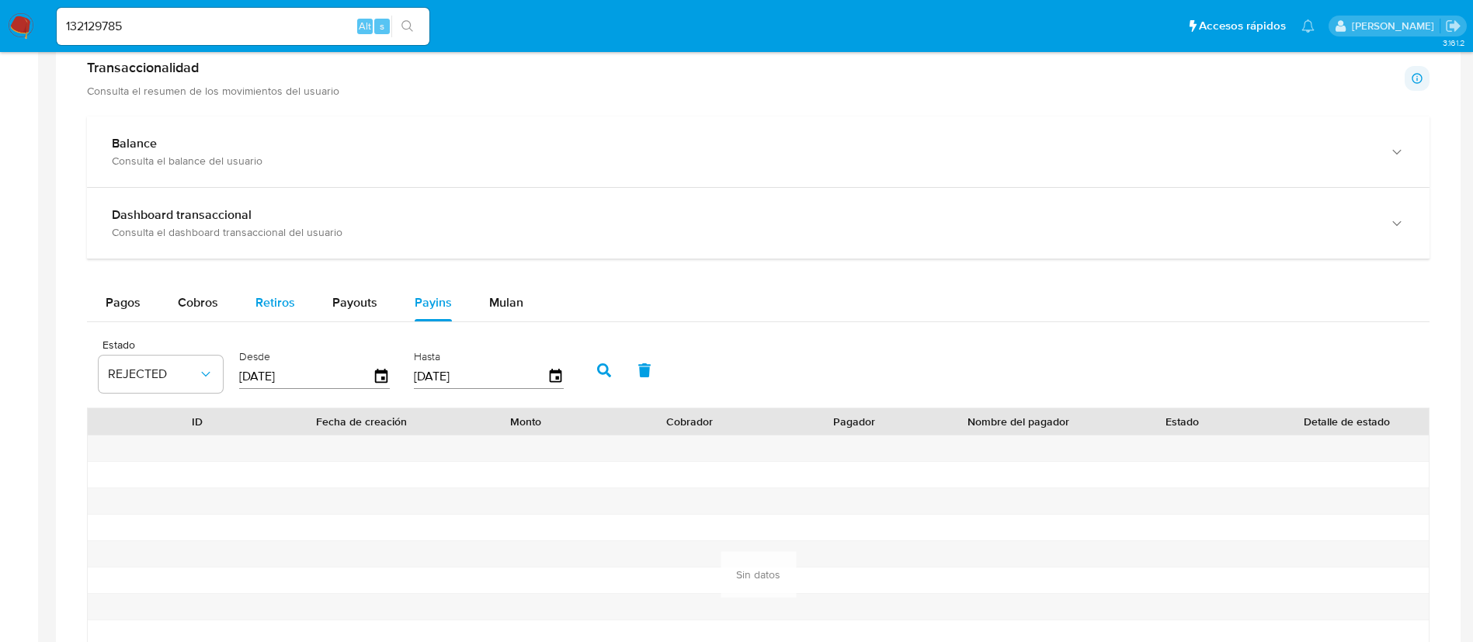
click at [270, 301] on span "Retiros" at bounding box center [275, 303] width 40 height 18
select select "10"
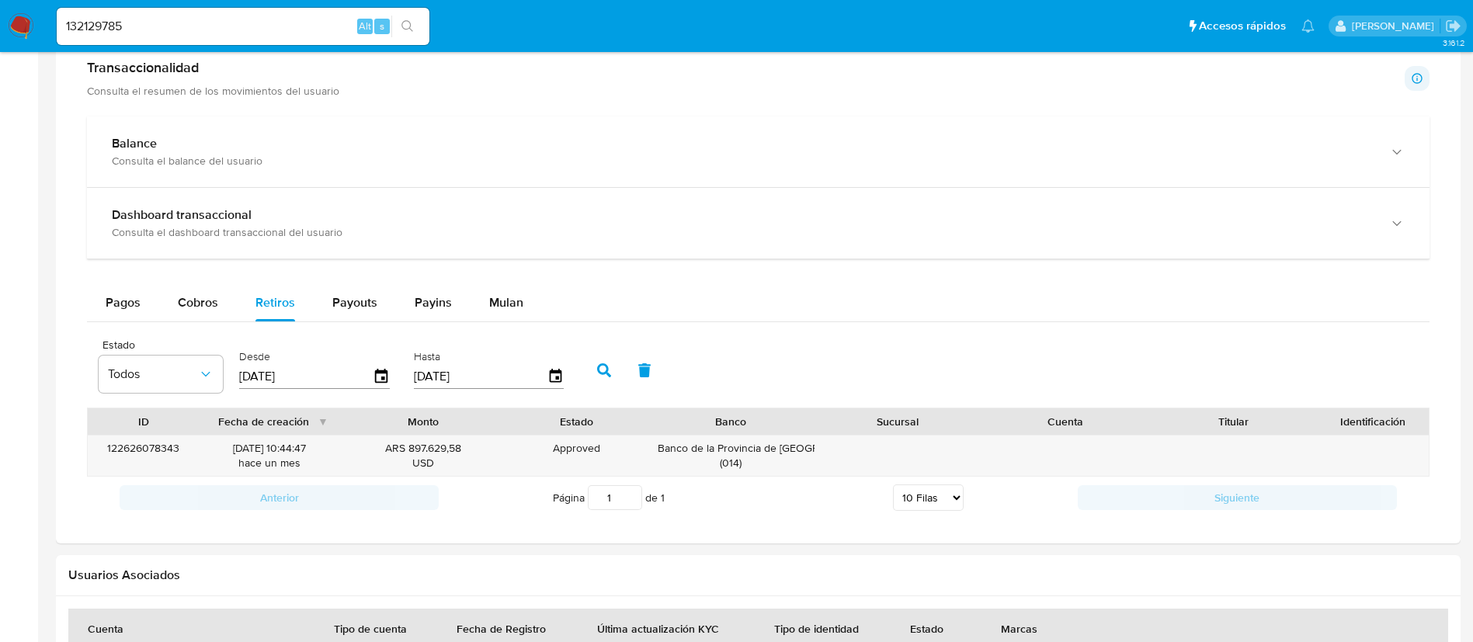
click at [251, 17] on input "132129785" at bounding box center [243, 26] width 373 height 20
paste input "699261549"
type input "699261549"
click at [401, 38] on div "699261549 Alt s" at bounding box center [243, 26] width 373 height 37
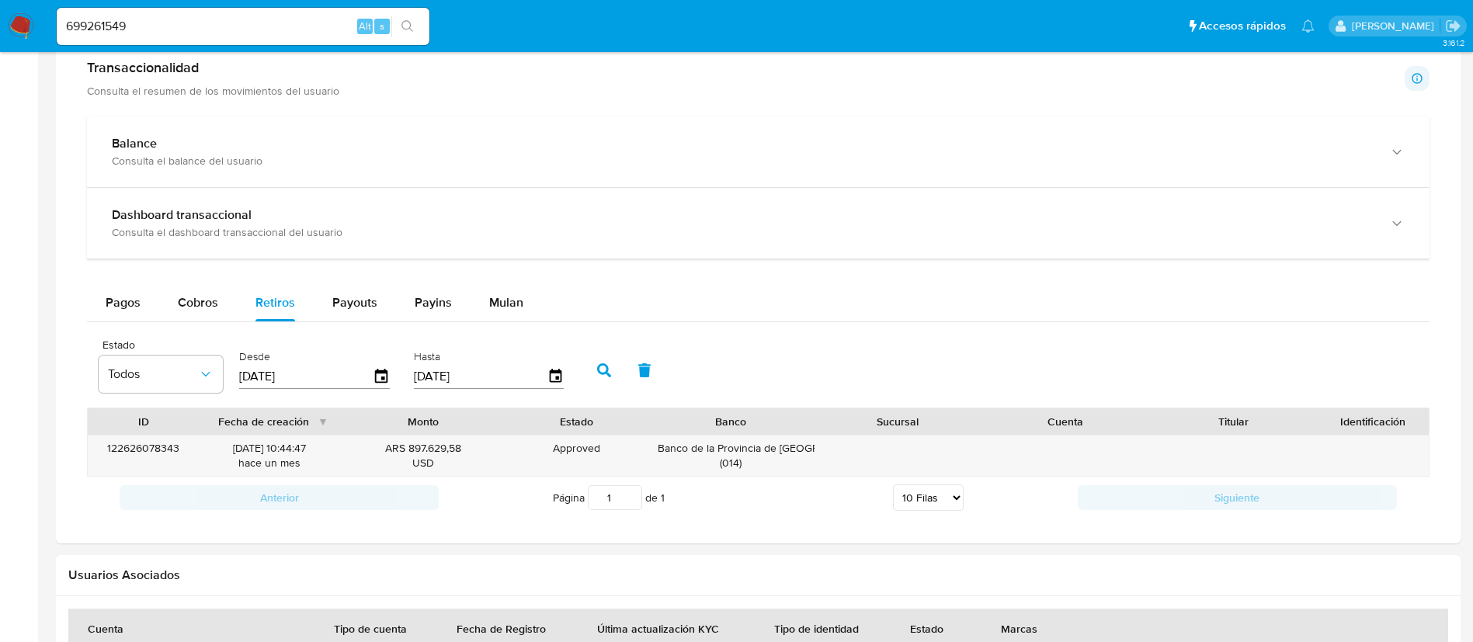
click at [406, 25] on icon "search-icon" at bounding box center [407, 26] width 12 height 12
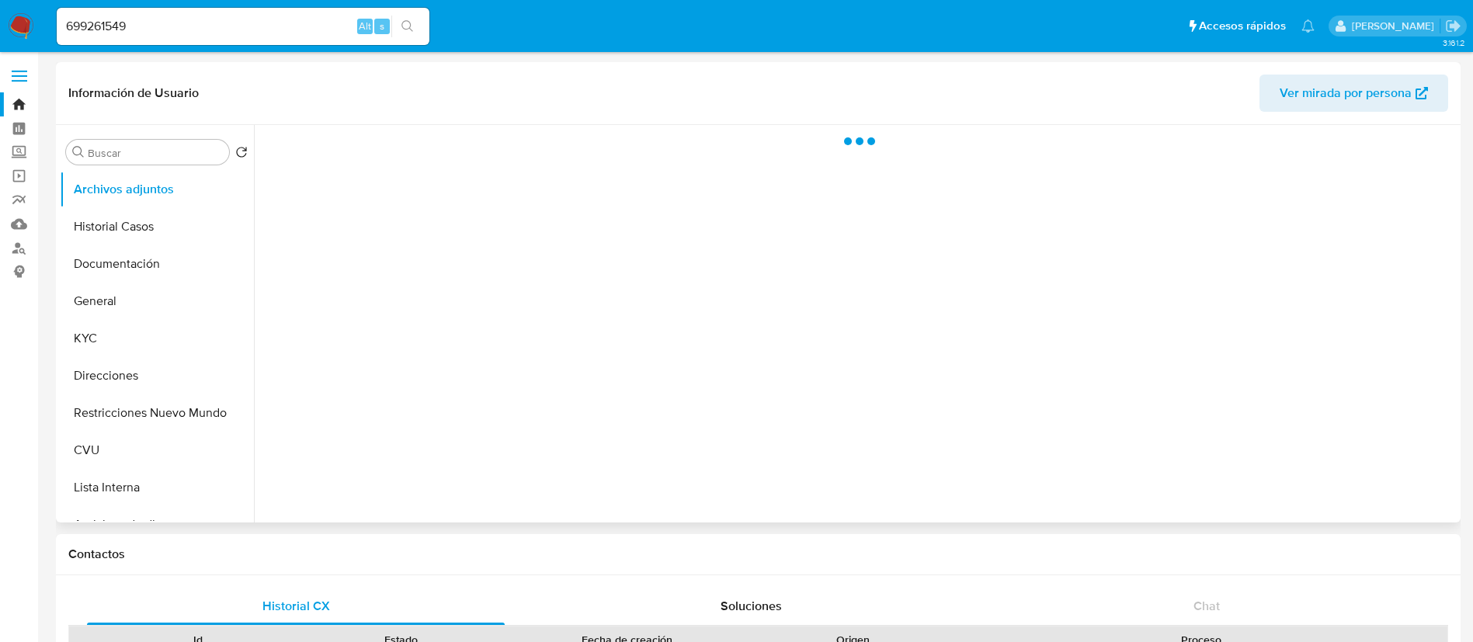
select select "10"
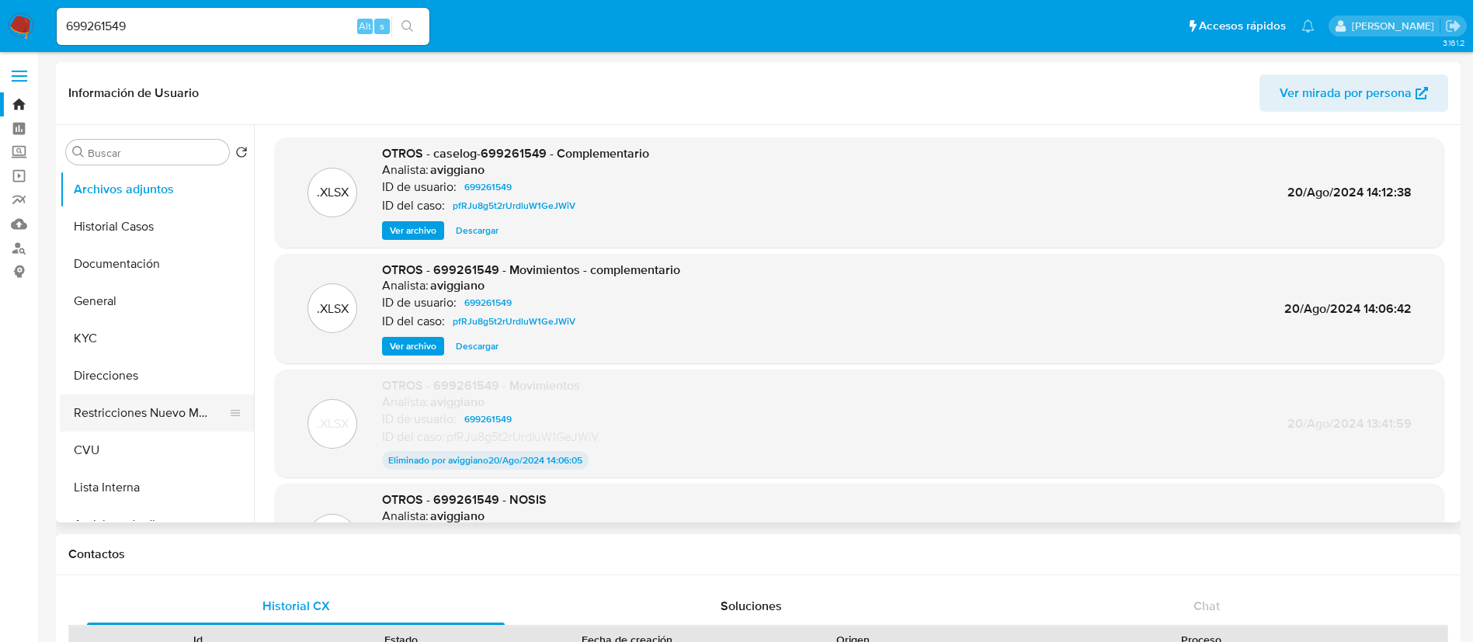
click at [95, 405] on button "Restricciones Nuevo Mundo" at bounding box center [151, 413] width 182 height 37
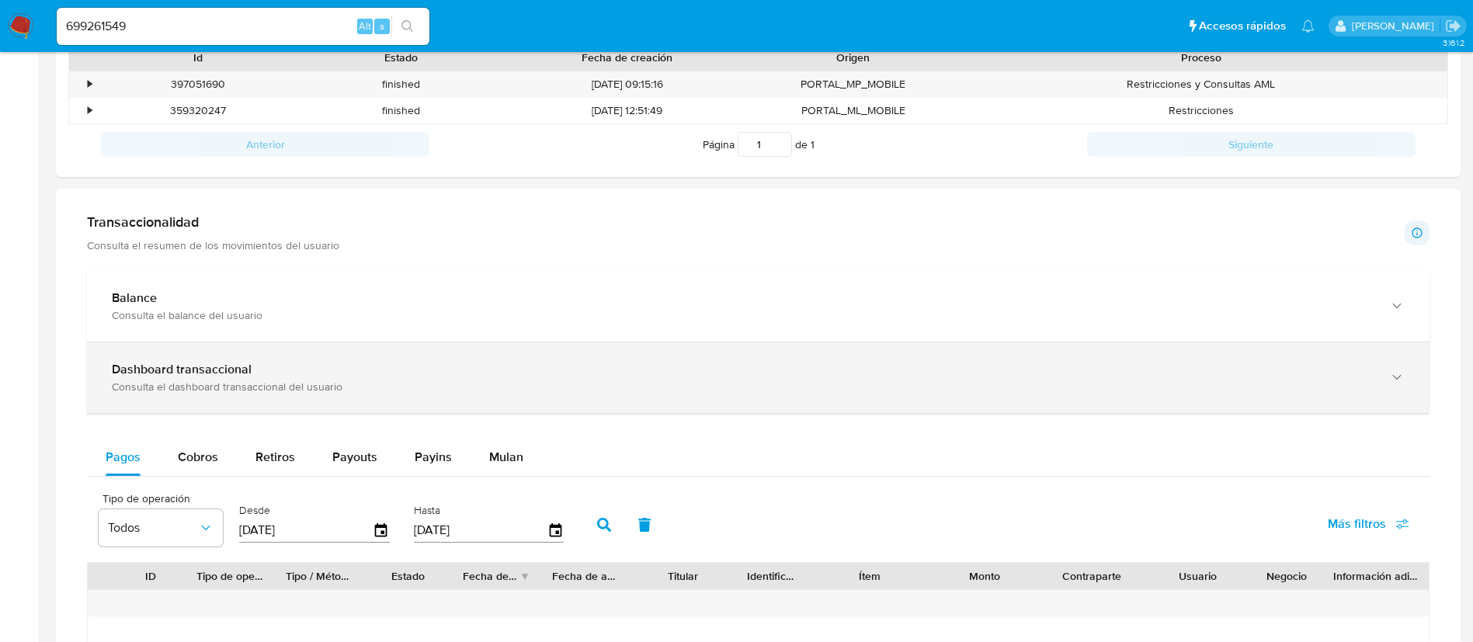
scroll to position [699, 0]
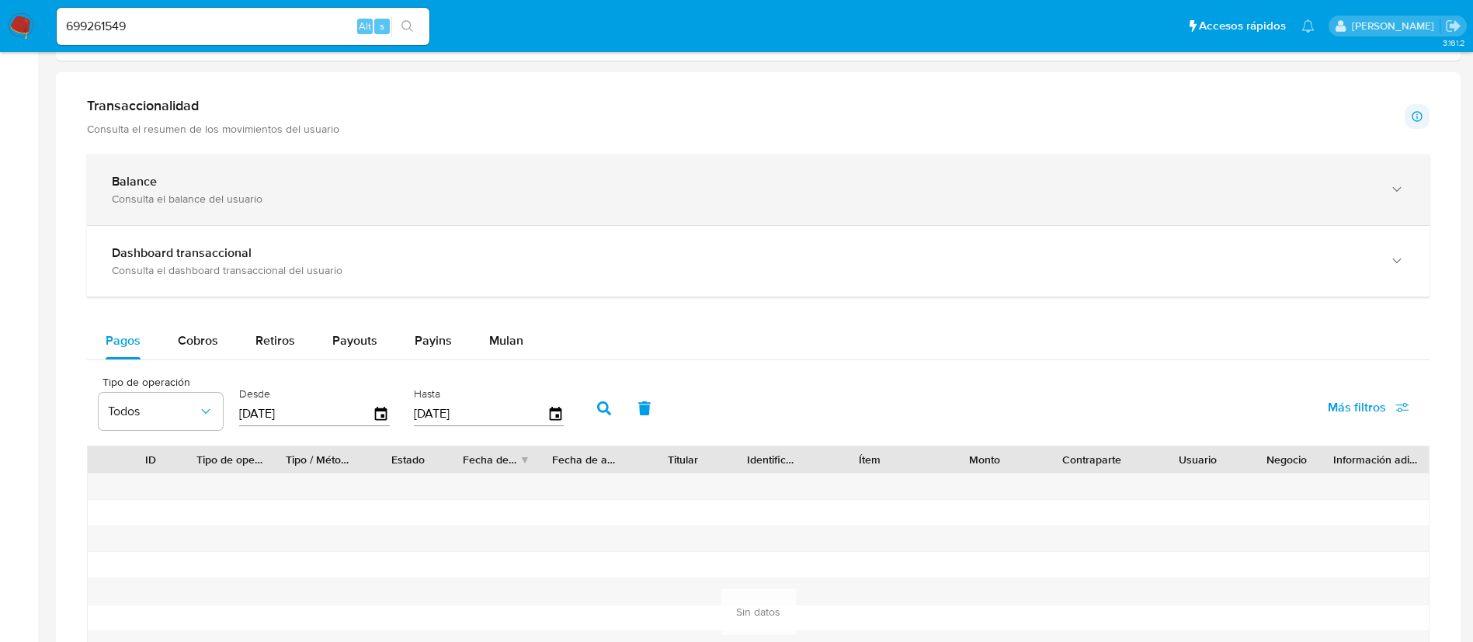
click at [388, 200] on div "Consulta el balance del usuario" at bounding box center [743, 199] width 1262 height 14
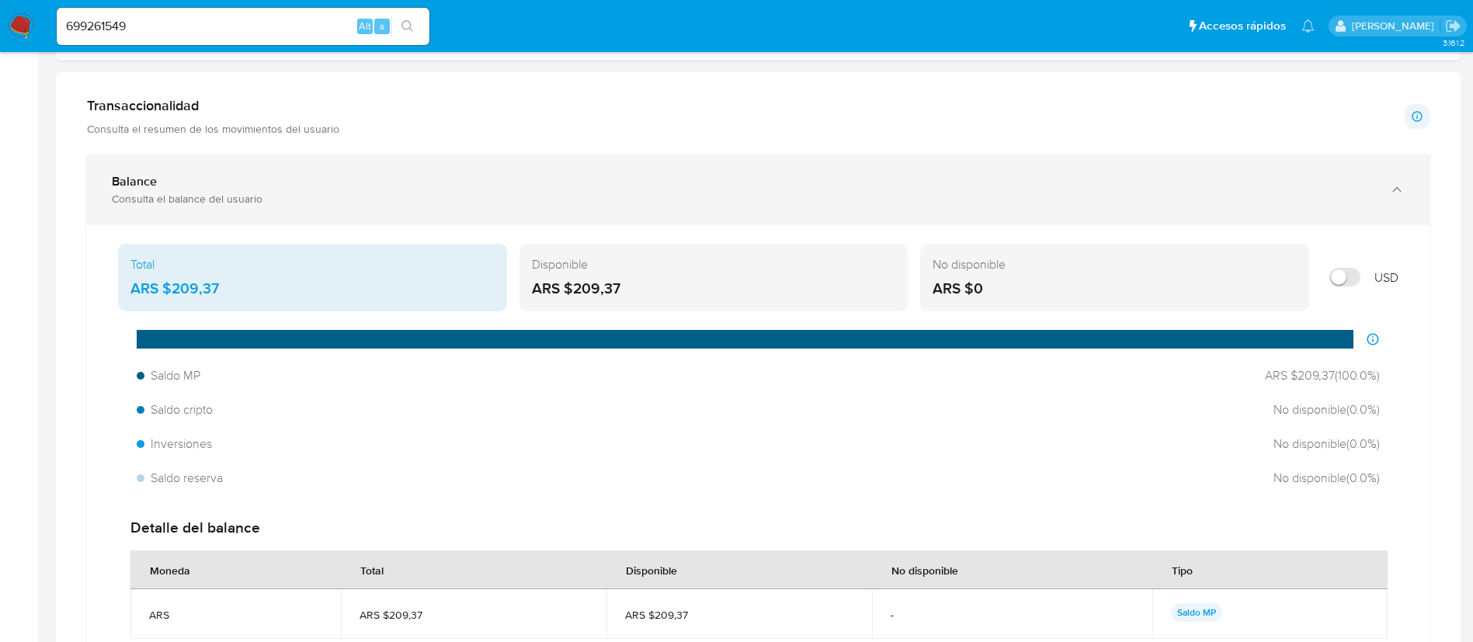
click at [388, 200] on div "Consulta el balance del usuario" at bounding box center [743, 199] width 1262 height 14
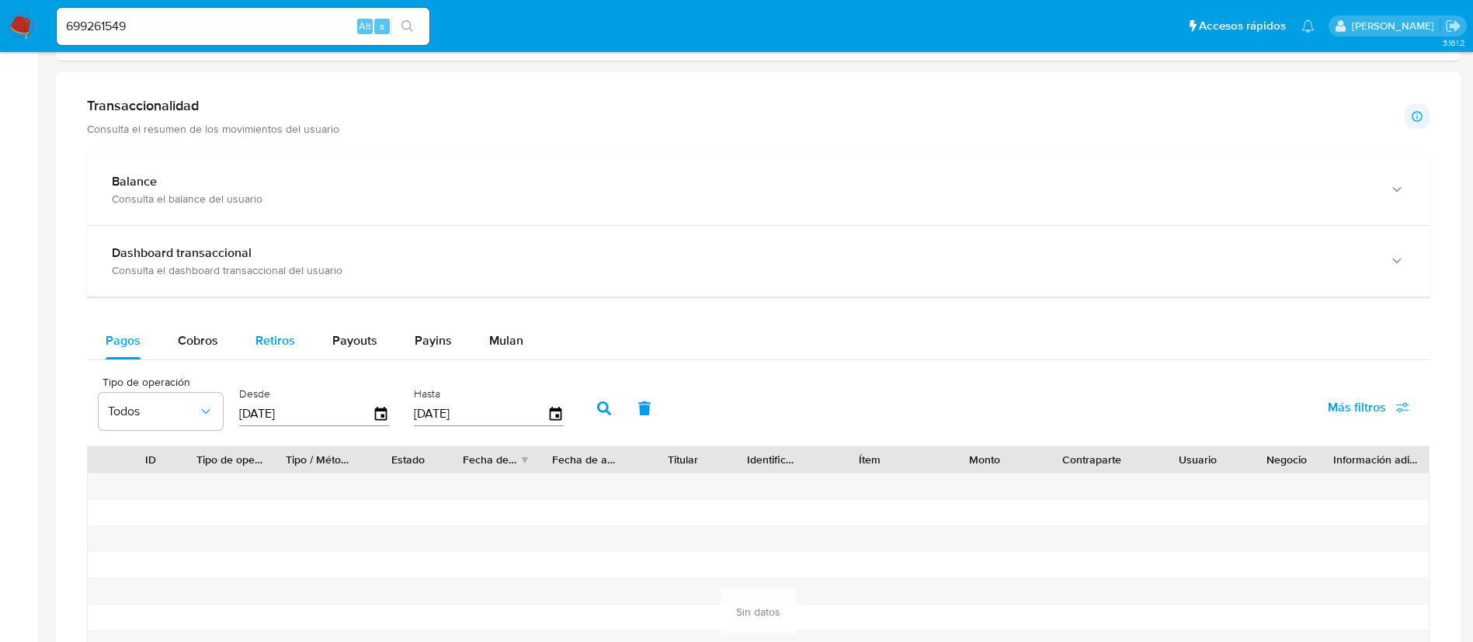
click at [273, 336] on span "Retiros" at bounding box center [275, 341] width 40 height 18
select select "10"
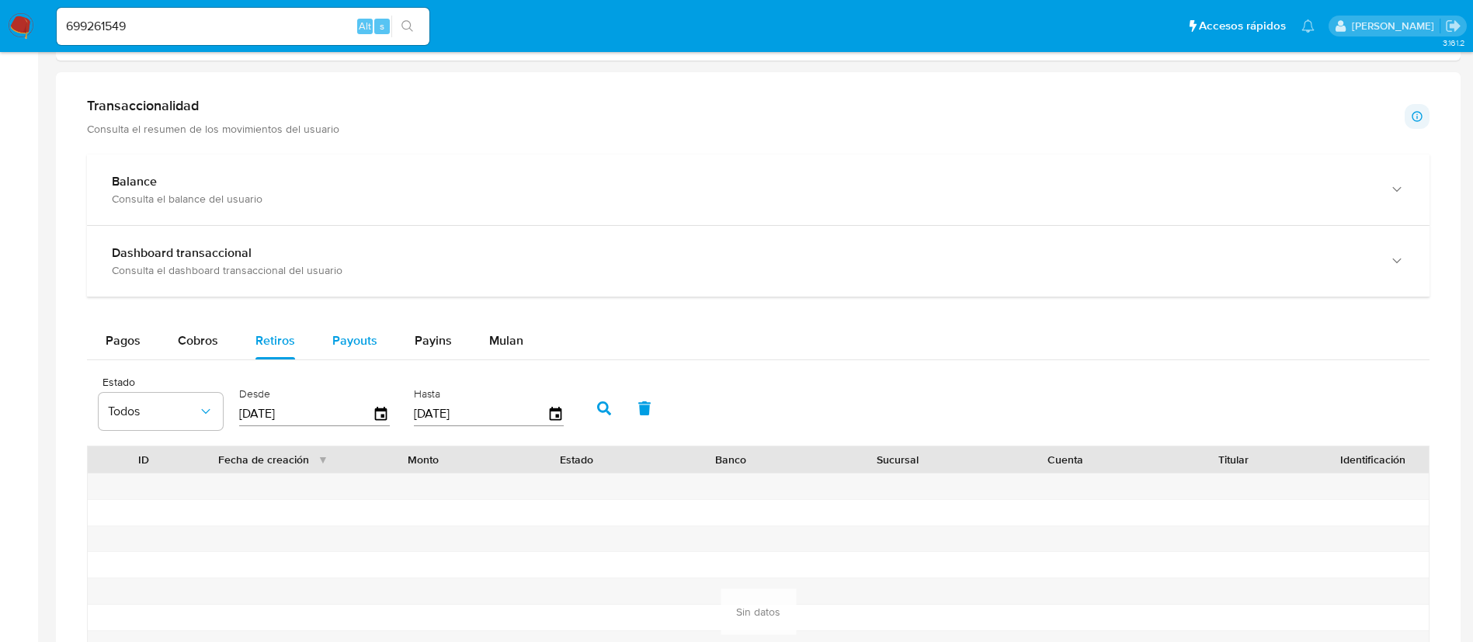
click at [347, 332] on span "Payouts" at bounding box center [354, 341] width 45 height 18
select select "10"
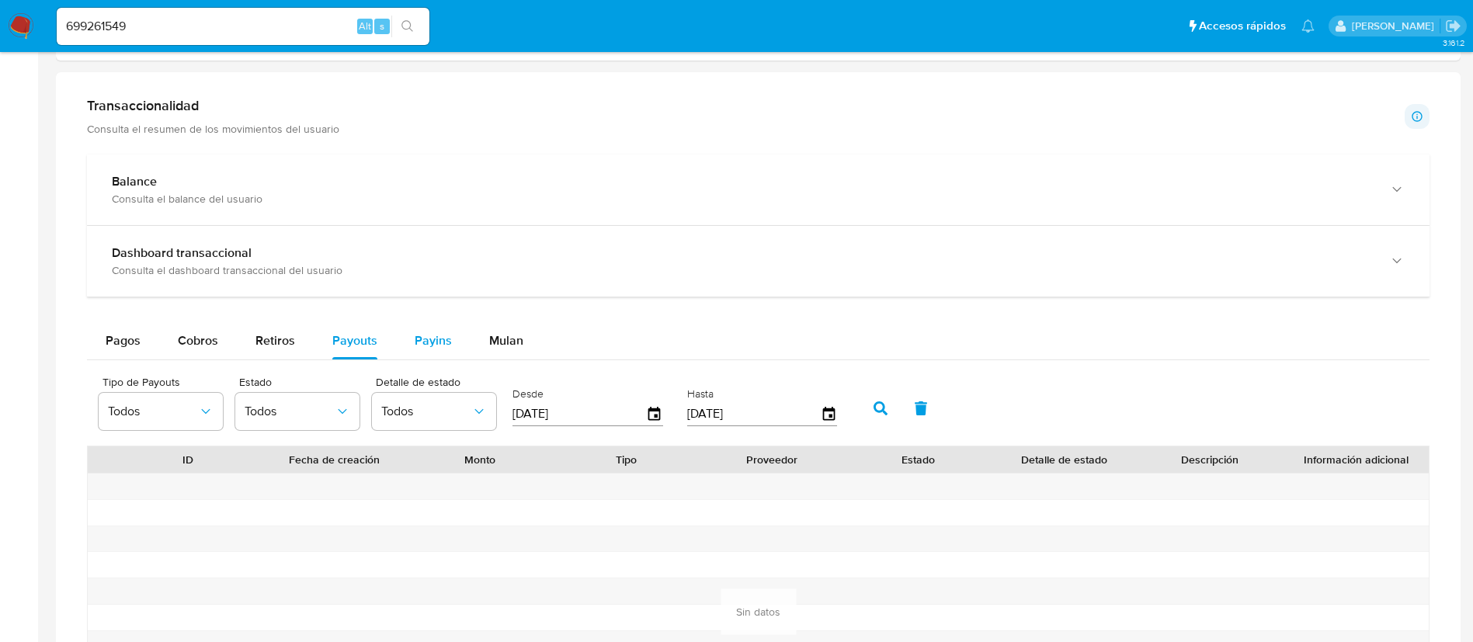
click at [416, 333] on span "Payins" at bounding box center [433, 341] width 37 height 18
select select "10"
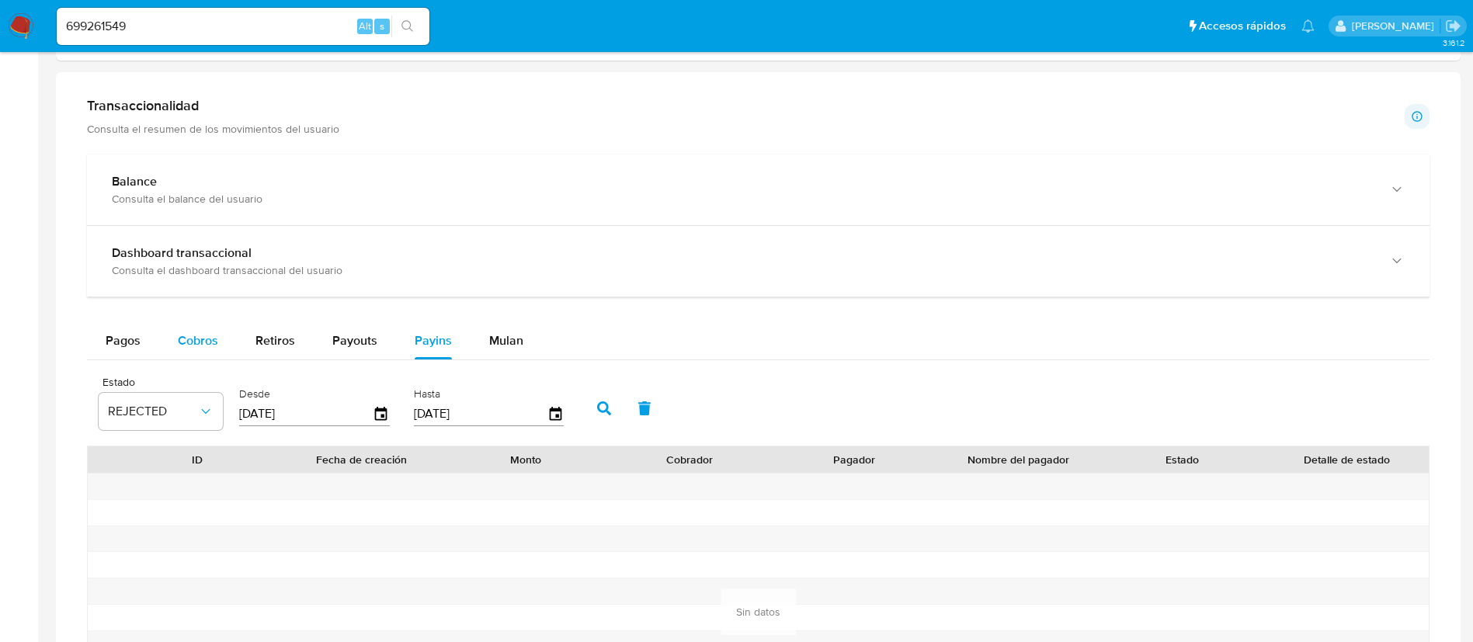
click at [203, 345] on span "Cobros" at bounding box center [198, 341] width 40 height 18
select select "10"
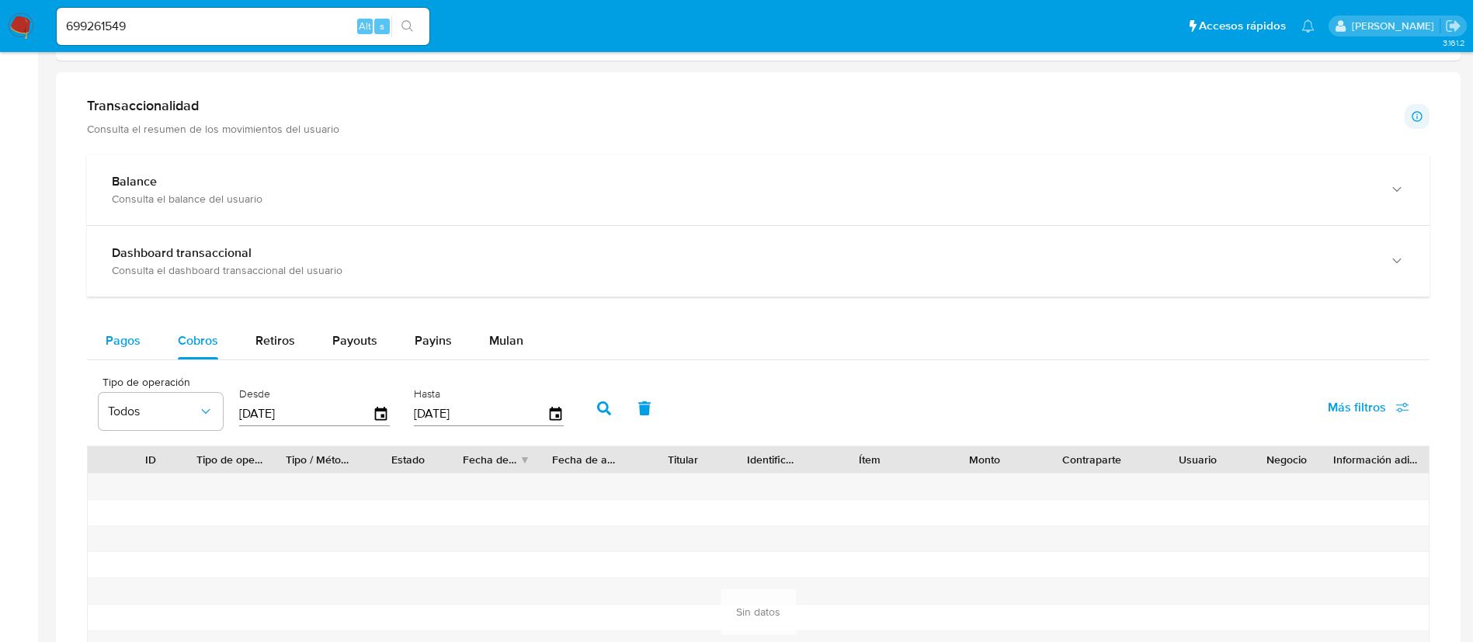
click at [121, 346] on span "Pagos" at bounding box center [123, 341] width 35 height 18
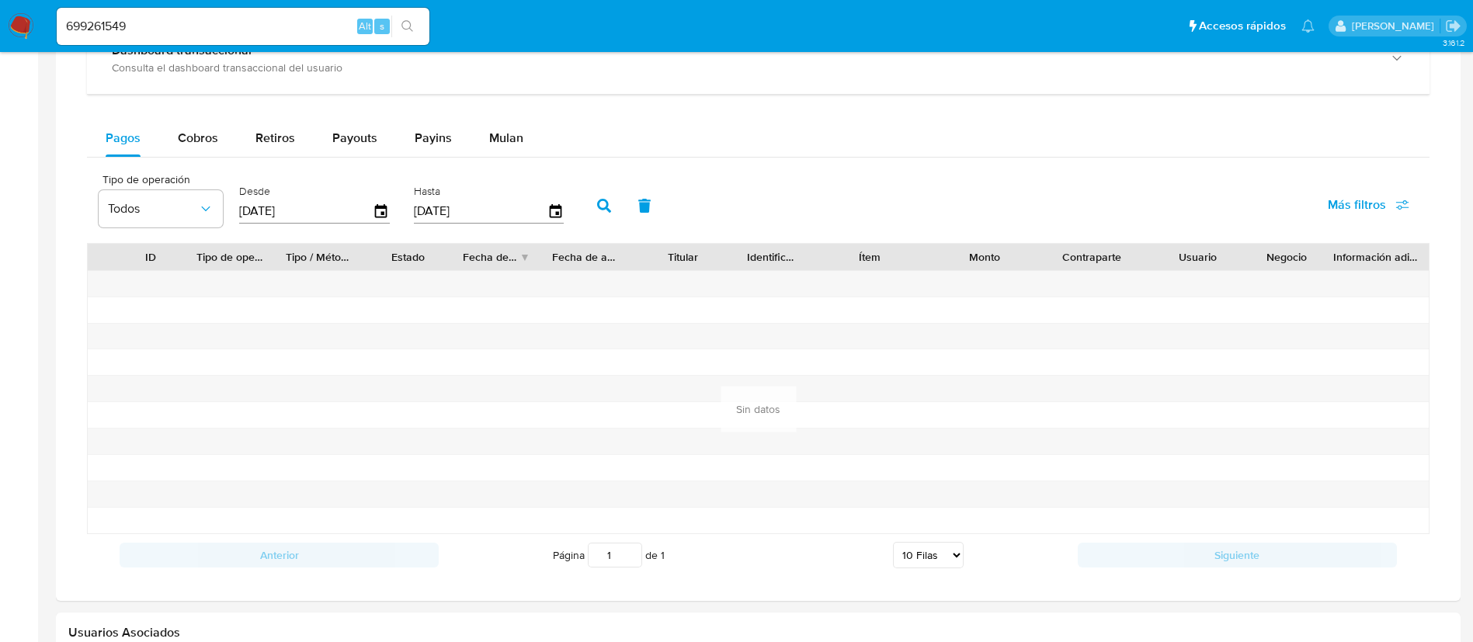
scroll to position [932, 0]
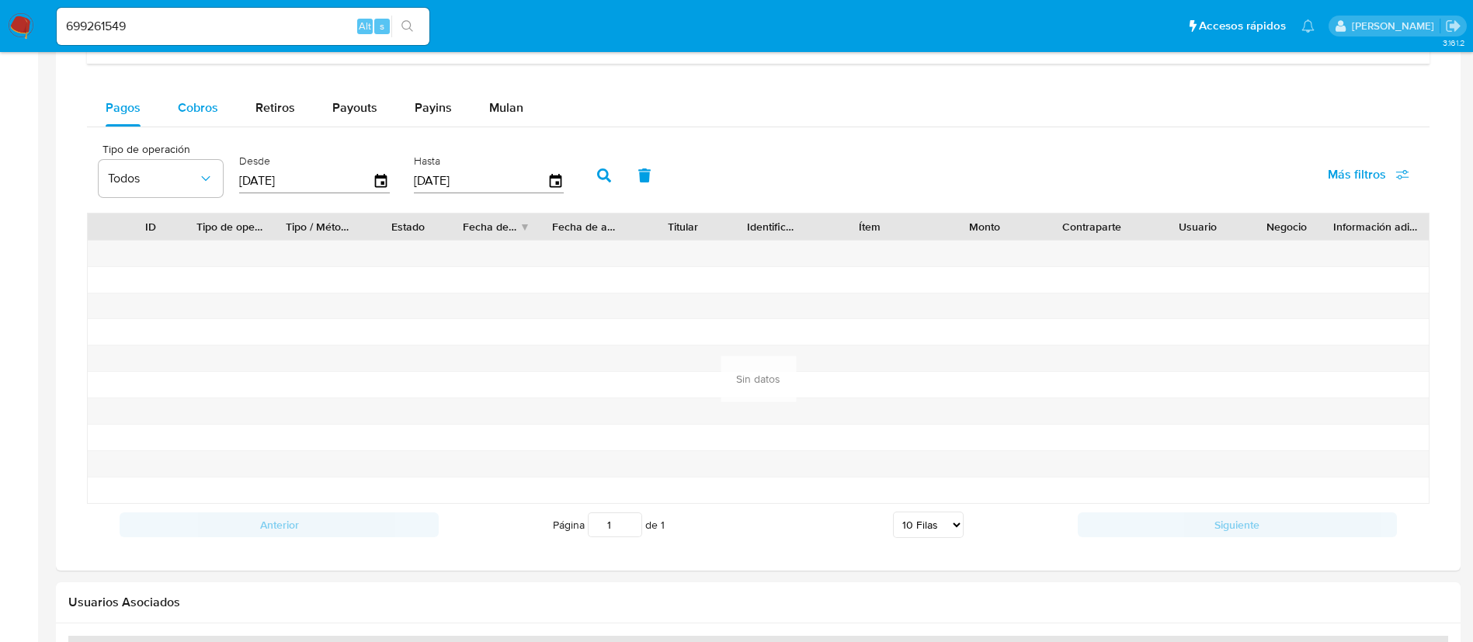
click at [223, 108] on button "Cobros" at bounding box center [198, 107] width 78 height 37
click at [276, 99] on span "Retiros" at bounding box center [275, 108] width 40 height 18
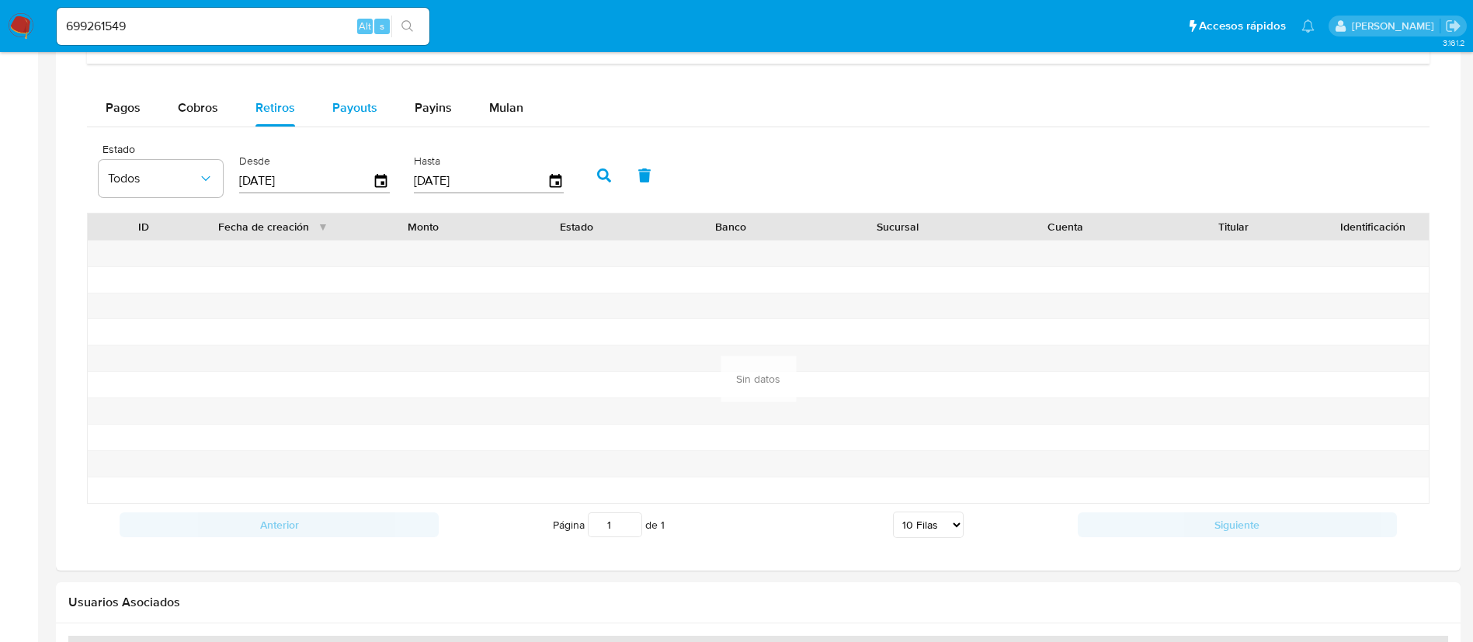
click at [347, 109] on span "Payouts" at bounding box center [354, 108] width 45 height 18
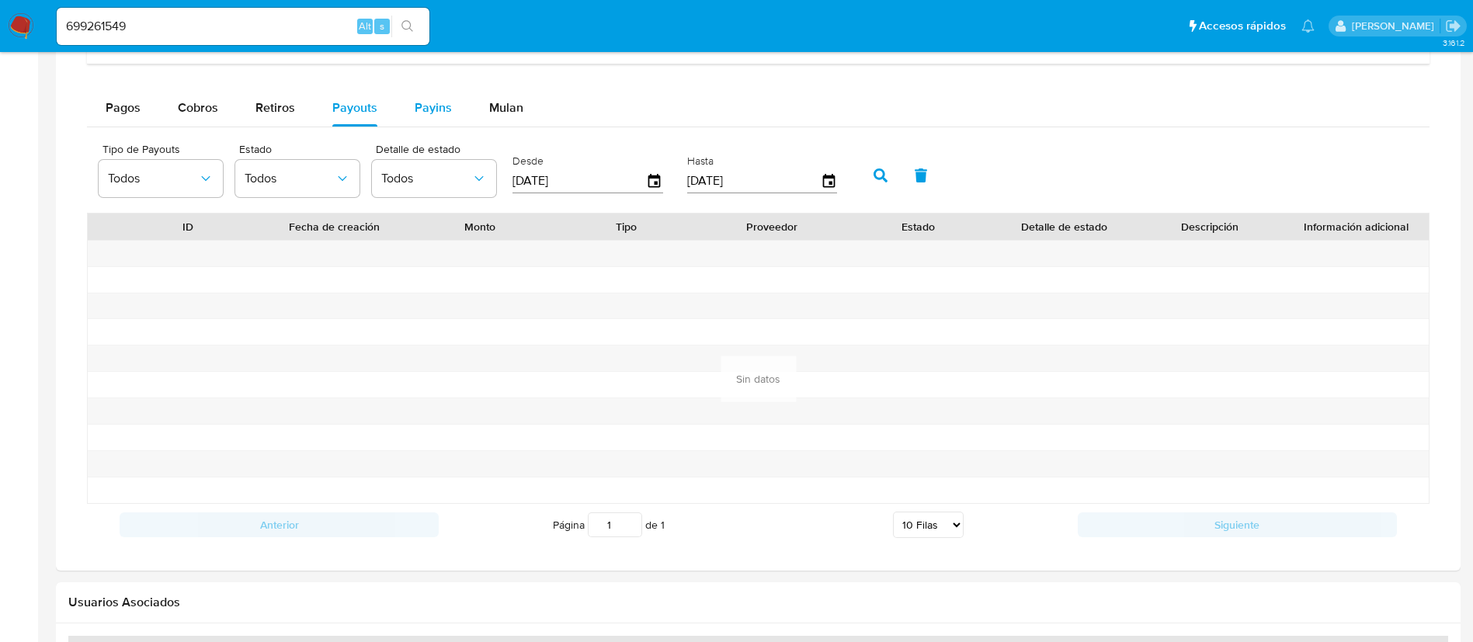
click at [423, 106] on span "Payins" at bounding box center [433, 108] width 37 height 18
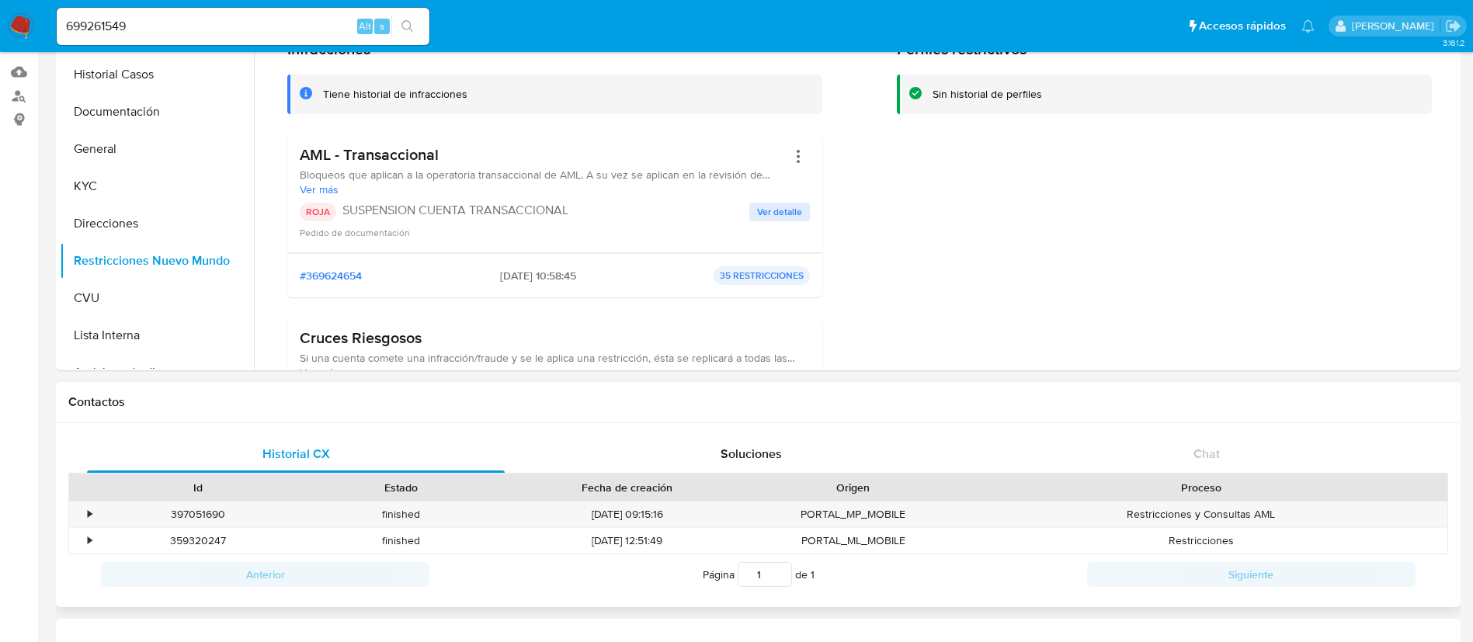
scroll to position [116, 0]
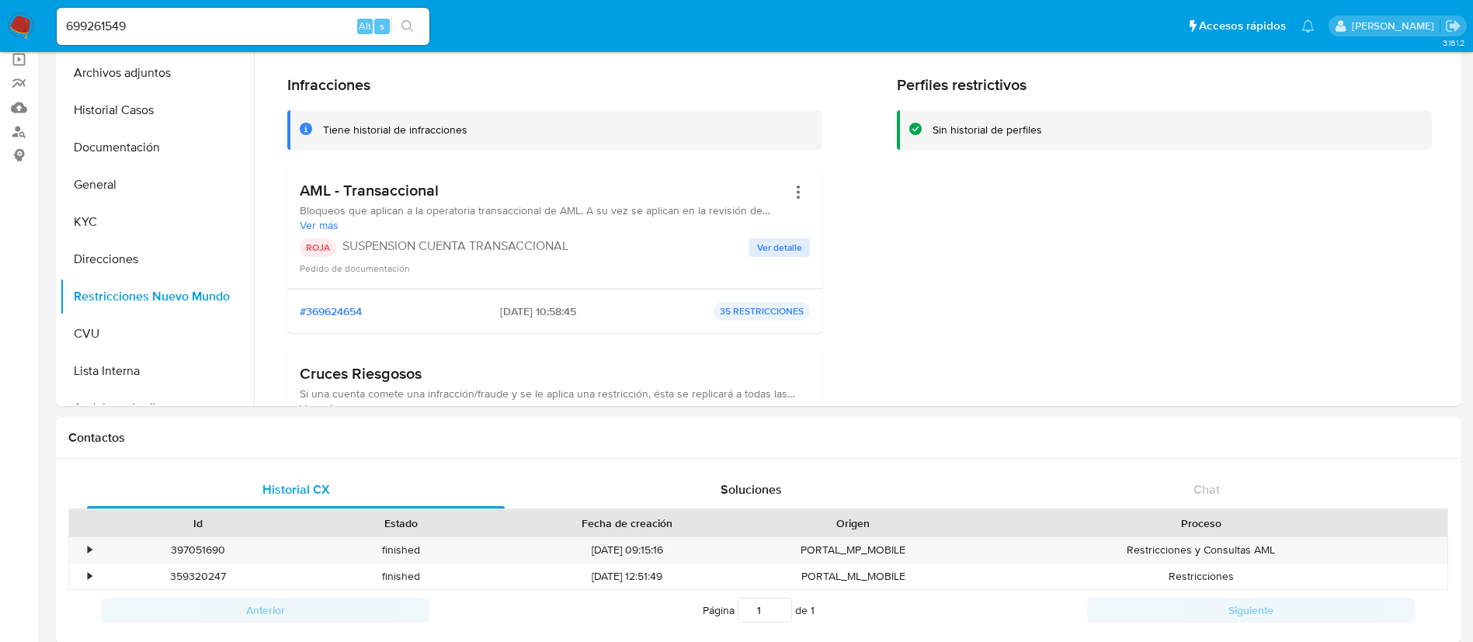
click at [287, 10] on div "699261549 Alt s" at bounding box center [243, 26] width 373 height 37
click at [287, 16] on input "699261549" at bounding box center [243, 26] width 373 height 20
paste input "544945186"
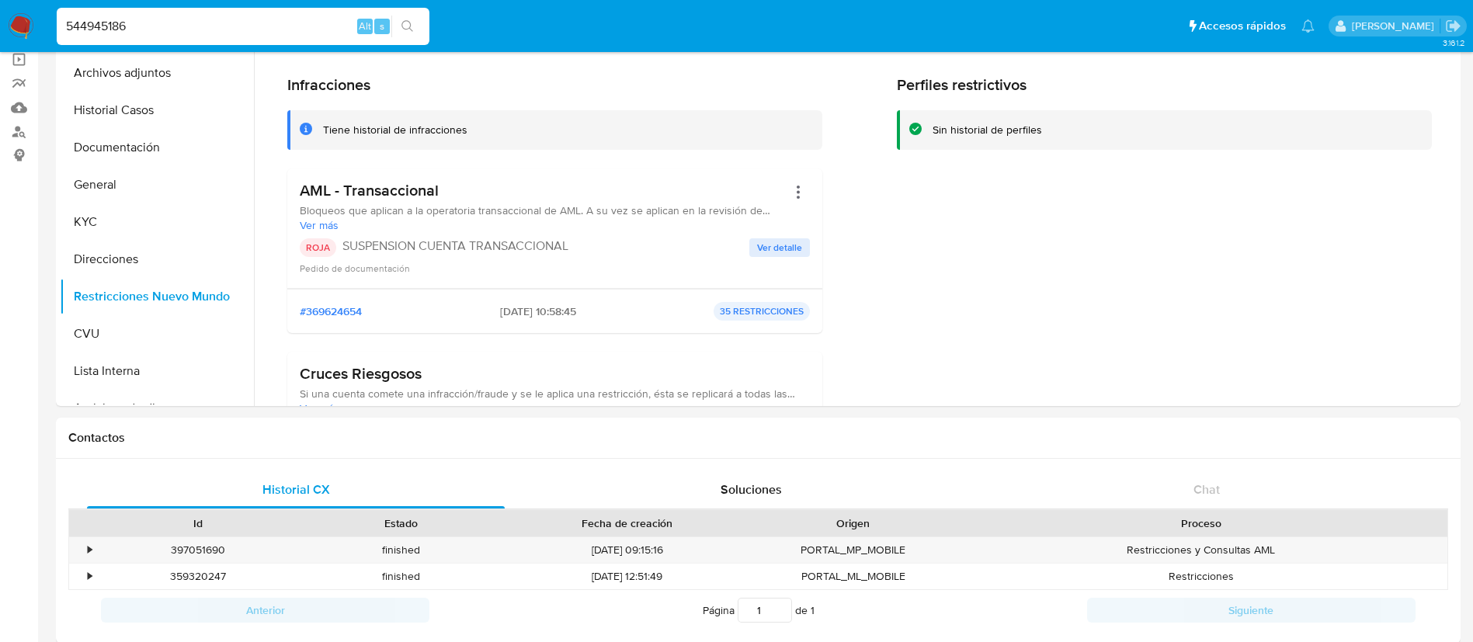
click at [391, 26] on input "544945186" at bounding box center [243, 26] width 373 height 20
type input "544945186"
click at [403, 30] on icon "search-icon" at bounding box center [407, 26] width 12 height 12
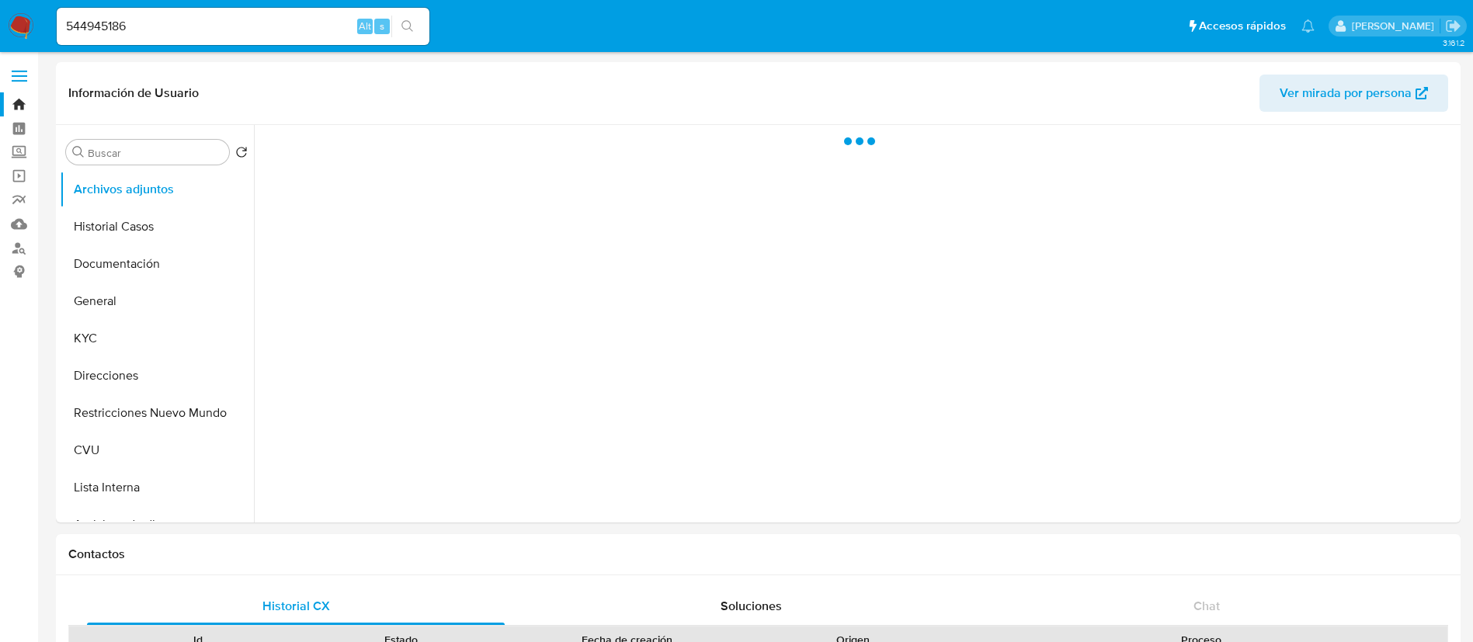
select select "10"
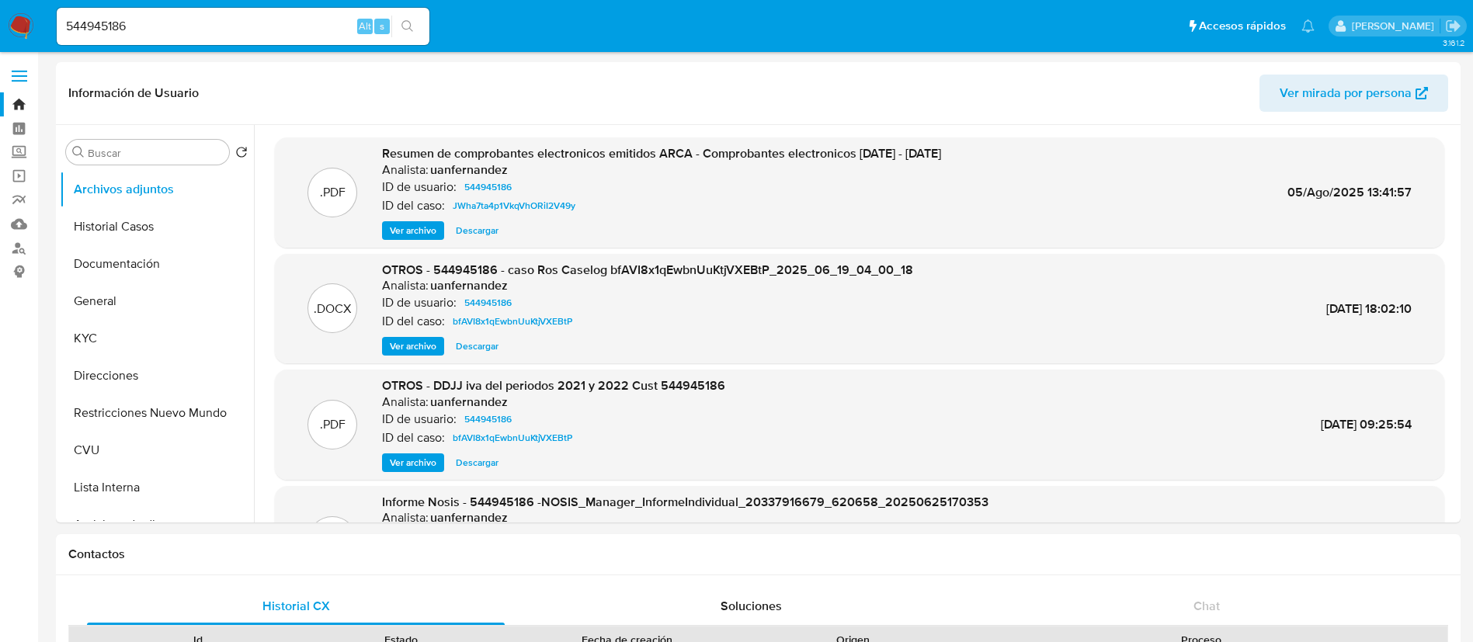
select select "10"
drag, startPoint x: 0, startPoint y: 0, endPoint x: 93, endPoint y: 412, distance: 422.0
click at [93, 412] on button "Restricciones Nuevo Mundo" at bounding box center [151, 413] width 182 height 37
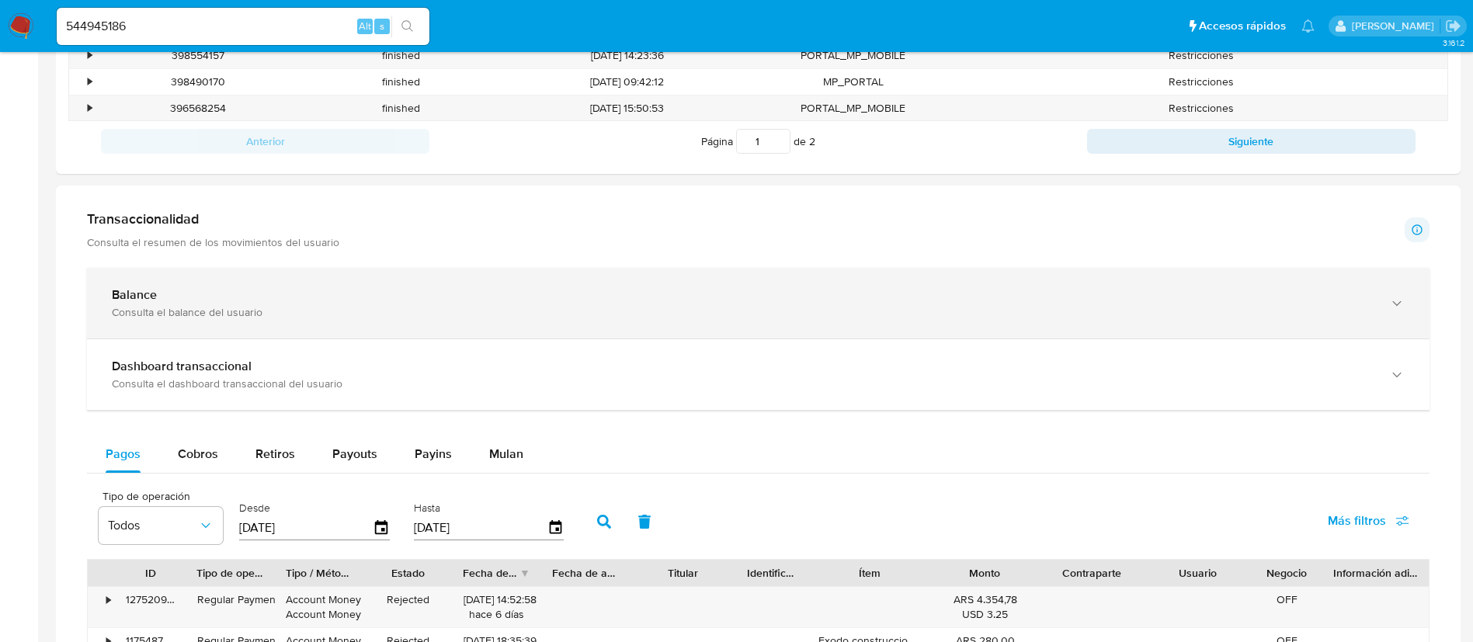
scroll to position [699, 0]
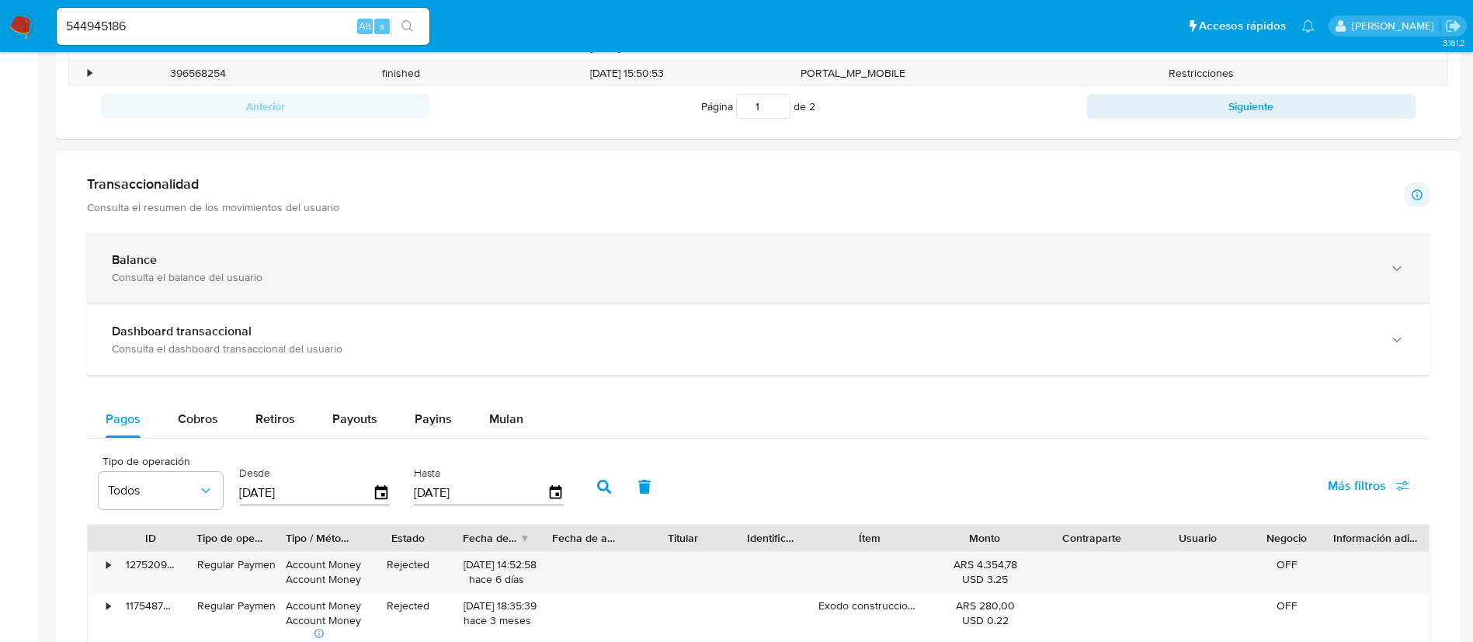
click at [363, 285] on div "Balance Consulta el balance del usuario" at bounding box center [758, 268] width 1343 height 71
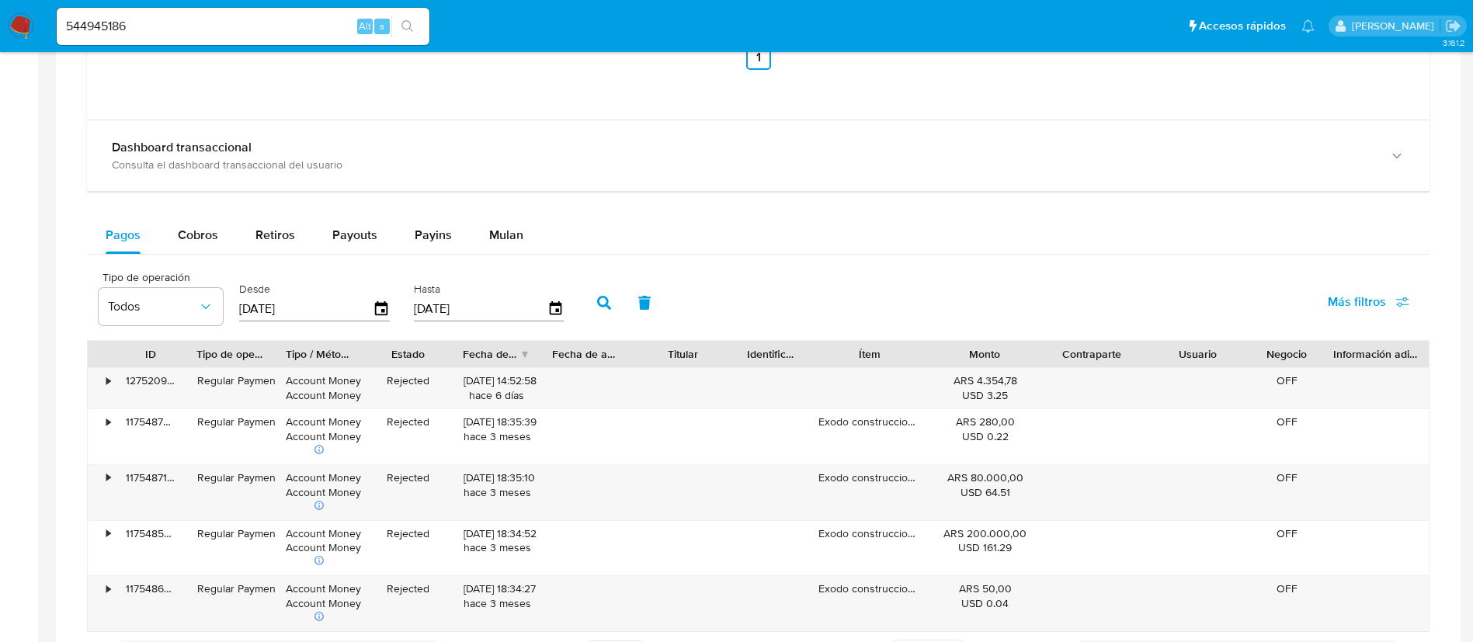
scroll to position [1398, 0]
click at [294, 235] on button "Retiros" at bounding box center [275, 233] width 77 height 37
select select "10"
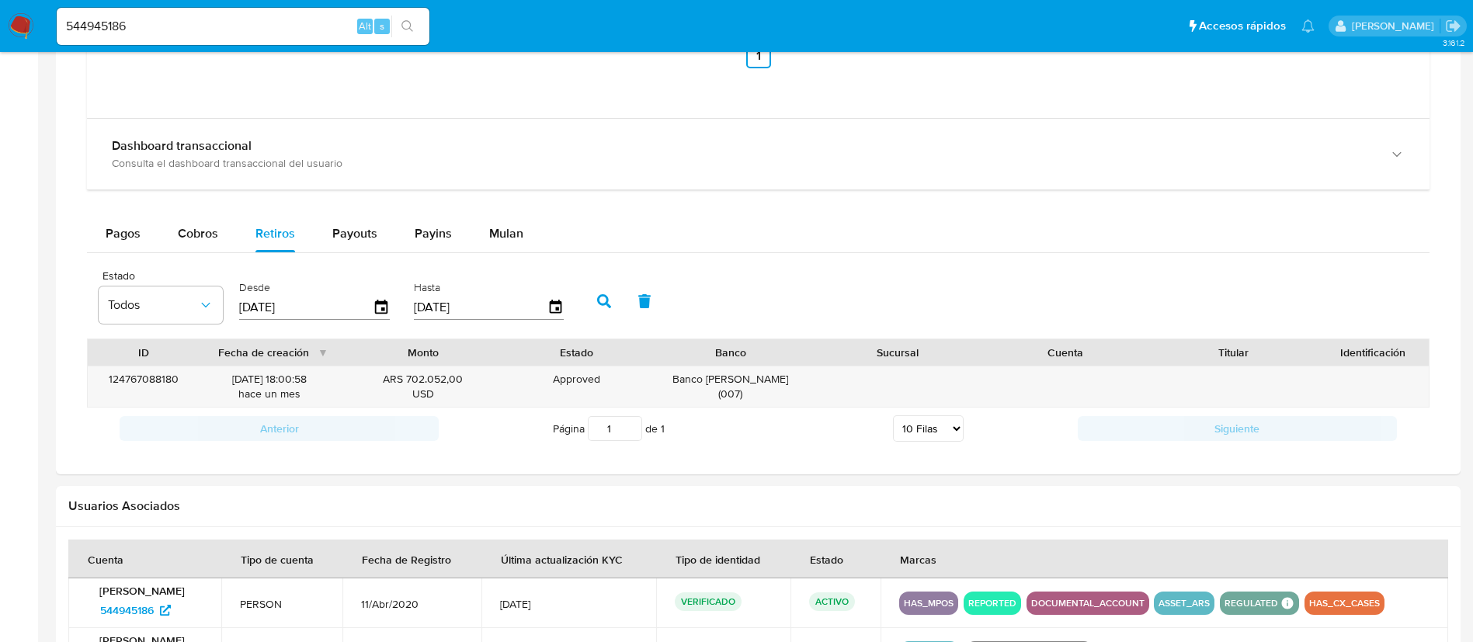
click at [284, 36] on input "544945186" at bounding box center [243, 26] width 373 height 20
paste input "600075800"
type input "600075800"
click at [393, 29] on button "search-icon" at bounding box center [407, 27] width 32 height 22
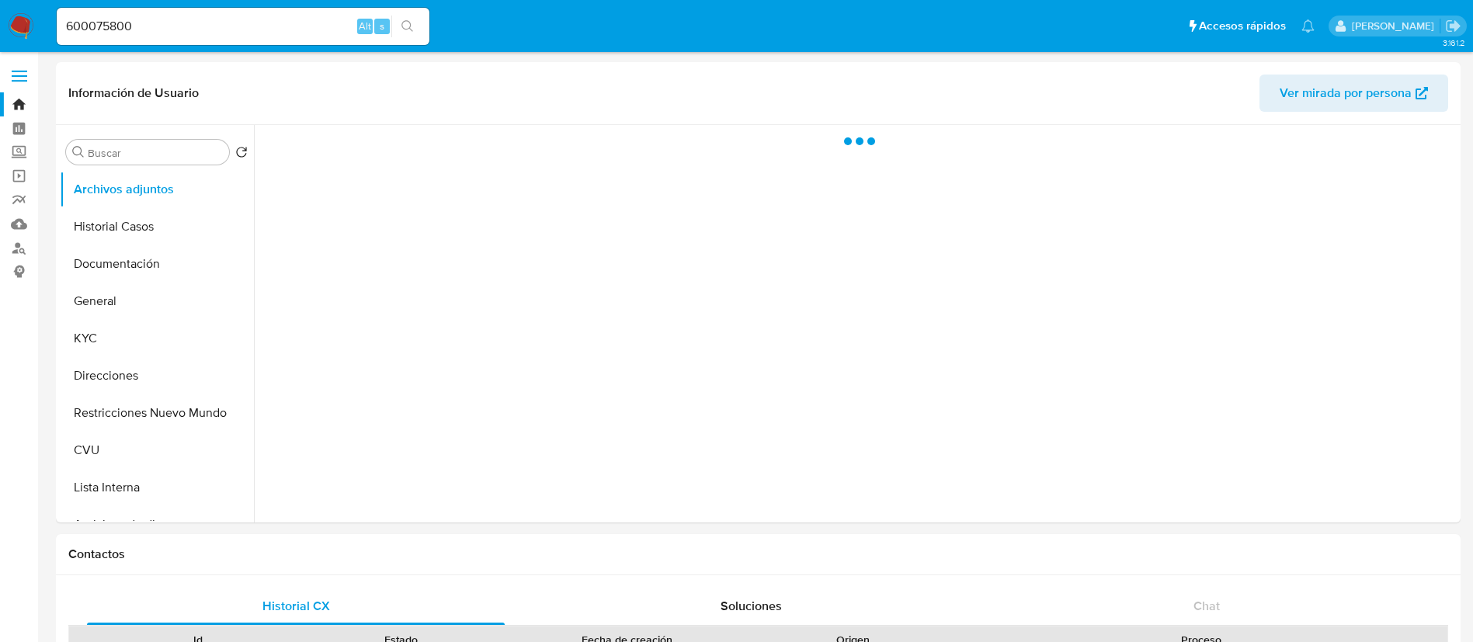
select select "10"
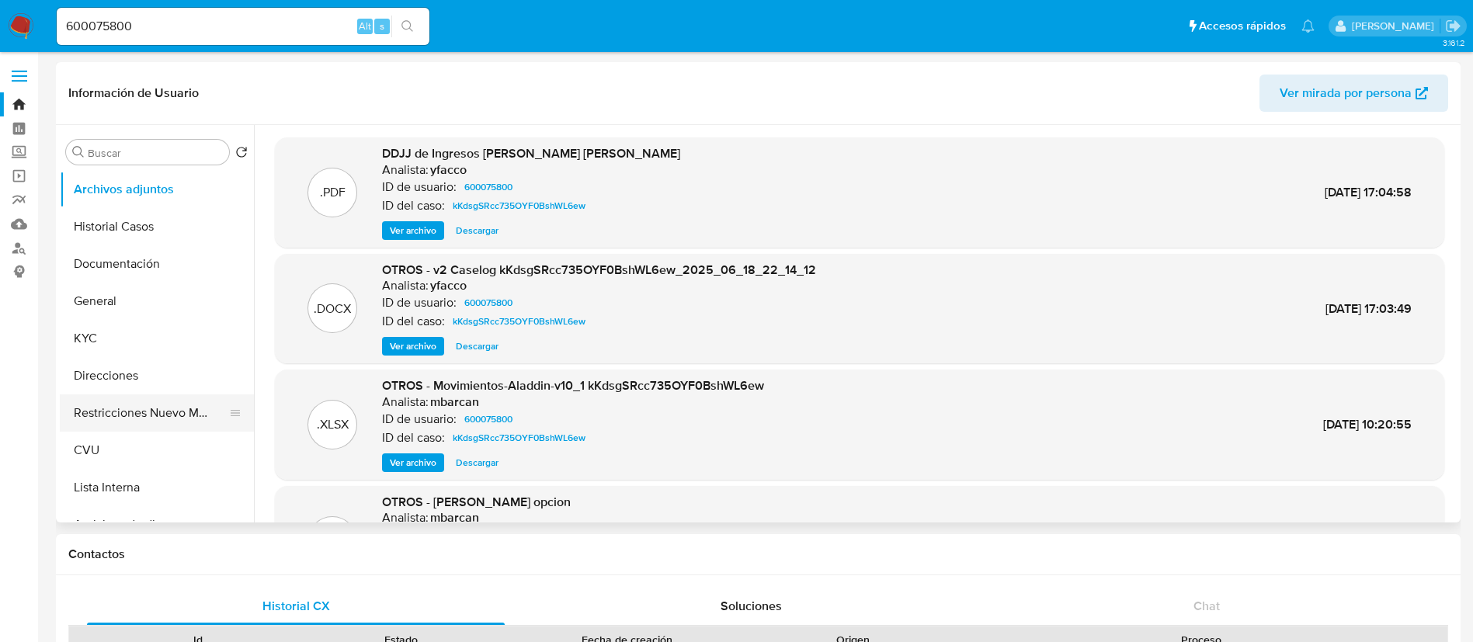
click at [145, 415] on button "Restricciones Nuevo Mundo" at bounding box center [151, 413] width 182 height 37
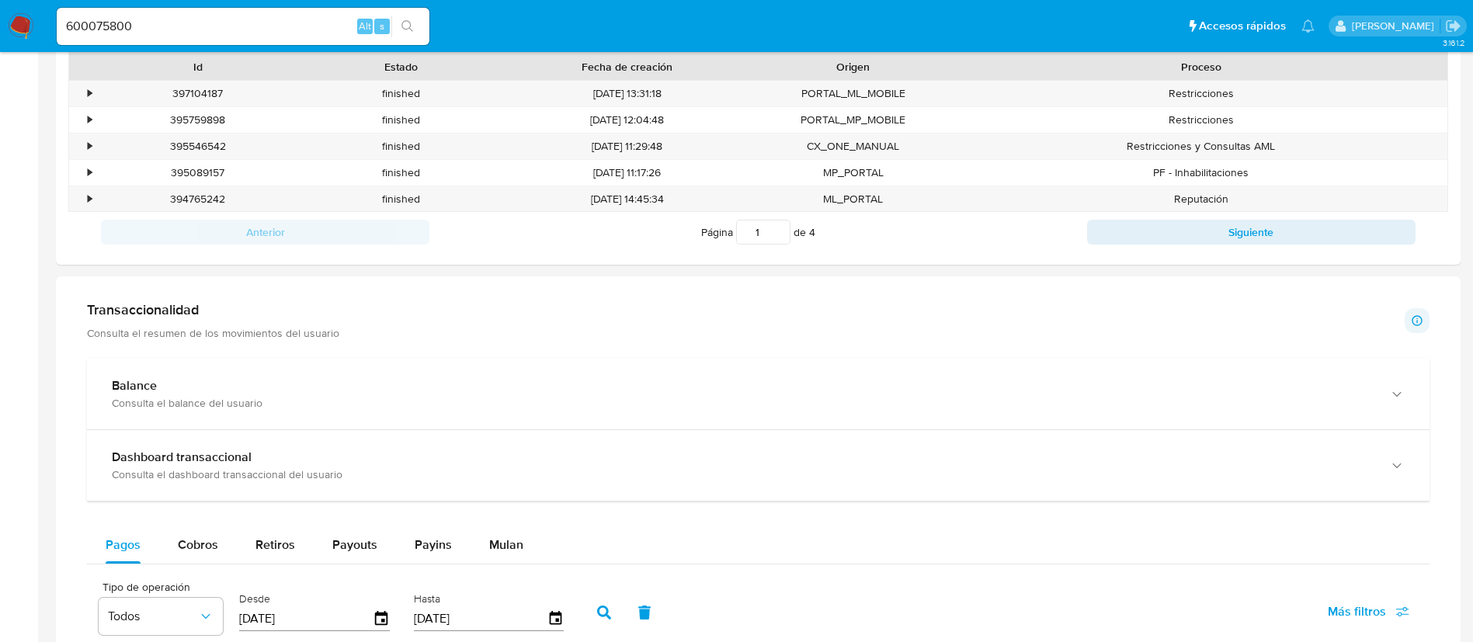
scroll to position [699, 0]
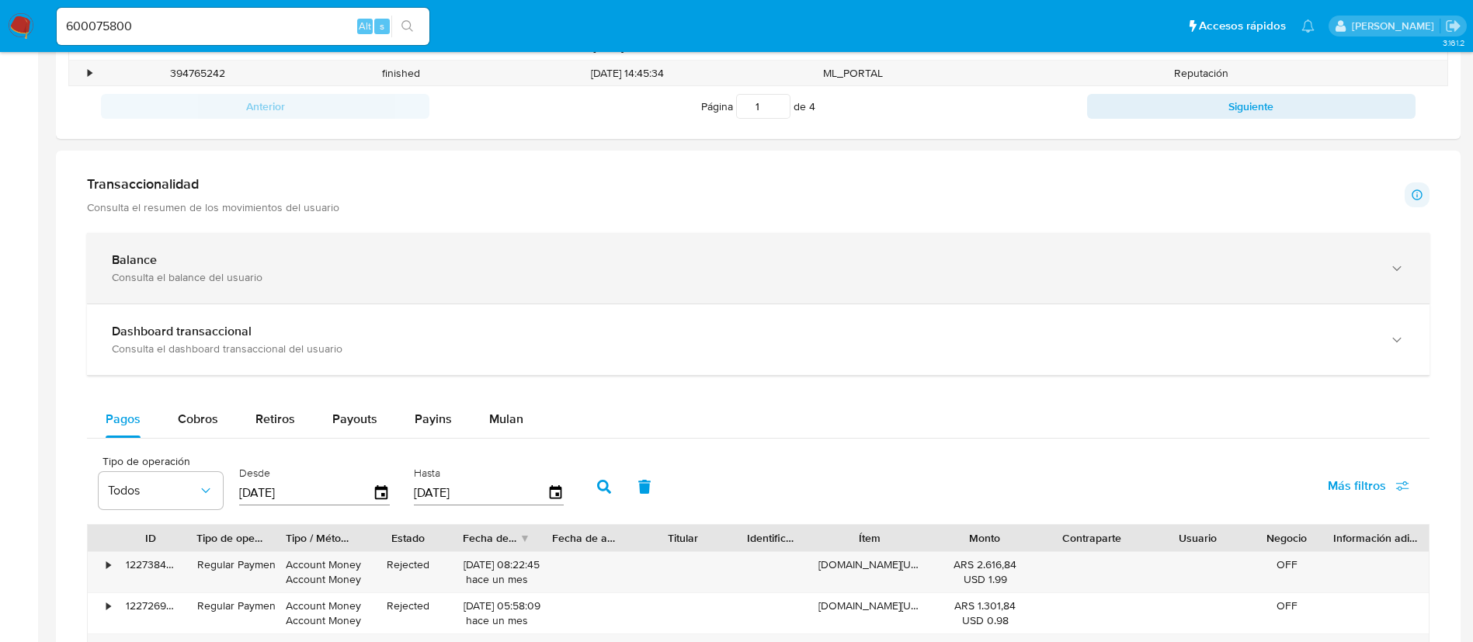
click at [460, 274] on div "Consulta el balance del usuario" at bounding box center [743, 277] width 1262 height 14
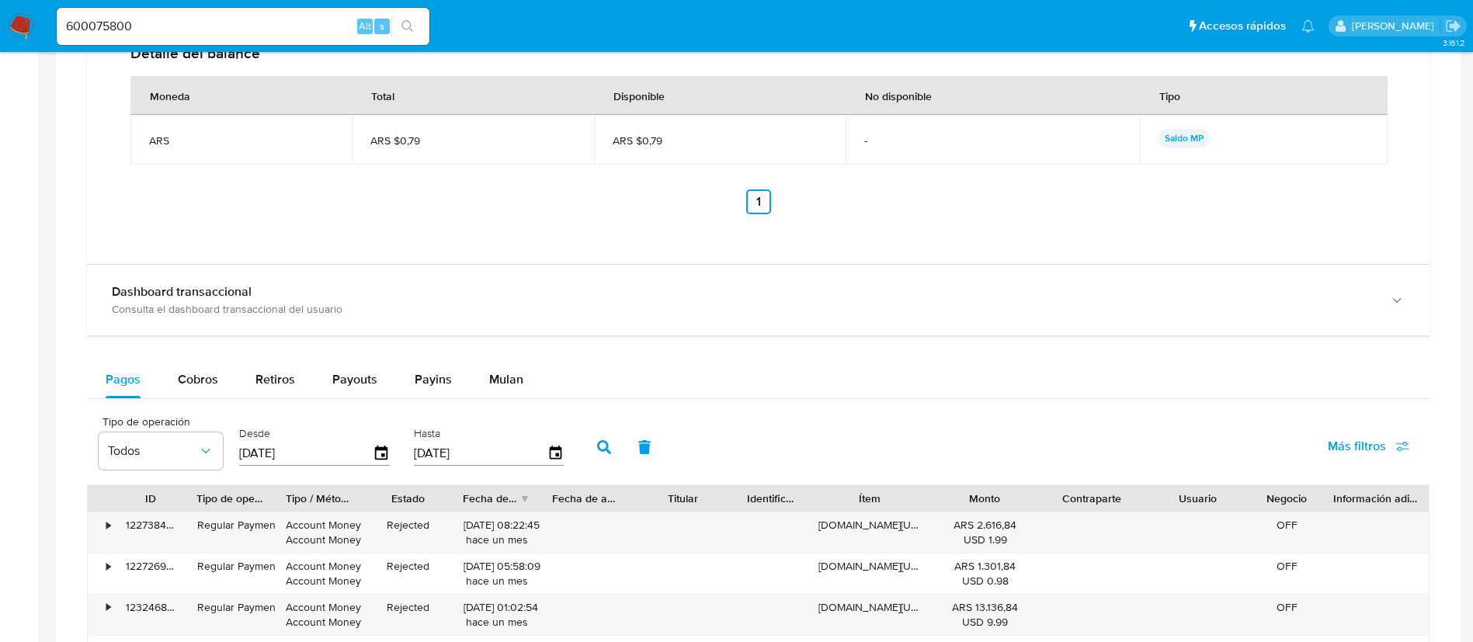
scroll to position [1398, 0]
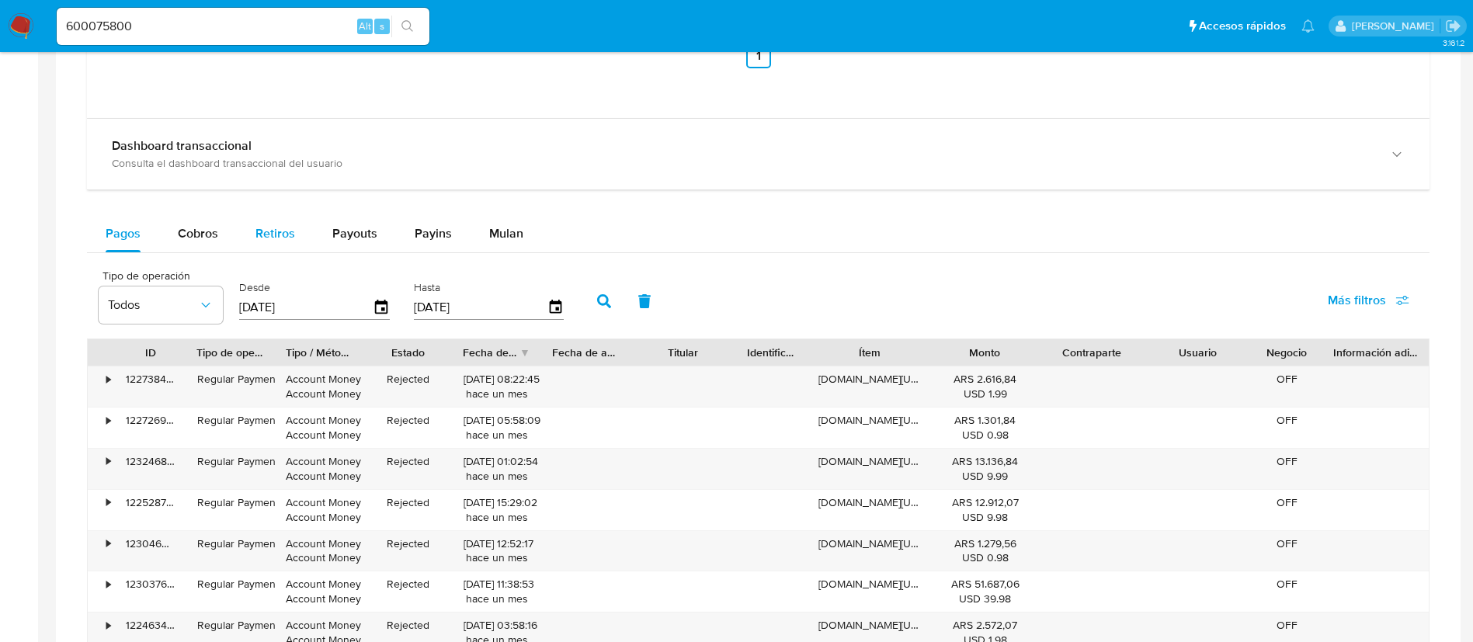
click at [287, 230] on span "Retiros" at bounding box center [275, 233] width 40 height 18
select select "10"
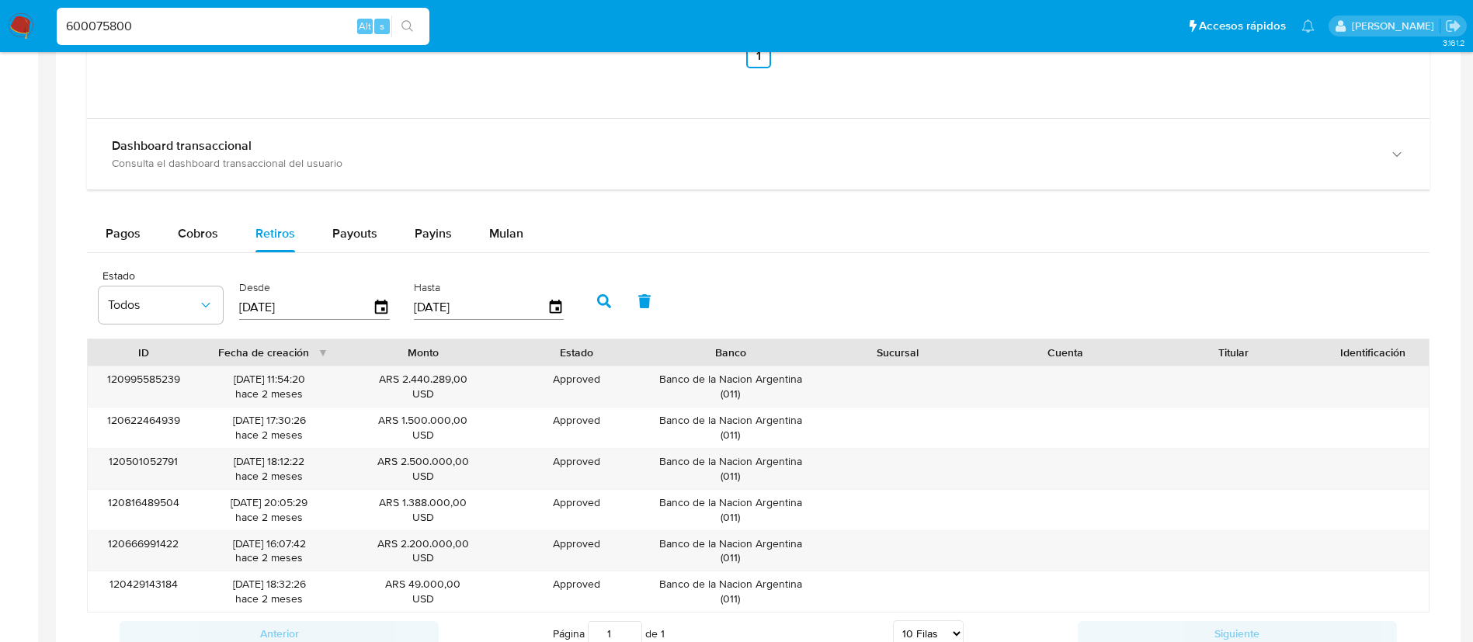
click at [286, 25] on input "600075800" at bounding box center [243, 26] width 373 height 20
click at [286, 24] on input "600075800" at bounding box center [243, 26] width 373 height 20
paste input "132129785"
type input "132129785"
click at [386, 26] on div "s" at bounding box center [382, 27] width 16 height 16
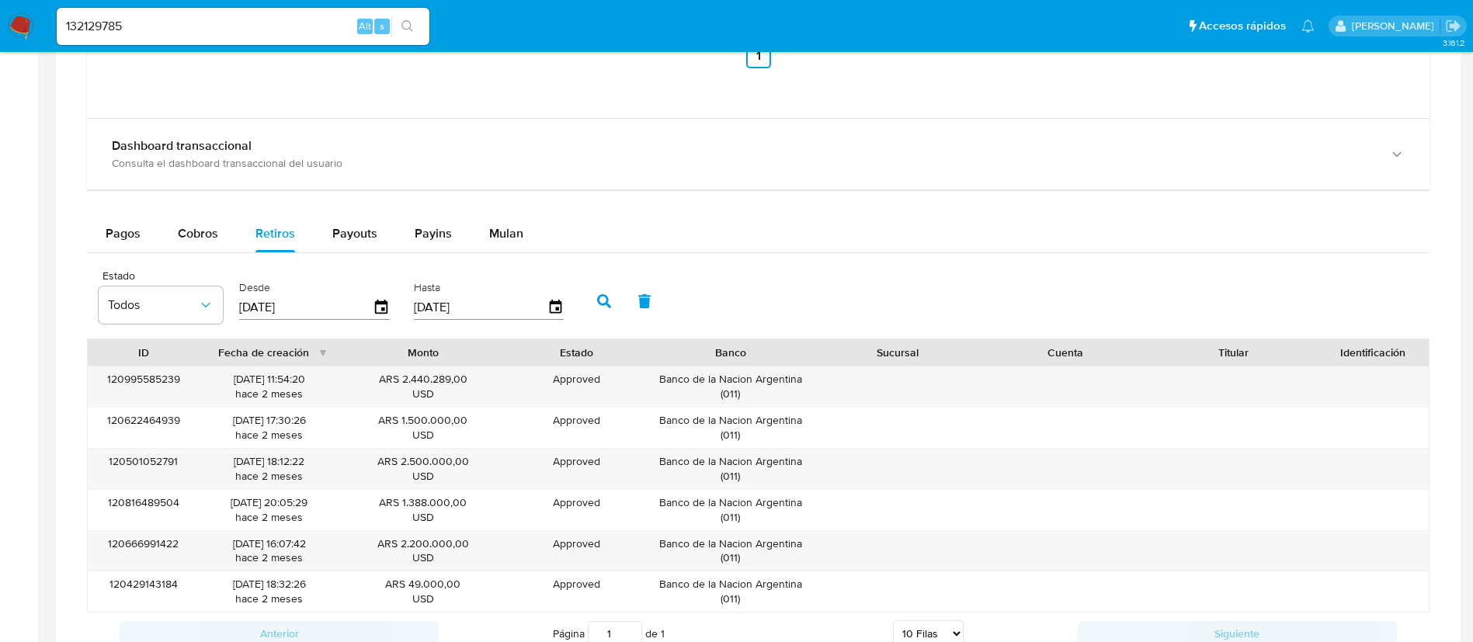
click at [398, 27] on button "search-icon" at bounding box center [407, 27] width 32 height 22
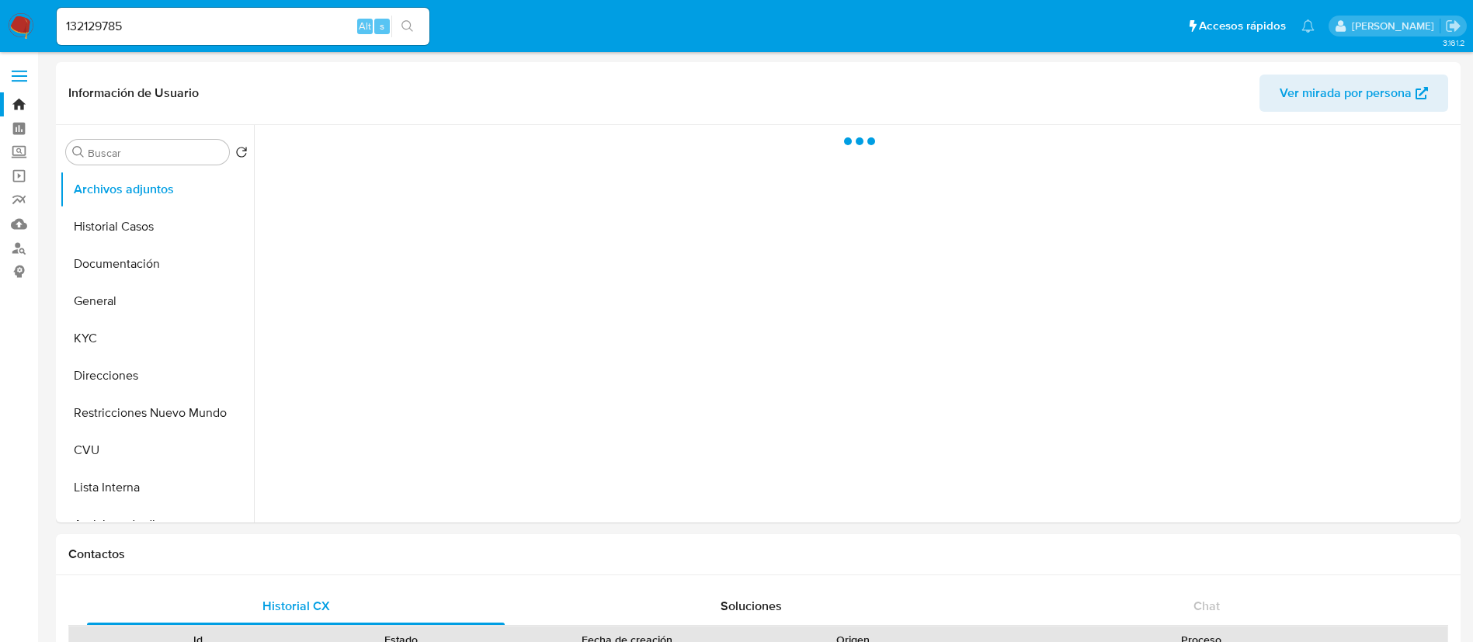
select select "10"
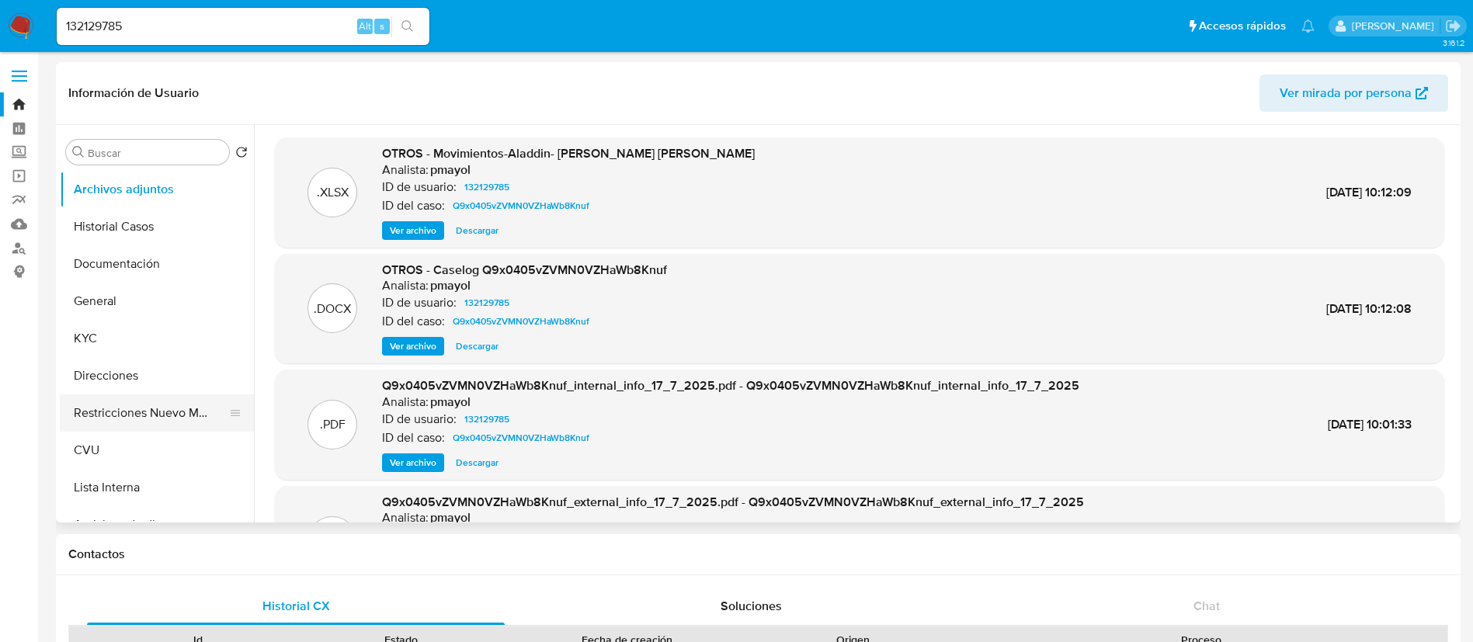
click at [140, 404] on button "Restricciones Nuevo Mundo" at bounding box center [151, 413] width 182 height 37
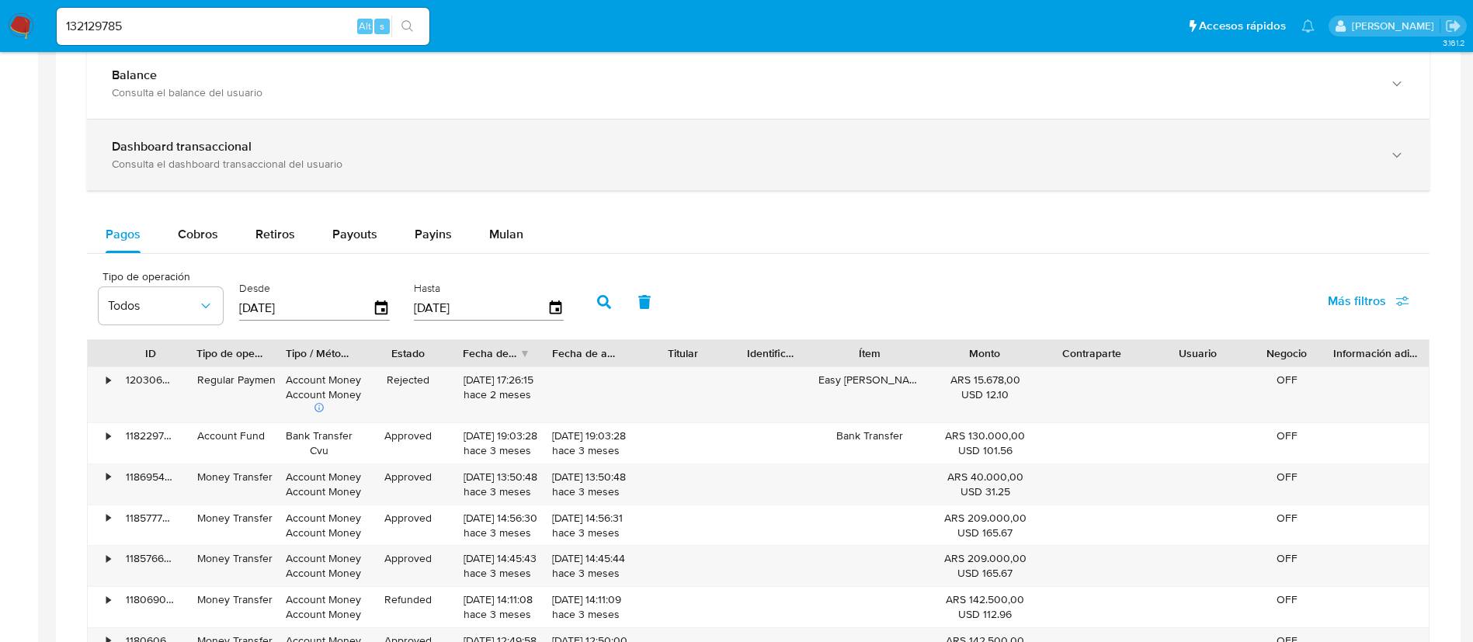
scroll to position [815, 0]
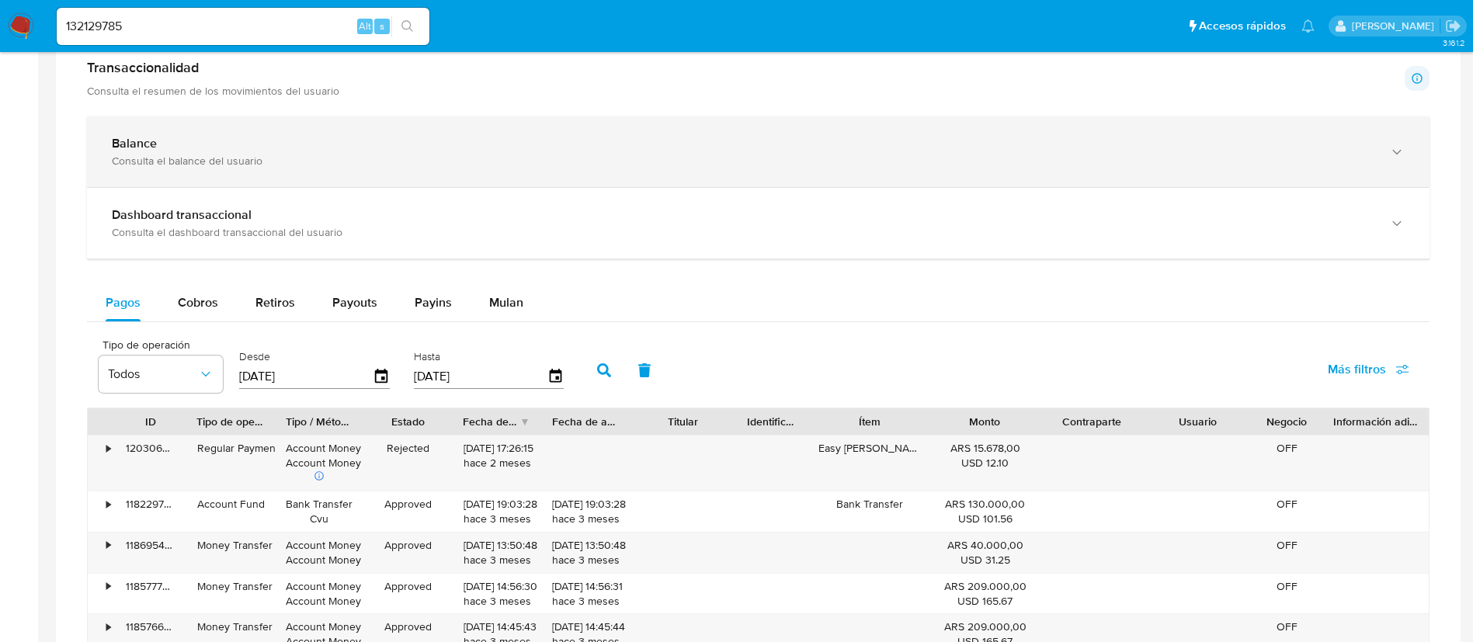
click at [332, 165] on div "Consulta el balance del usuario" at bounding box center [743, 161] width 1262 height 14
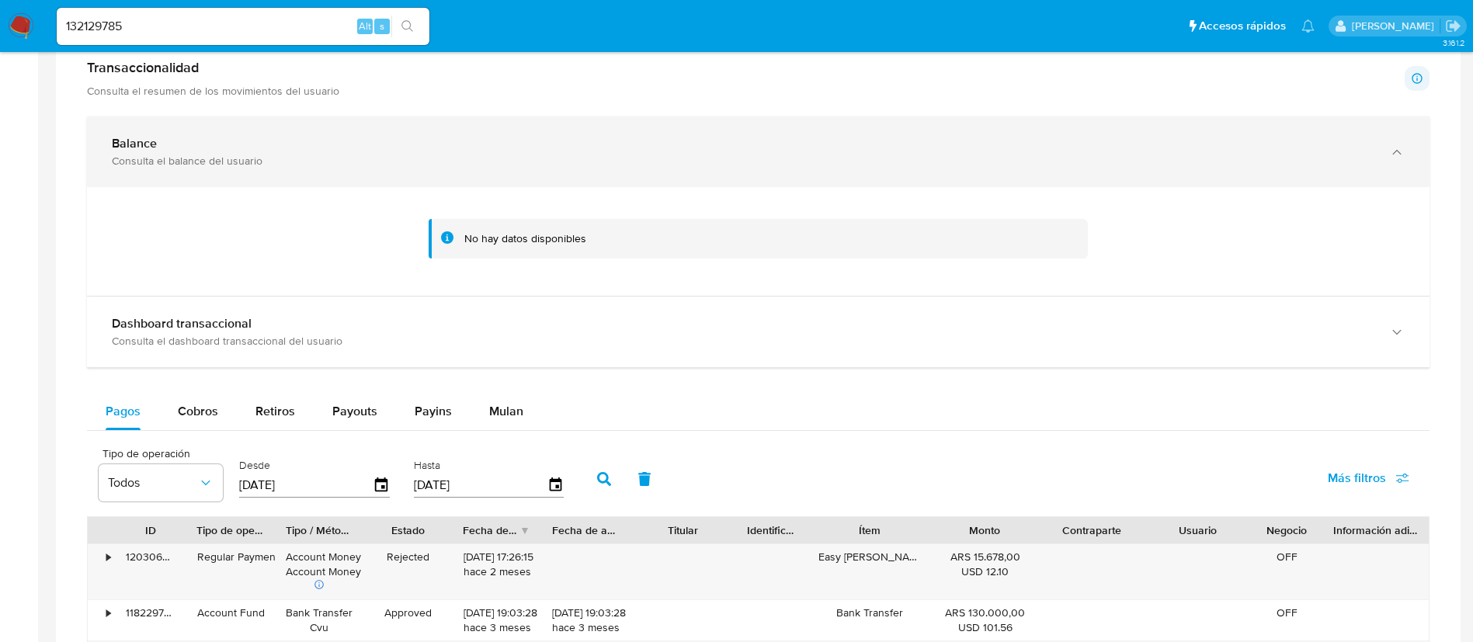
click at [332, 165] on div "Consulta el balance del usuario" at bounding box center [743, 161] width 1262 height 14
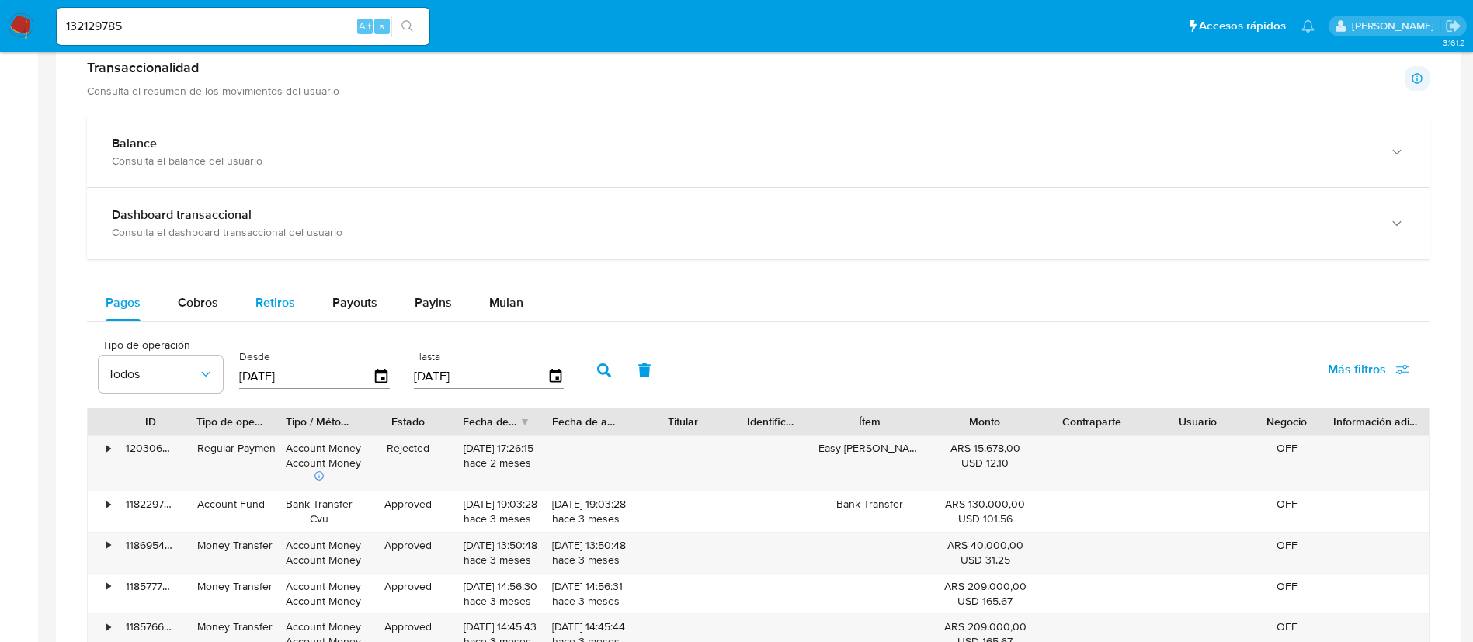
click at [290, 310] on span "Retiros" at bounding box center [275, 303] width 40 height 18
select select "10"
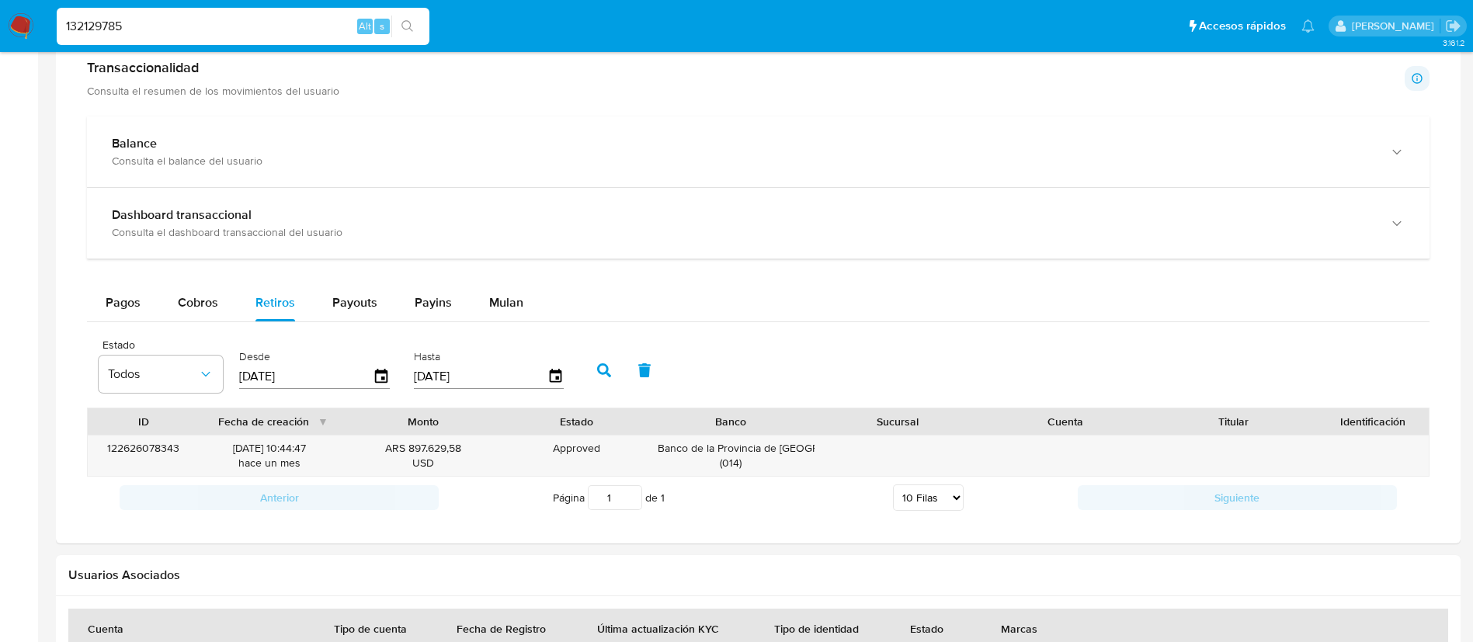
click at [296, 19] on input "132129785" at bounding box center [243, 26] width 373 height 20
paste input "610376528"
type input "610376528"
click at [395, 37] on div "610376528 Alt s" at bounding box center [243, 26] width 373 height 37
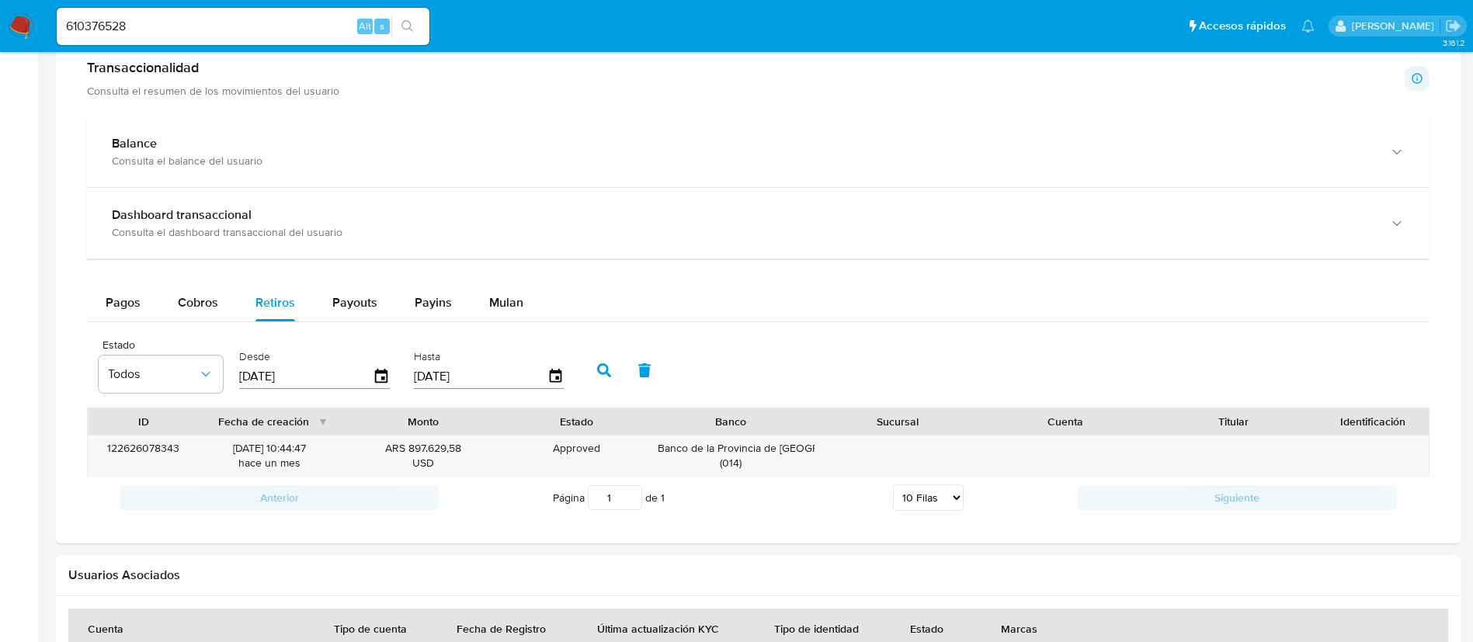
click at [401, 26] on button "search-icon" at bounding box center [407, 27] width 32 height 22
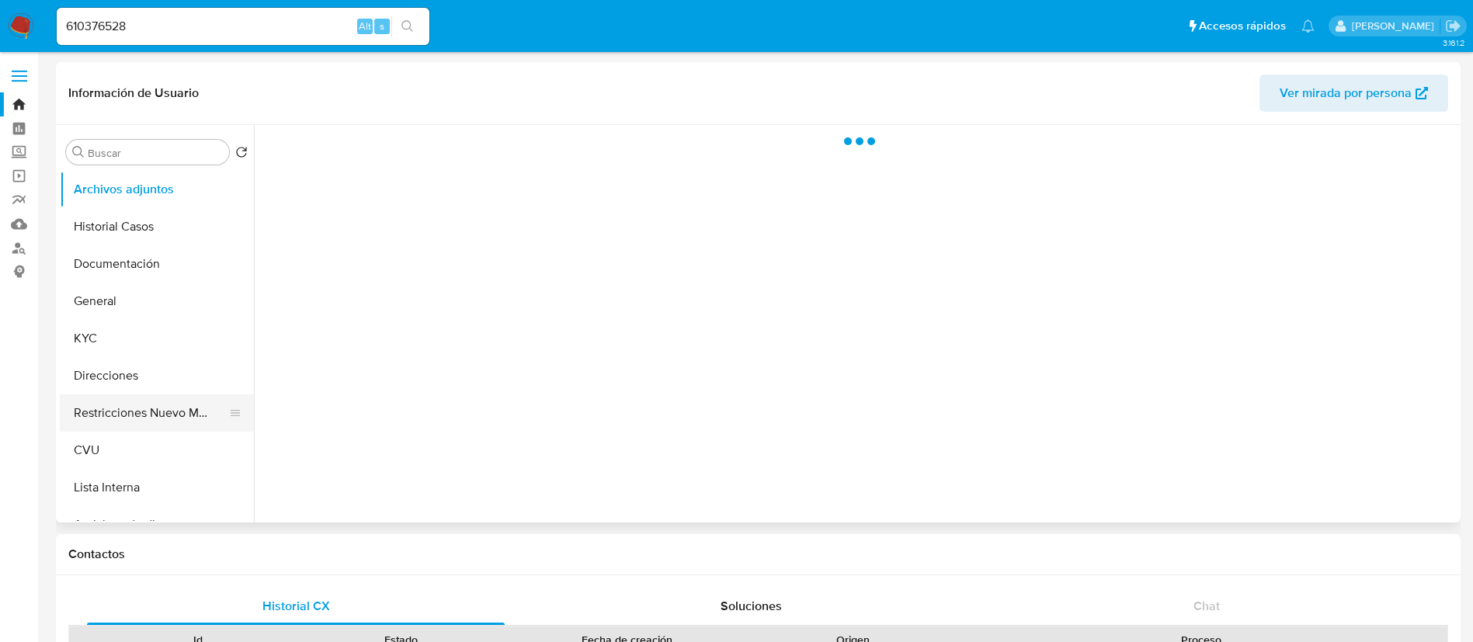
click at [119, 415] on button "Restricciones Nuevo Mundo" at bounding box center [151, 413] width 182 height 37
select select "10"
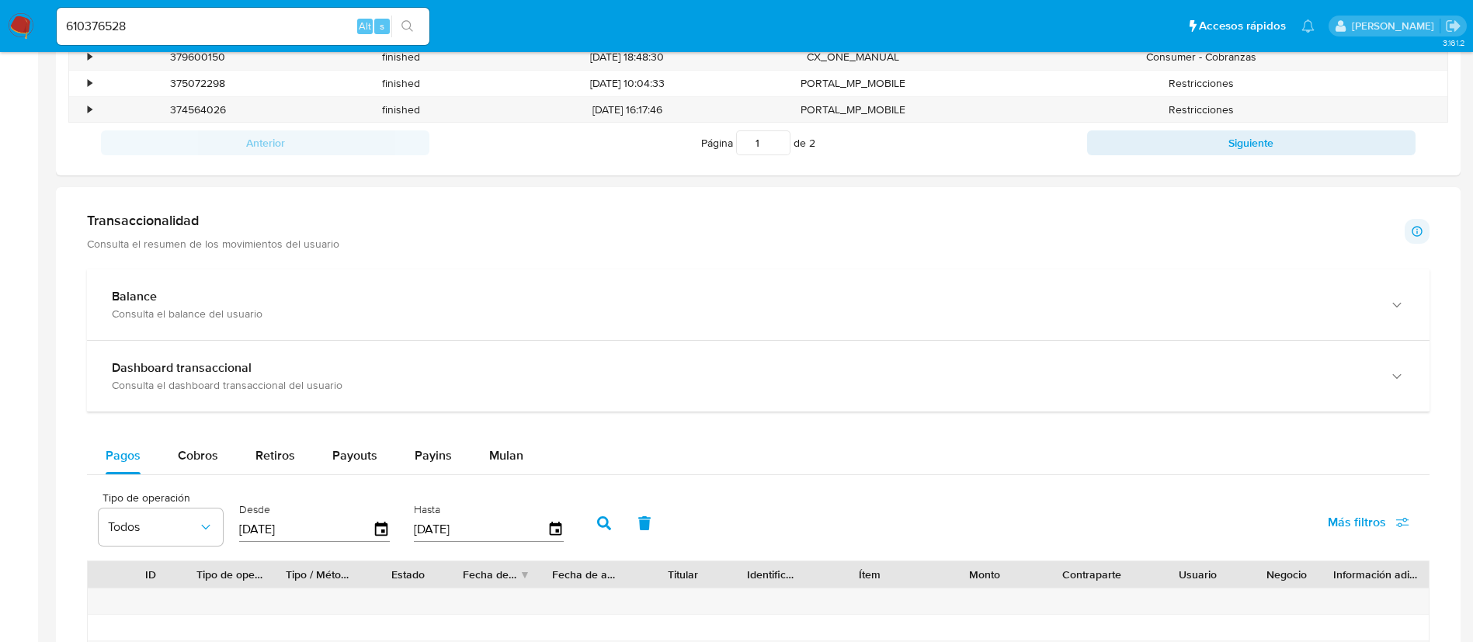
scroll to position [699, 0]
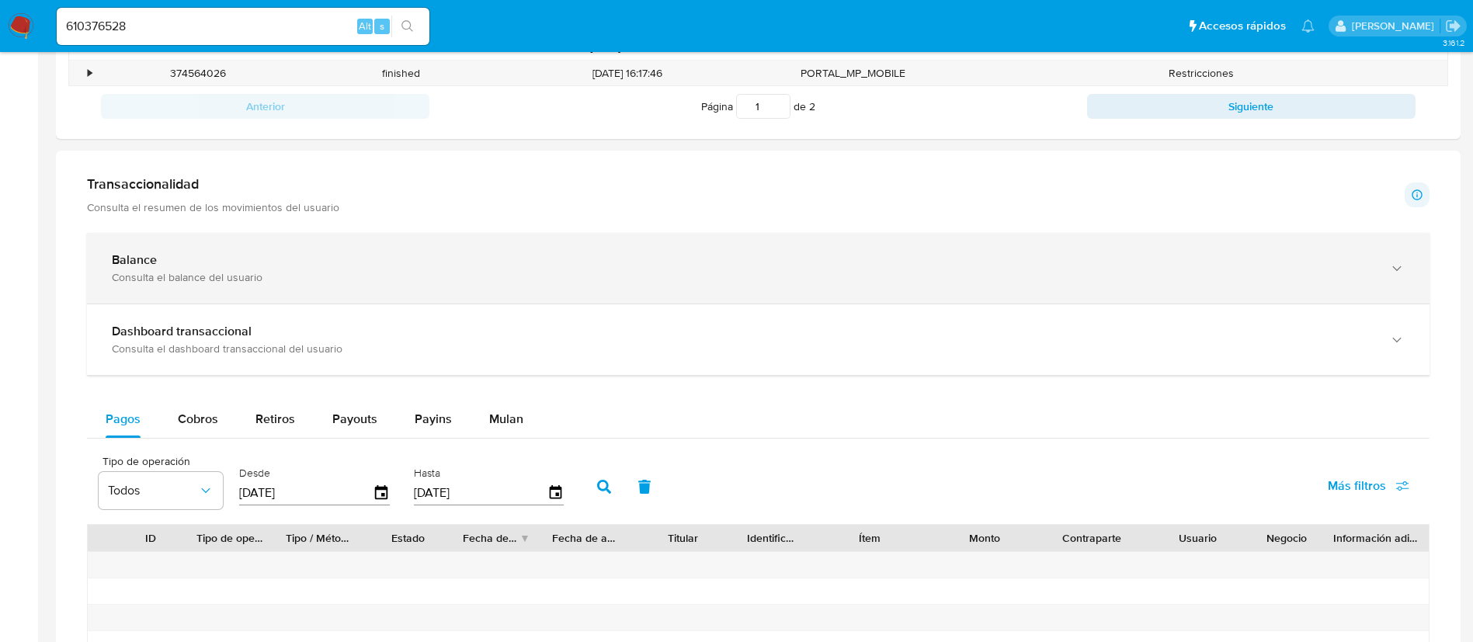
click at [311, 269] on div "Balance Consulta el balance del usuario" at bounding box center [743, 268] width 1262 height 32
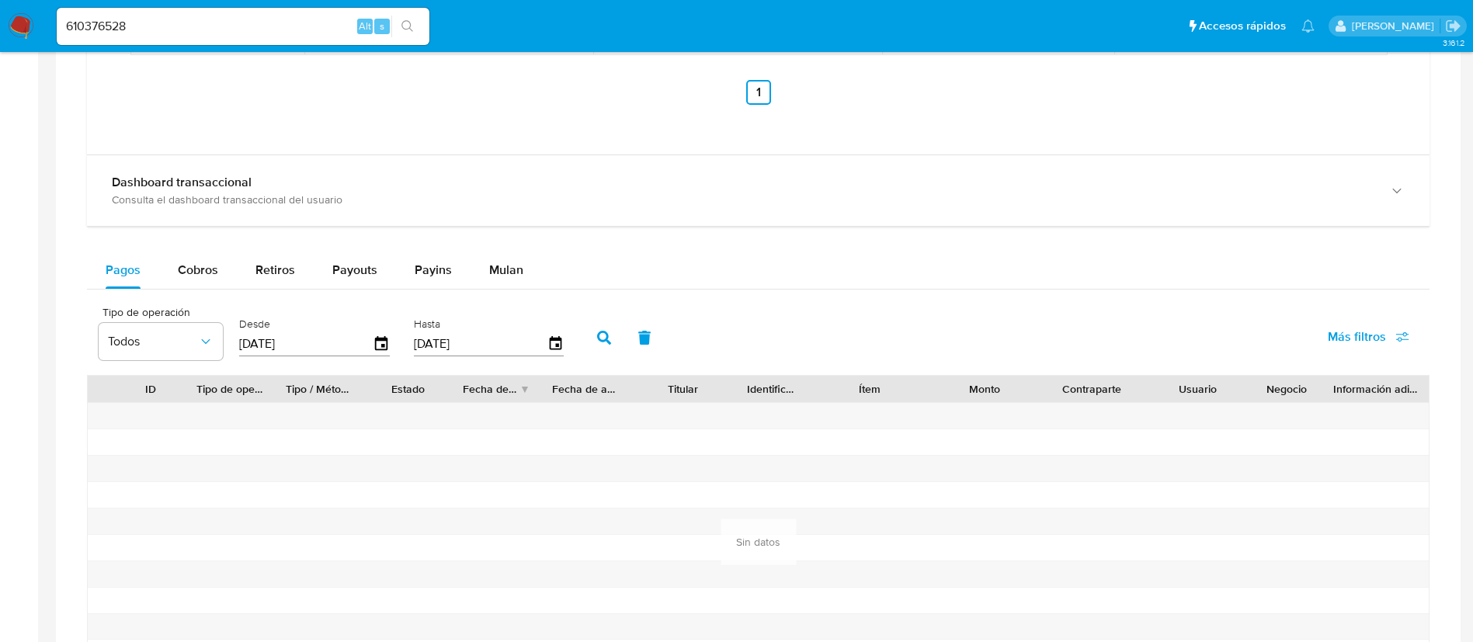
scroll to position [1398, 0]
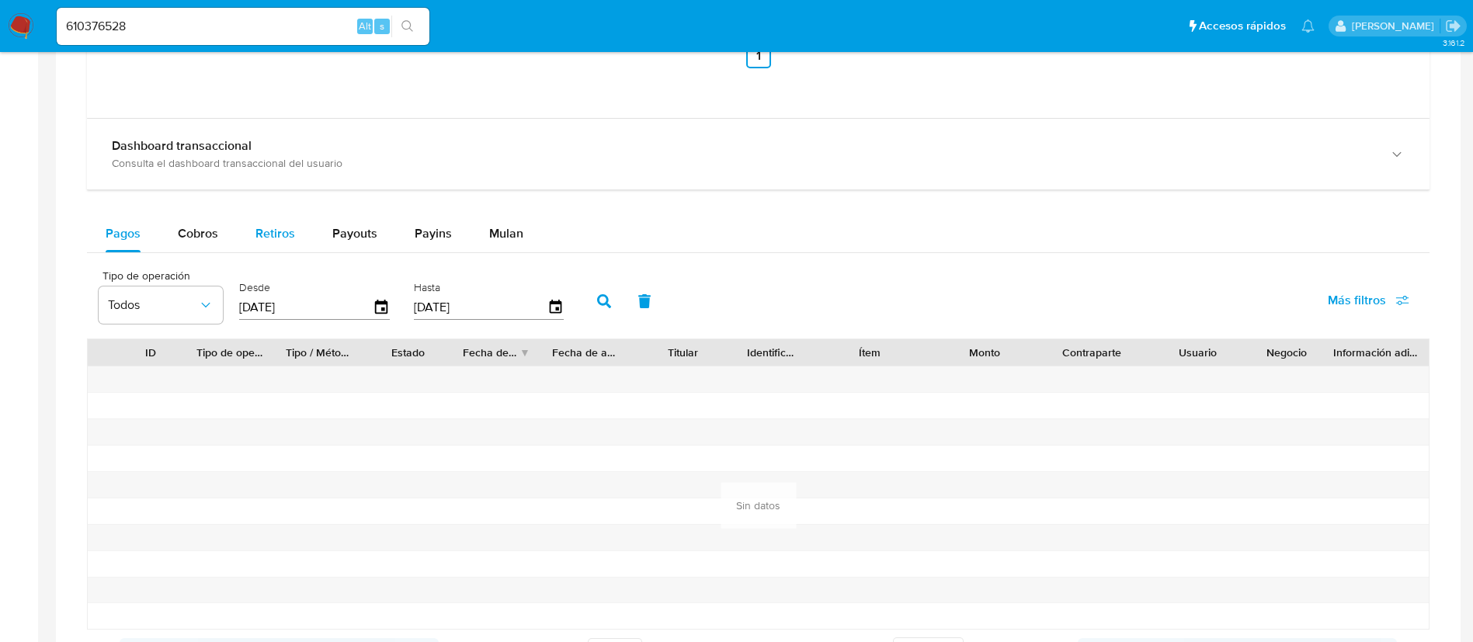
click at [274, 231] on span "Retiros" at bounding box center [275, 233] width 40 height 18
select select "10"
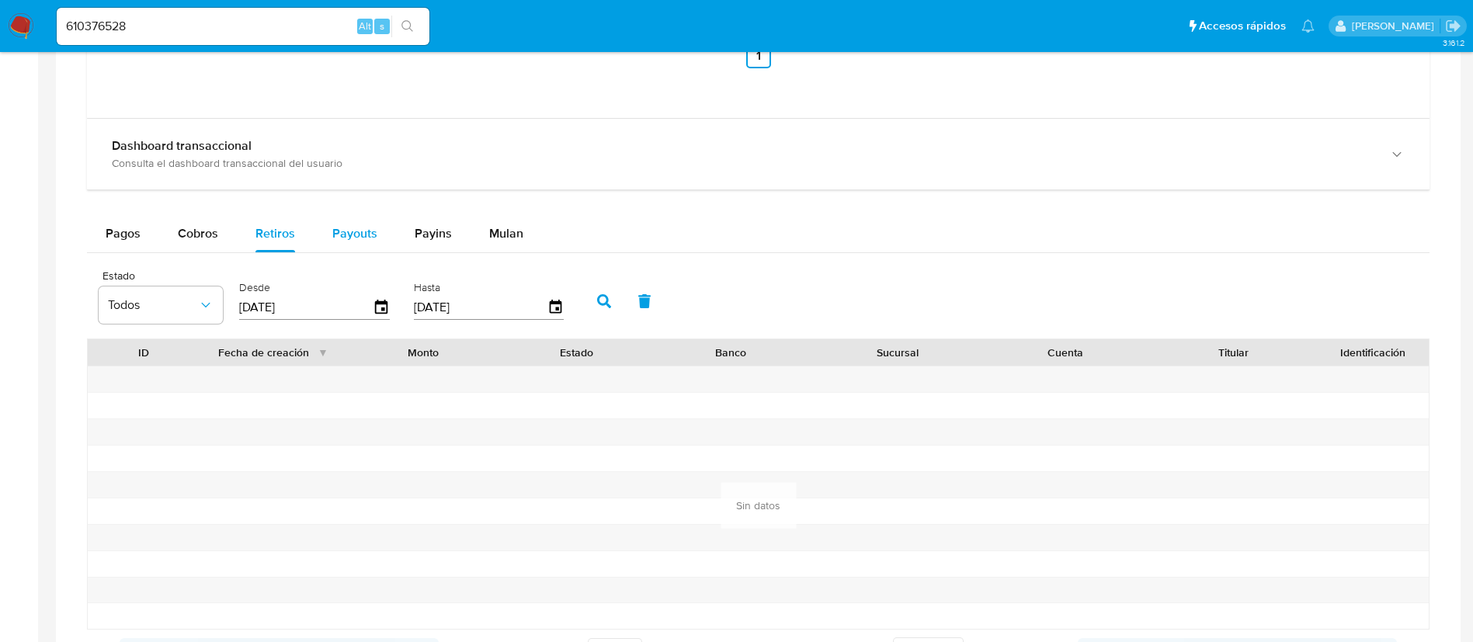
click at [359, 238] on span "Payouts" at bounding box center [354, 233] width 45 height 18
select select "10"
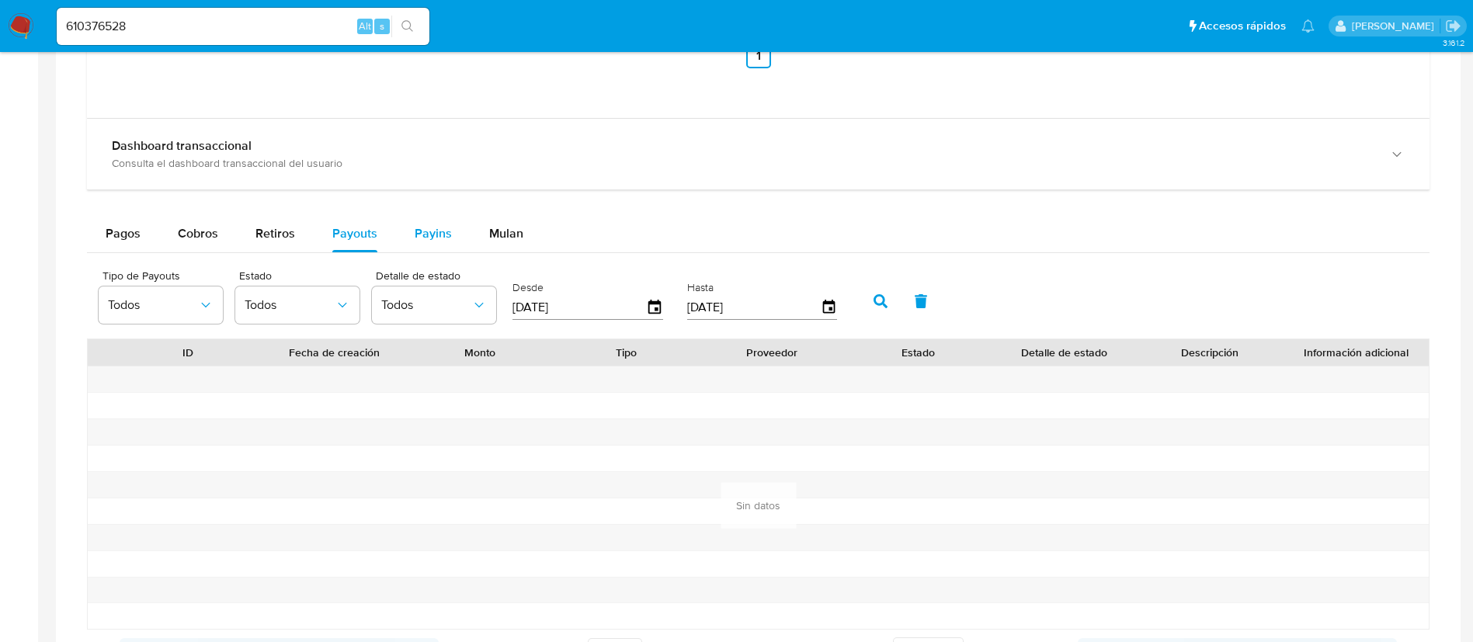
click at [412, 232] on button "Payins" at bounding box center [433, 233] width 75 height 37
select select "10"
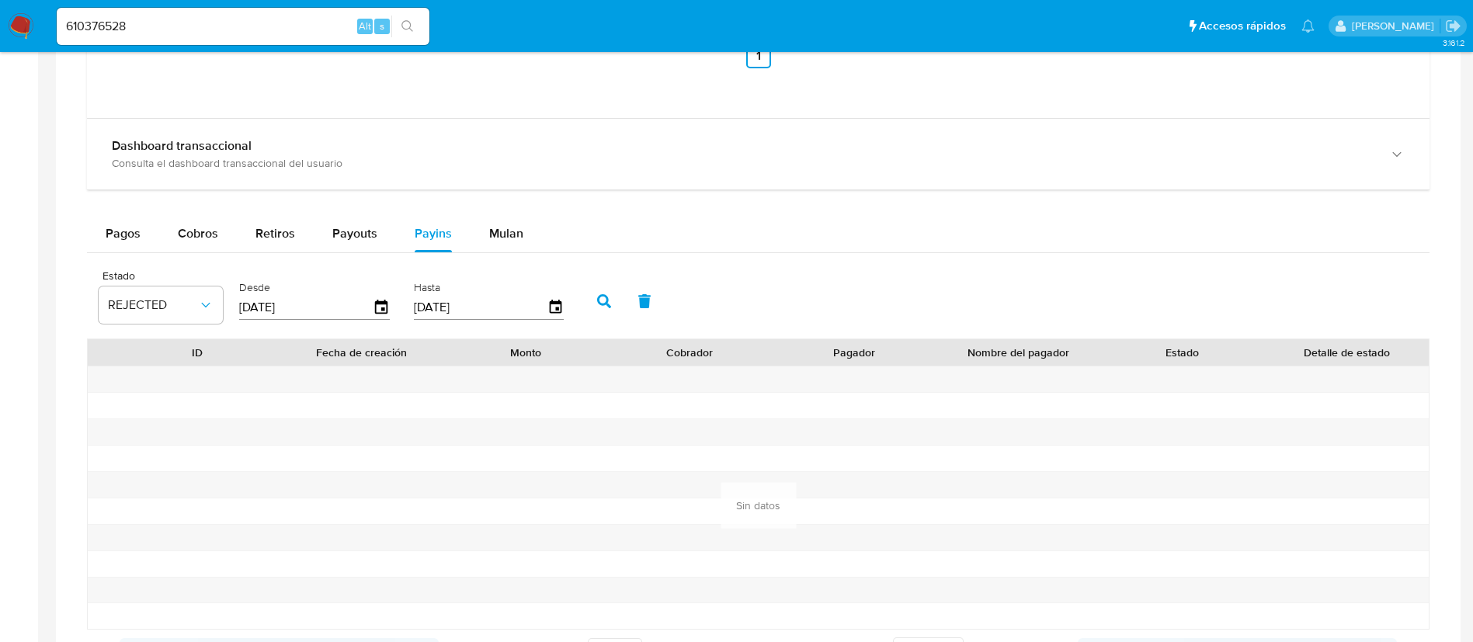
click at [308, 29] on input "610376528" at bounding box center [243, 26] width 373 height 20
paste input "136181046"
type input "136181046"
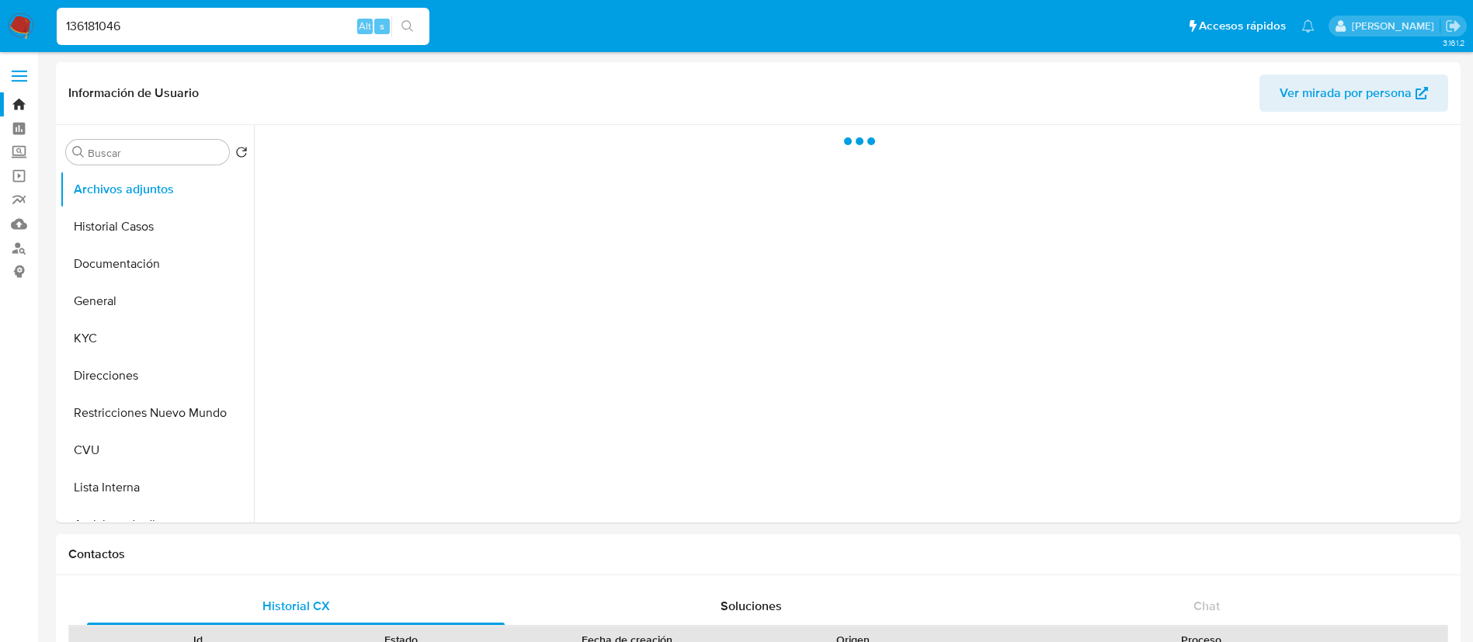
select select "10"
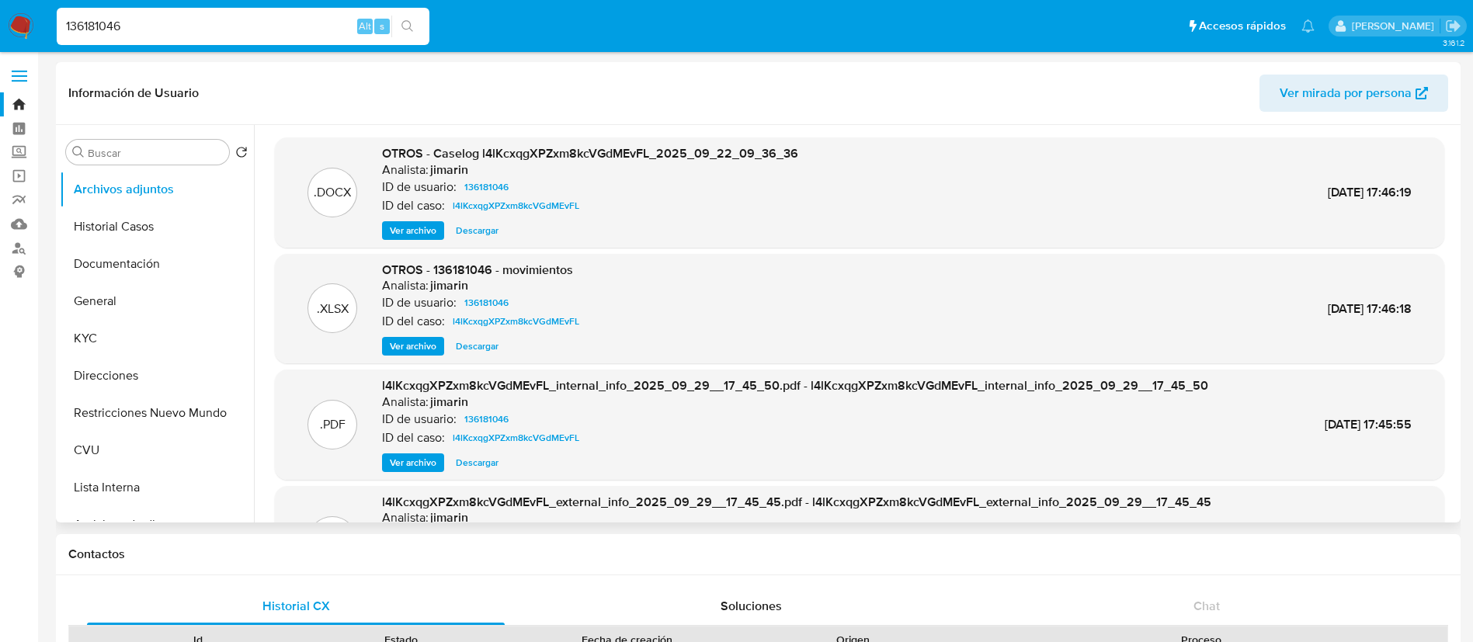
click at [422, 226] on span "Ver archivo" at bounding box center [413, 231] width 47 height 16
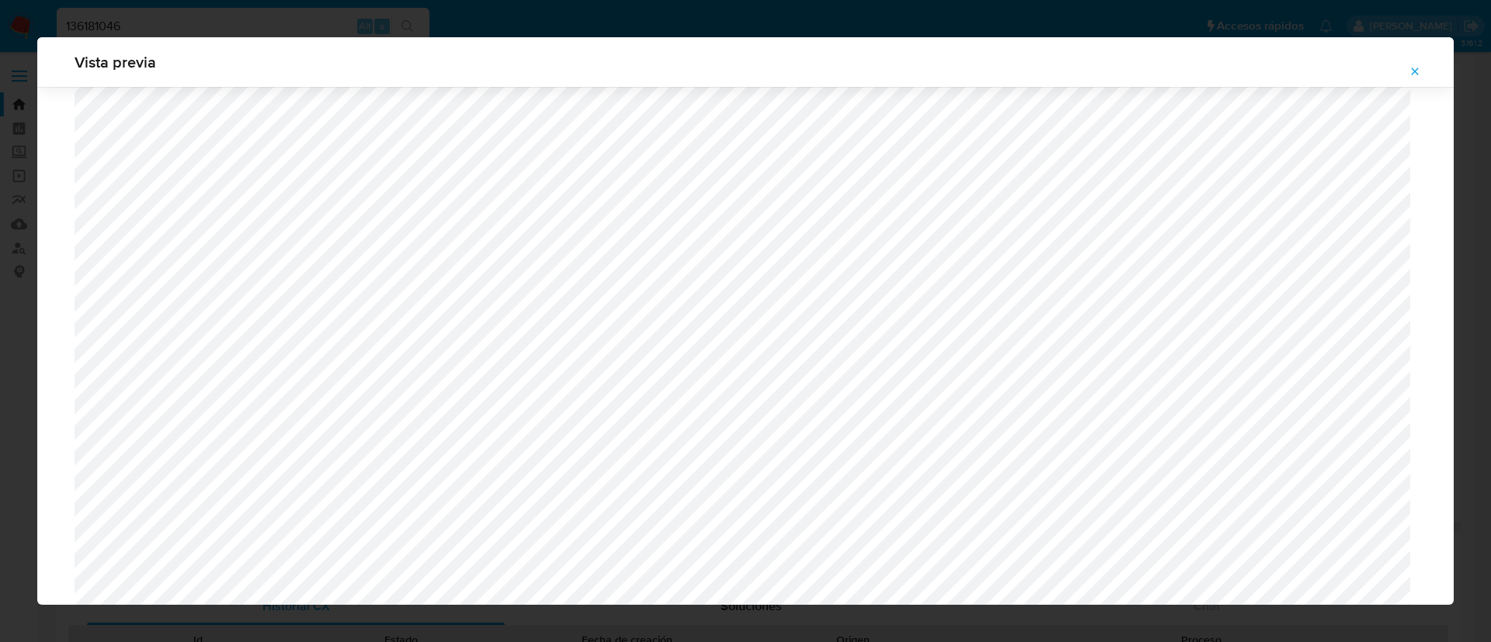
scroll to position [1483, 0]
click at [23, 367] on div "Vista previa" at bounding box center [745, 321] width 1491 height 642
click at [1411, 68] on icon "Attachment preview" at bounding box center [1415, 71] width 12 height 12
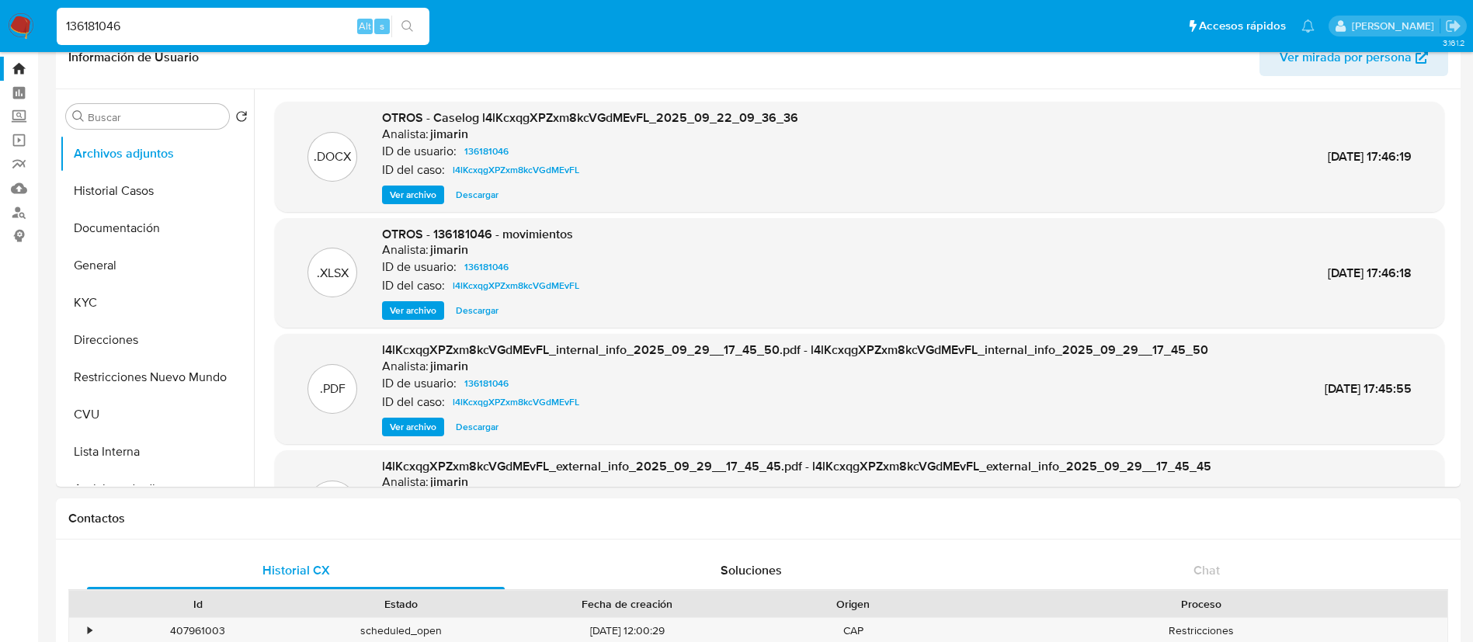
scroll to position [0, 0]
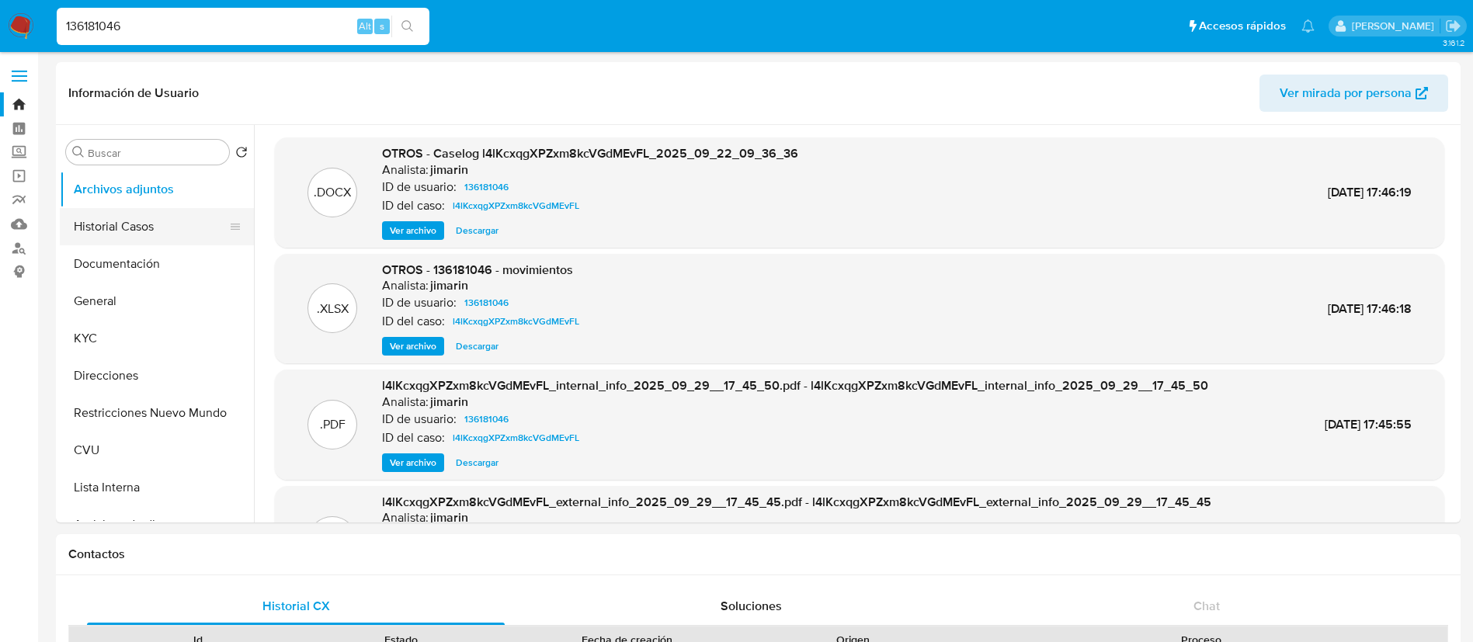
click at [141, 218] on button "Historial Casos" at bounding box center [151, 226] width 182 height 37
